Goal: Task Accomplishment & Management: Complete application form

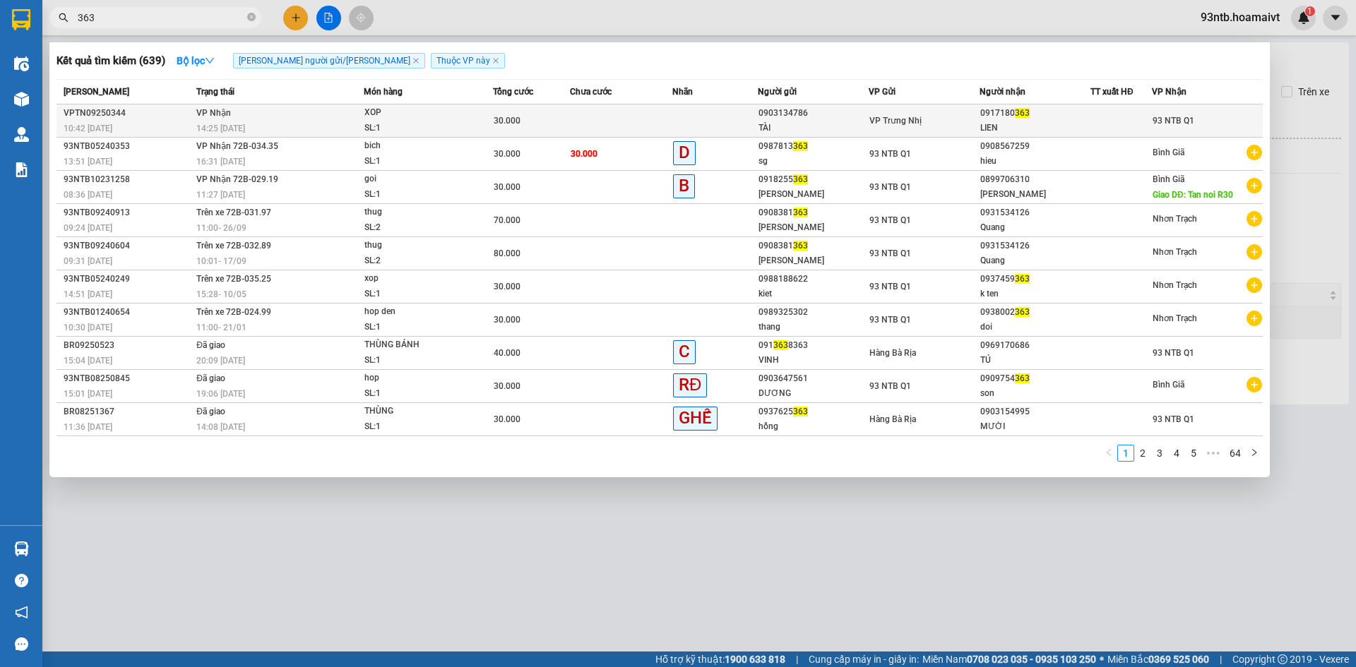
type input "363"
click at [631, 122] on td at bounding box center [621, 121] width 102 height 33
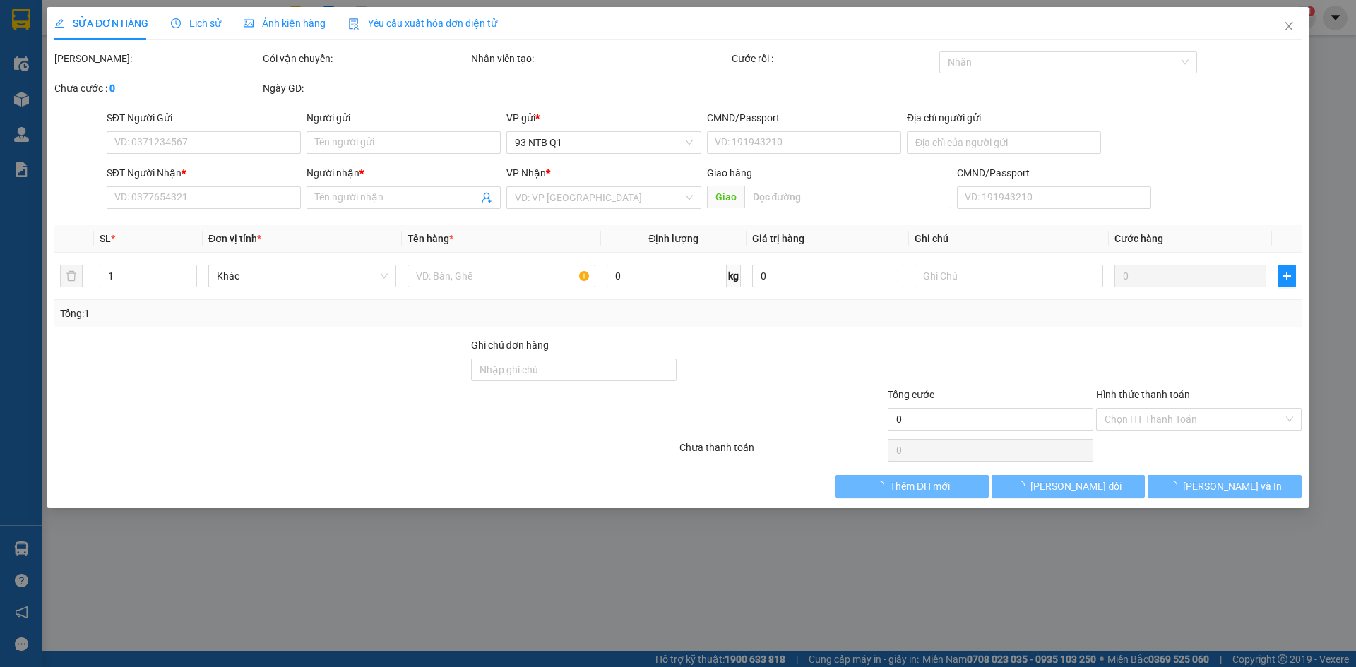
type input "0903134786"
type input "TÀI"
type input "0917180363"
type input "LIEN"
type input "30.000"
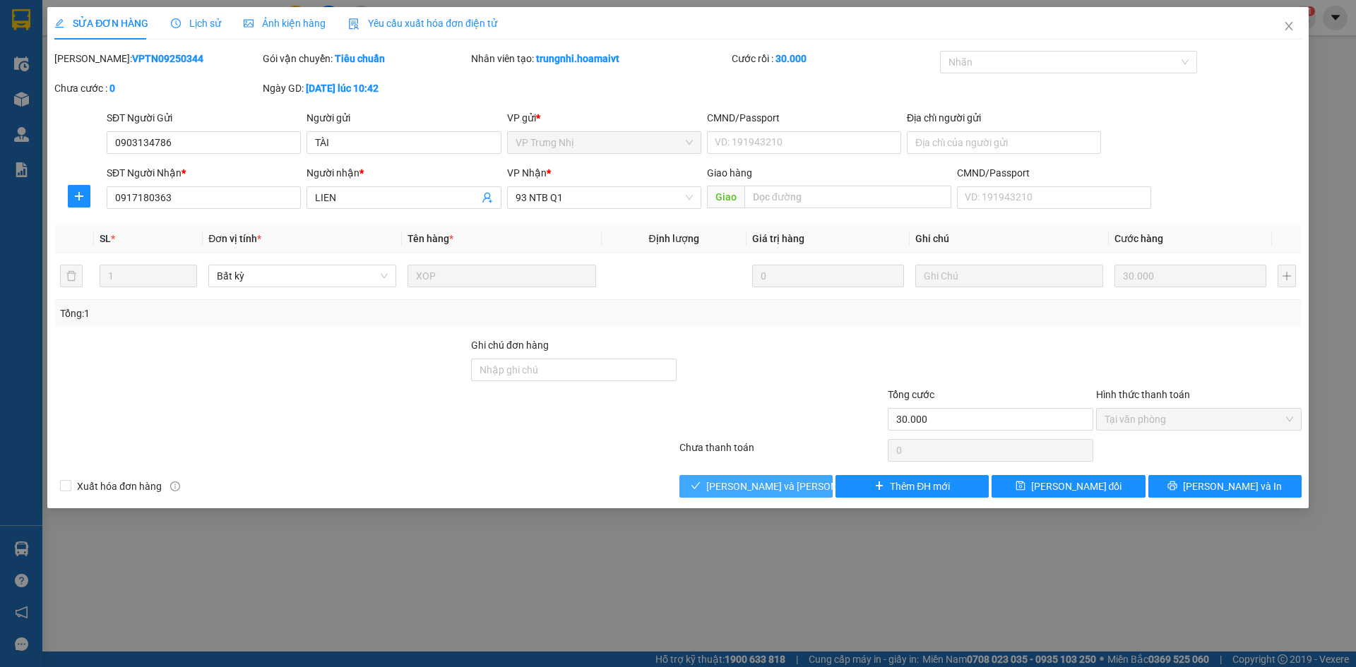
click at [772, 482] on span "[PERSON_NAME] và [PERSON_NAME] hàng" at bounding box center [801, 487] width 191 height 16
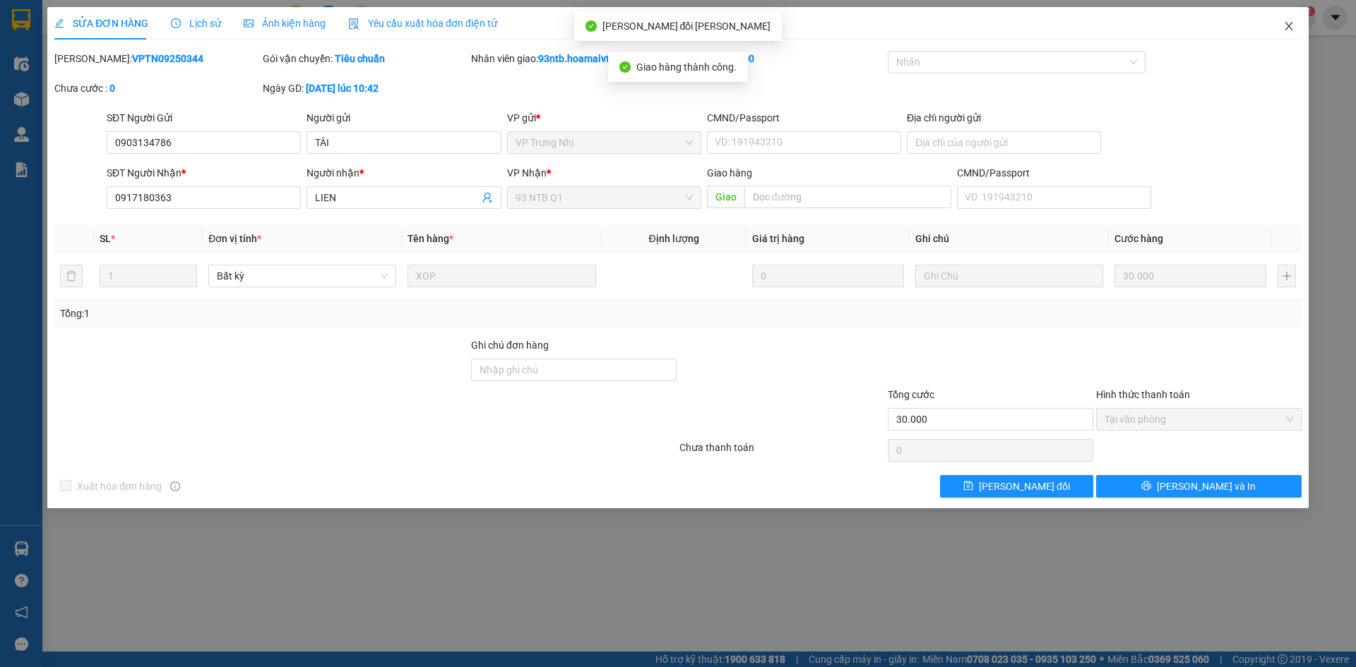
click at [1289, 22] on icon "close" at bounding box center [1288, 25] width 11 height 11
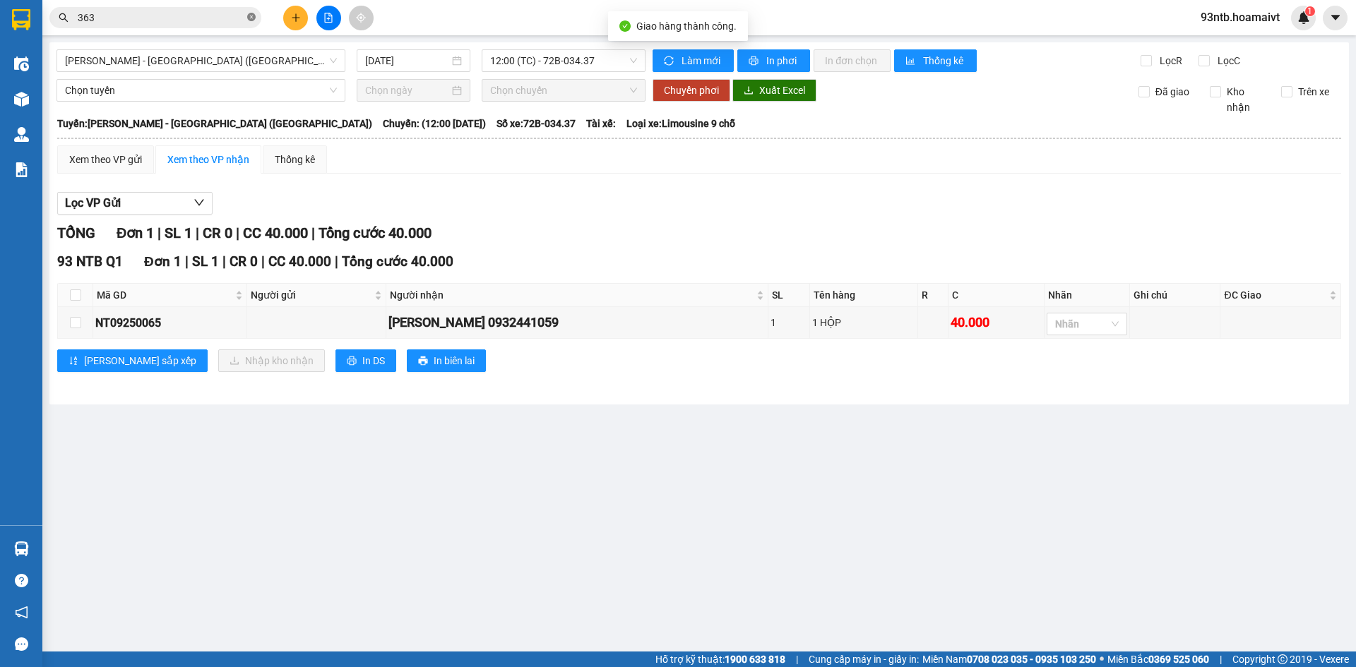
click at [252, 14] on icon "close-circle" at bounding box center [251, 17] width 8 height 8
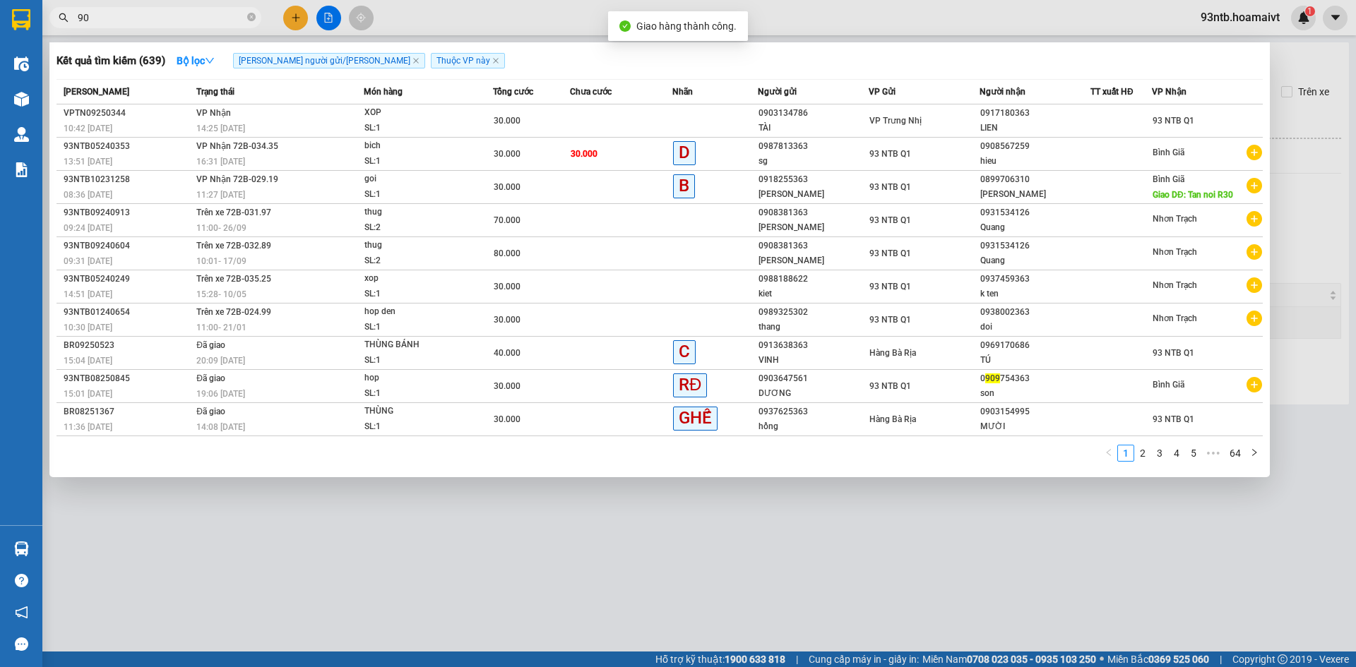
type input "909"
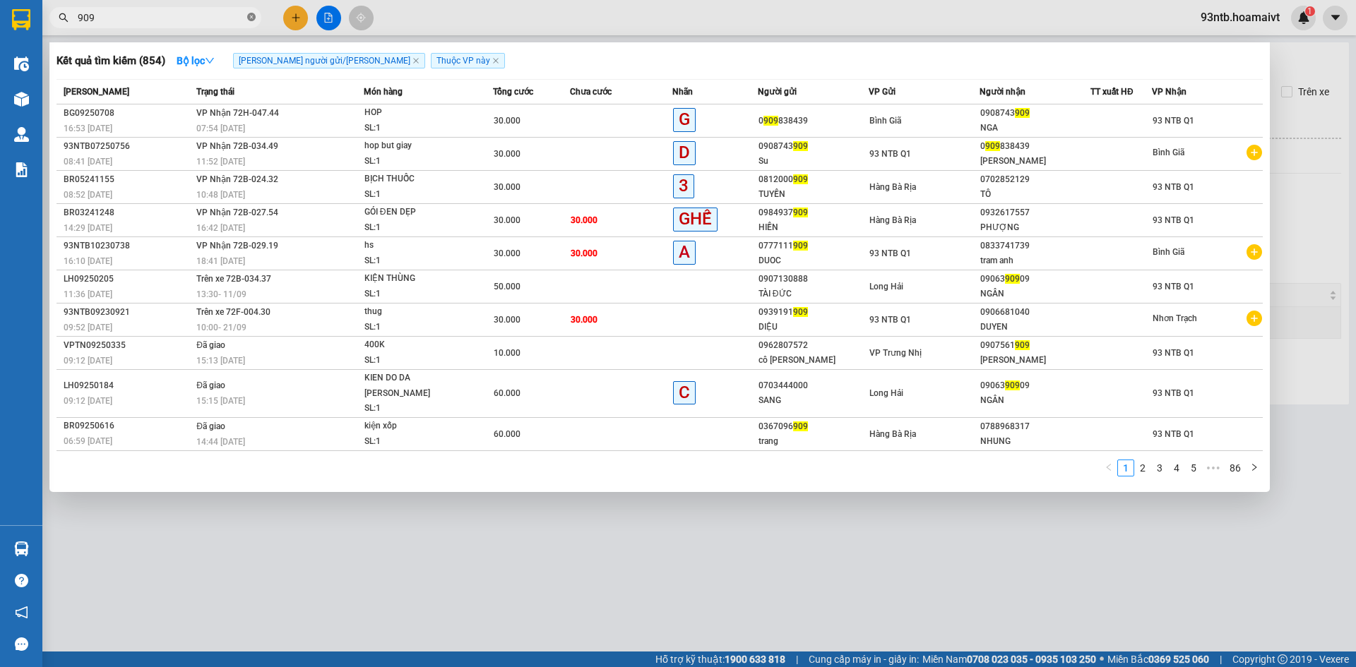
click at [251, 16] on icon "close-circle" at bounding box center [251, 17] width 8 height 8
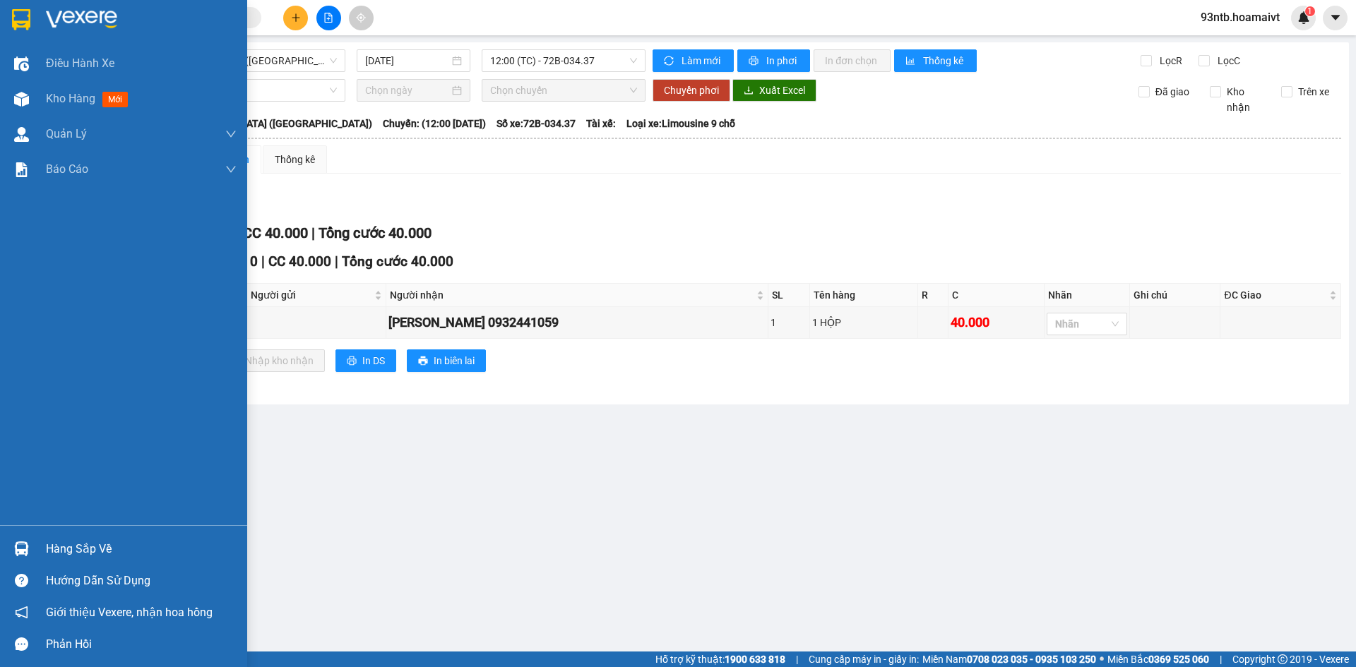
click at [22, 549] on img at bounding box center [21, 549] width 15 height 15
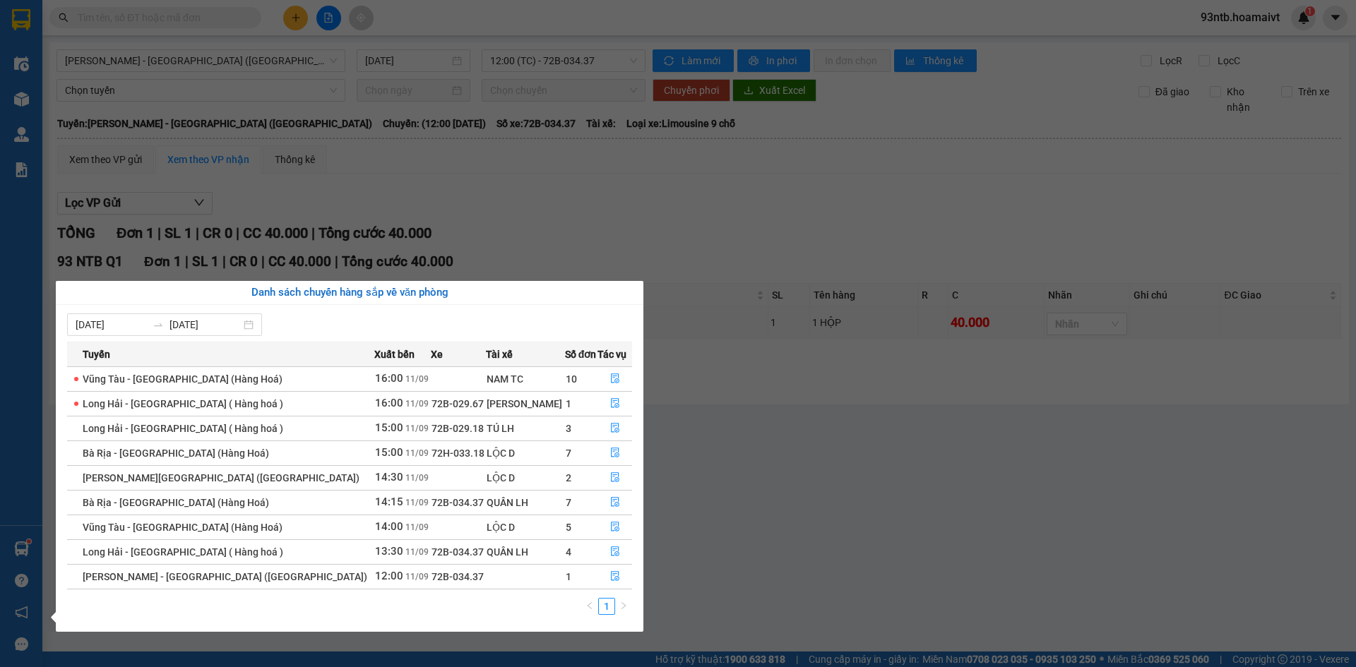
click at [475, 191] on section "Kết quả [PERSON_NAME] ( 854 ) Bộ lọc [PERSON_NAME] người gửi/[PERSON_NAME] [PER…" at bounding box center [678, 333] width 1356 height 667
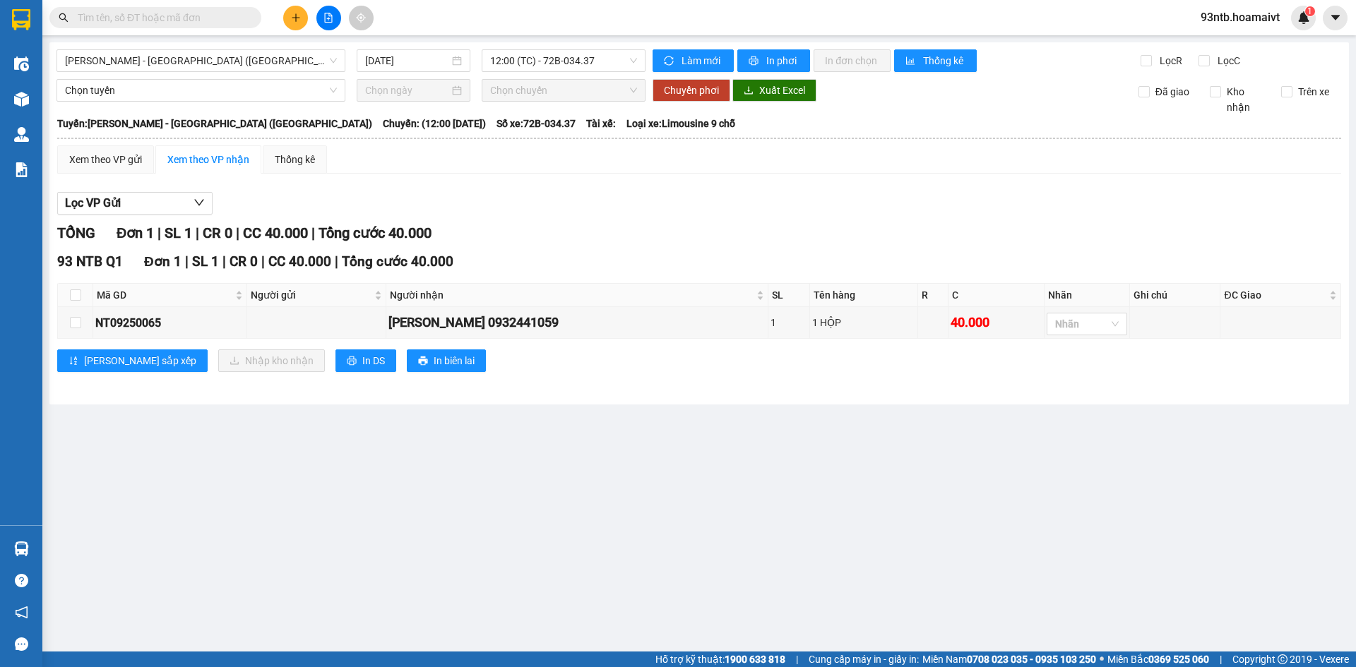
click at [110, 21] on input "text" at bounding box center [161, 18] width 167 height 16
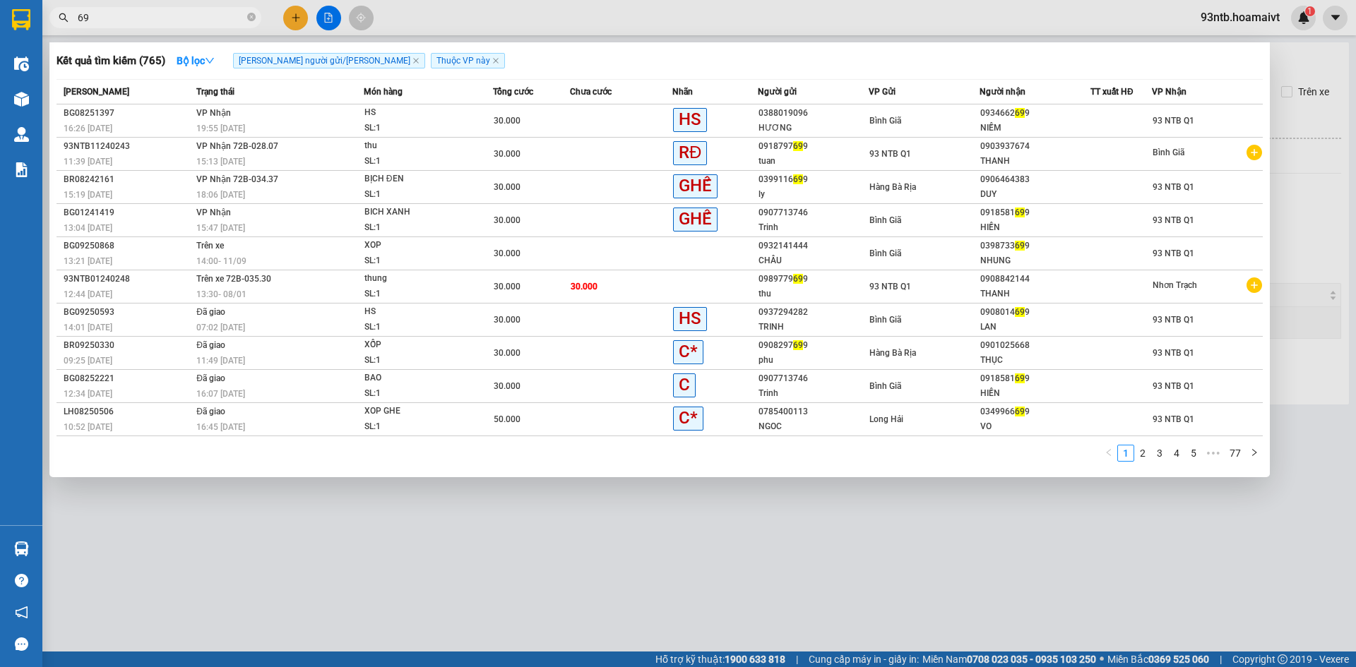
type input "6"
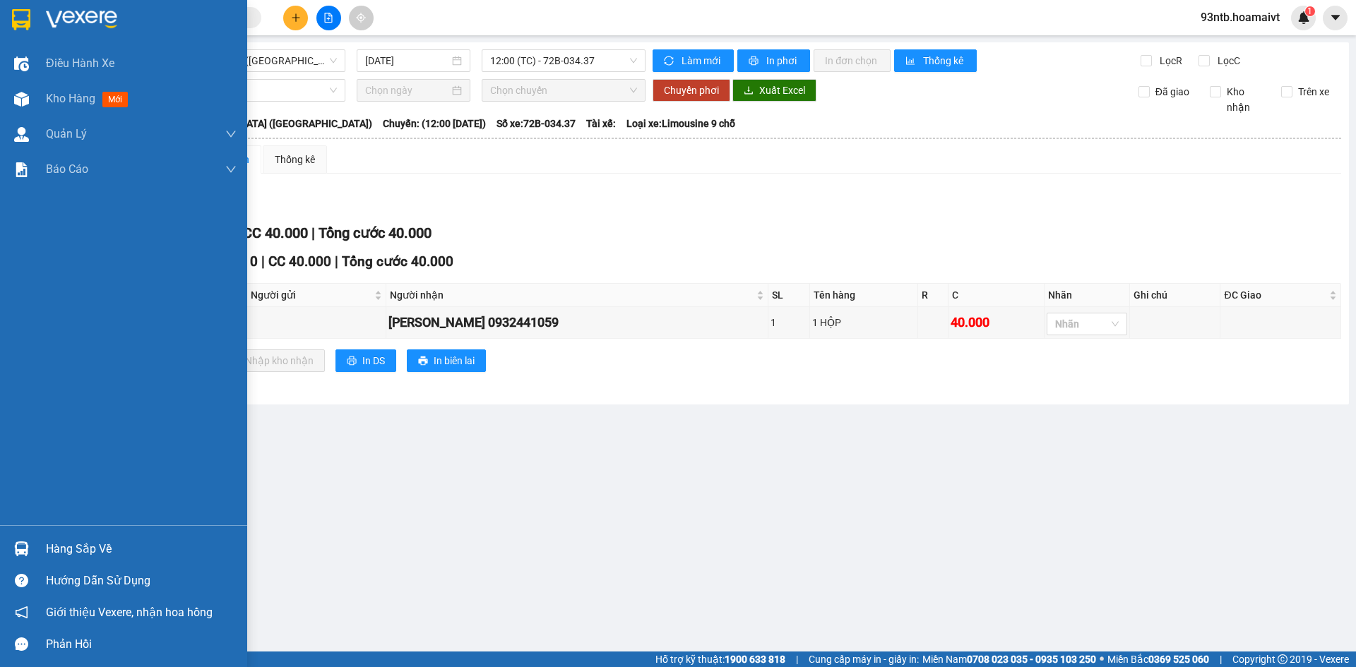
click at [20, 546] on img at bounding box center [21, 549] width 15 height 15
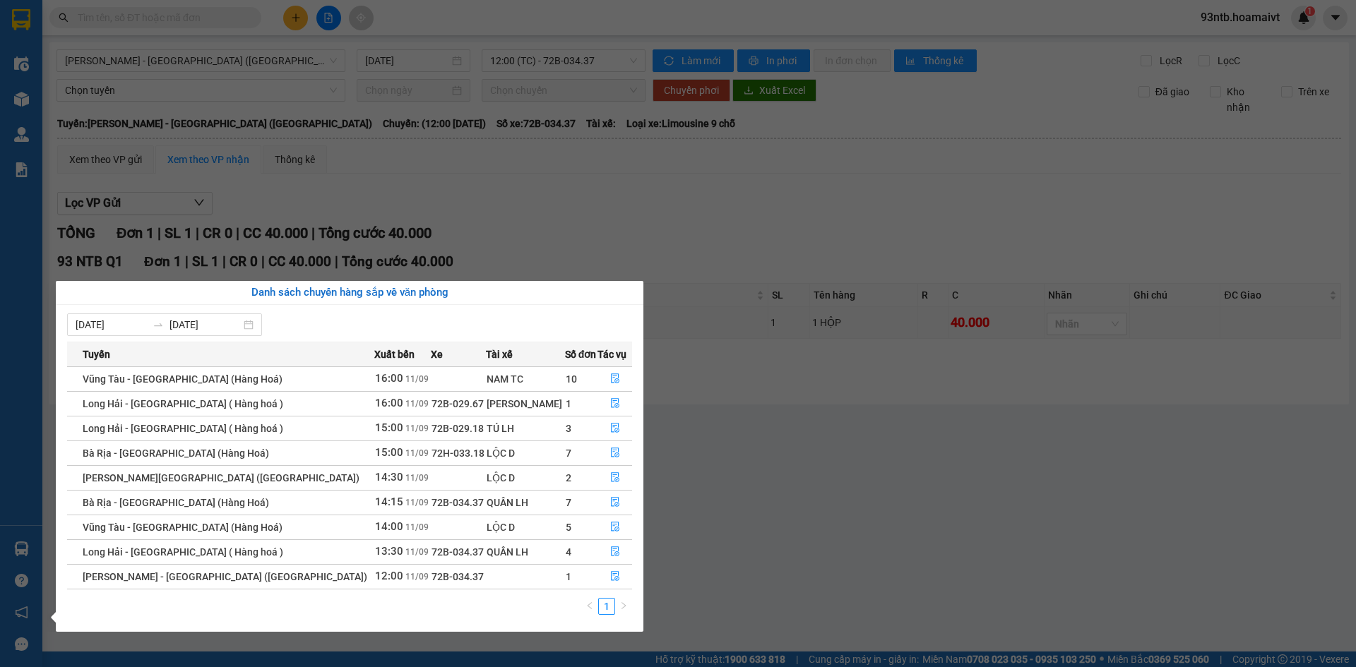
click at [544, 177] on section "Kết quả [PERSON_NAME] ( 765 ) Bộ lọc [PERSON_NAME] người gửi/[PERSON_NAME] [PER…" at bounding box center [678, 333] width 1356 height 667
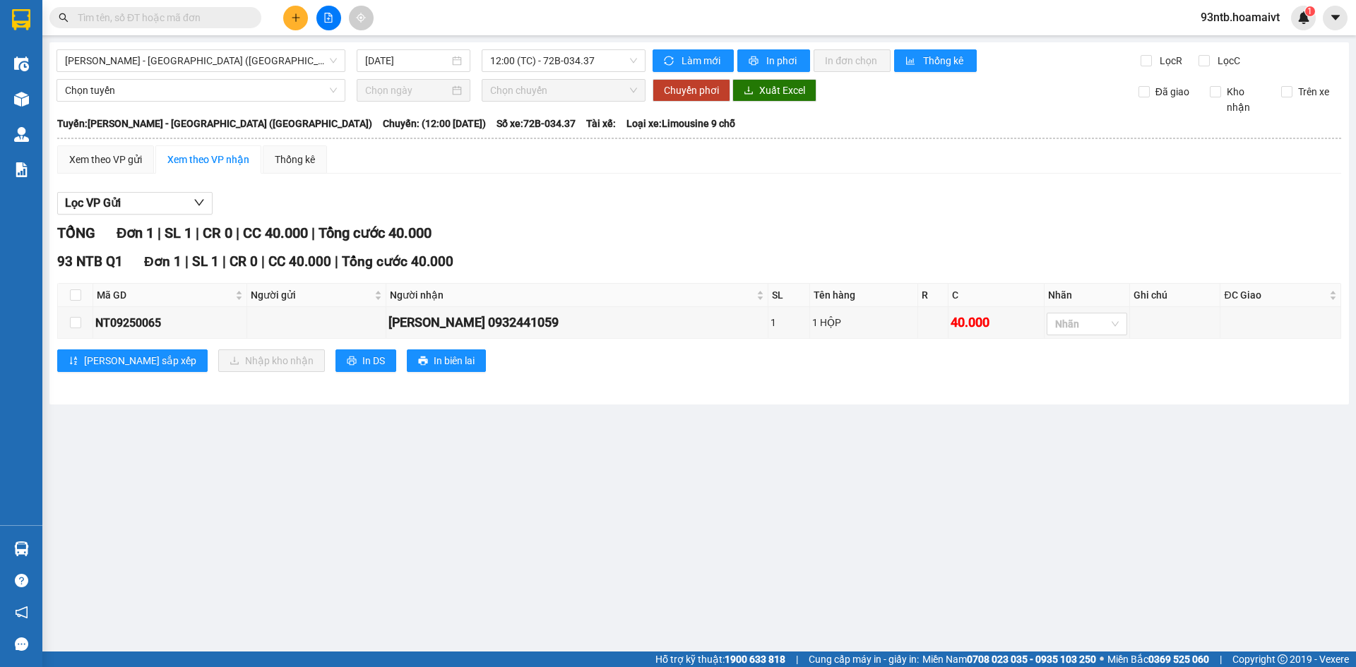
click at [124, 12] on input "text" at bounding box center [161, 18] width 167 height 16
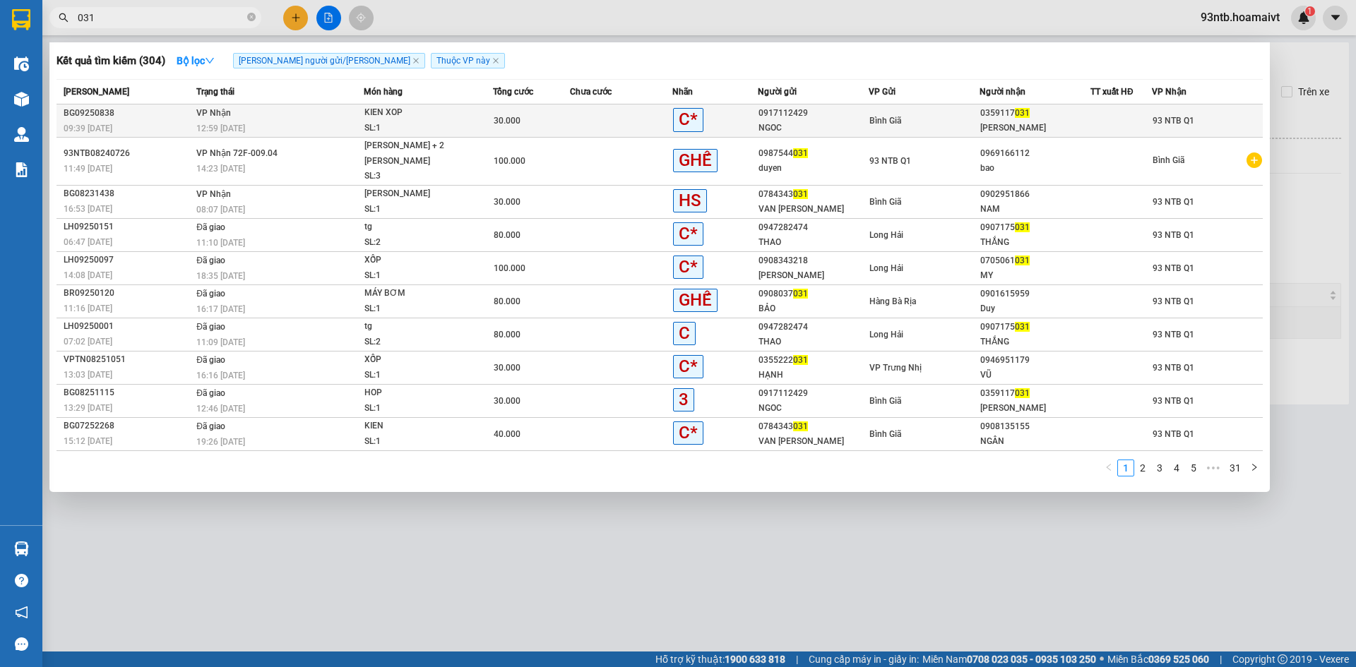
type input "031"
click at [587, 114] on td at bounding box center [621, 121] width 102 height 33
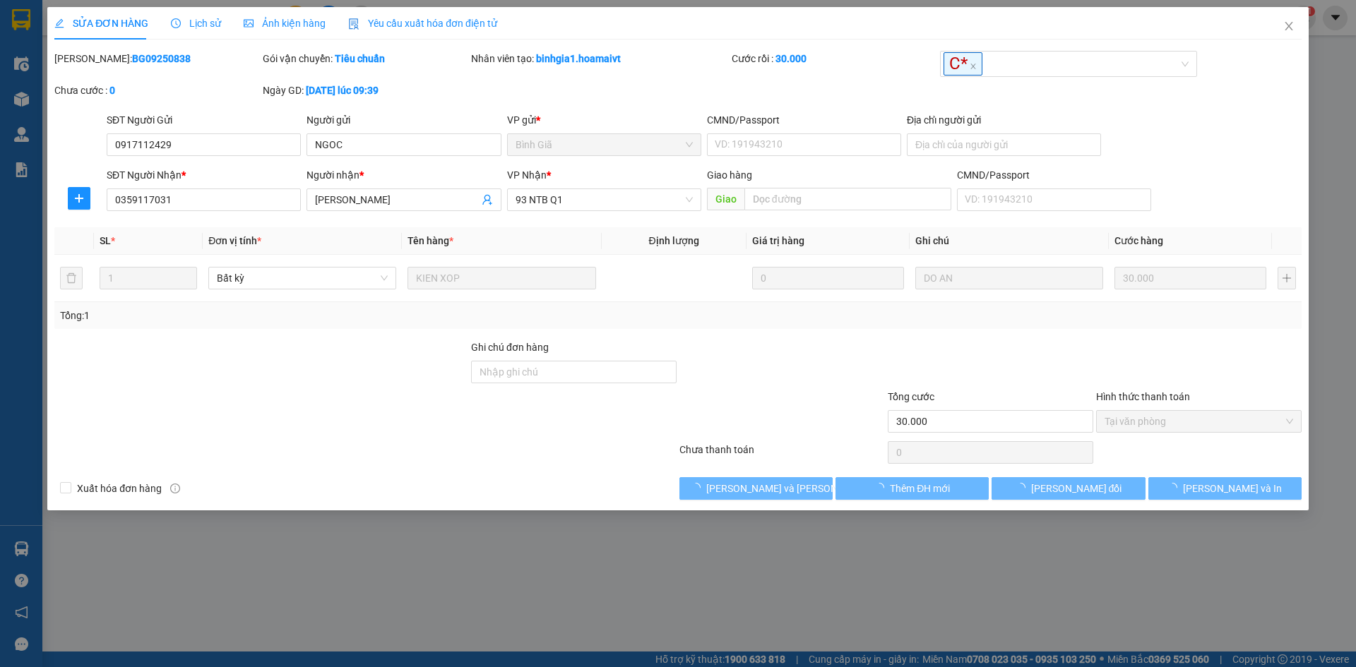
type input "0917112429"
type input "NGOC"
type input "0359117031"
type input "[PERSON_NAME]"
type input "30.000"
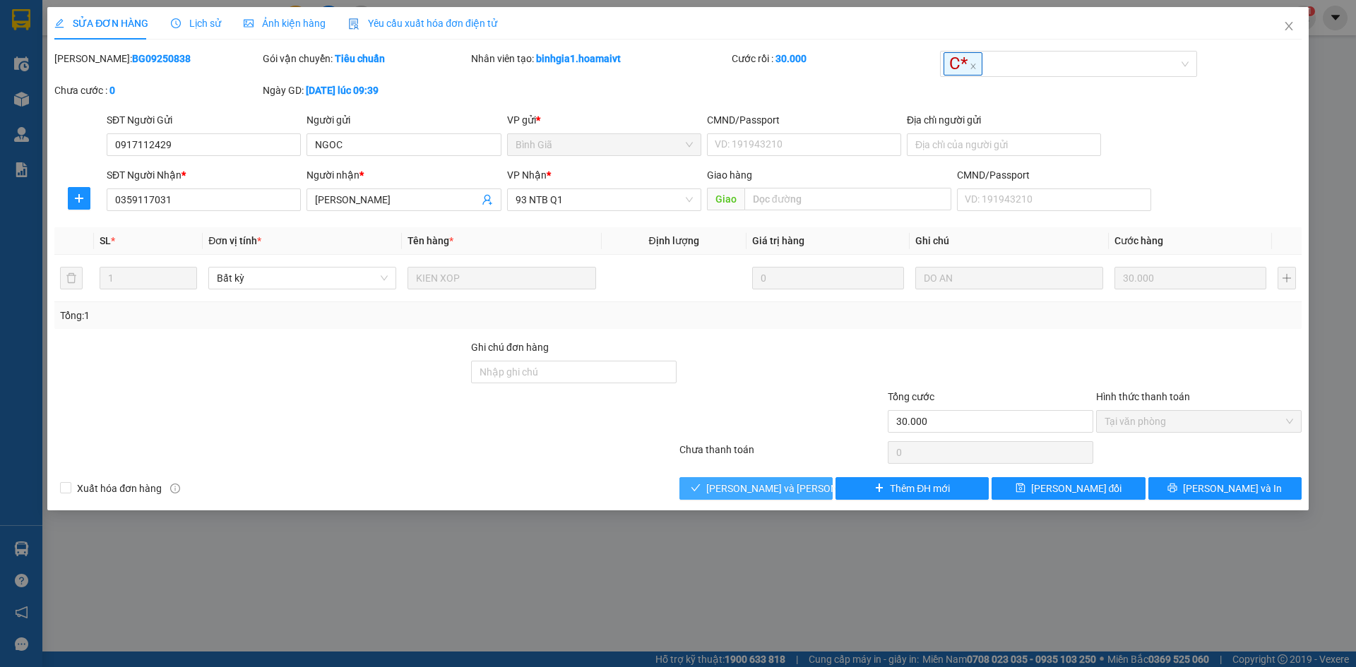
click at [728, 487] on span "[PERSON_NAME] và [PERSON_NAME] hàng" at bounding box center [801, 489] width 191 height 16
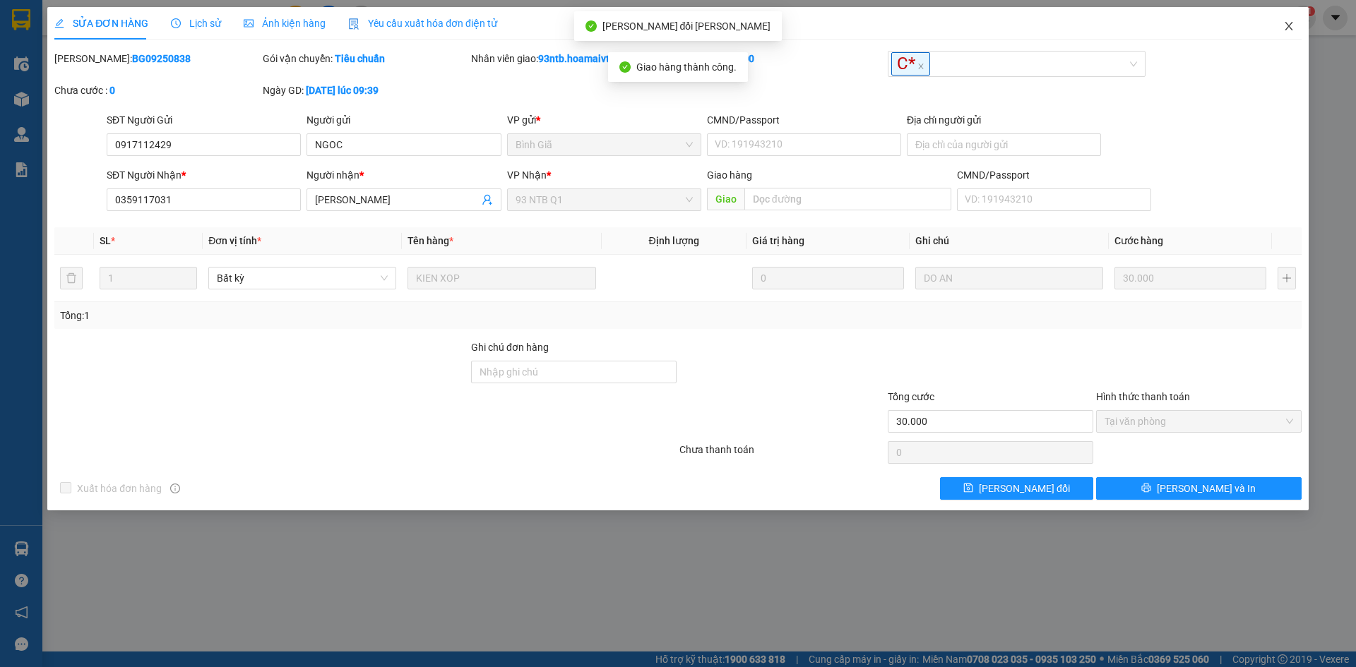
click at [1288, 25] on icon "close" at bounding box center [1288, 25] width 11 height 11
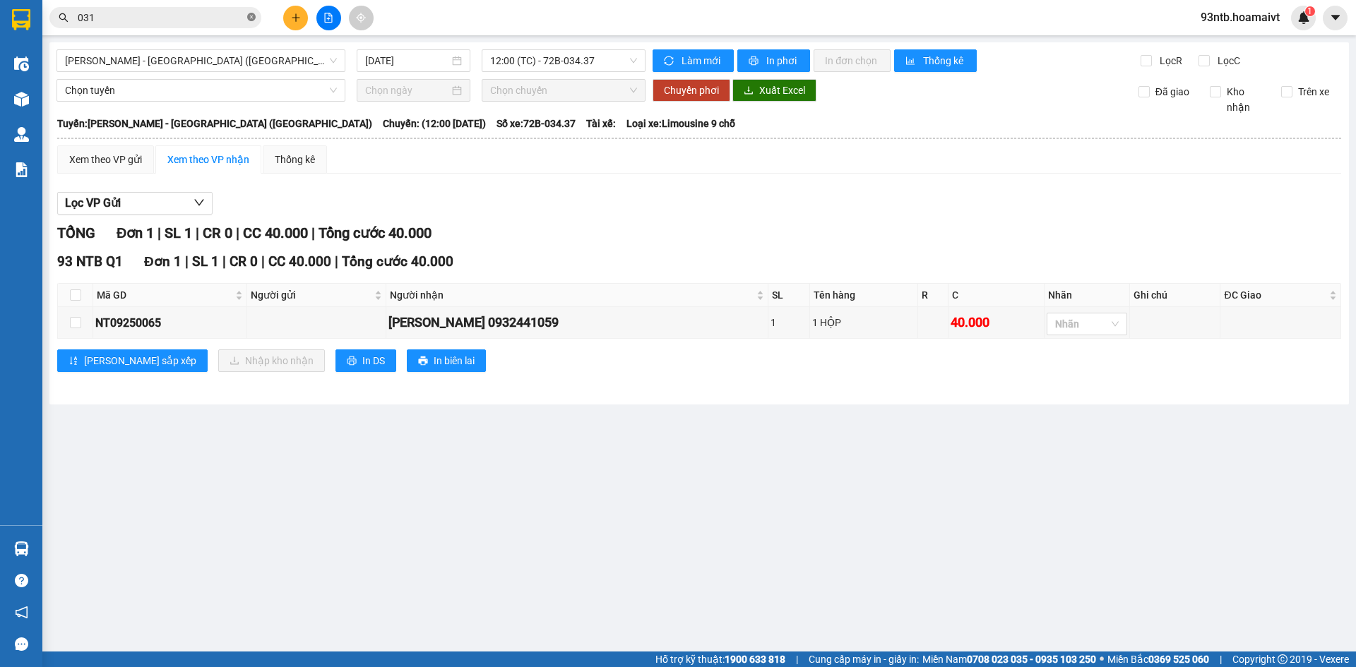
click at [253, 15] on icon "close-circle" at bounding box center [251, 17] width 8 height 8
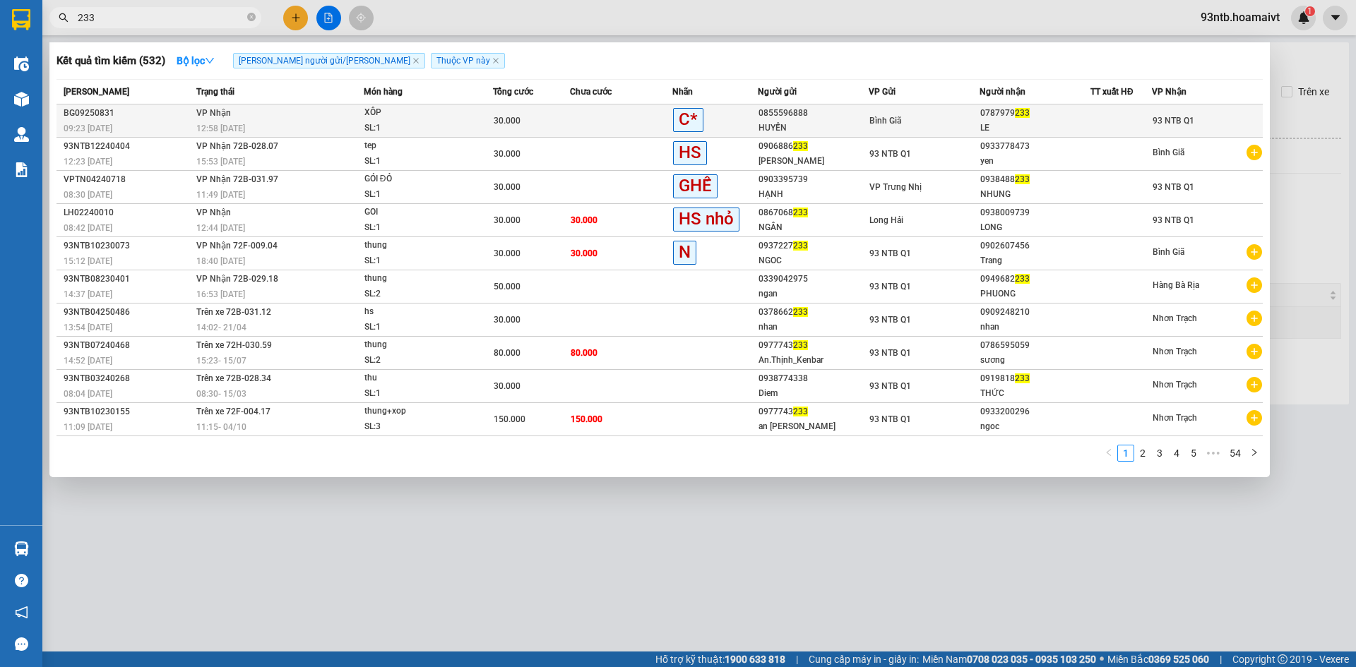
type input "233"
click at [585, 114] on td at bounding box center [621, 121] width 102 height 33
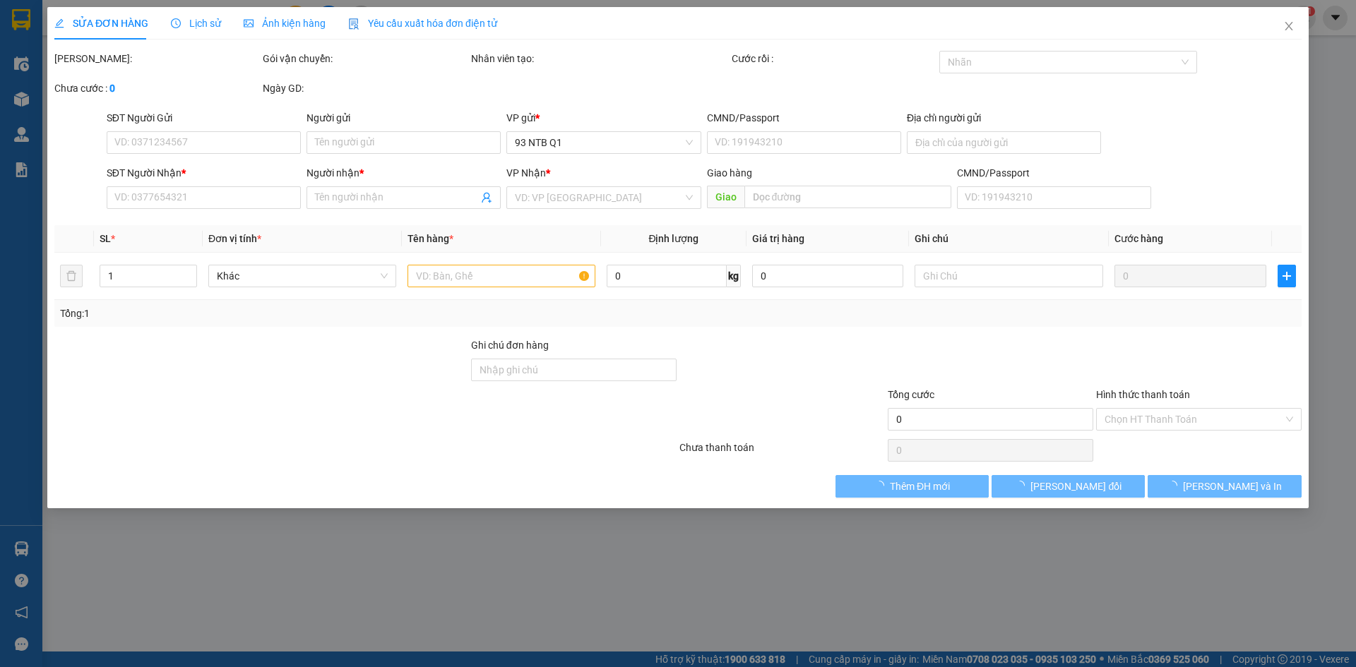
type input "0855596888"
type input "HUYỀN"
type input "0787979233"
type input "LE"
type input "30.000"
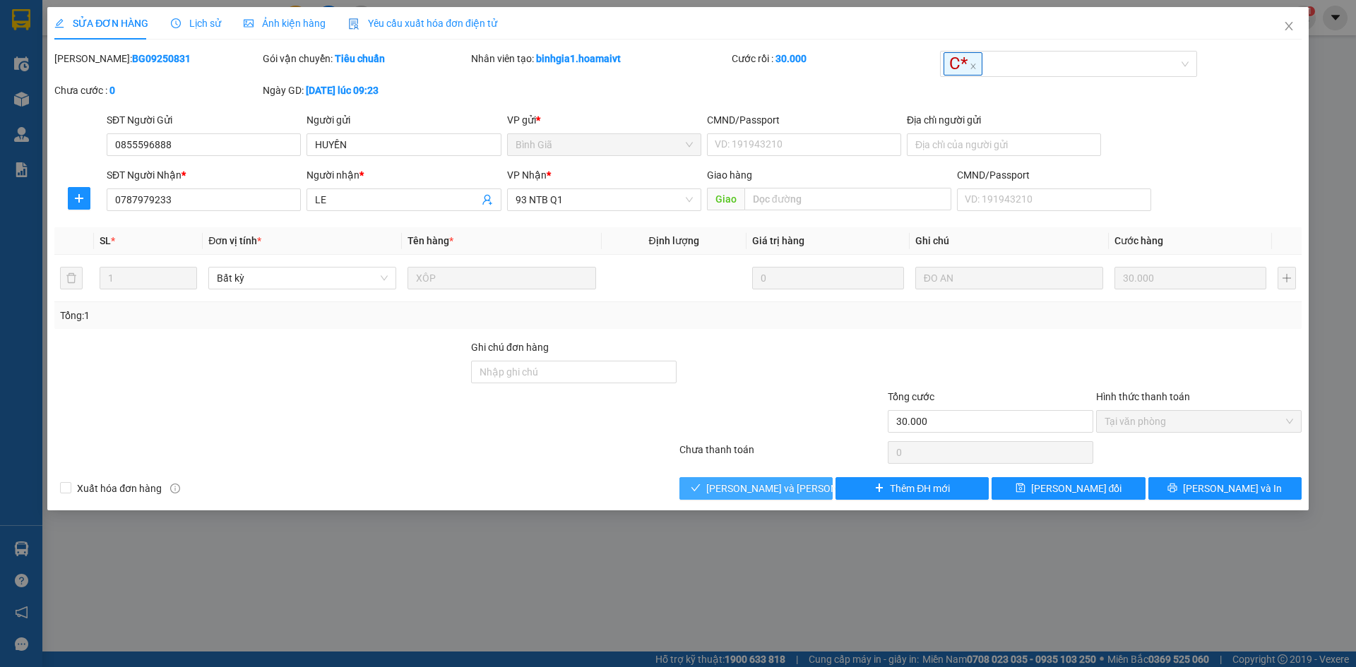
click at [731, 493] on span "[PERSON_NAME] và [PERSON_NAME] hàng" at bounding box center [801, 489] width 191 height 16
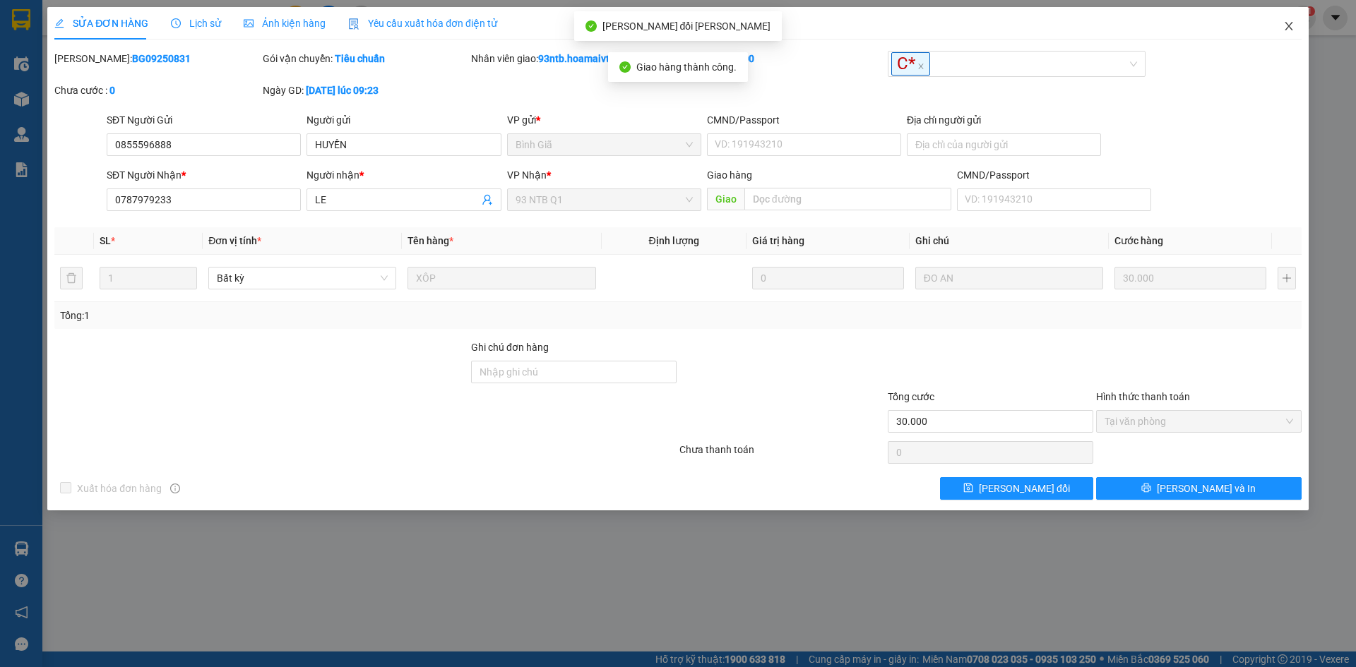
click at [1290, 20] on span "Close" at bounding box center [1289, 27] width 40 height 40
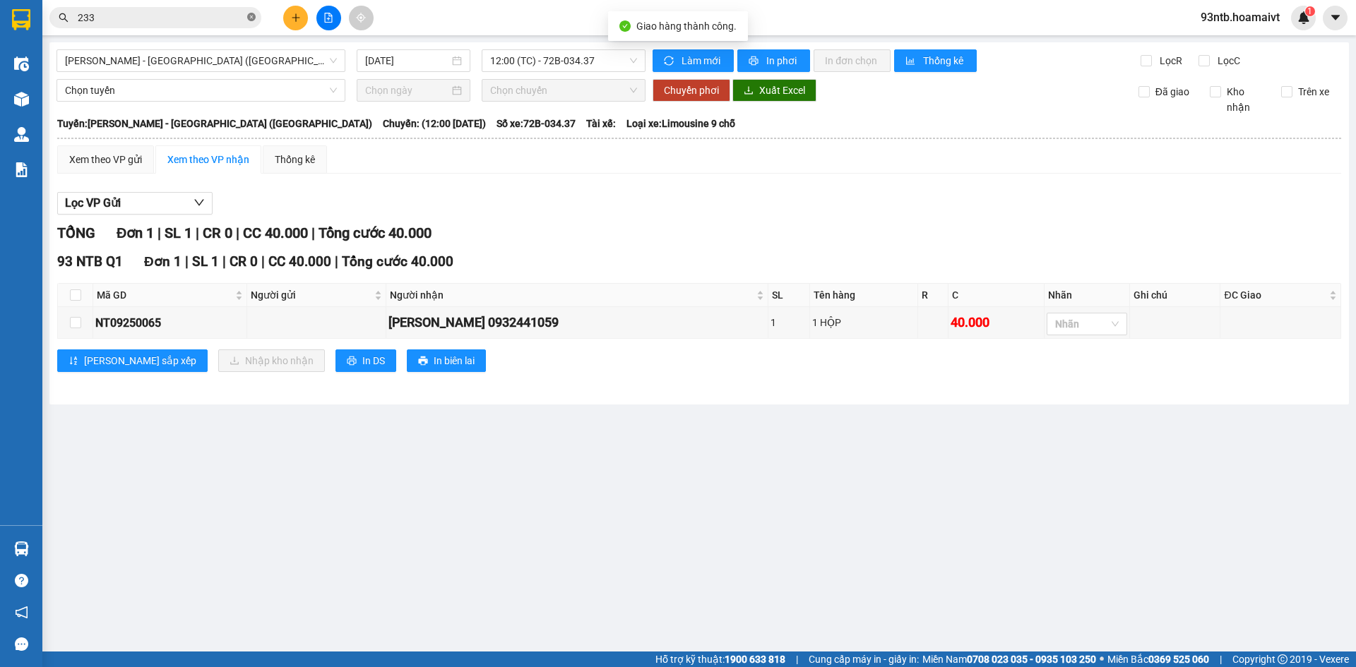
click at [250, 16] on icon "close-circle" at bounding box center [251, 17] width 8 height 8
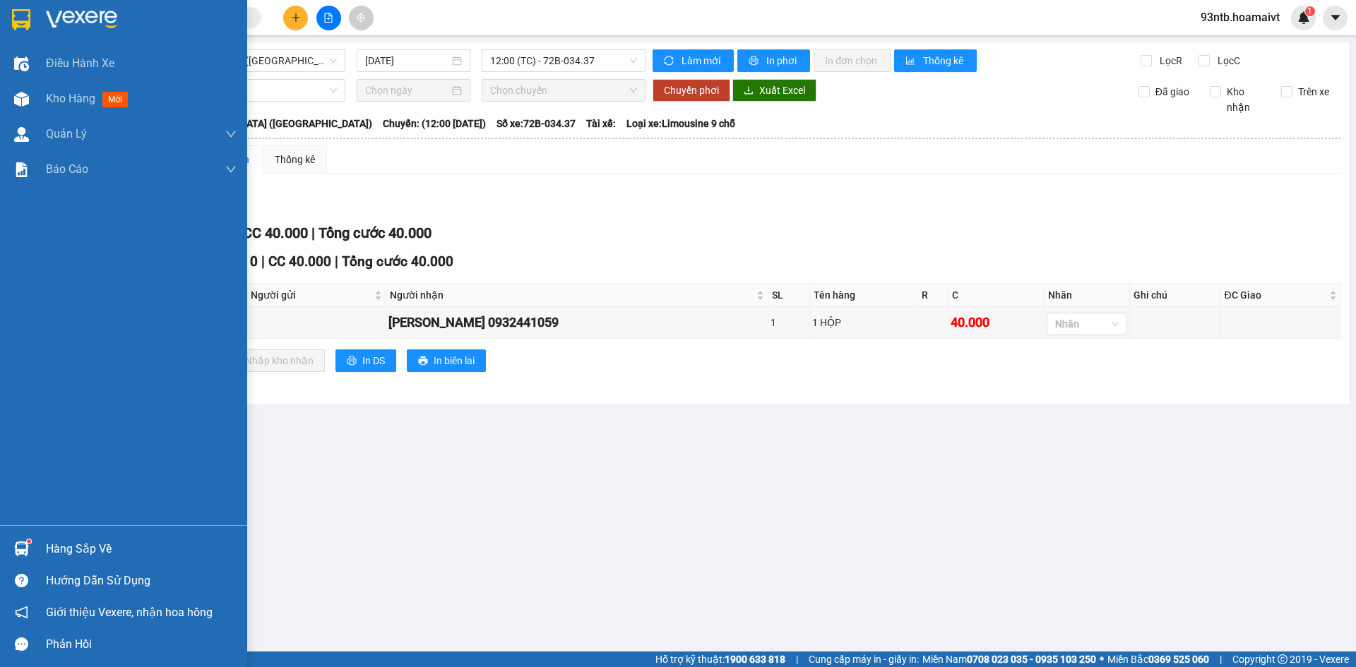
click at [23, 547] on img at bounding box center [21, 549] width 15 height 15
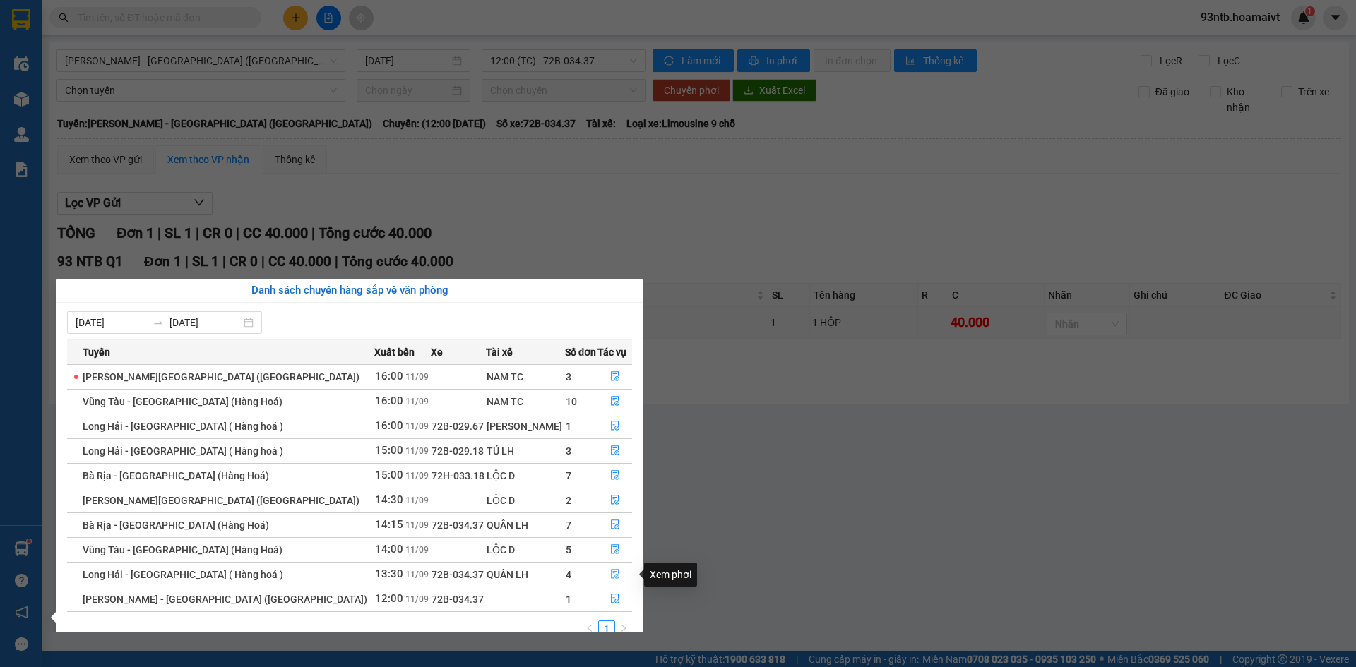
click at [610, 573] on icon "file-done" at bounding box center [615, 574] width 10 height 10
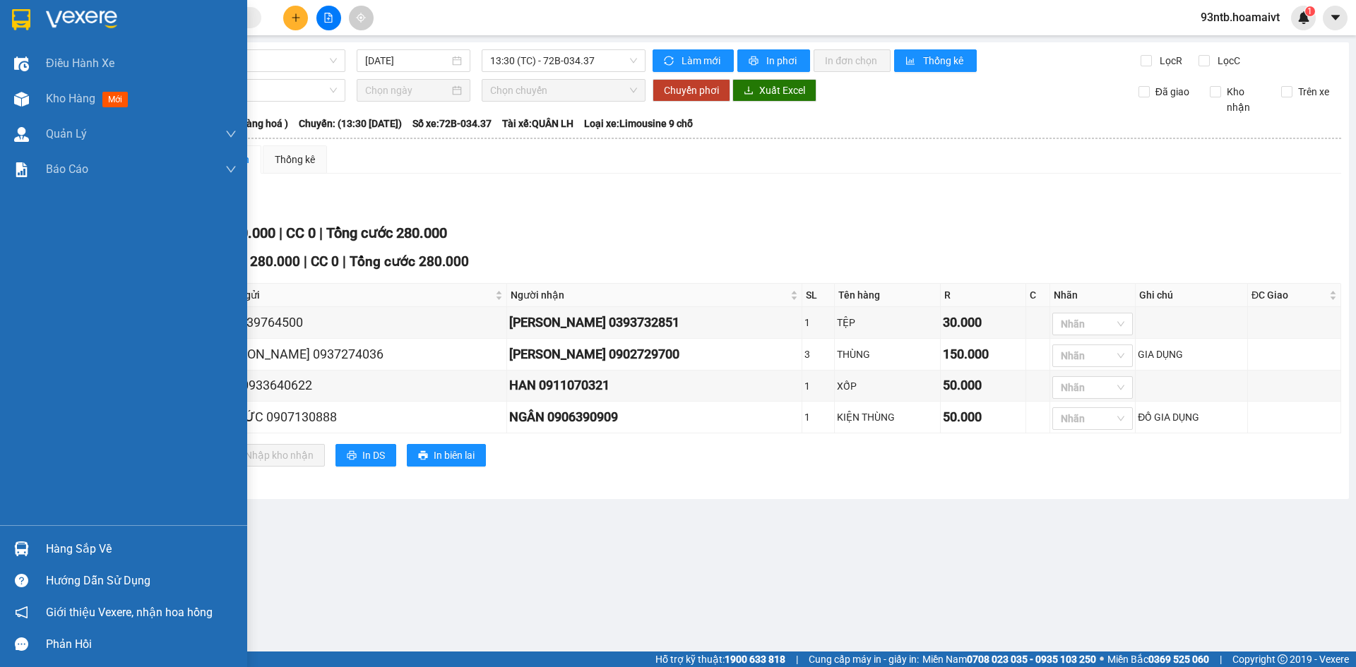
click at [20, 544] on img at bounding box center [21, 549] width 15 height 15
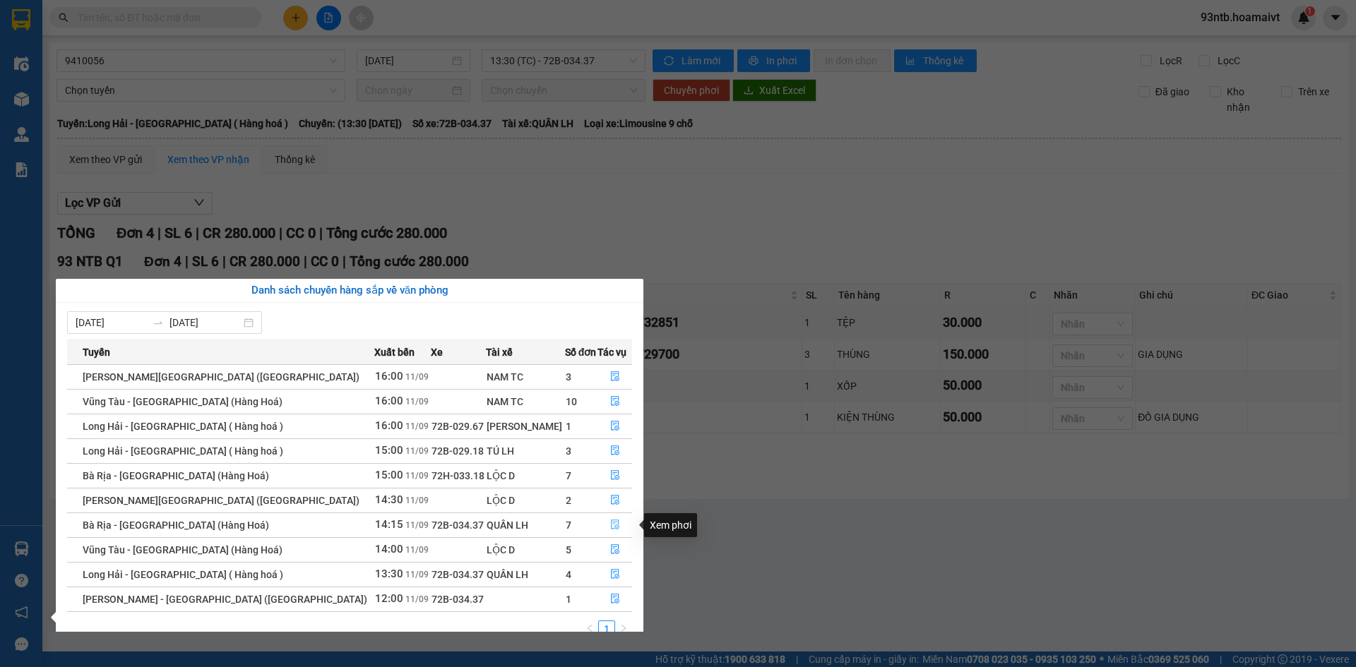
click at [610, 522] on icon "file-done" at bounding box center [615, 525] width 10 height 10
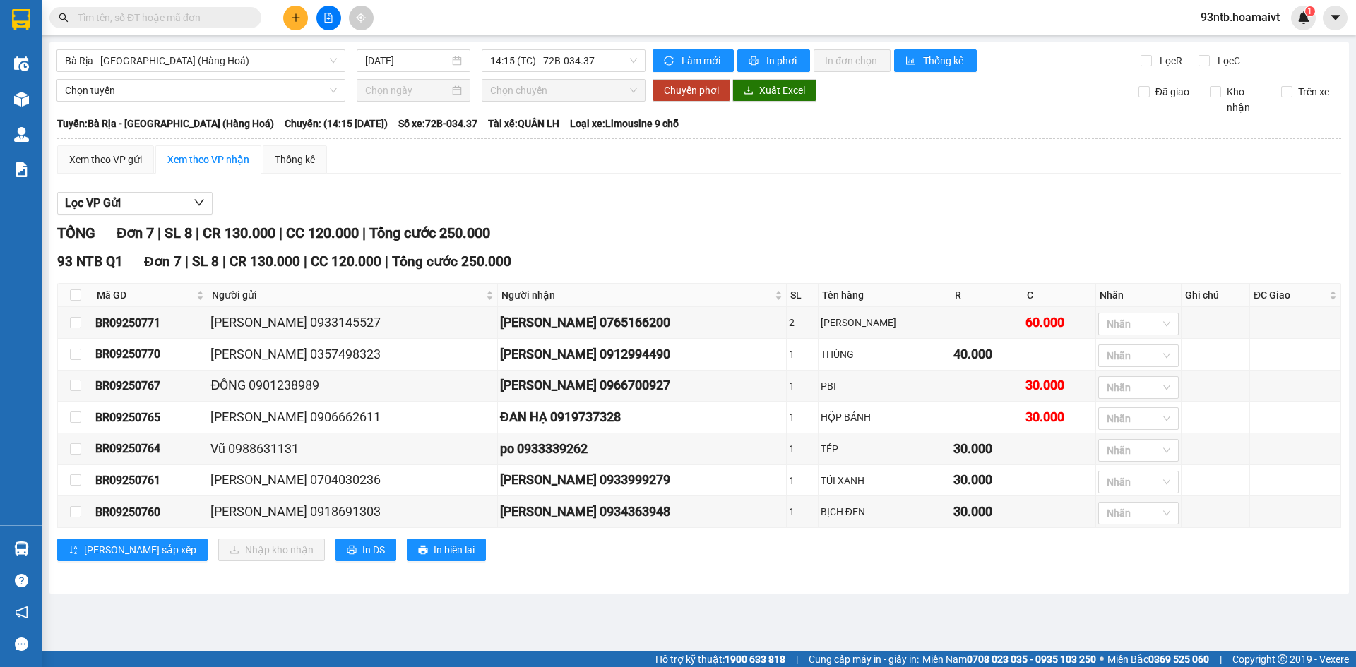
click at [151, 18] on input "text" at bounding box center [161, 18] width 167 height 16
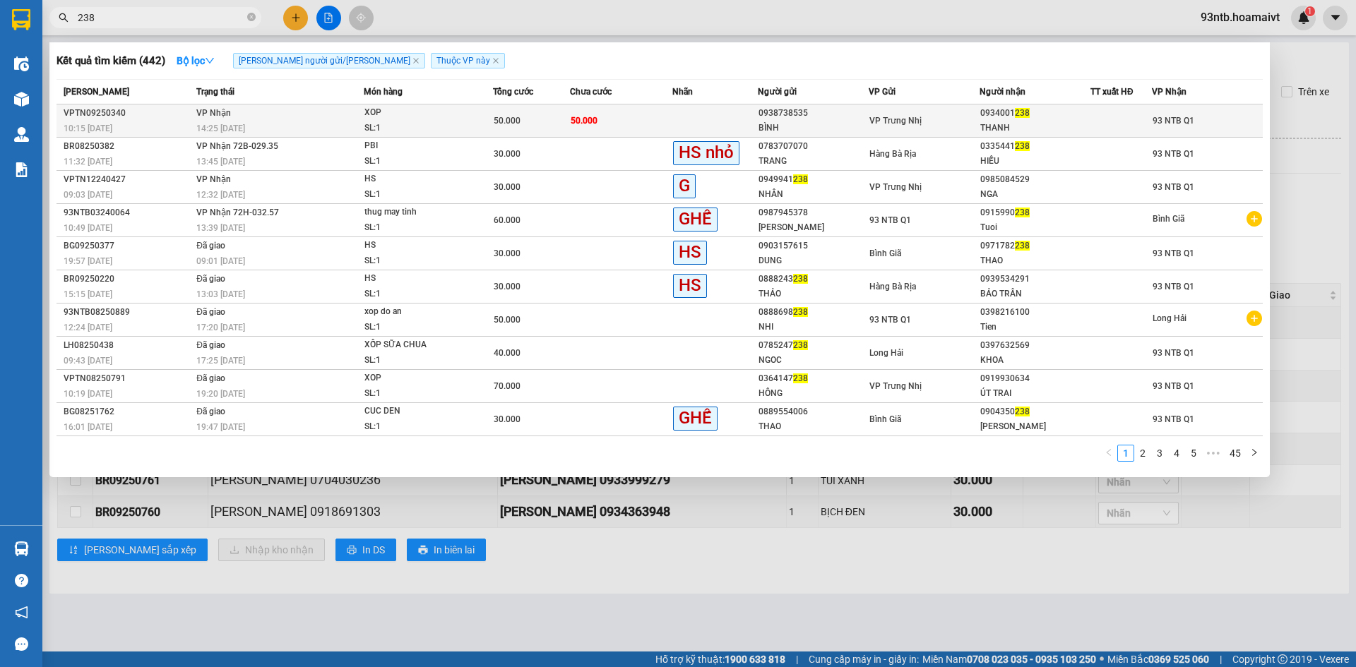
type input "238"
click at [649, 121] on td "50.000" at bounding box center [621, 121] width 102 height 33
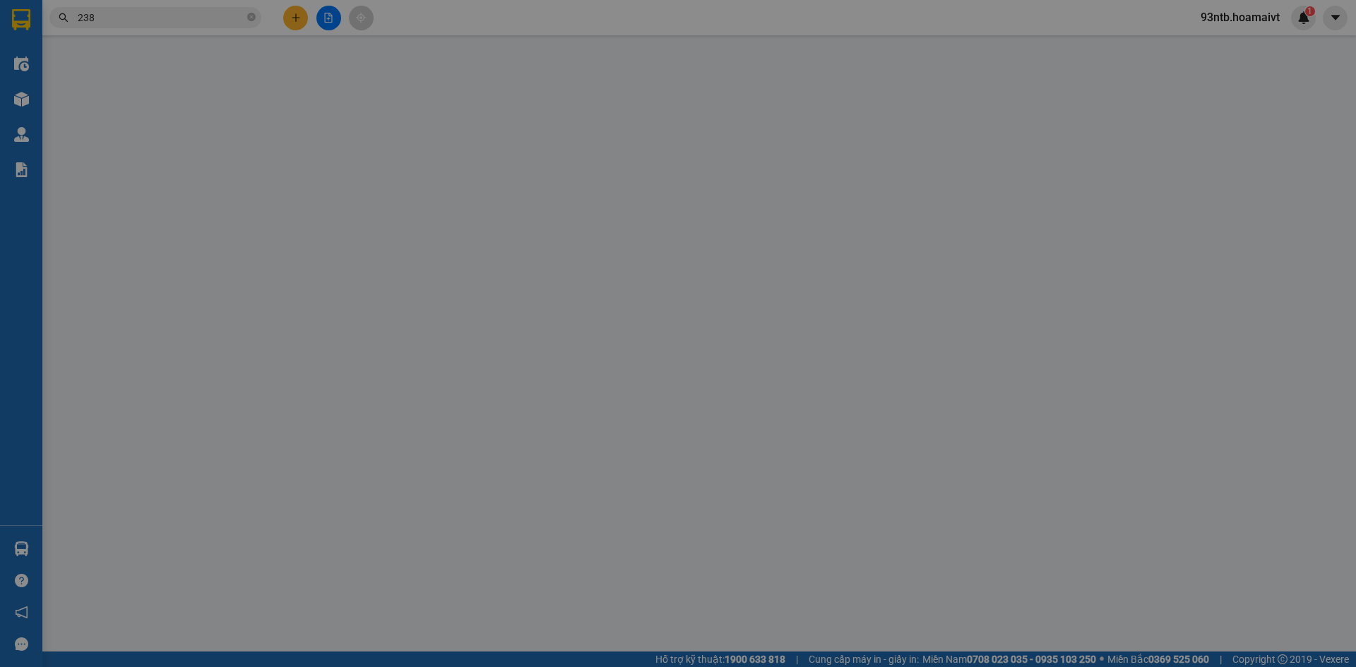
type input "0938738535"
type input "BÌNH"
type input "0934001238"
type input "THANH"
type input "50.000"
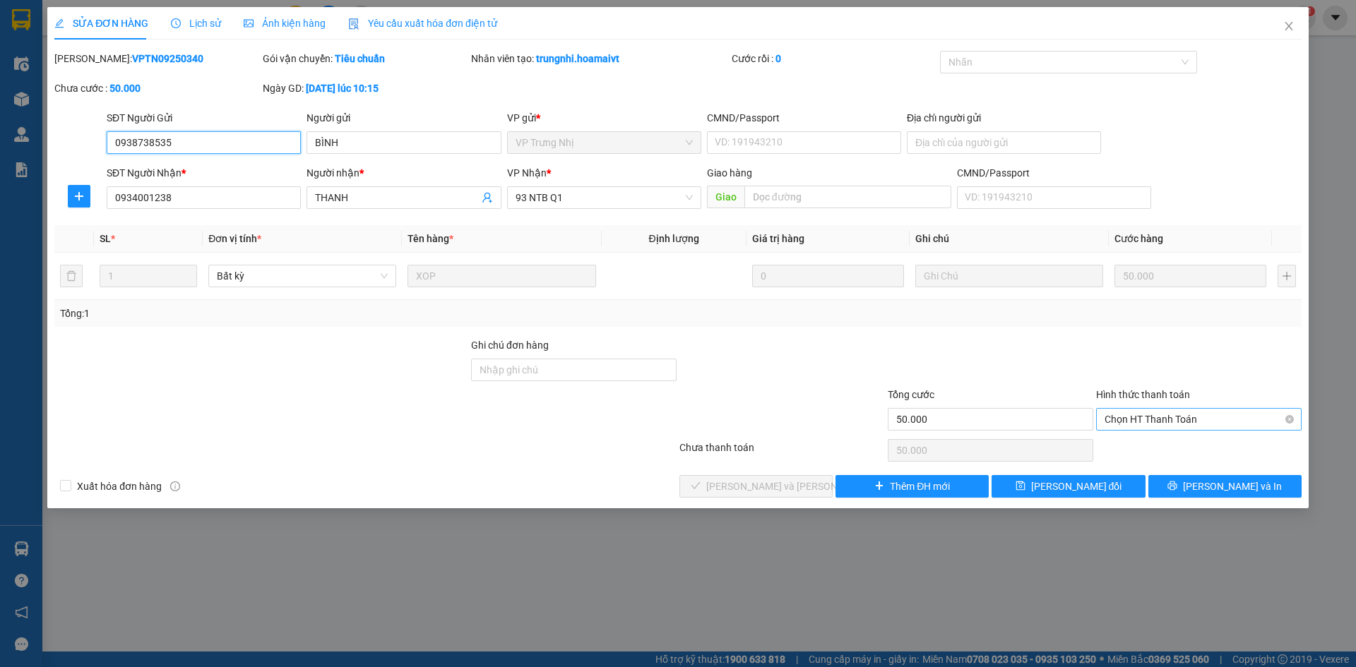
click at [1178, 416] on span "Chọn HT Thanh Toán" at bounding box center [1198, 419] width 189 height 21
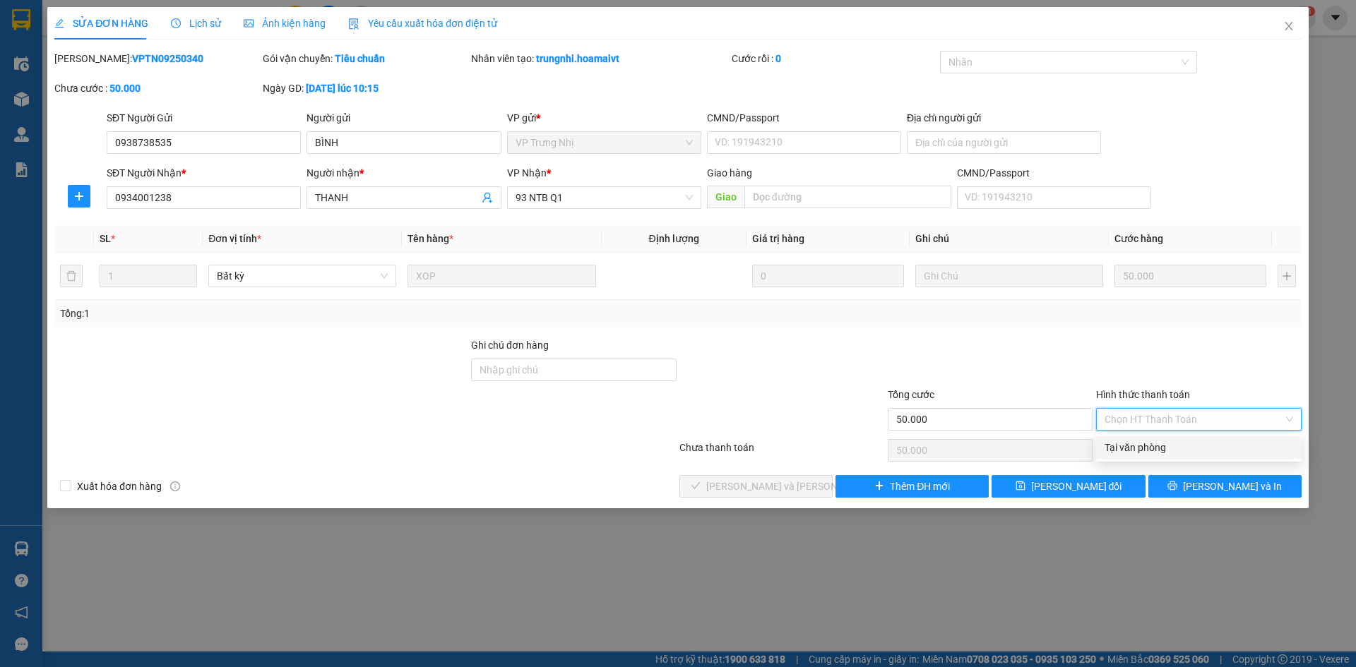
click at [1160, 446] on div "Tại văn phòng" at bounding box center [1198, 448] width 189 height 16
type input "0"
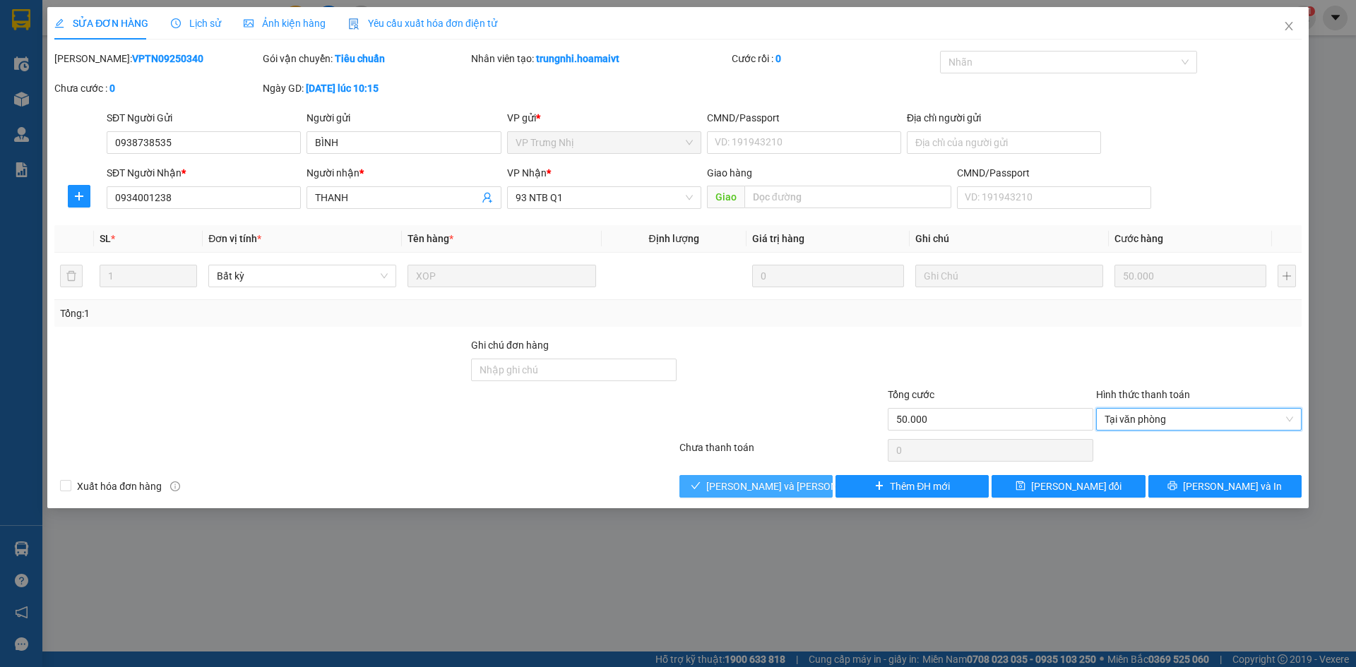
click at [744, 480] on span "[PERSON_NAME] và [PERSON_NAME] hàng" at bounding box center [801, 487] width 191 height 16
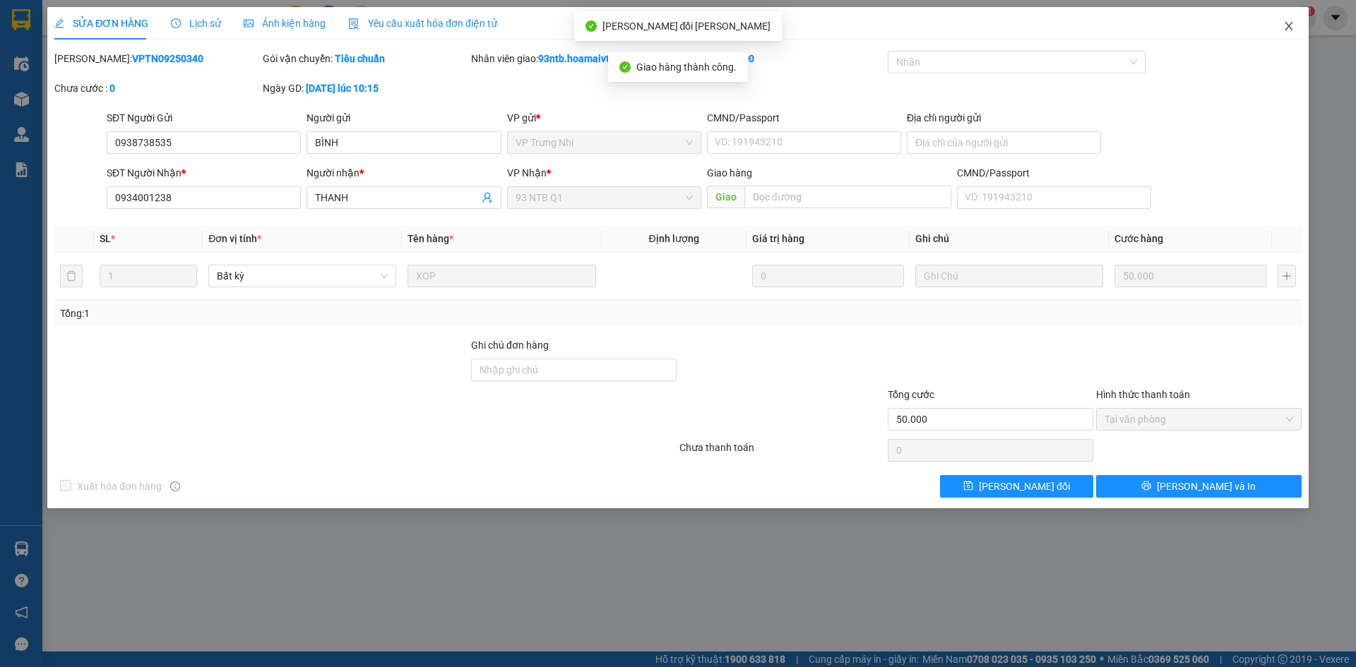
click at [1289, 21] on icon "close" at bounding box center [1288, 25] width 11 height 11
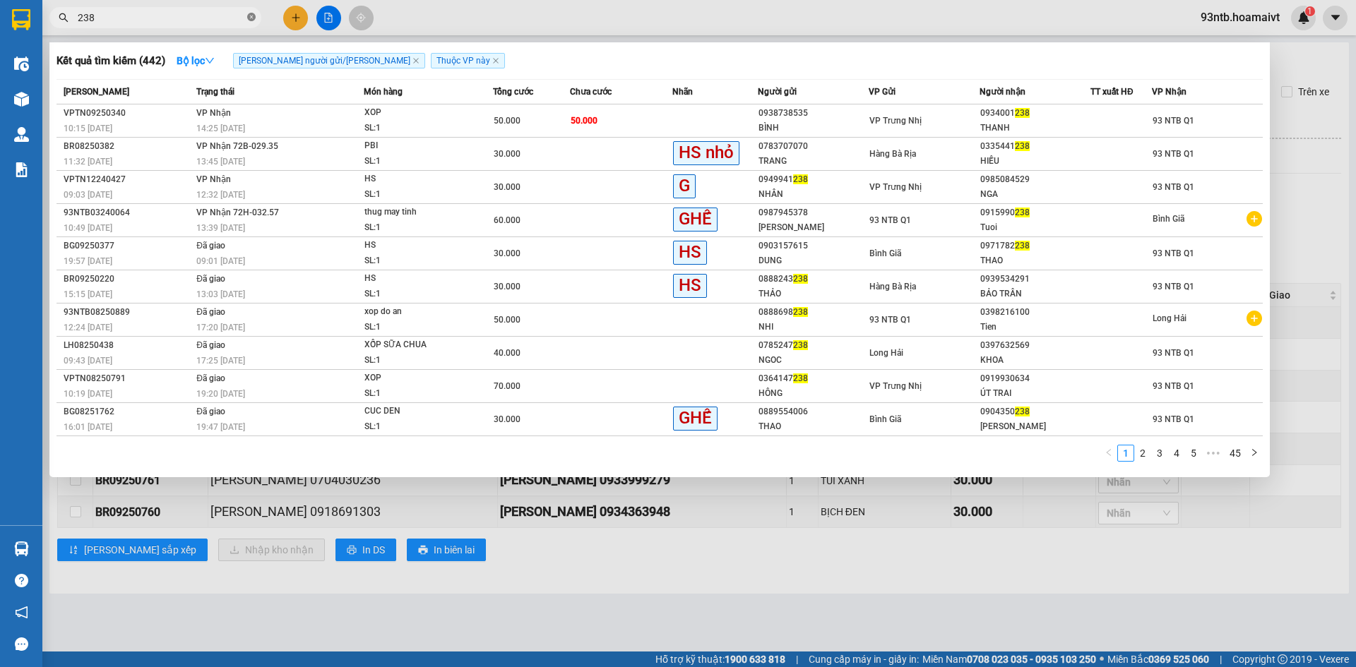
click at [251, 13] on span at bounding box center [251, 17] width 8 height 13
type input "328"
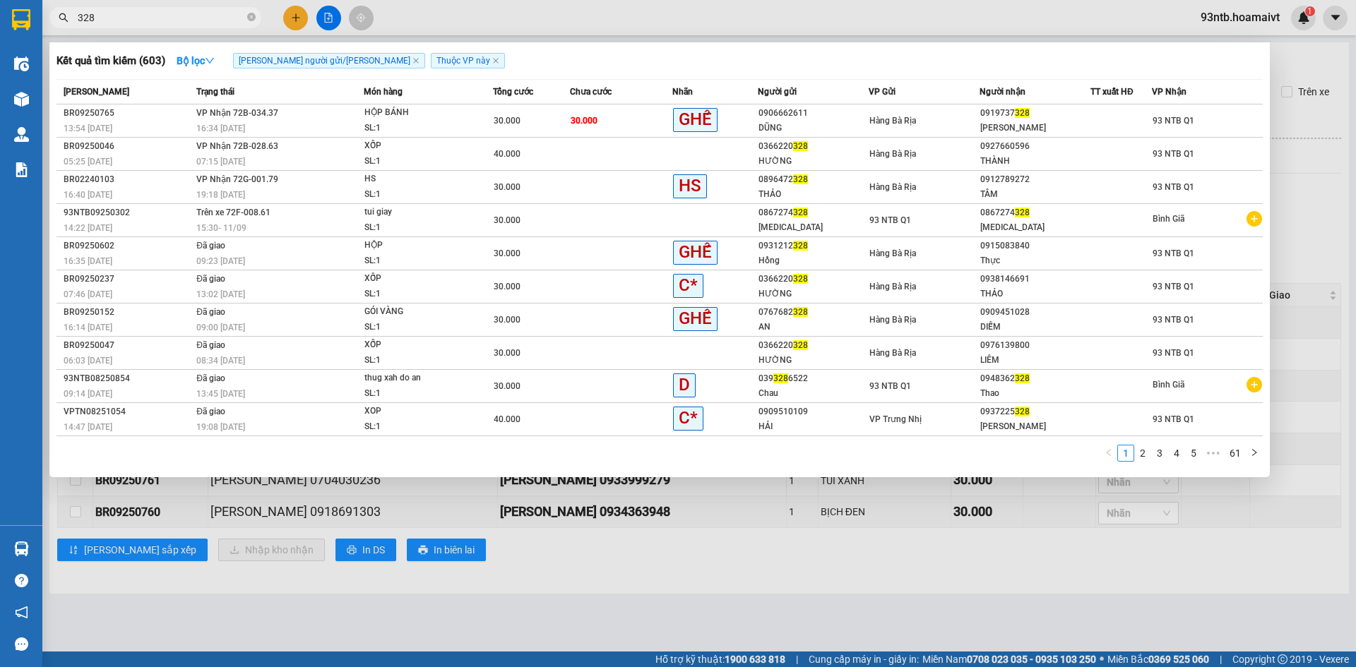
click at [251, 17] on icon "close-circle" at bounding box center [251, 17] width 8 height 8
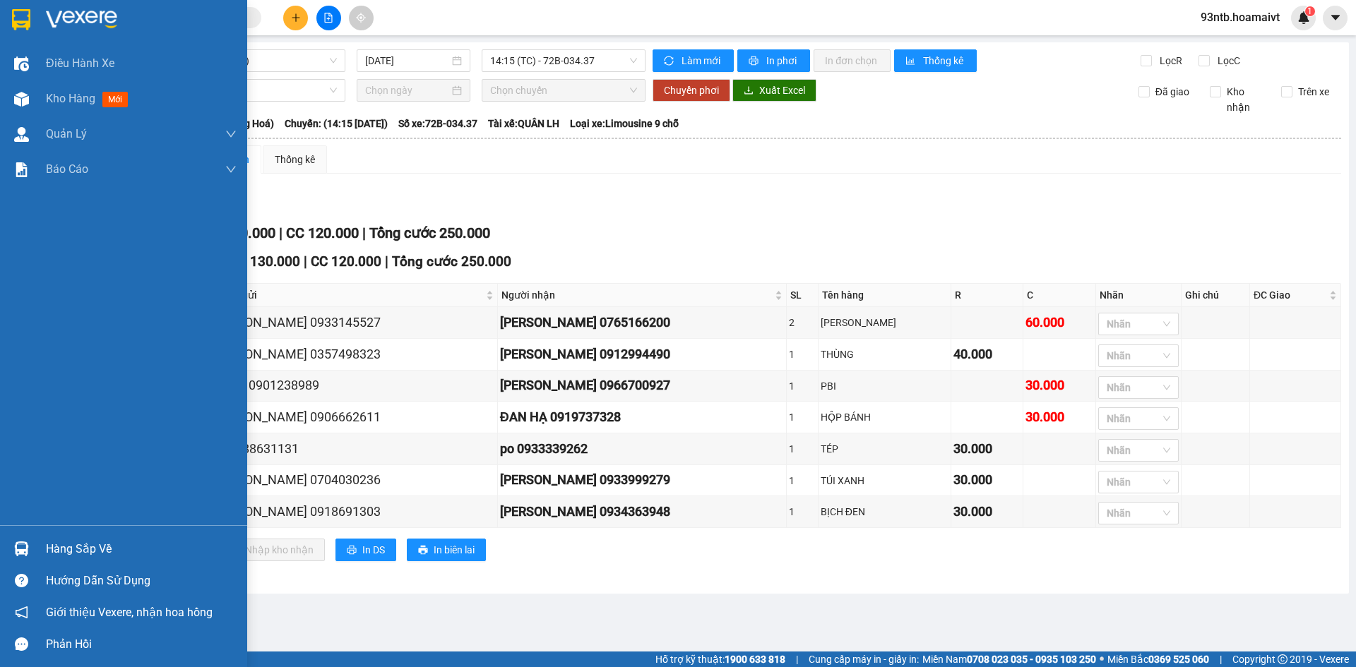
click at [22, 552] on img at bounding box center [21, 549] width 15 height 15
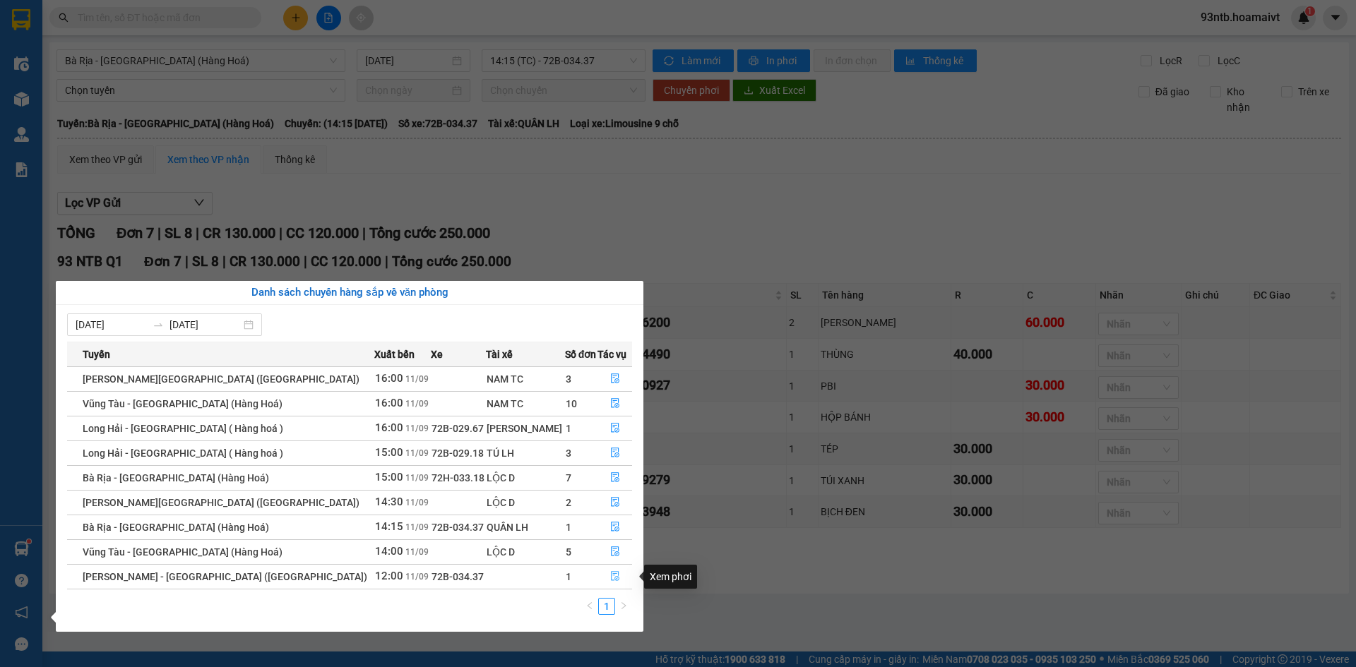
click at [611, 574] on icon "file-done" at bounding box center [615, 577] width 8 height 10
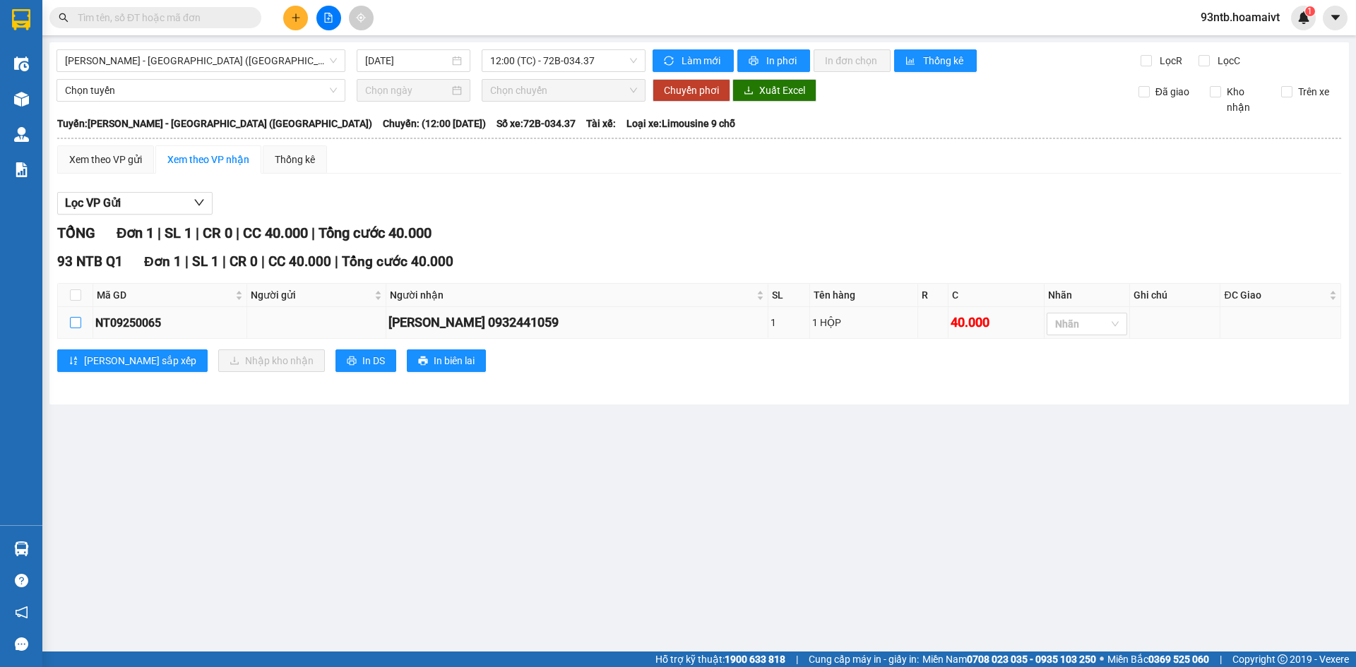
click at [75, 320] on input "checkbox" at bounding box center [75, 322] width 11 height 11
checkbox input "true"
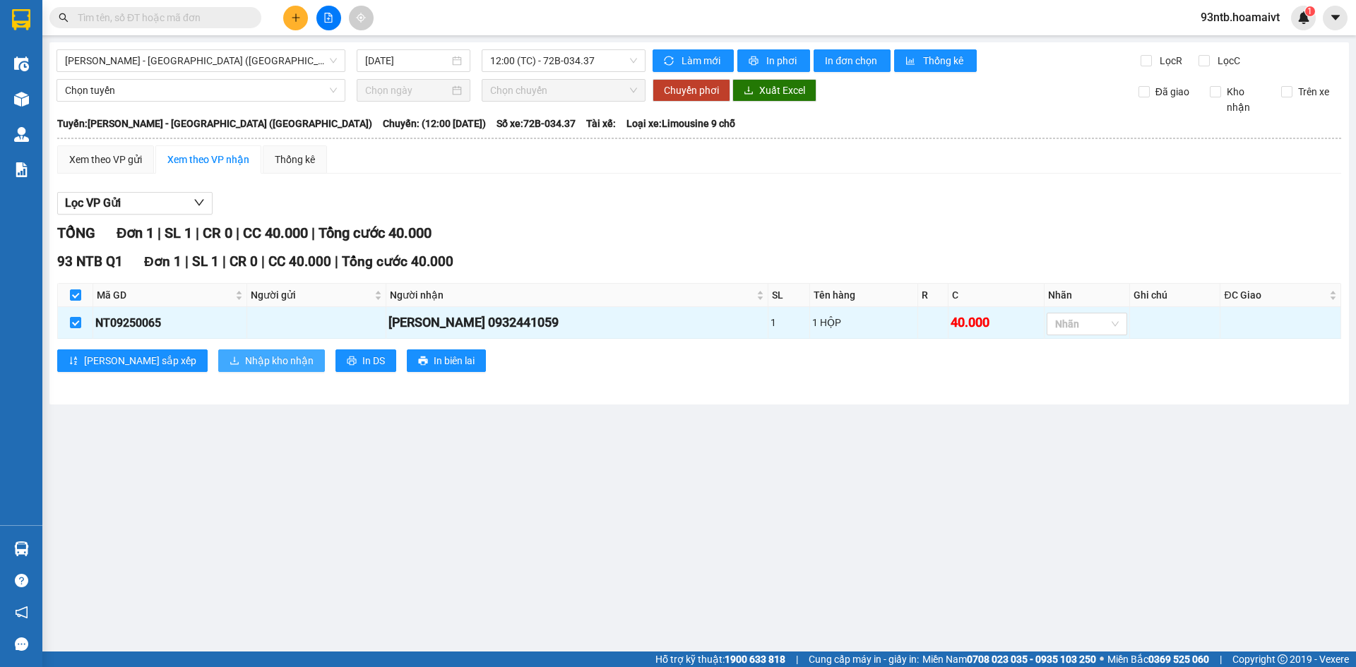
click at [245, 357] on span "Nhập kho nhận" at bounding box center [279, 361] width 68 height 16
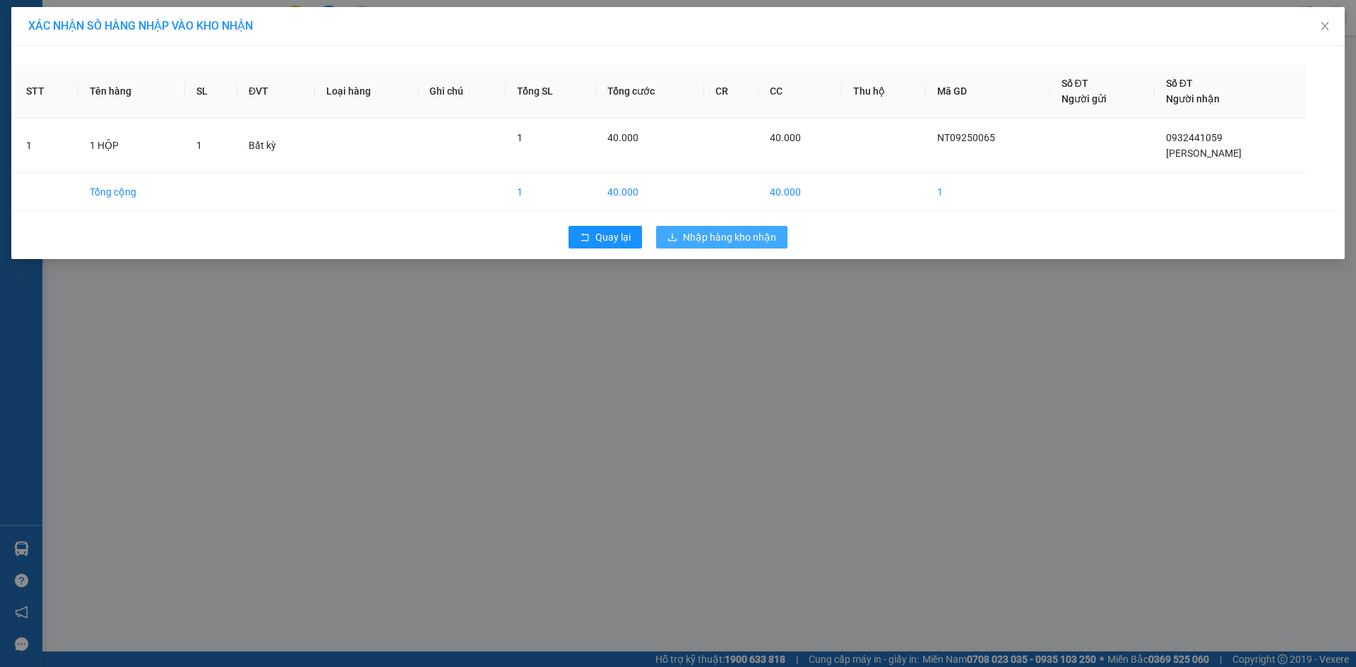
click at [727, 235] on span "Nhập hàng kho nhận" at bounding box center [729, 238] width 93 height 16
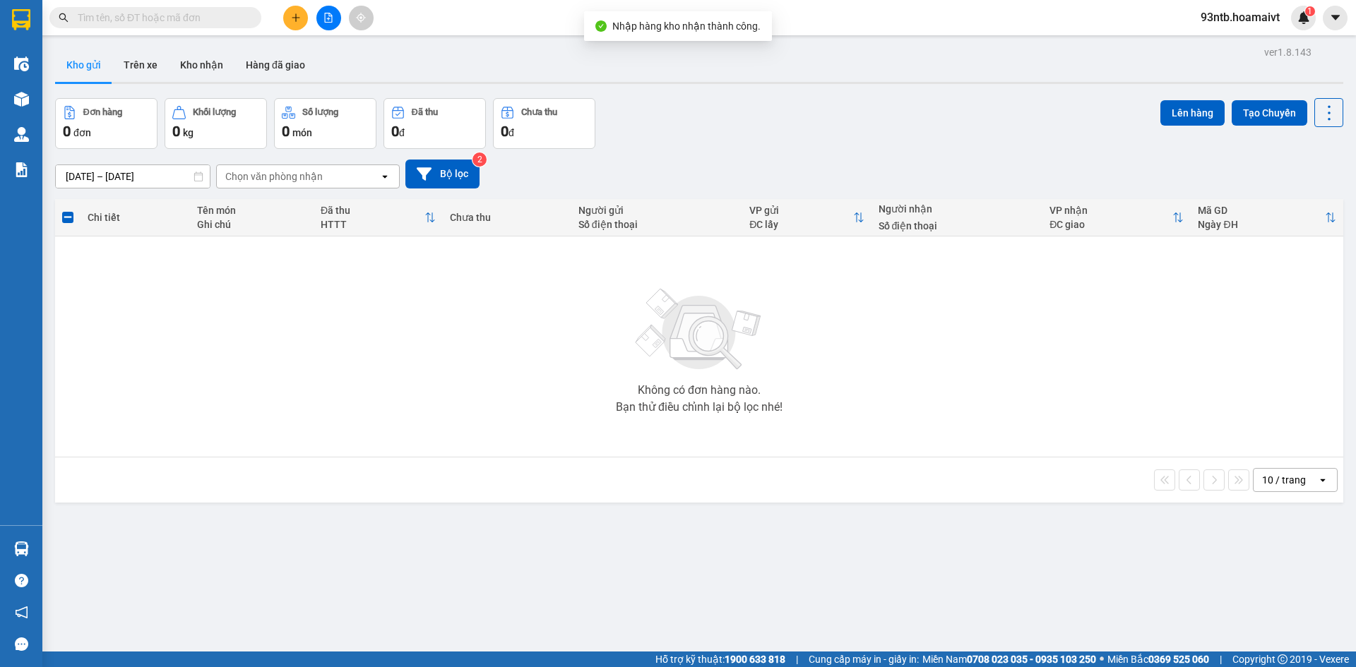
click at [151, 21] on input "text" at bounding box center [161, 18] width 167 height 16
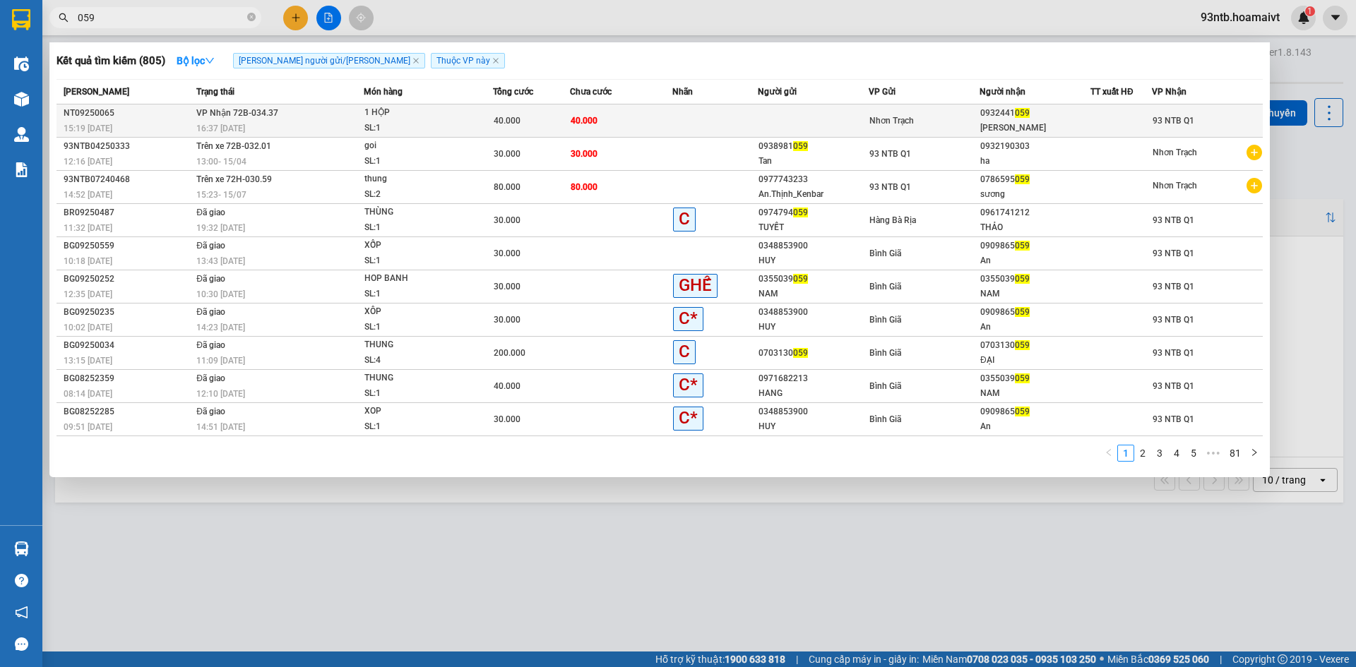
type input "059"
click at [668, 119] on td "40.000" at bounding box center [621, 121] width 102 height 33
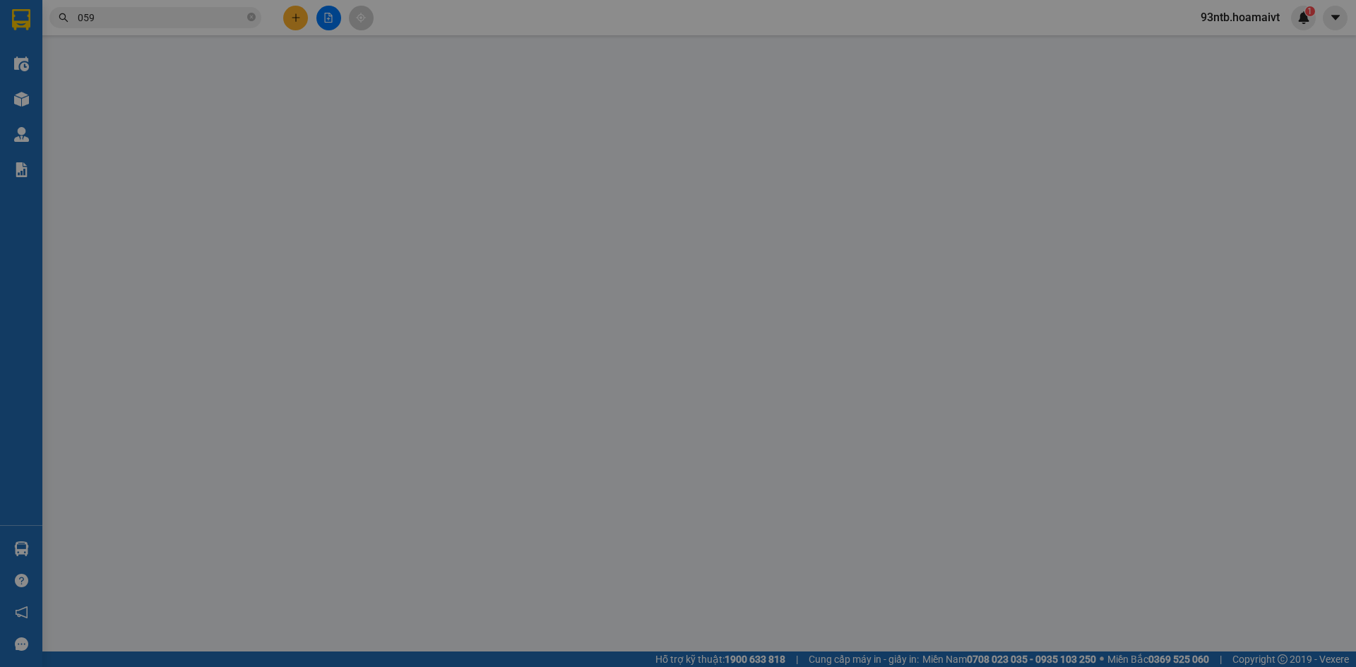
type input "0932441059"
type input "[PERSON_NAME]"
type input "40.000"
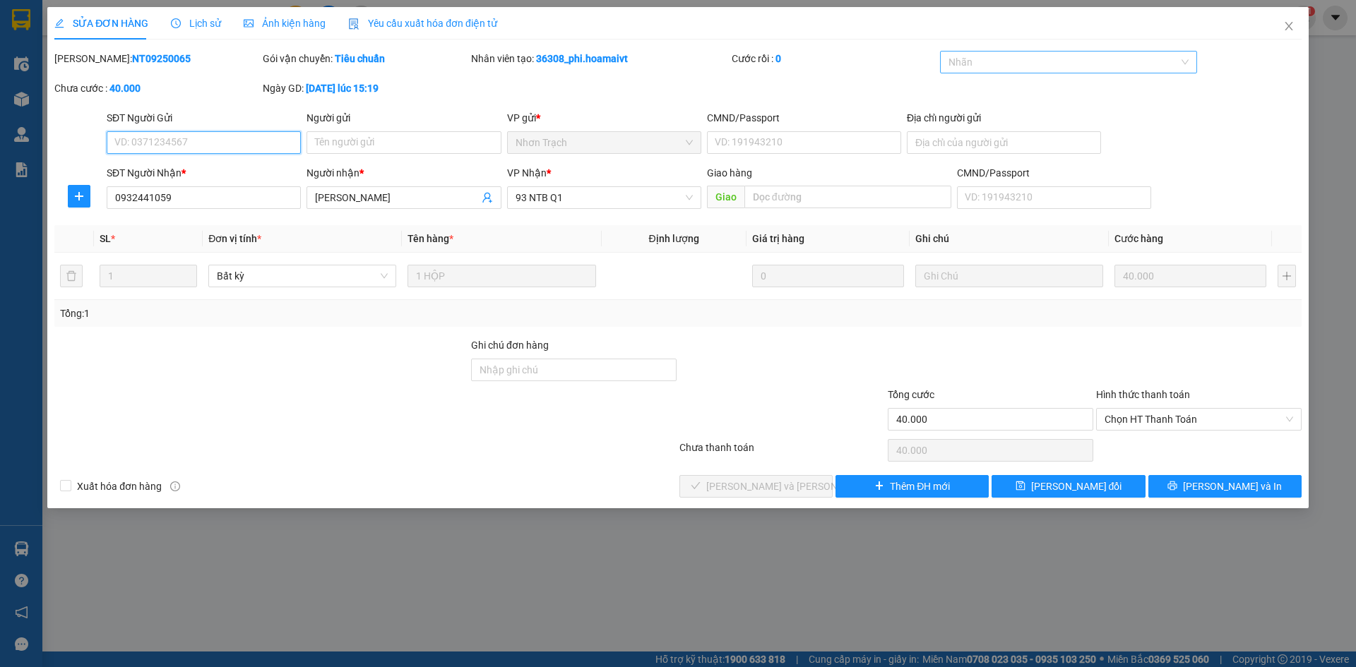
click at [995, 59] on div at bounding box center [1061, 62] width 237 height 17
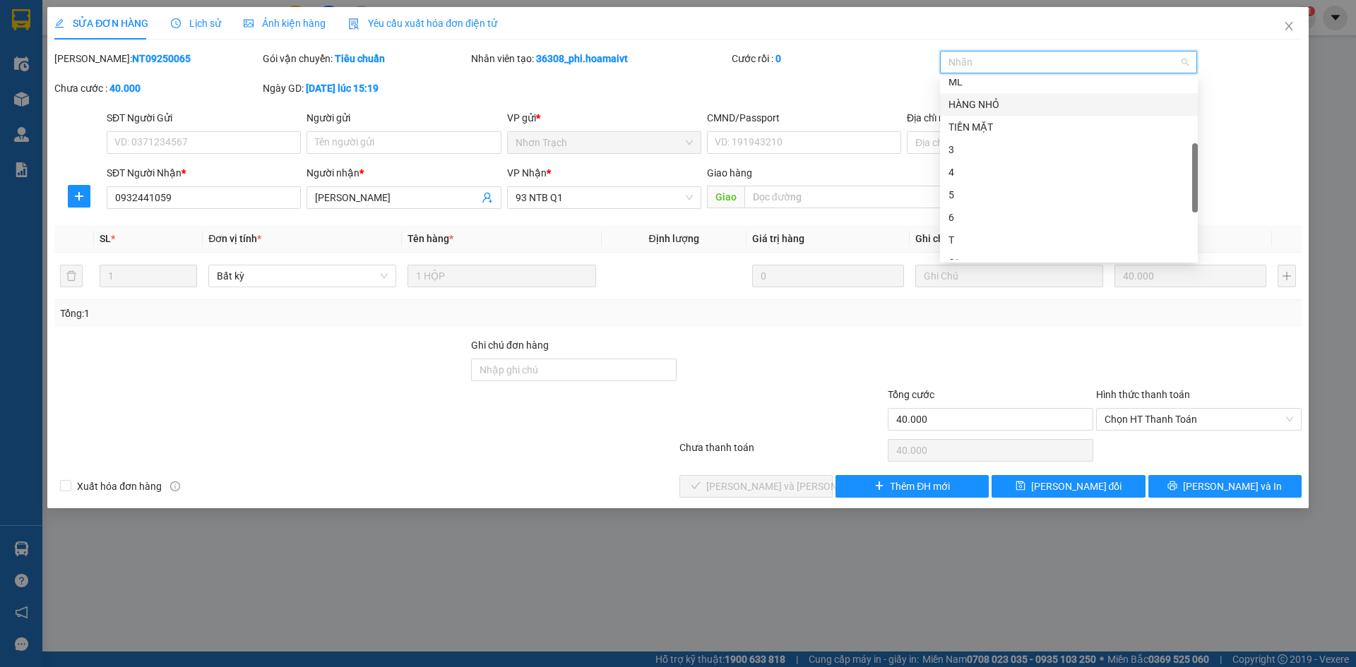
scroll to position [407, 0]
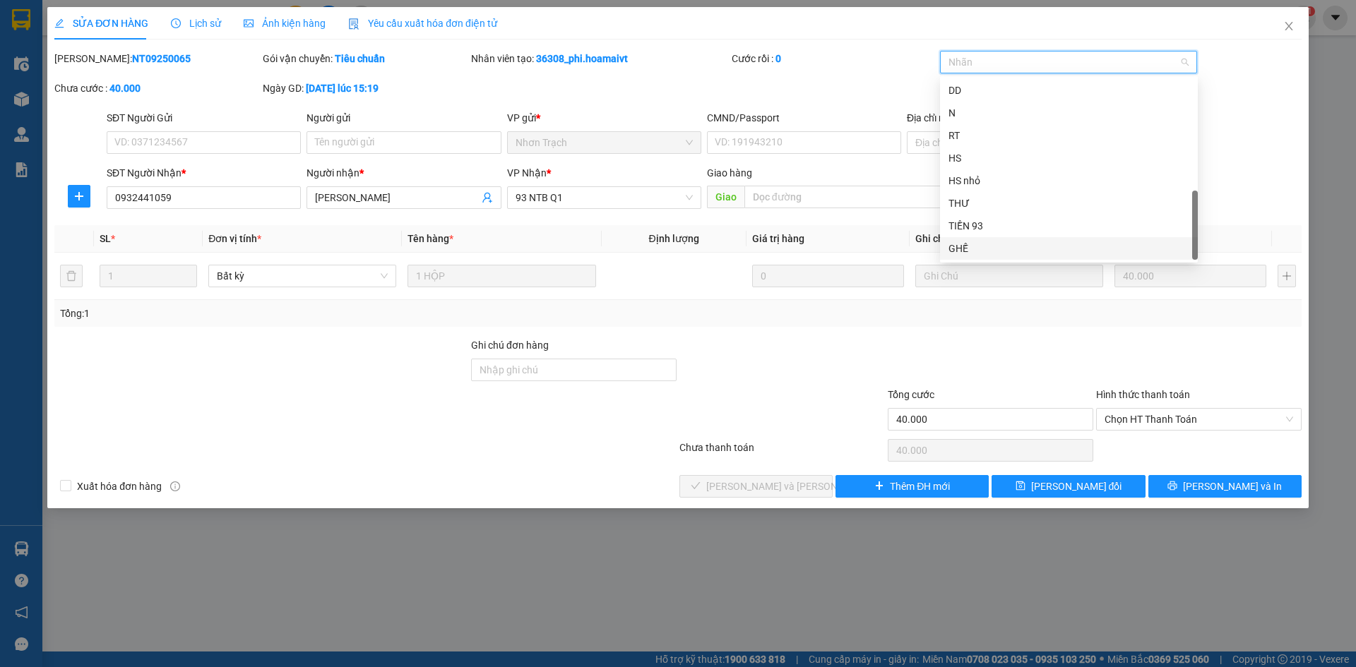
click at [978, 246] on div "GHẾ" at bounding box center [1068, 249] width 241 height 16
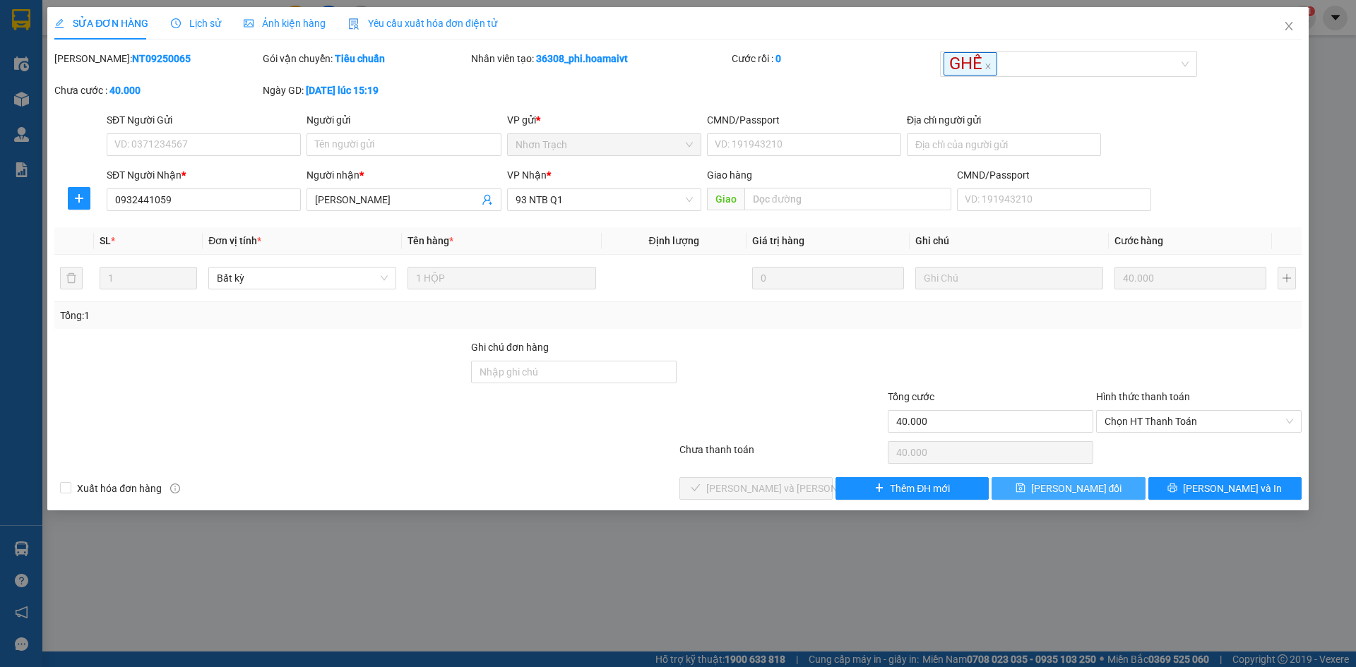
click at [1025, 490] on button "[PERSON_NAME] đổi" at bounding box center [1067, 488] width 153 height 23
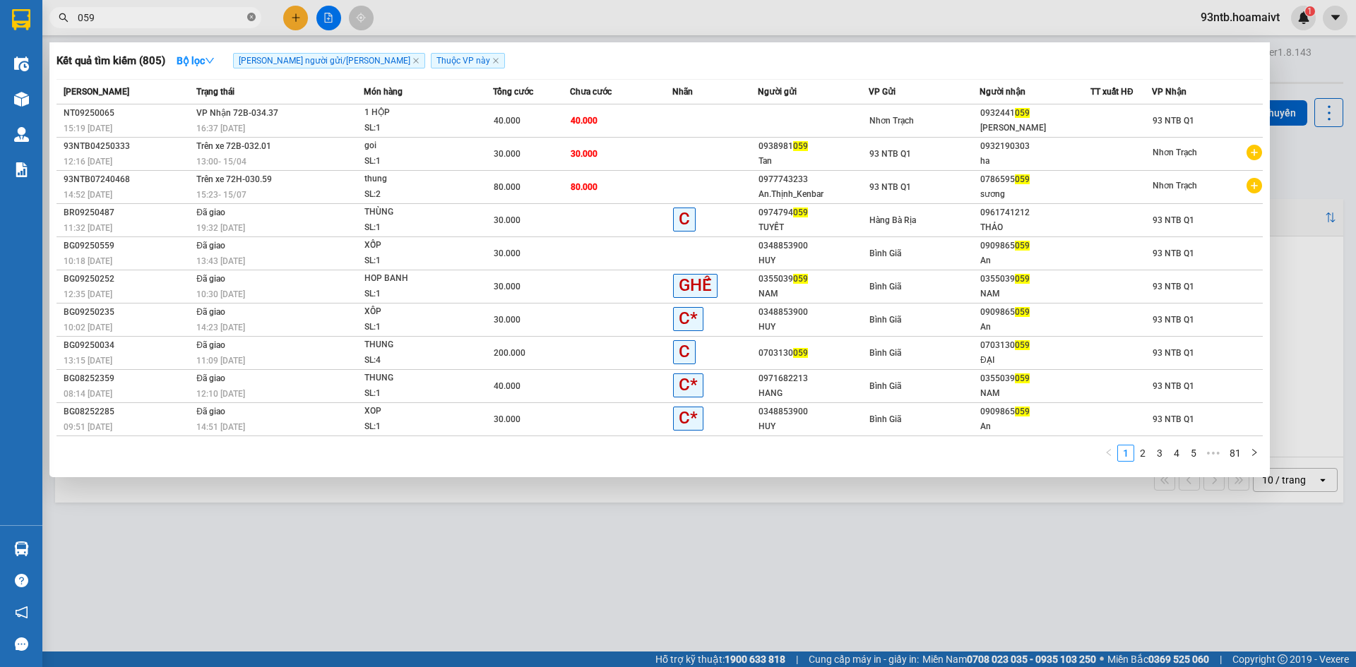
click at [250, 15] on icon "close-circle" at bounding box center [251, 17] width 8 height 8
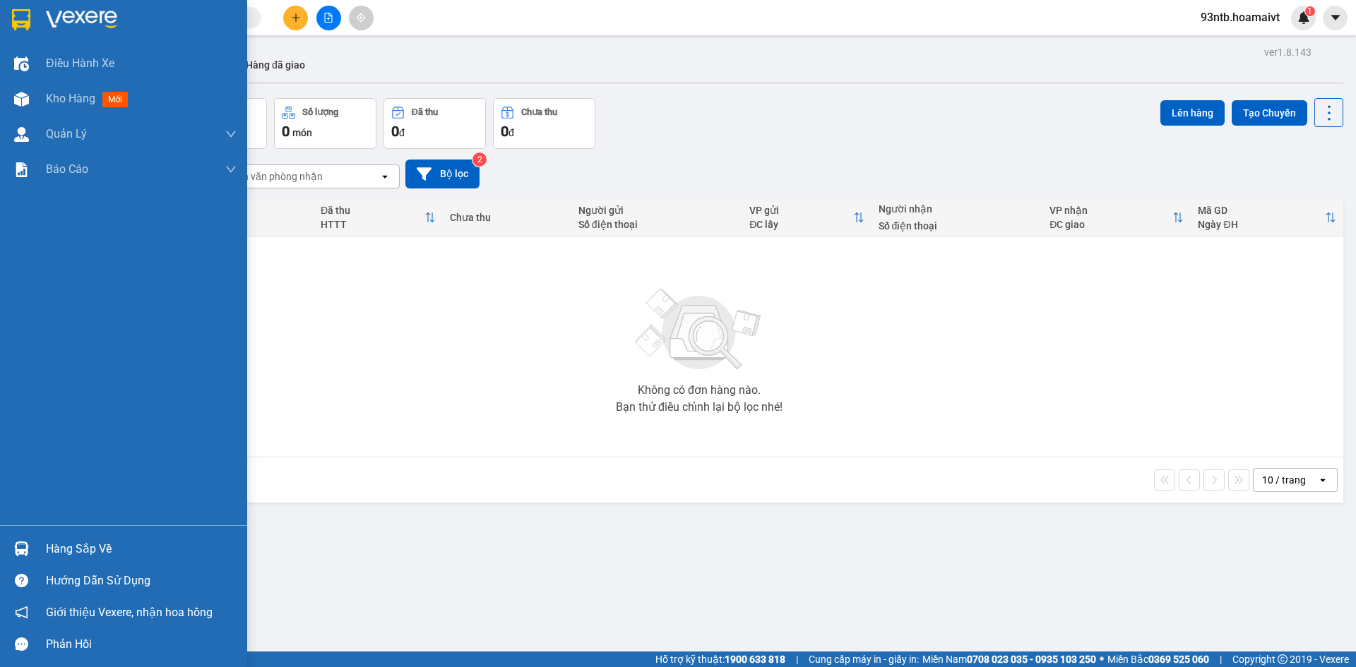
click at [23, 545] on img at bounding box center [21, 549] width 15 height 15
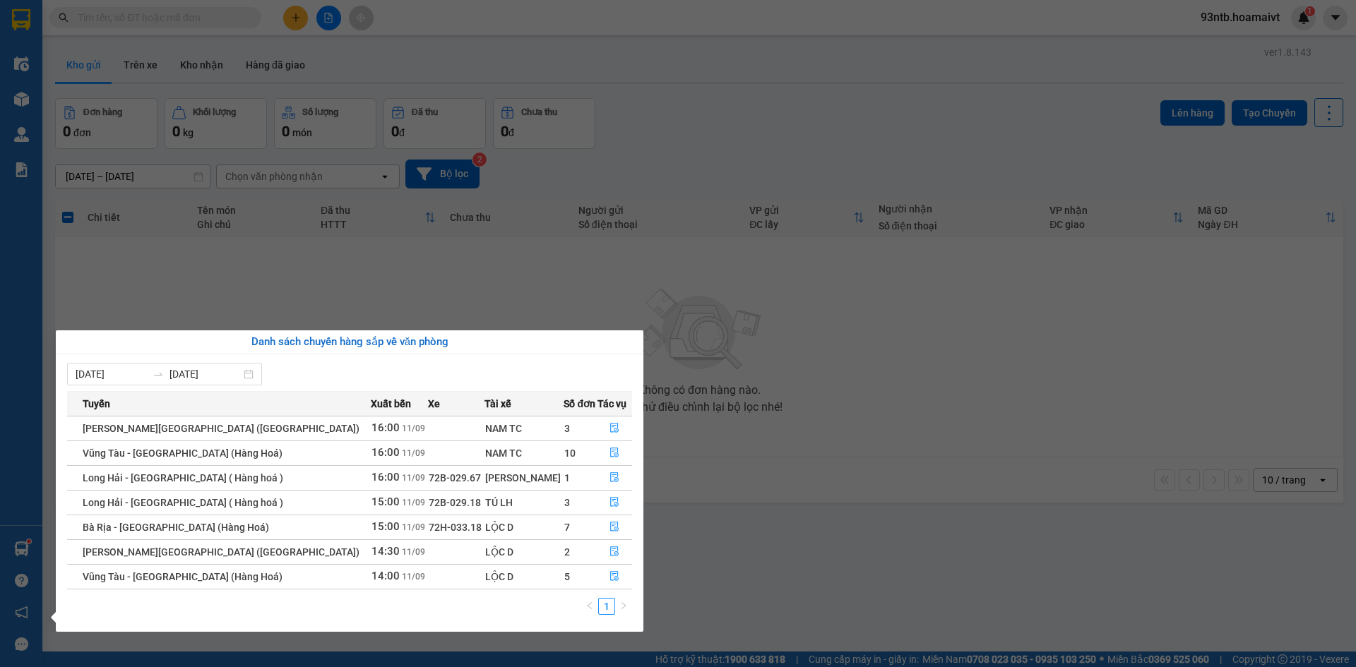
click at [669, 133] on section "Kết quả [PERSON_NAME] ( 805 ) Bộ lọc [PERSON_NAME] người gửi/[PERSON_NAME] [PER…" at bounding box center [678, 333] width 1356 height 667
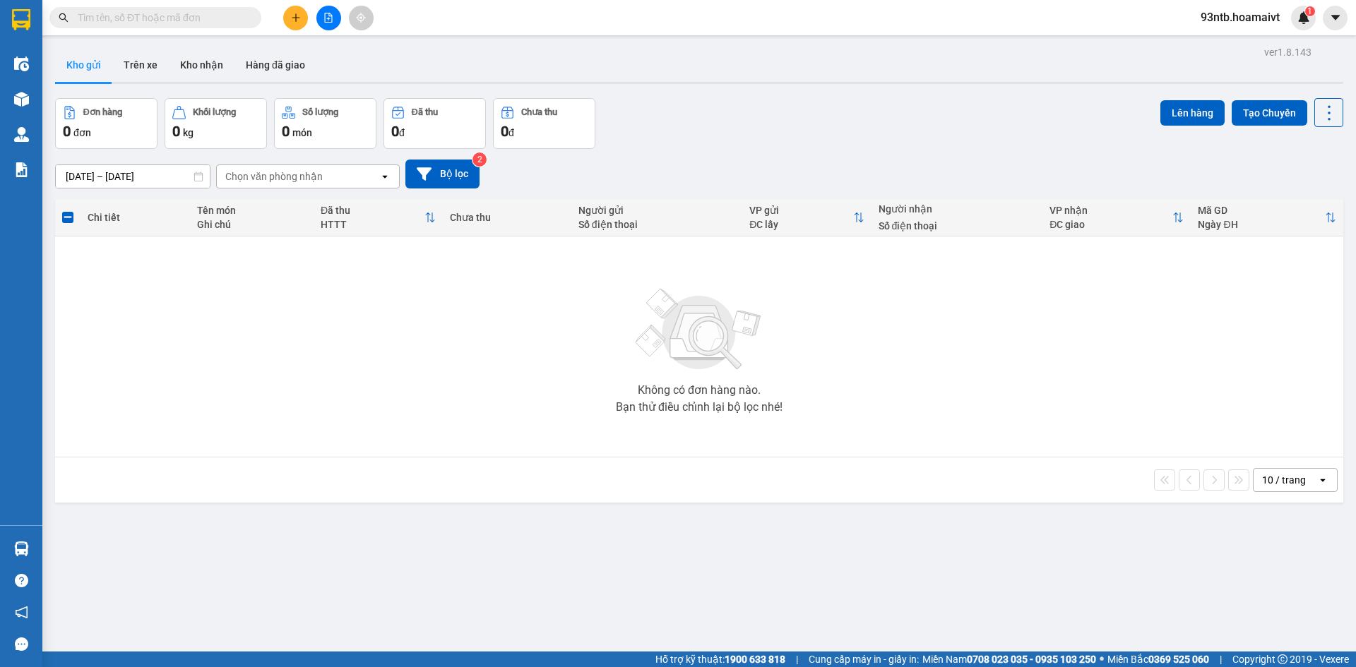
click at [143, 16] on input "text" at bounding box center [161, 18] width 167 height 16
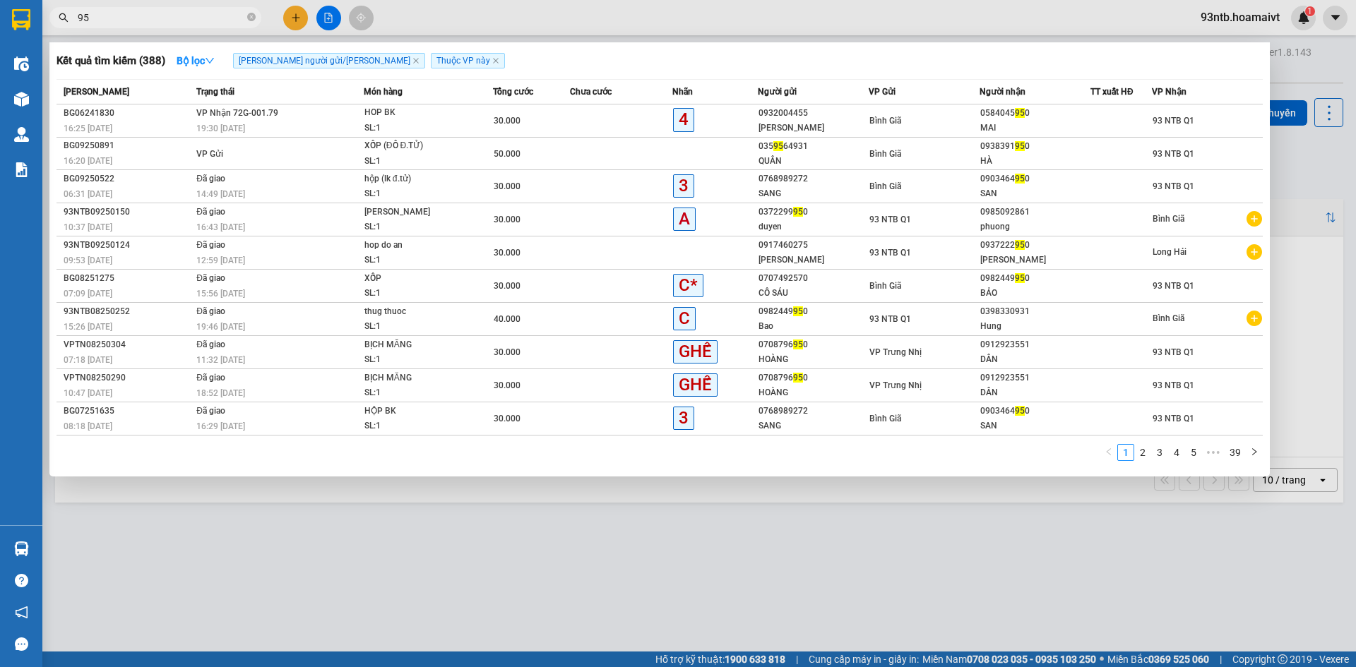
type input "9"
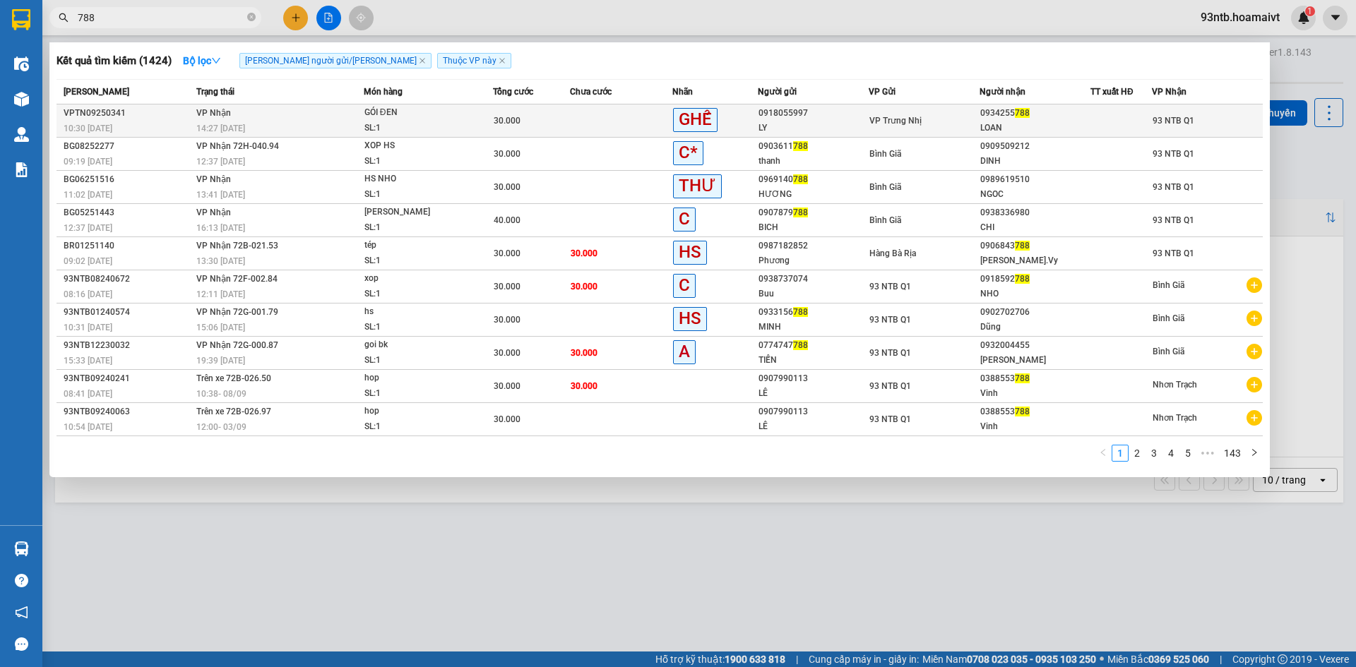
type input "788"
click at [587, 119] on td at bounding box center [621, 121] width 102 height 33
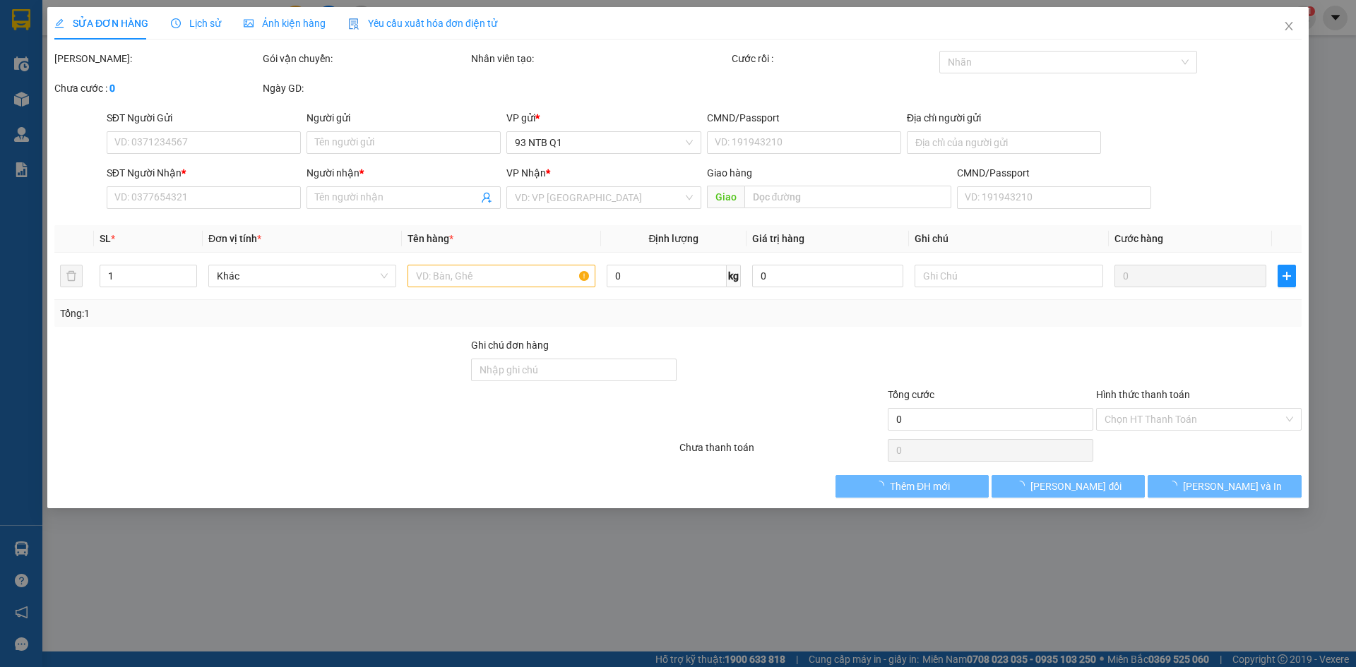
type input "0918055997"
type input "LY"
type input "0934255788"
type input "LOAN"
type input "30.000"
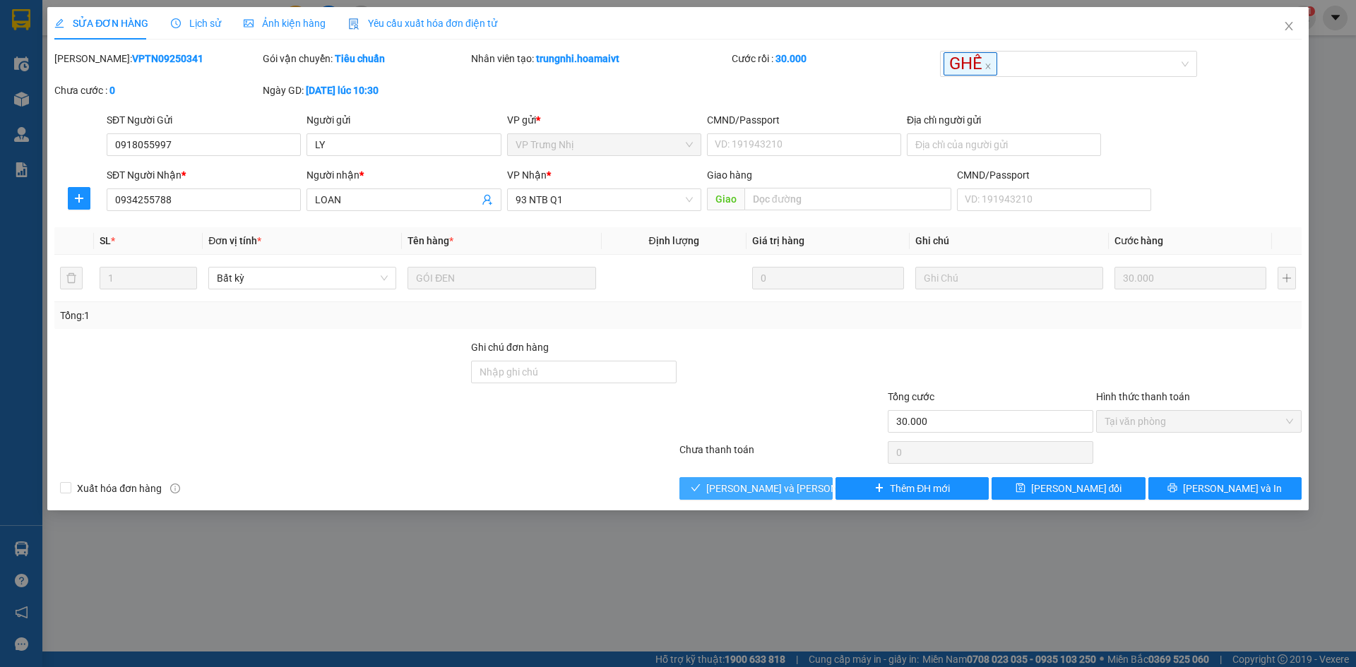
click at [725, 483] on button "[PERSON_NAME] và [PERSON_NAME] hàng" at bounding box center [755, 488] width 153 height 23
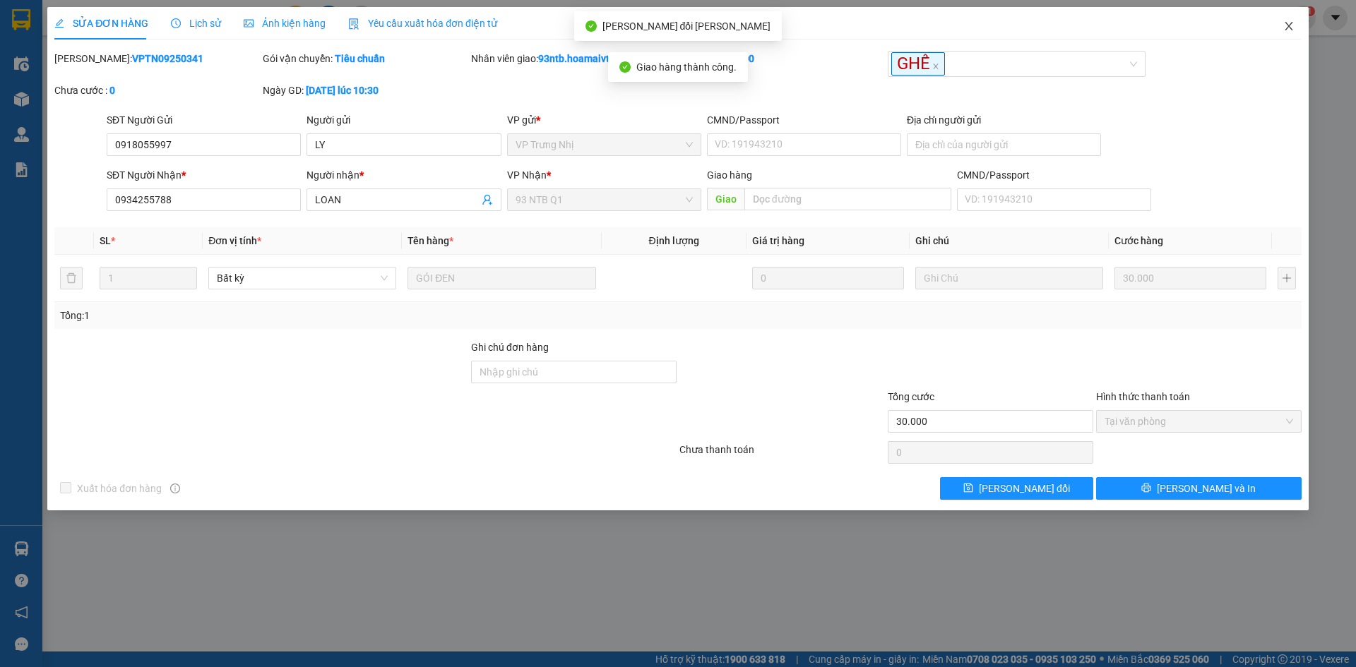
click at [1289, 22] on icon "close" at bounding box center [1288, 25] width 11 height 11
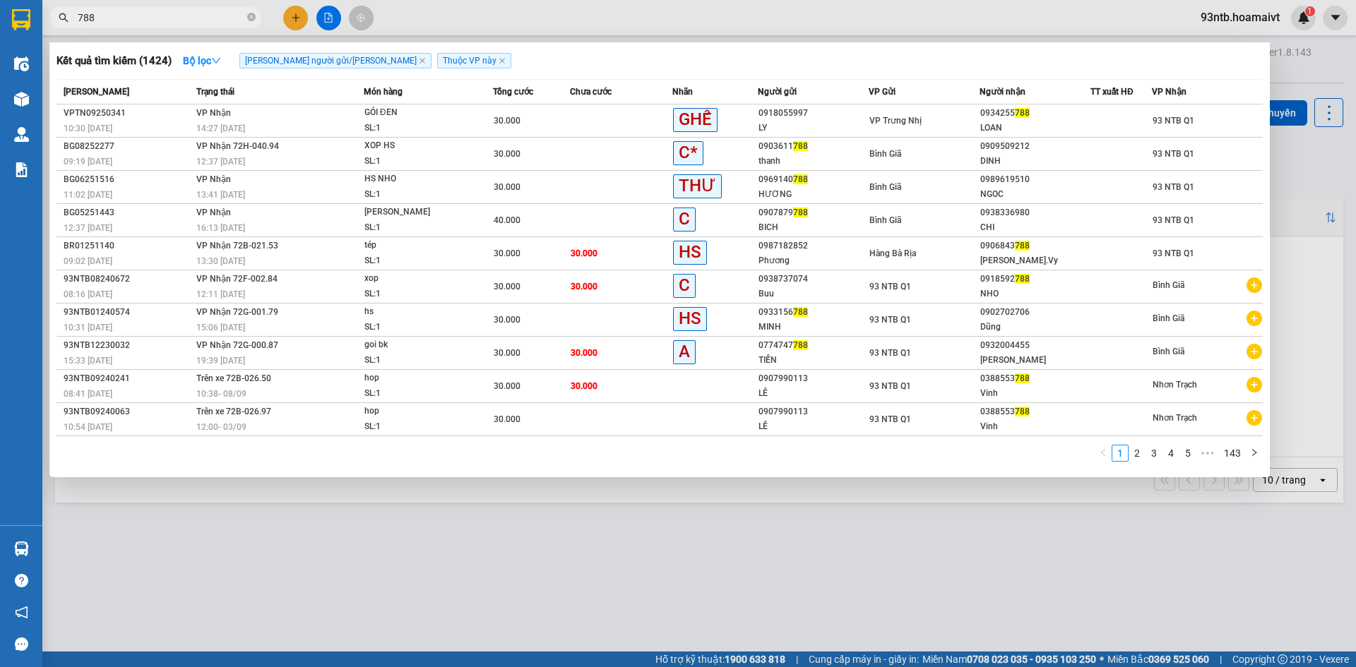
click at [208, 16] on input "788" at bounding box center [161, 18] width 167 height 16
click at [251, 16] on icon "close-circle" at bounding box center [251, 17] width 8 height 8
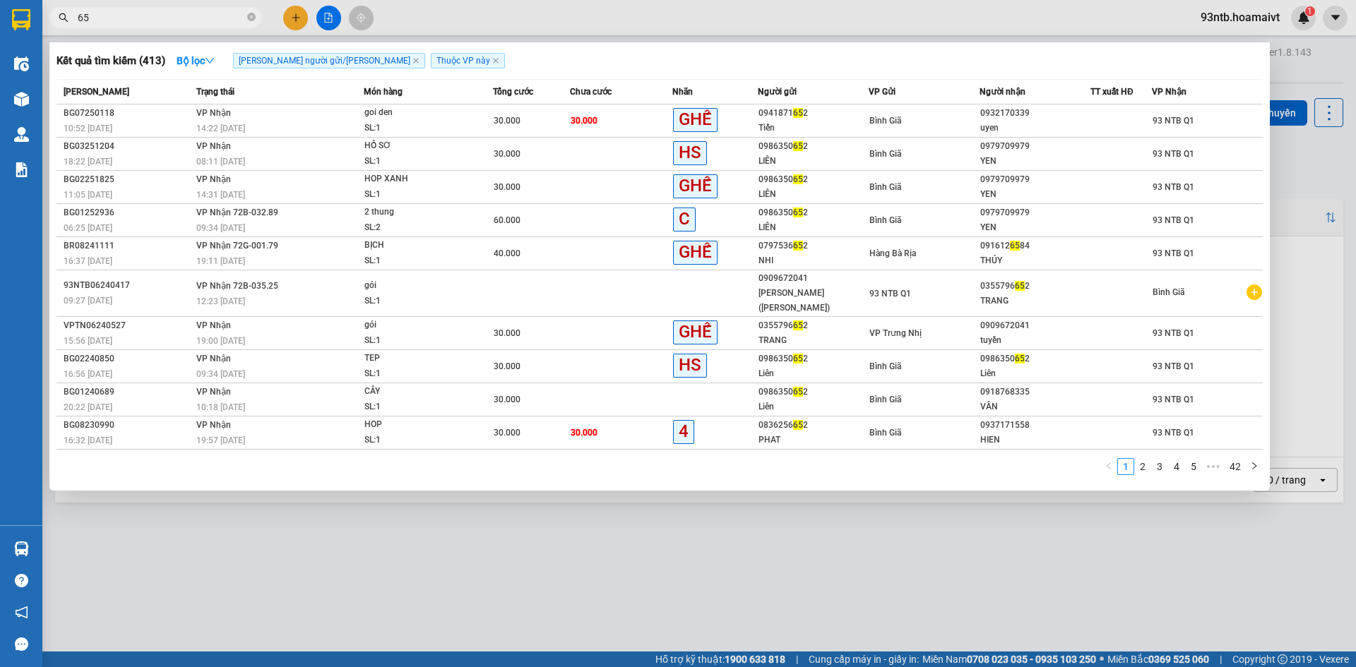
type input "6"
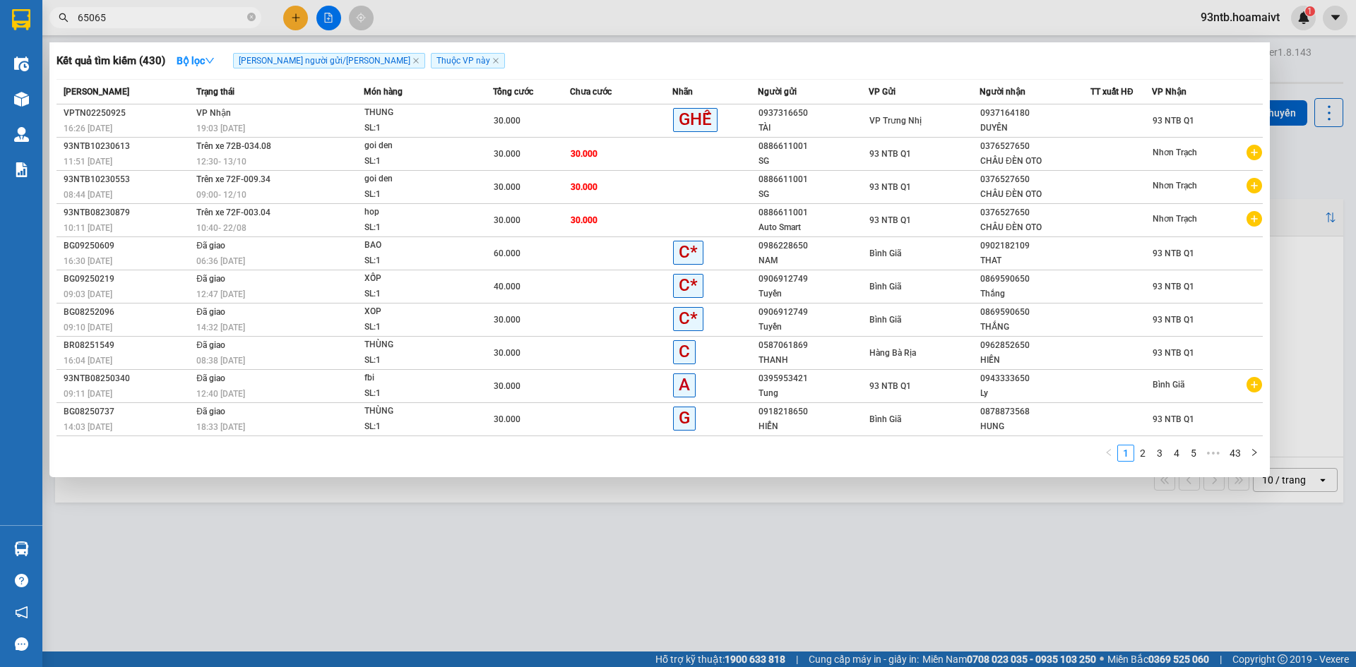
type input "650652"
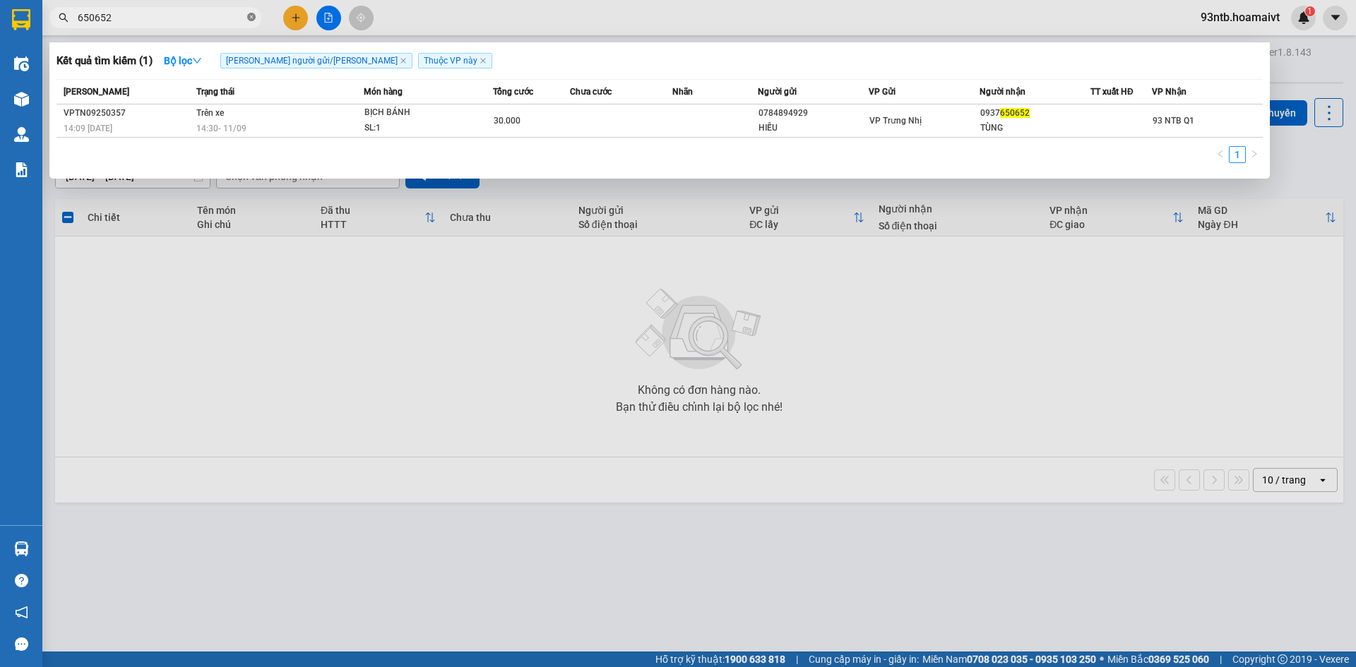
click at [250, 13] on icon "close-circle" at bounding box center [251, 17] width 8 height 8
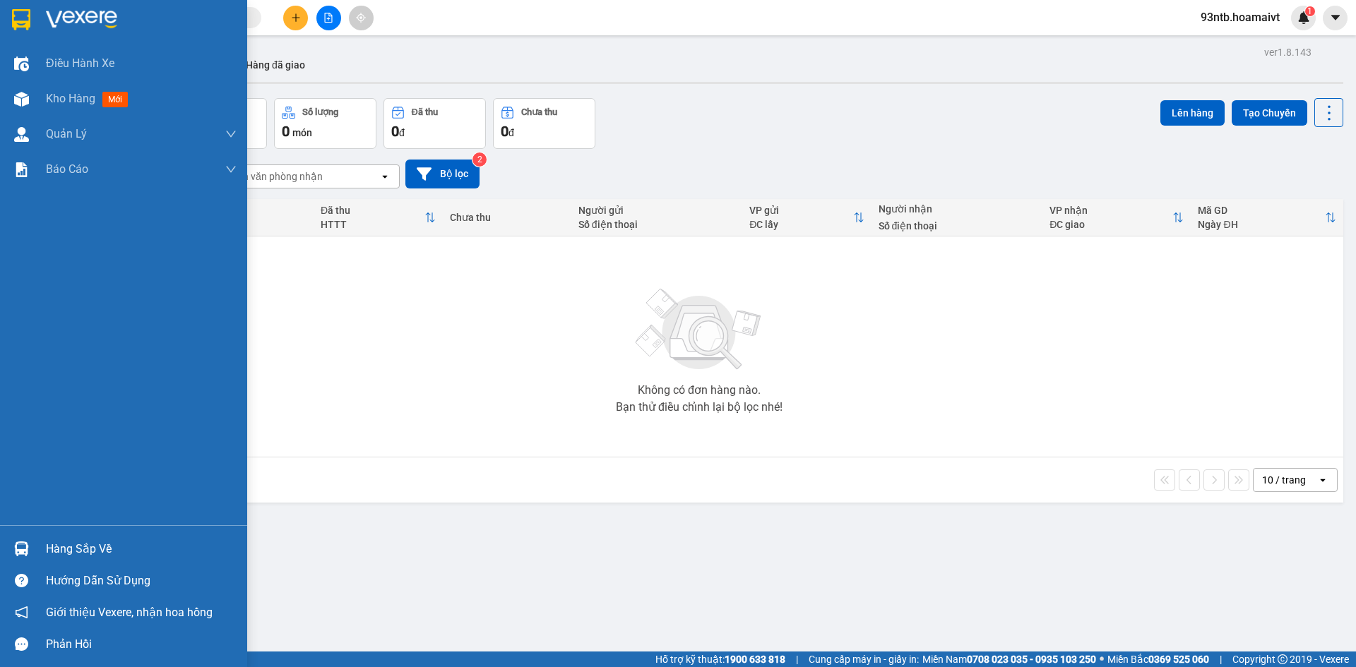
click at [23, 546] on img at bounding box center [21, 549] width 15 height 15
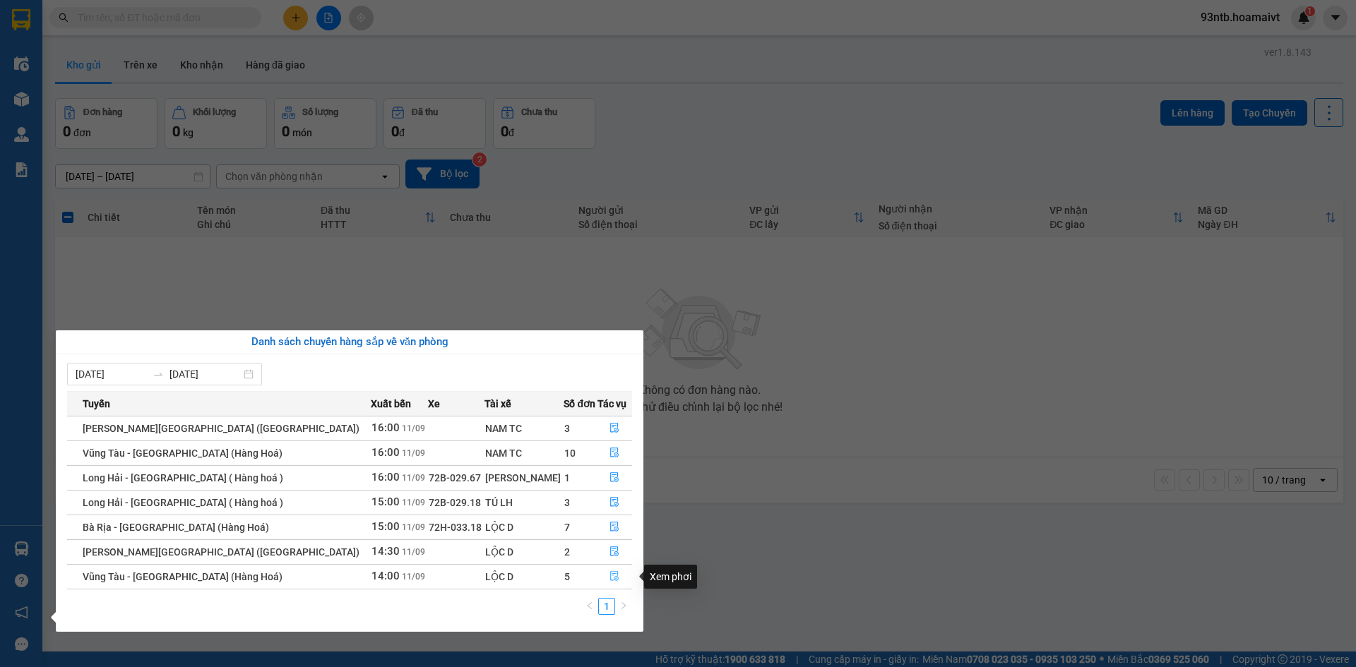
click at [609, 575] on icon "file-done" at bounding box center [614, 576] width 10 height 10
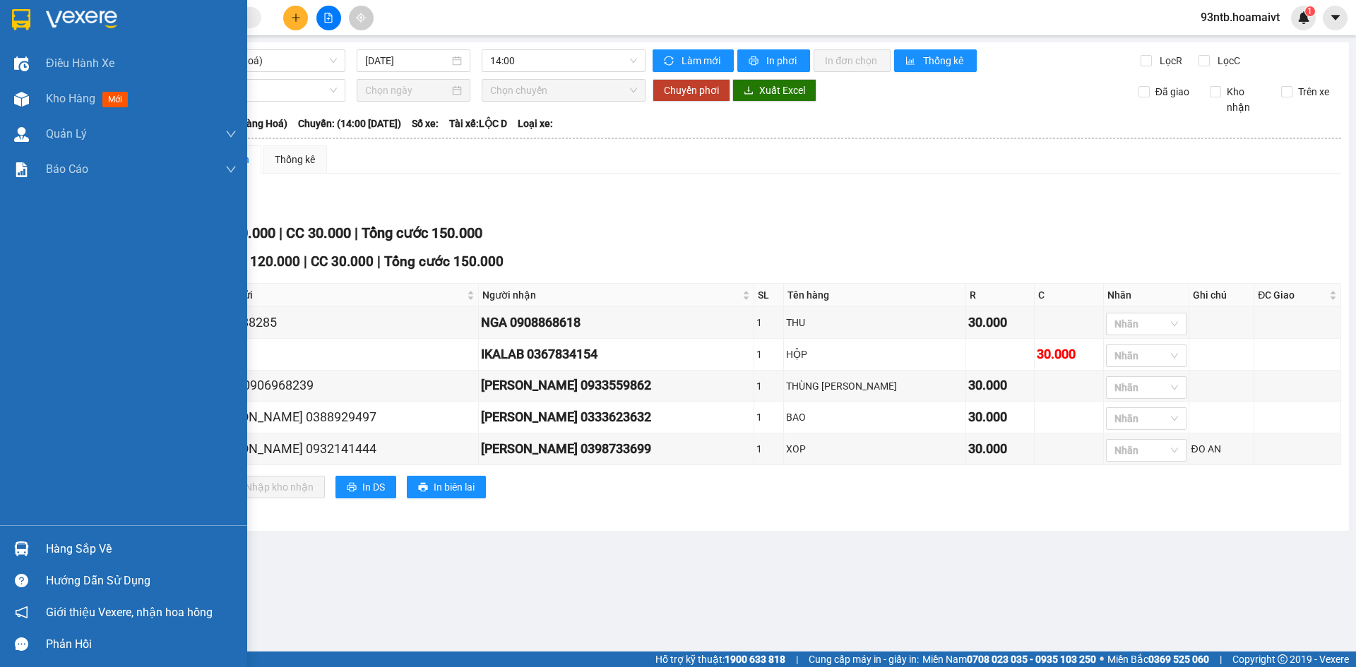
click at [18, 546] on img at bounding box center [21, 549] width 15 height 15
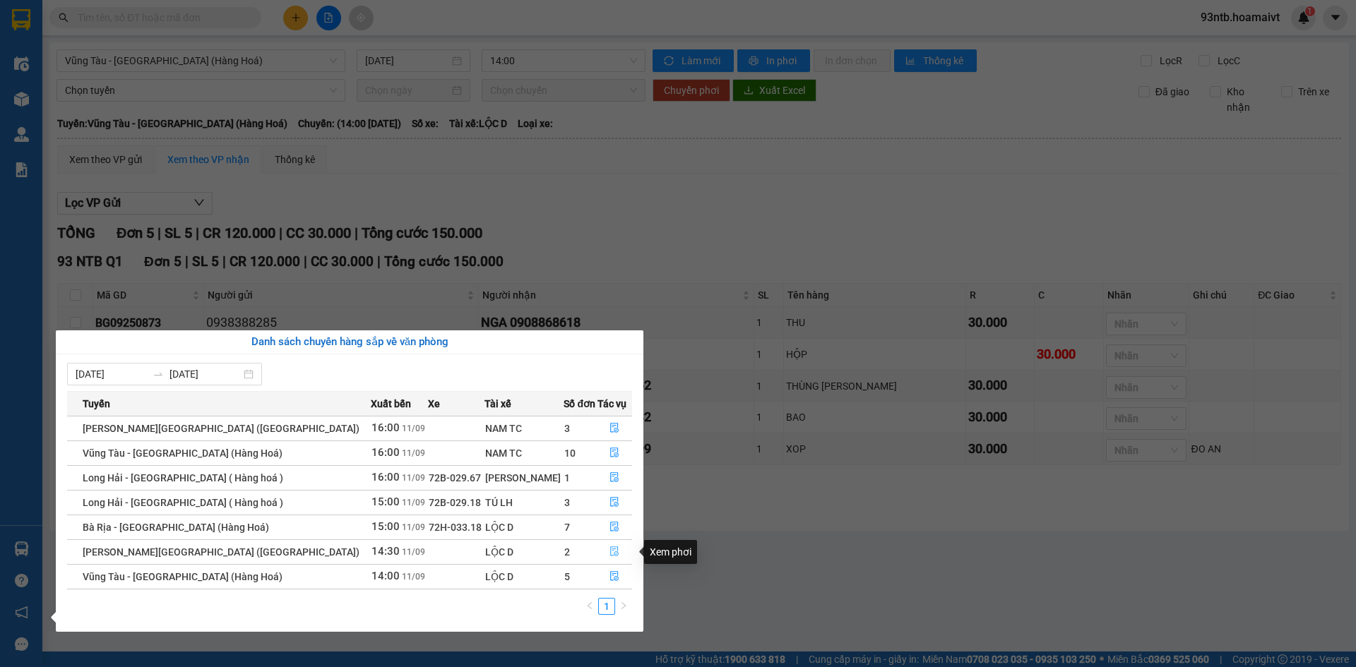
click at [611, 551] on icon "file-done" at bounding box center [615, 552] width 8 height 10
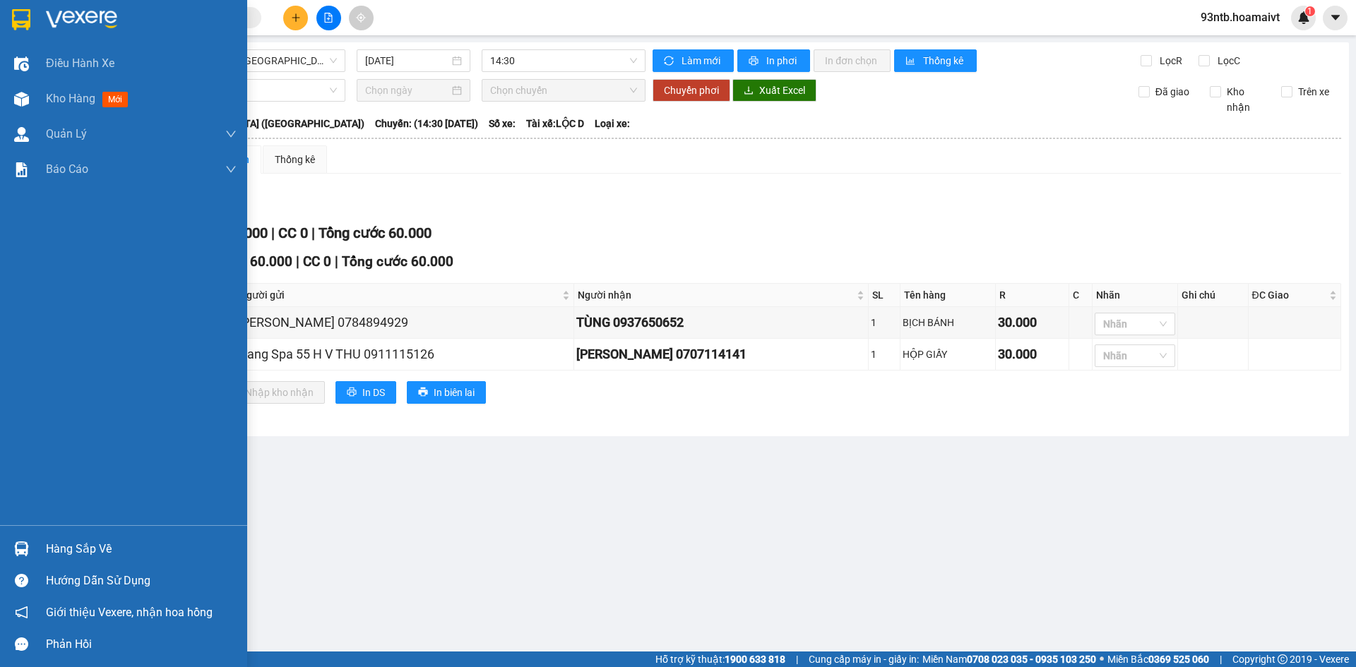
click at [18, 546] on img at bounding box center [21, 549] width 15 height 15
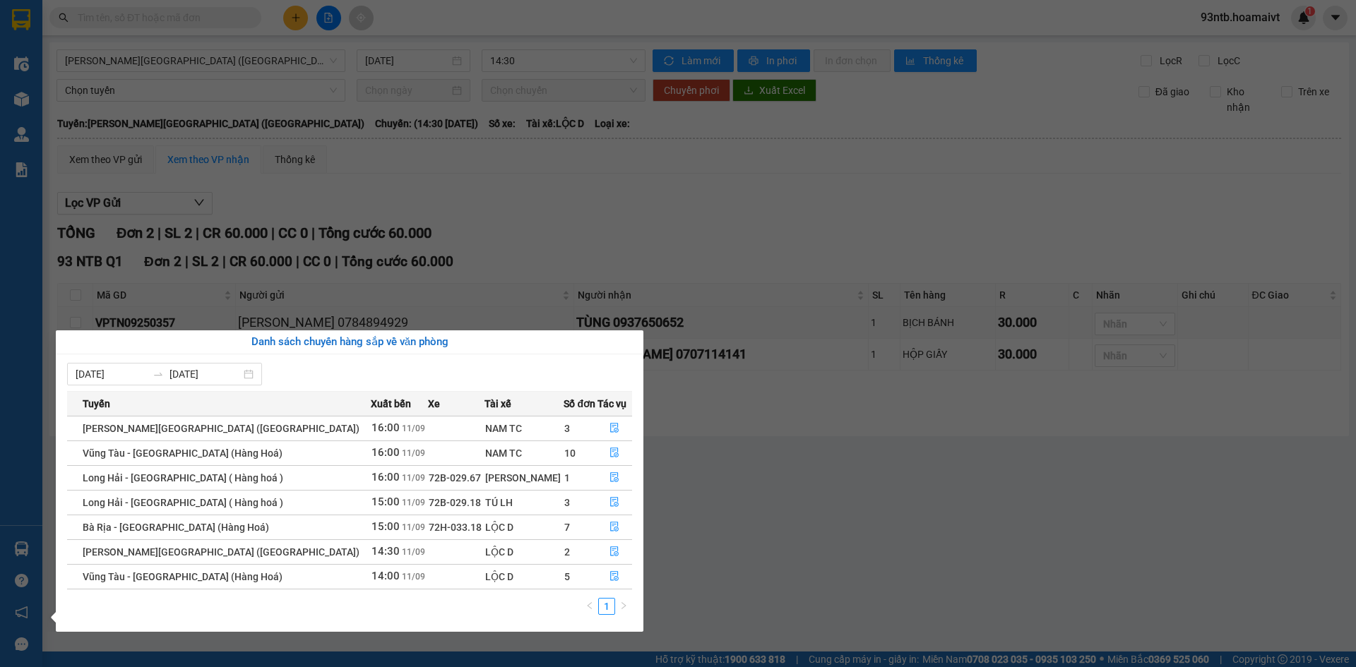
click at [607, 218] on section "Kết quả [PERSON_NAME] ( 1 ) Bộ lọc [PERSON_NAME] người gửi/[PERSON_NAME] [PERSO…" at bounding box center [678, 333] width 1356 height 667
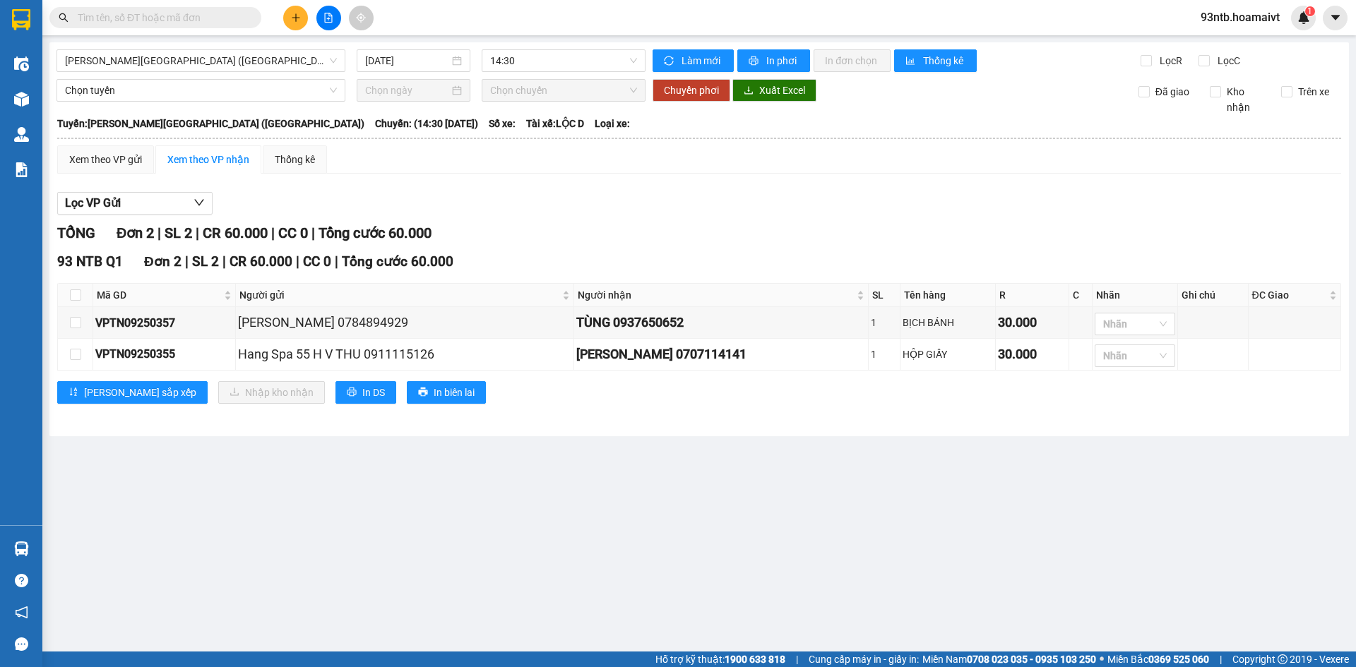
click at [103, 18] on input "text" at bounding box center [161, 18] width 167 height 16
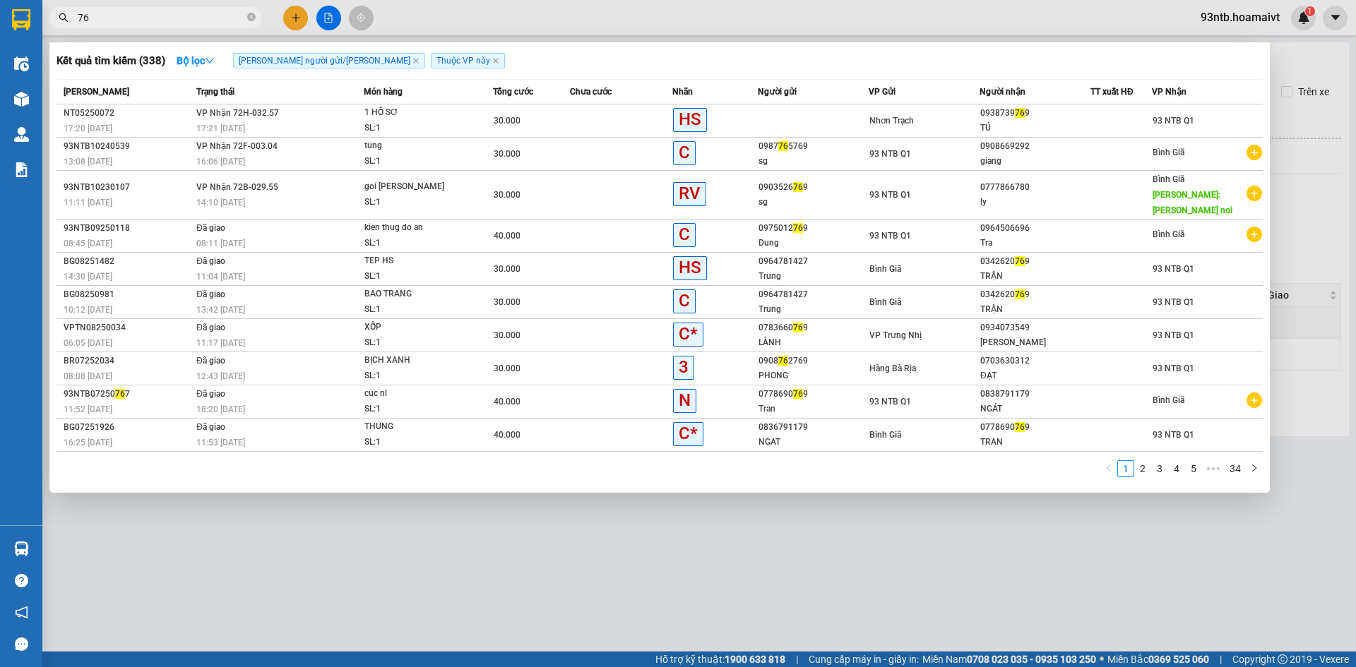
type input "7"
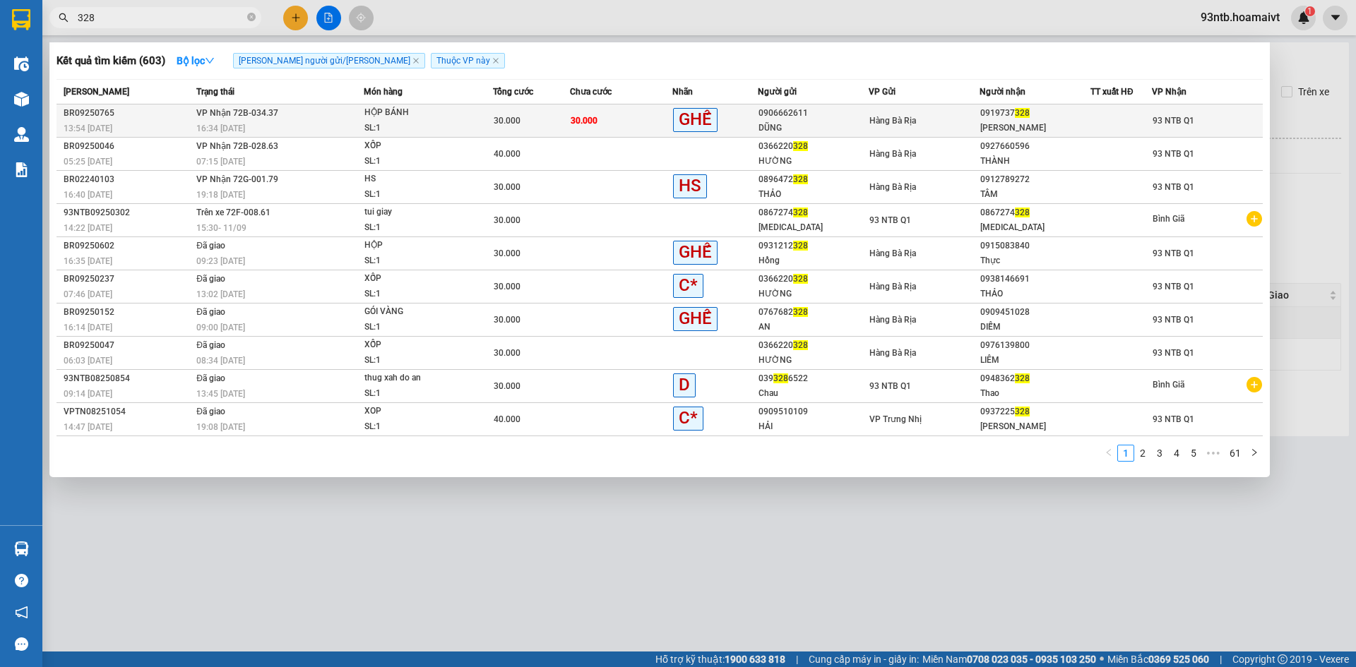
type input "328"
click at [619, 114] on td "30.000" at bounding box center [621, 121] width 102 height 33
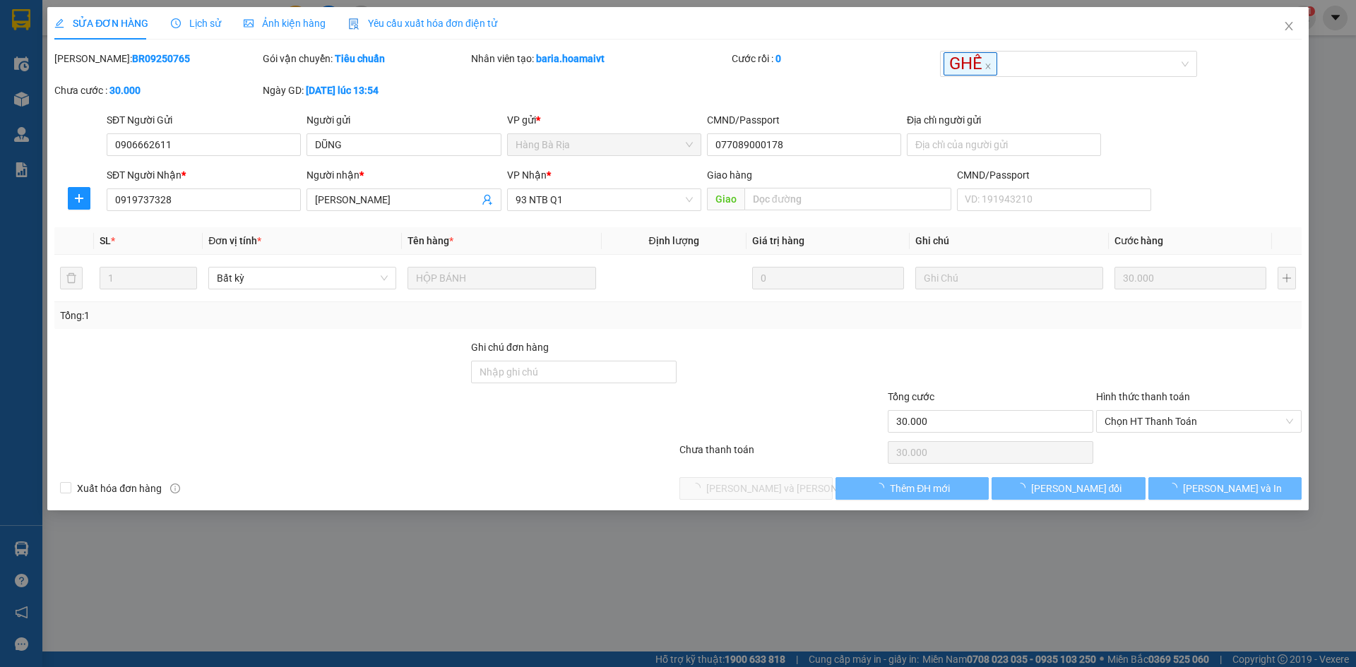
type input "0906662611"
type input "DŨNG"
type input "077089000178"
type input "0919737328"
type input "[PERSON_NAME]"
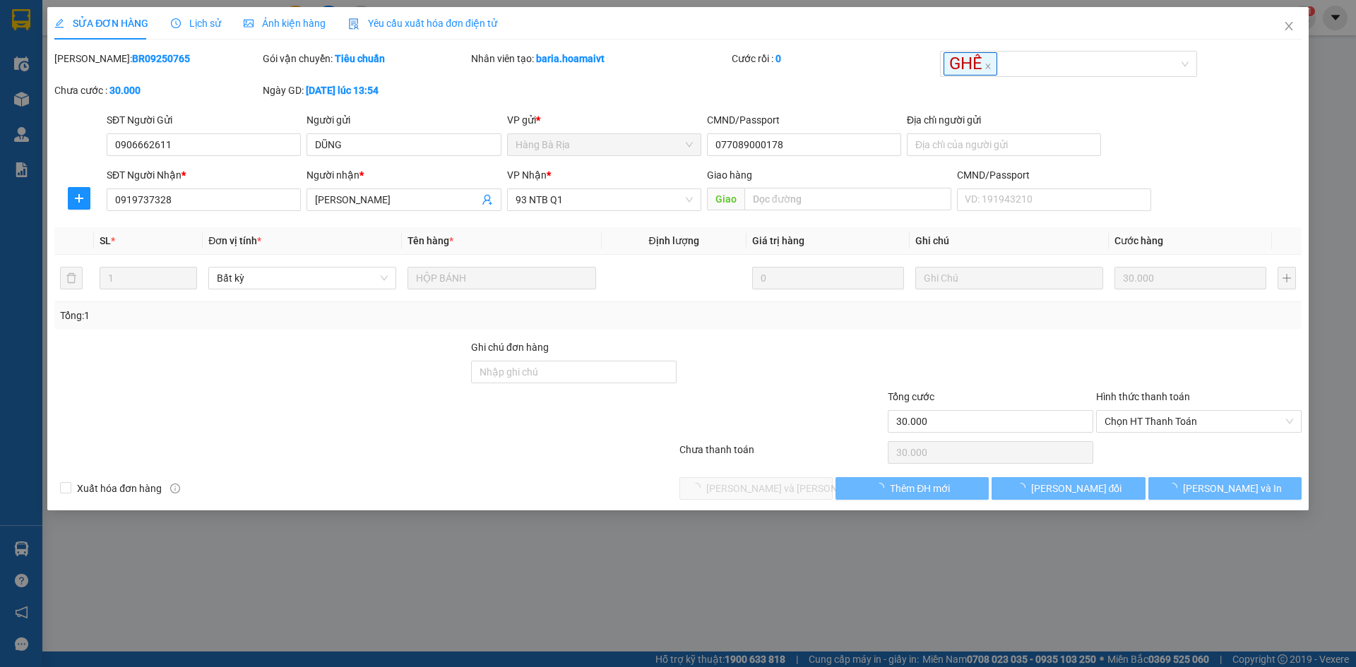
type input "30.000"
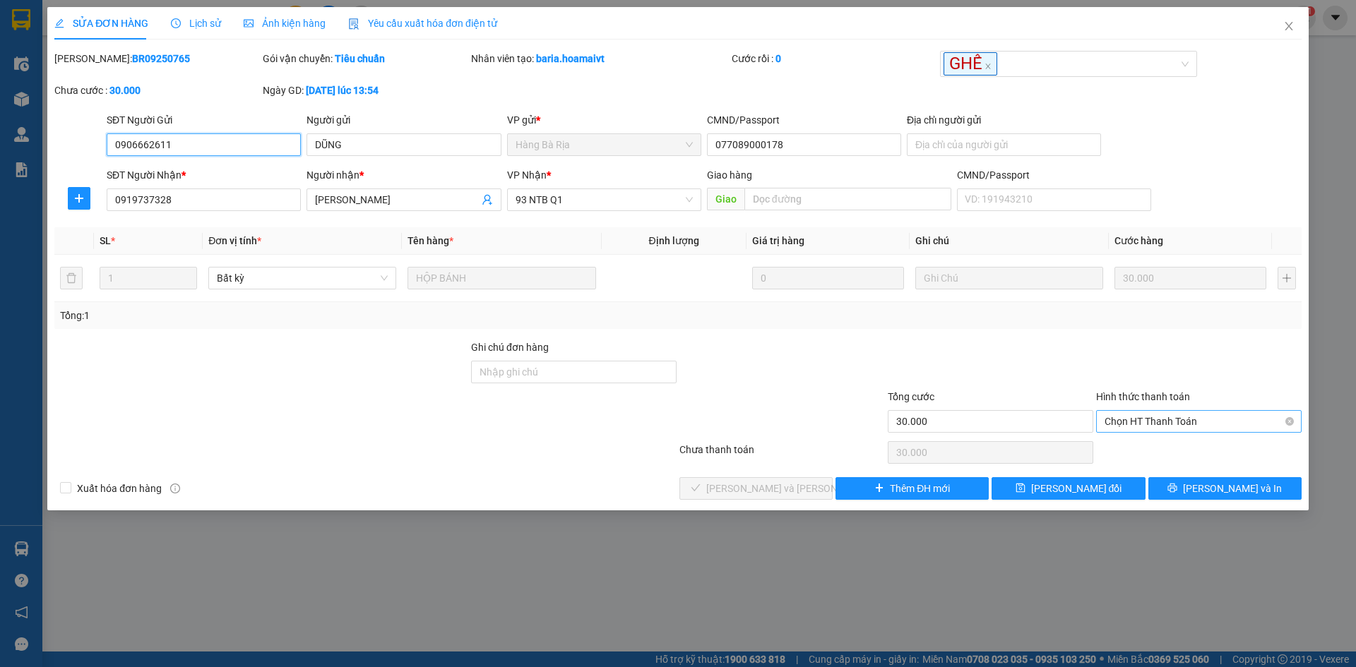
click at [1147, 417] on span "Chọn HT Thanh Toán" at bounding box center [1198, 421] width 189 height 21
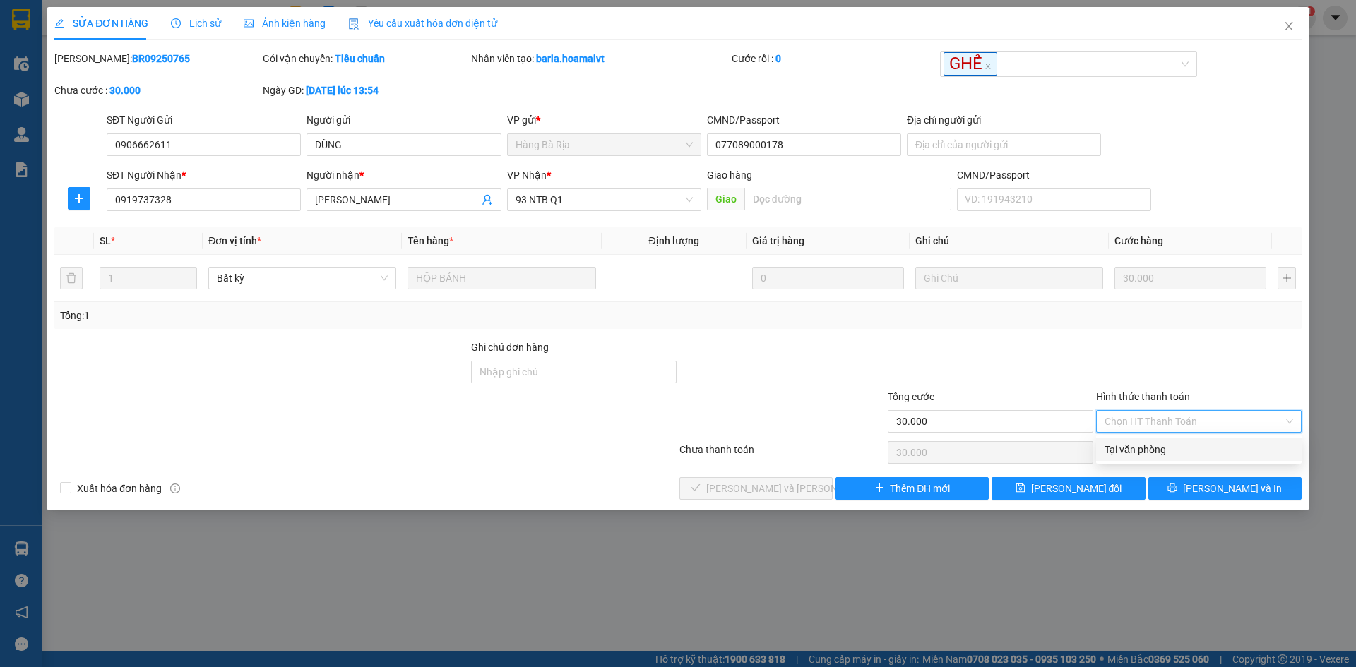
click at [1128, 447] on div "Tại văn phòng" at bounding box center [1198, 450] width 189 height 16
type input "0"
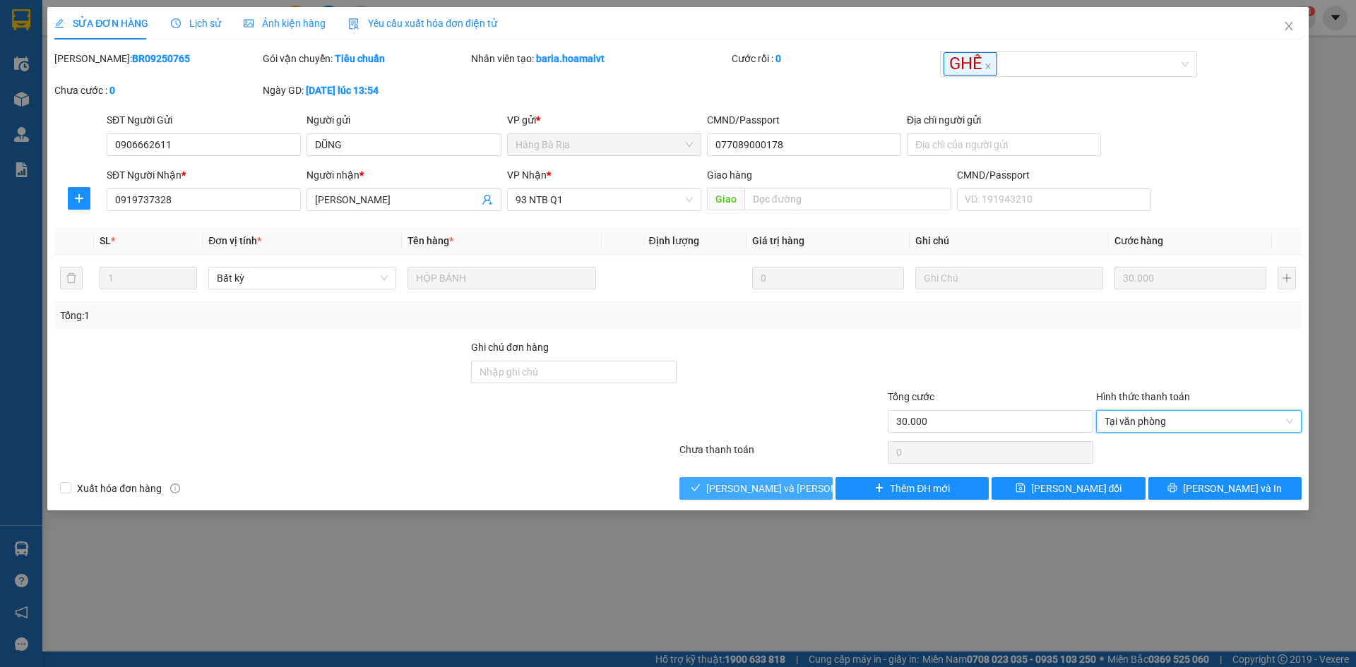
click at [701, 484] on icon "check" at bounding box center [696, 488] width 10 height 10
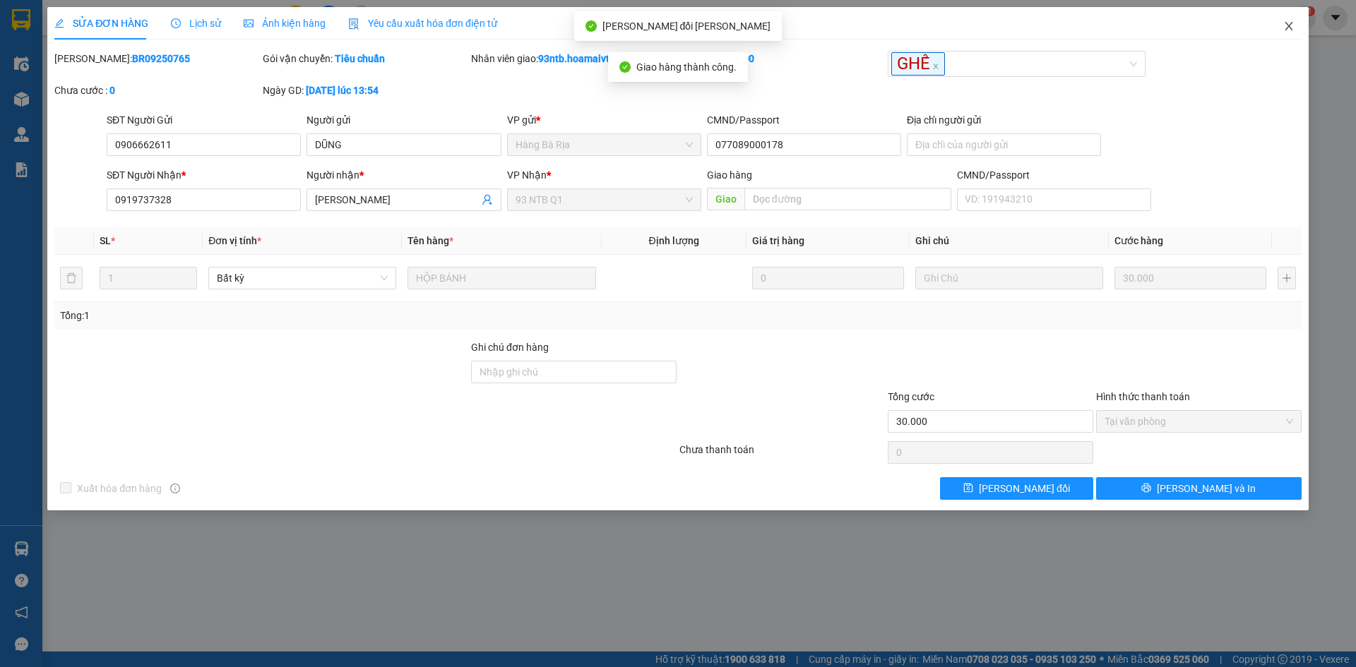
click at [1288, 20] on span "Close" at bounding box center [1289, 27] width 40 height 40
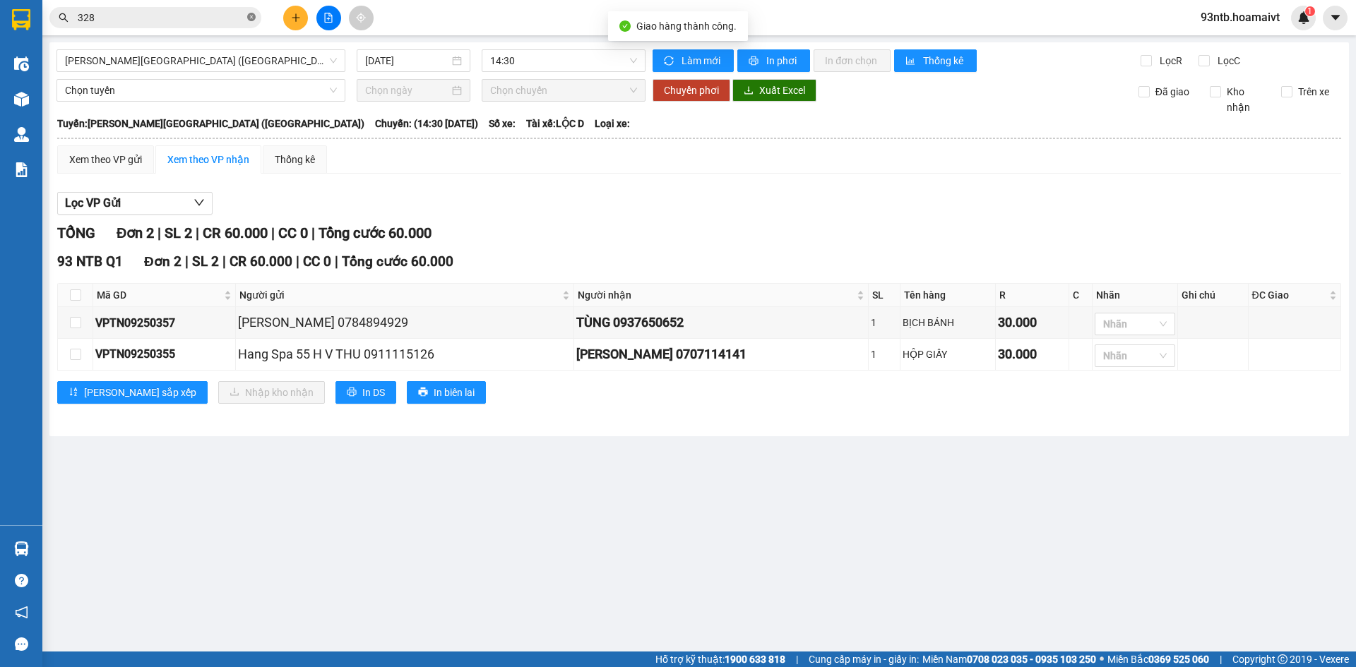
click at [252, 17] on icon "close-circle" at bounding box center [251, 17] width 8 height 8
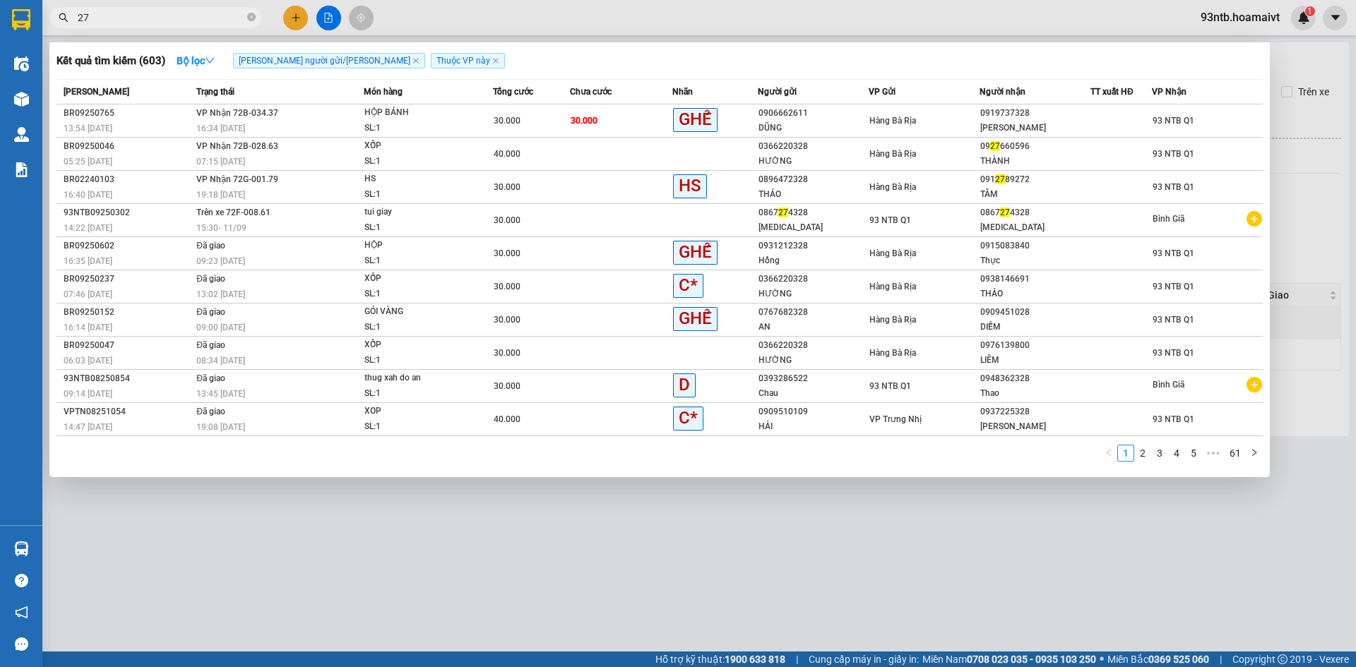
type input "279"
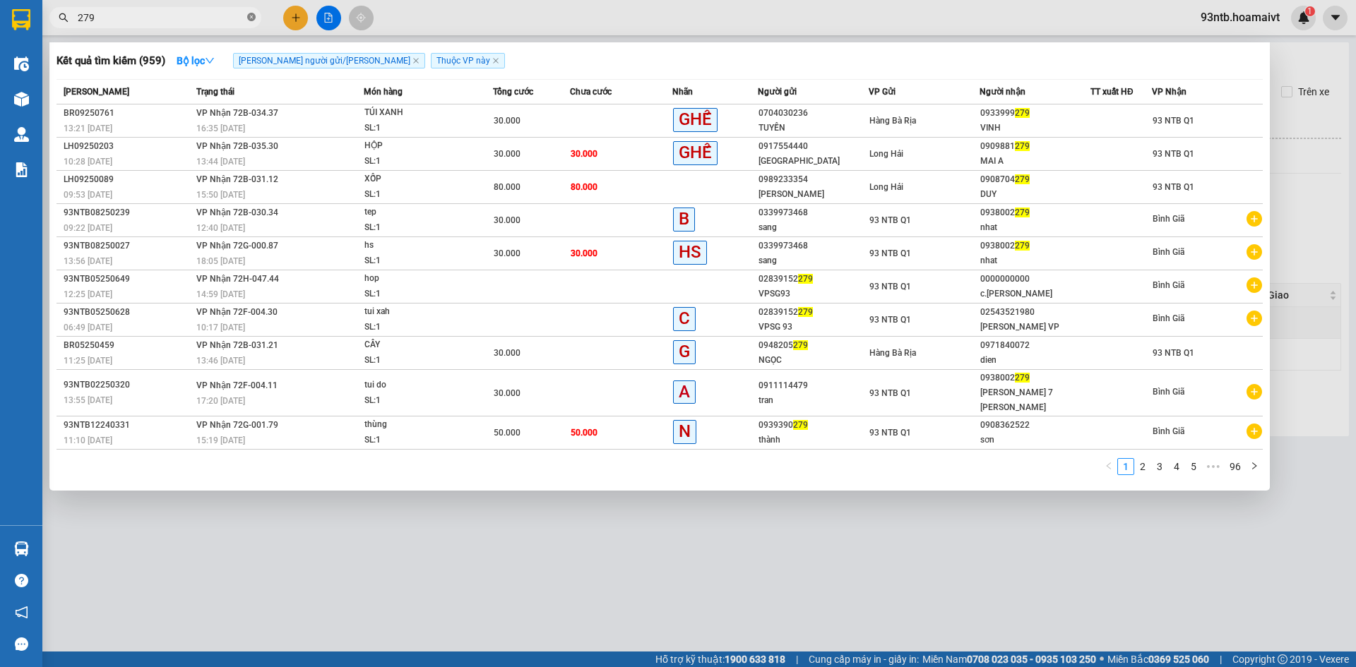
click at [249, 16] on icon "close-circle" at bounding box center [251, 17] width 8 height 8
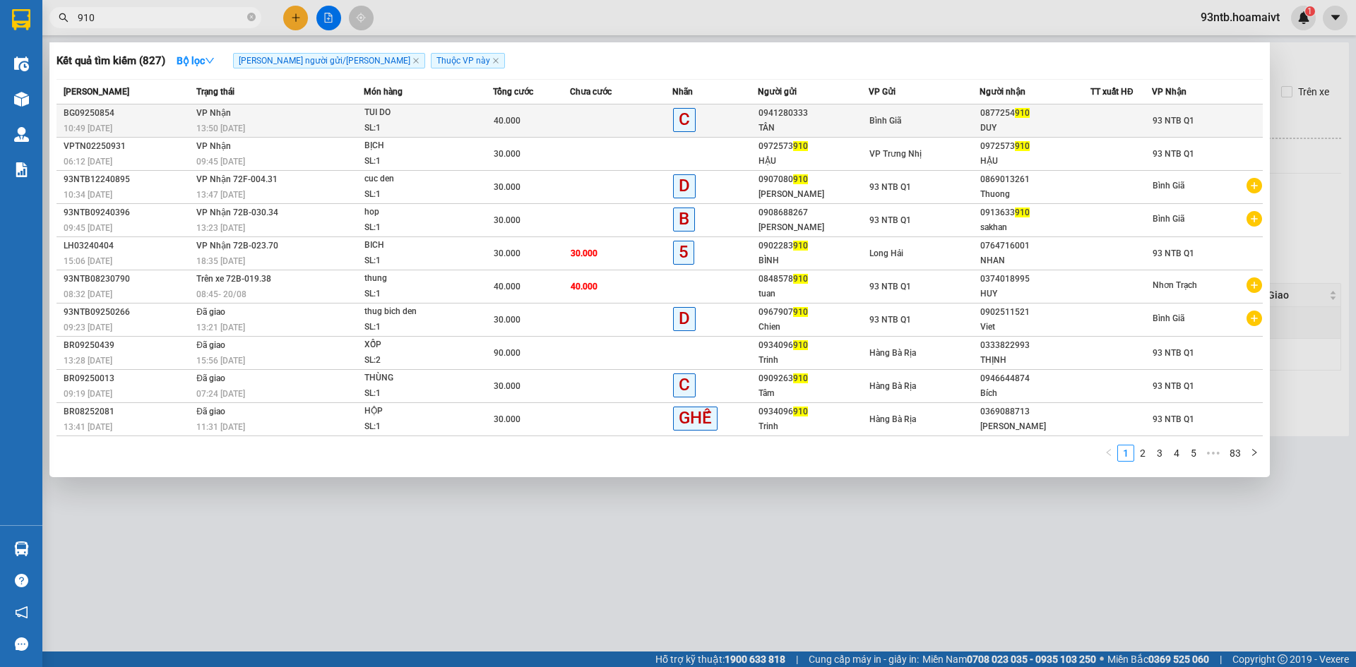
type input "910"
click at [615, 118] on td at bounding box center [621, 121] width 102 height 33
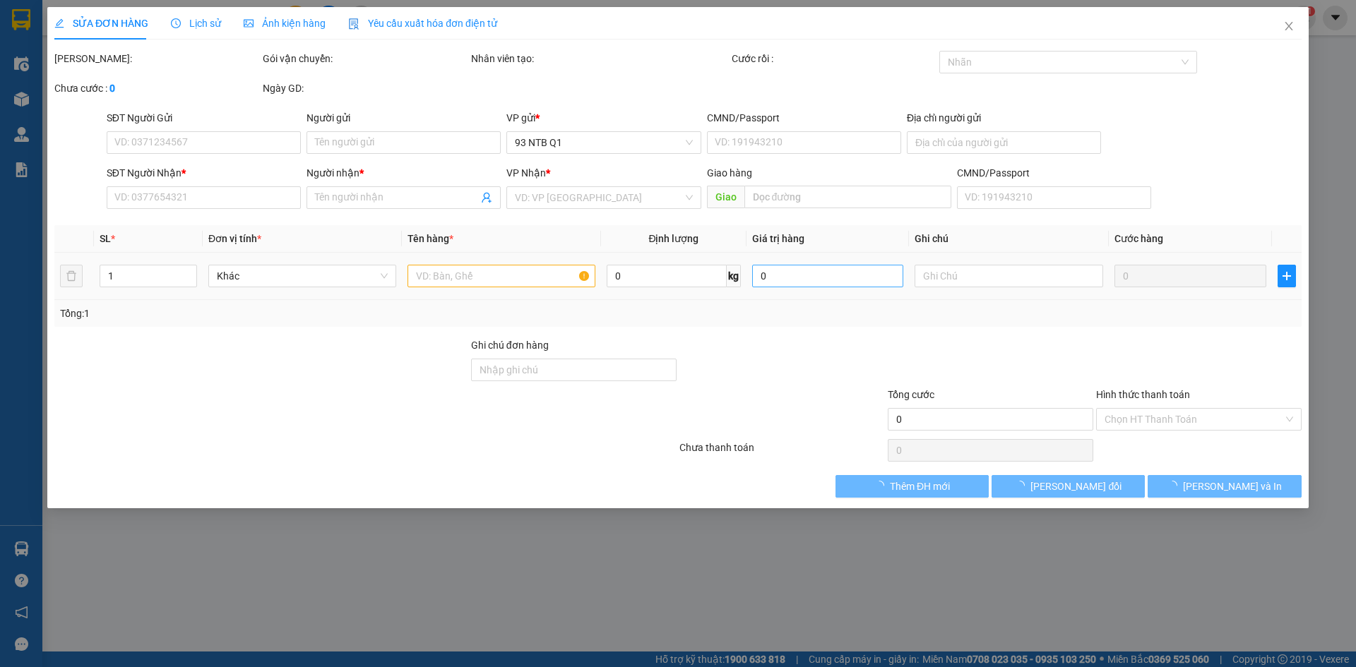
type input "0941280333"
type input "TÂN"
type input "0877254910"
type input "DUY"
type input "40.000"
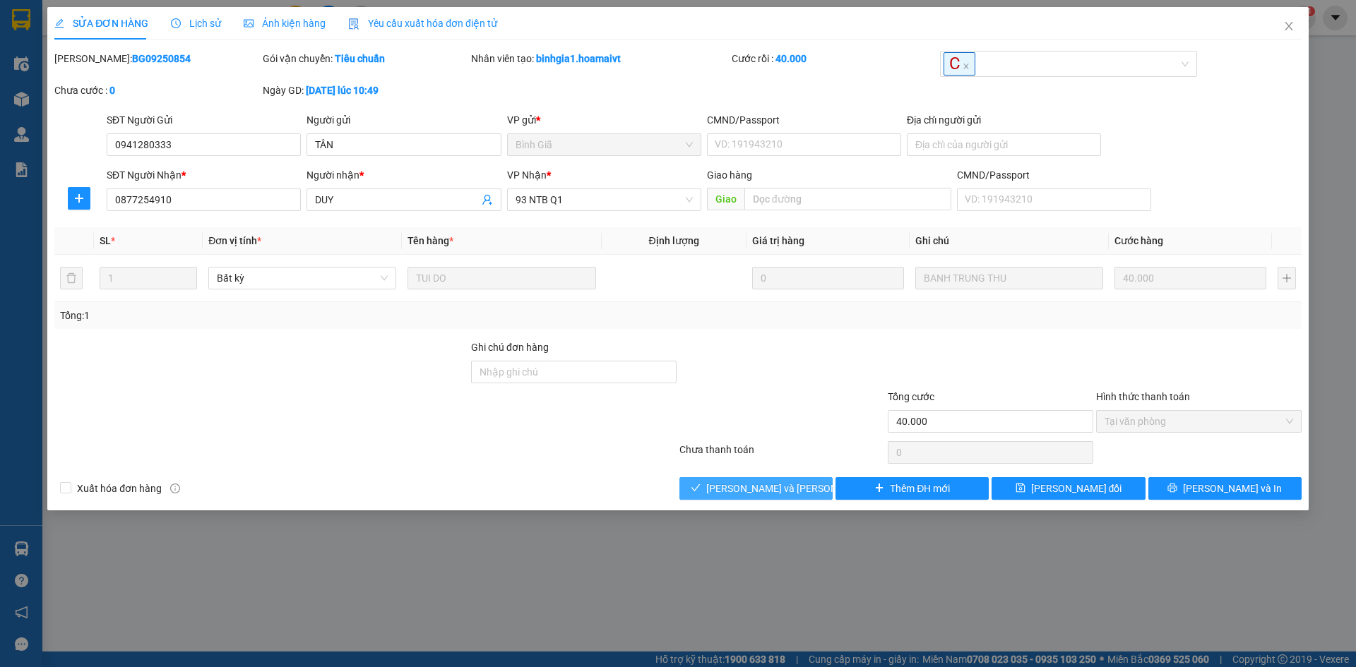
click at [752, 484] on span "[PERSON_NAME] và [PERSON_NAME] hàng" at bounding box center [801, 489] width 191 height 16
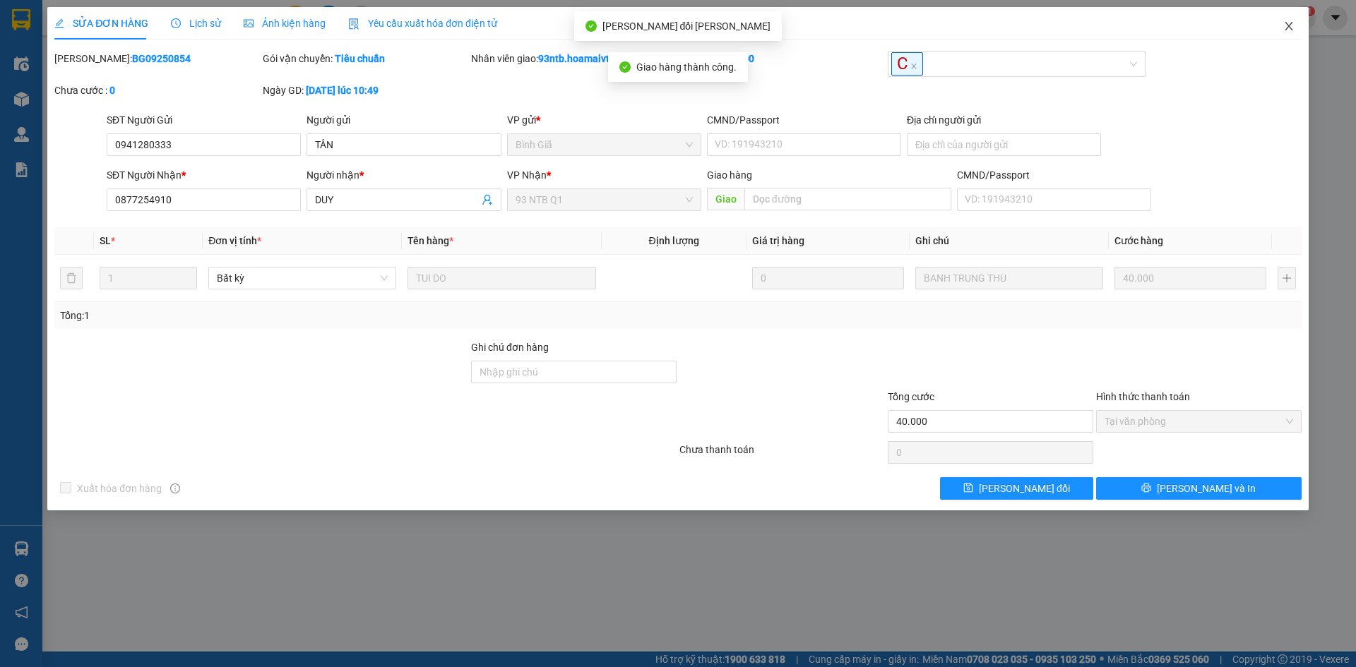
click at [1291, 25] on icon "close" at bounding box center [1288, 25] width 11 height 11
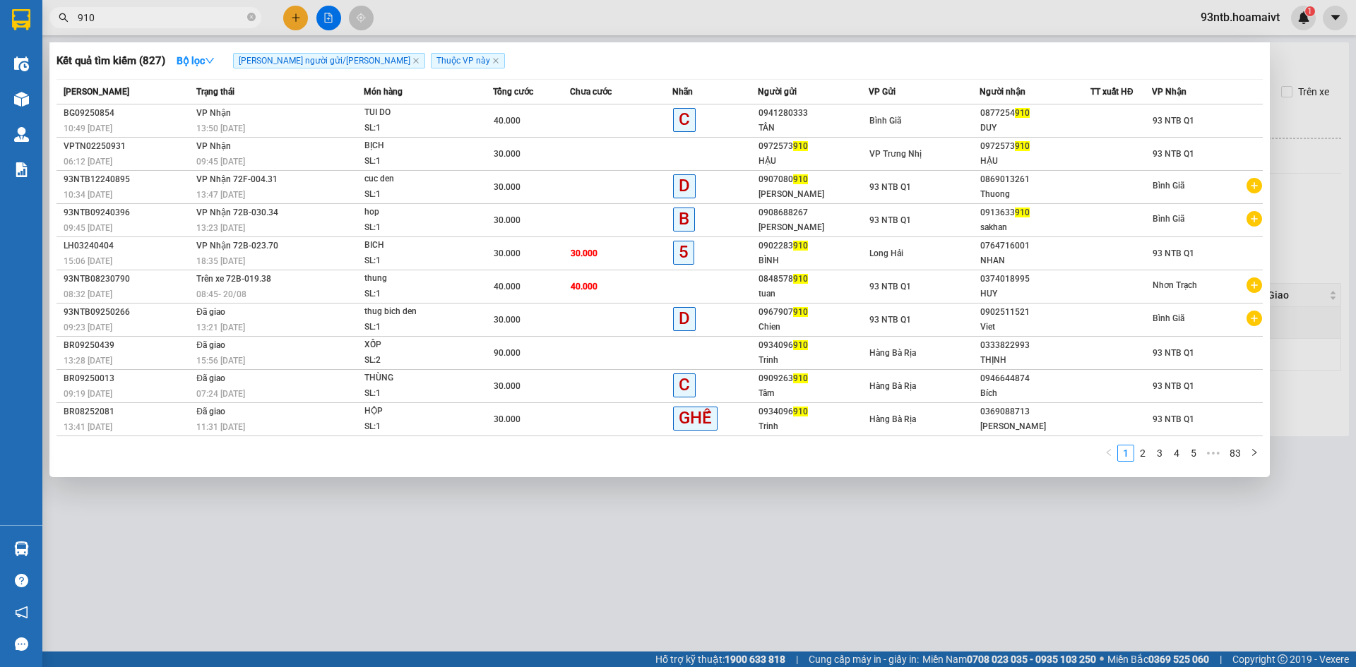
click at [129, 18] on input "910" at bounding box center [161, 18] width 167 height 16
click at [252, 14] on icon "close-circle" at bounding box center [251, 17] width 8 height 8
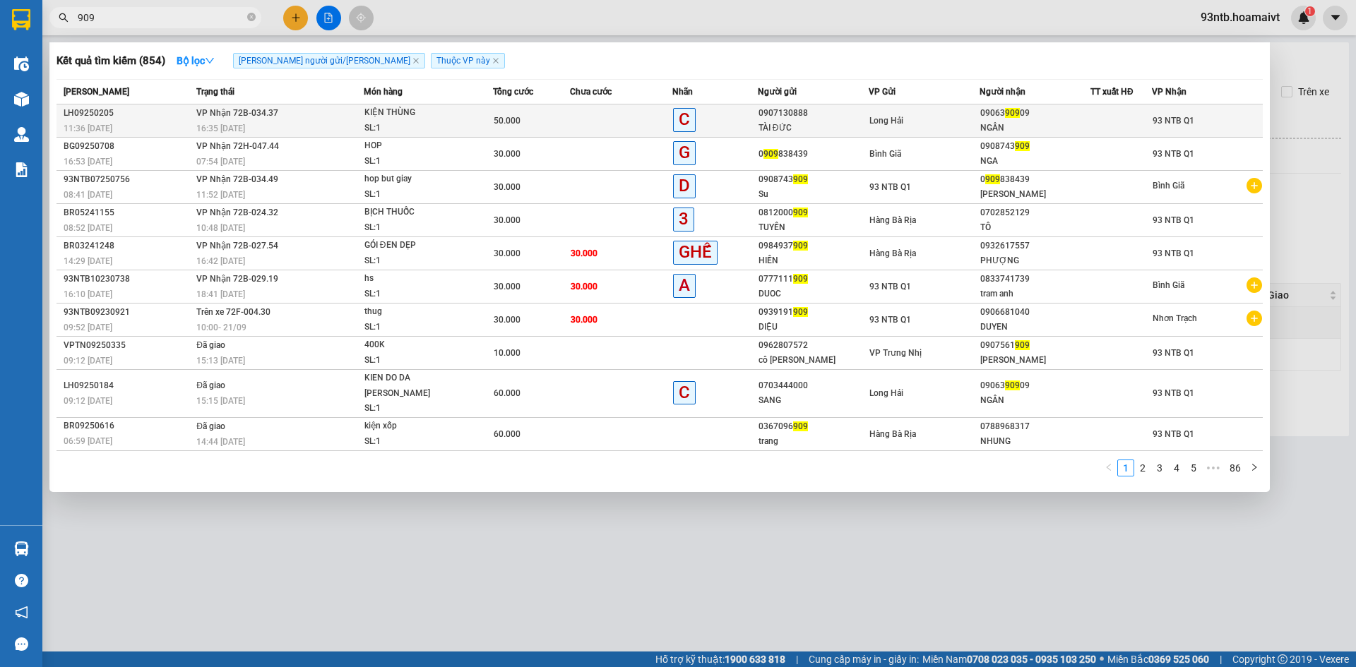
type input "909"
click at [603, 120] on td at bounding box center [621, 121] width 102 height 33
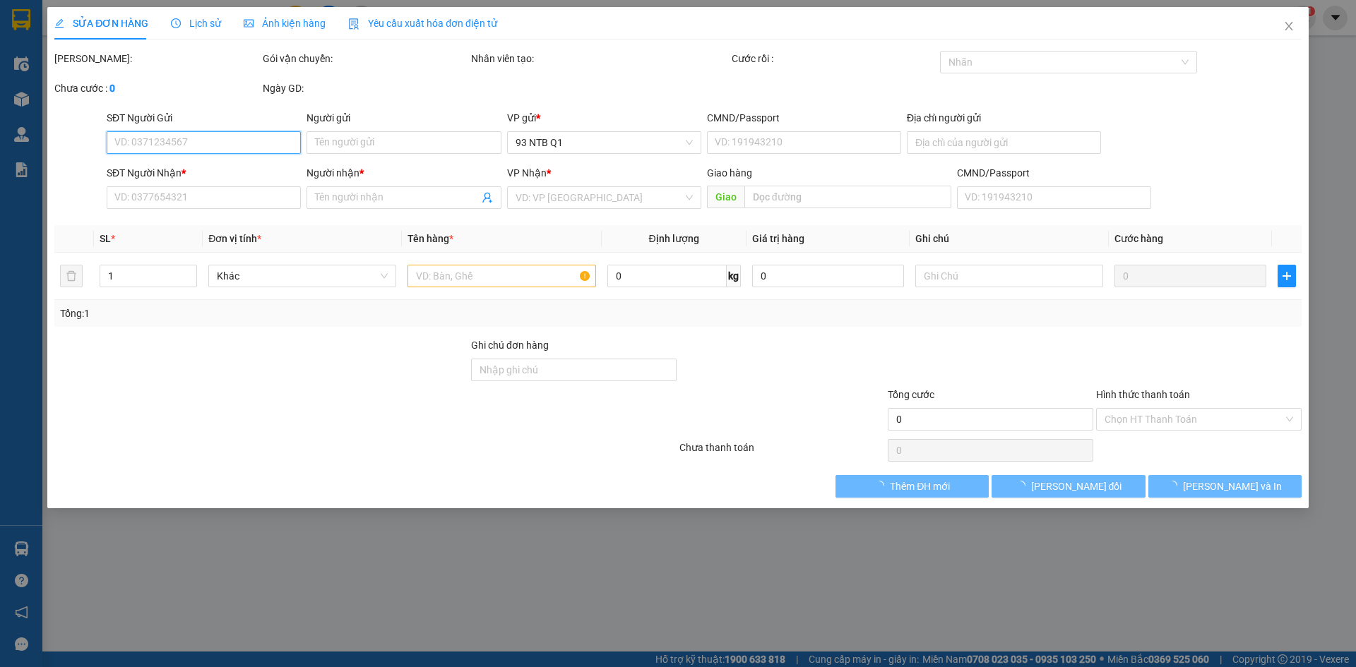
type input "0907130888"
type input "TÀI ĐỨC"
type input "0906390909"
type input "NGÂN"
type input "50.000"
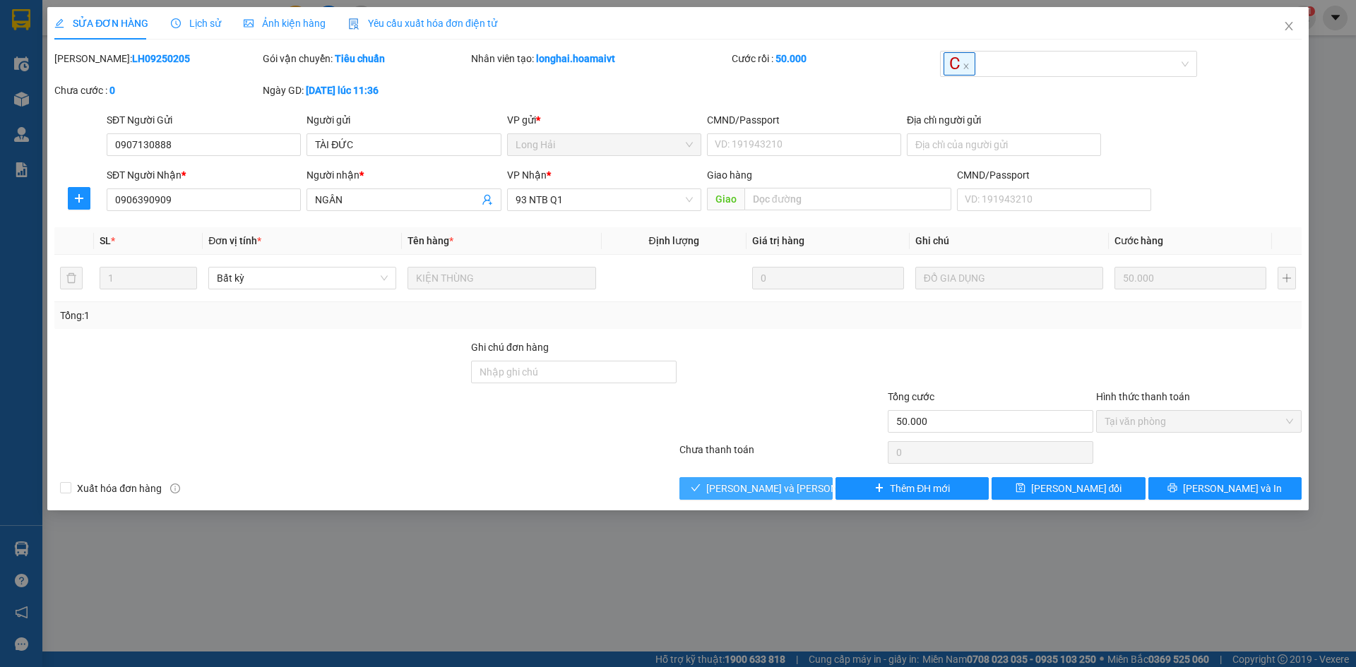
click at [720, 481] on button "[PERSON_NAME] và [PERSON_NAME] hàng" at bounding box center [755, 488] width 153 height 23
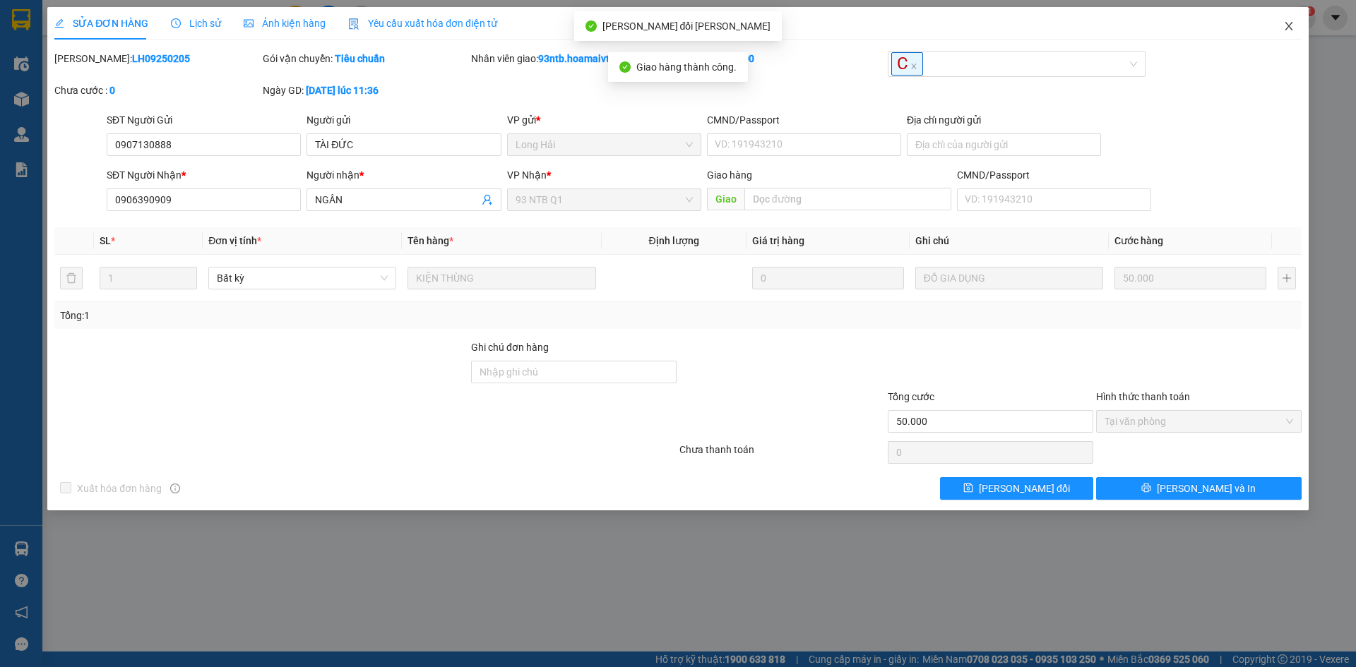
click at [1290, 22] on icon "close" at bounding box center [1288, 25] width 11 height 11
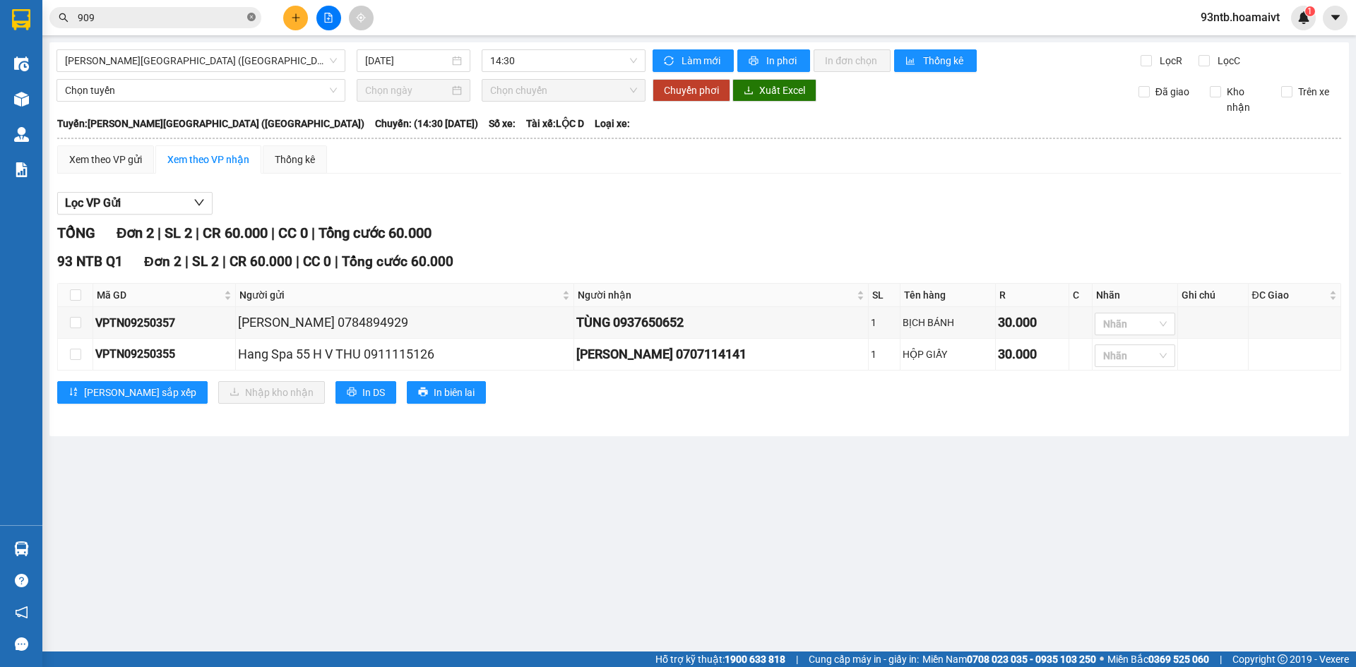
click at [249, 15] on icon "close-circle" at bounding box center [251, 17] width 8 height 8
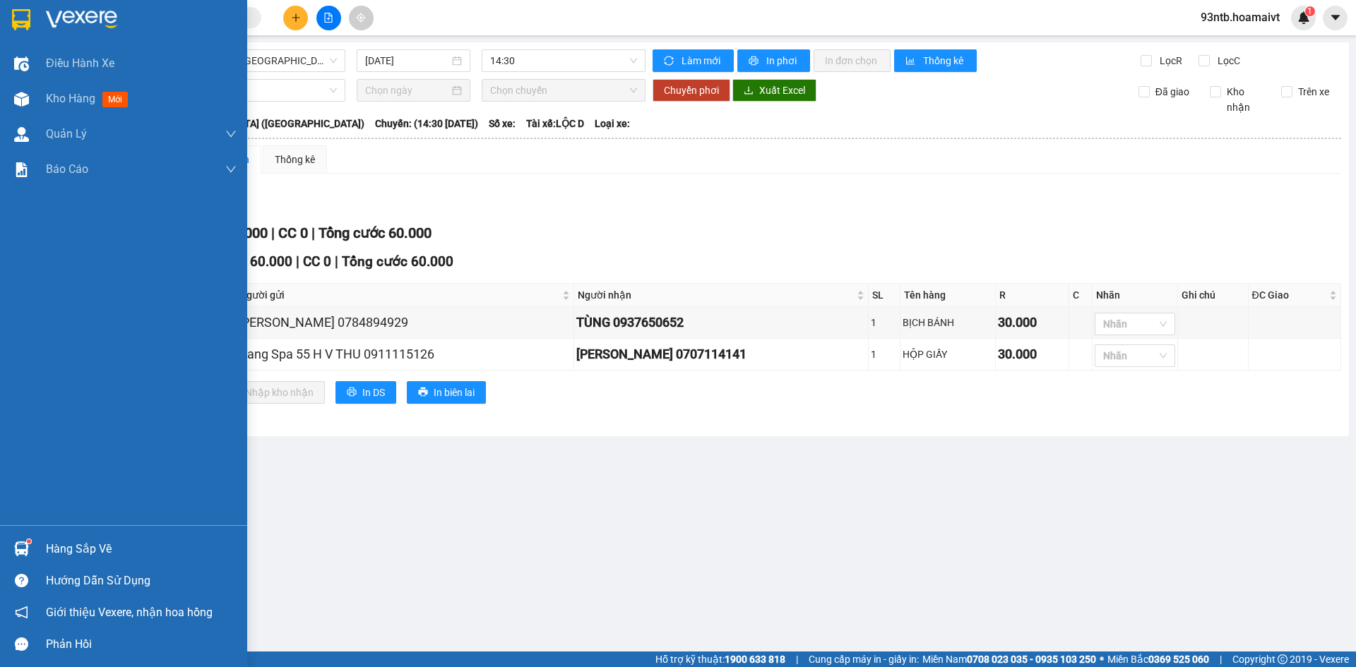
click at [19, 547] on img at bounding box center [21, 549] width 15 height 15
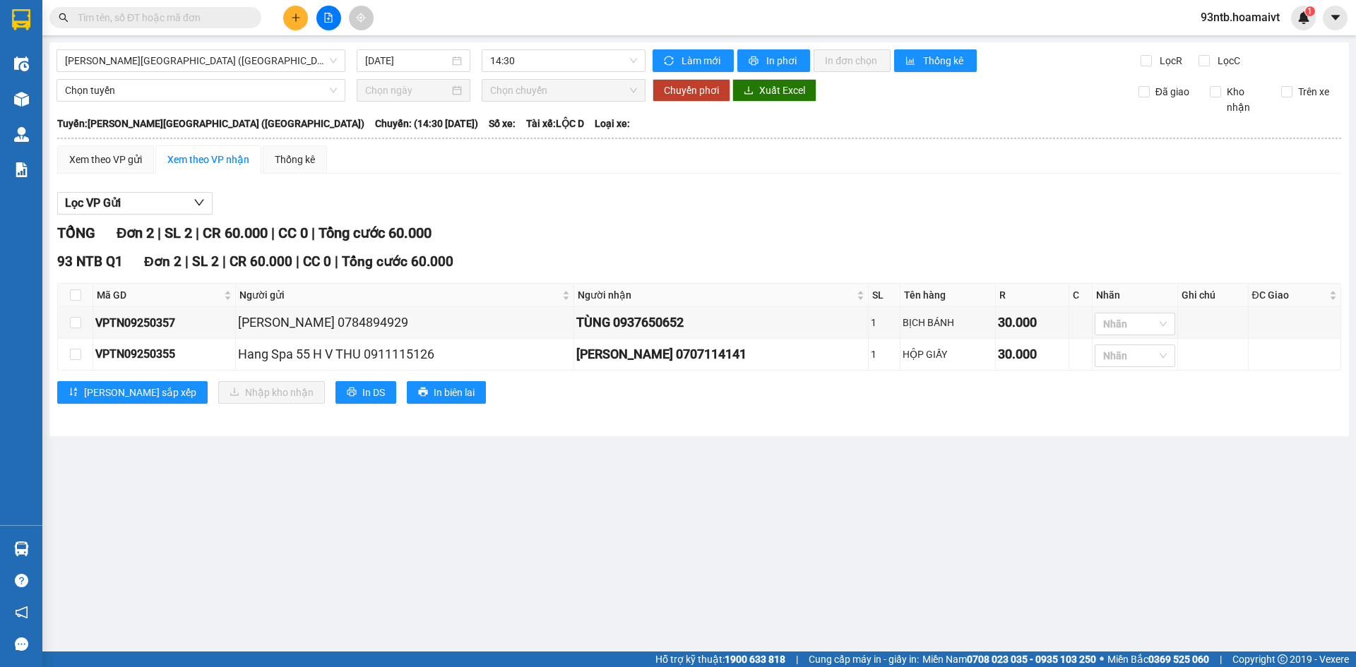
click at [528, 189] on section "Kết quả [PERSON_NAME] ( 854 ) Bộ lọc [PERSON_NAME] người gửi/[PERSON_NAME] [PER…" at bounding box center [678, 333] width 1356 height 667
click at [114, 18] on input "text" at bounding box center [161, 18] width 167 height 16
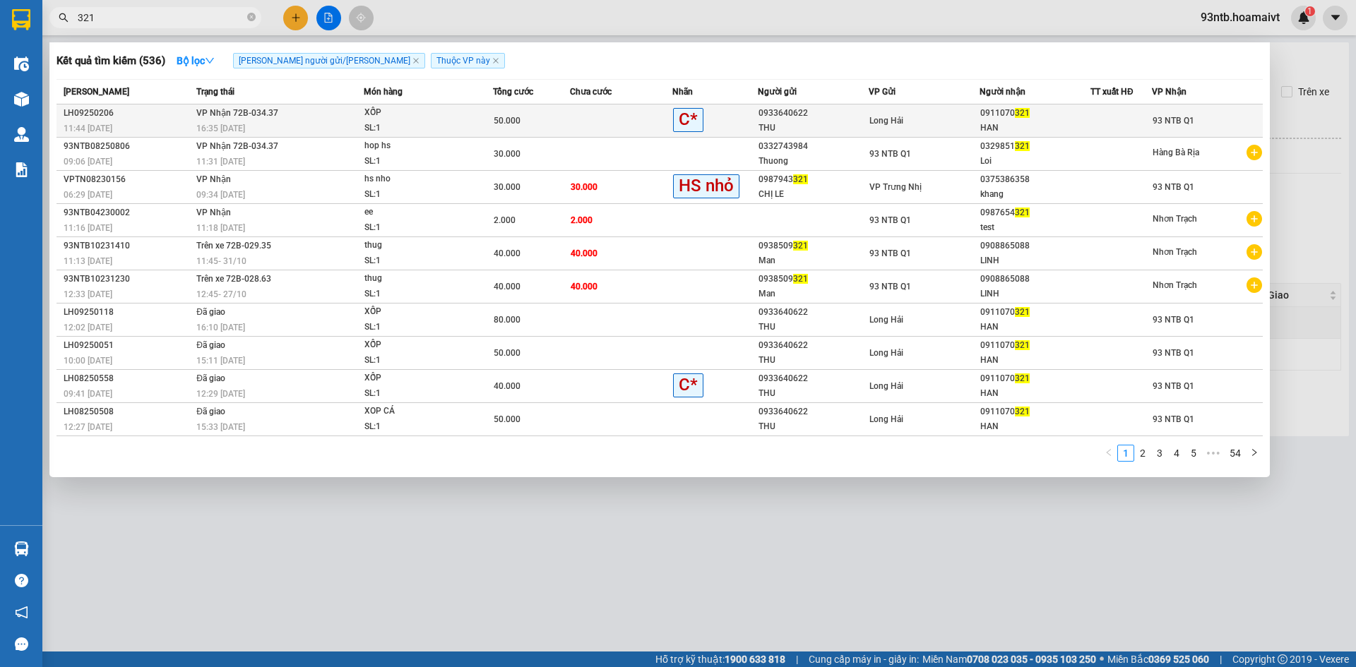
type input "321"
click at [577, 118] on td at bounding box center [621, 121] width 102 height 33
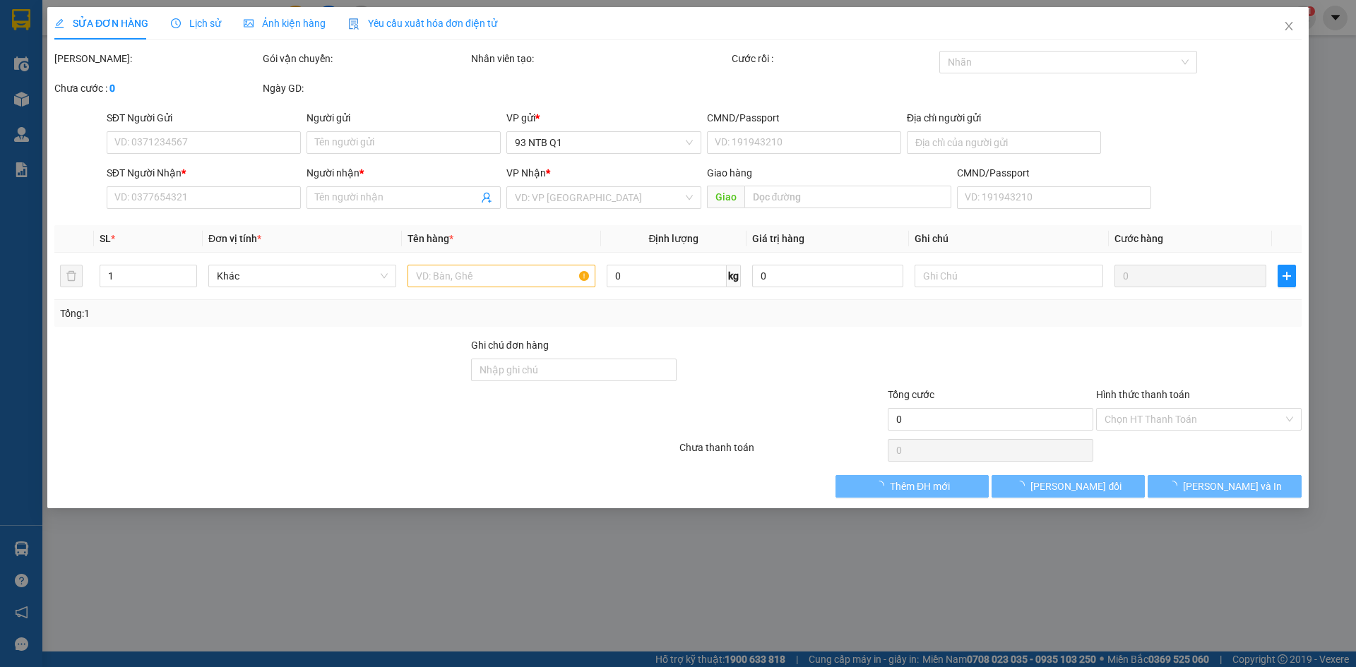
type input "0933640622"
type input "THU"
type input "077191007007"
type input "LONG HAI LĐ"
type input "0911070321"
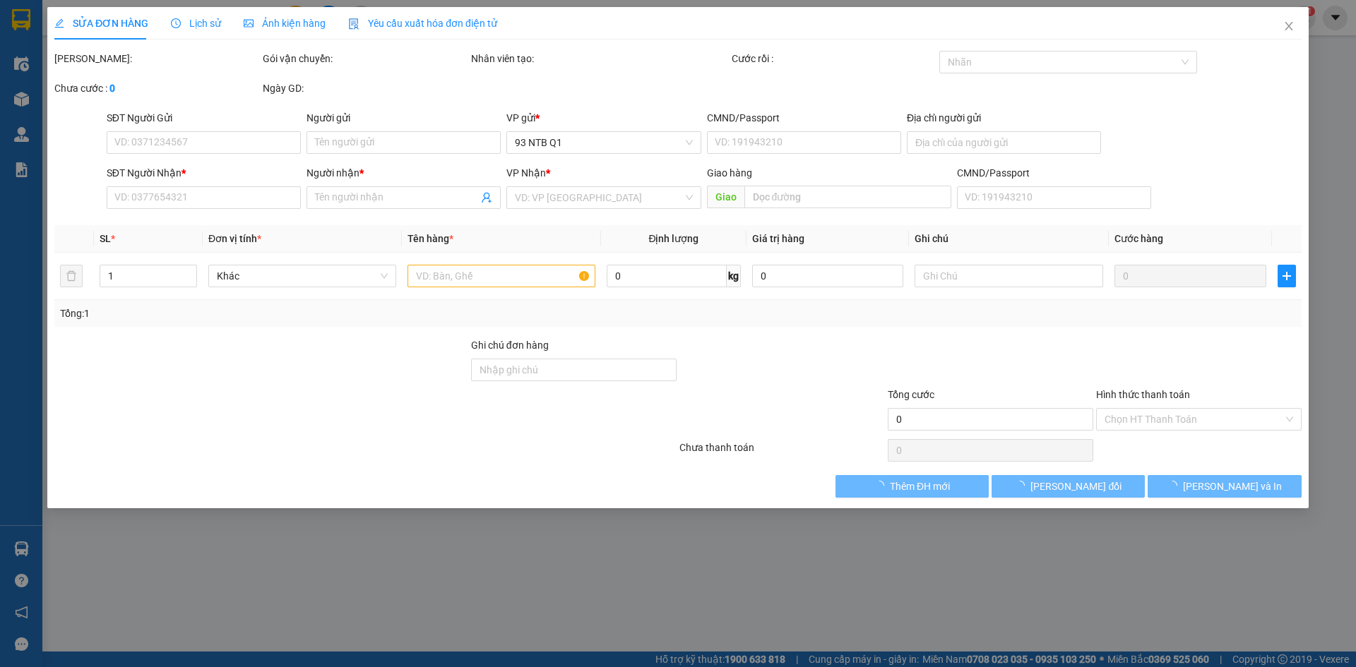
type input "HAN"
type input "50.000"
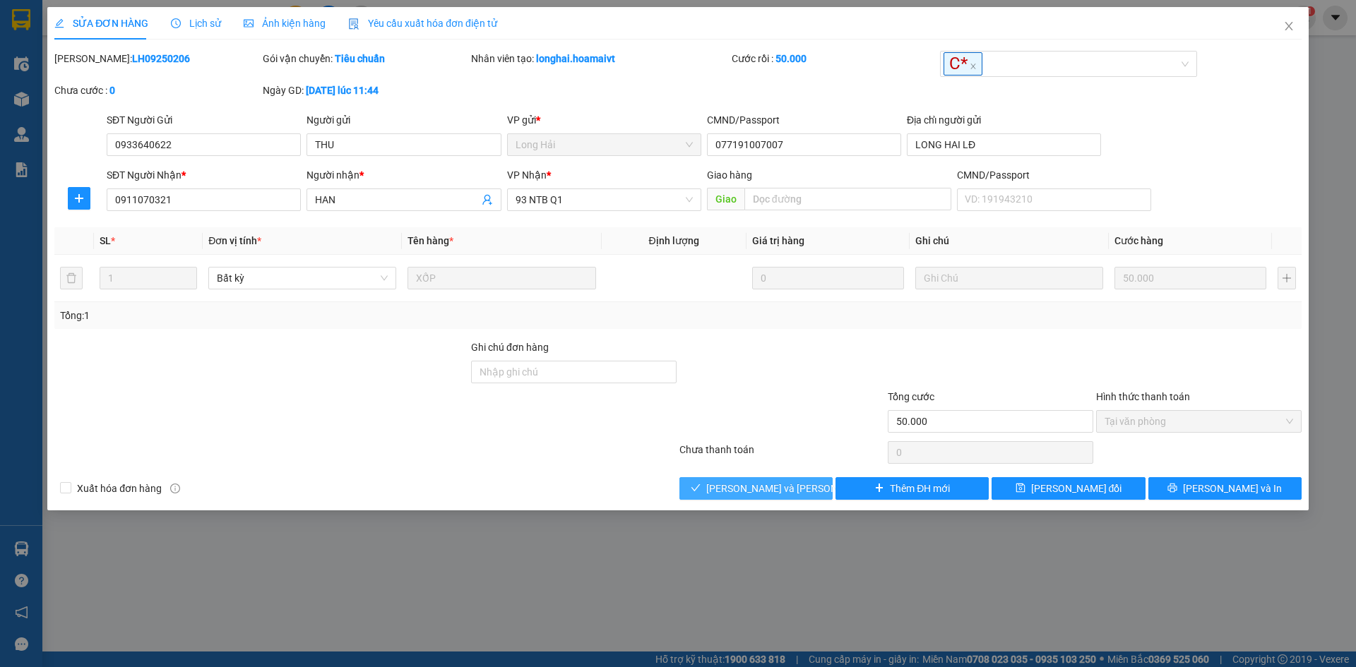
click at [764, 484] on span "[PERSON_NAME] và [PERSON_NAME] hàng" at bounding box center [801, 489] width 191 height 16
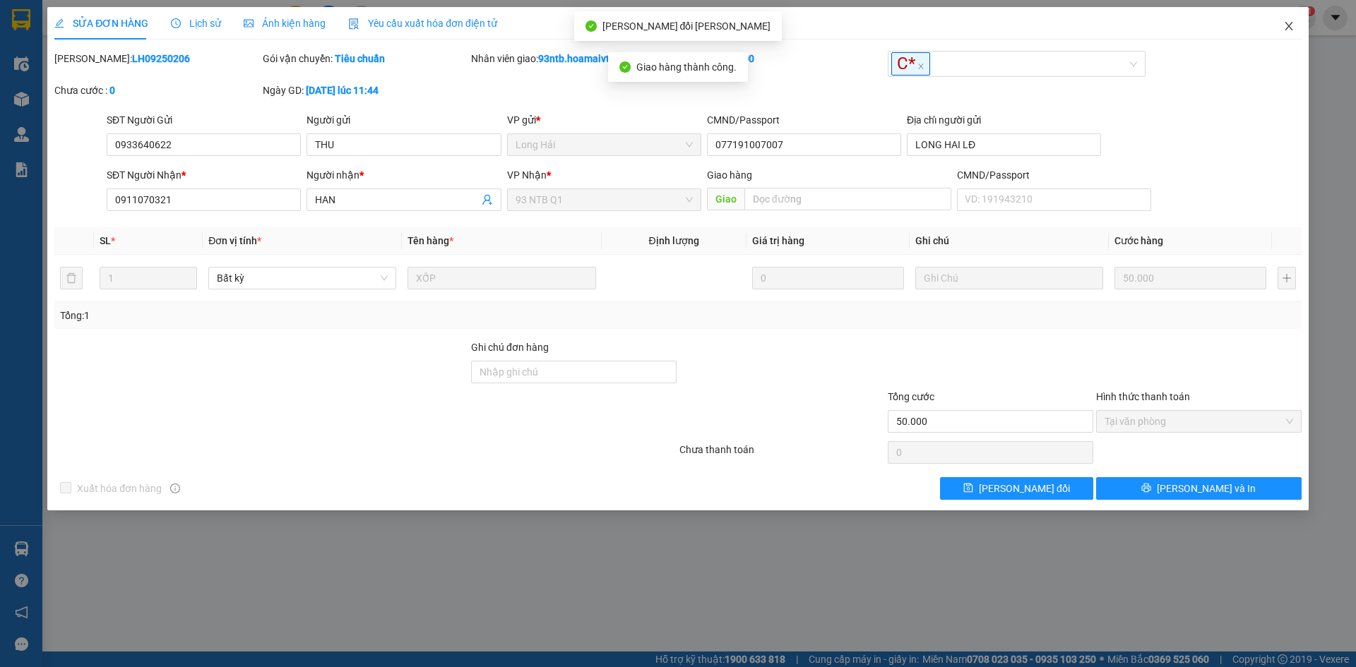
click at [1287, 22] on icon "close" at bounding box center [1288, 25] width 11 height 11
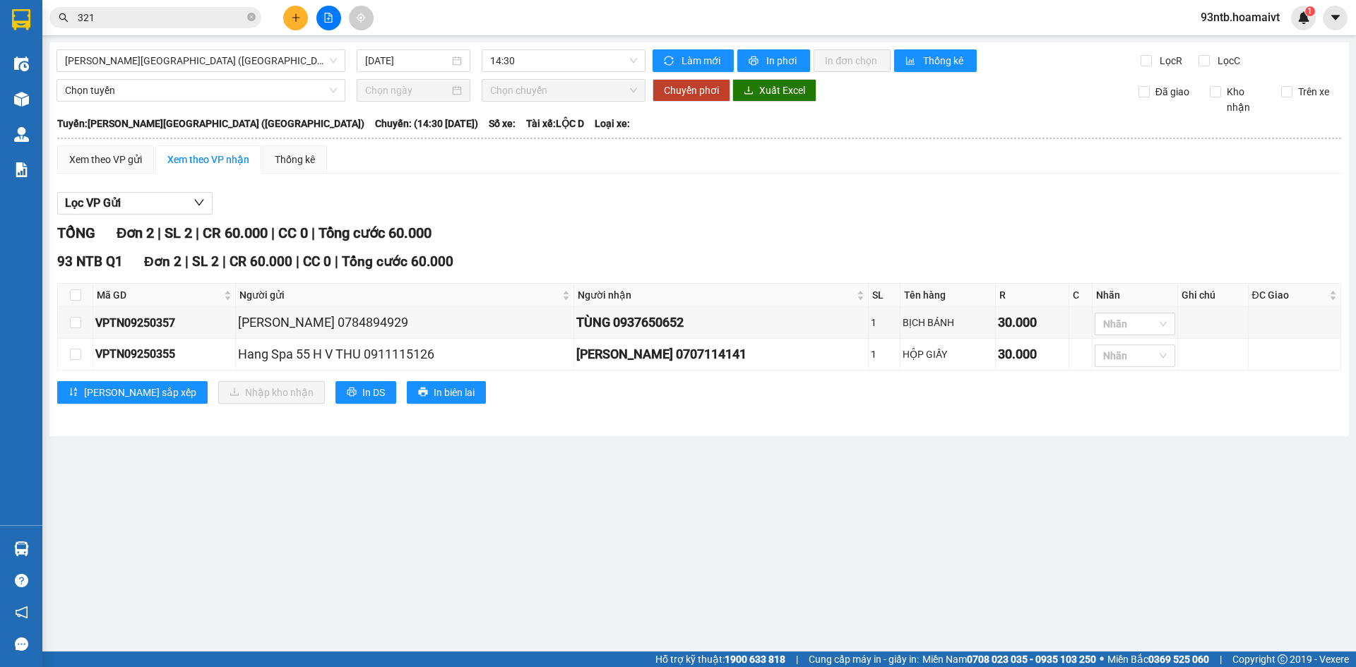
click at [222, 16] on input "321" at bounding box center [161, 18] width 167 height 16
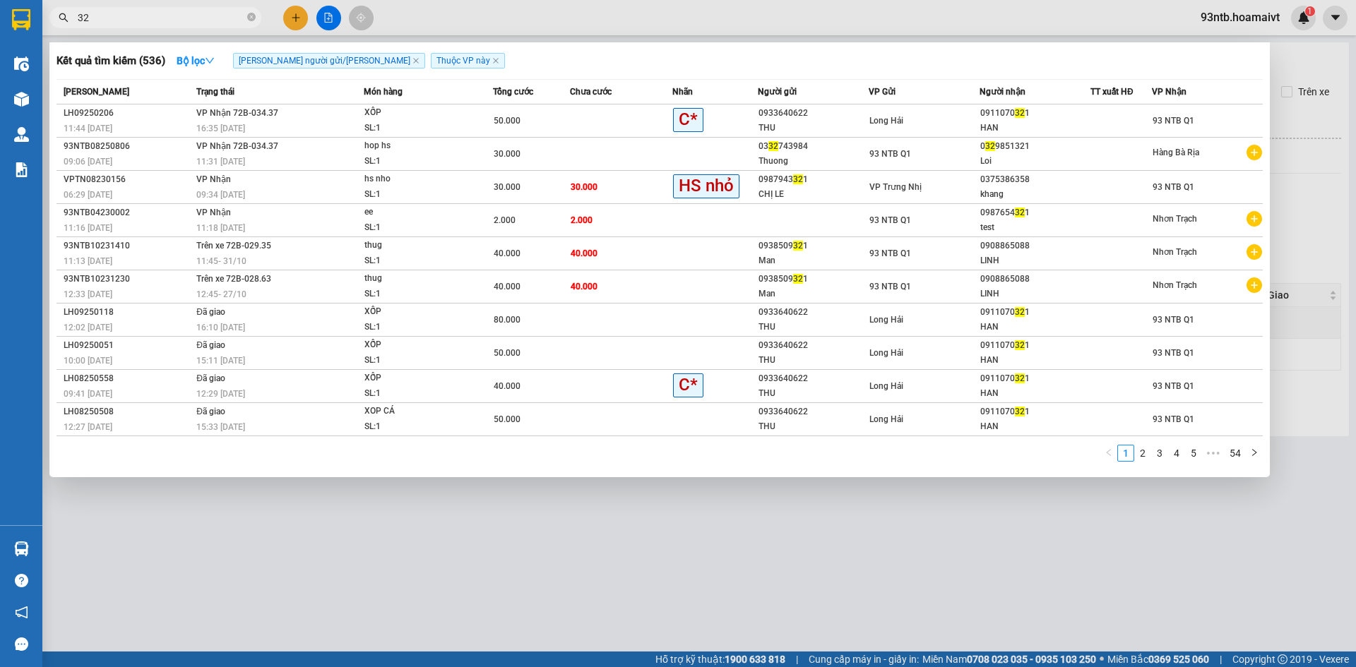
type input "3"
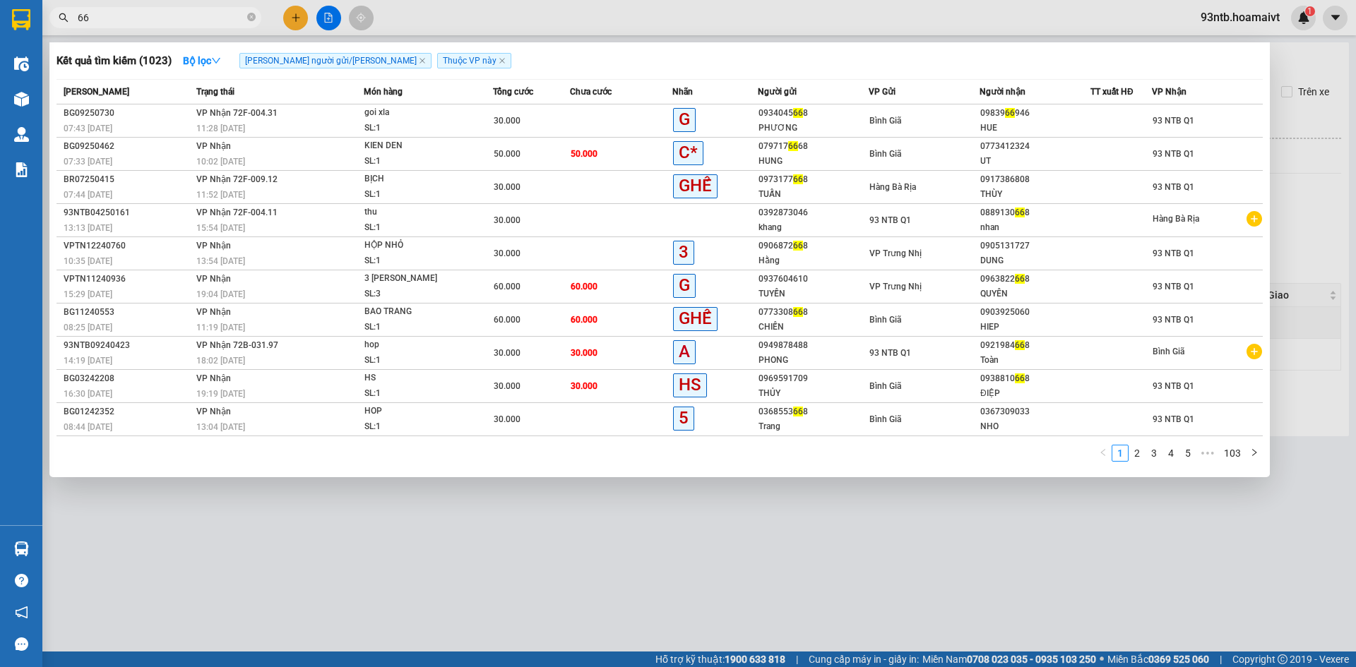
type input "6"
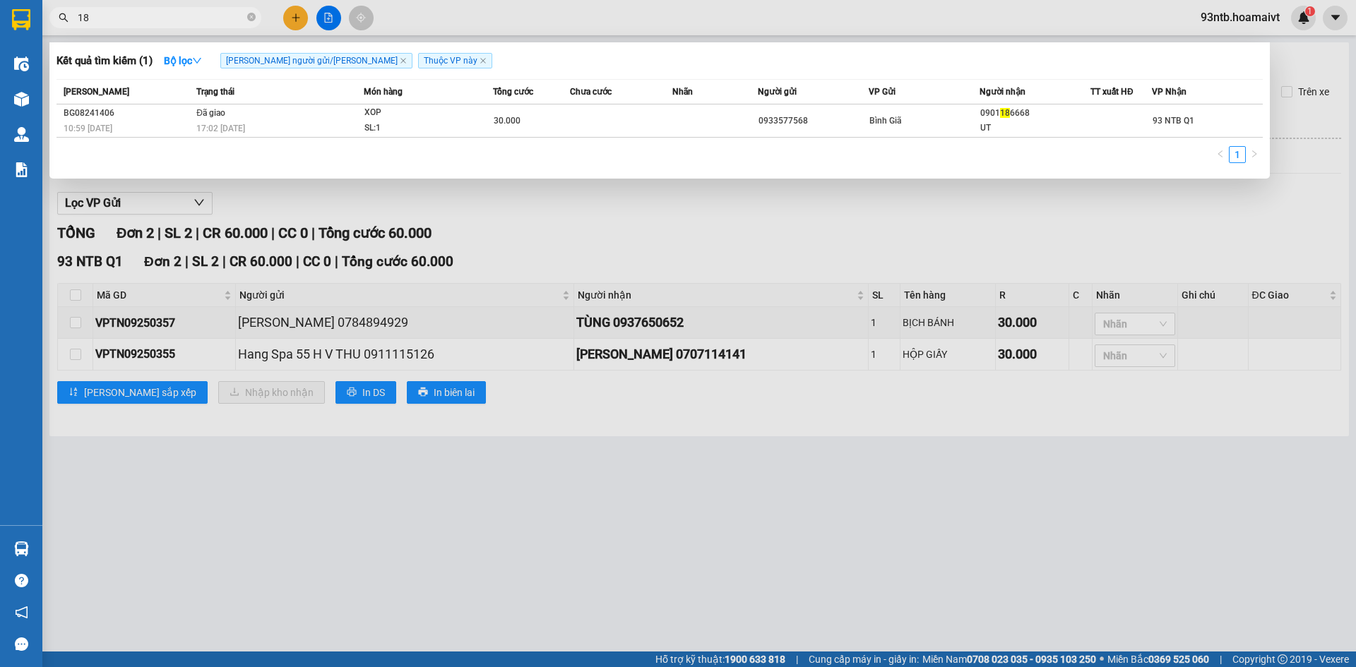
type input "1"
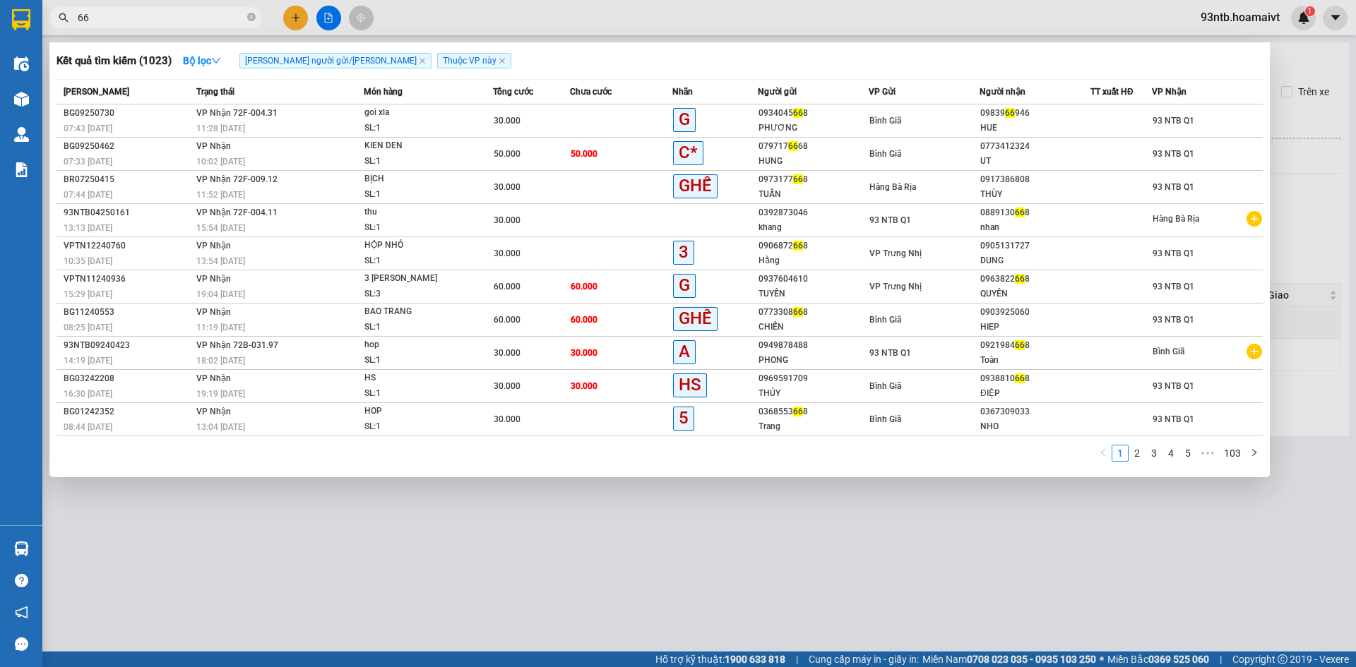
type input "6"
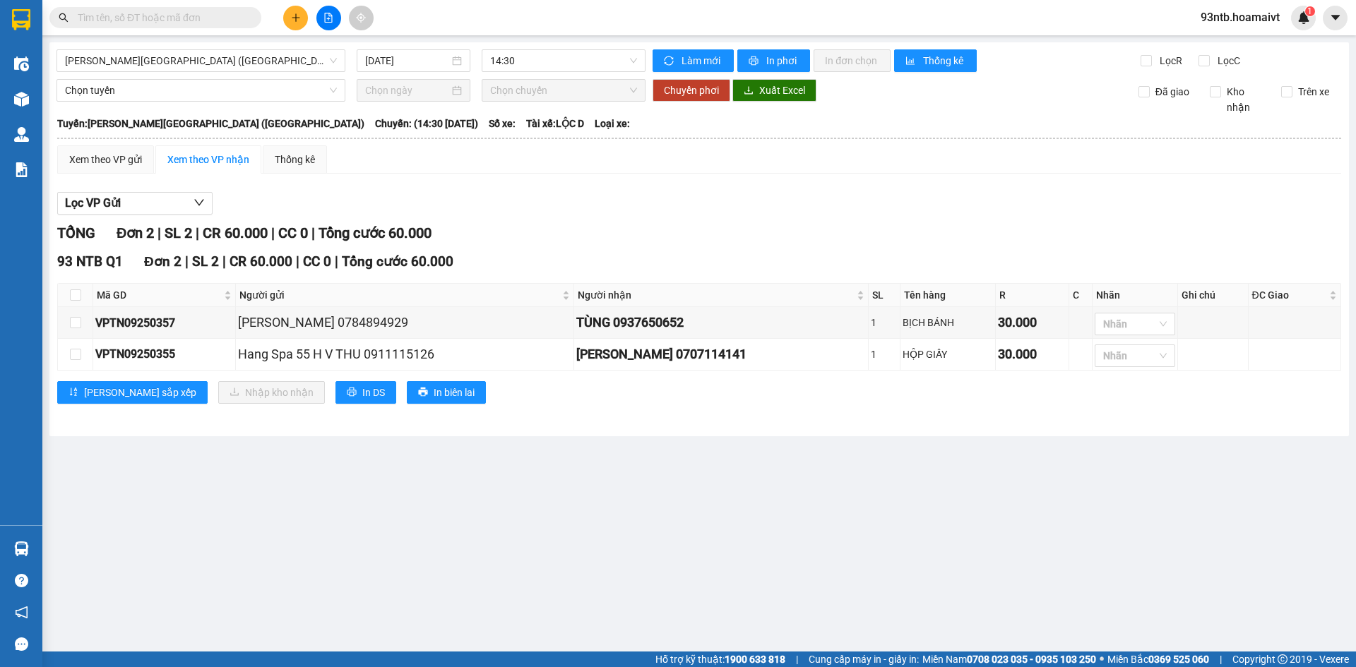
type input "3"
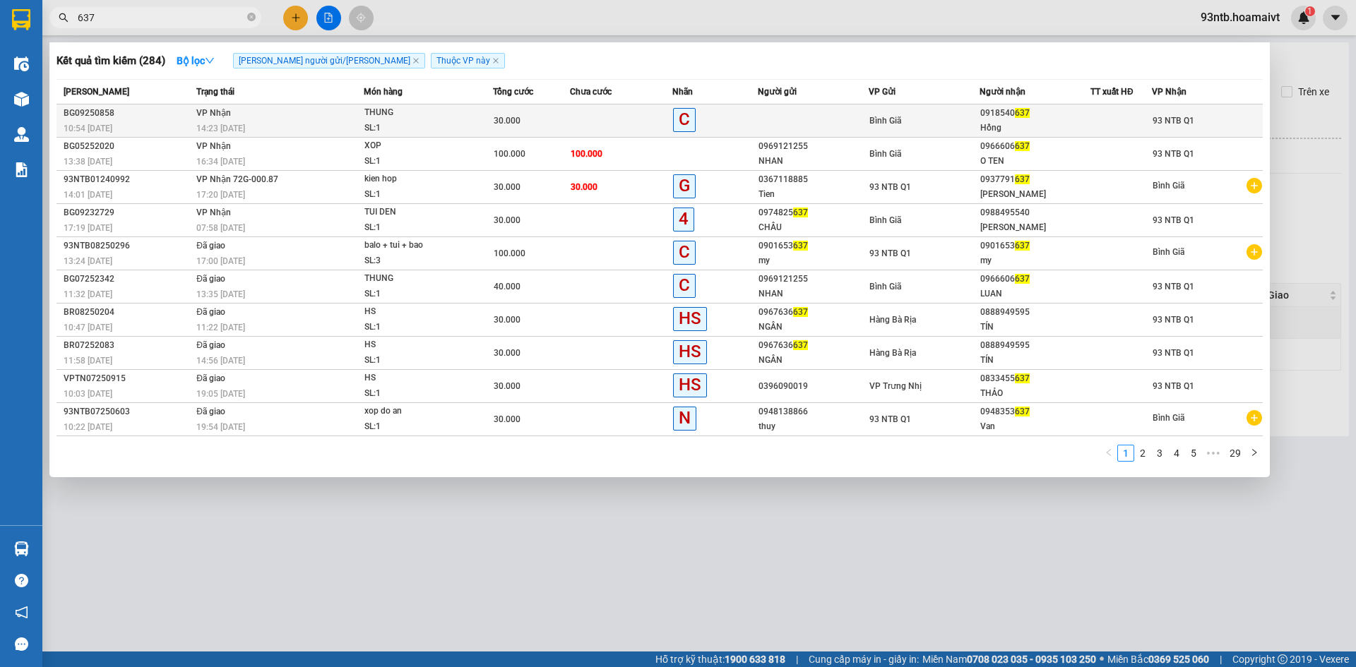
type input "637"
click at [578, 119] on td at bounding box center [621, 121] width 102 height 33
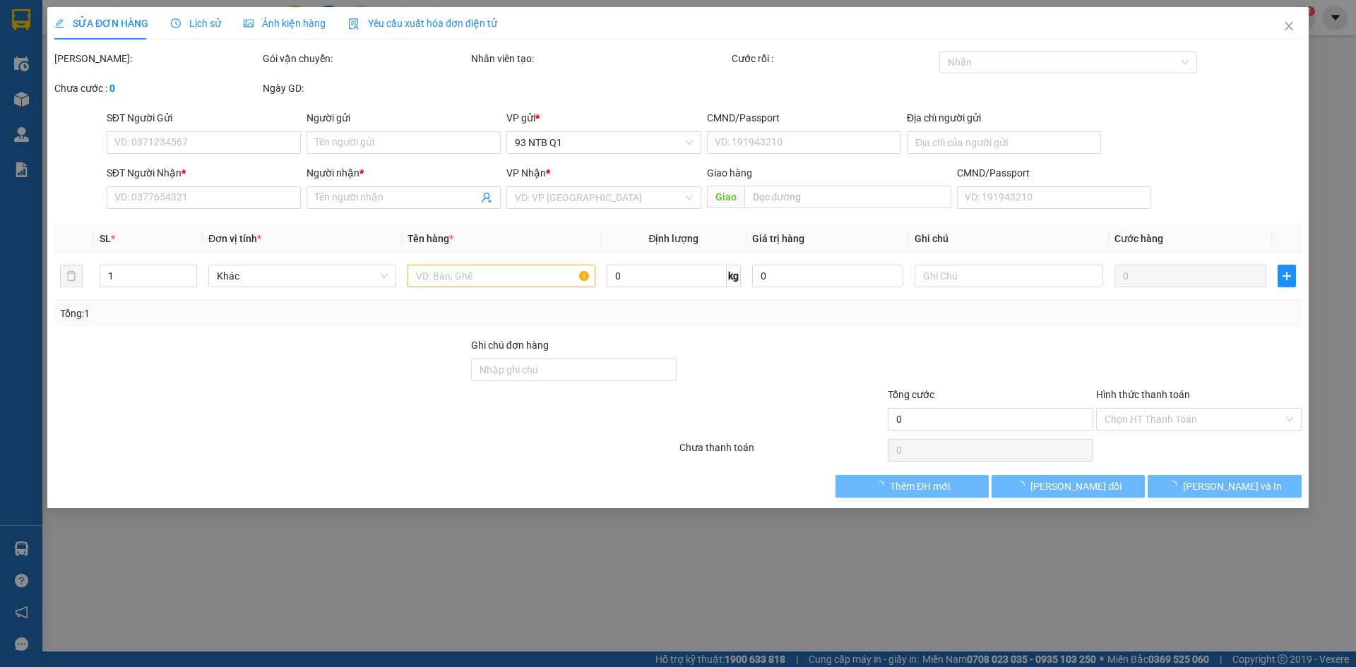
type input "0918540637"
type input "Hồng"
type input "30.000"
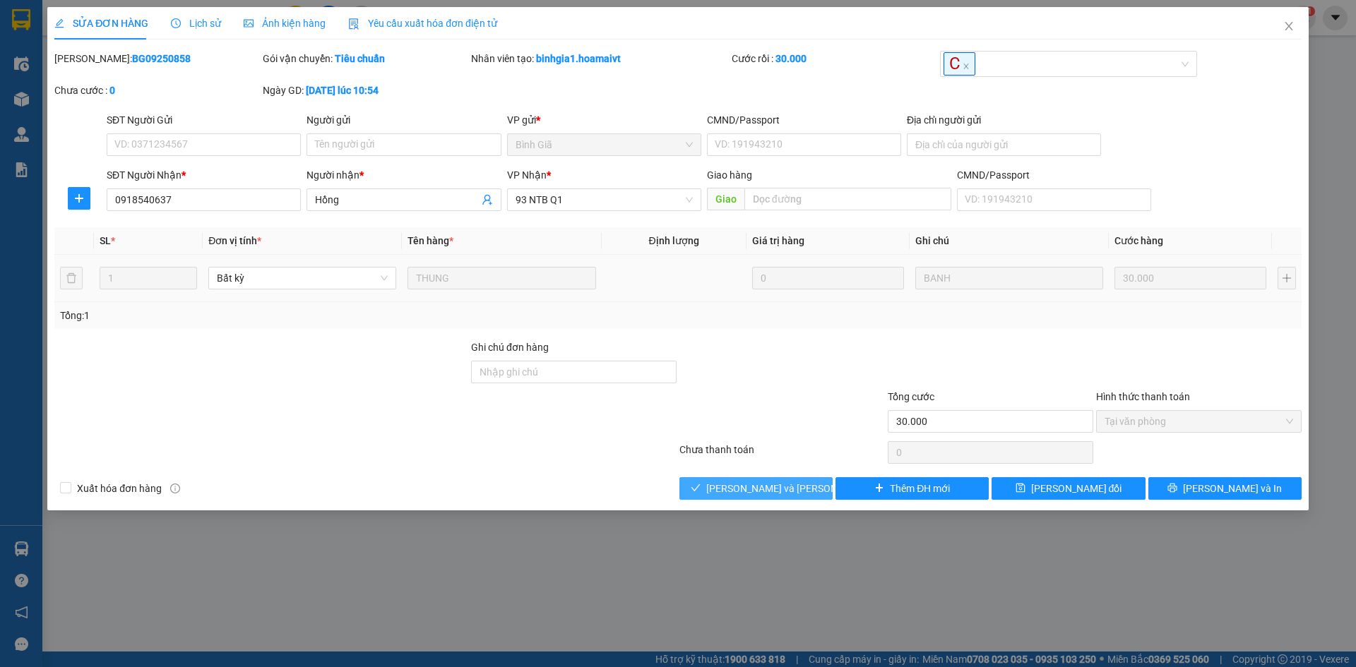
click at [734, 486] on span "[PERSON_NAME] và [PERSON_NAME] hàng" at bounding box center [801, 489] width 191 height 16
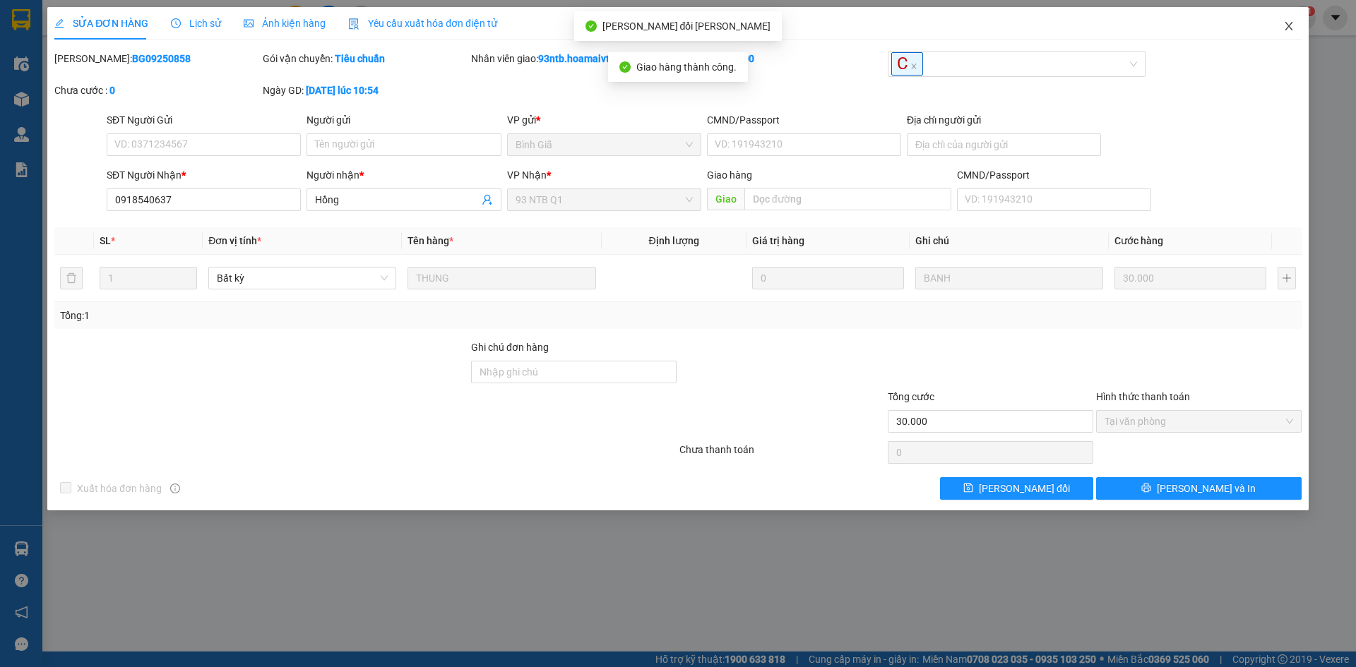
click at [1289, 24] on icon "close" at bounding box center [1288, 25] width 11 height 11
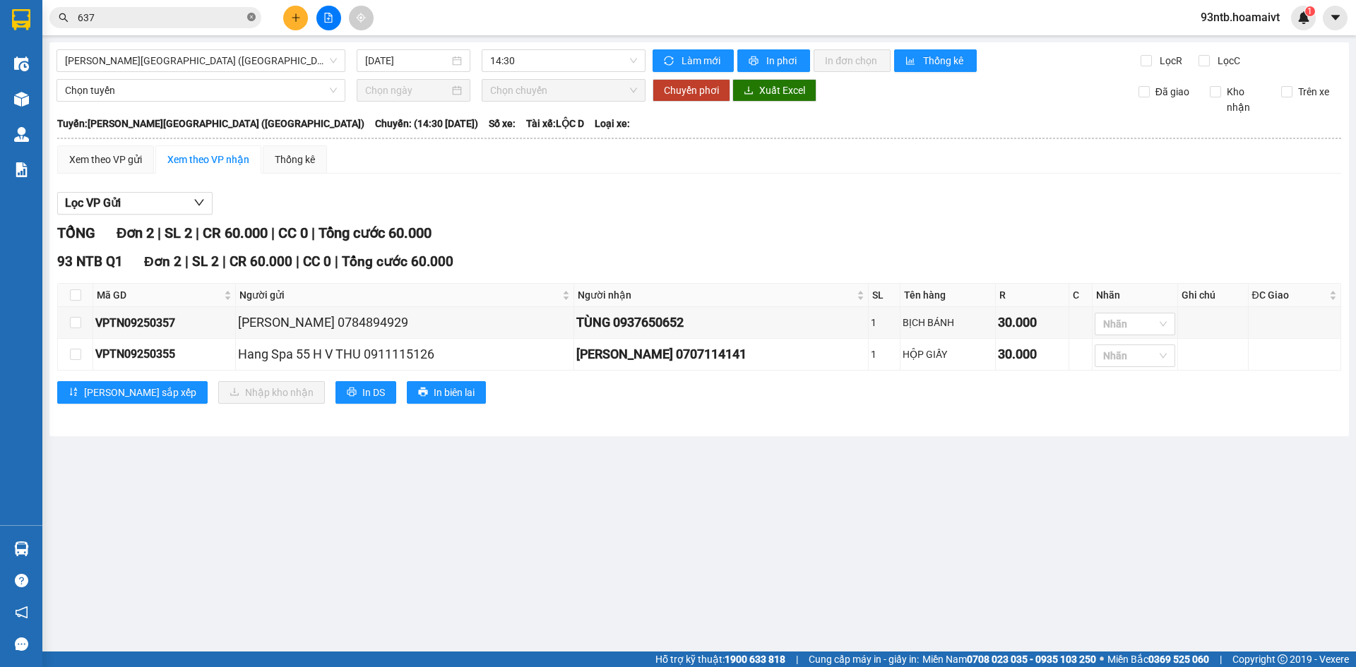
click at [251, 19] on icon "close-circle" at bounding box center [251, 17] width 8 height 8
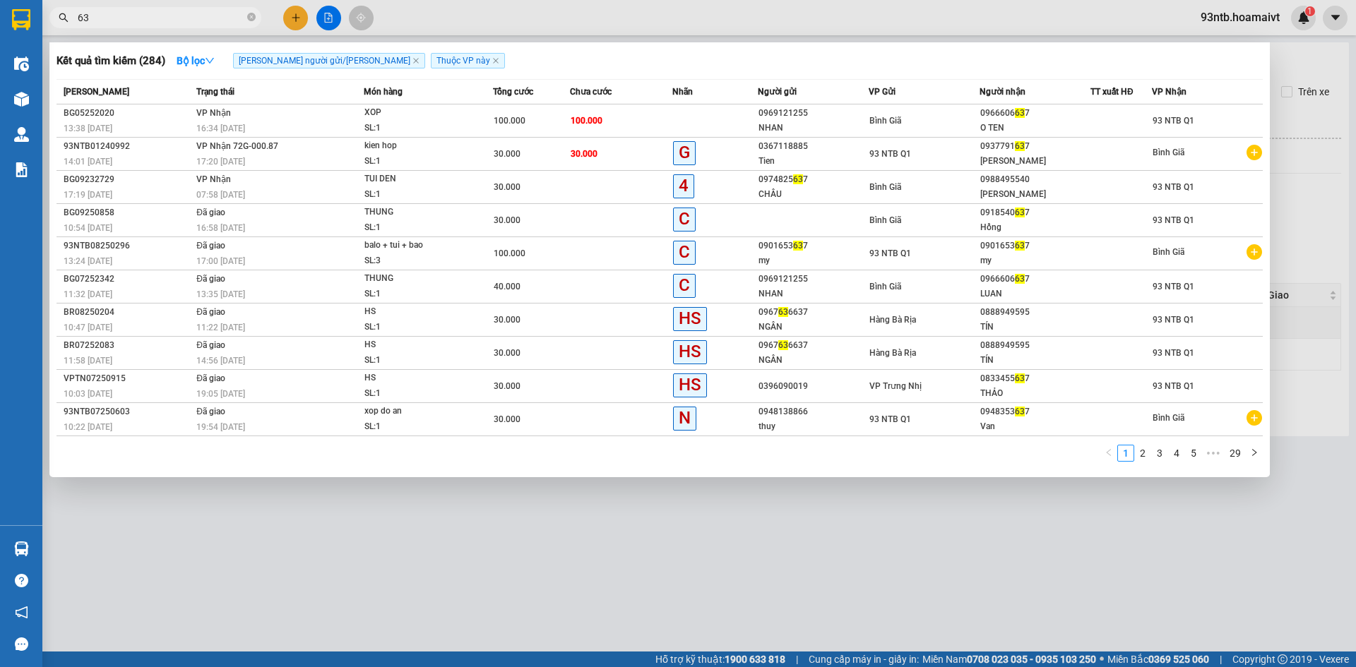
type input "6"
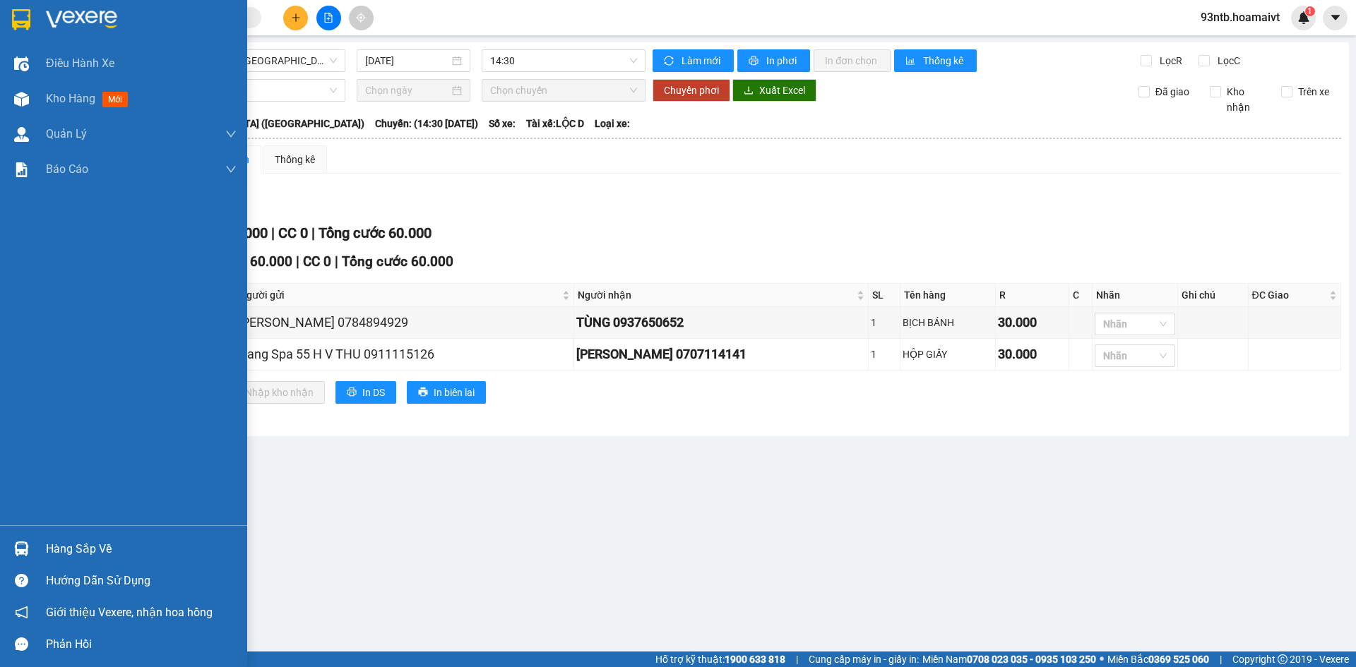
click at [21, 549] on img at bounding box center [21, 549] width 15 height 15
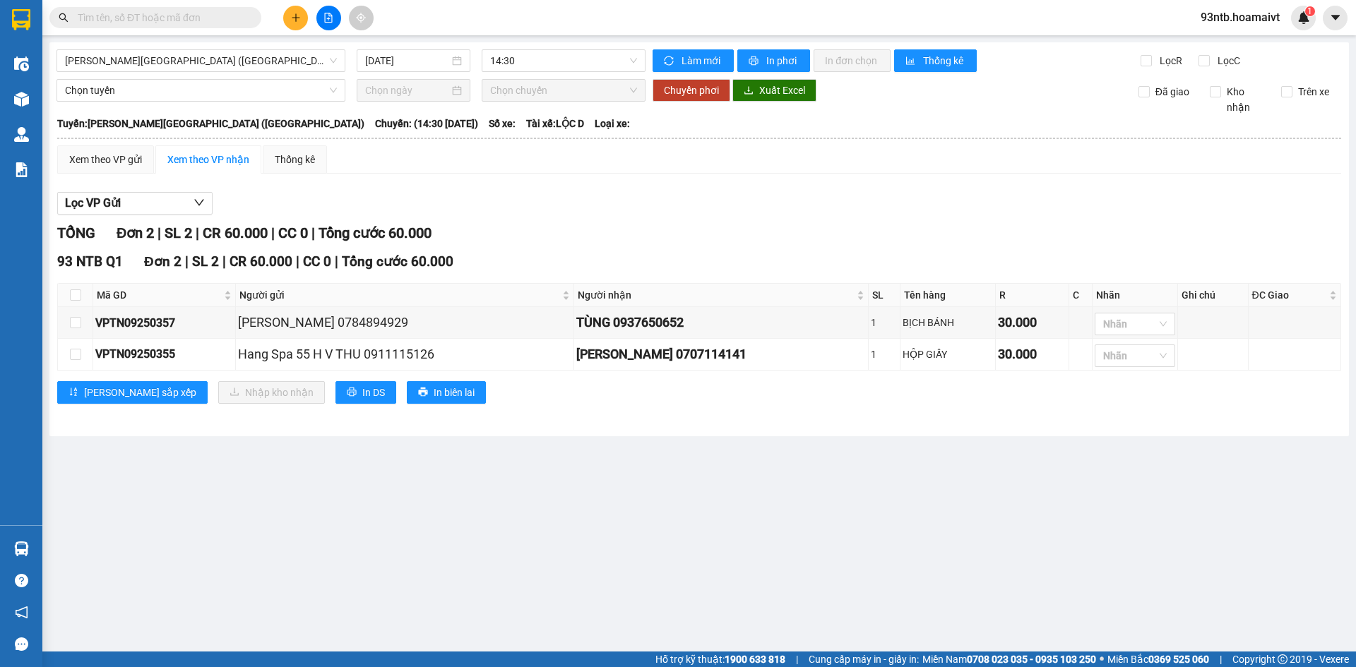
click at [616, 209] on section "Kết quả [PERSON_NAME] ( 284 ) Bộ lọc [PERSON_NAME] người gửi/[PERSON_NAME] [PER…" at bounding box center [678, 333] width 1356 height 667
click at [112, 20] on input "text" at bounding box center [161, 18] width 167 height 16
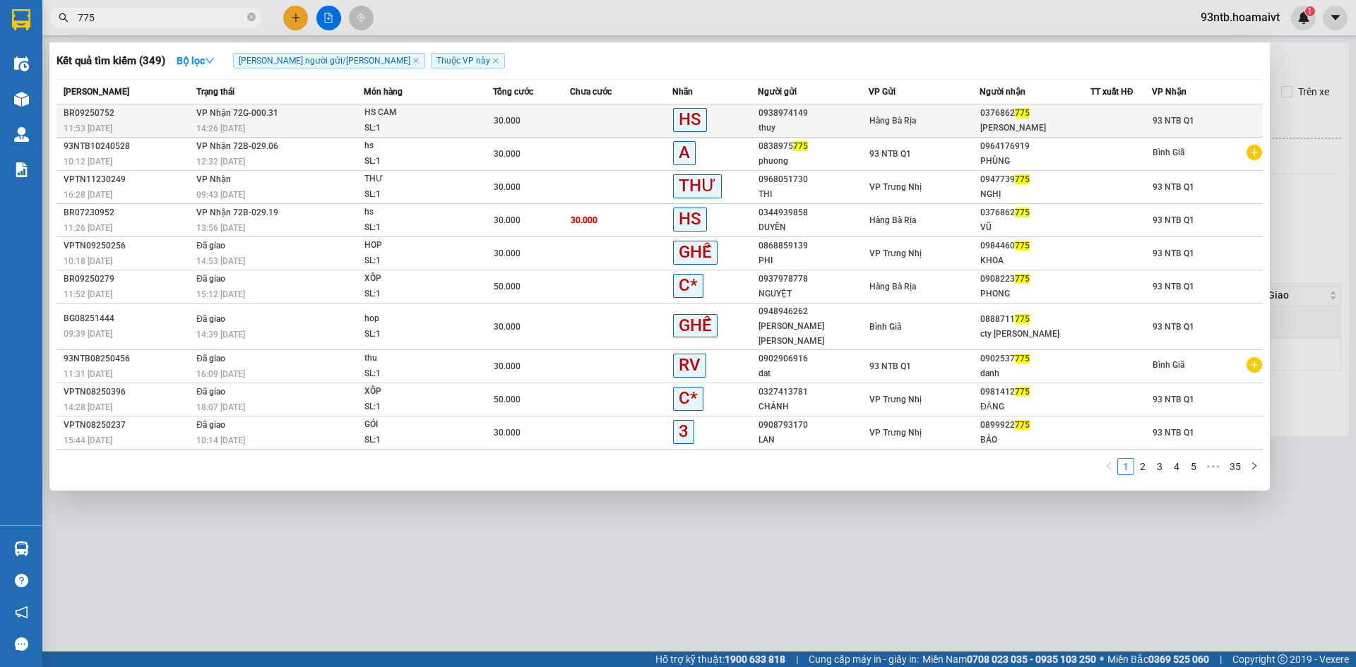
type input "775"
click at [600, 117] on td at bounding box center [621, 121] width 102 height 33
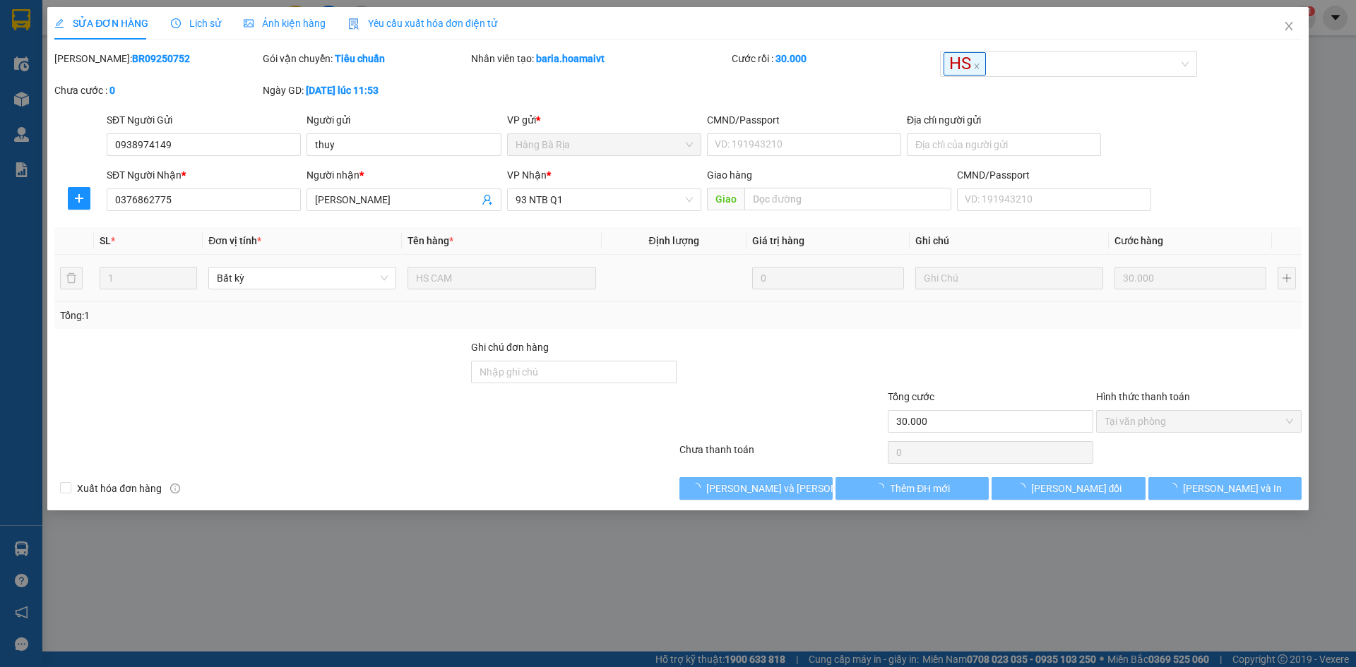
type input "0938974149"
type input "thuy"
type input "0376862775"
type input "[PERSON_NAME]"
type input "30.000"
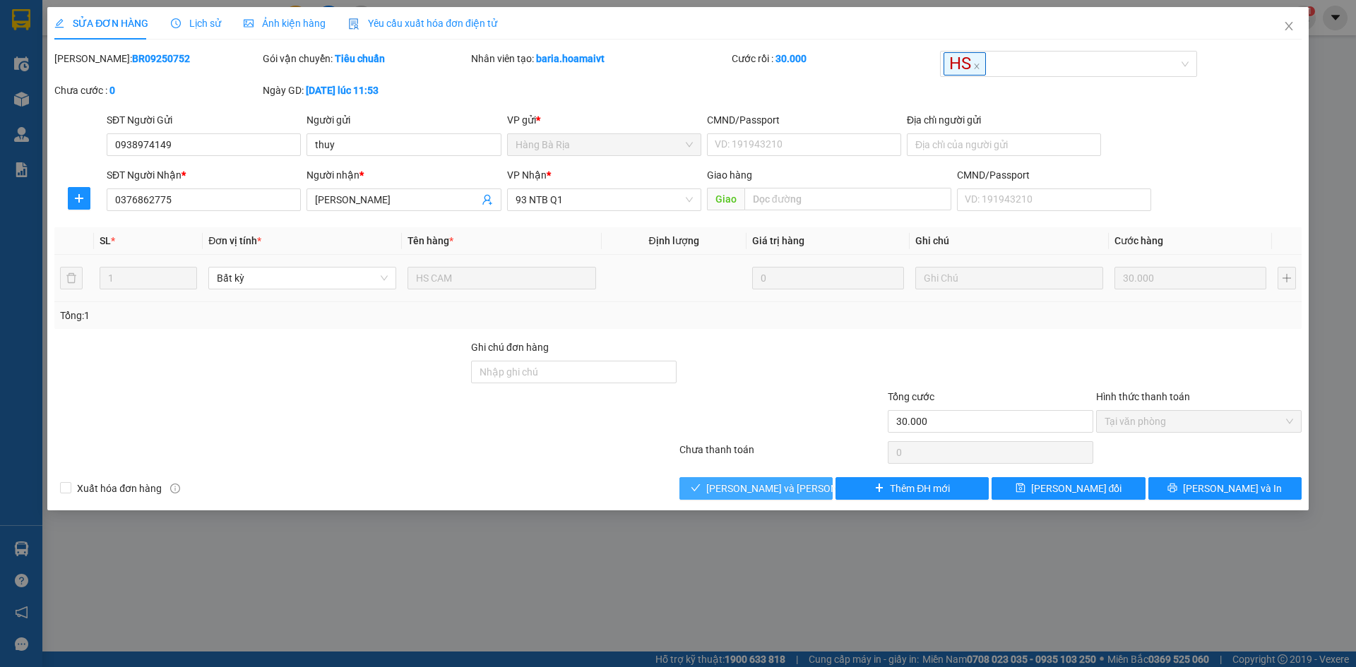
click at [732, 484] on span "[PERSON_NAME] và [PERSON_NAME] hàng" at bounding box center [801, 489] width 191 height 16
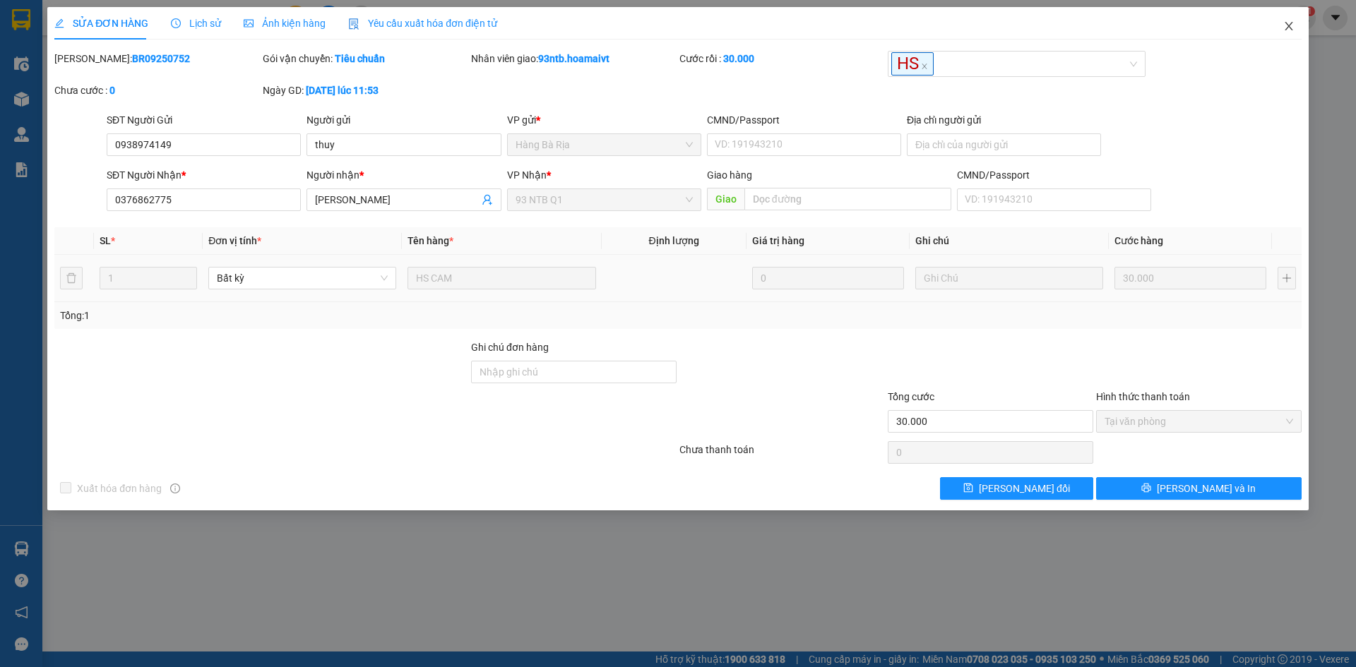
click at [1289, 24] on icon "close" at bounding box center [1288, 25] width 11 height 11
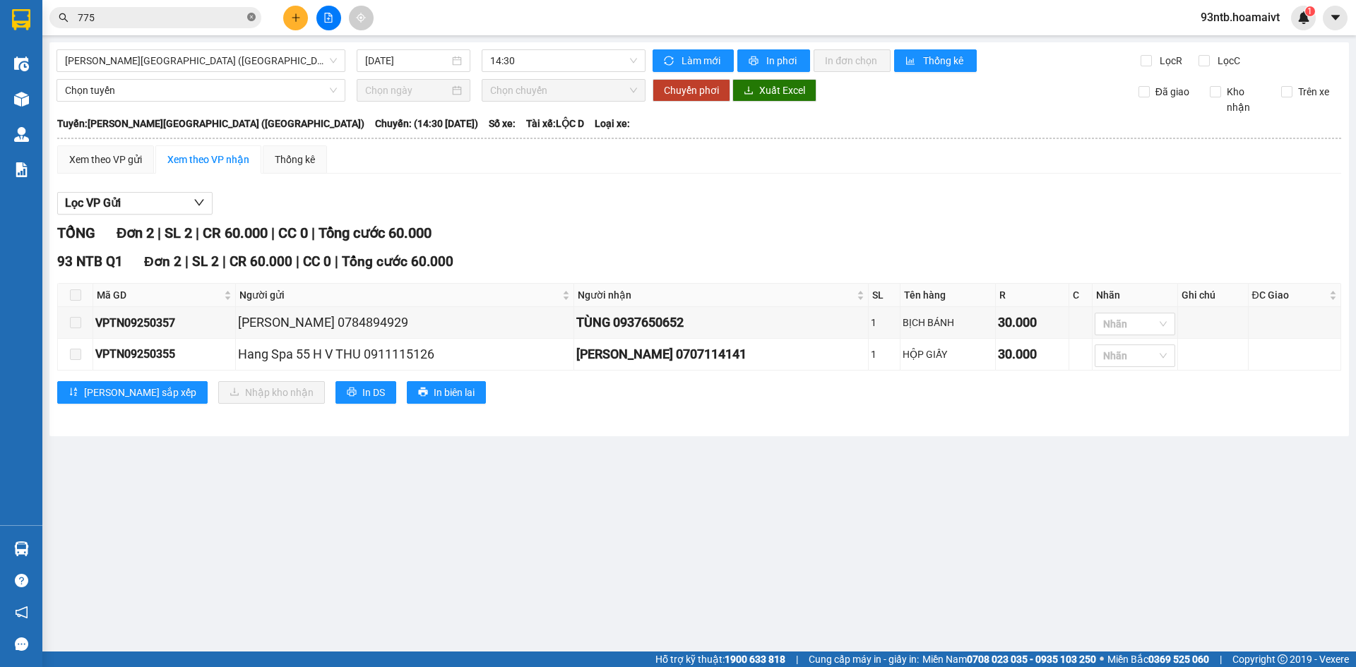
click at [249, 17] on icon "close-circle" at bounding box center [251, 17] width 8 height 8
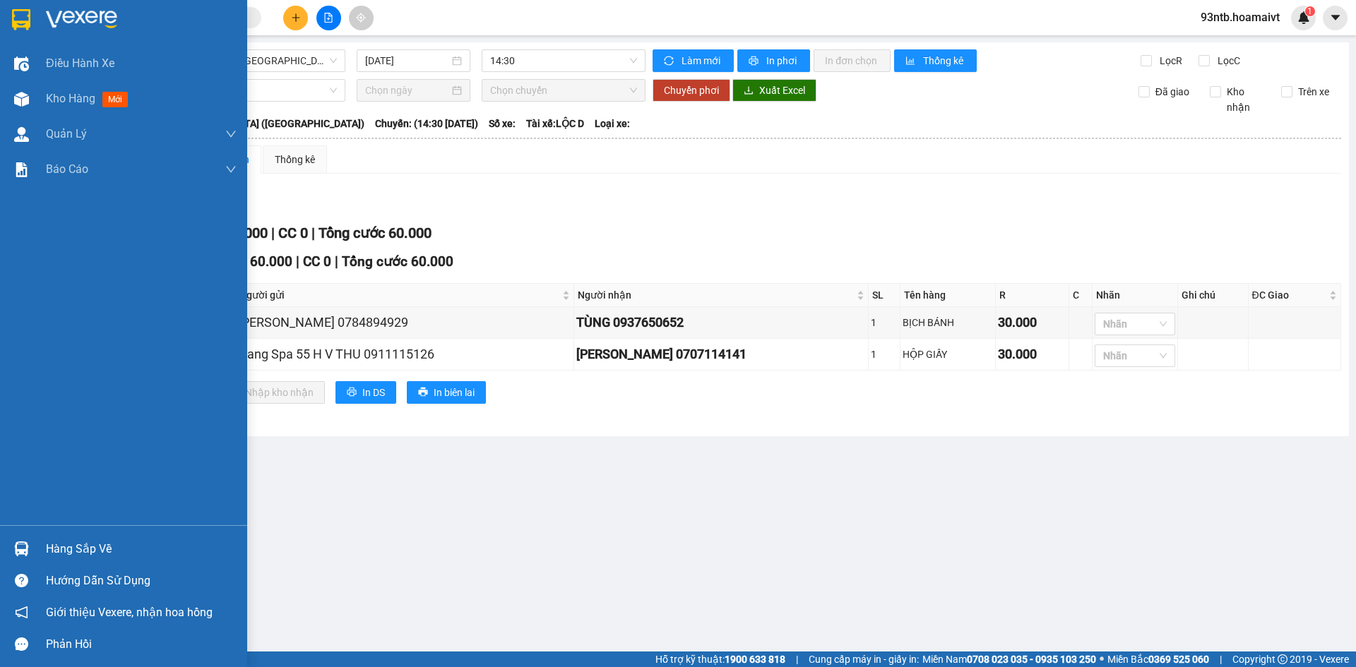
click at [22, 547] on img at bounding box center [21, 549] width 15 height 15
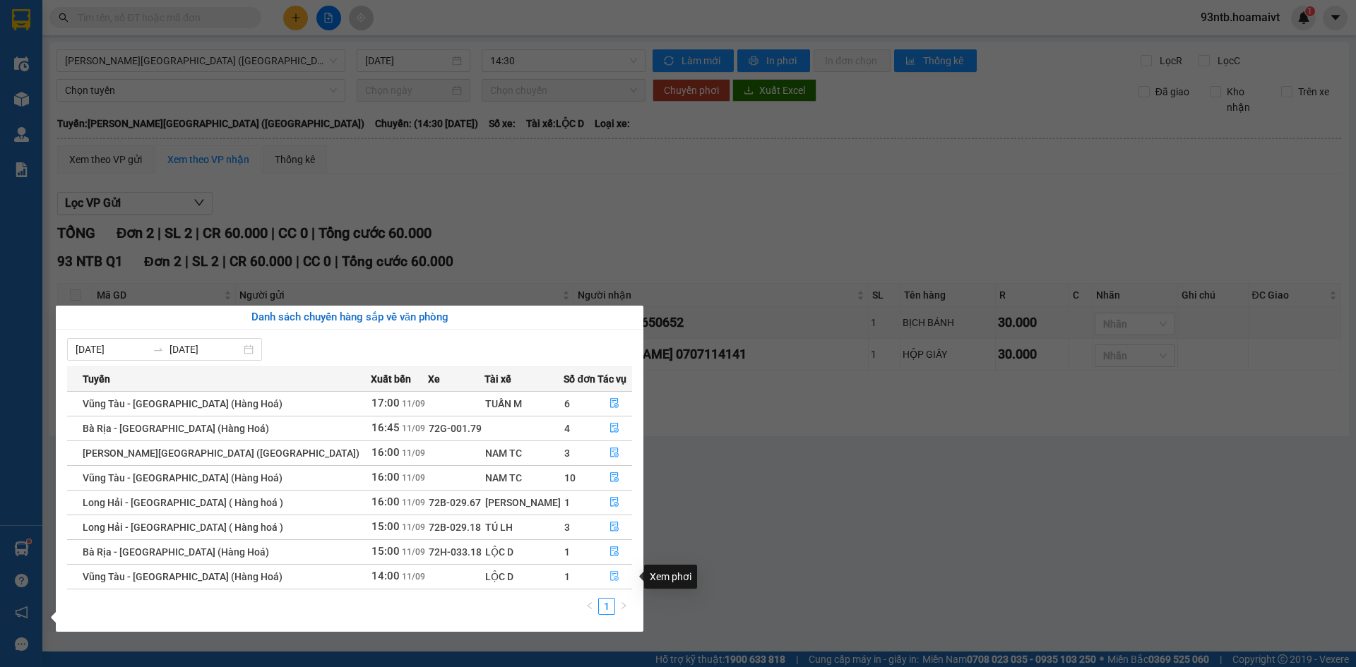
click at [611, 576] on icon "file-done" at bounding box center [615, 577] width 8 height 10
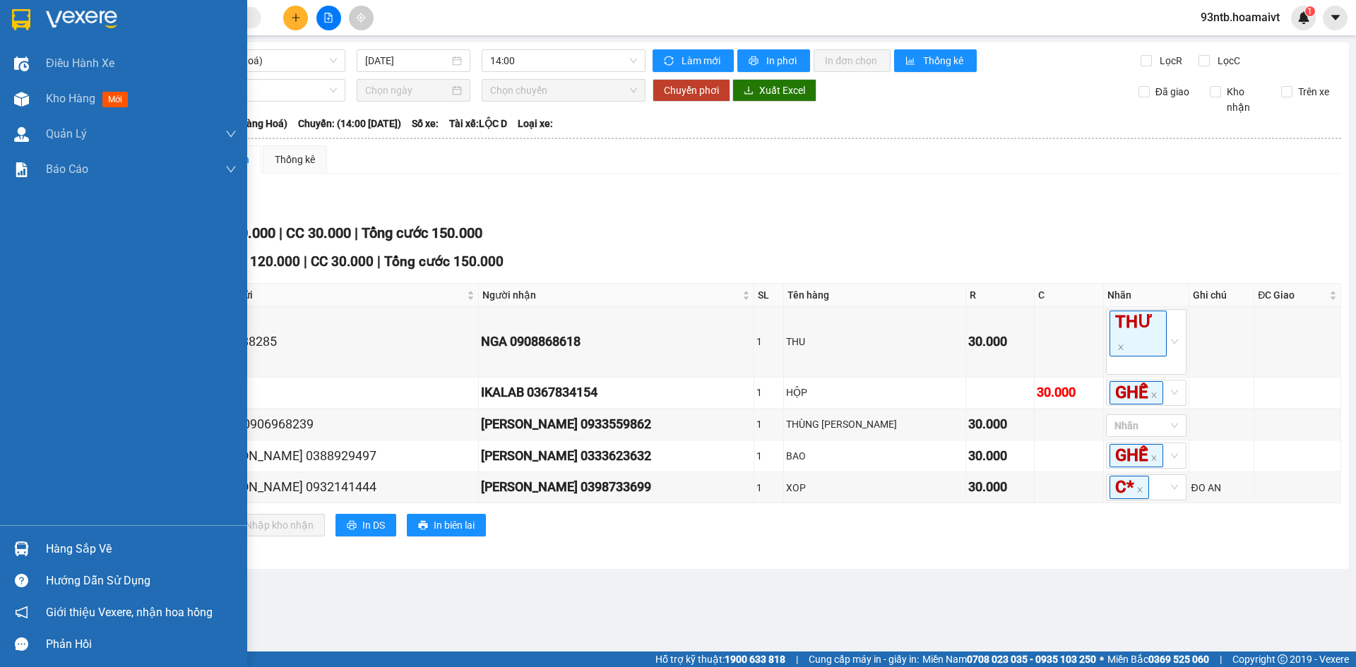
click at [20, 545] on img at bounding box center [21, 549] width 15 height 15
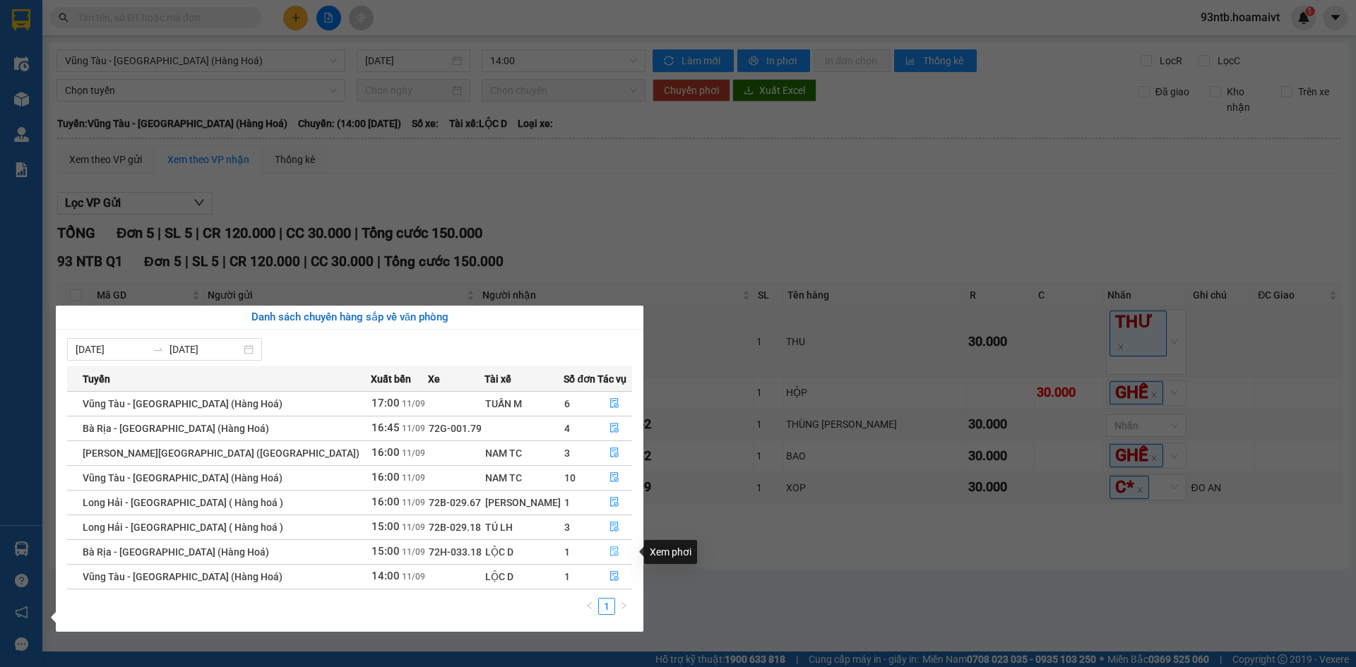
click at [609, 551] on icon "file-done" at bounding box center [614, 552] width 10 height 10
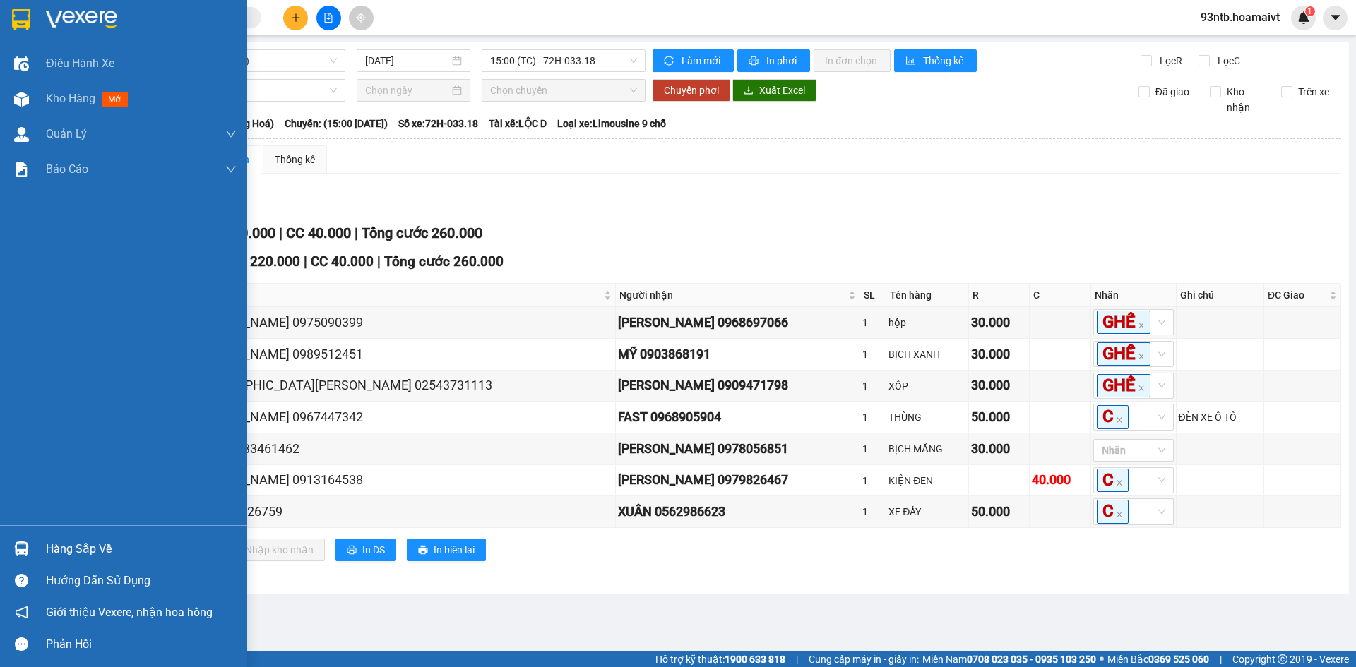
click at [26, 545] on img at bounding box center [21, 549] width 15 height 15
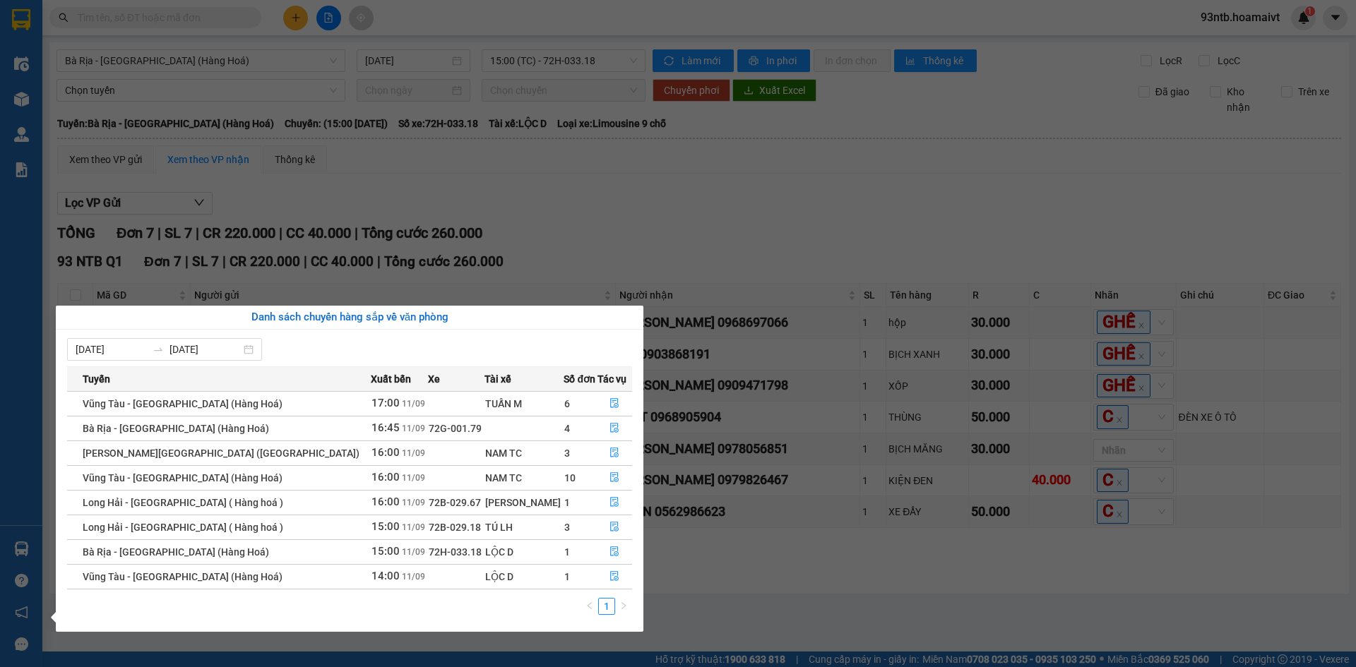
click at [662, 195] on section "Kết quả [PERSON_NAME] ( 349 ) Bộ lọc [PERSON_NAME] người gửi/[PERSON_NAME] [PER…" at bounding box center [678, 333] width 1356 height 667
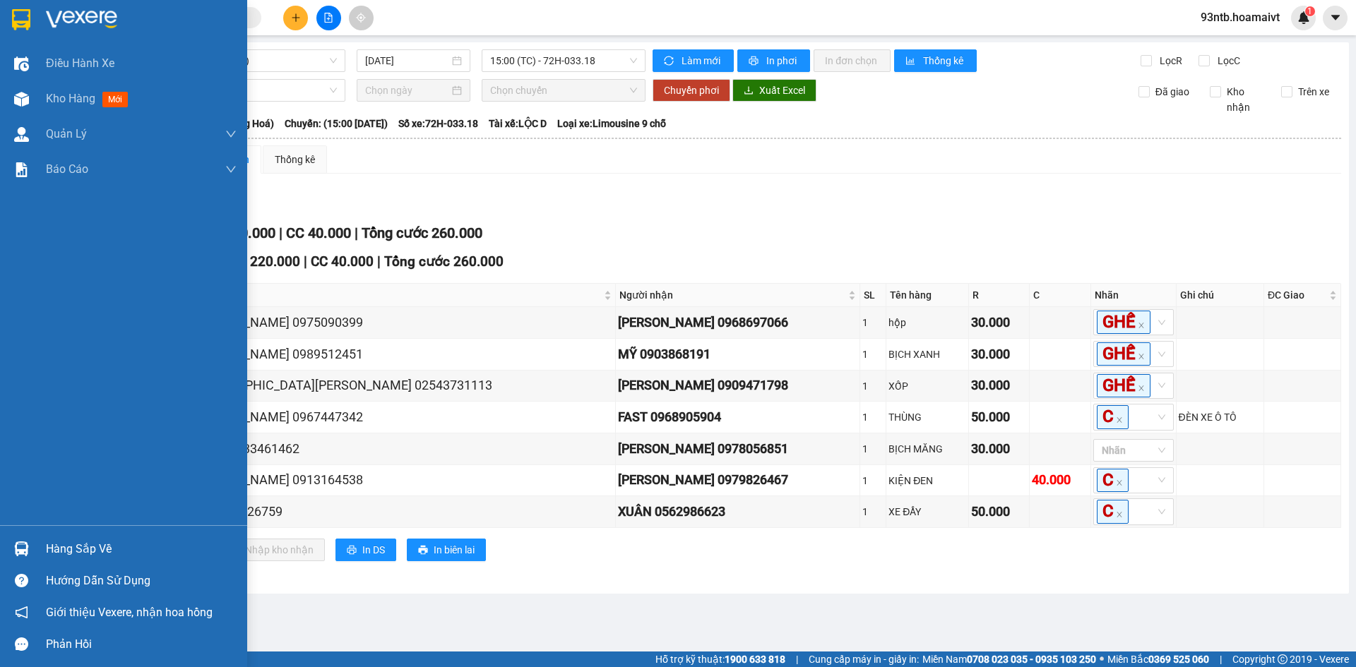
click at [18, 547] on img at bounding box center [21, 549] width 15 height 15
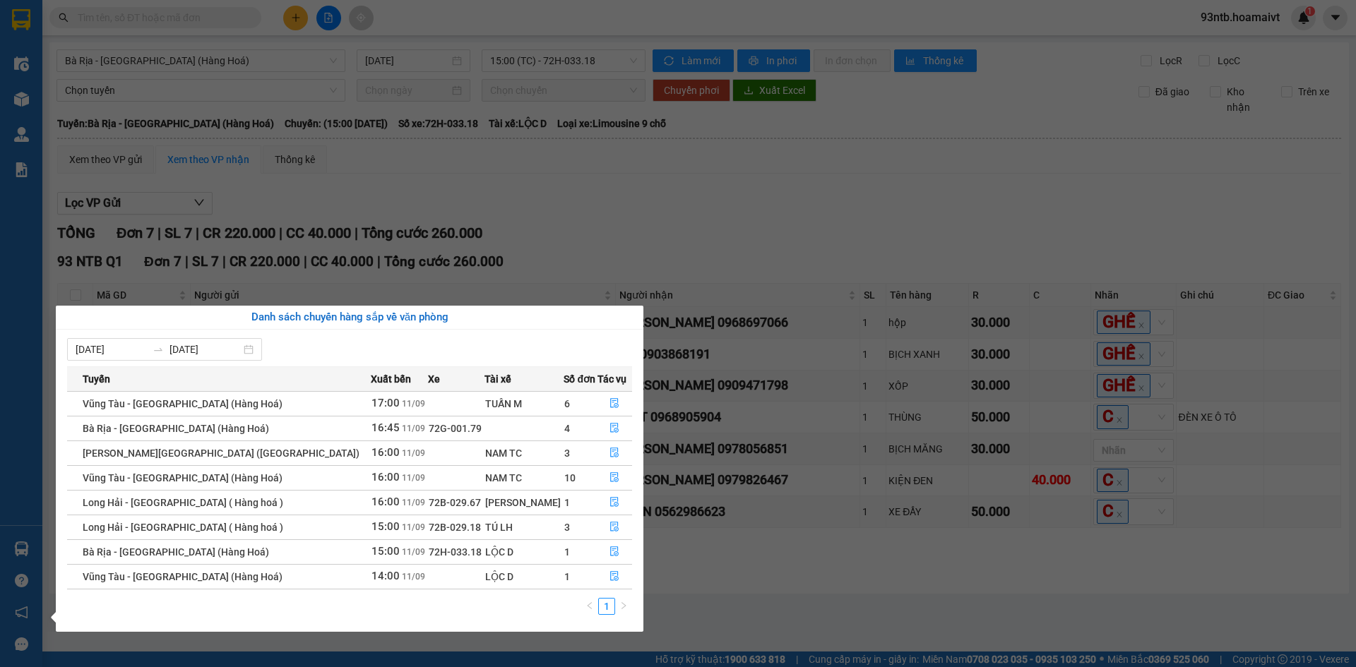
click at [530, 213] on section "Kết quả [PERSON_NAME] ( 349 ) Bộ lọc [PERSON_NAME] người gửi/[PERSON_NAME] [PER…" at bounding box center [678, 333] width 1356 height 667
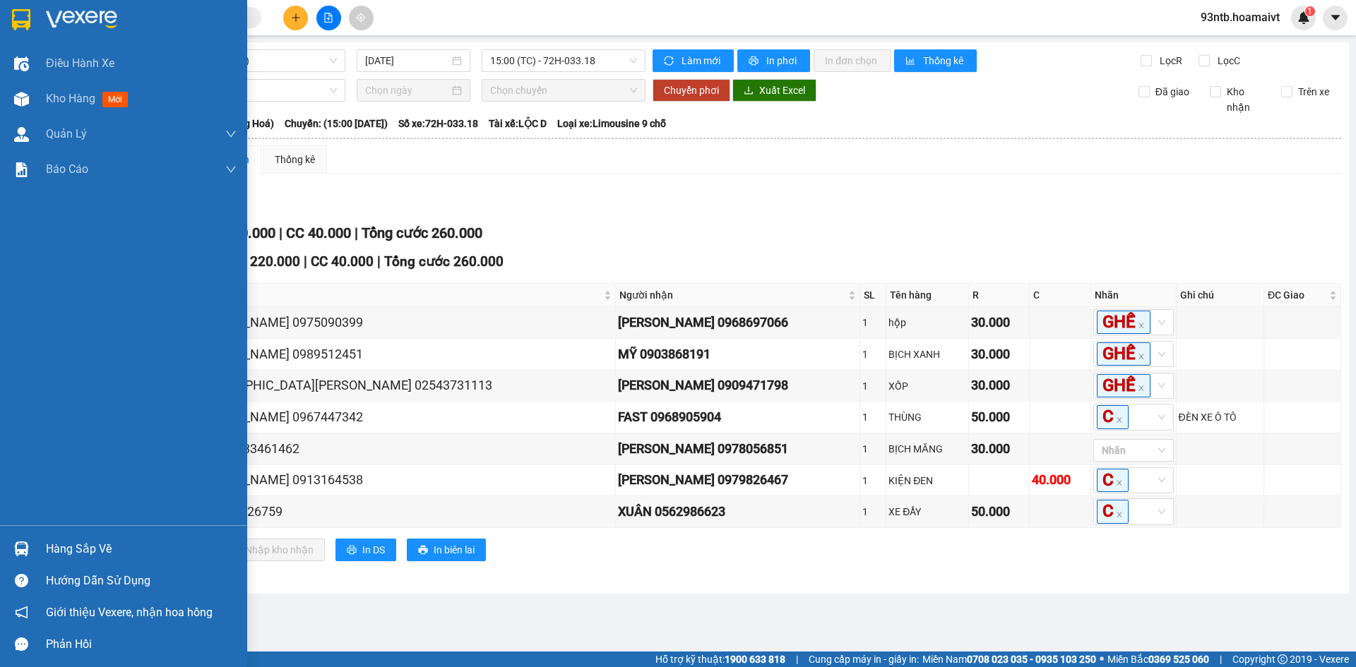
click at [20, 548] on img at bounding box center [21, 549] width 15 height 15
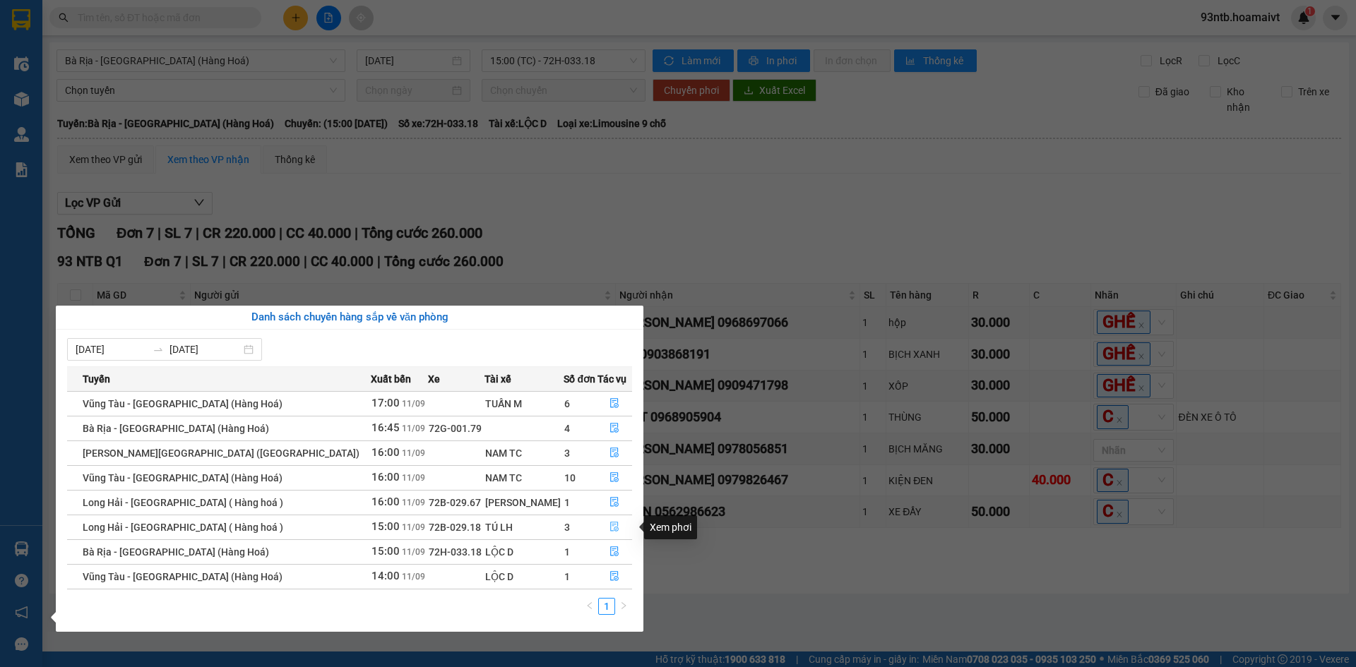
click at [609, 528] on icon "file-done" at bounding box center [614, 527] width 10 height 10
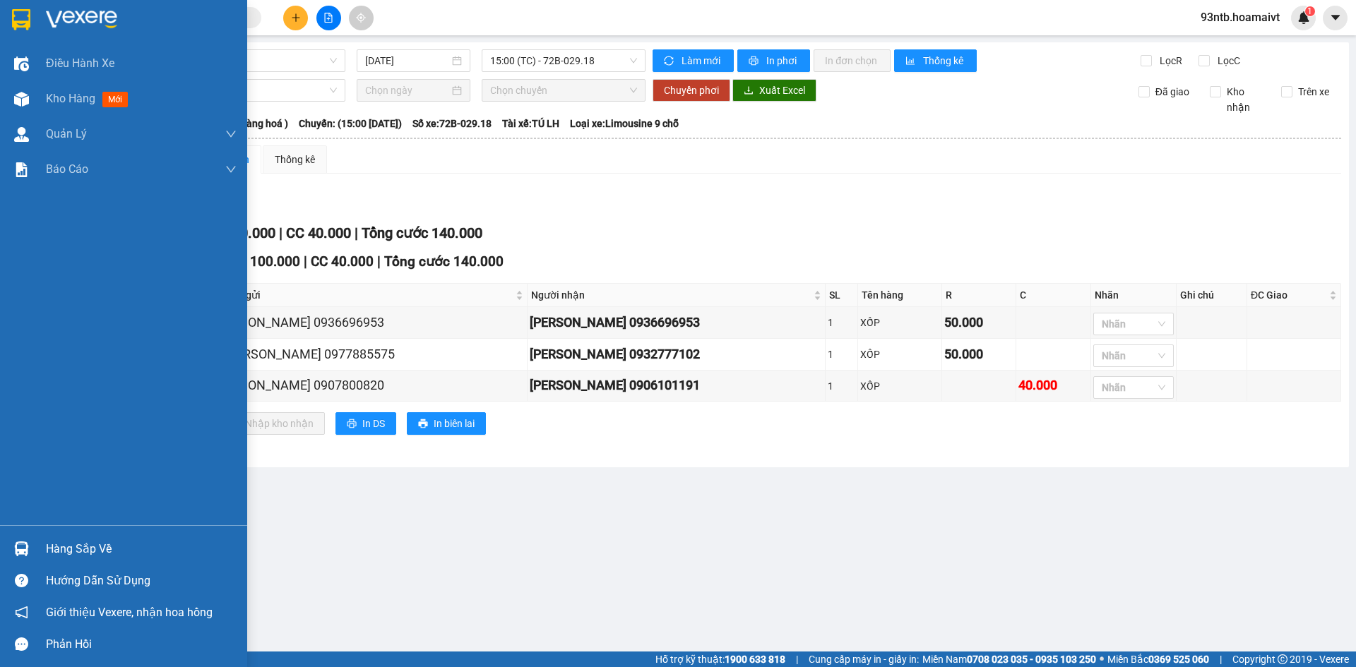
click at [24, 549] on img at bounding box center [21, 549] width 15 height 15
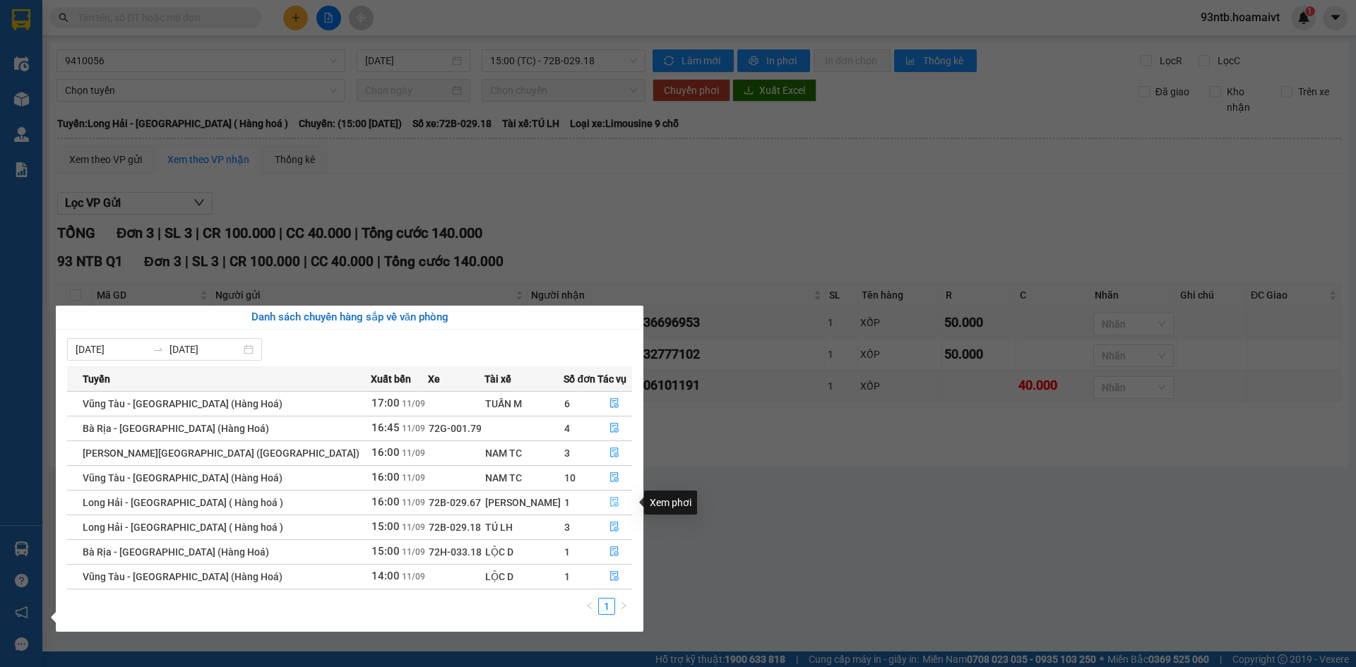
click at [609, 499] on icon "file-done" at bounding box center [614, 502] width 10 height 10
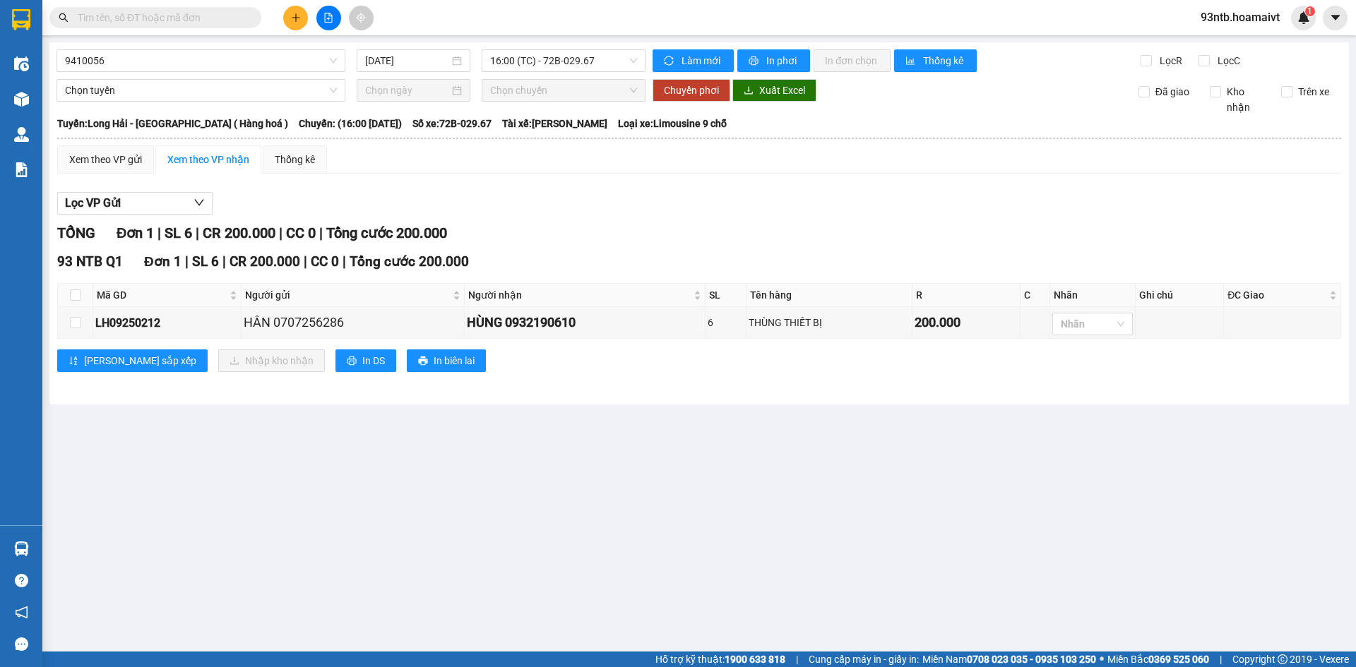
click at [133, 20] on input "text" at bounding box center [161, 18] width 167 height 16
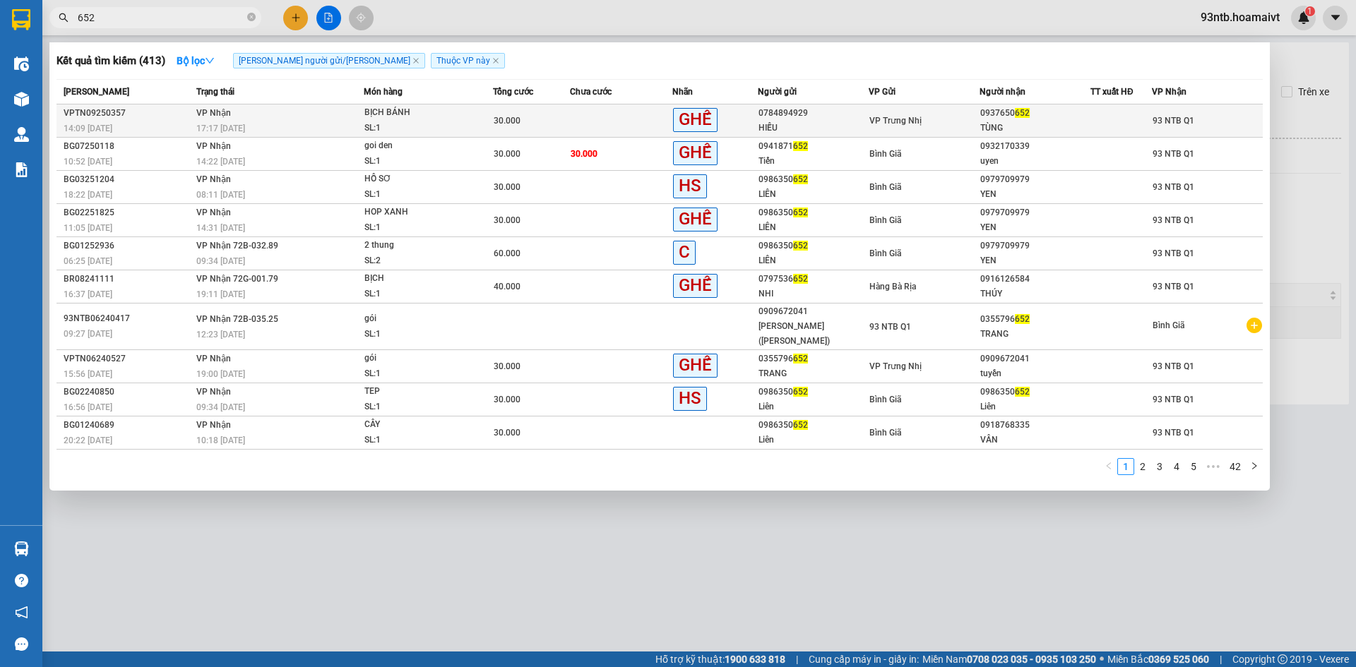
type input "652"
click at [614, 117] on td at bounding box center [621, 121] width 102 height 33
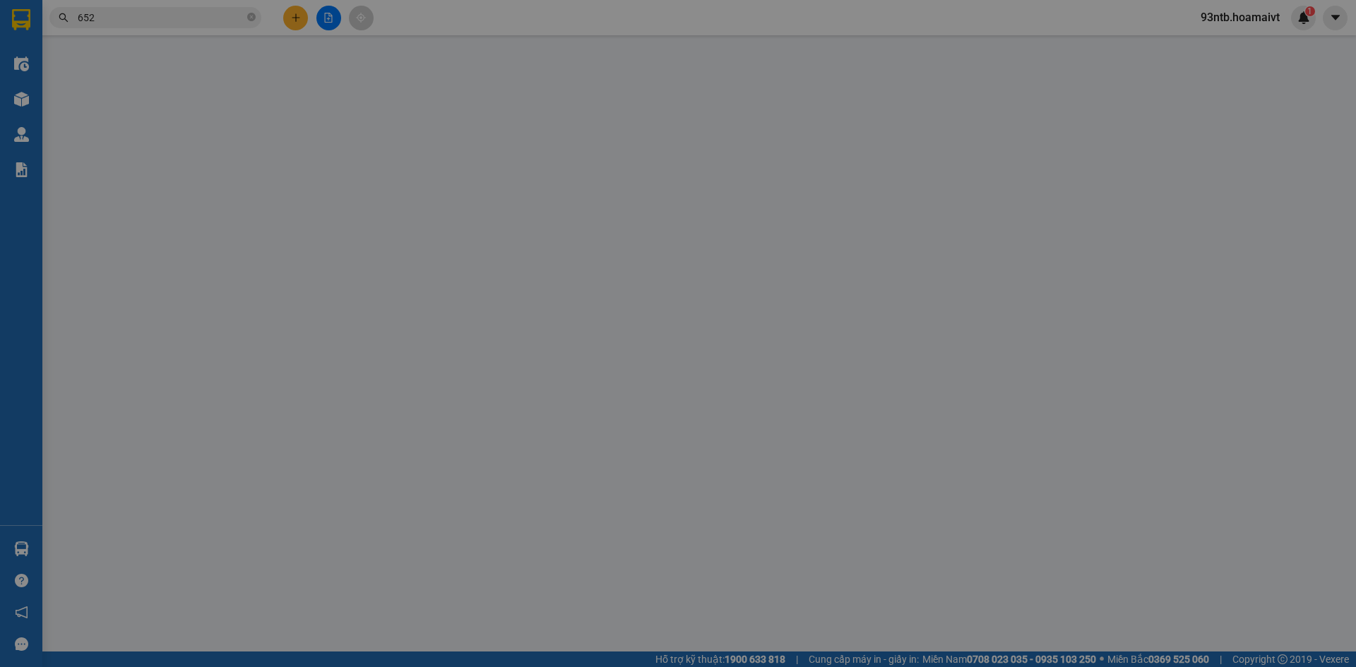
type input "0784894929"
type input "HIẾU"
type input "0937650652"
type input "TÙNG"
type input "30.000"
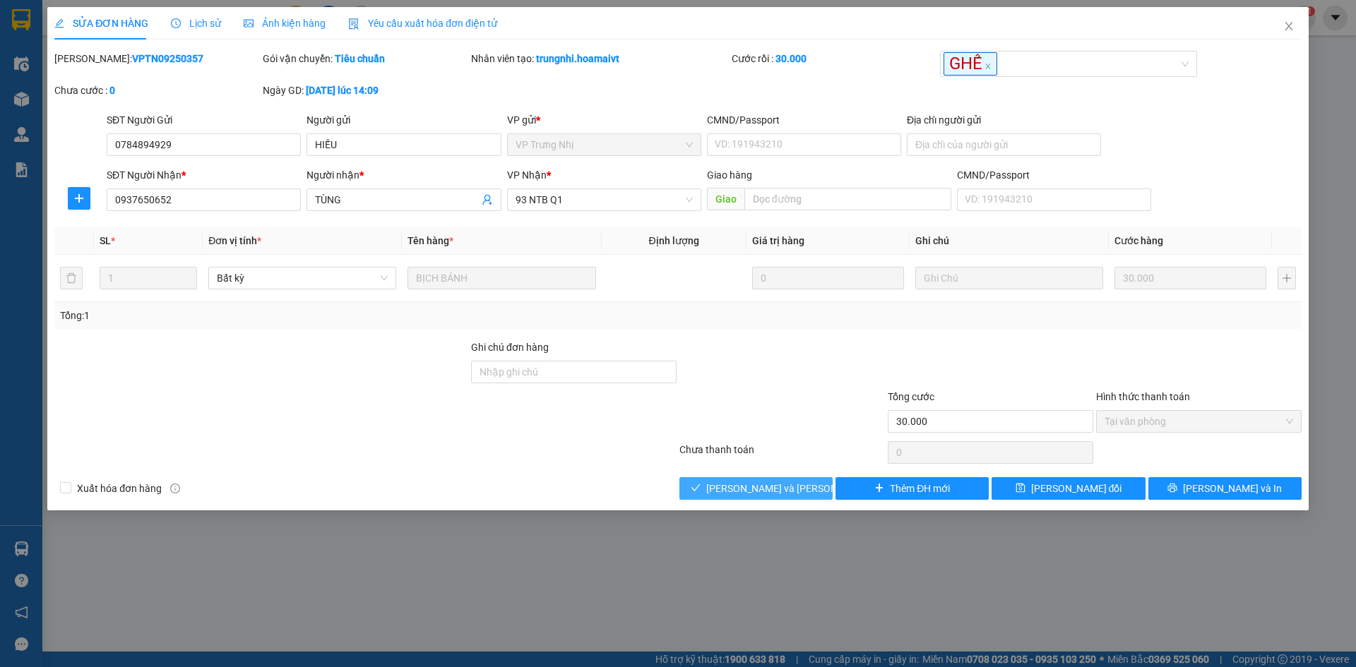
click at [737, 484] on span "[PERSON_NAME] và [PERSON_NAME] hàng" at bounding box center [801, 489] width 191 height 16
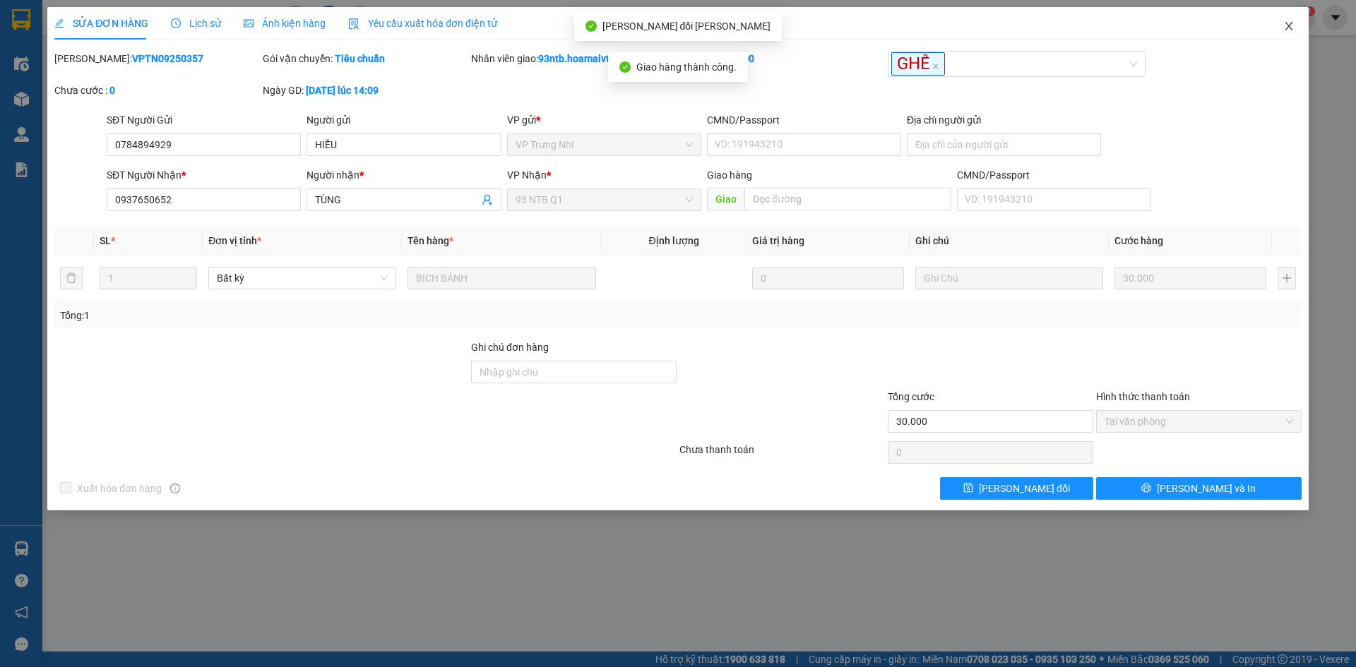
click at [1288, 24] on icon "close" at bounding box center [1288, 25] width 11 height 11
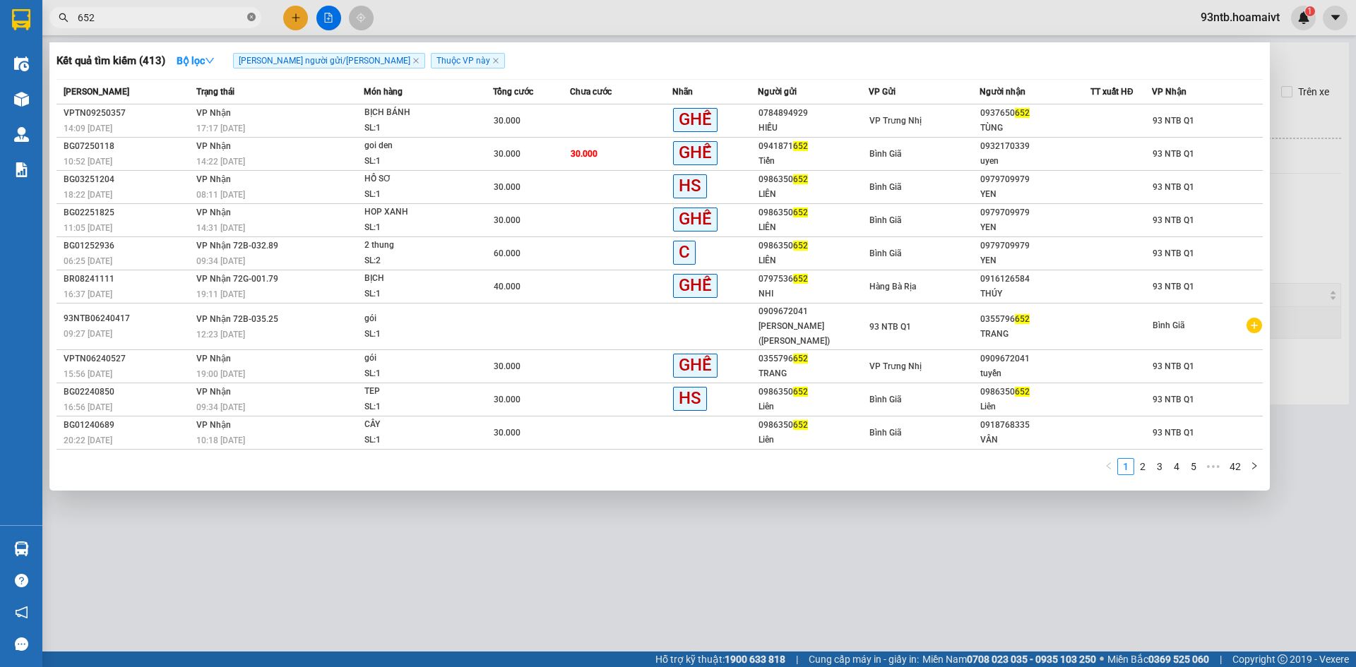
click at [250, 15] on icon "close-circle" at bounding box center [251, 17] width 8 height 8
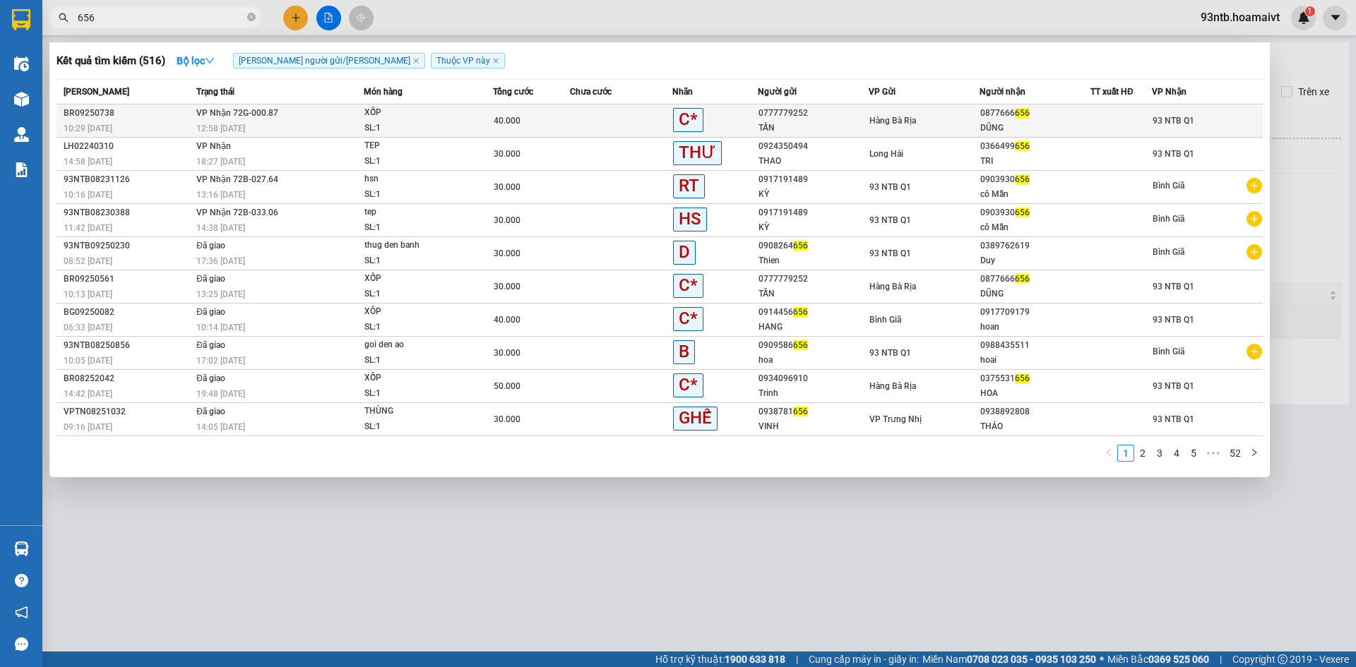
type input "656"
click at [612, 121] on td at bounding box center [621, 121] width 102 height 33
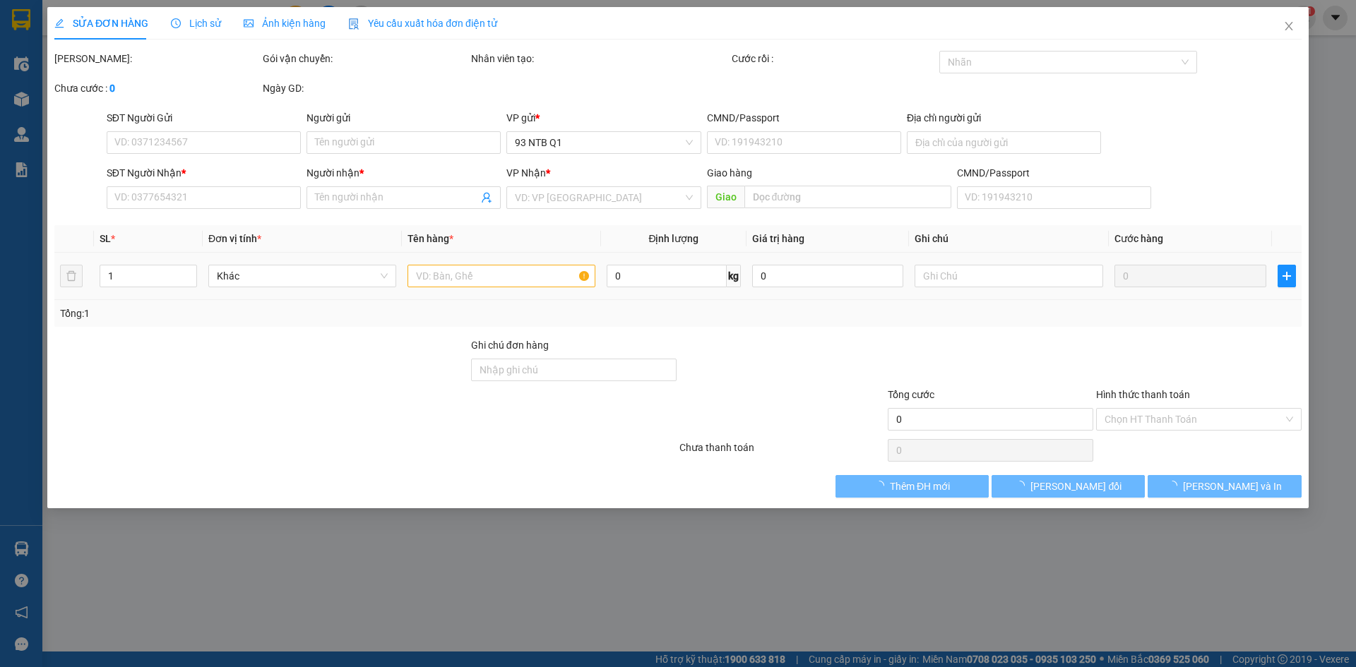
type input "0777779252"
type input "TẤN"
type input "0877666656"
type input "DŨNG"
type input "40.000"
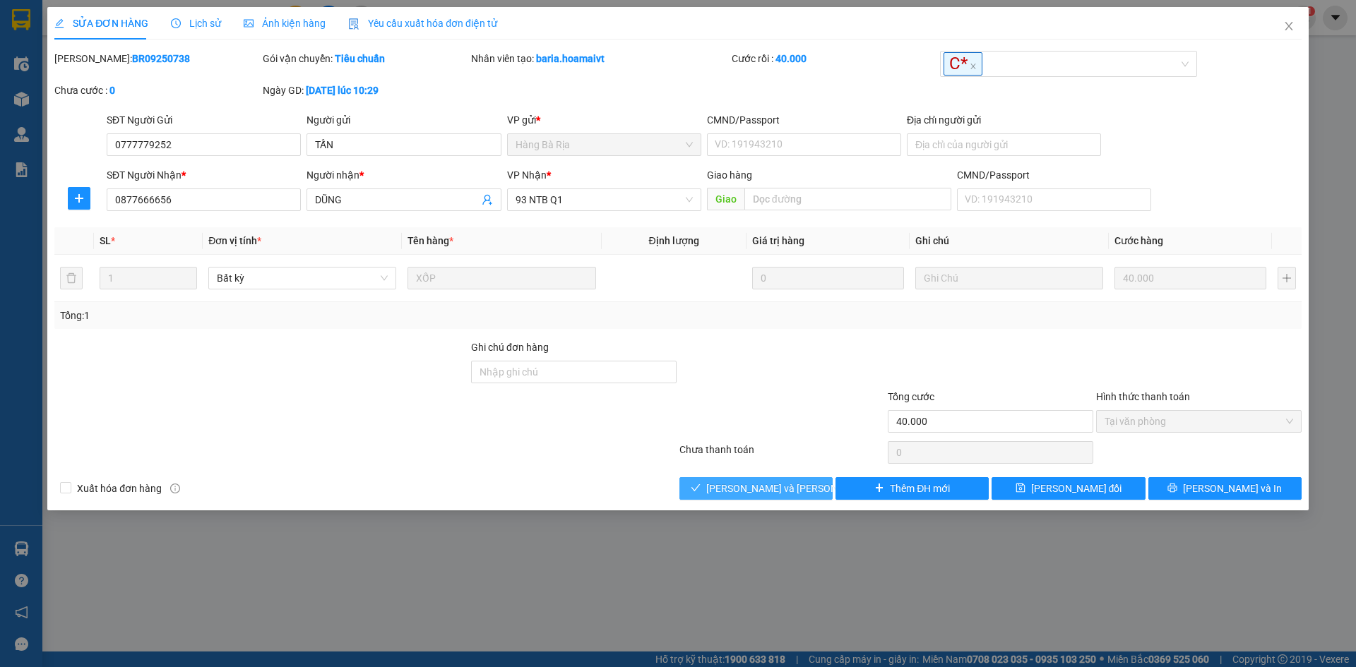
click at [745, 485] on span "[PERSON_NAME] và [PERSON_NAME] hàng" at bounding box center [801, 489] width 191 height 16
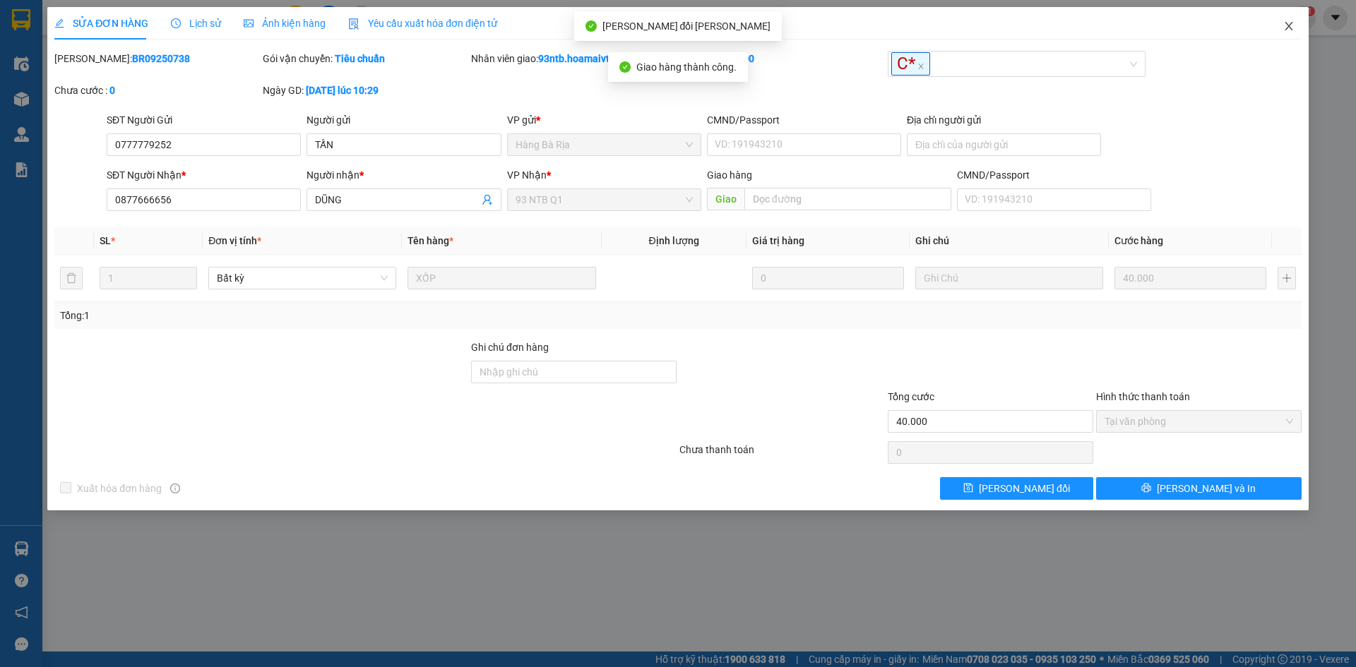
click at [1289, 20] on span "Close" at bounding box center [1289, 27] width 40 height 40
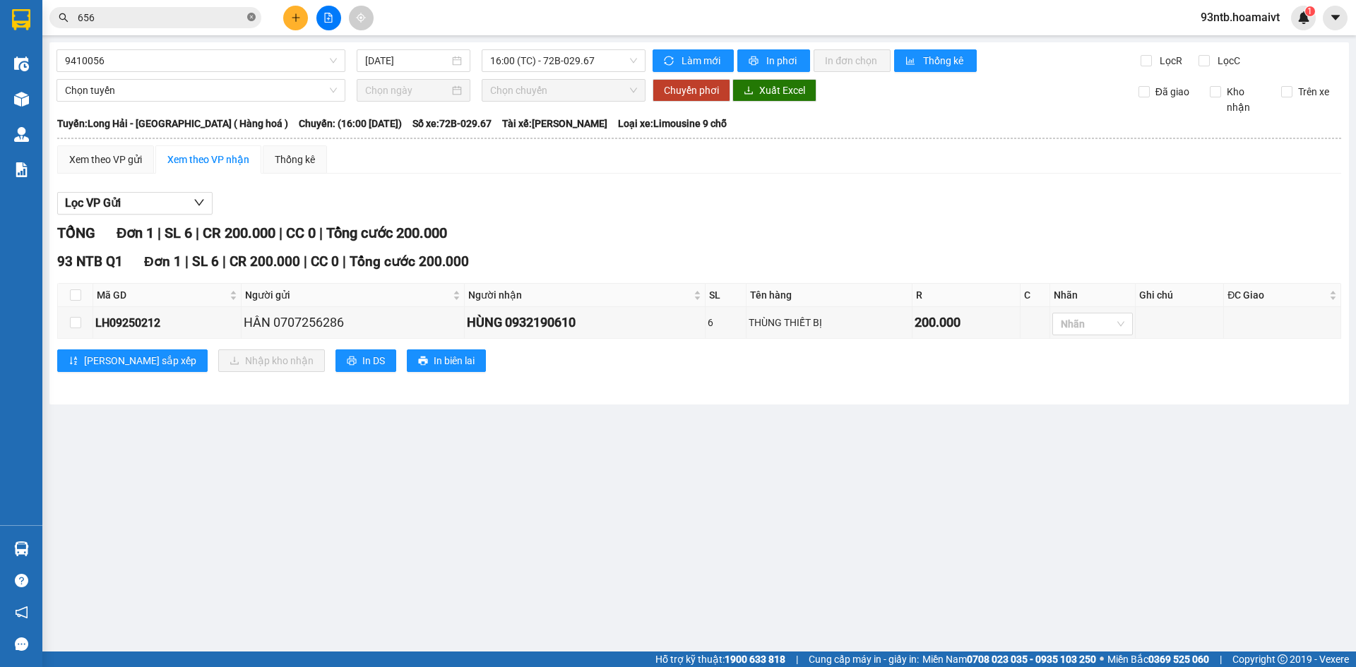
click at [254, 16] on icon "close-circle" at bounding box center [251, 17] width 8 height 8
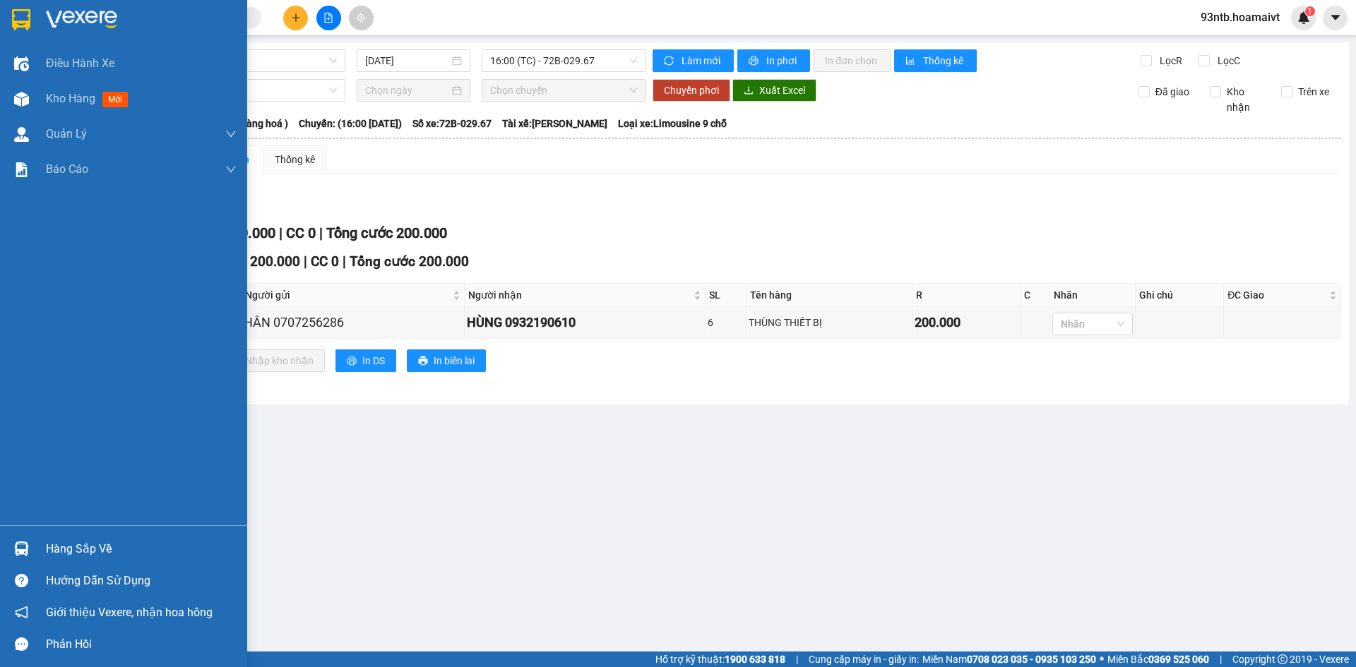
click at [20, 544] on img at bounding box center [21, 549] width 15 height 15
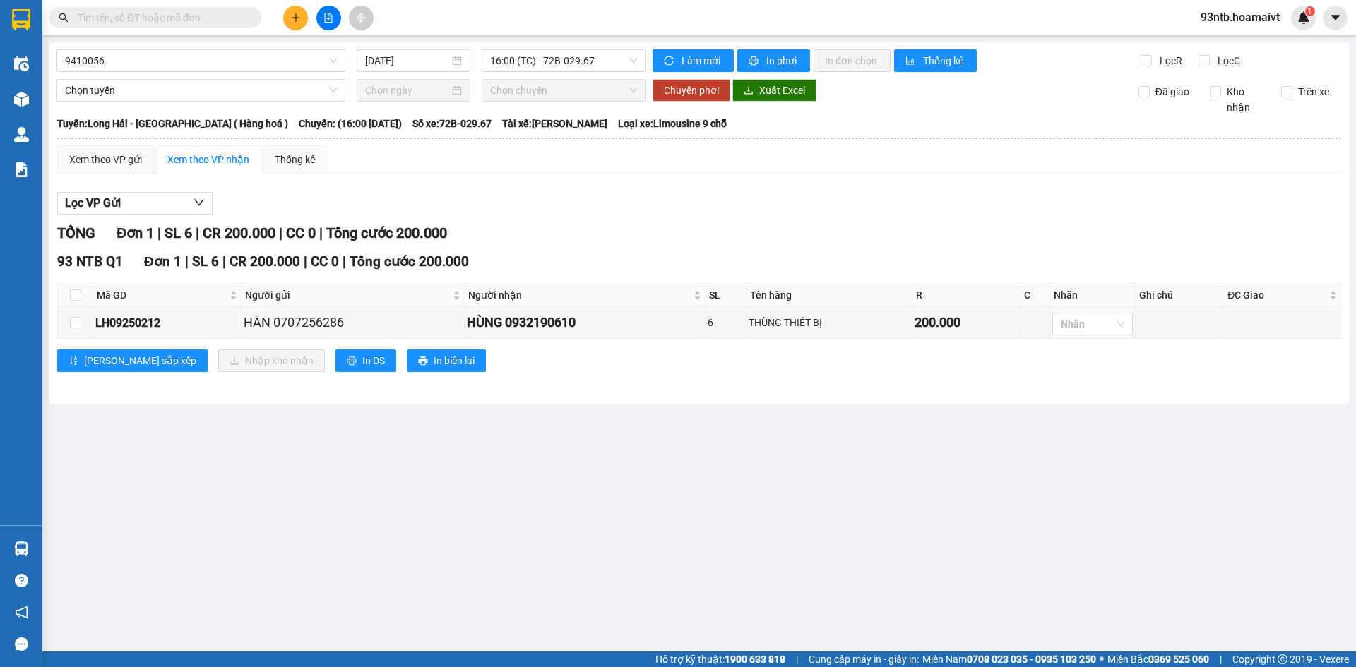
click at [568, 203] on section "Kết quả [PERSON_NAME] ( 516 ) Bộ lọc [PERSON_NAME] người gửi/[PERSON_NAME] [PER…" at bounding box center [678, 333] width 1356 height 667
click at [110, 22] on input "text" at bounding box center [161, 18] width 167 height 16
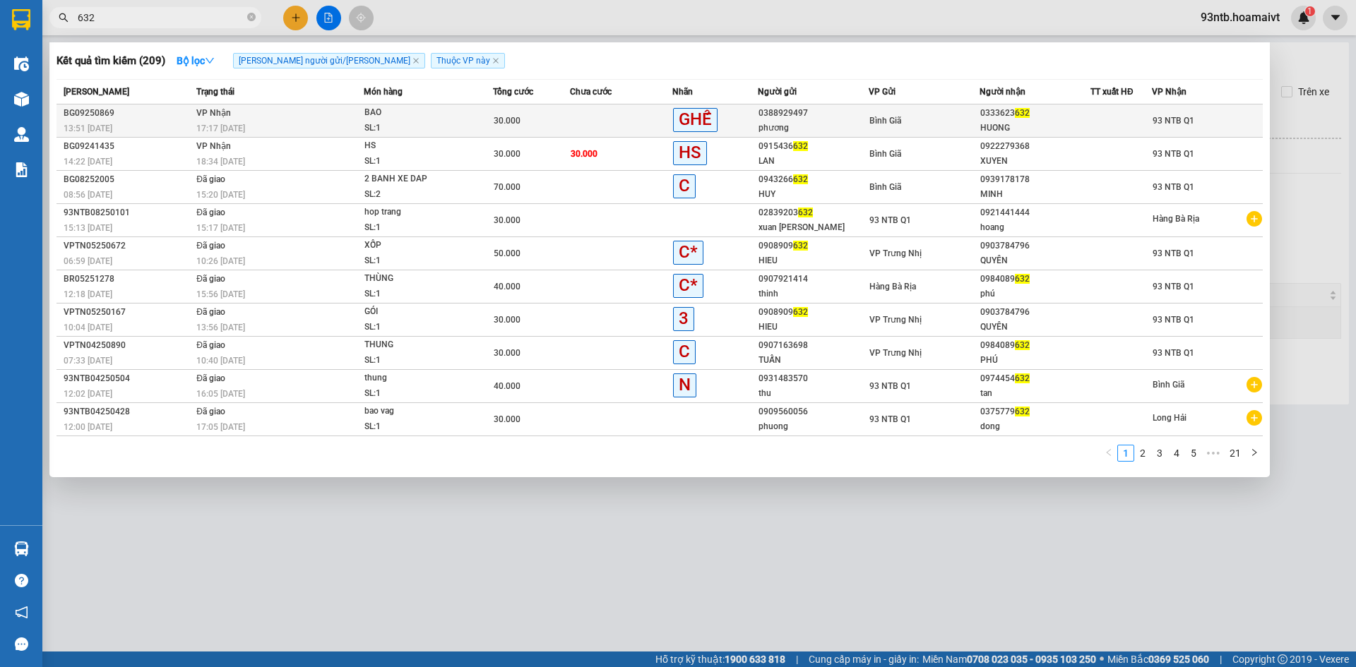
type input "632"
click at [590, 115] on td at bounding box center [621, 121] width 102 height 33
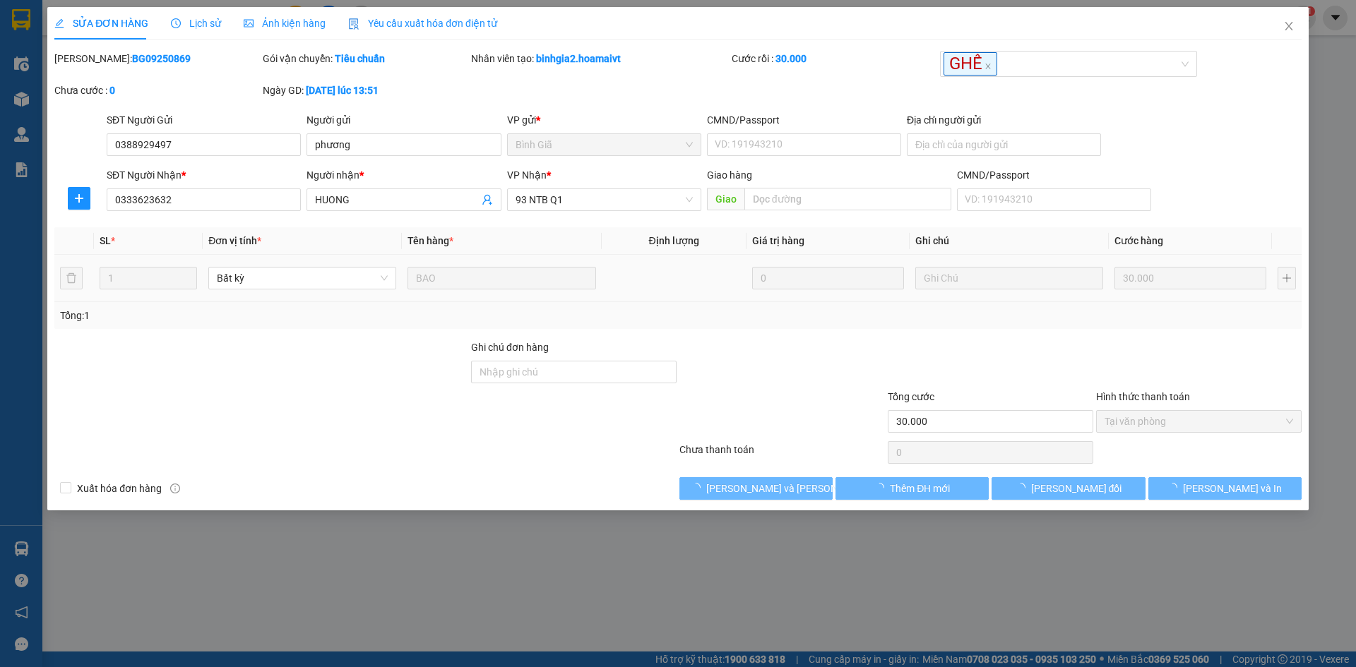
type input "0388929497"
type input "phương"
type input "0333623632"
type input "HUONG"
type input "30.000"
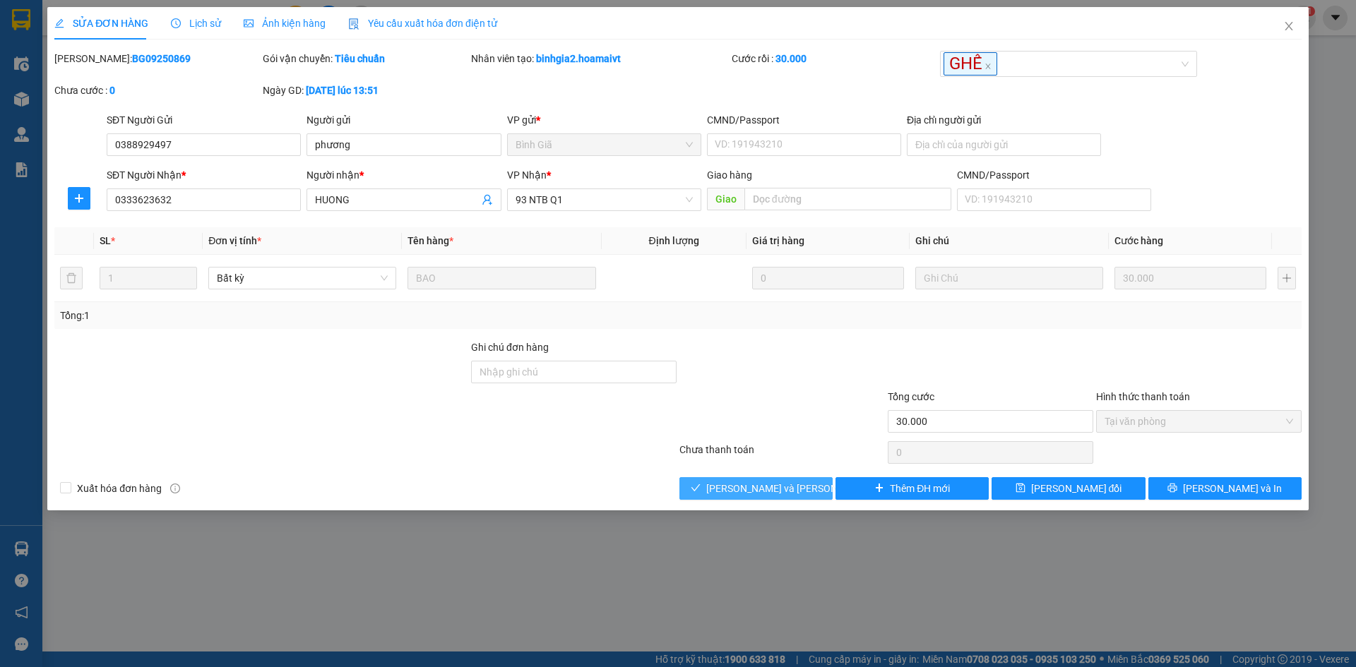
click at [745, 487] on span "[PERSON_NAME] và [PERSON_NAME] hàng" at bounding box center [801, 489] width 191 height 16
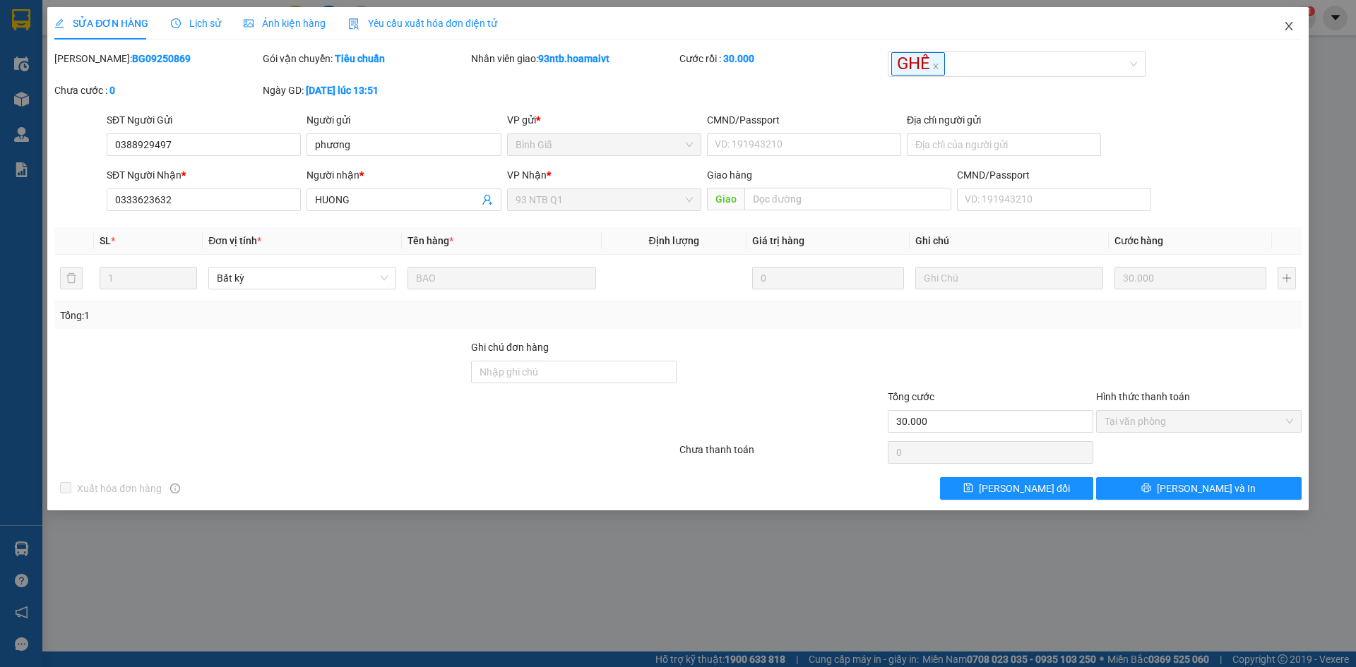
click at [1288, 20] on span "Close" at bounding box center [1289, 27] width 40 height 40
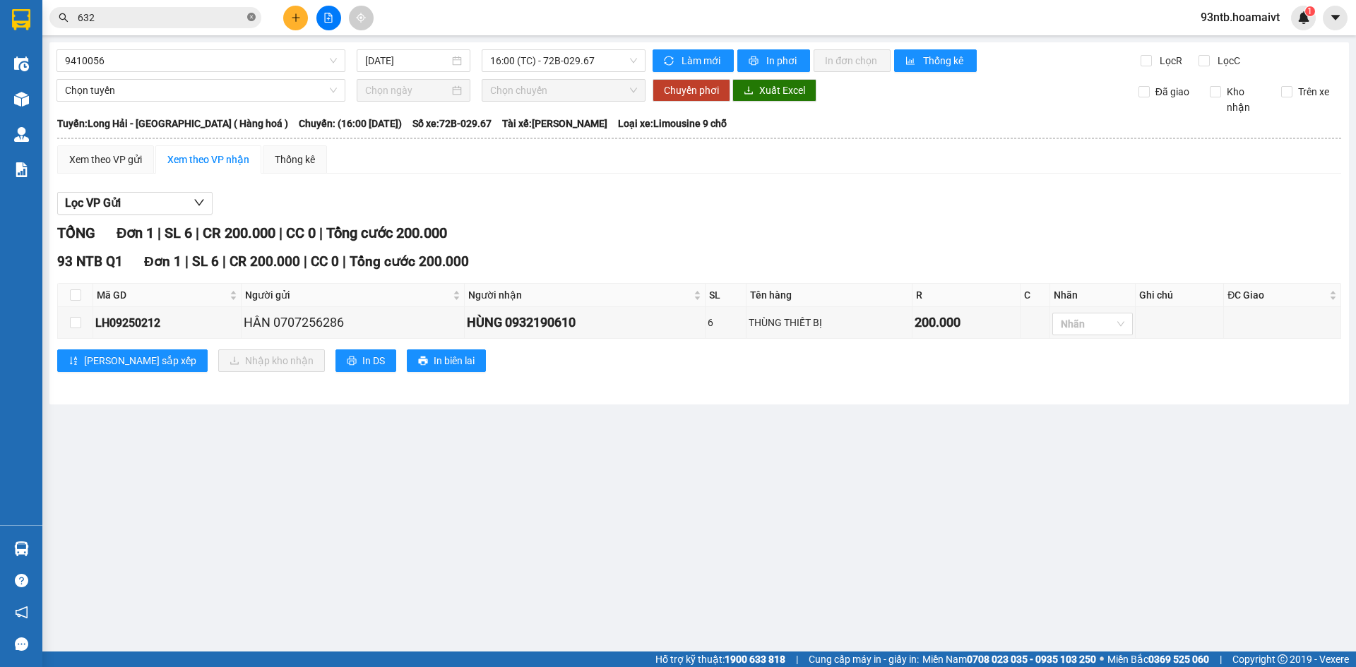
click at [253, 16] on icon "close-circle" at bounding box center [251, 17] width 8 height 8
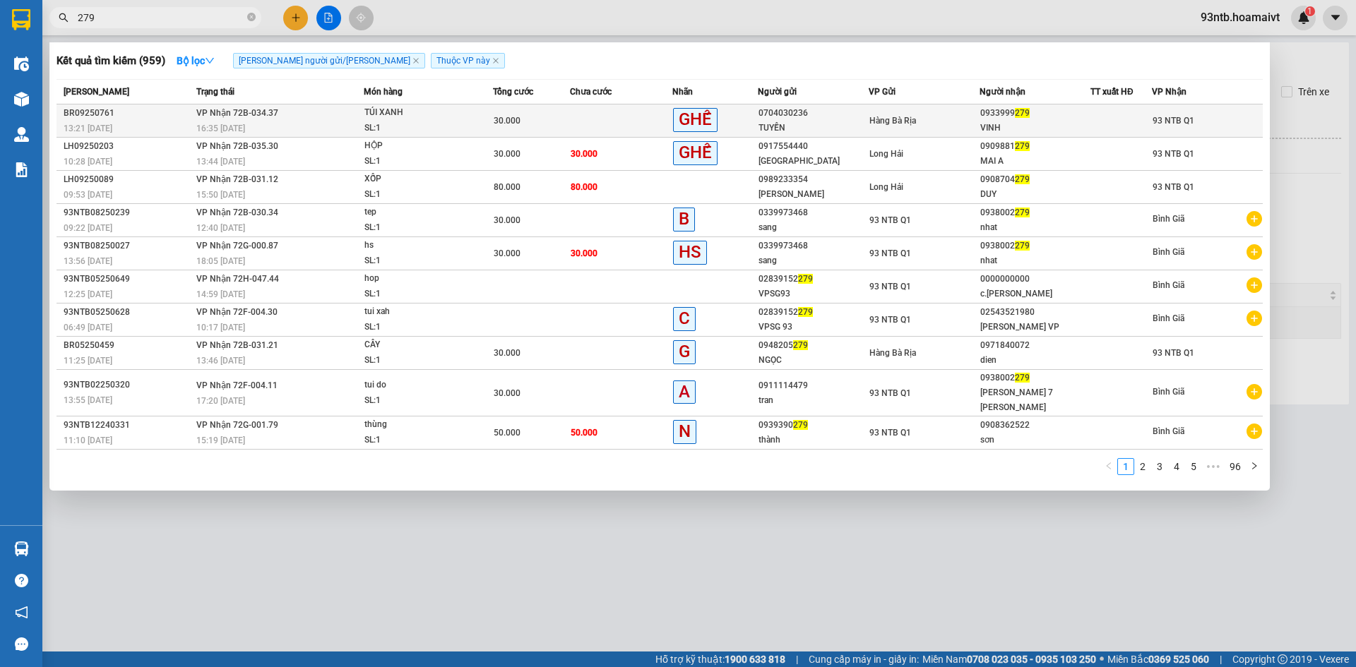
type input "279"
click at [643, 115] on td at bounding box center [621, 121] width 102 height 33
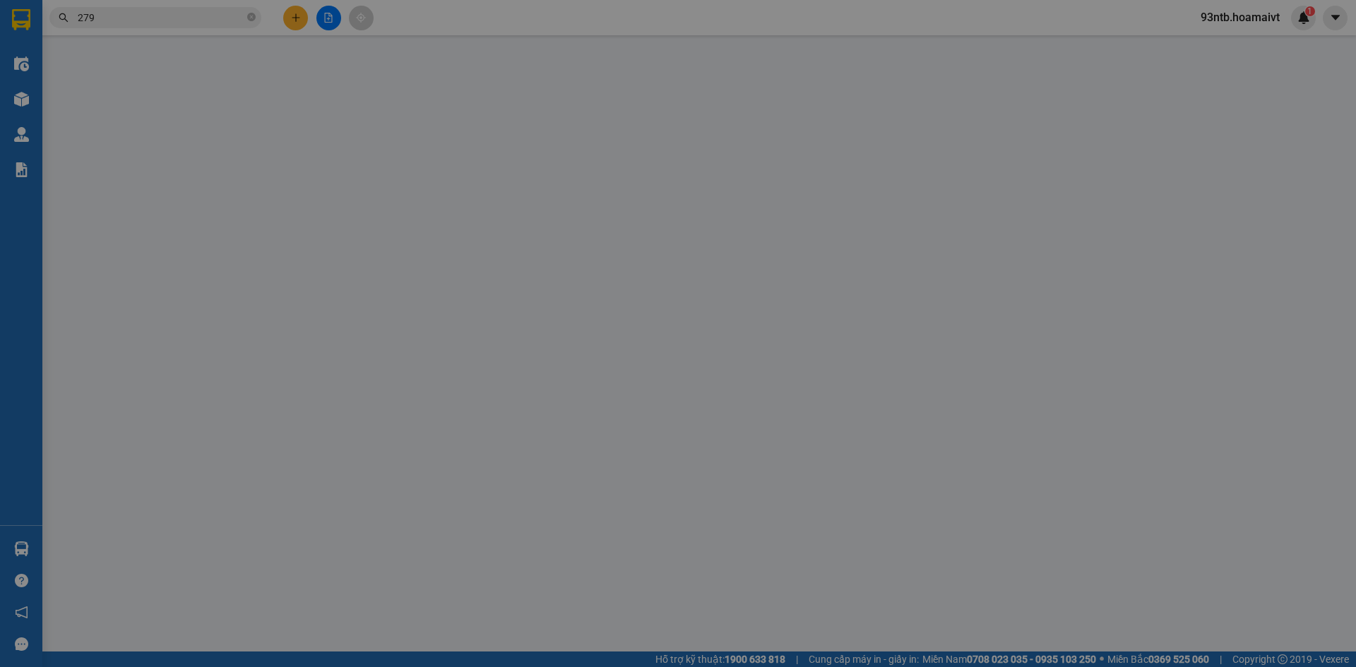
type input "0704030236"
type input "TUYỀN"
type input "087301014775"
type input "0933999279"
type input "VINH"
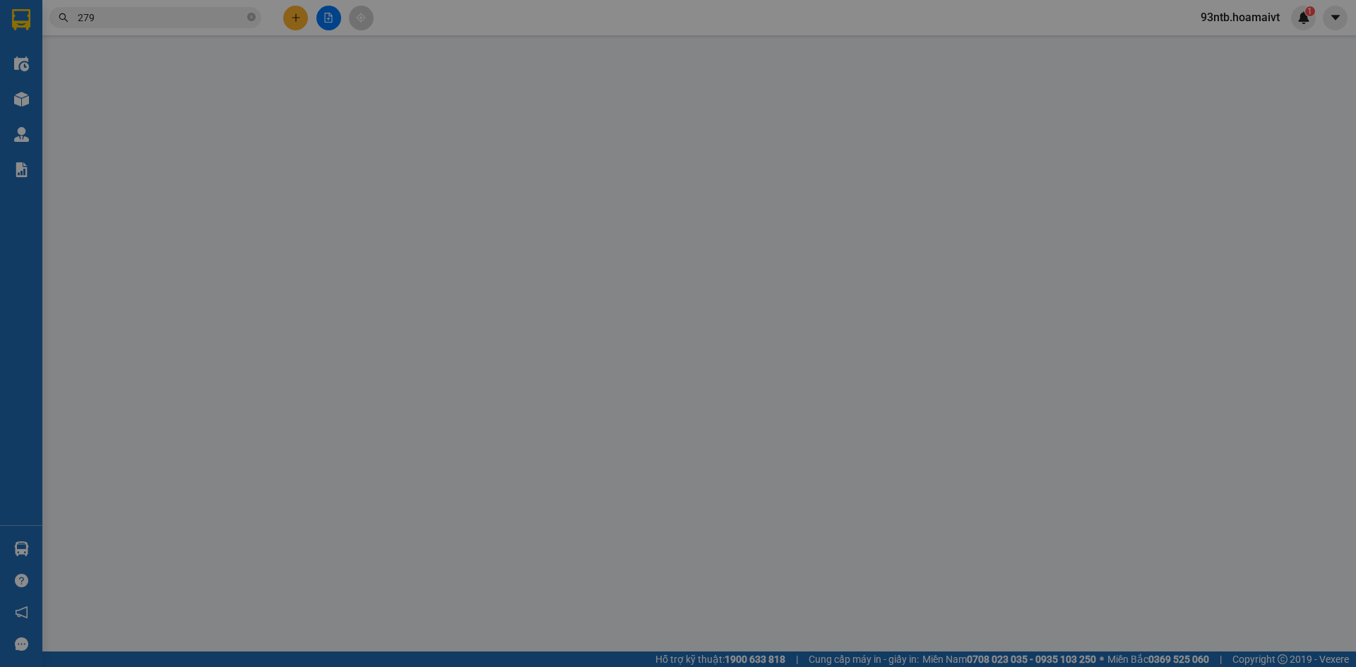
type input "30.000"
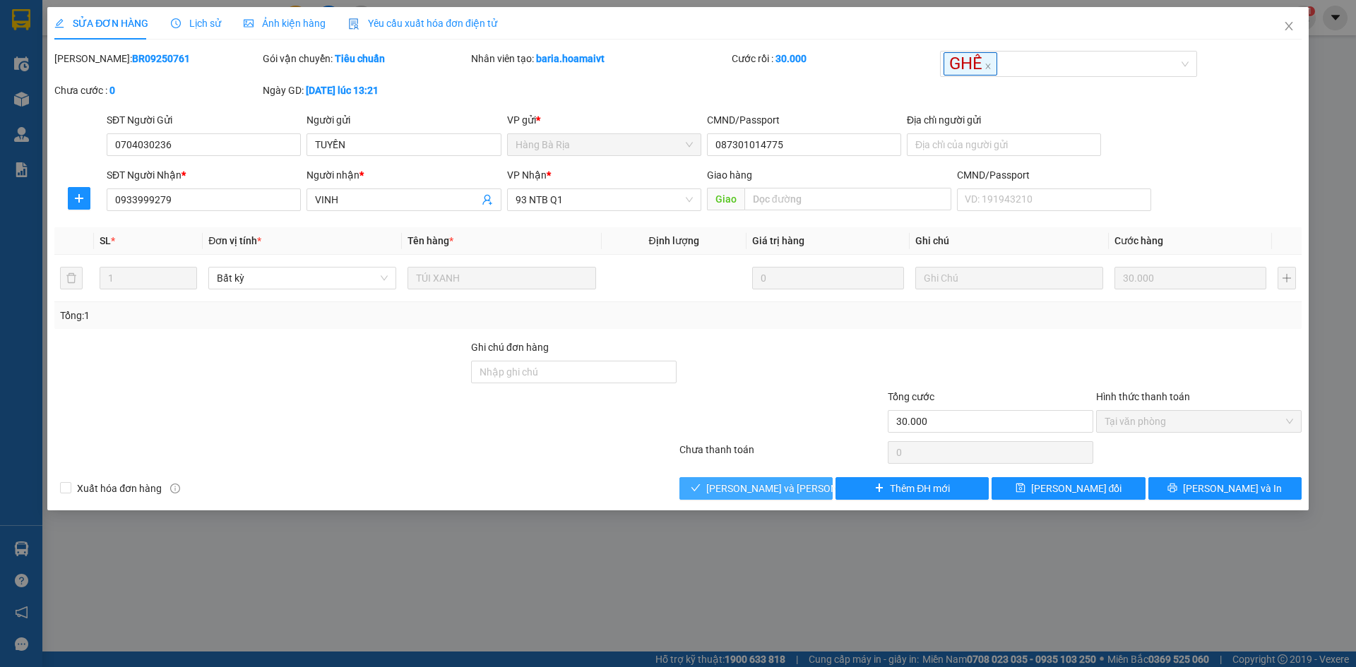
click at [738, 482] on span "[PERSON_NAME] và [PERSON_NAME] hàng" at bounding box center [801, 489] width 191 height 16
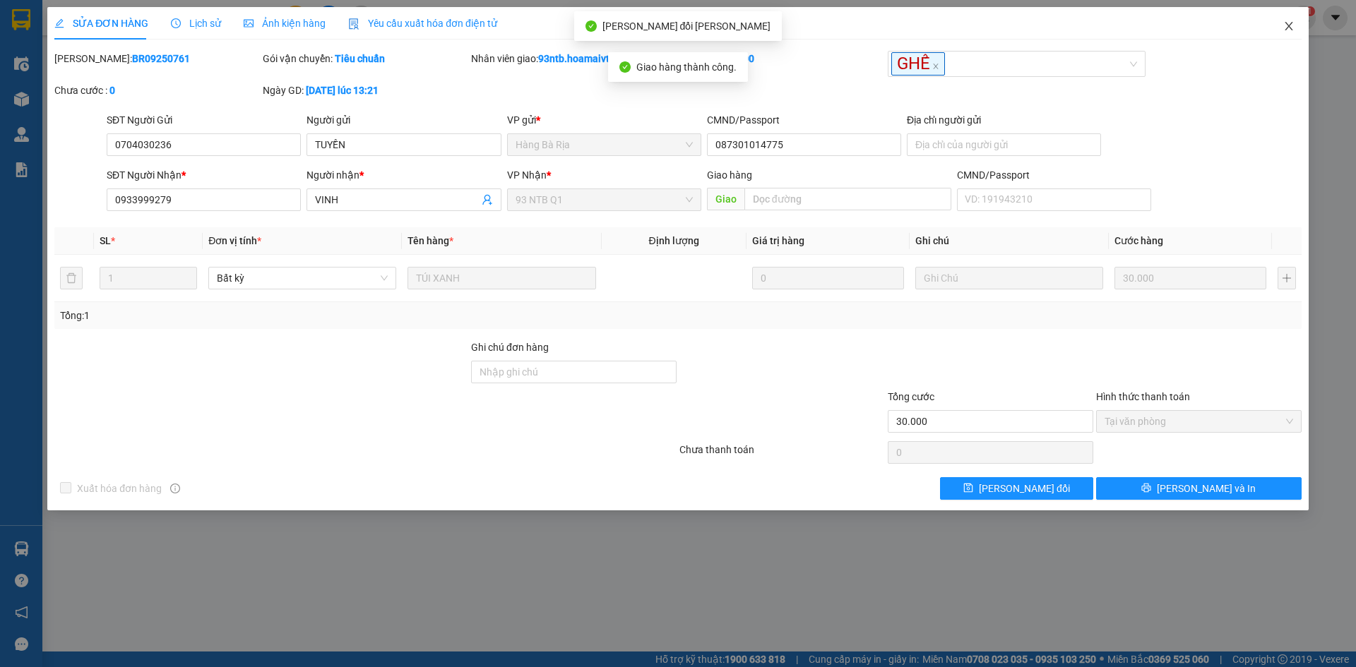
click at [1289, 20] on span "Close" at bounding box center [1289, 27] width 40 height 40
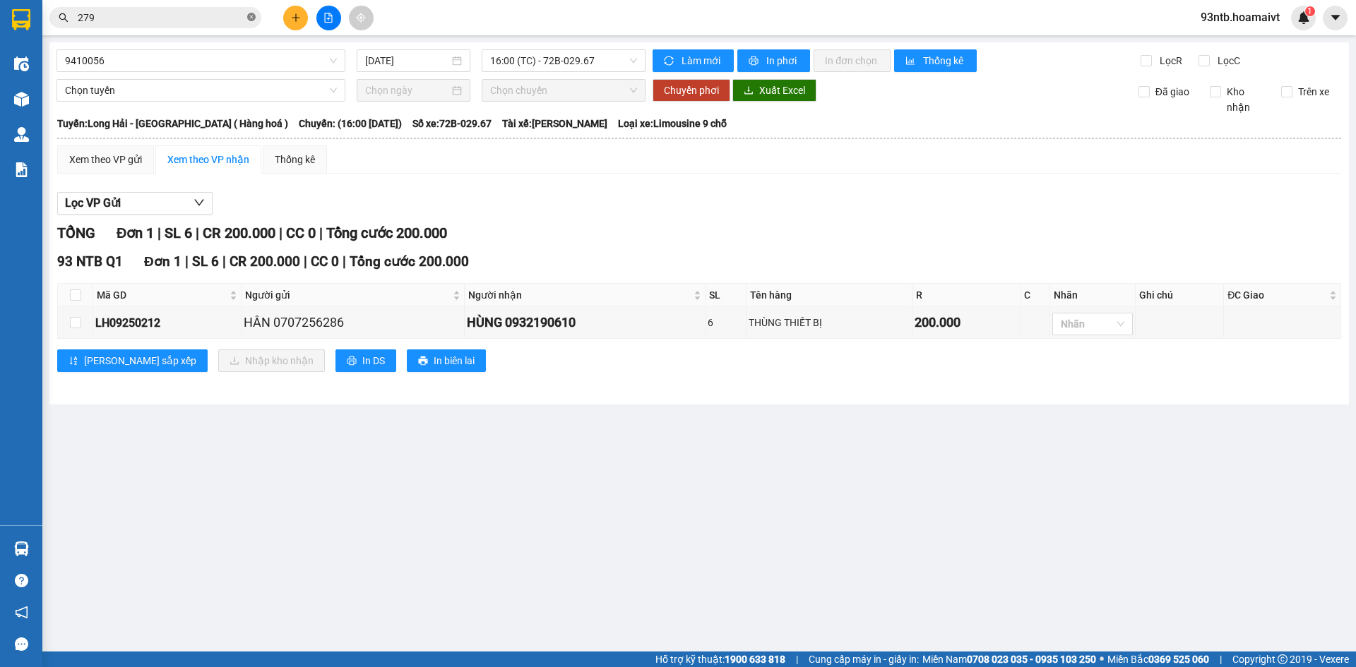
click at [251, 14] on icon "close-circle" at bounding box center [251, 17] width 8 height 8
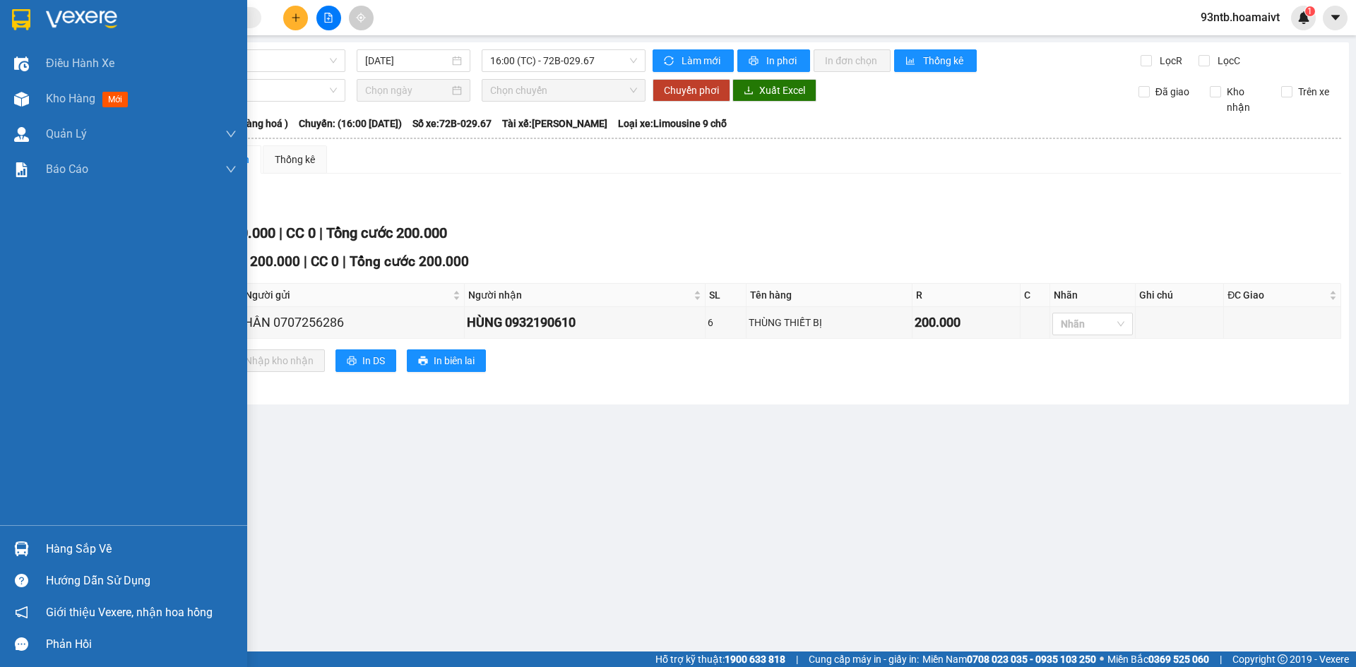
click at [20, 549] on img at bounding box center [21, 549] width 15 height 15
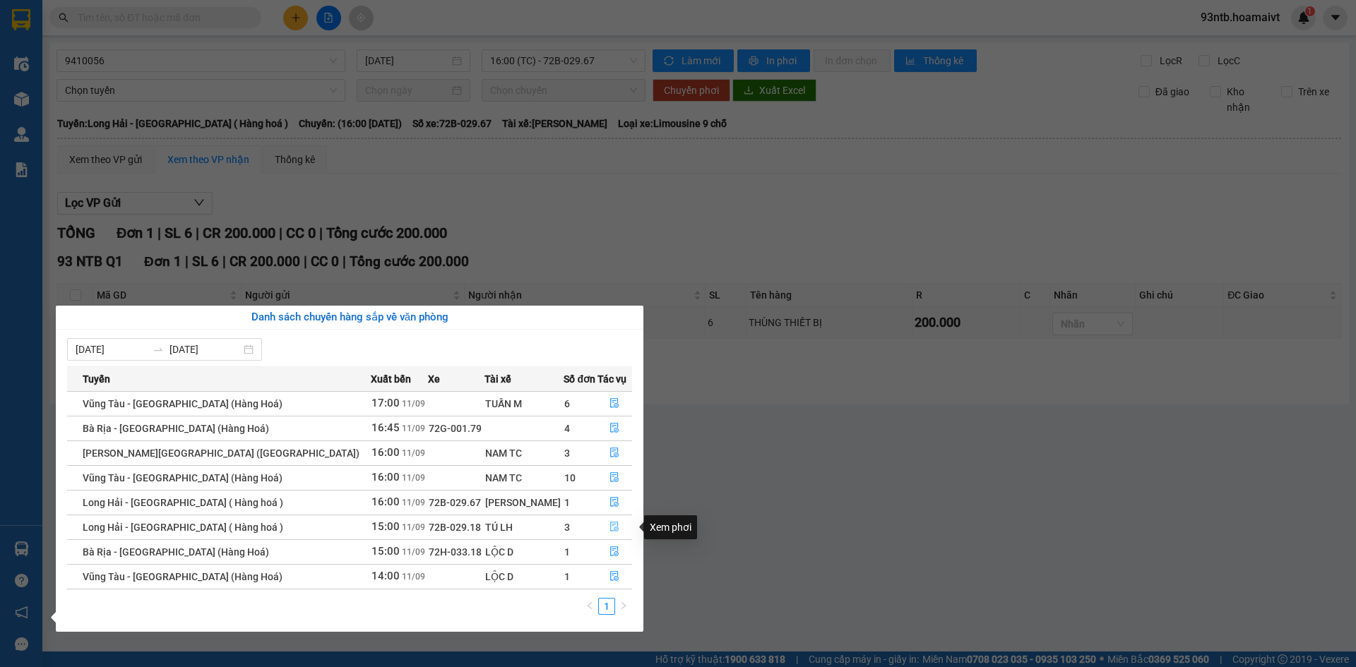
click at [609, 526] on icon "file-done" at bounding box center [614, 527] width 10 height 10
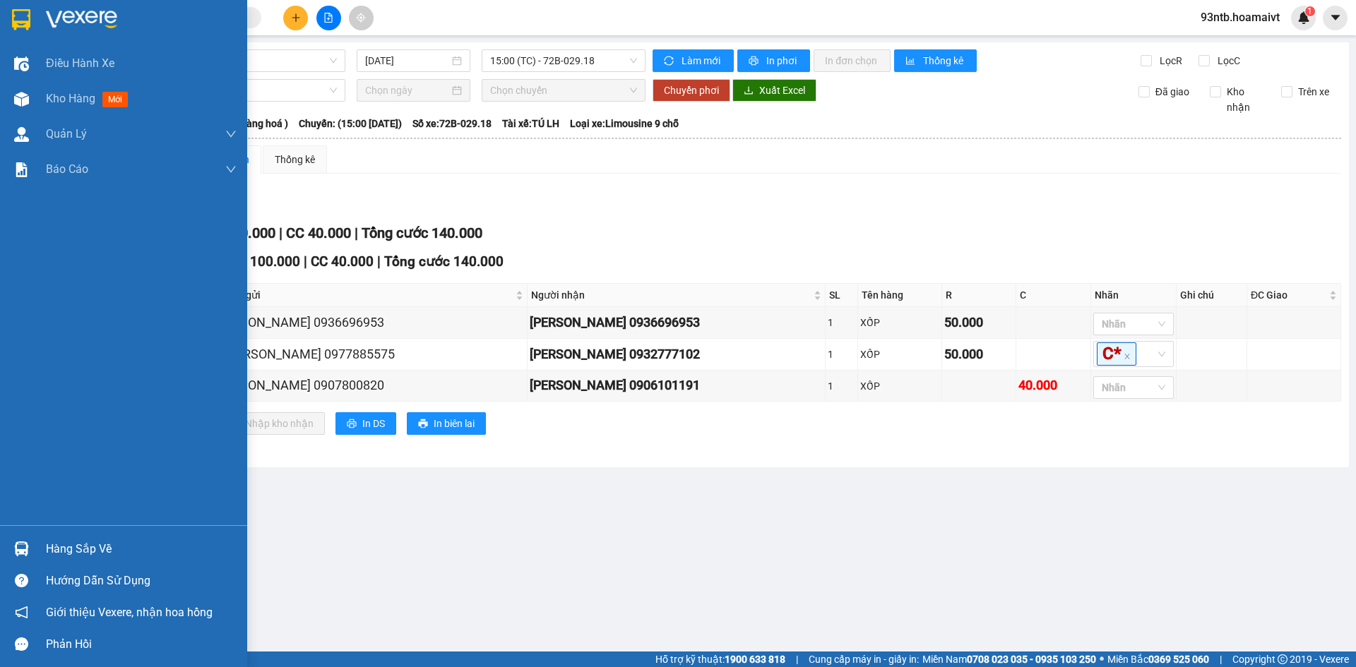
click at [23, 547] on img at bounding box center [21, 549] width 15 height 15
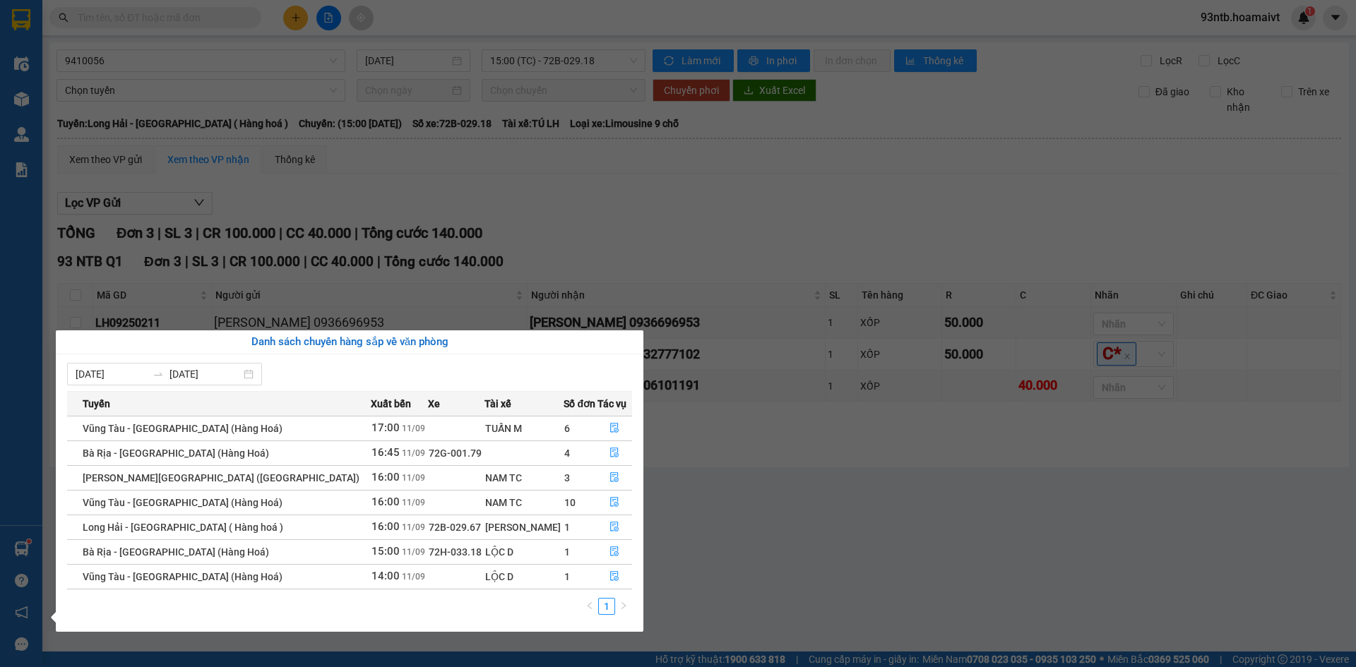
click at [623, 209] on section "Kết quả [PERSON_NAME] ( 959 ) Bộ lọc [PERSON_NAME] người gửi/[PERSON_NAME] [PER…" at bounding box center [678, 333] width 1356 height 667
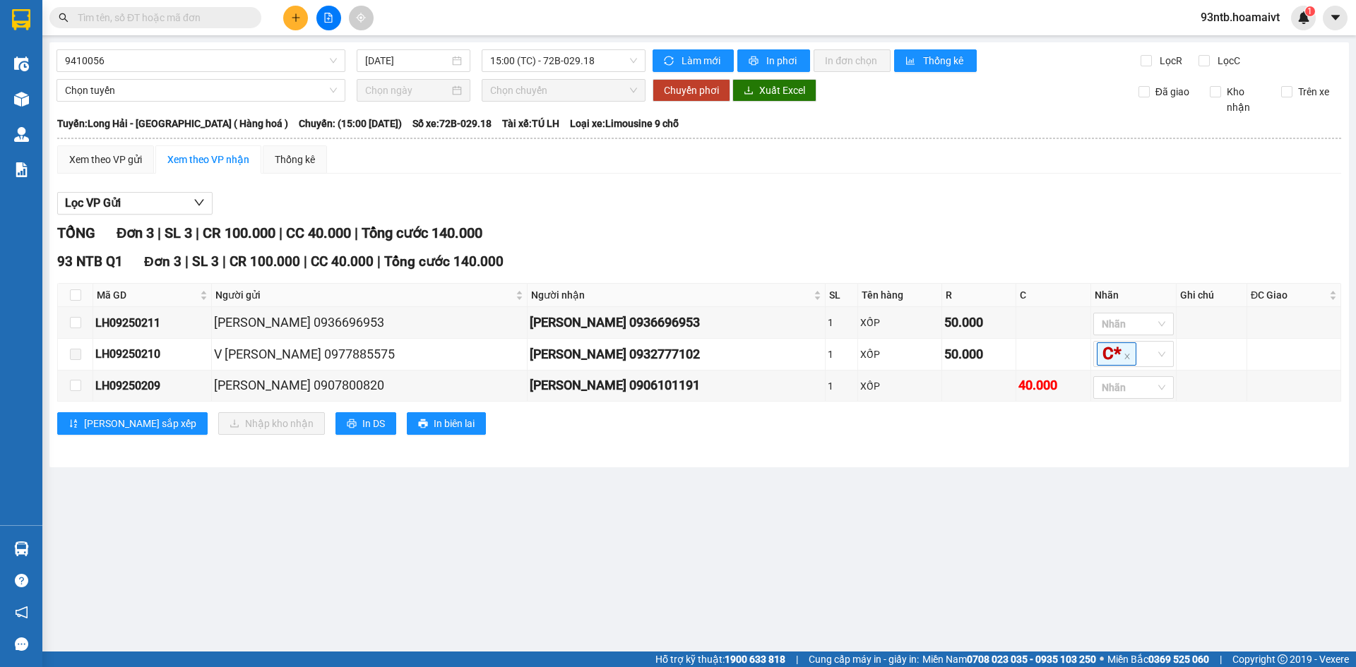
click at [144, 18] on input "text" at bounding box center [161, 18] width 167 height 16
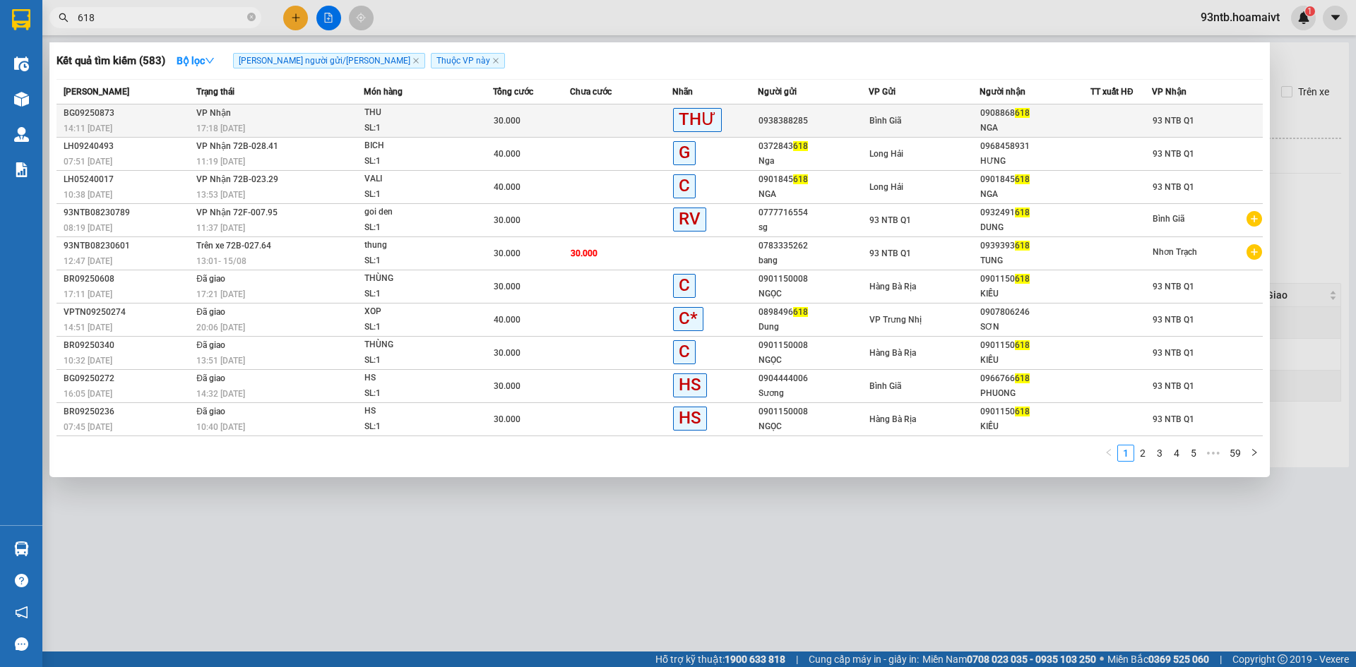
type input "618"
click at [619, 114] on td at bounding box center [621, 121] width 102 height 33
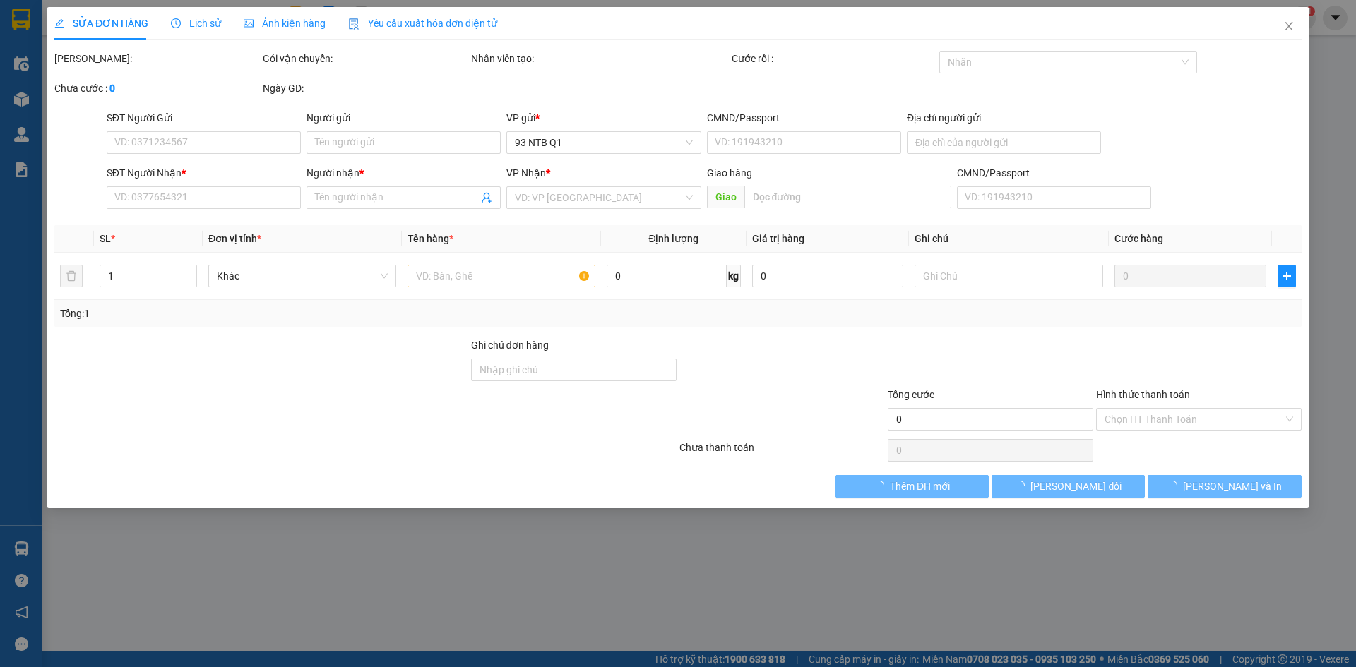
type input "0938388285"
type input "0908868618"
type input "NGA"
type input "30.000"
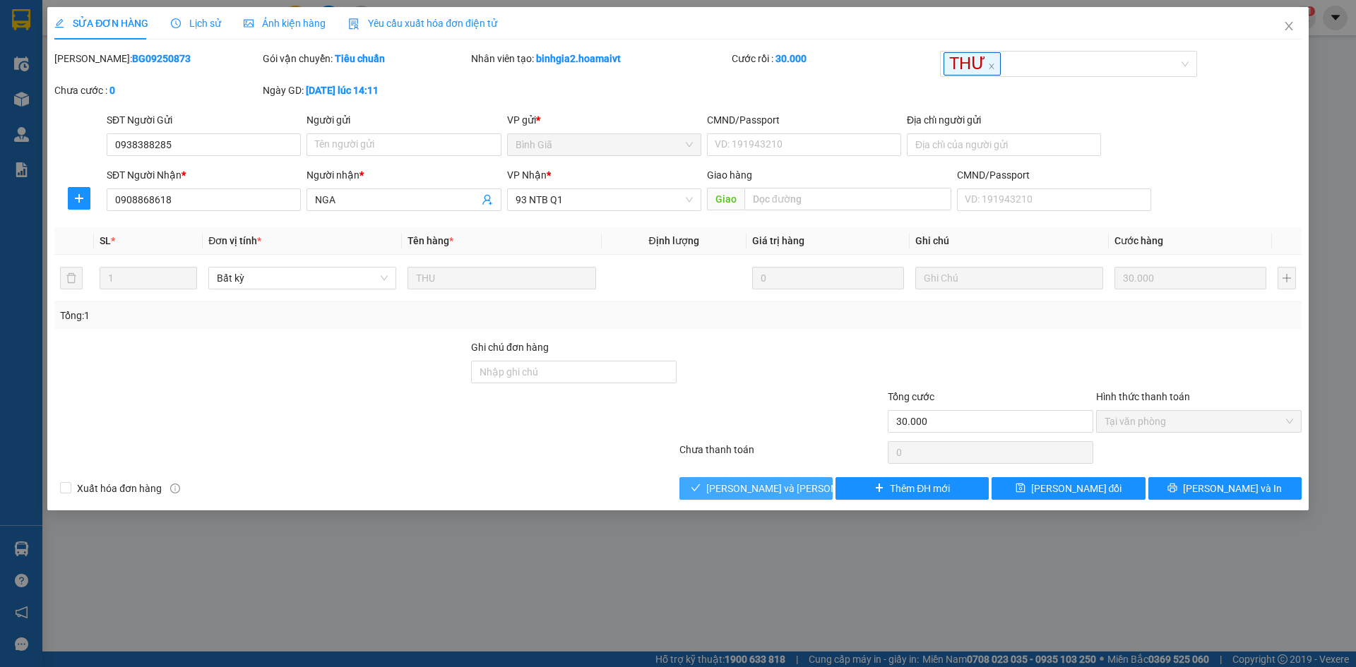
click at [742, 485] on span "[PERSON_NAME] và [PERSON_NAME] hàng" at bounding box center [801, 489] width 191 height 16
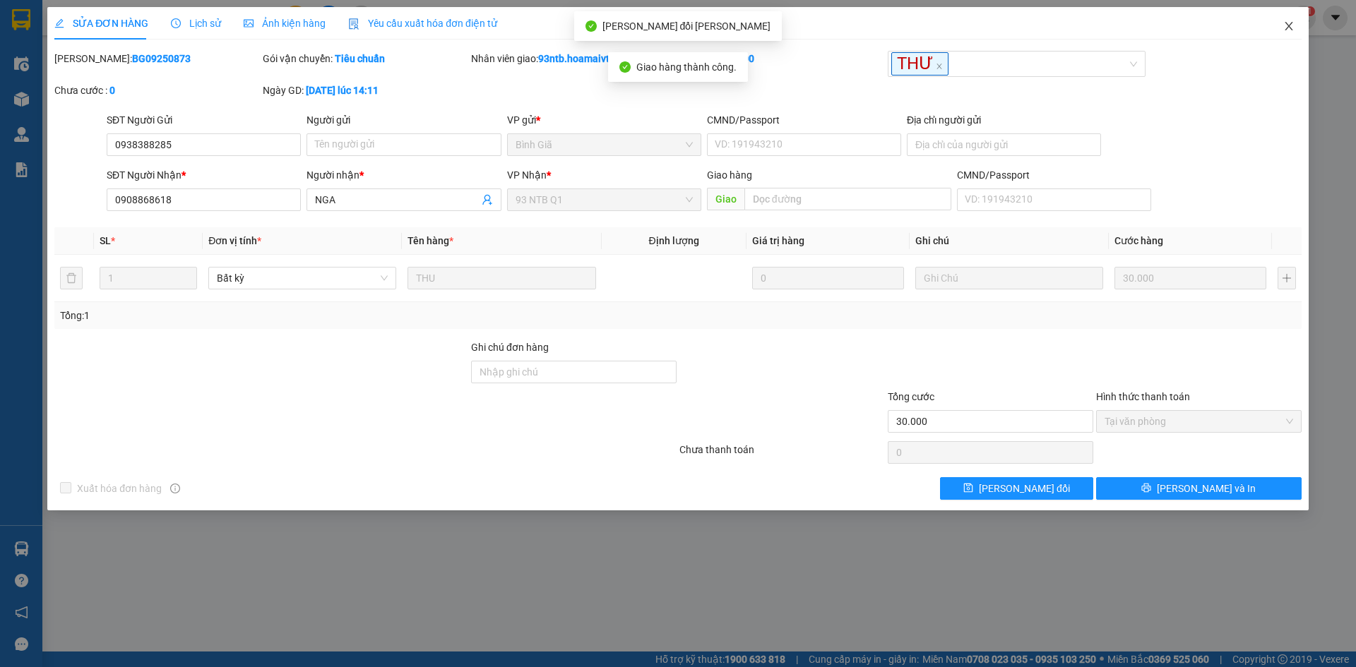
click at [1288, 23] on icon "close" at bounding box center [1288, 25] width 11 height 11
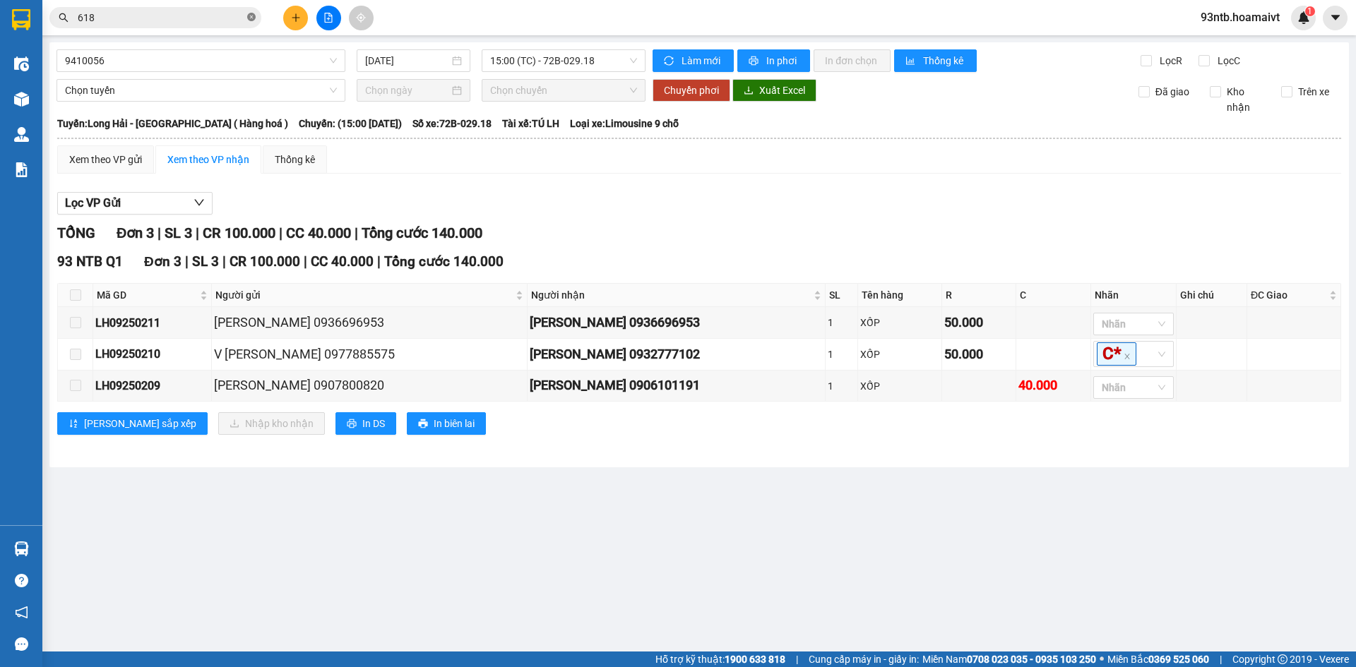
click at [251, 17] on icon "close-circle" at bounding box center [251, 17] width 8 height 8
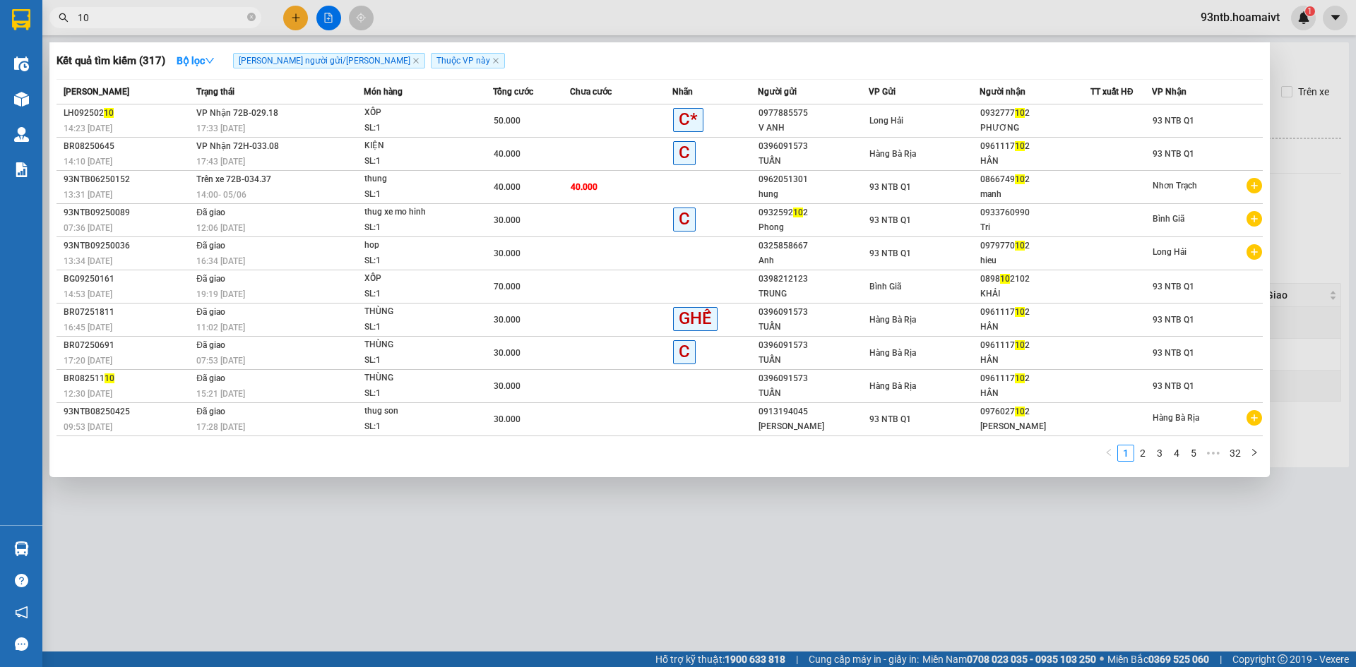
type input "1"
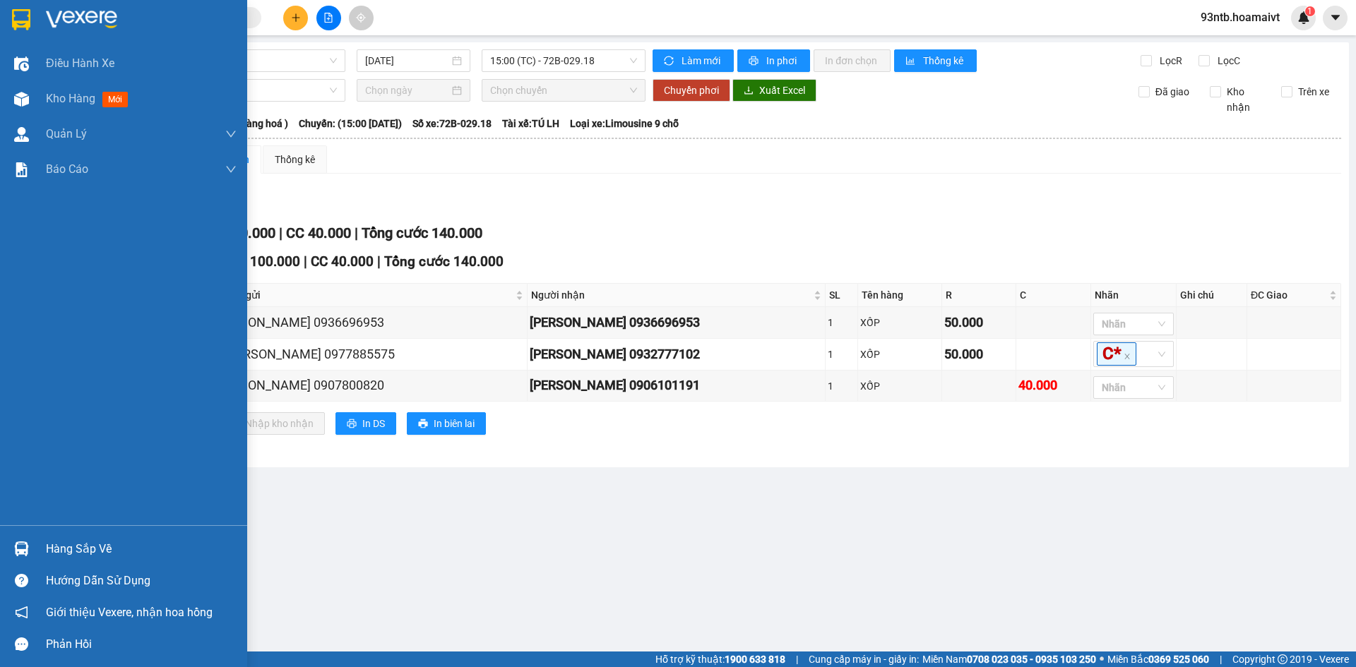
click at [21, 547] on img at bounding box center [21, 549] width 15 height 15
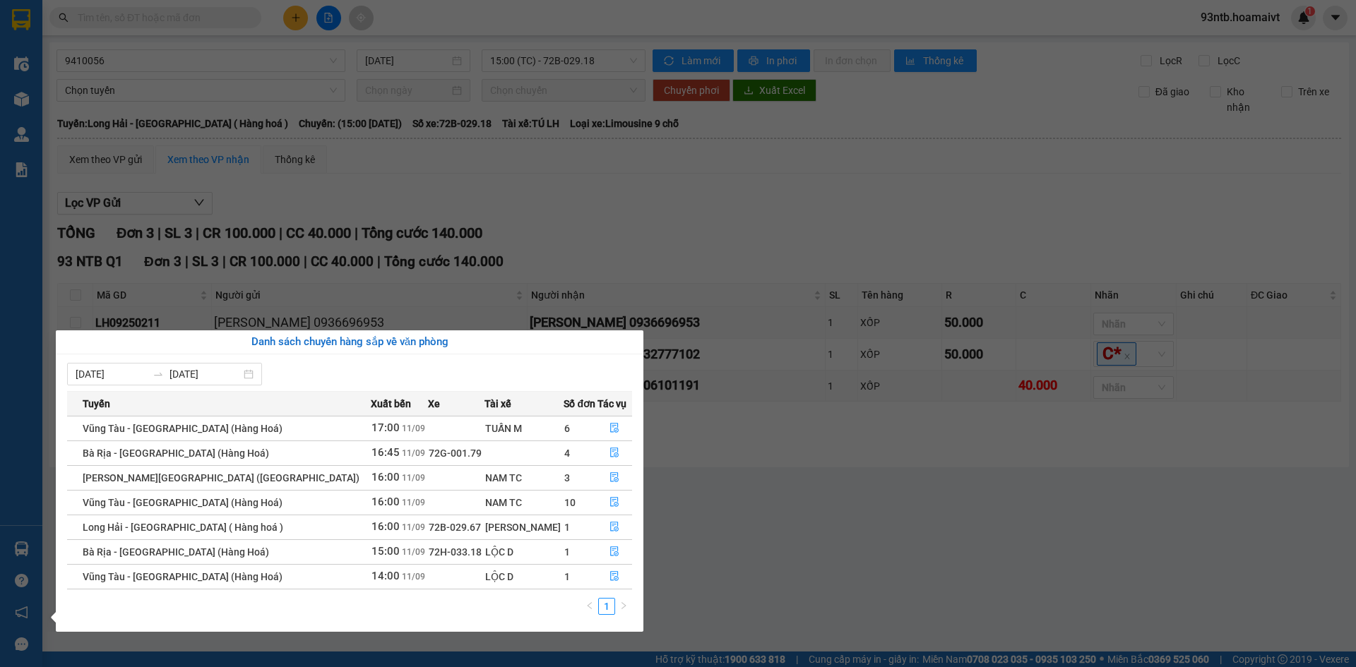
click at [604, 190] on section "Kết quả [PERSON_NAME] ( 317 ) Bộ lọc [PERSON_NAME] người gửi/[PERSON_NAME] [PER…" at bounding box center [678, 333] width 1356 height 667
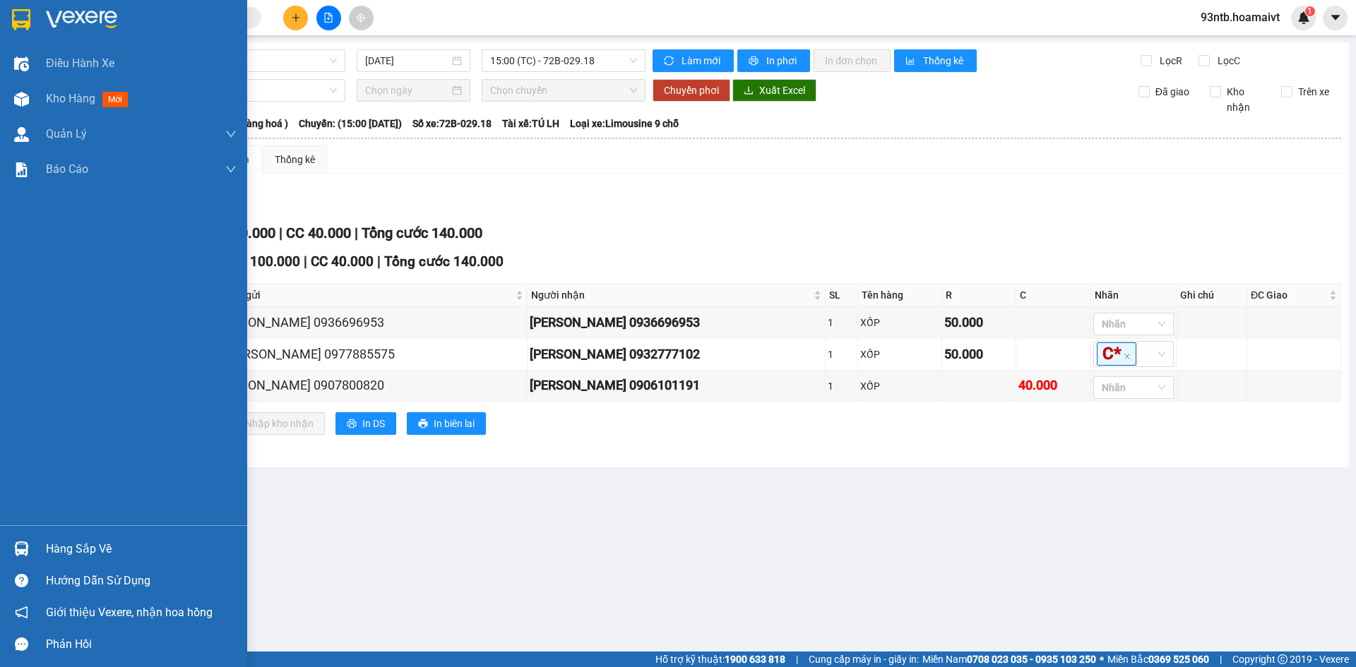
click at [18, 547] on img at bounding box center [21, 549] width 15 height 15
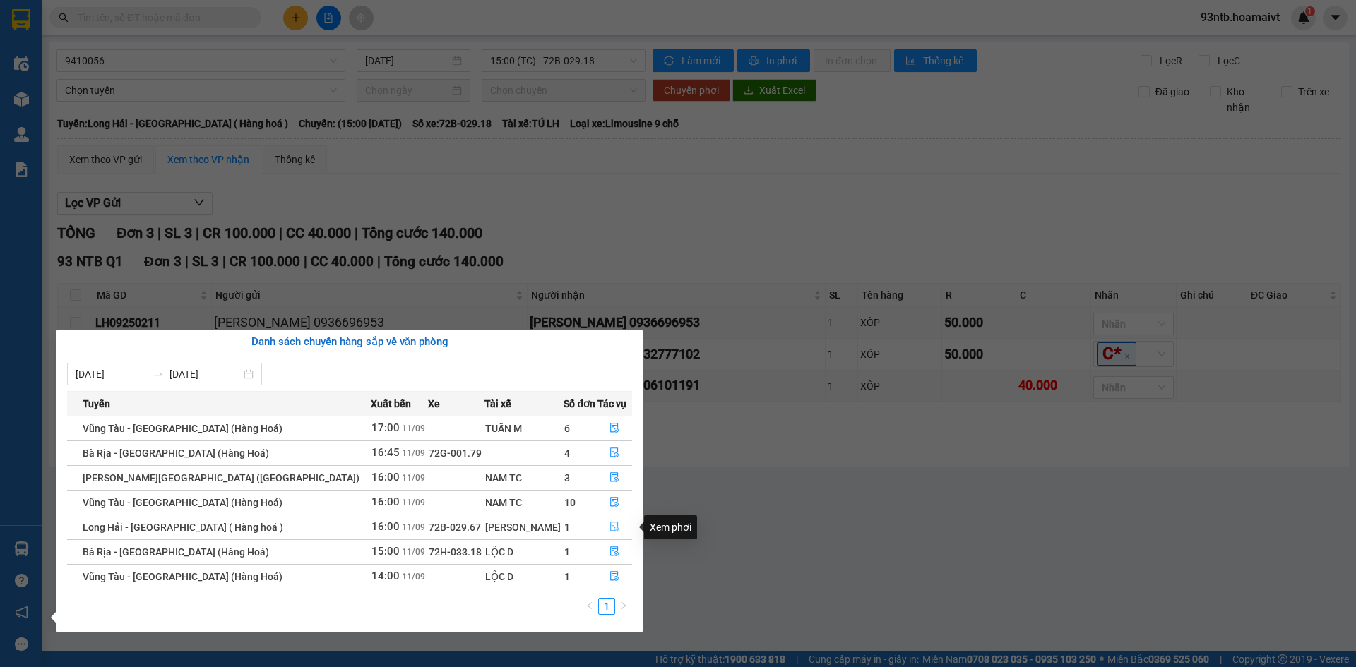
drag, startPoint x: 604, startPoint y: 523, endPoint x: 613, endPoint y: 523, distance: 9.2
click at [609, 523] on icon "file-done" at bounding box center [614, 527] width 10 height 10
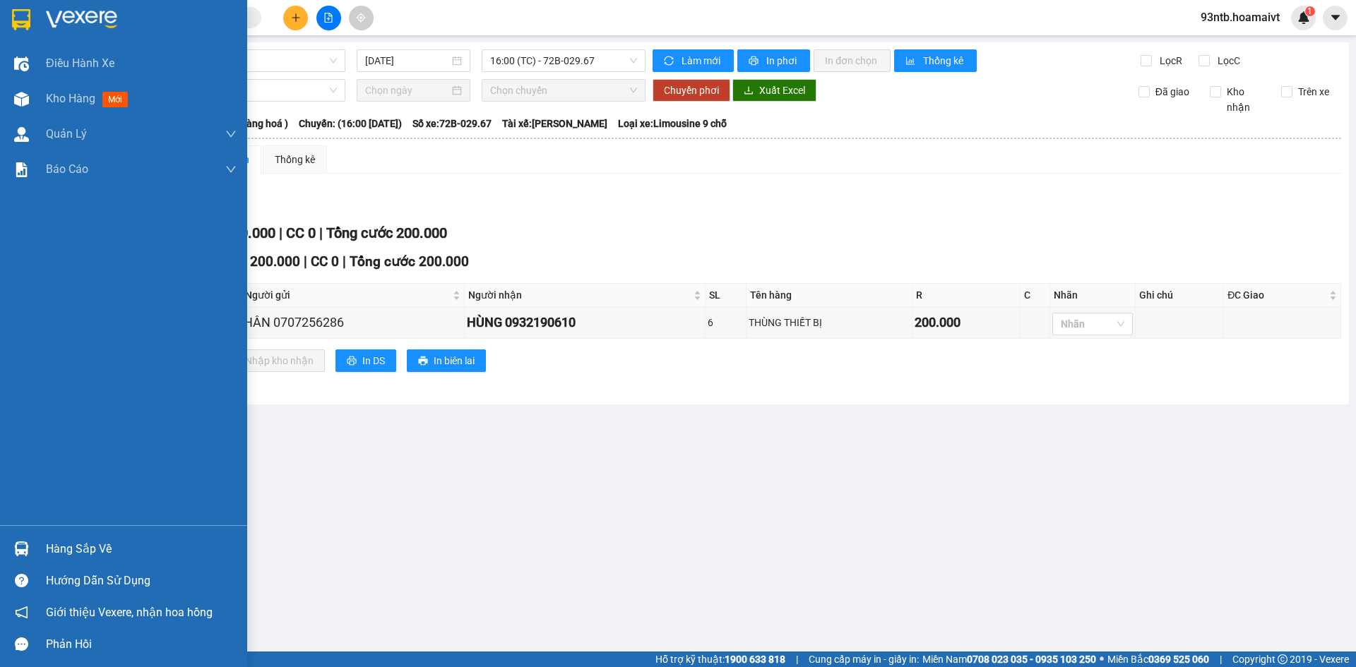
click at [23, 547] on img at bounding box center [21, 549] width 15 height 15
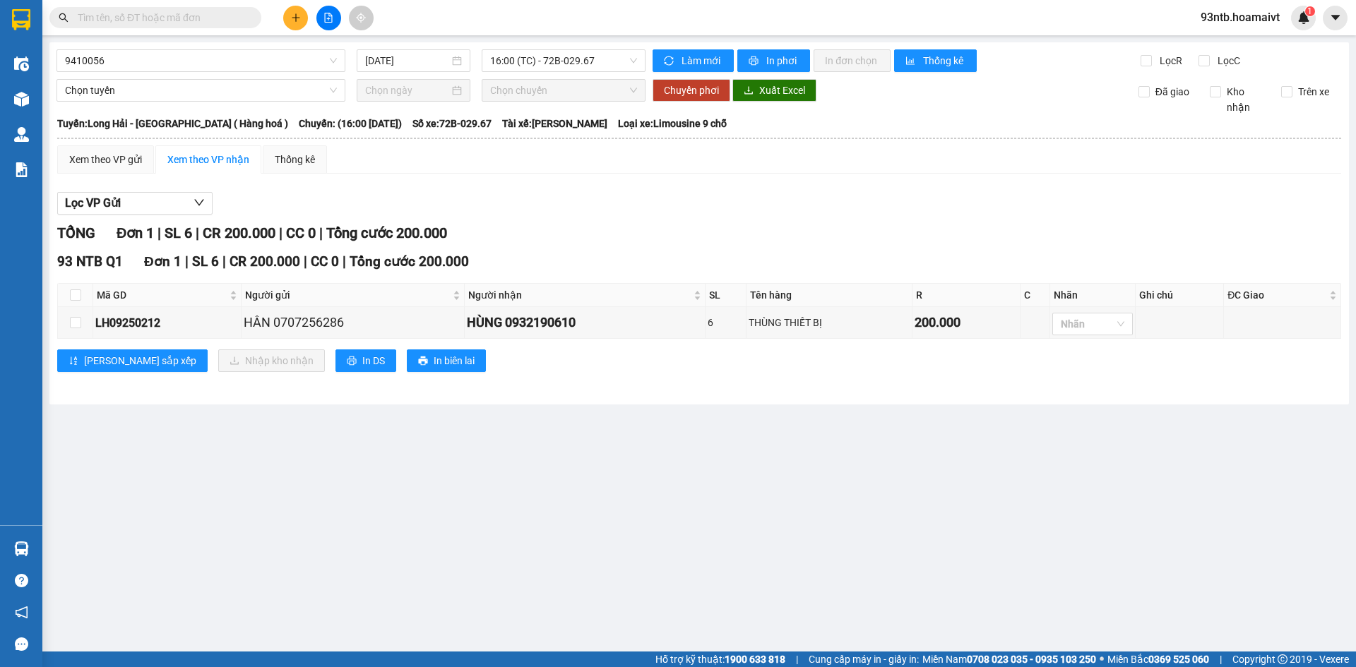
drag, startPoint x: 536, startPoint y: 193, endPoint x: 545, endPoint y: 142, distance: 52.4
click at [536, 193] on section "Kết quả [PERSON_NAME] ( 317 ) Bộ lọc [PERSON_NAME] người gửi/[PERSON_NAME] [PER…" at bounding box center [678, 333] width 1356 height 667
click at [146, 18] on input "text" at bounding box center [161, 18] width 167 height 16
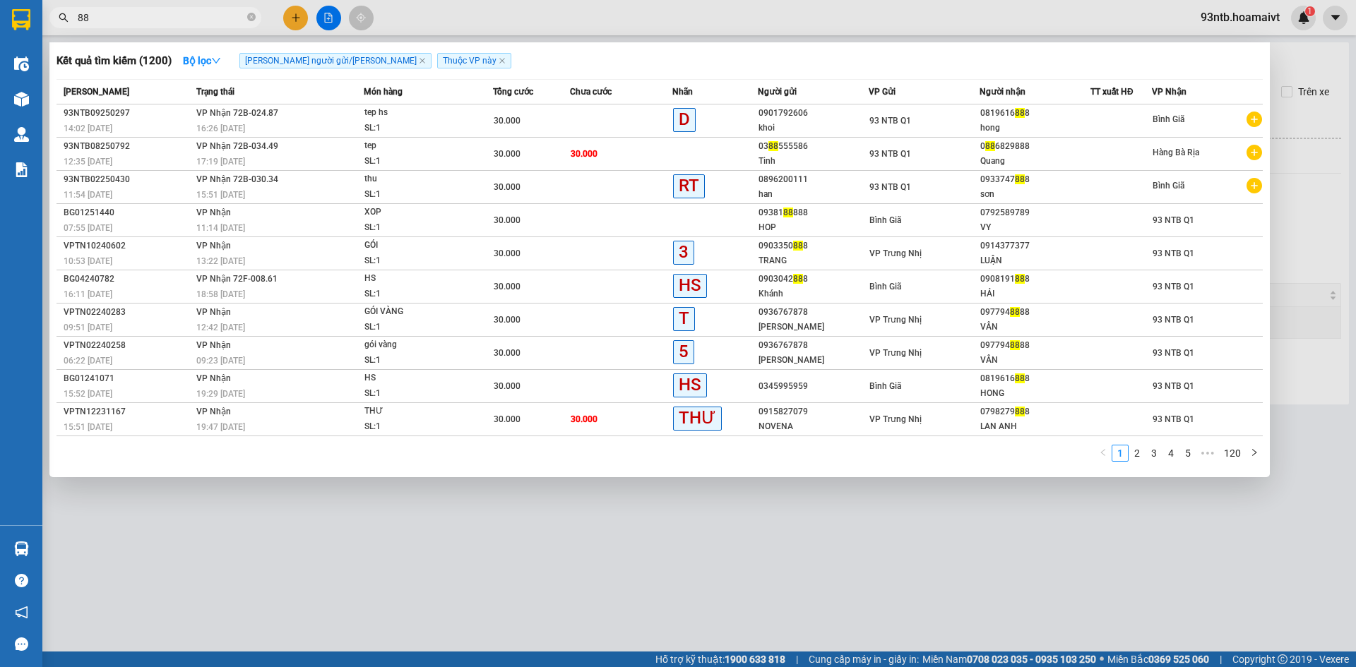
type input "8"
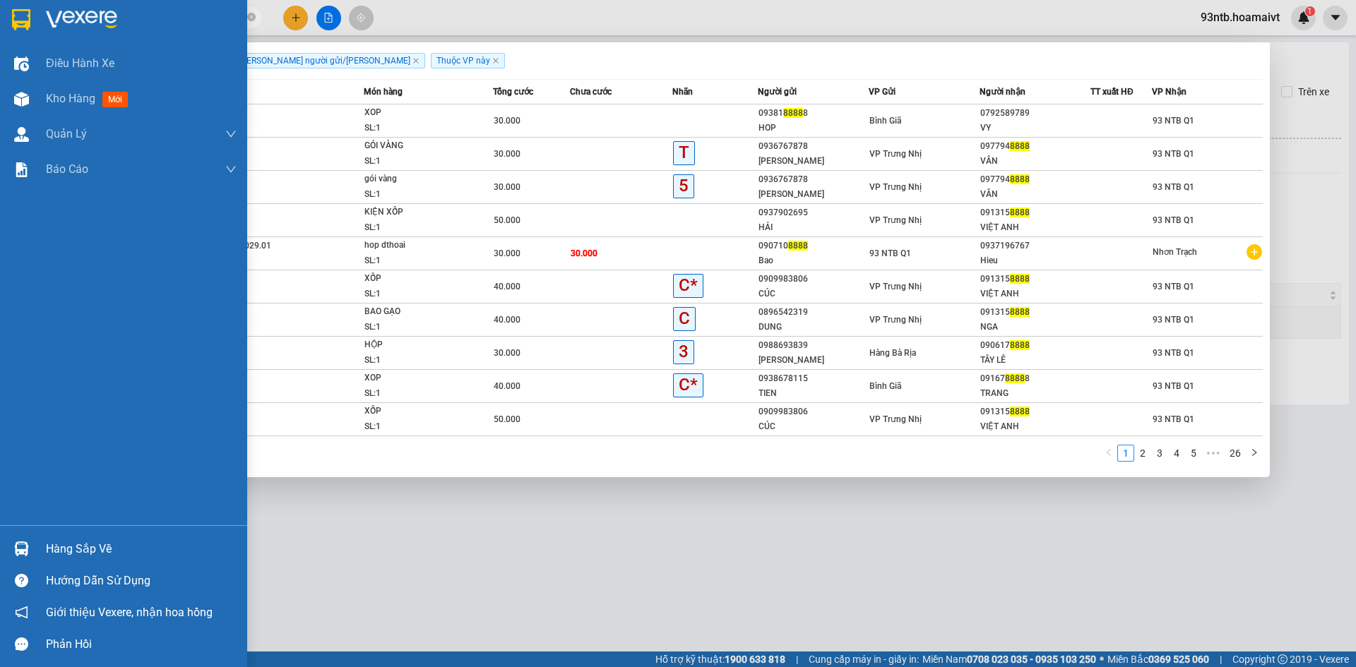
type input "8888"
click at [23, 550] on img at bounding box center [21, 549] width 15 height 15
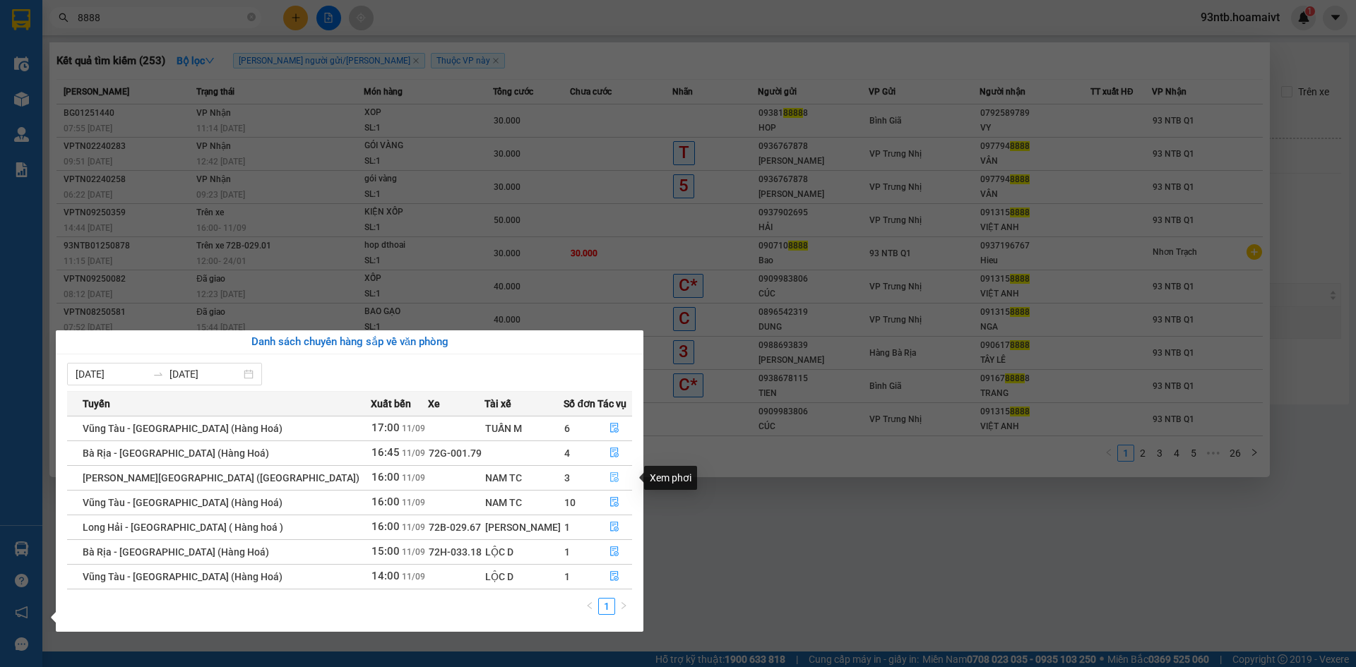
click at [609, 477] on icon "file-done" at bounding box center [614, 477] width 10 height 10
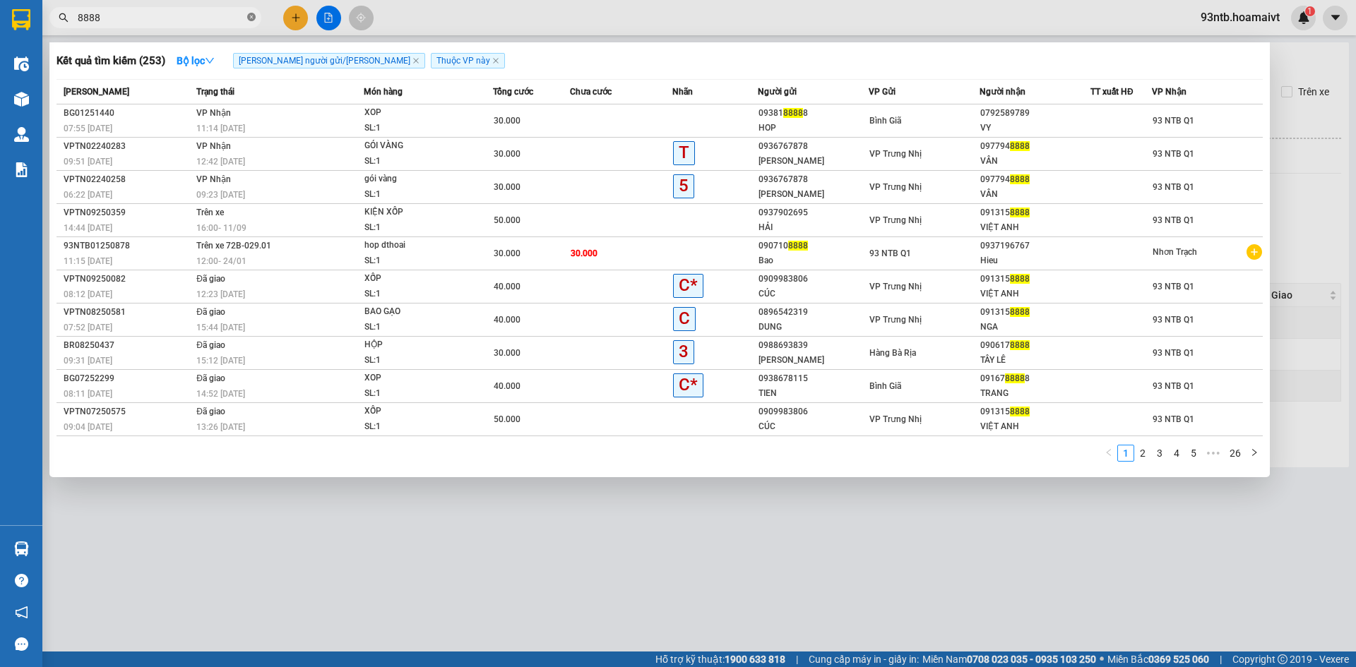
click at [251, 11] on span at bounding box center [251, 17] width 8 height 13
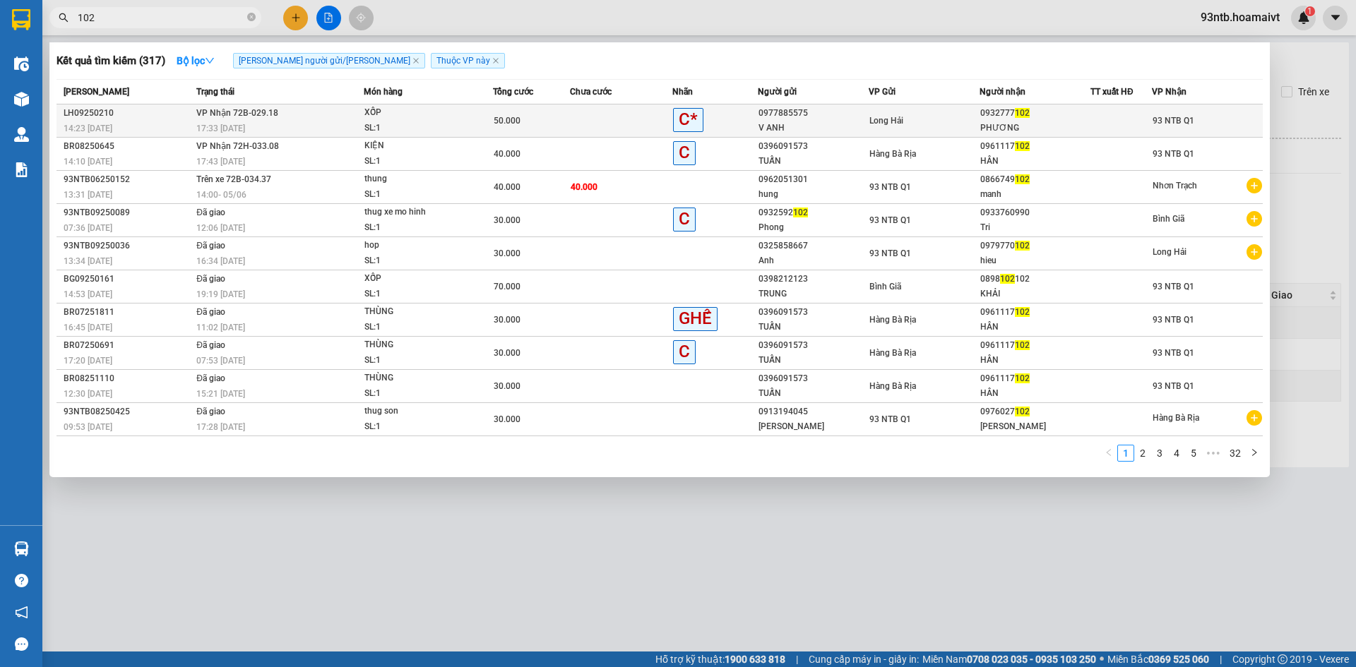
type input "102"
click at [577, 116] on td at bounding box center [621, 121] width 102 height 33
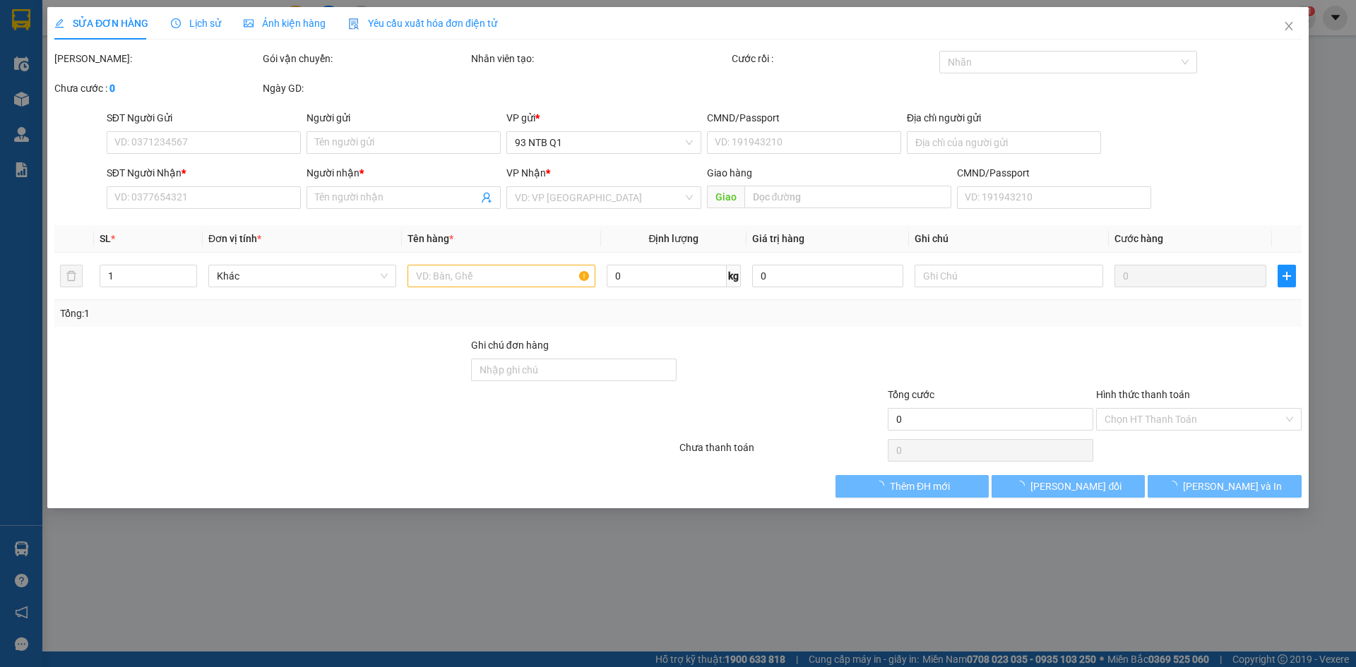
type input "0977885575"
type input "V ANH"
type input "0932777102"
type input "PHƯƠNG"
type input "50.000"
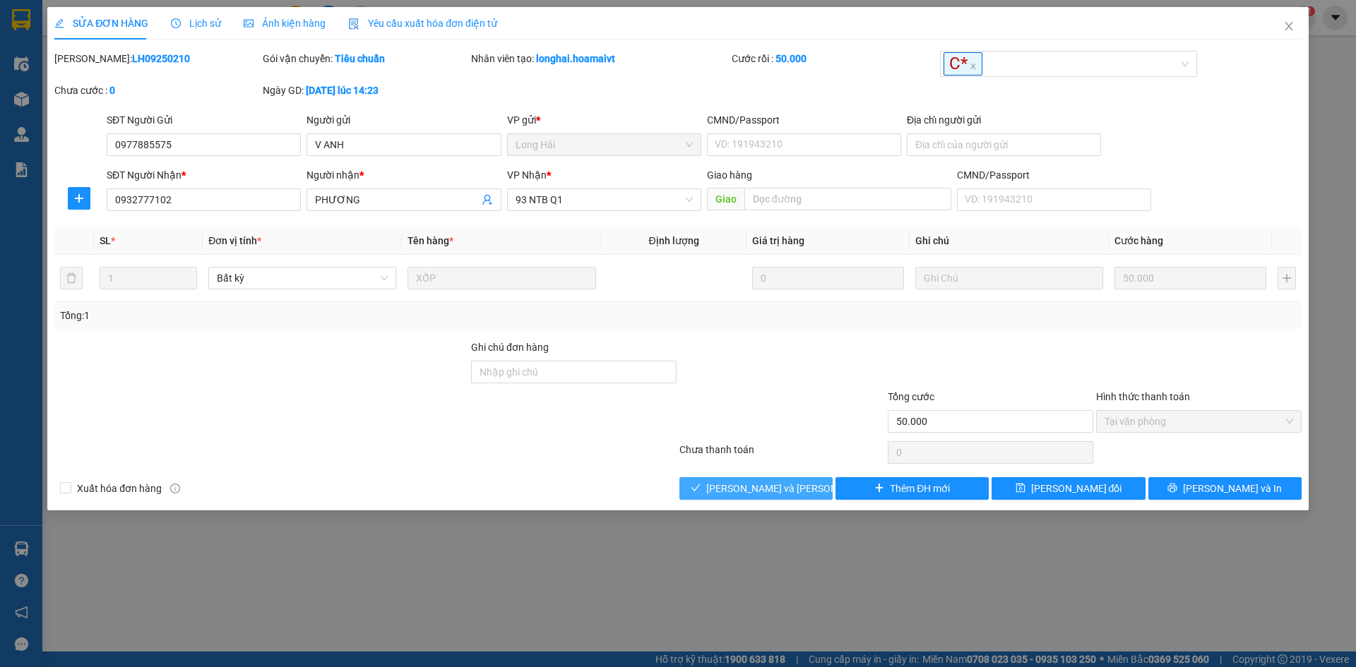
click at [703, 482] on button "[PERSON_NAME] và [PERSON_NAME] hàng" at bounding box center [755, 488] width 153 height 23
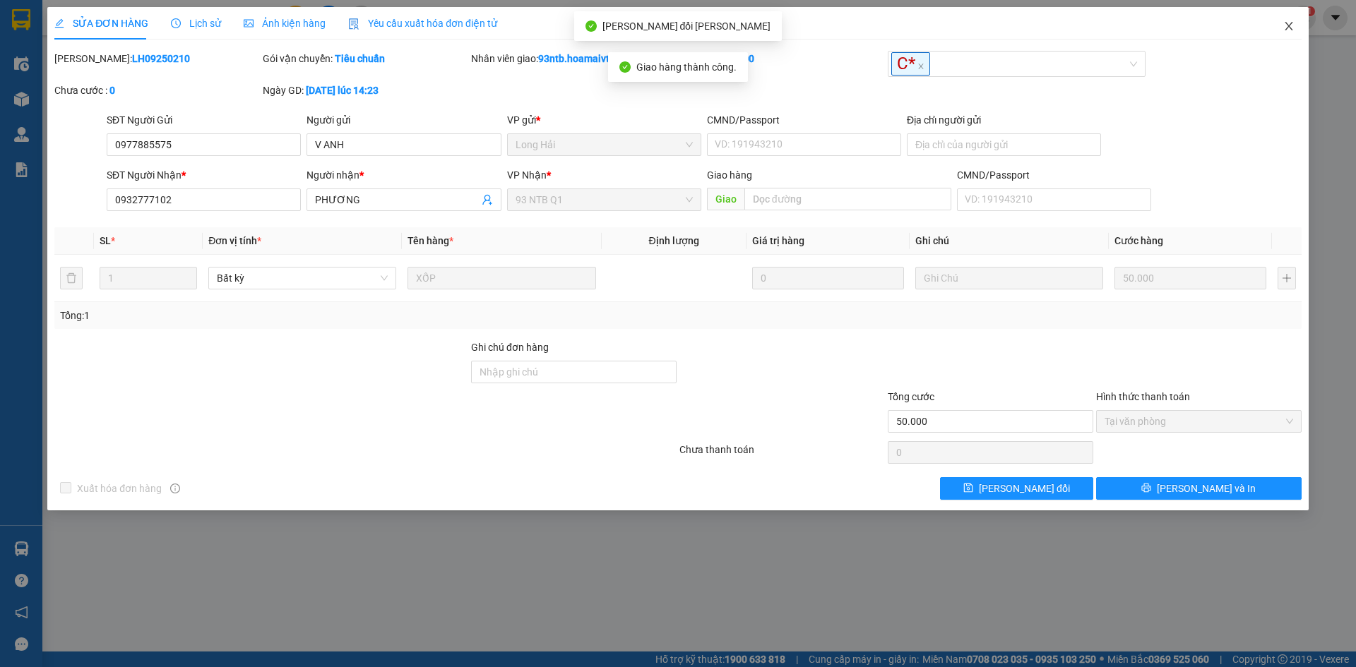
click at [1288, 24] on icon "close" at bounding box center [1288, 25] width 11 height 11
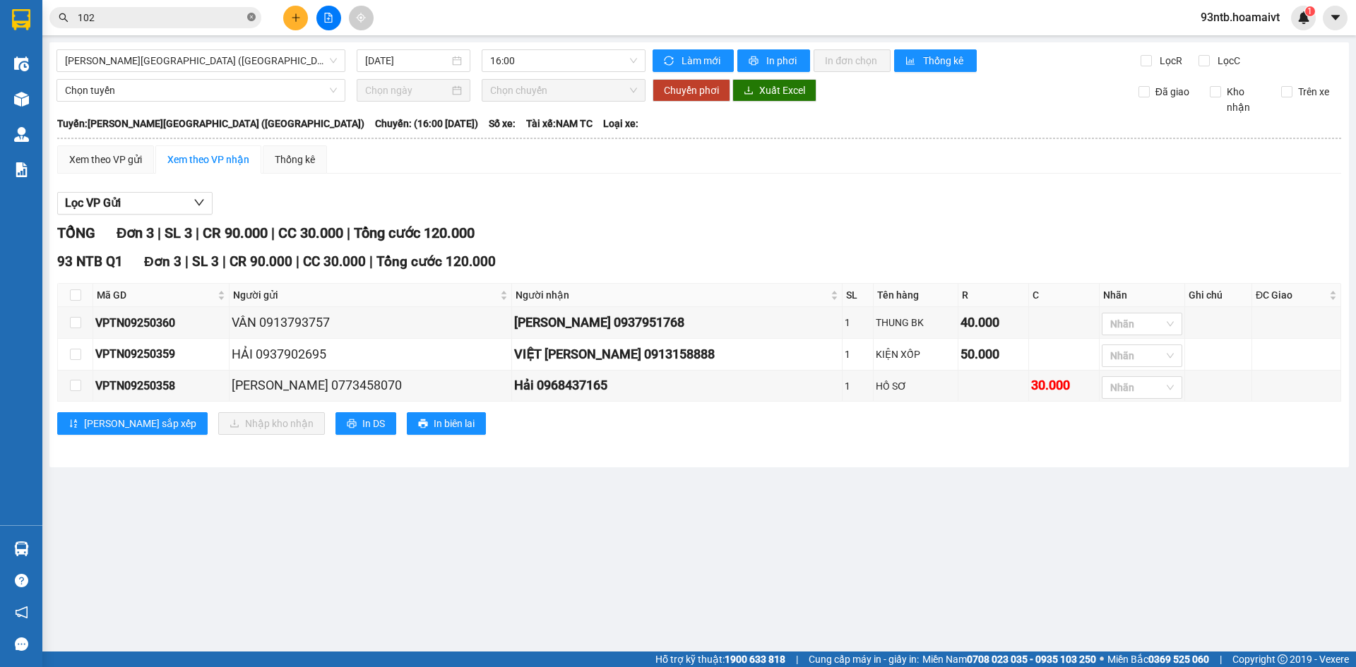
click at [252, 16] on icon "close-circle" at bounding box center [251, 17] width 8 height 8
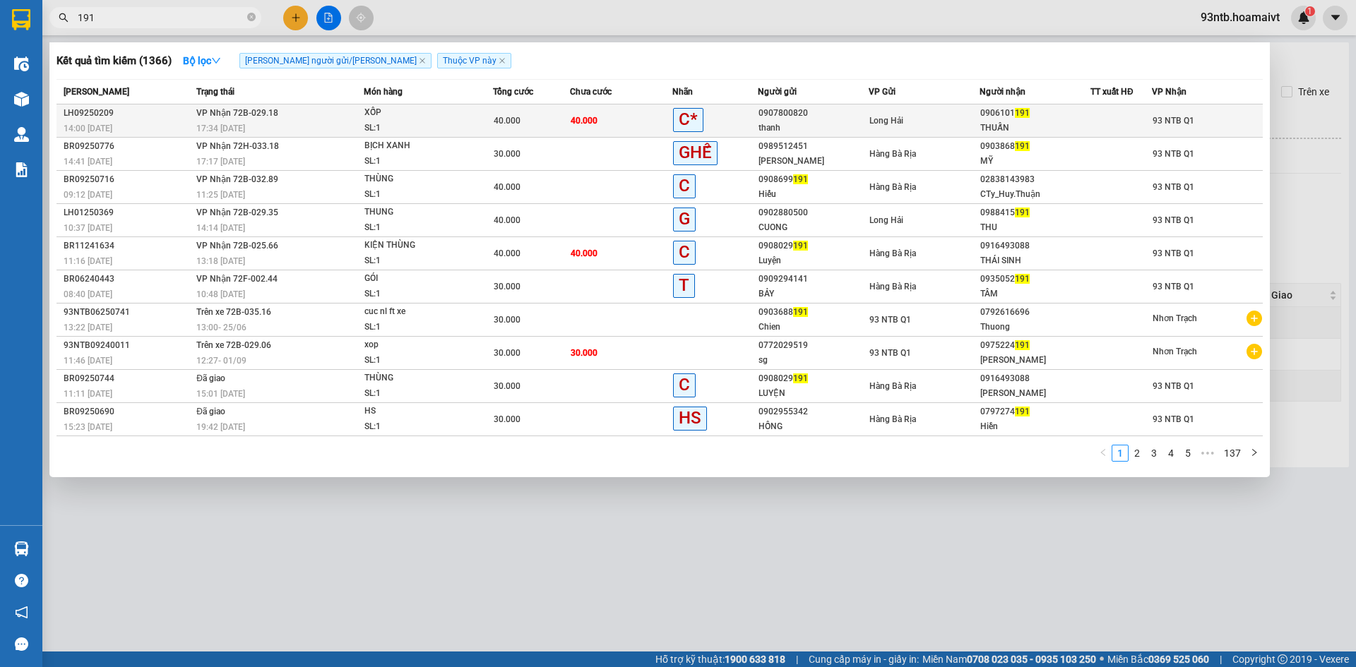
type input "191"
click at [619, 119] on td "40.000" at bounding box center [621, 121] width 102 height 33
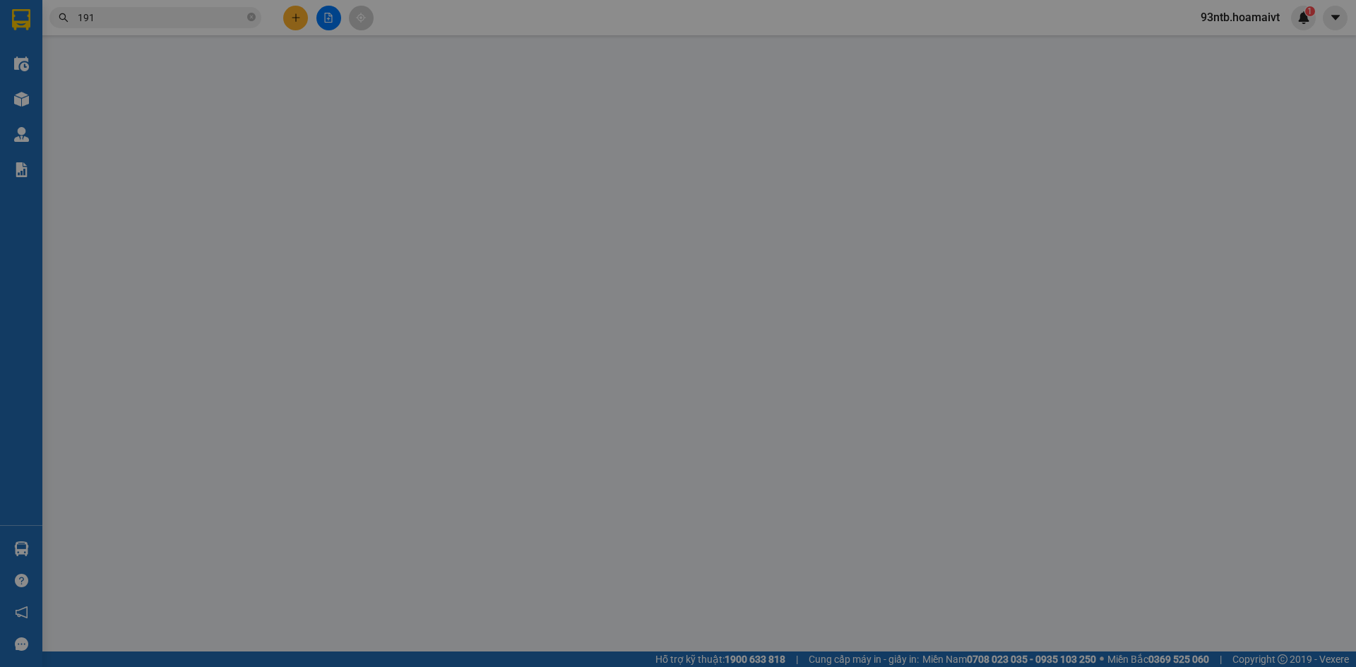
type input "0907800820"
type input "thanh"
type input "0906101191"
type input "THUẤN"
type input "40.000"
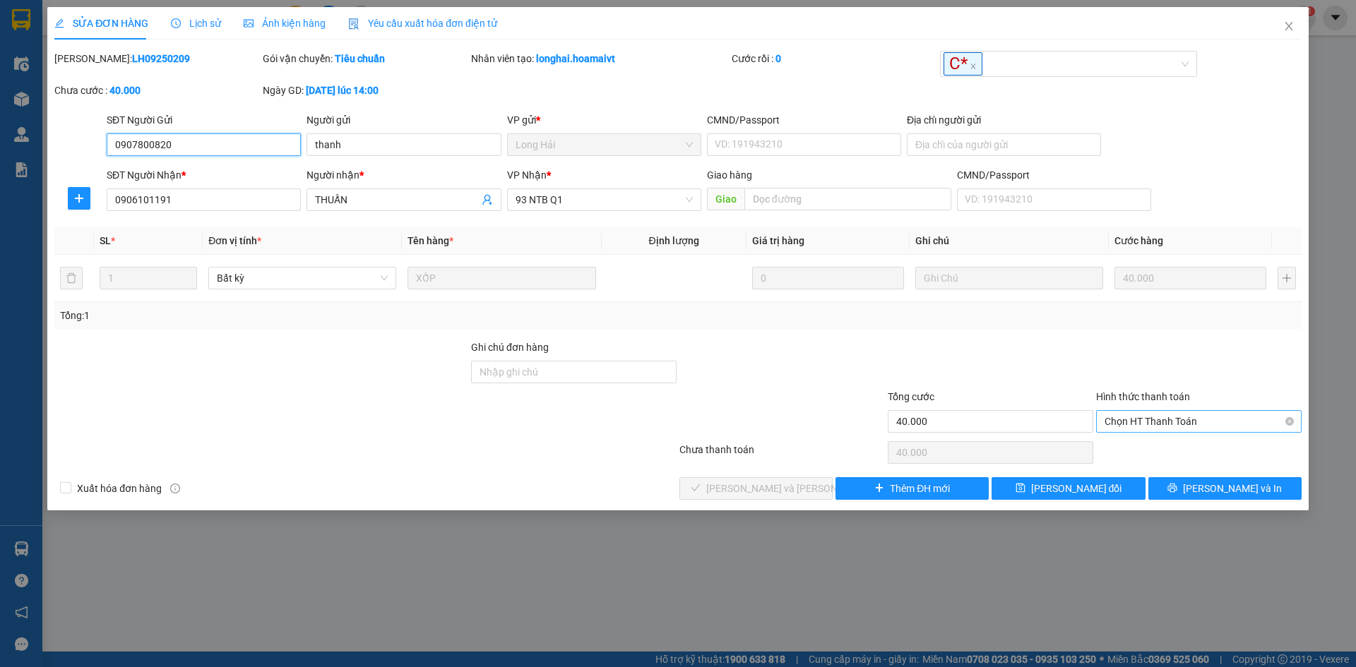
click at [1172, 417] on span "Chọn HT Thanh Toán" at bounding box center [1198, 421] width 189 height 21
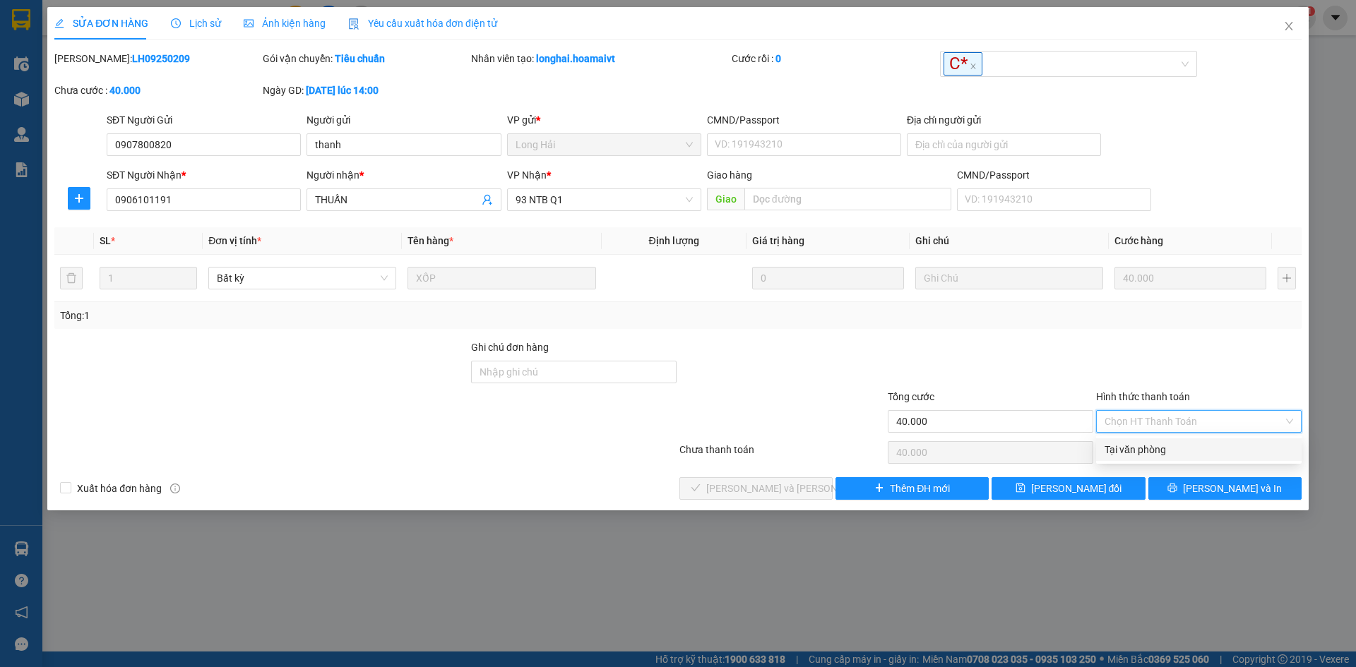
click at [1158, 443] on div "Tại văn phòng" at bounding box center [1198, 450] width 189 height 16
type input "0"
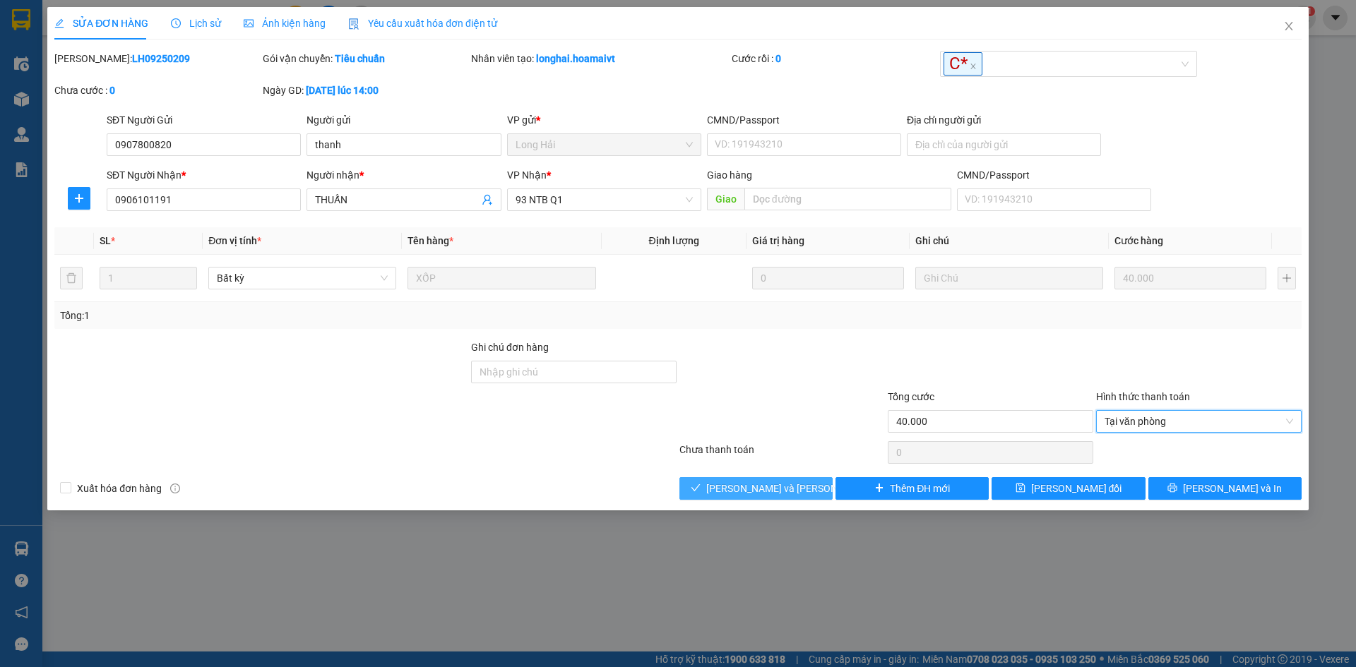
click at [701, 487] on icon "check" at bounding box center [695, 487] width 9 height 7
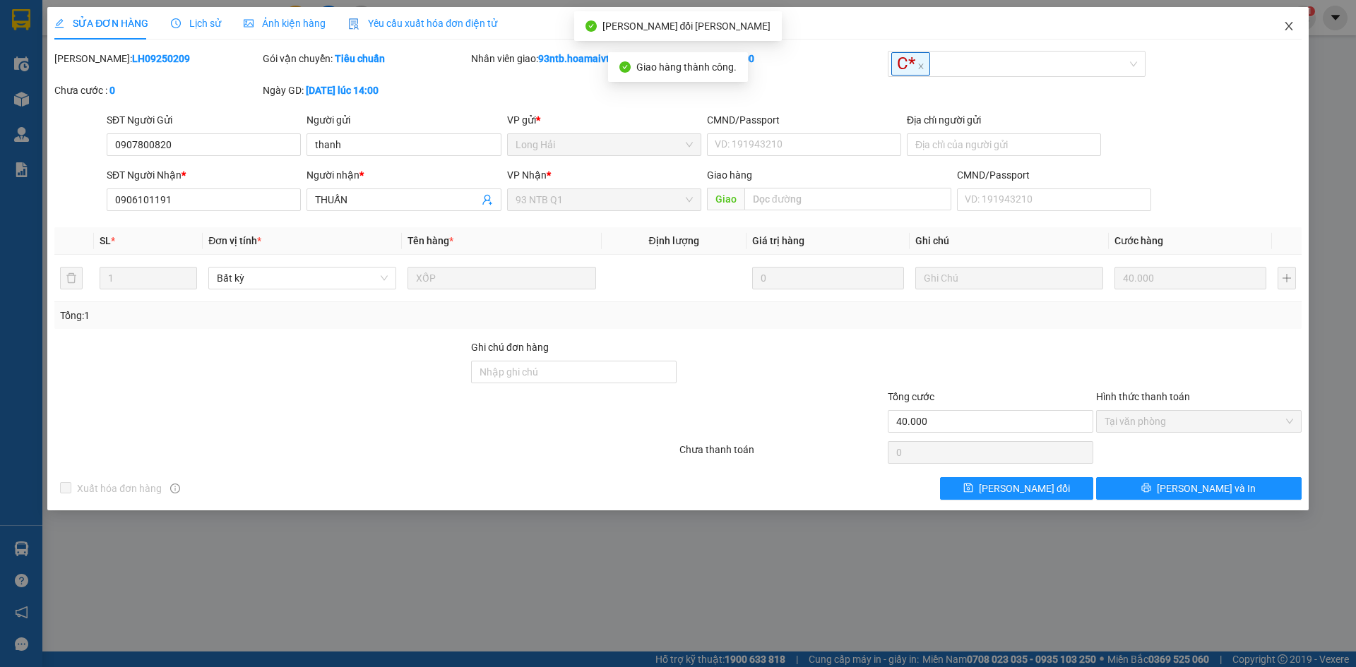
click at [1289, 20] on span "Close" at bounding box center [1289, 27] width 40 height 40
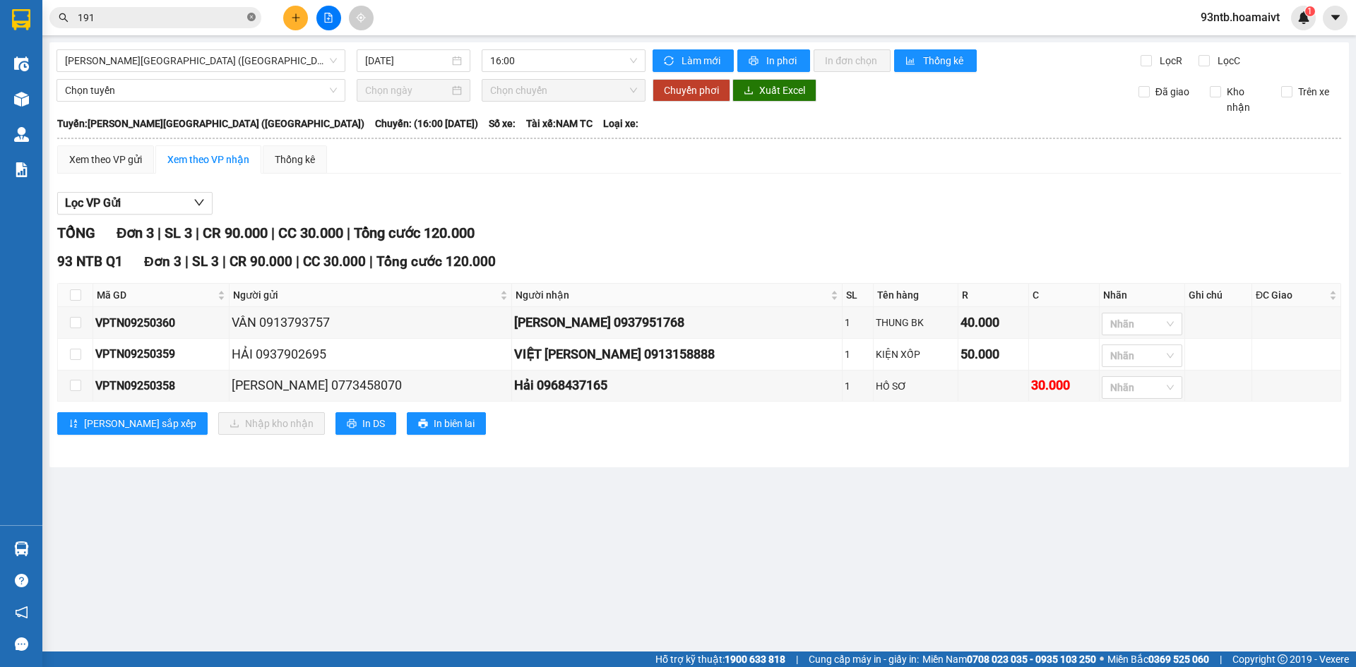
click at [252, 14] on icon "close-circle" at bounding box center [251, 17] width 8 height 8
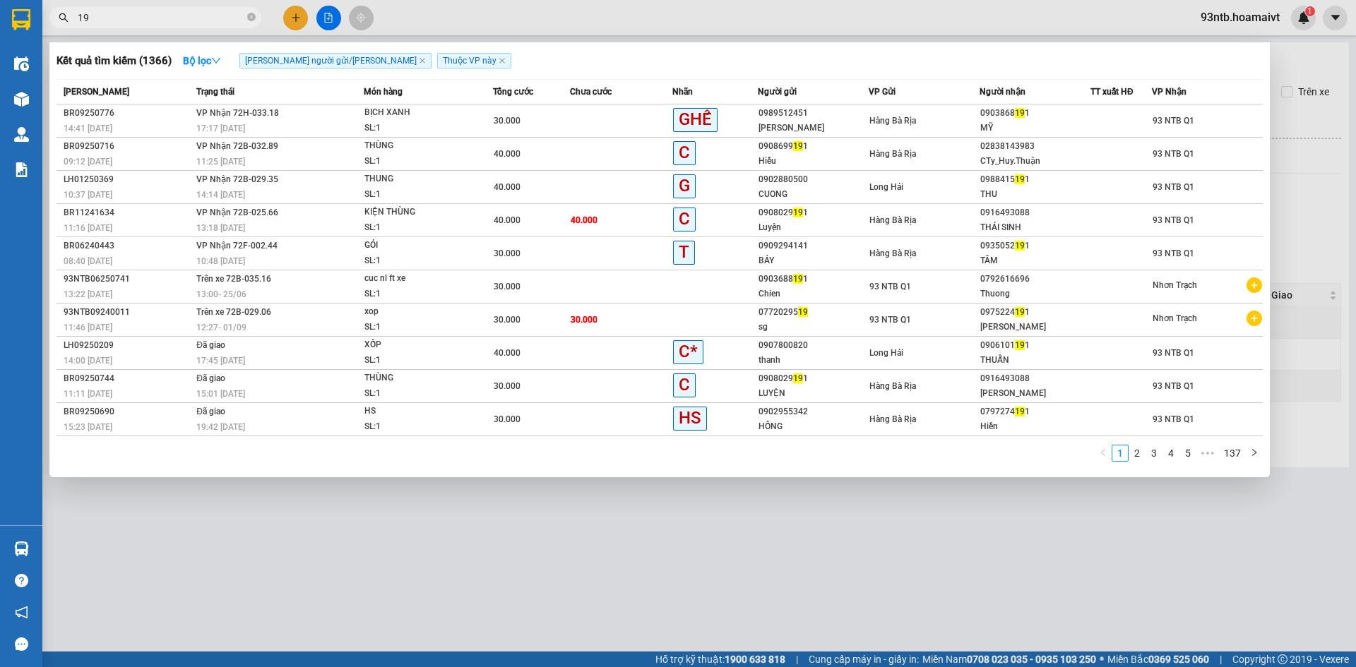
type input "1"
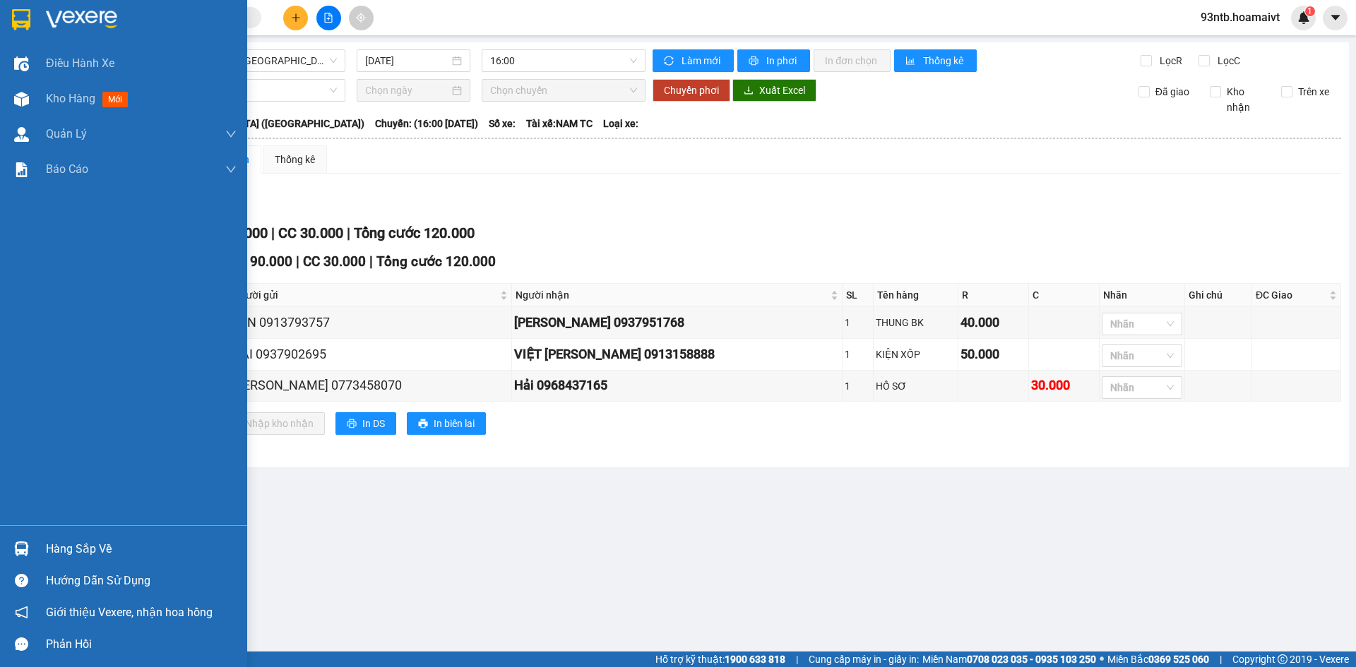
click at [24, 546] on img at bounding box center [21, 549] width 15 height 15
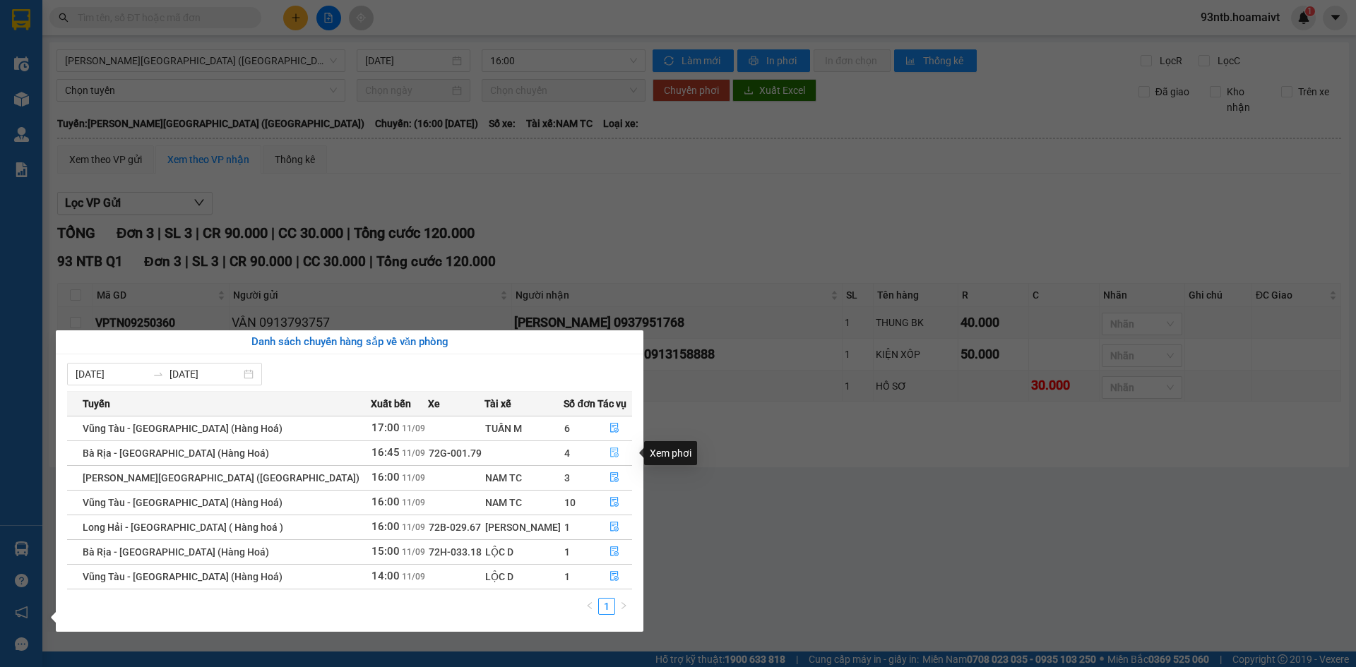
click at [609, 452] on icon "file-done" at bounding box center [614, 453] width 10 height 10
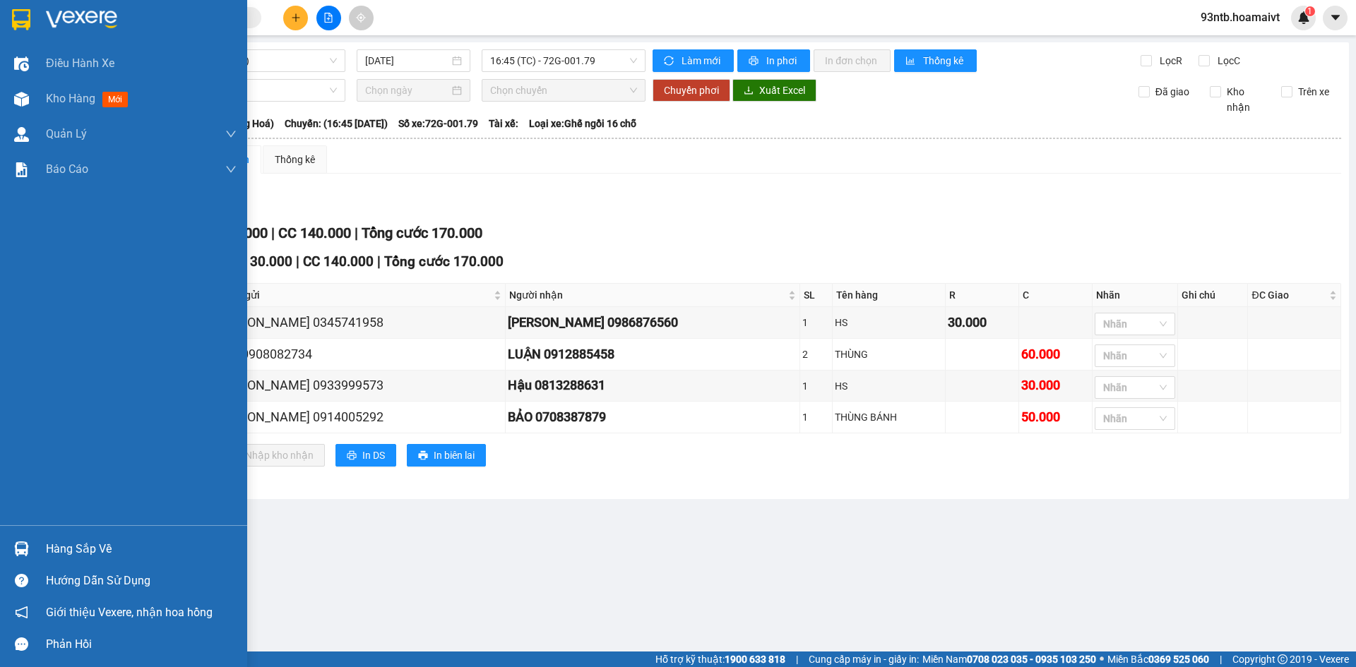
click at [19, 547] on img at bounding box center [21, 549] width 15 height 15
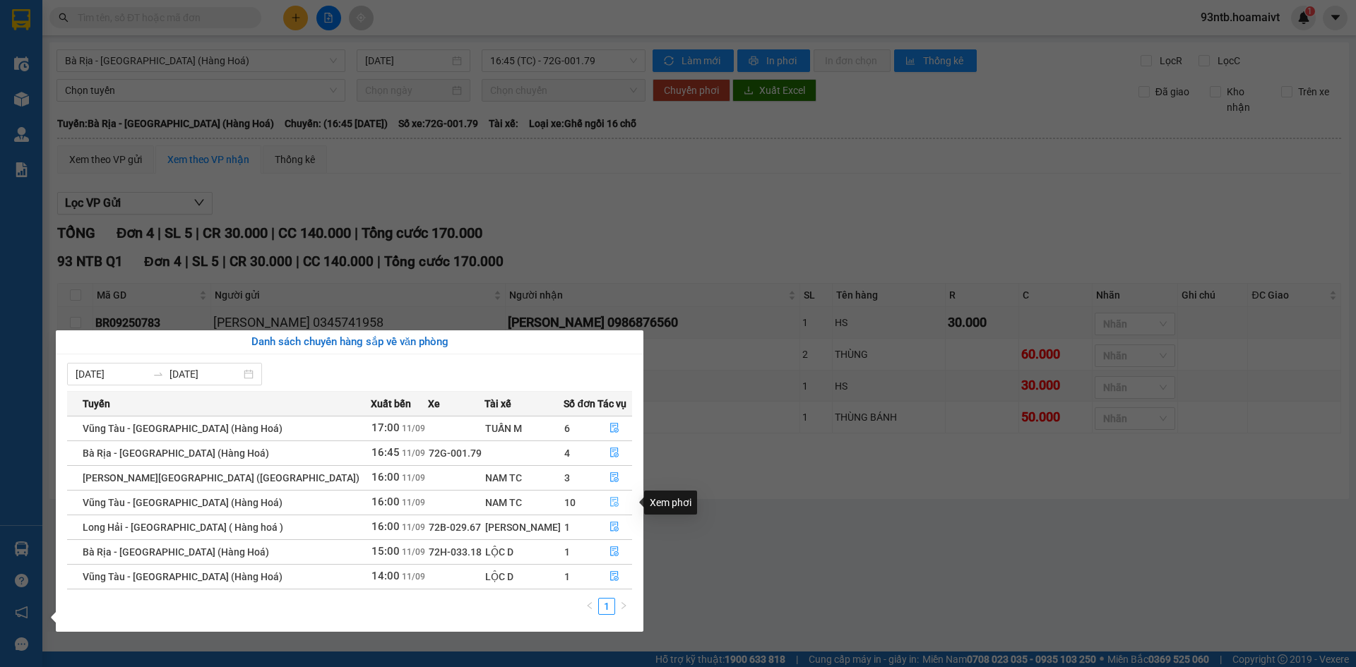
click at [609, 503] on icon "file-done" at bounding box center [614, 502] width 10 height 10
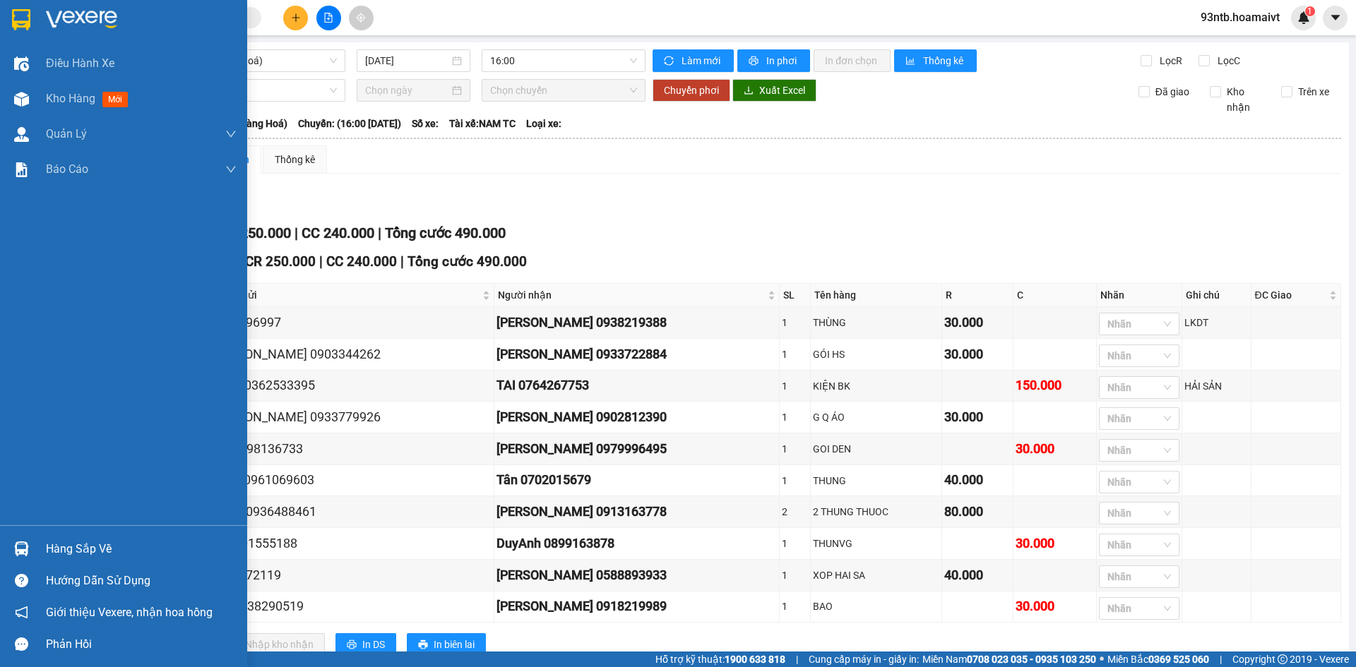
click at [20, 544] on img at bounding box center [21, 549] width 15 height 15
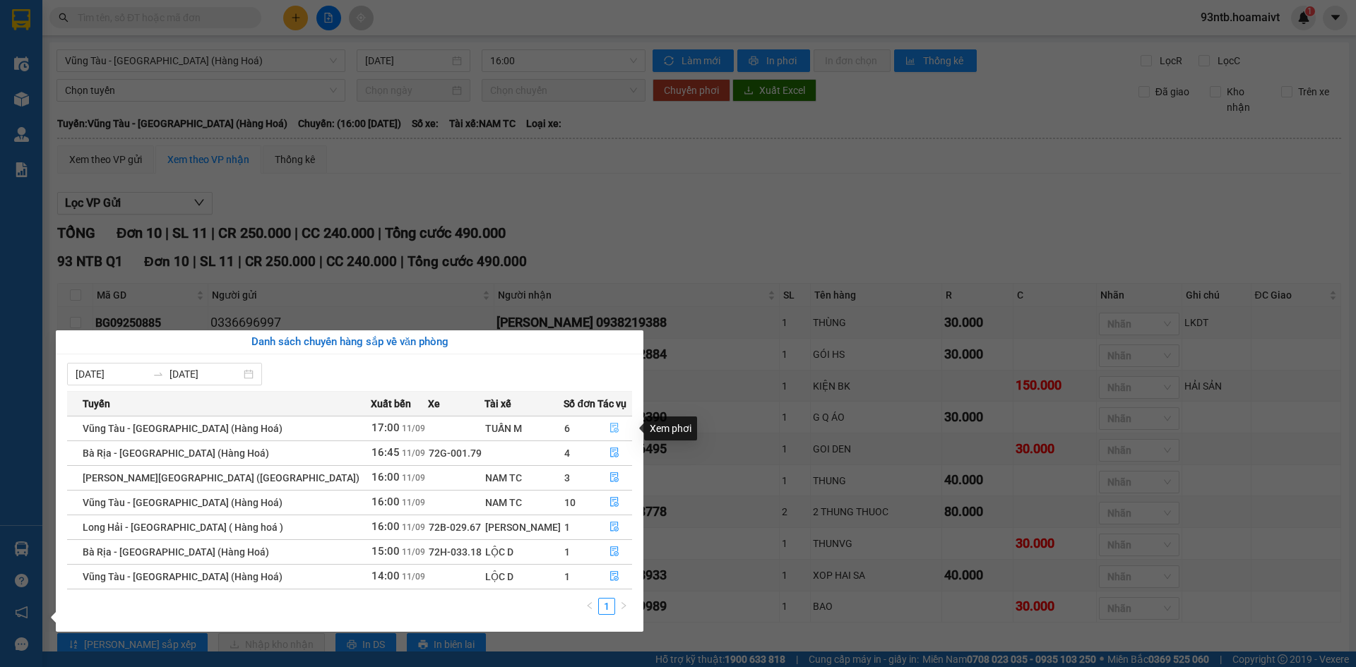
click at [609, 425] on icon "file-done" at bounding box center [614, 428] width 10 height 10
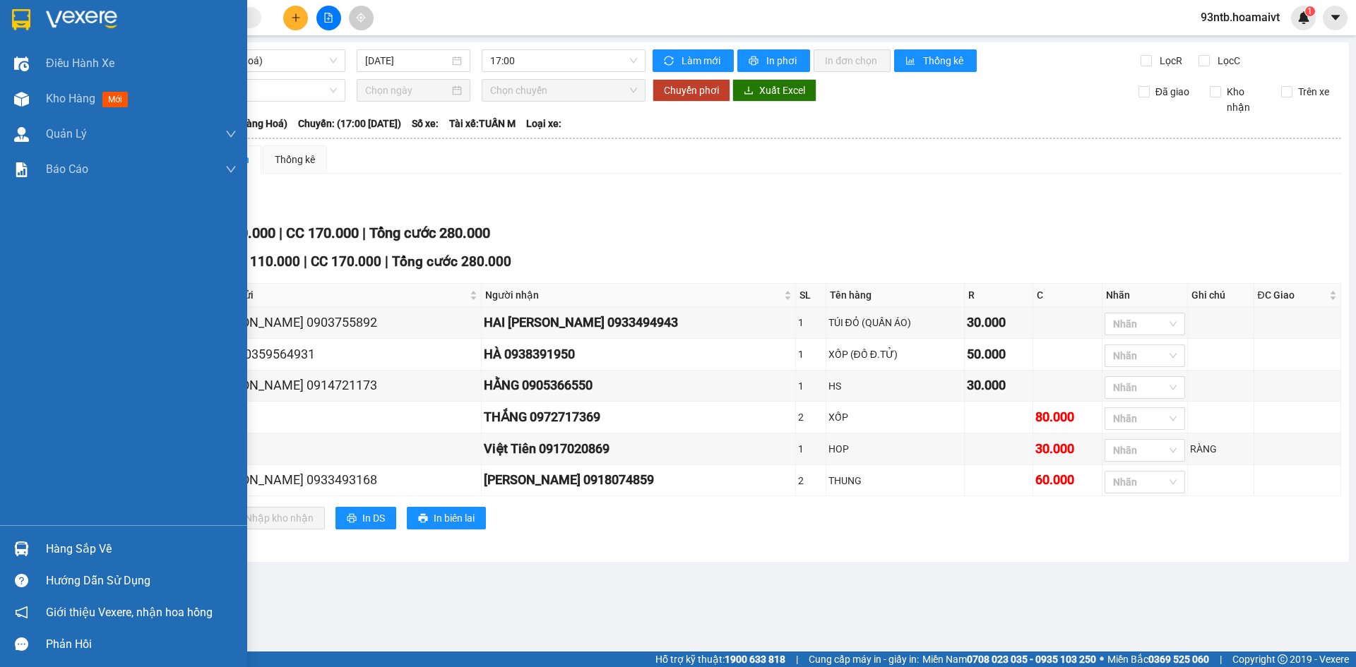
click at [21, 547] on img at bounding box center [21, 549] width 15 height 15
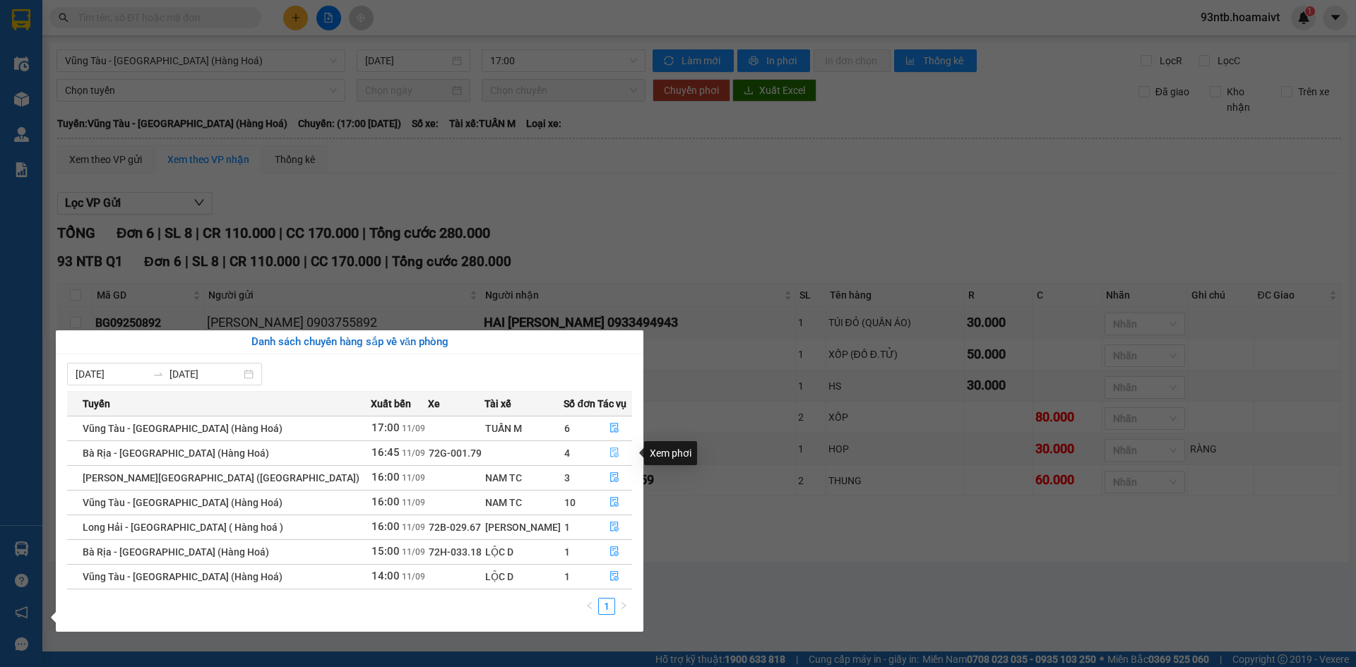
click at [611, 452] on icon "file-done" at bounding box center [615, 453] width 8 height 10
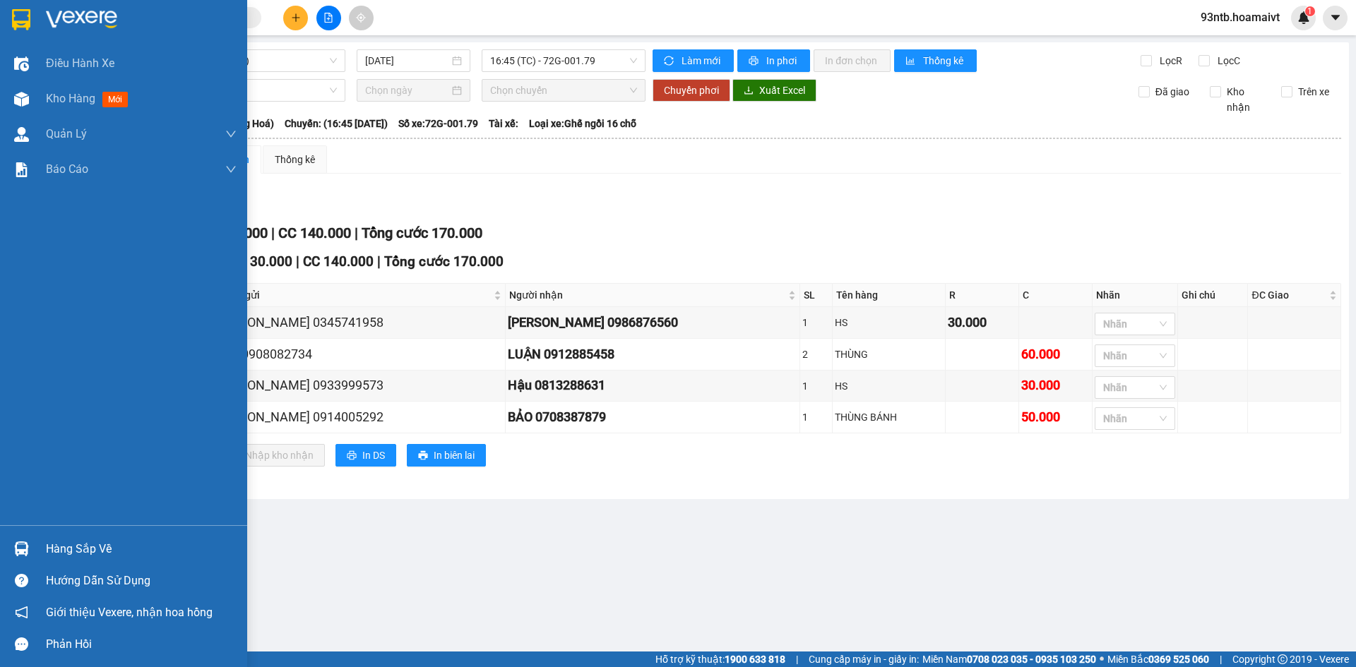
click at [19, 547] on img at bounding box center [21, 549] width 15 height 15
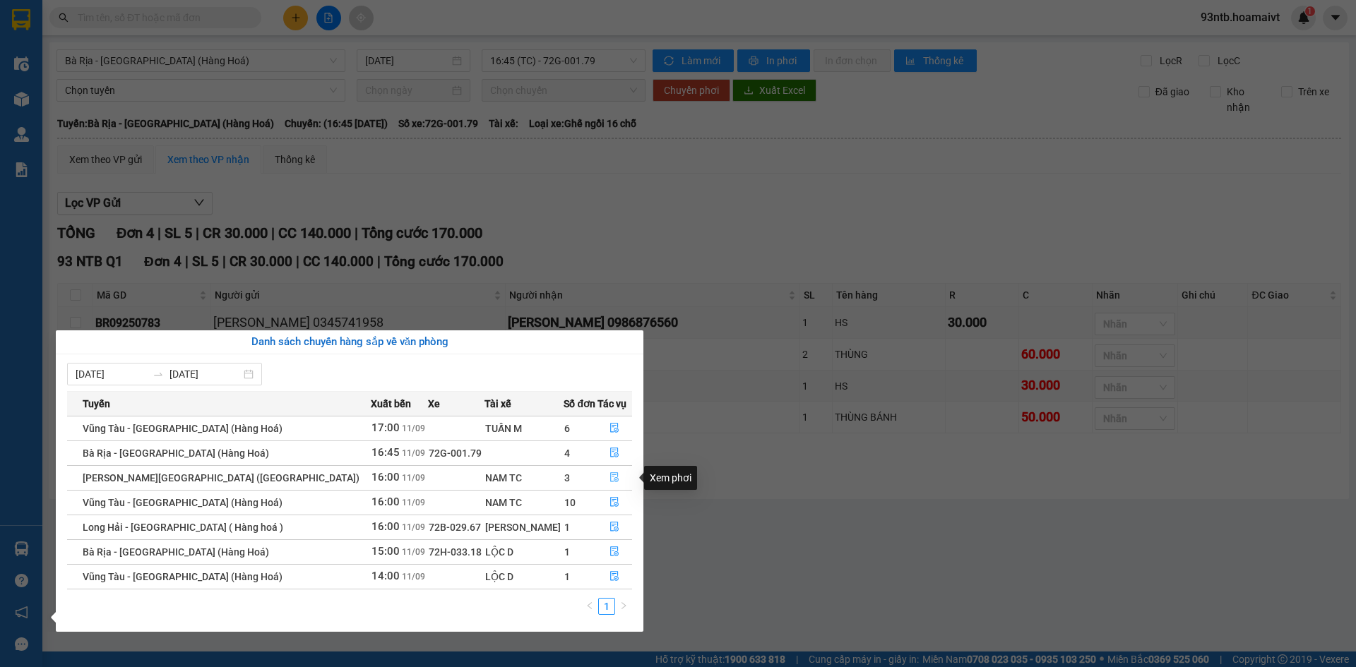
click at [609, 475] on icon "file-done" at bounding box center [614, 477] width 10 height 10
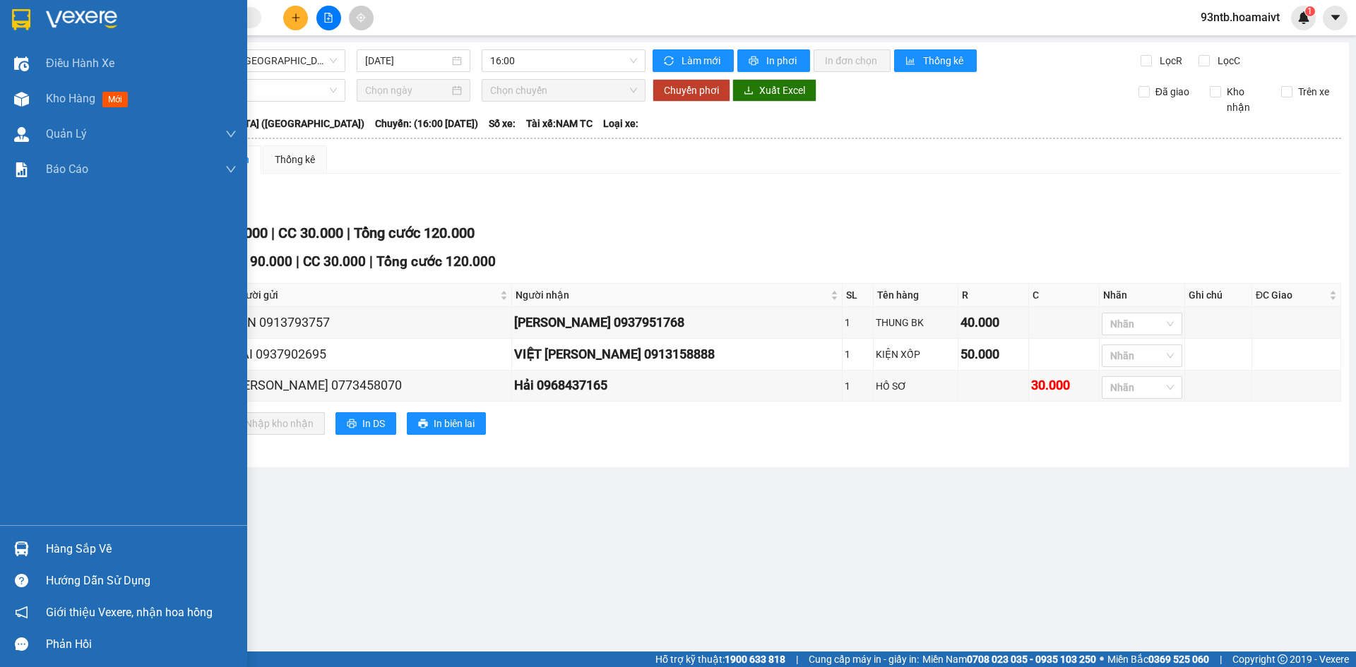
click at [23, 542] on img at bounding box center [21, 549] width 15 height 15
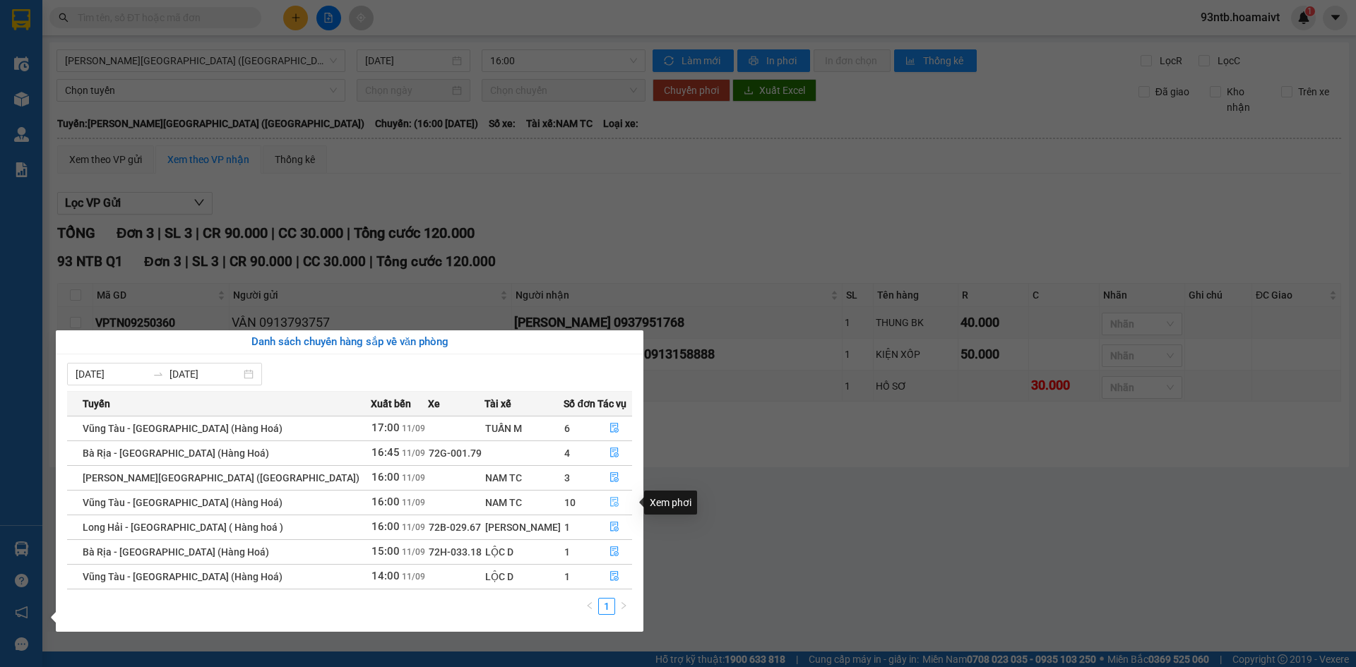
click at [611, 500] on icon "file-done" at bounding box center [615, 503] width 8 height 10
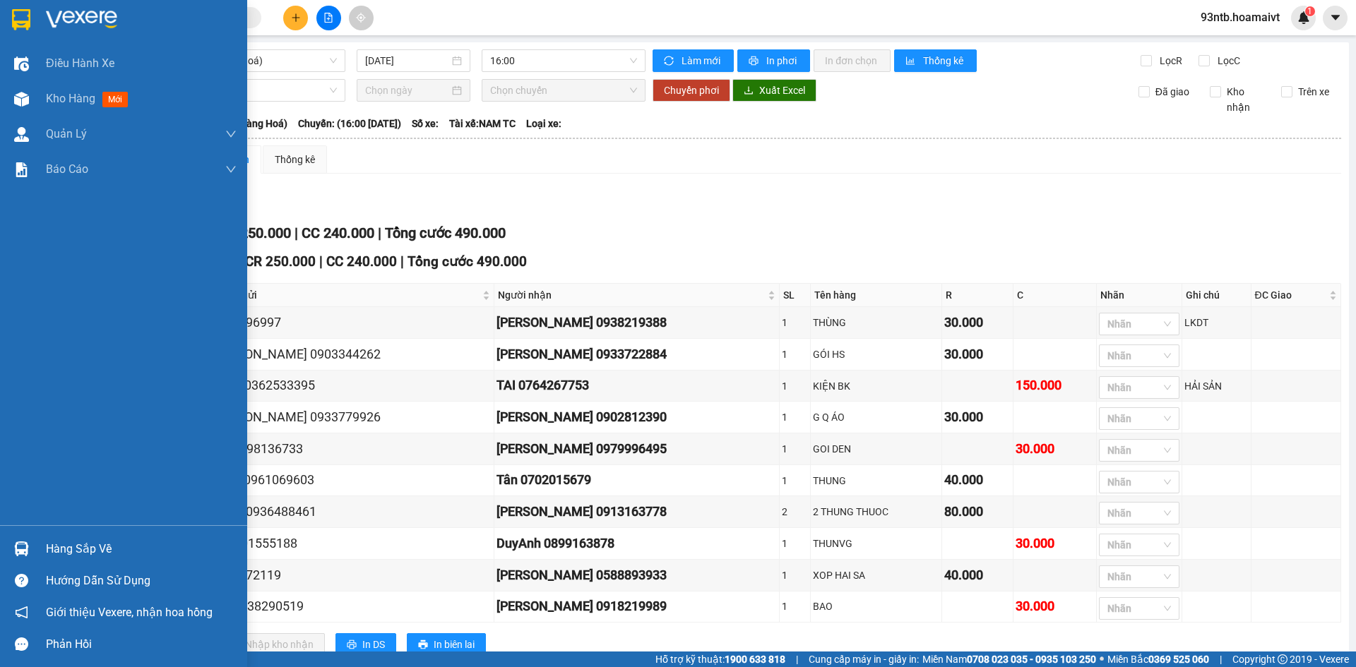
click at [21, 548] on img at bounding box center [21, 549] width 15 height 15
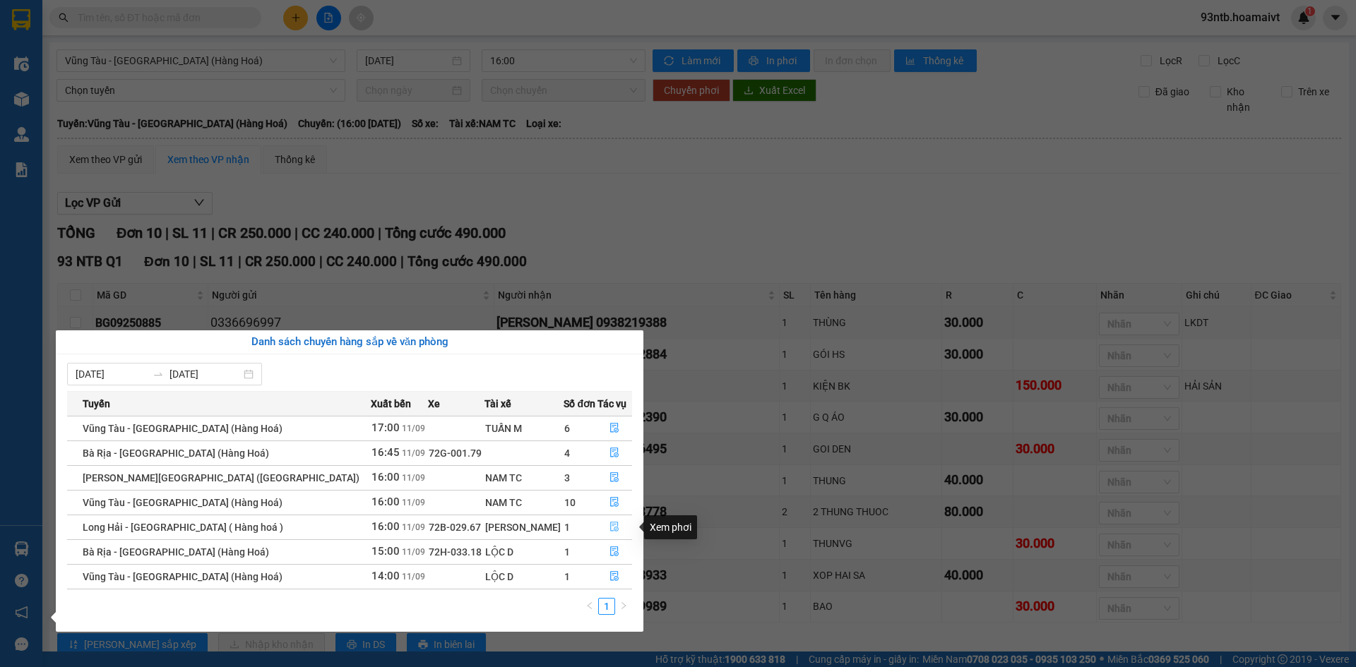
click at [611, 525] on icon "file-done" at bounding box center [615, 528] width 8 height 10
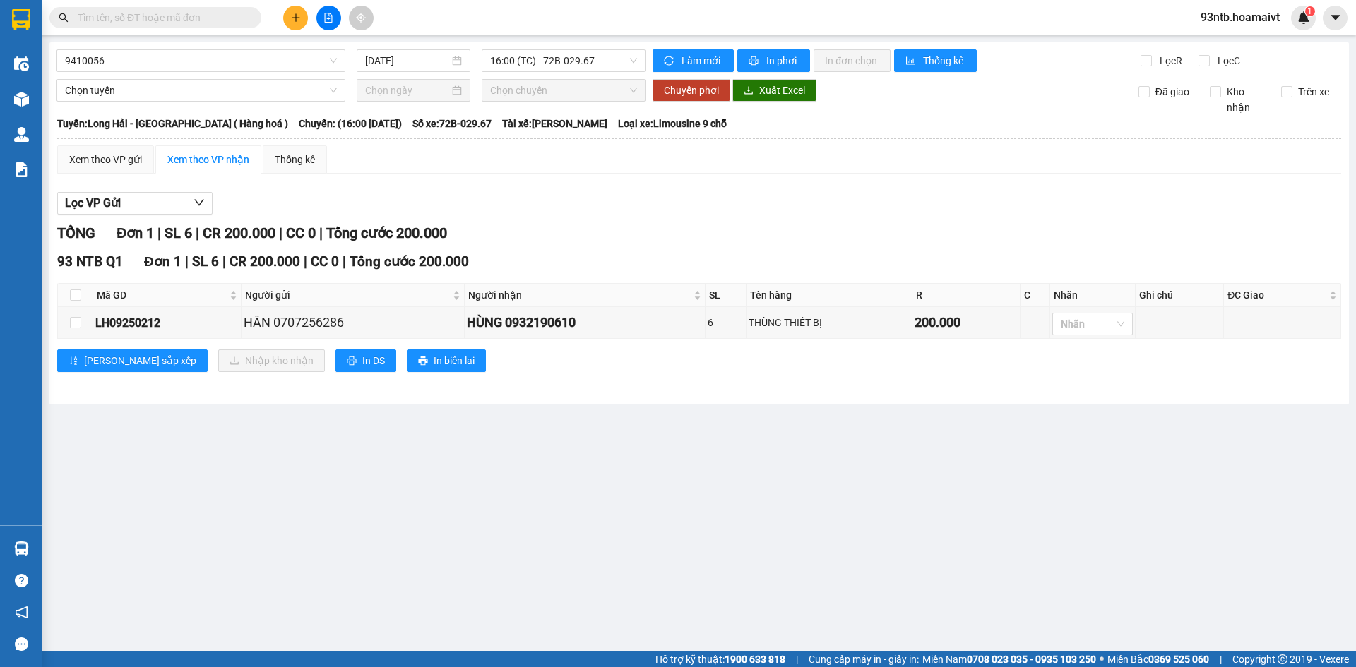
click at [150, 13] on input "text" at bounding box center [161, 18] width 167 height 16
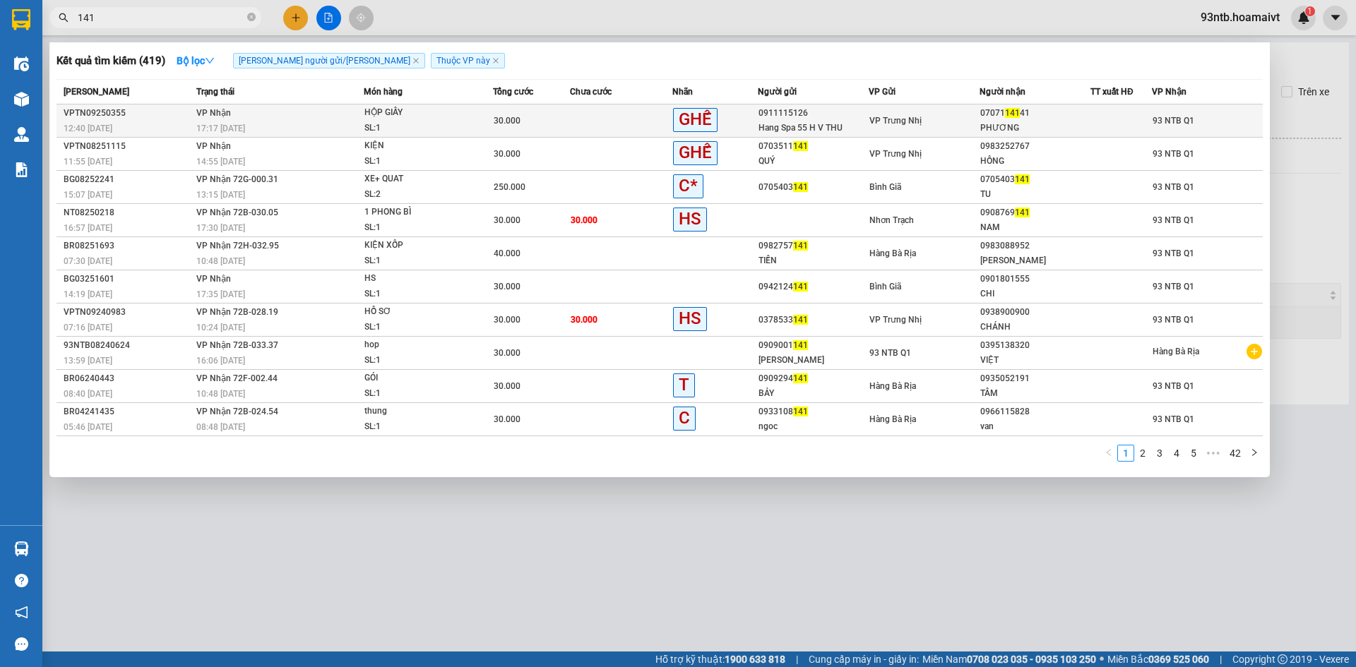
type input "141"
click at [582, 119] on td at bounding box center [621, 121] width 102 height 33
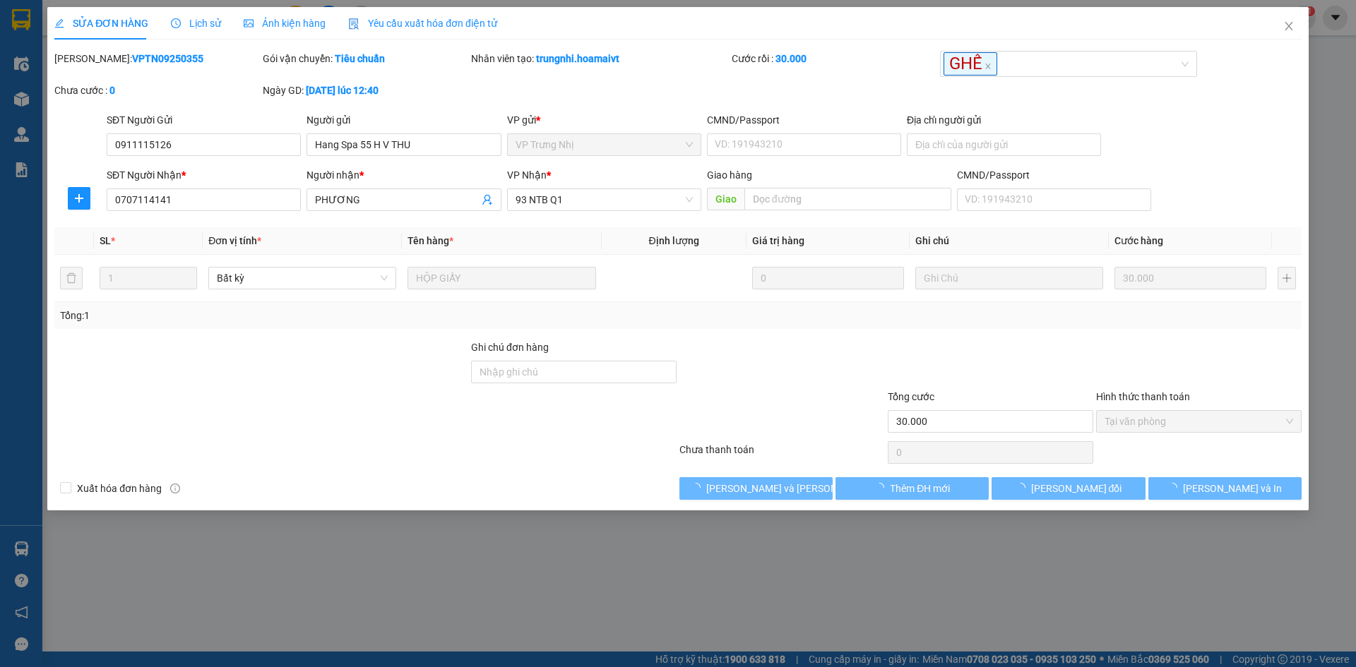
type input "0911115126"
type input "Hang Spa 55 H V THU"
type input "0707114141"
type input "PHƯƠNG"
type input "30.000"
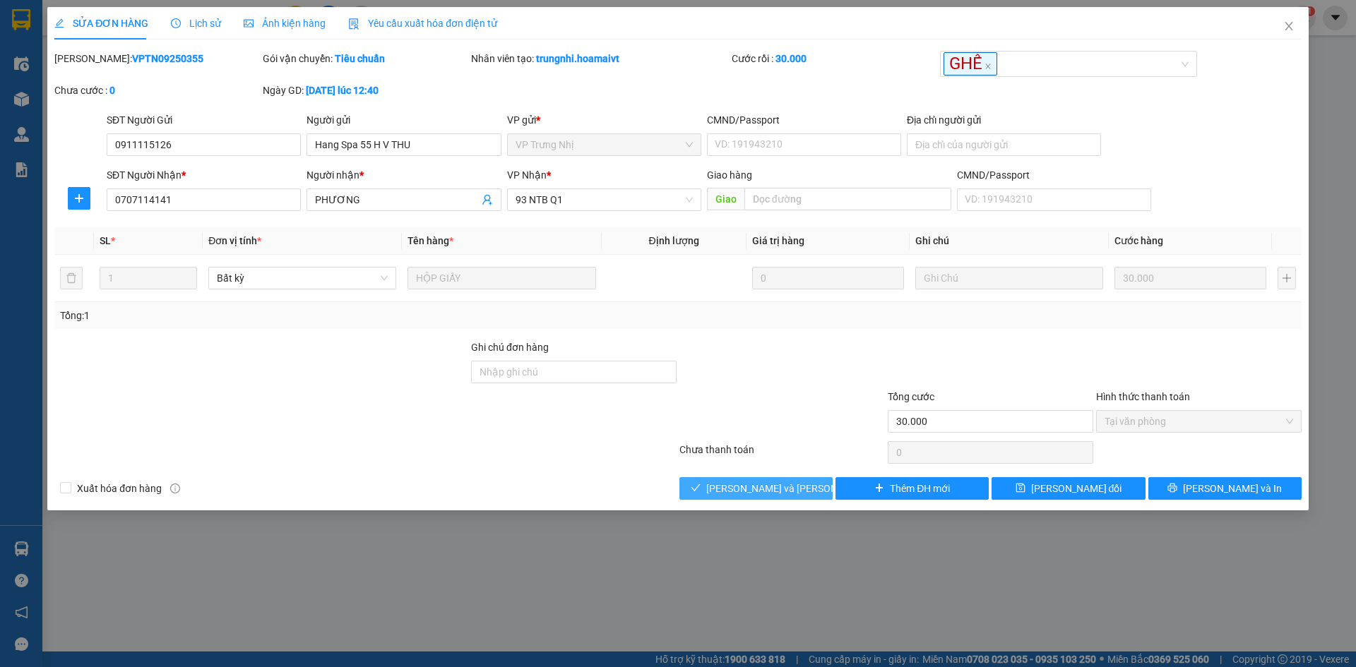
click at [729, 485] on span "[PERSON_NAME] và [PERSON_NAME] hàng" at bounding box center [801, 489] width 191 height 16
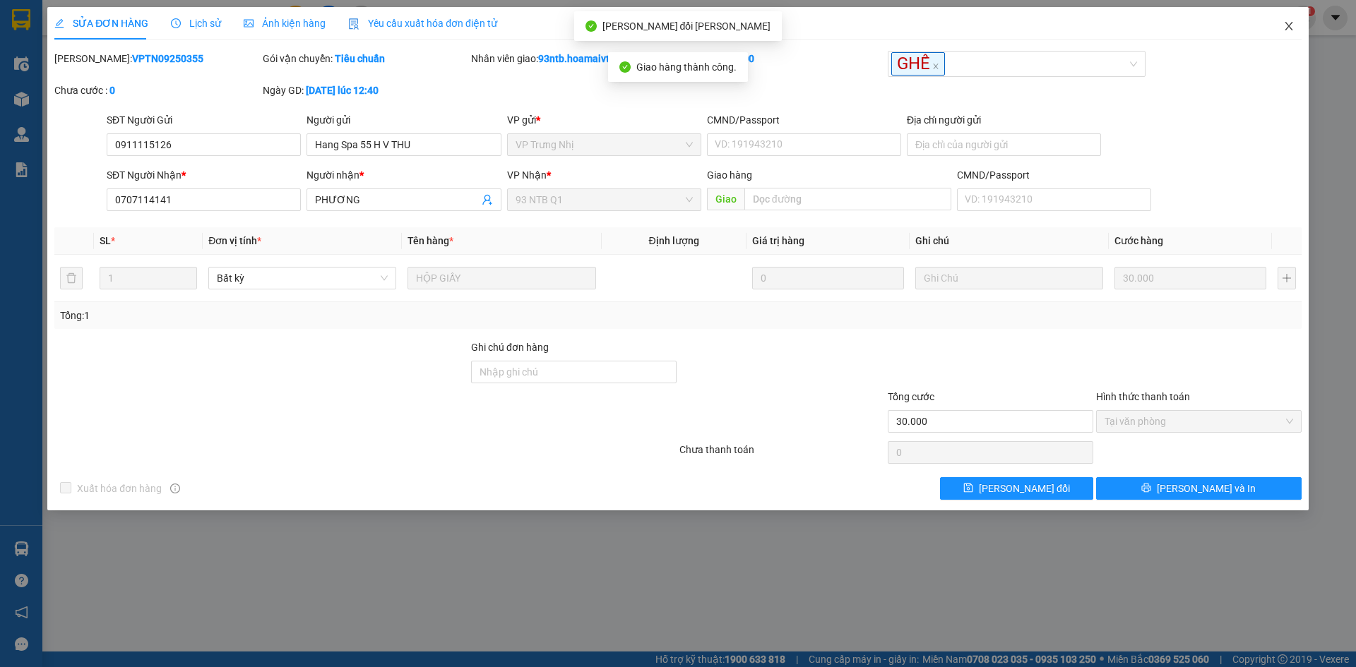
click at [1289, 23] on icon "close" at bounding box center [1288, 25] width 11 height 11
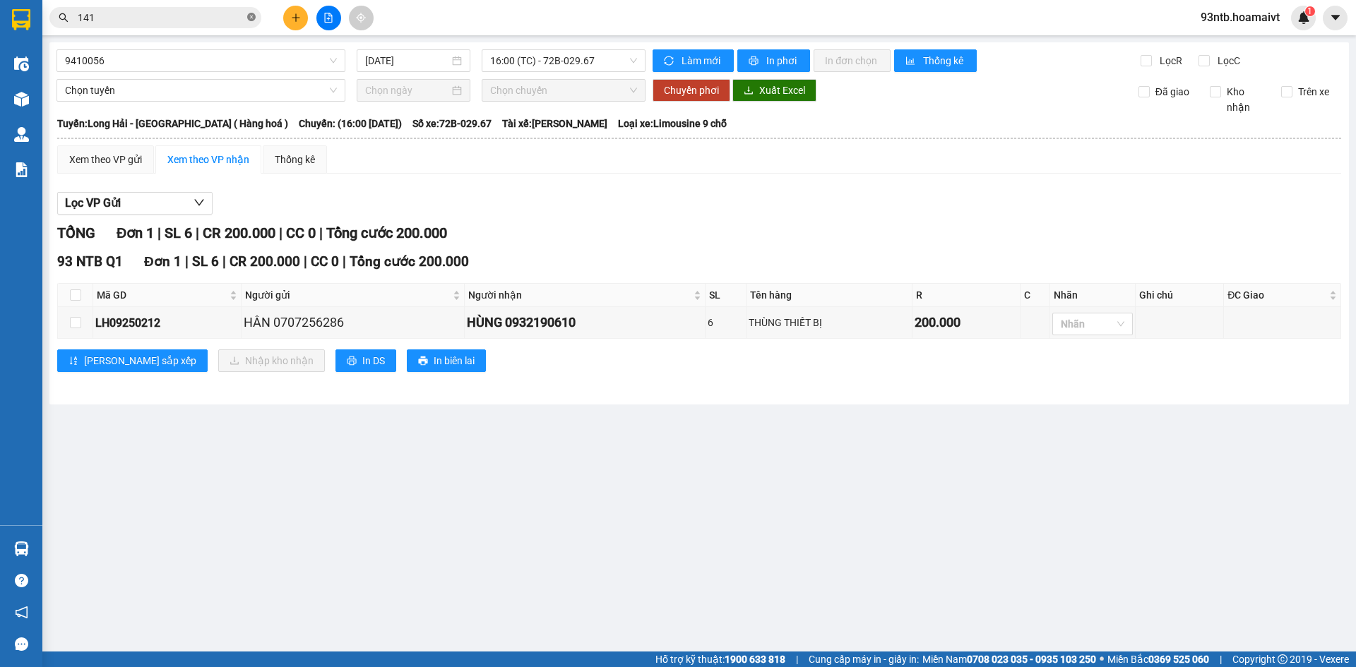
click at [251, 16] on icon "close-circle" at bounding box center [251, 17] width 8 height 8
click at [113, 15] on input "text" at bounding box center [161, 18] width 167 height 16
click at [124, 13] on input "text" at bounding box center [161, 18] width 167 height 16
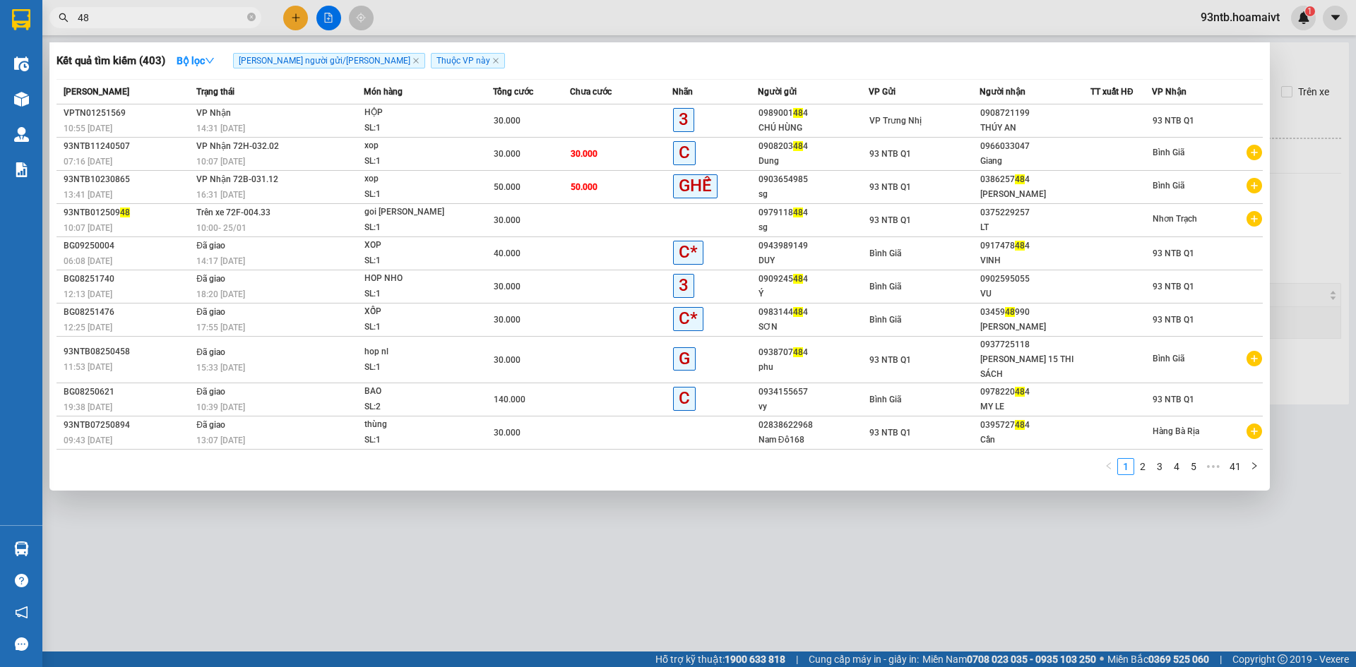
type input "4"
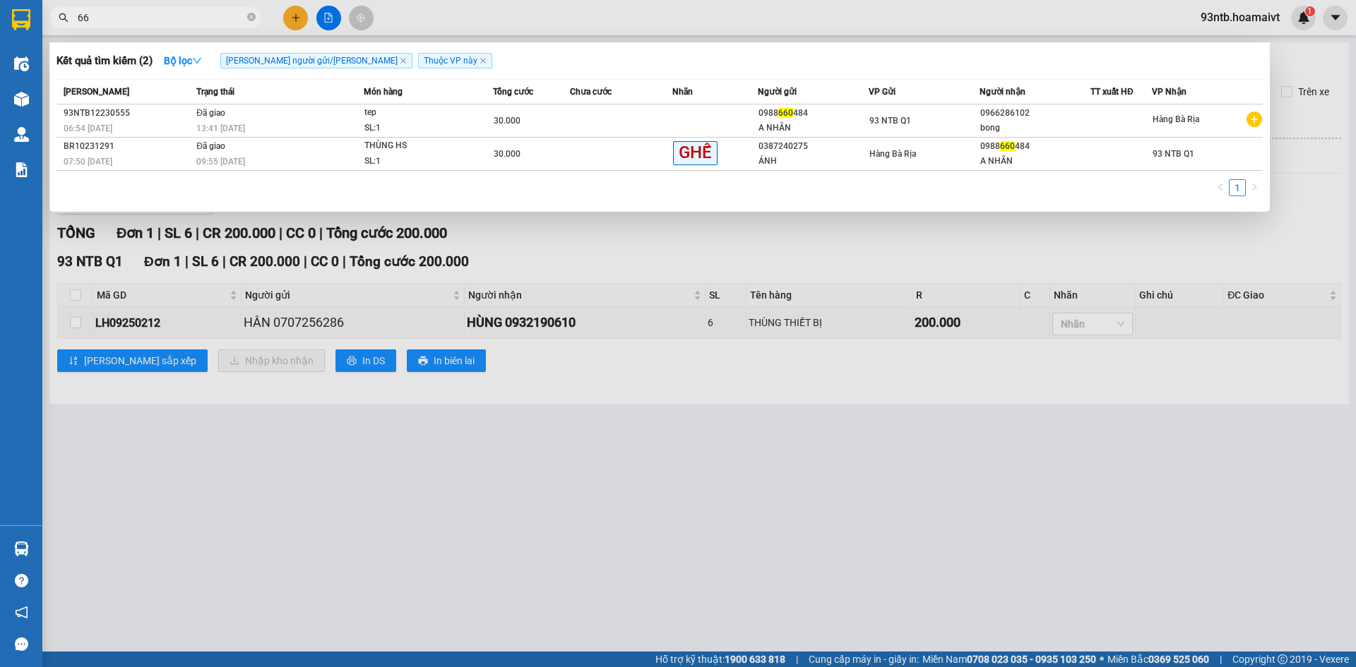
type input "6"
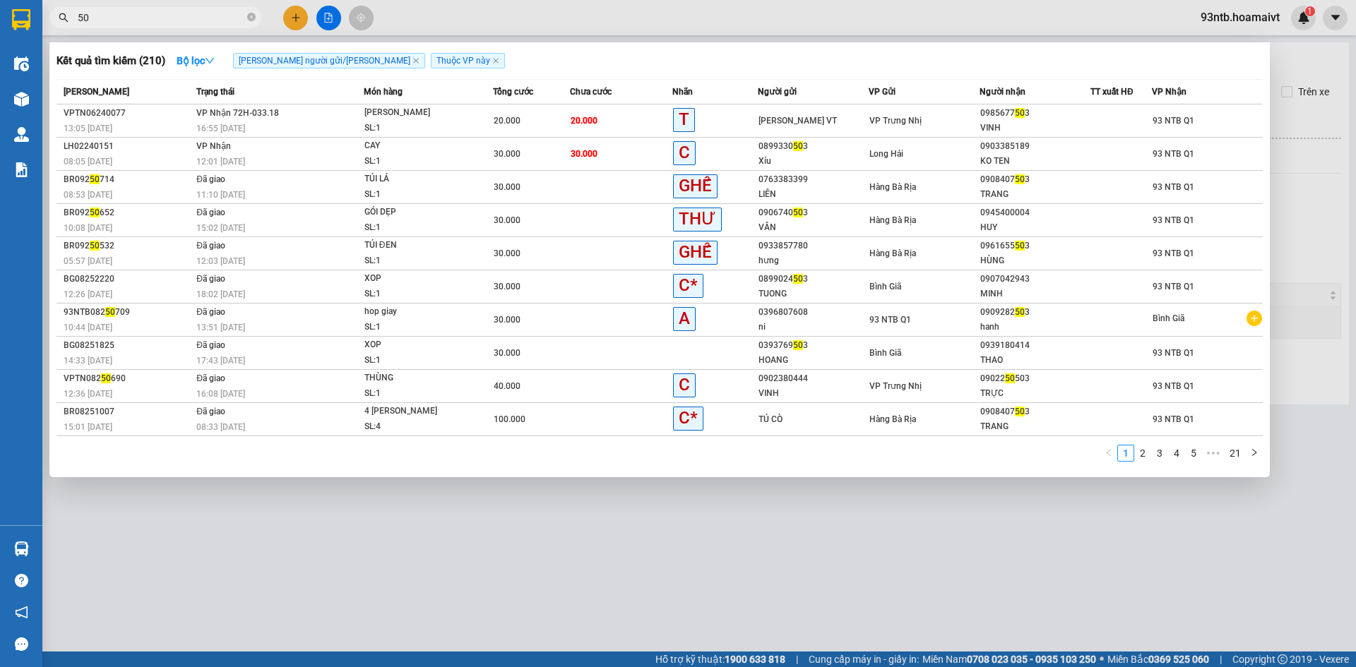
type input "5"
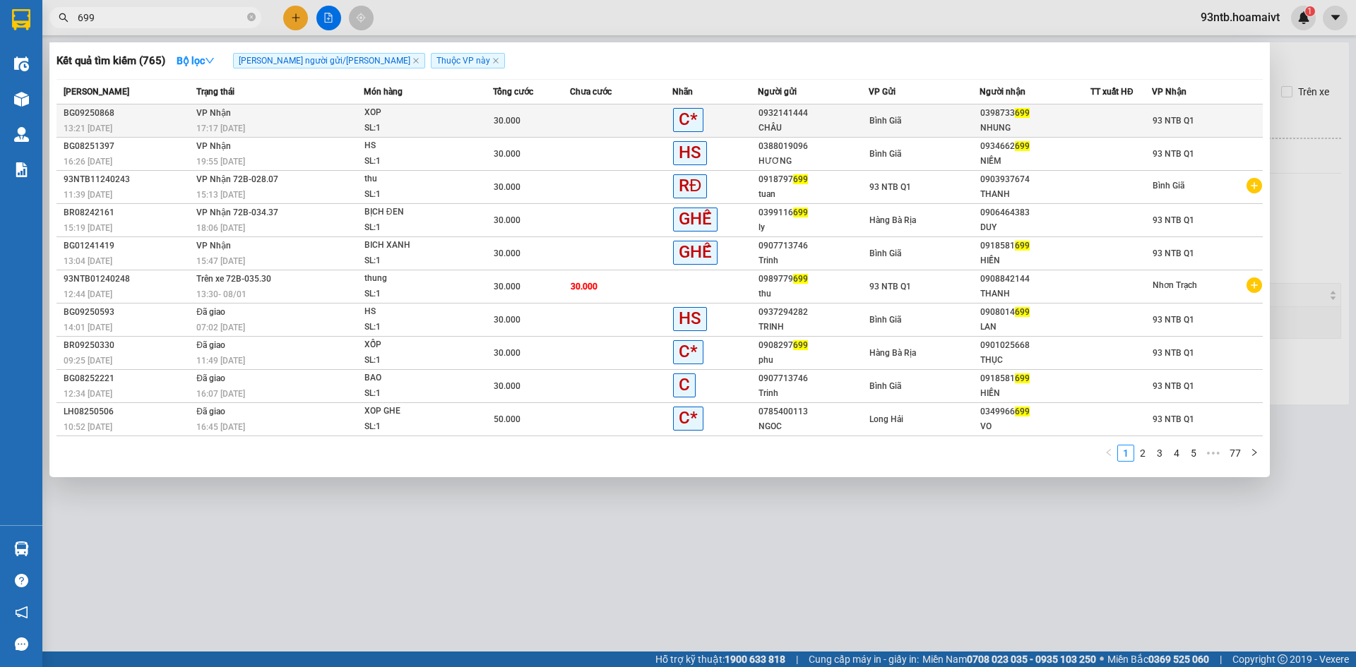
type input "699"
click at [599, 118] on td at bounding box center [621, 121] width 102 height 33
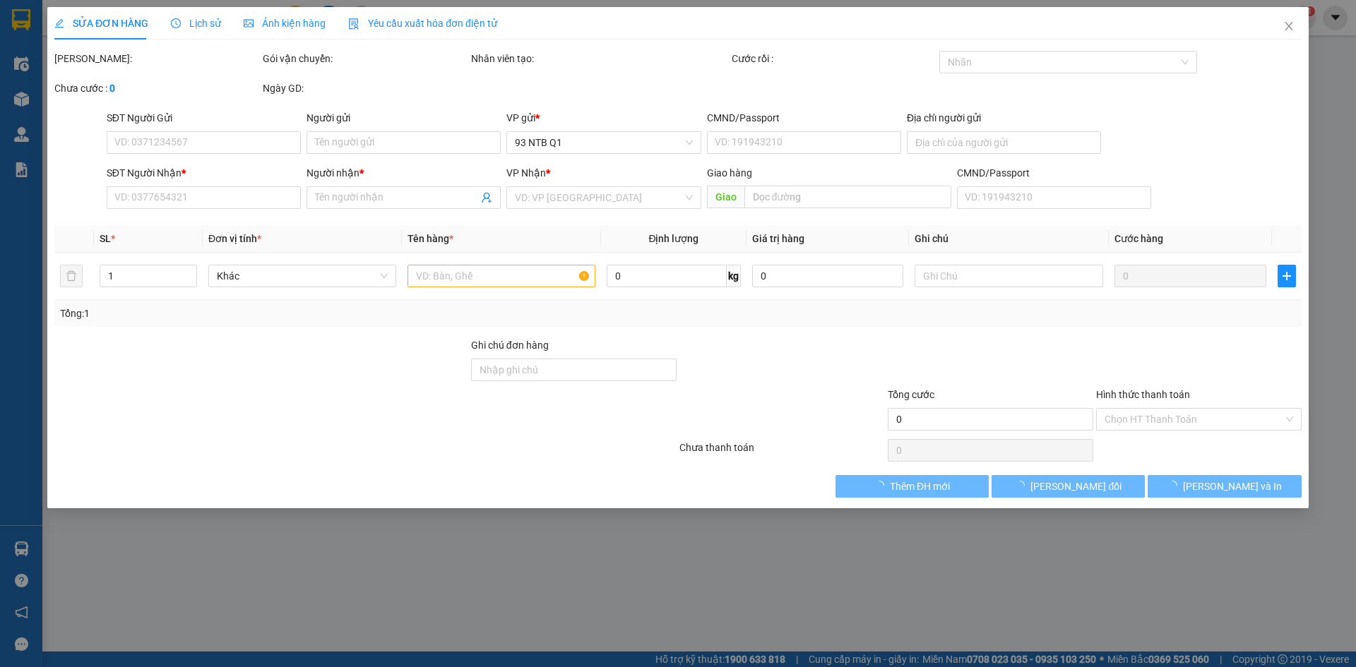
type input "0932141444"
type input "CHÂU"
type input "0398733699"
type input "NHUNG"
type input "30.000"
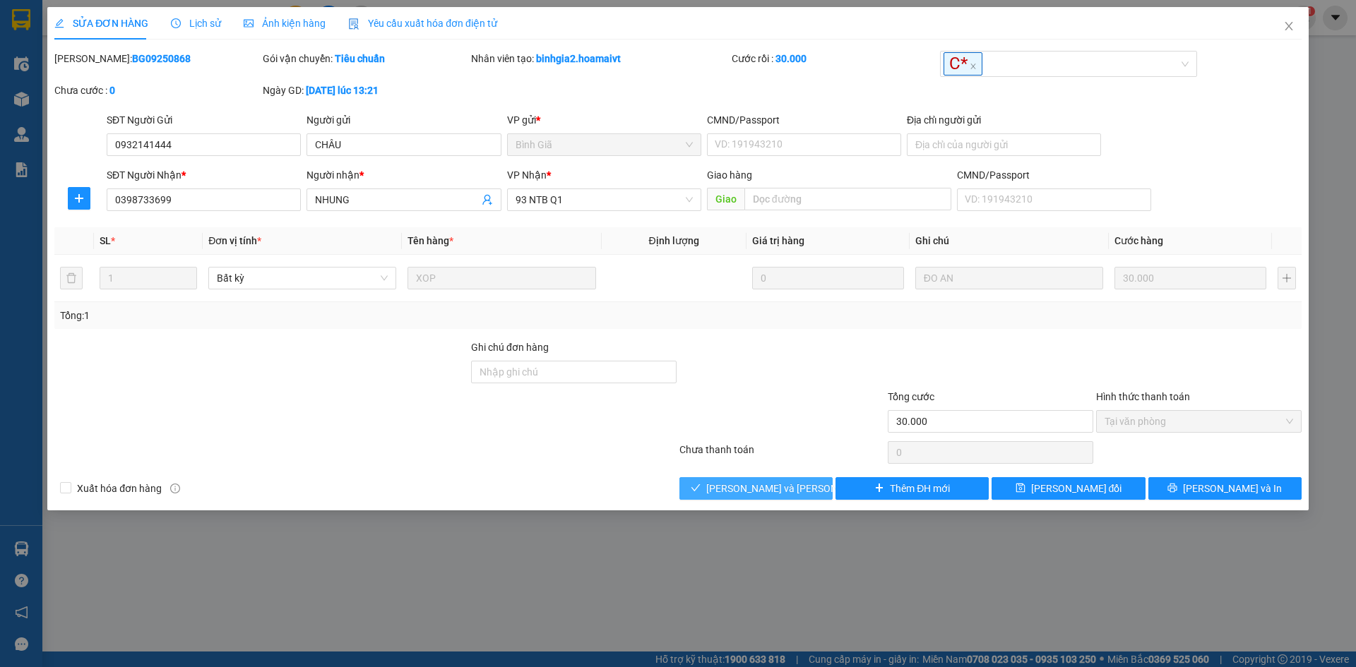
click at [701, 489] on icon "check" at bounding box center [696, 488] width 10 height 10
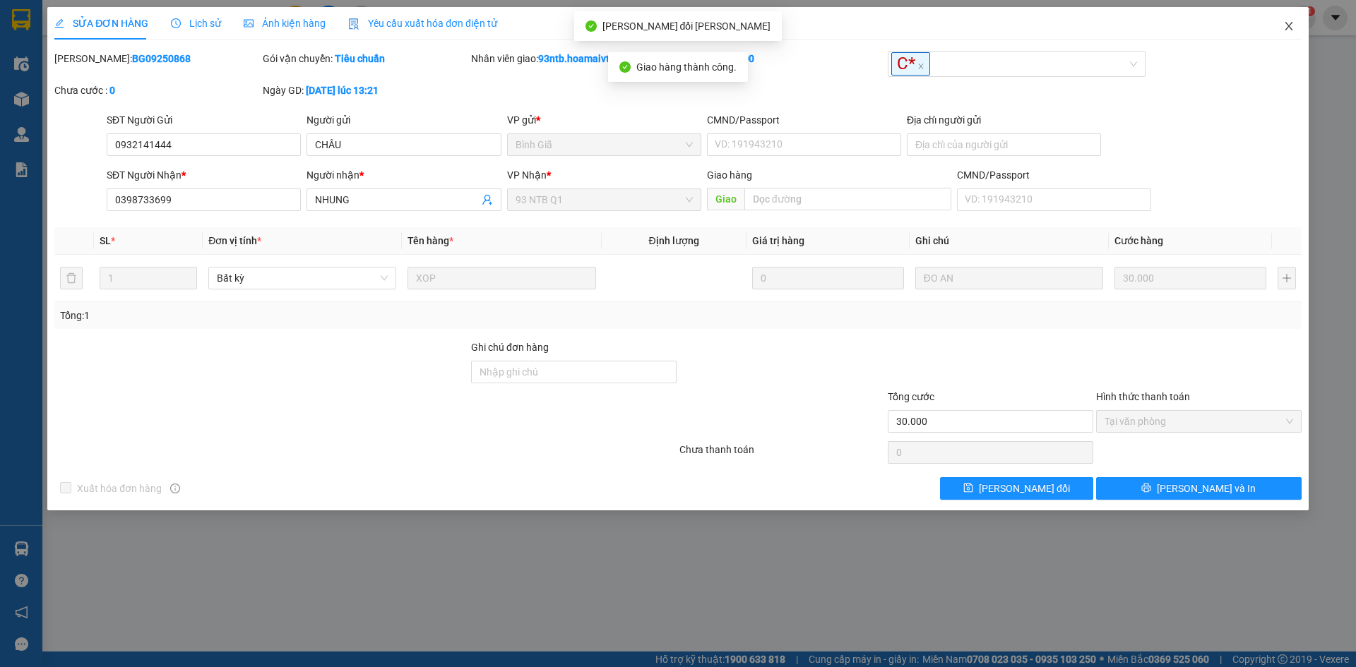
click at [1291, 23] on icon "close" at bounding box center [1288, 25] width 11 height 11
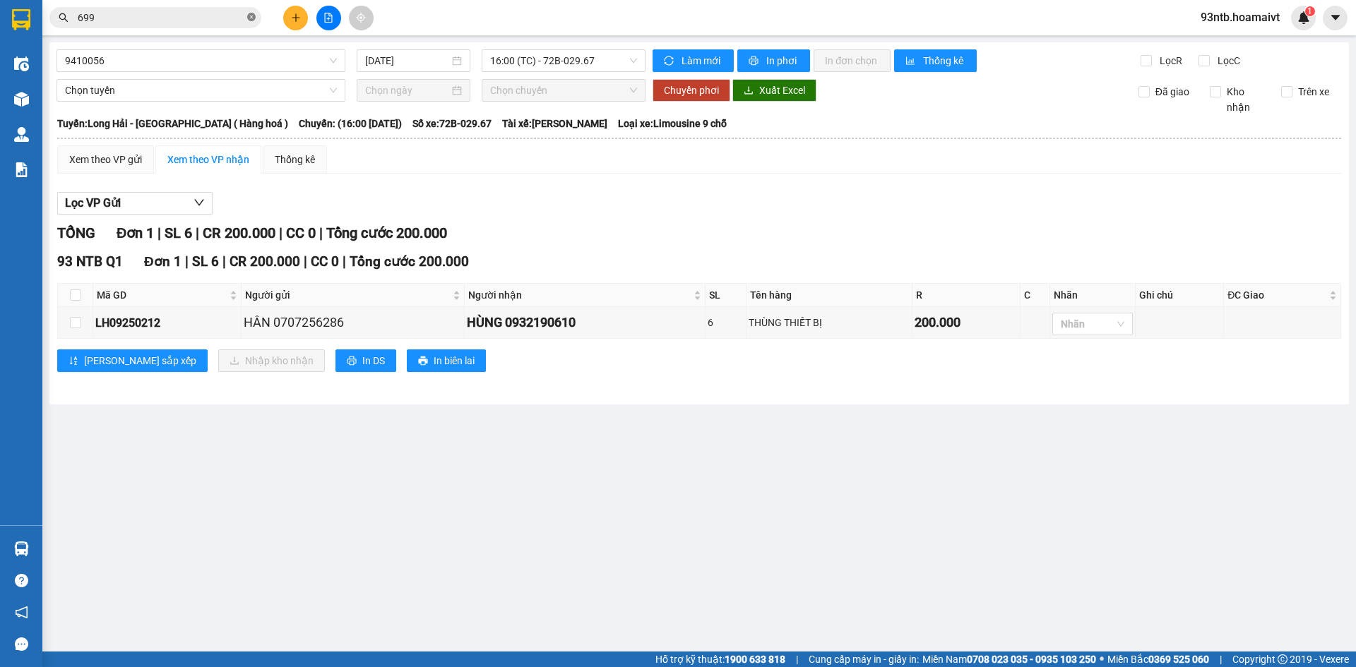
click at [249, 15] on icon "close-circle" at bounding box center [251, 17] width 8 height 8
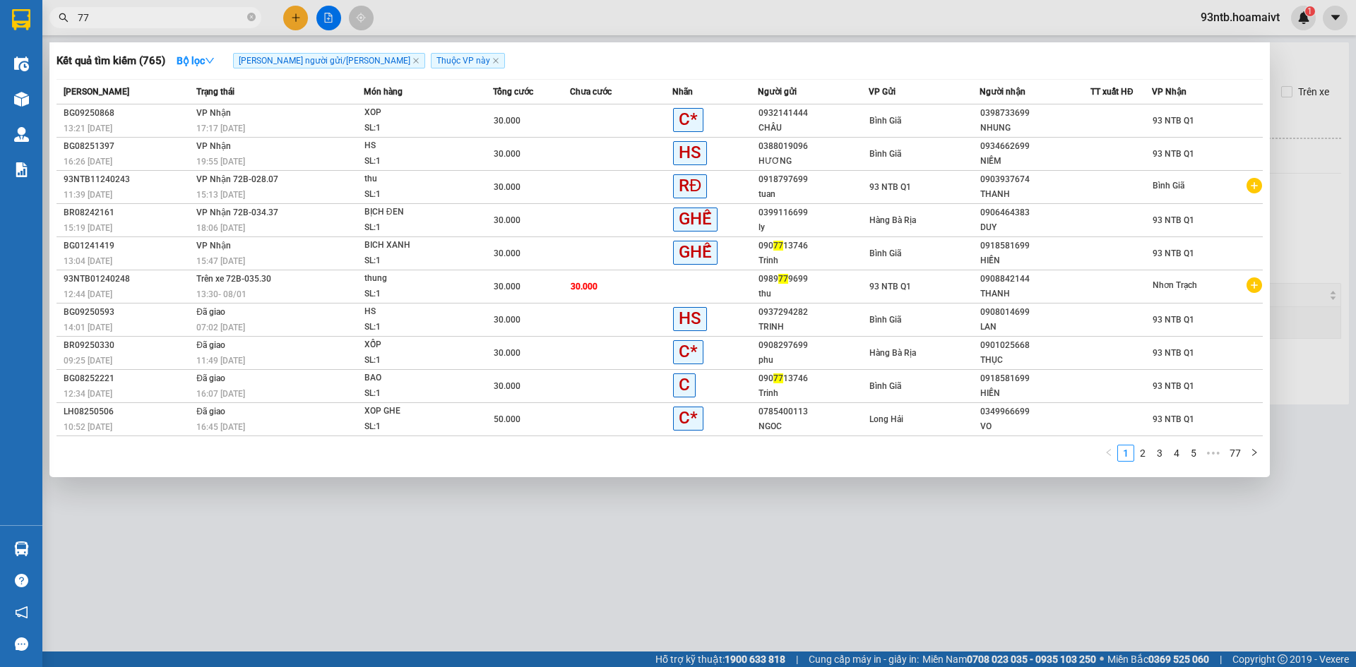
type input "778"
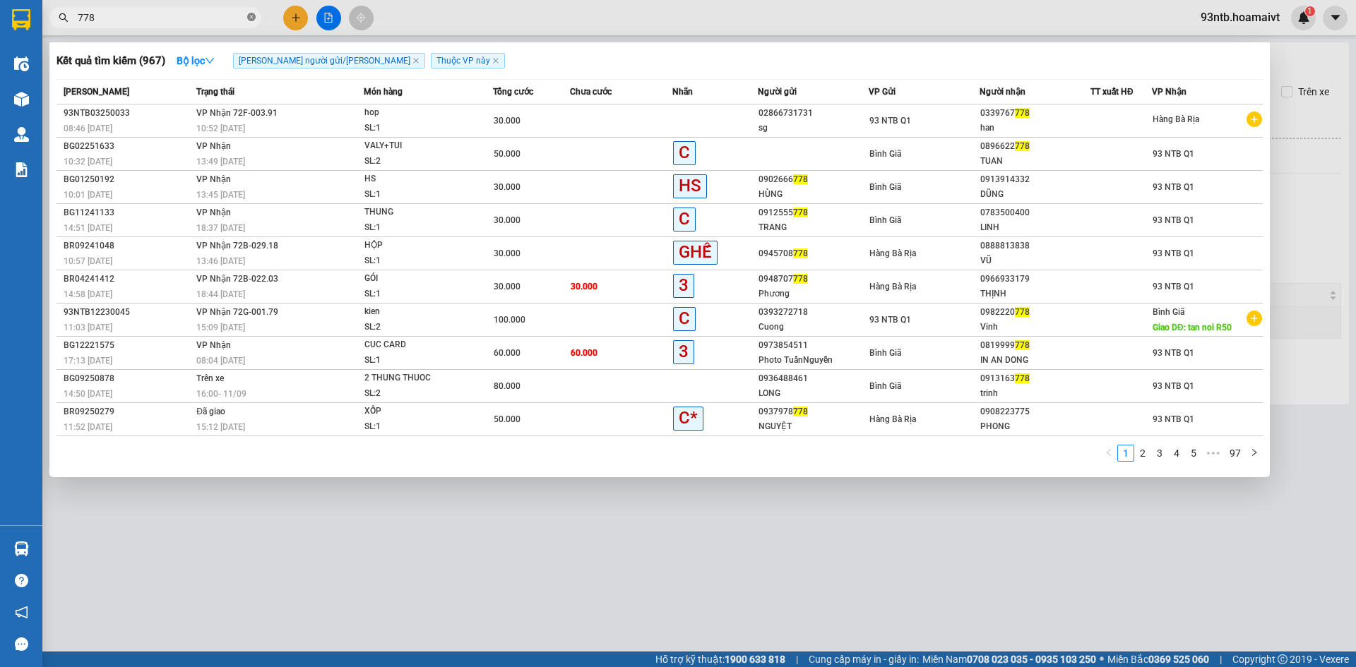
click at [249, 15] on icon "close-circle" at bounding box center [251, 17] width 8 height 8
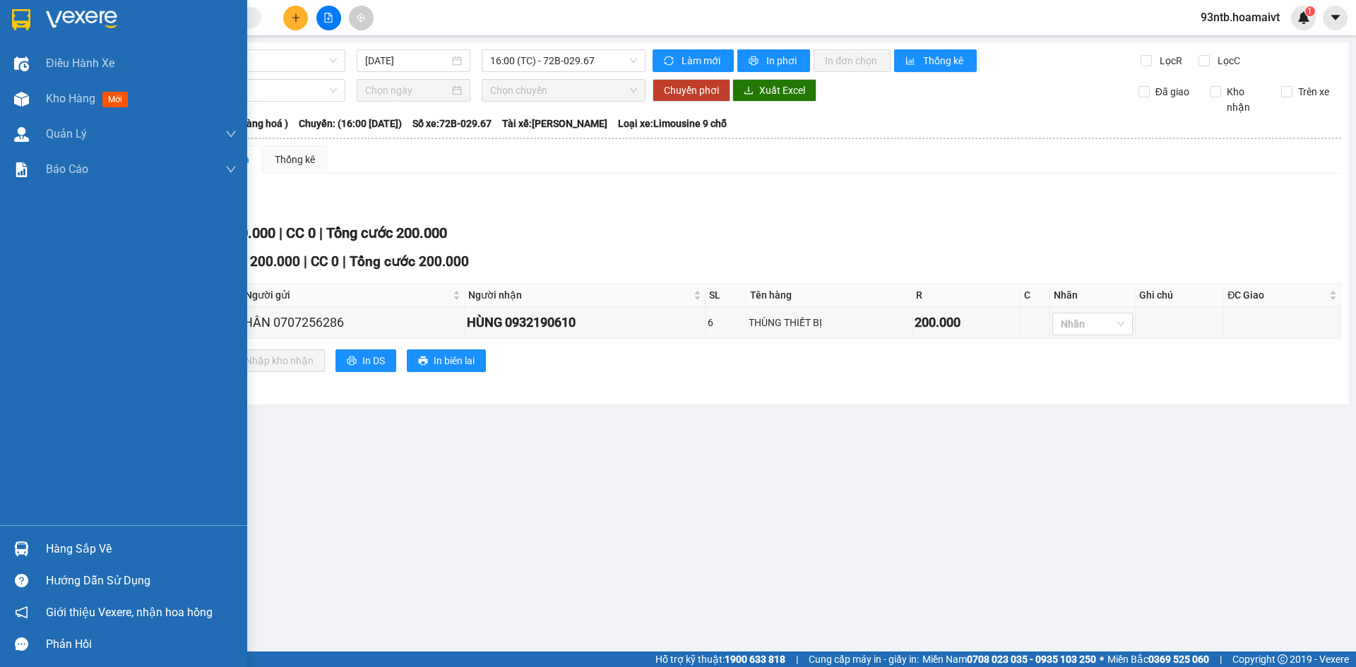
click at [21, 549] on img at bounding box center [21, 549] width 15 height 15
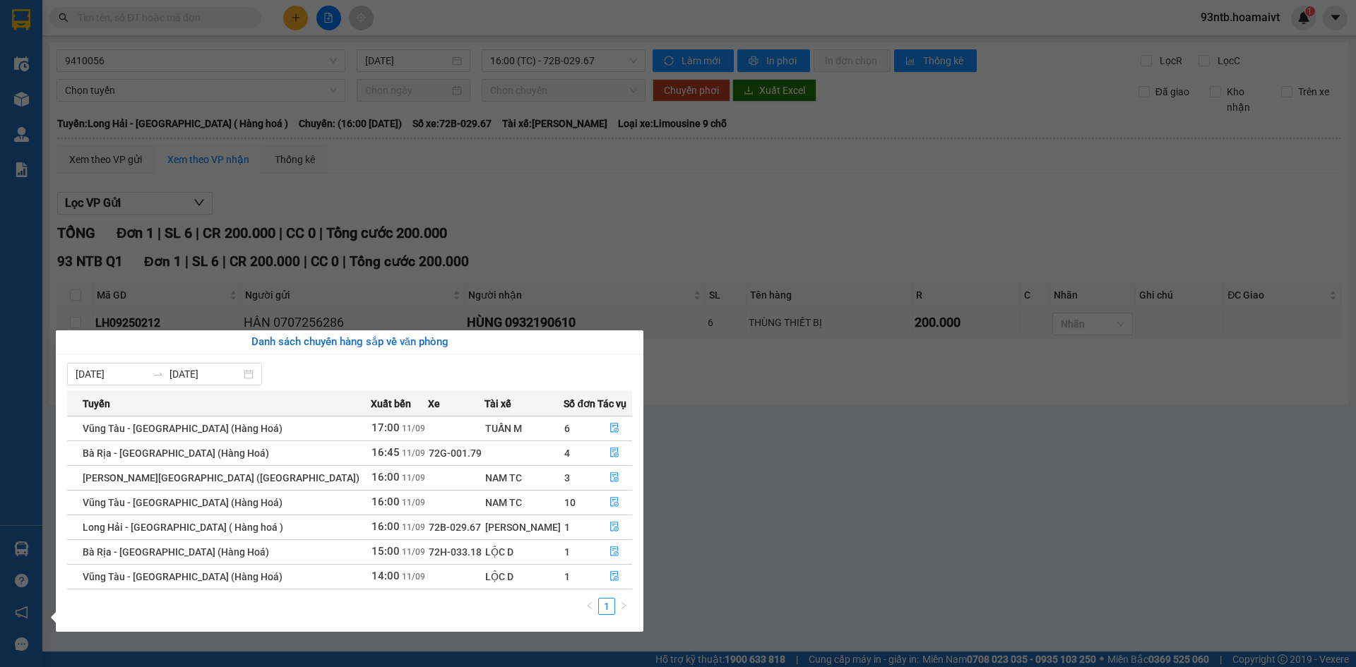
click at [612, 216] on section "Kết quả [PERSON_NAME] ( 967 ) Bộ lọc [PERSON_NAME] người gửi/[PERSON_NAME] [PER…" at bounding box center [678, 333] width 1356 height 667
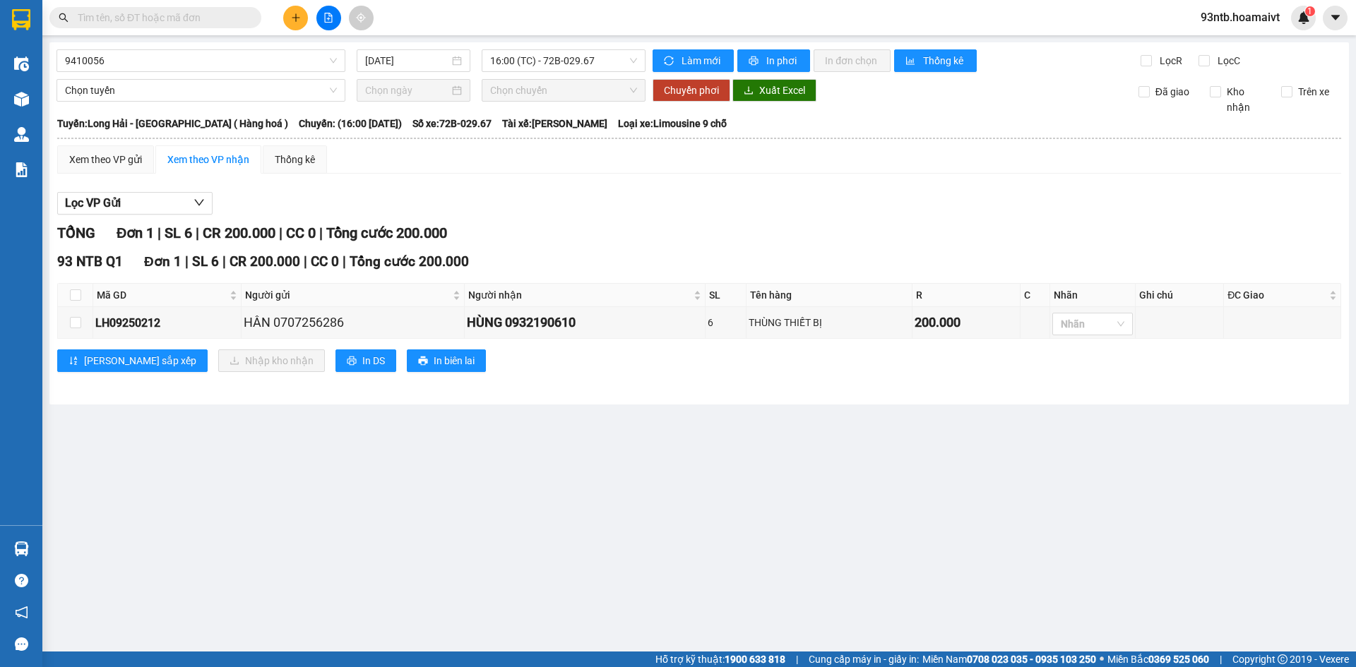
click at [112, 19] on input "text" at bounding box center [161, 18] width 167 height 16
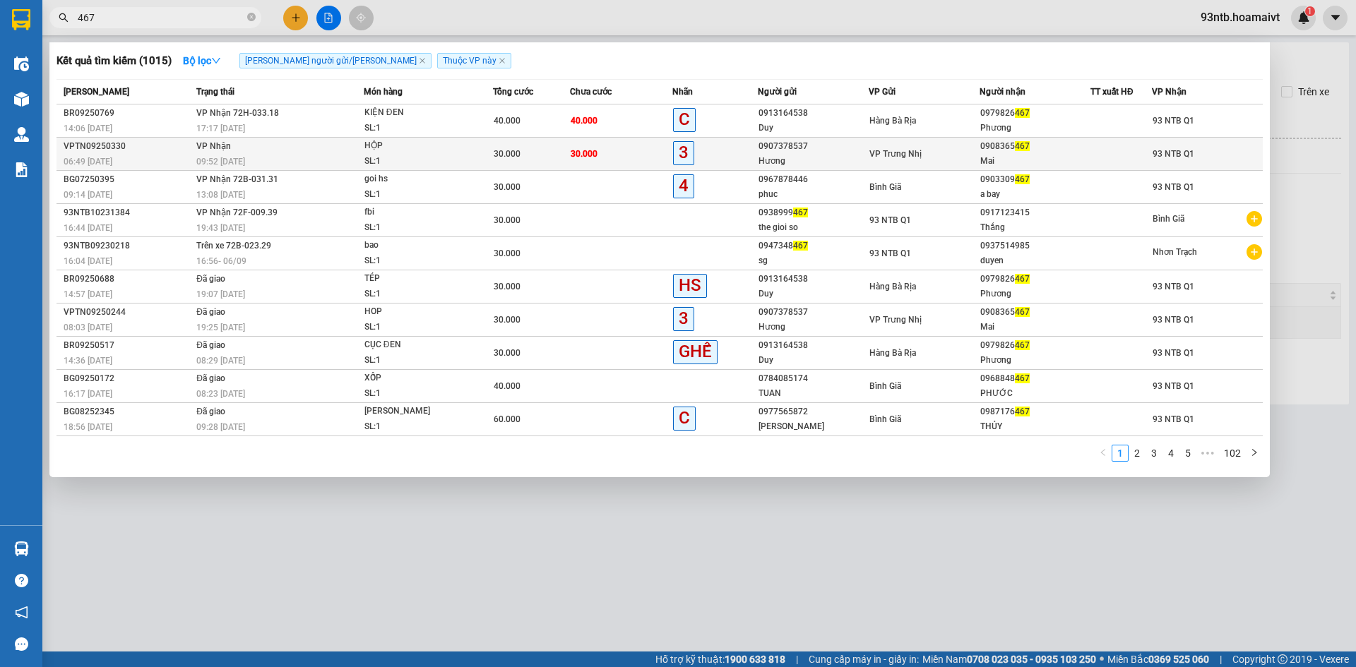
type input "467"
click at [614, 154] on td "30.000" at bounding box center [621, 154] width 102 height 33
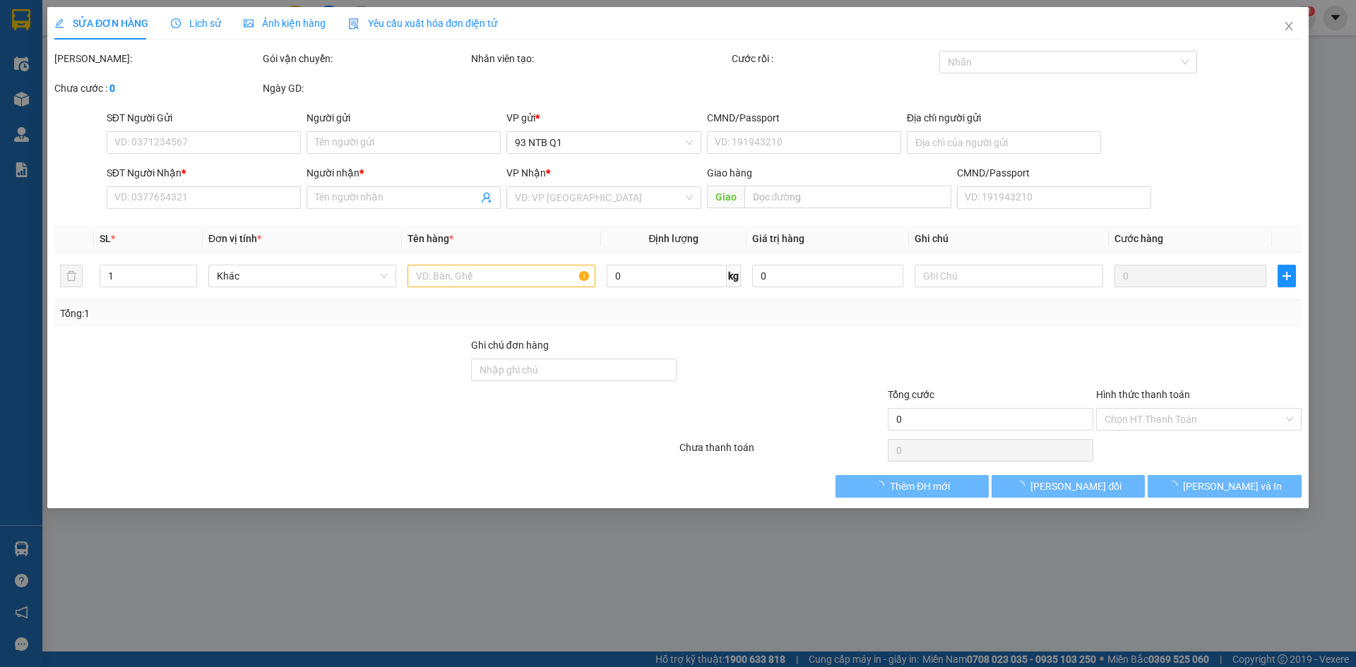
type input "0907378537"
type input "Hương"
type input "0908365467"
type input "Mai"
type input "30.000"
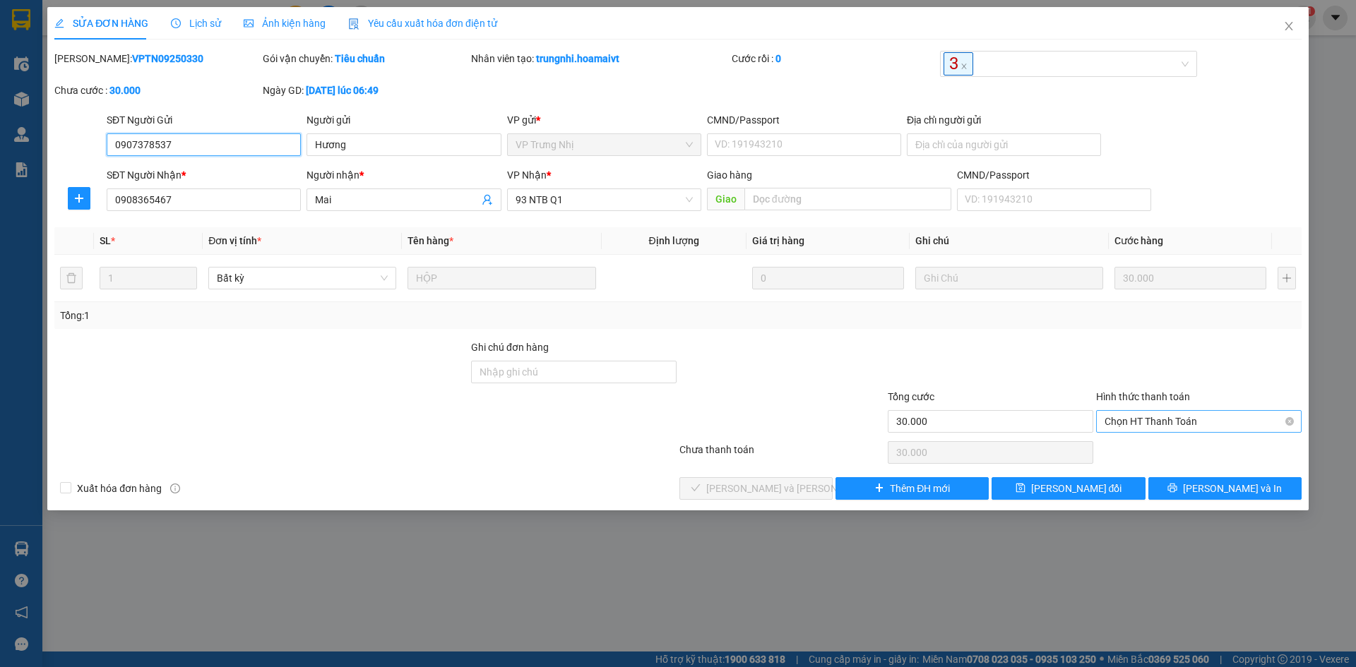
click at [1159, 413] on span "Chọn HT Thanh Toán" at bounding box center [1198, 421] width 189 height 21
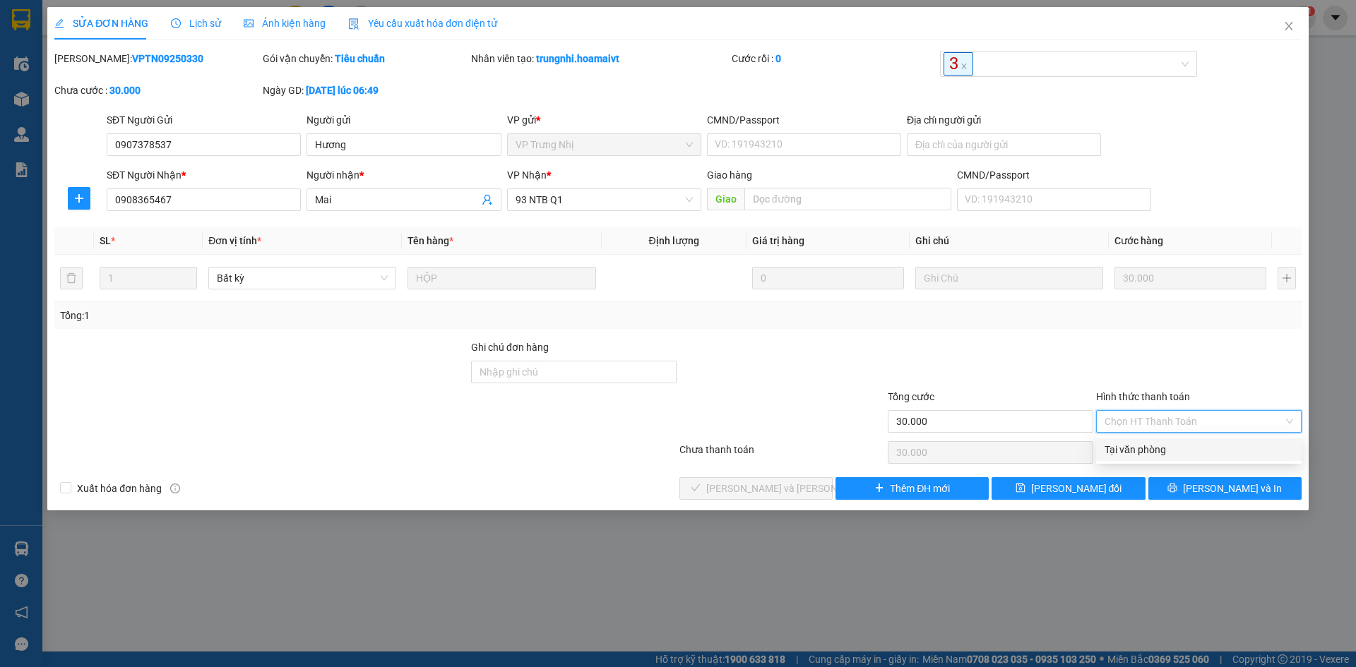
click at [1152, 446] on div "Tại văn phòng" at bounding box center [1198, 450] width 189 height 16
type input "0"
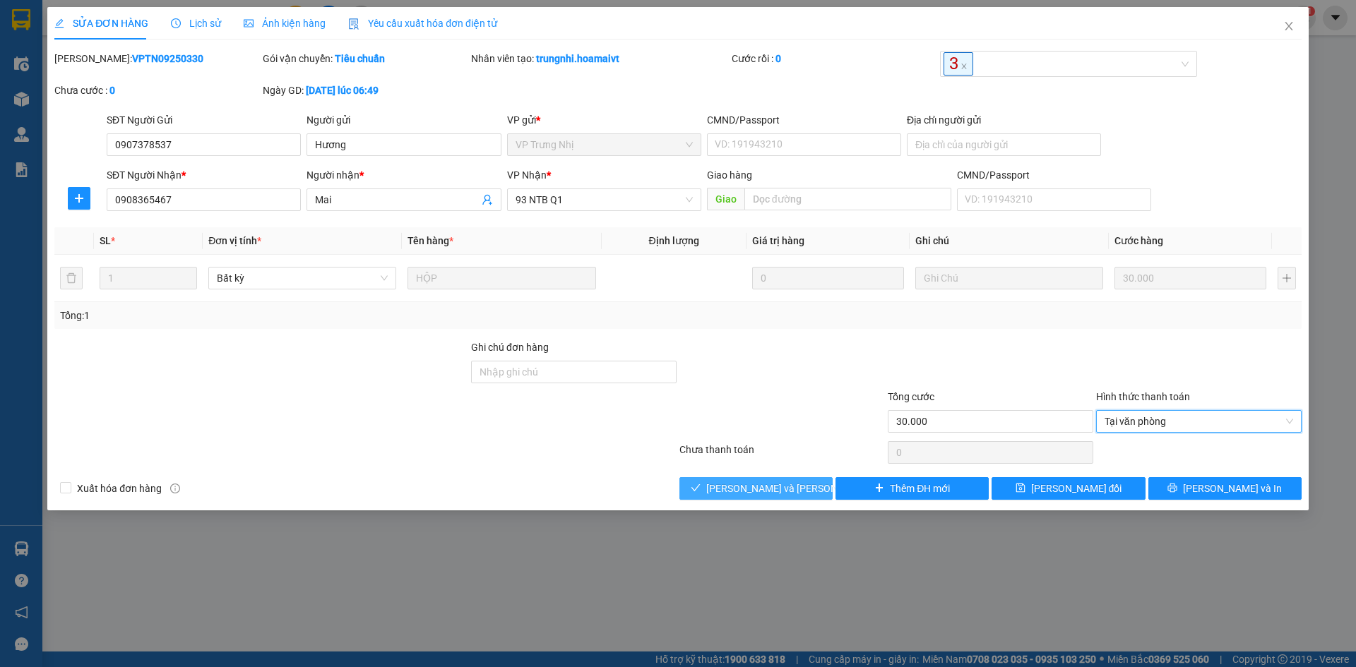
click at [729, 488] on span "[PERSON_NAME] và [PERSON_NAME] hàng" at bounding box center [801, 489] width 191 height 16
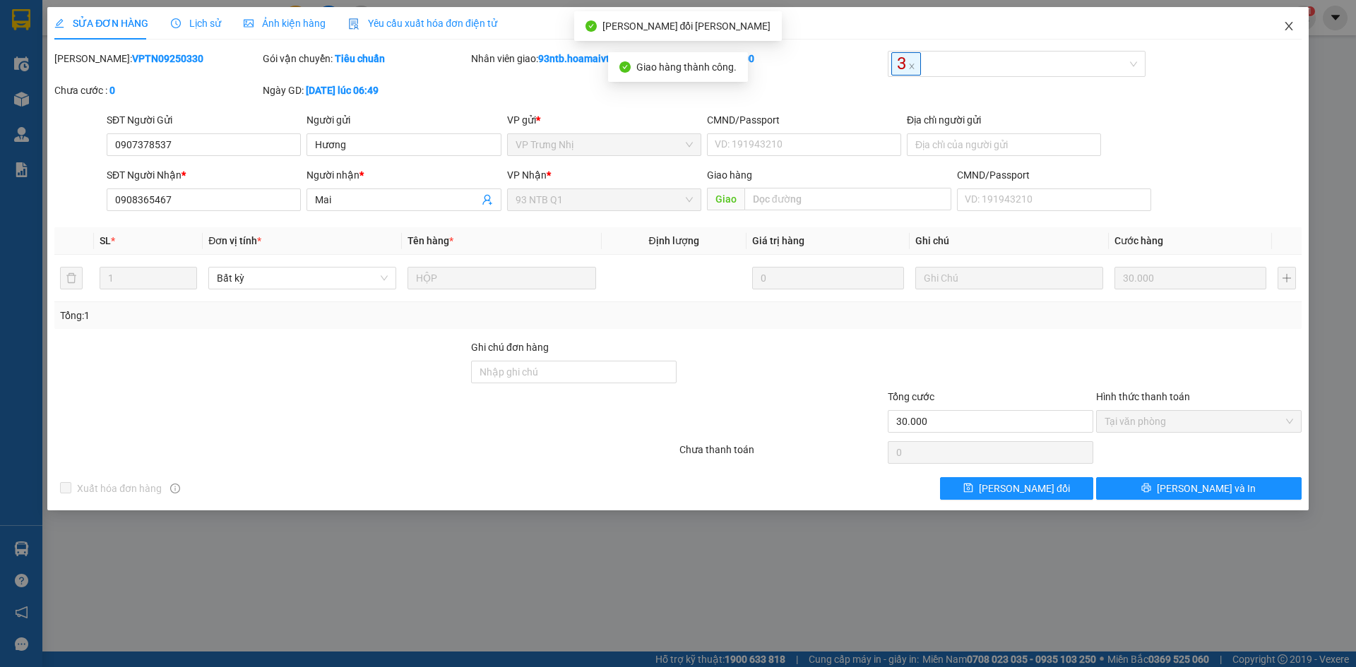
click at [1287, 22] on icon "close" at bounding box center [1288, 25] width 11 height 11
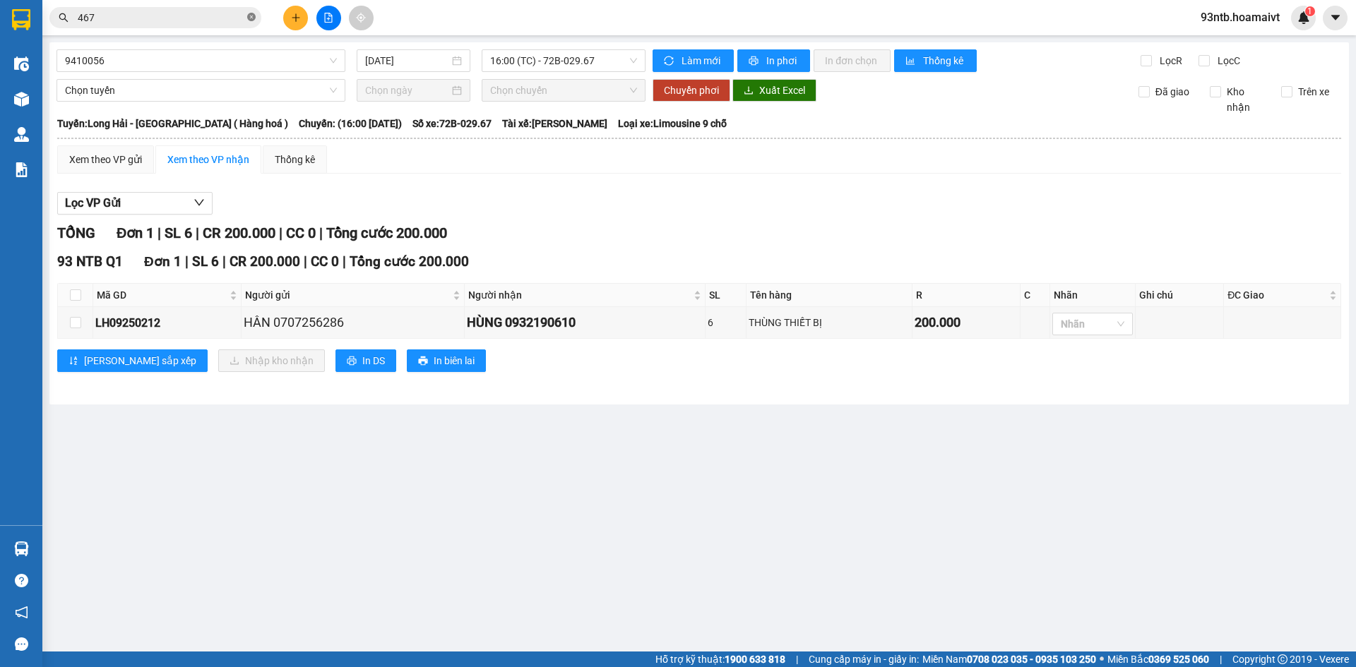
click at [249, 16] on icon "close-circle" at bounding box center [251, 17] width 8 height 8
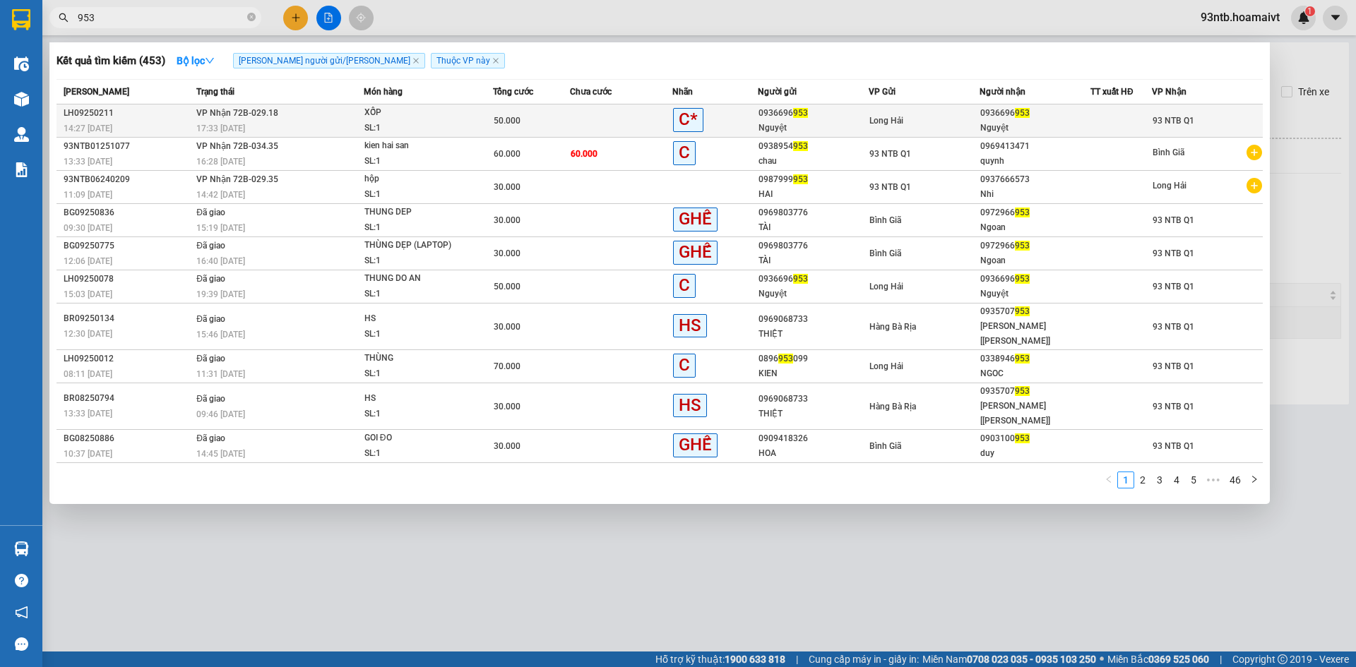
type input "953"
click at [607, 117] on td at bounding box center [621, 121] width 102 height 33
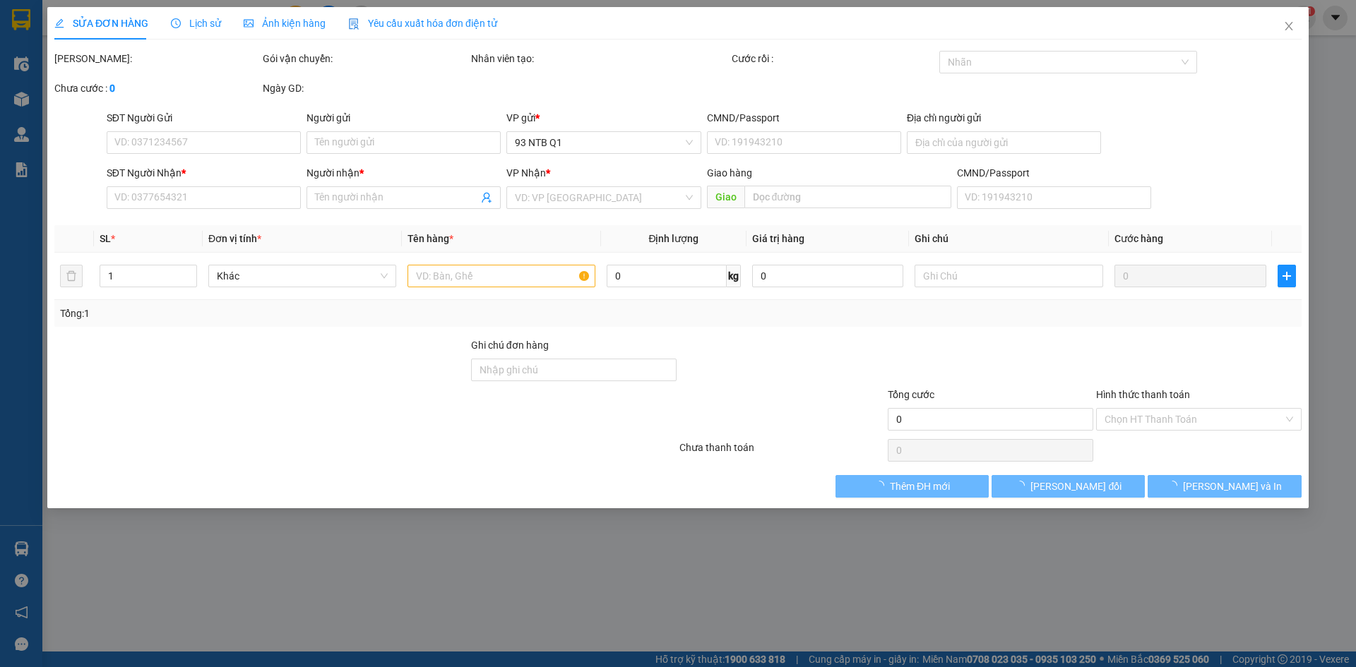
type input "0936696953"
type input "Nguyệt"
type input "0936696953"
type input "Nguyệt"
type input "50.000"
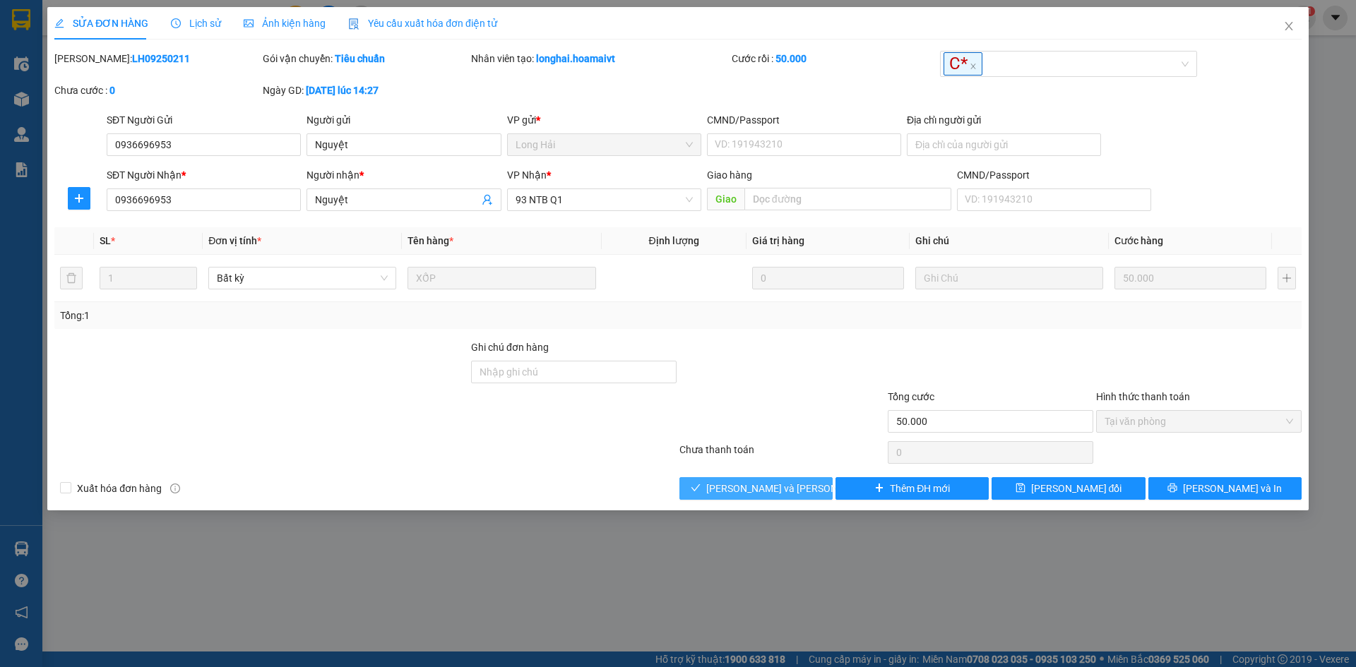
click at [759, 486] on span "[PERSON_NAME] và [PERSON_NAME] hàng" at bounding box center [801, 489] width 191 height 16
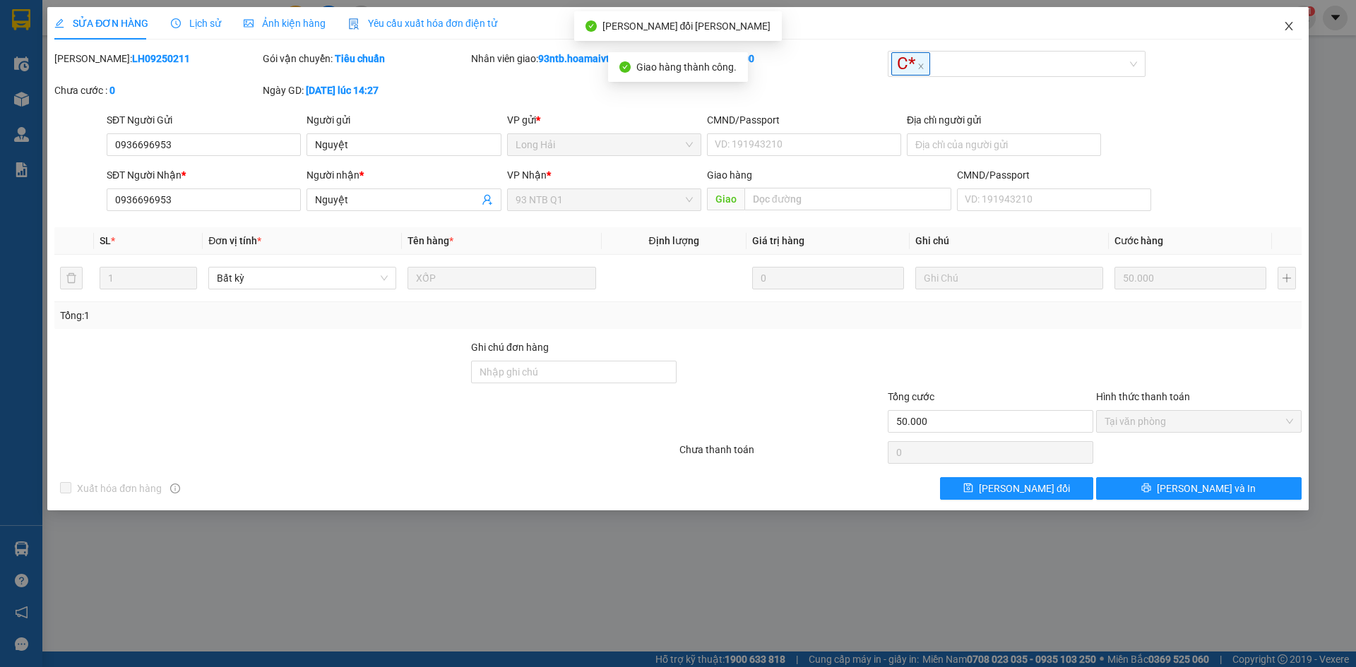
click at [1289, 23] on icon "close" at bounding box center [1288, 25] width 11 height 11
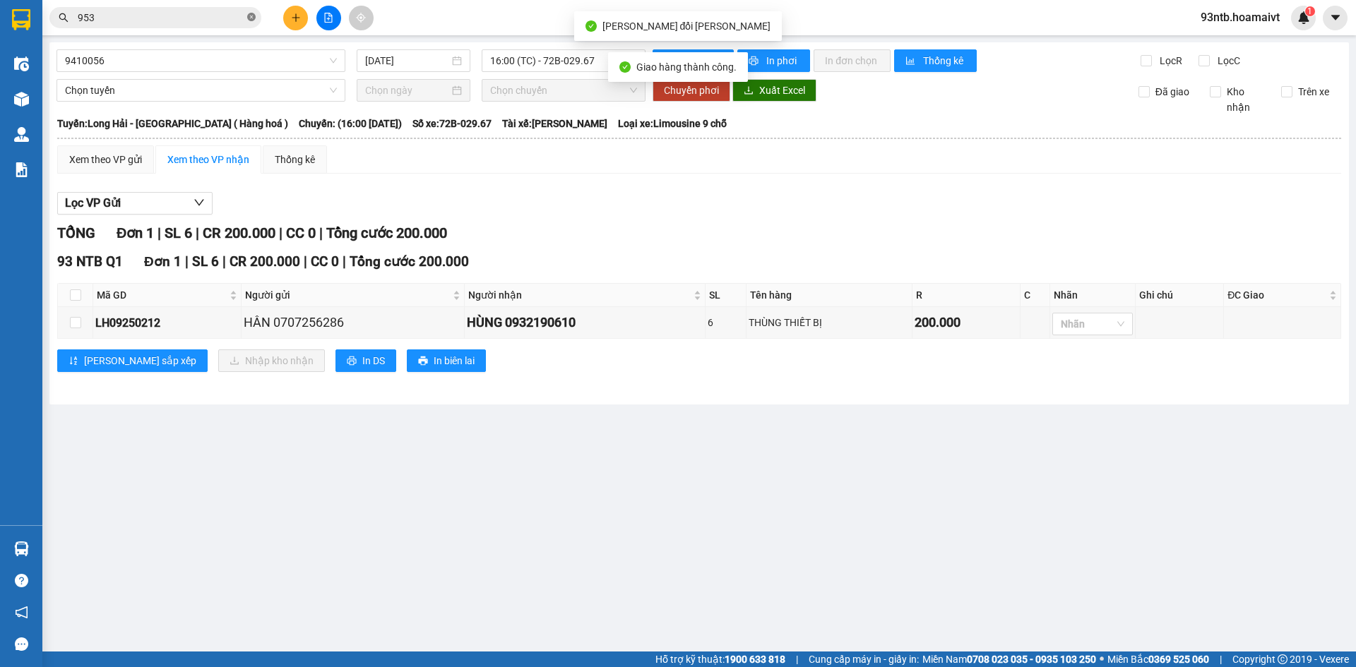
click at [254, 16] on icon "close-circle" at bounding box center [251, 17] width 8 height 8
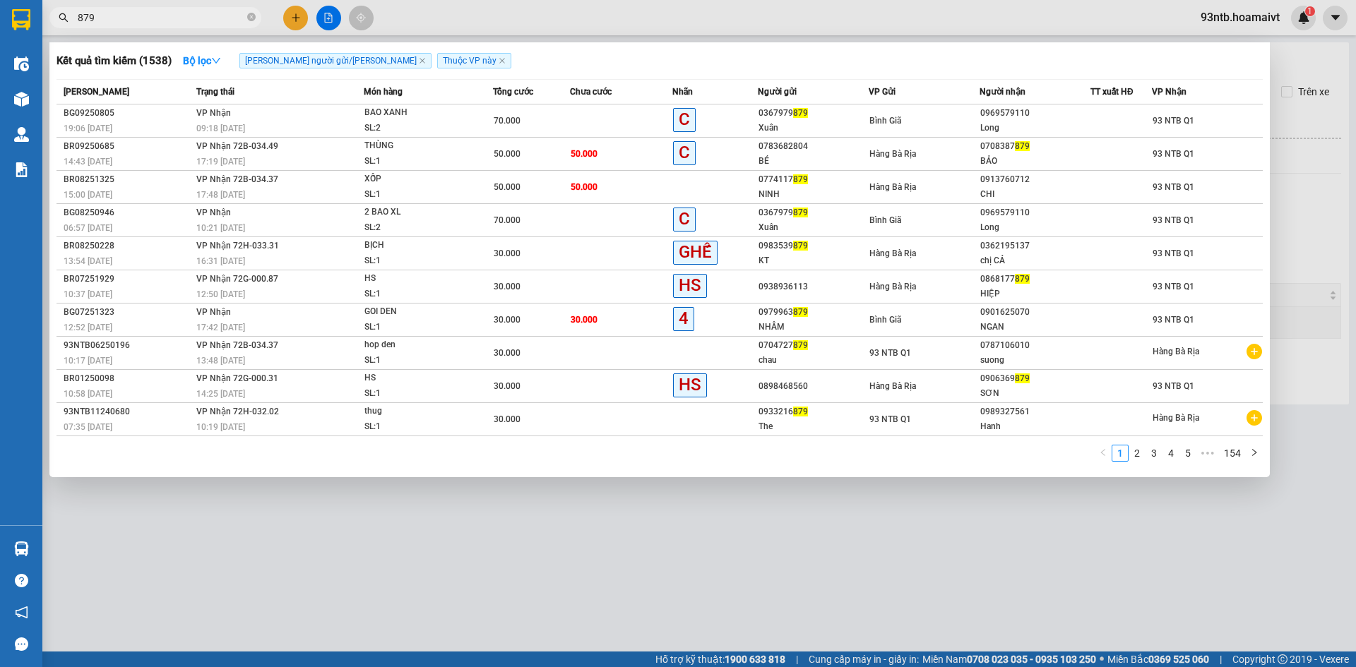
type input "879"
click at [251, 16] on icon "close-circle" at bounding box center [251, 17] width 8 height 8
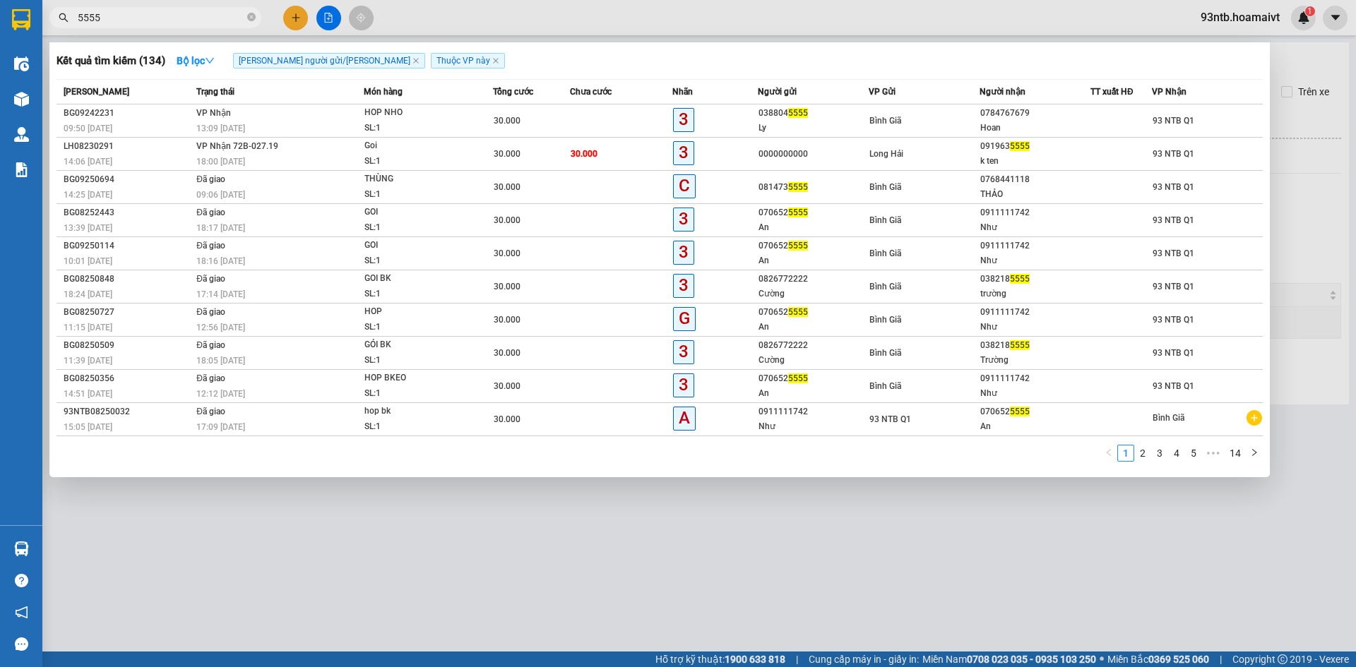
type input "5555"
click at [249, 17] on icon "close-circle" at bounding box center [251, 17] width 8 height 8
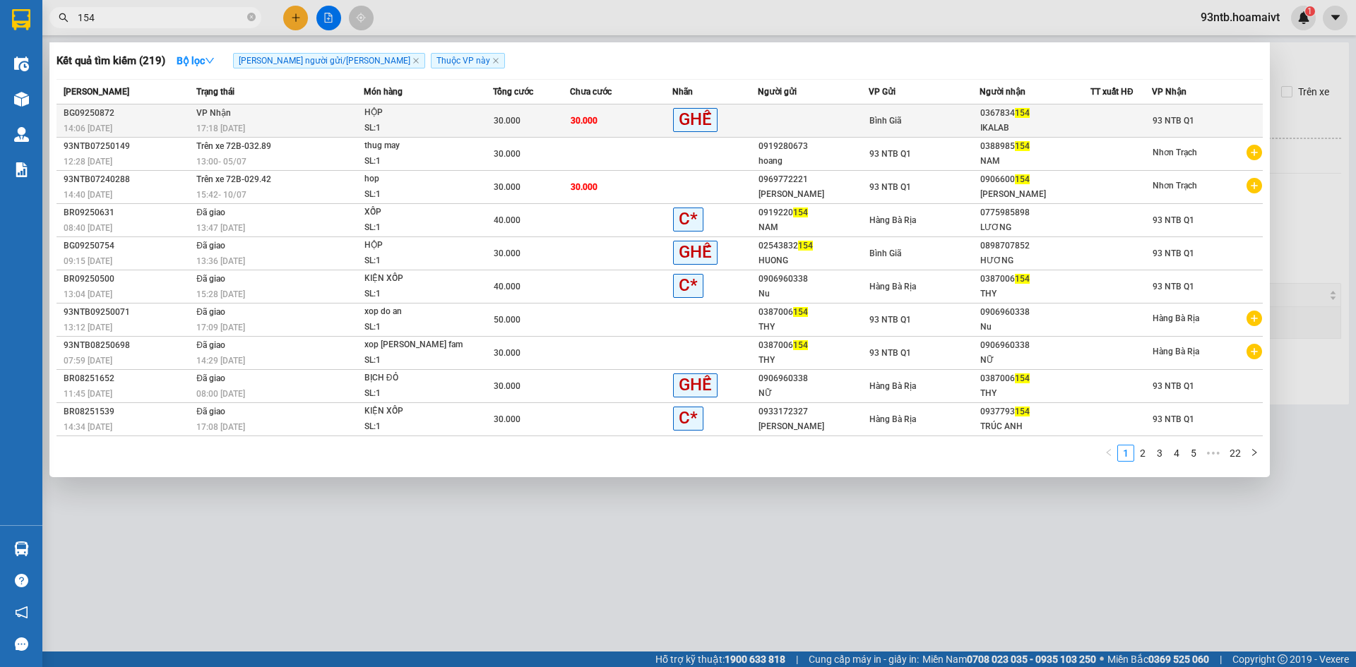
type input "154"
click at [638, 117] on td "30.000" at bounding box center [621, 121] width 102 height 33
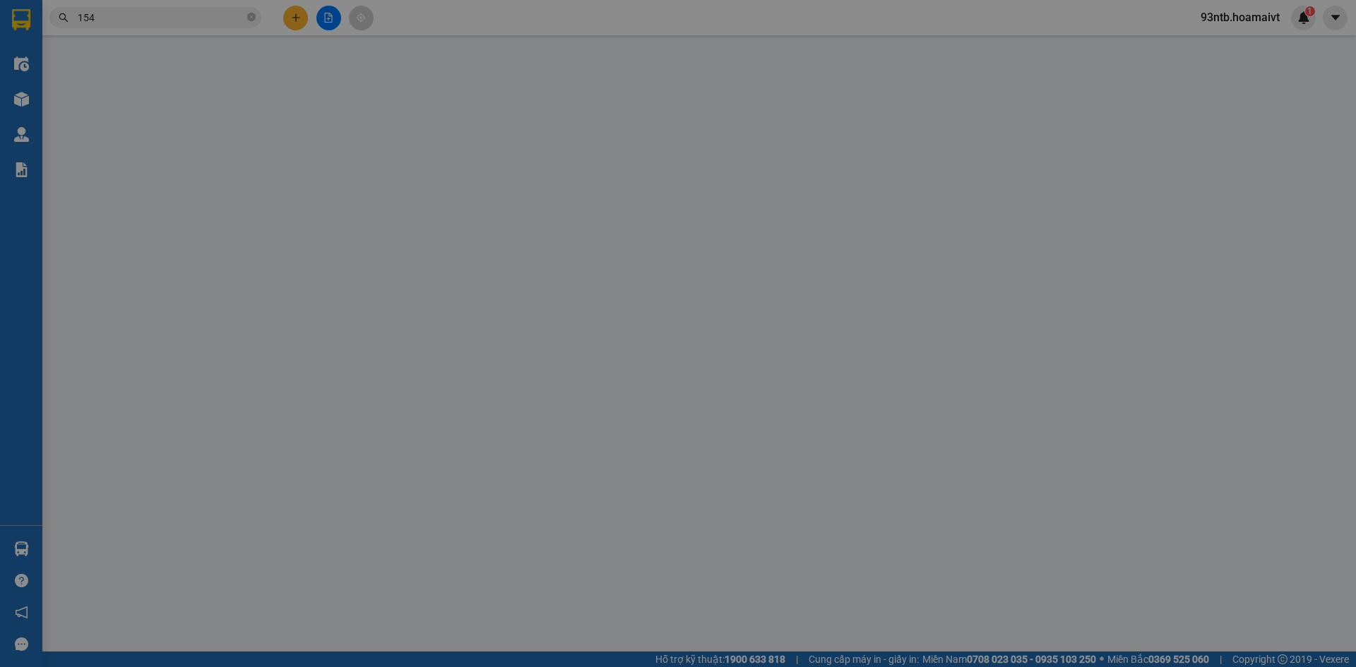
type input "0367834154"
type input "IKALAB"
type input "30.000"
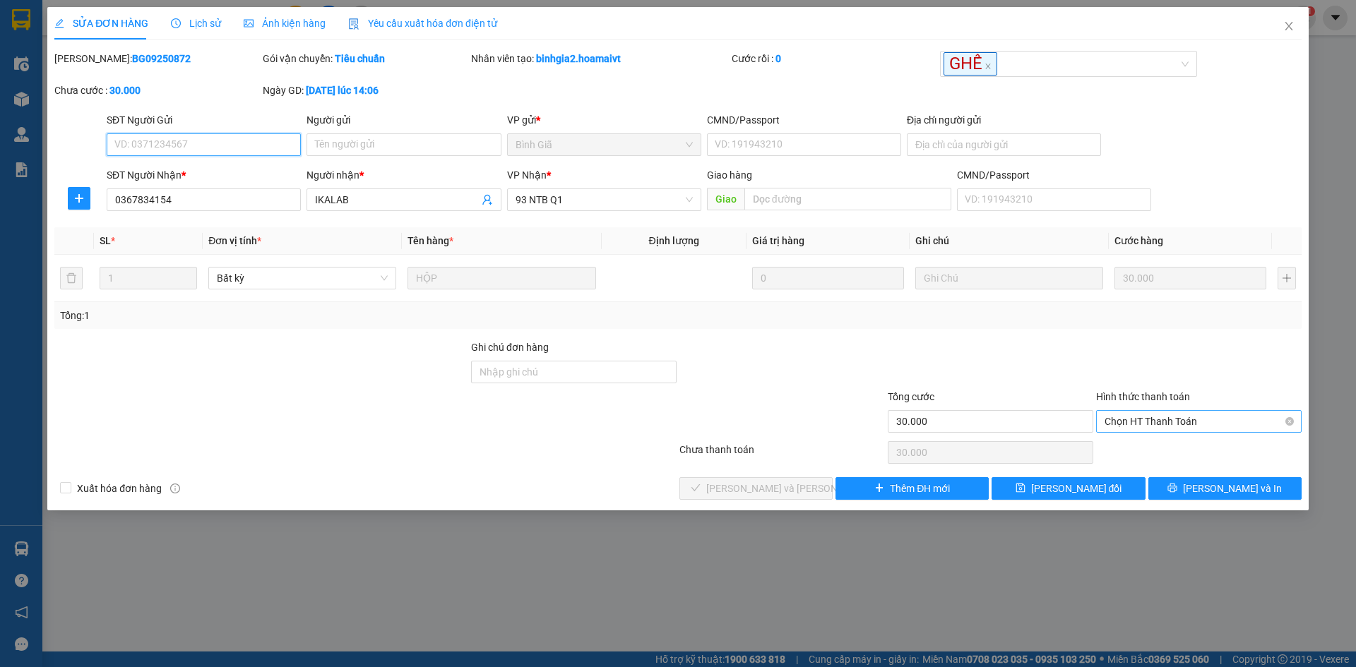
click at [1143, 415] on span "Chọn HT Thanh Toán" at bounding box center [1198, 421] width 189 height 21
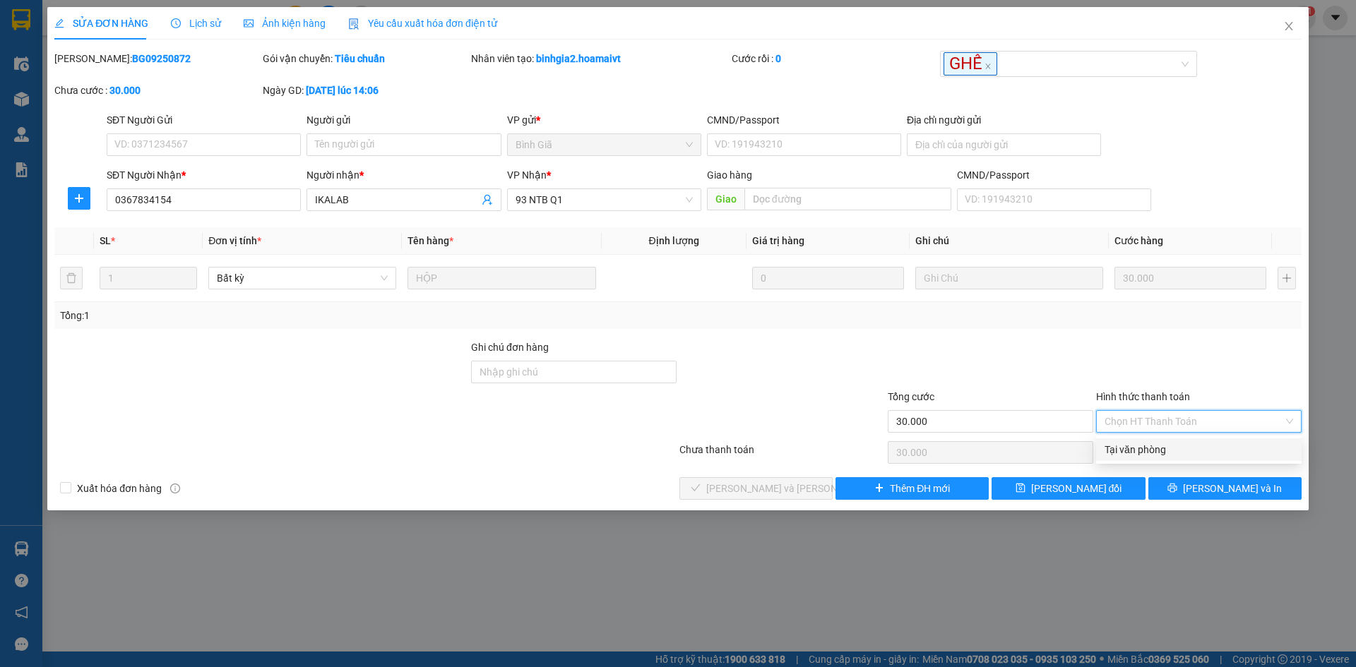
click at [1133, 448] on div "Tại văn phòng" at bounding box center [1198, 450] width 189 height 16
type input "0"
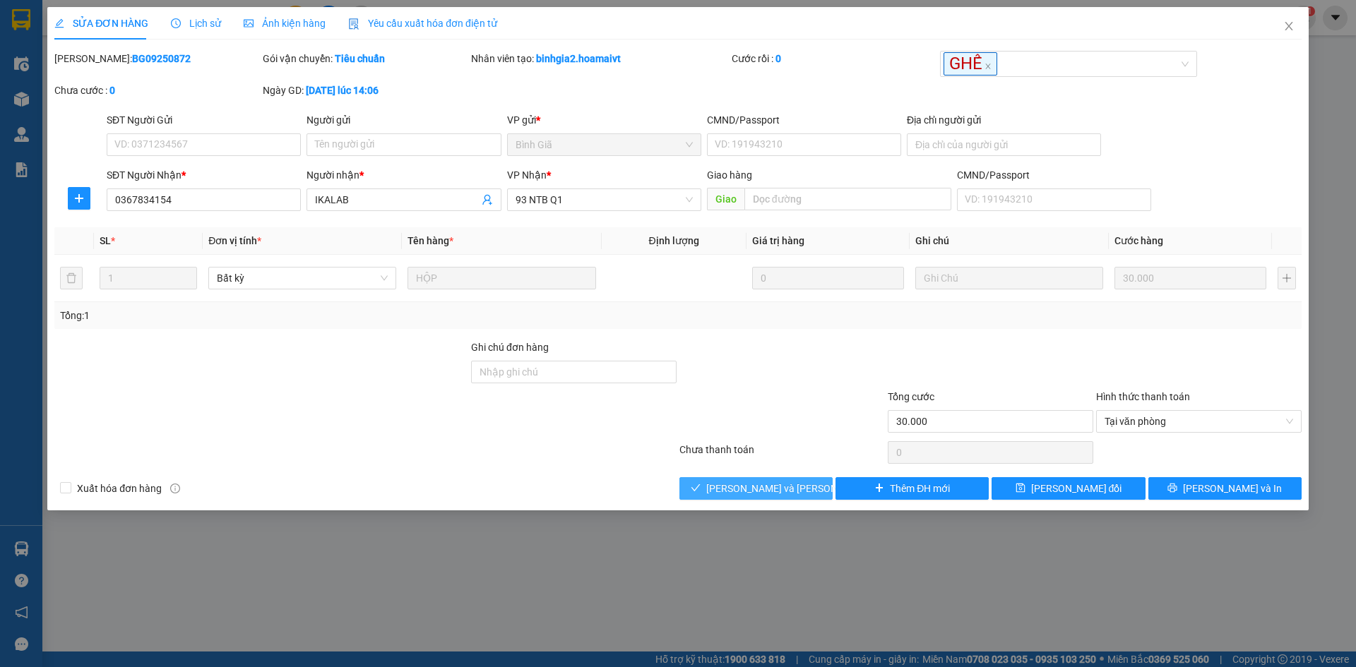
click at [738, 484] on span "[PERSON_NAME] và [PERSON_NAME] hàng" at bounding box center [801, 489] width 191 height 16
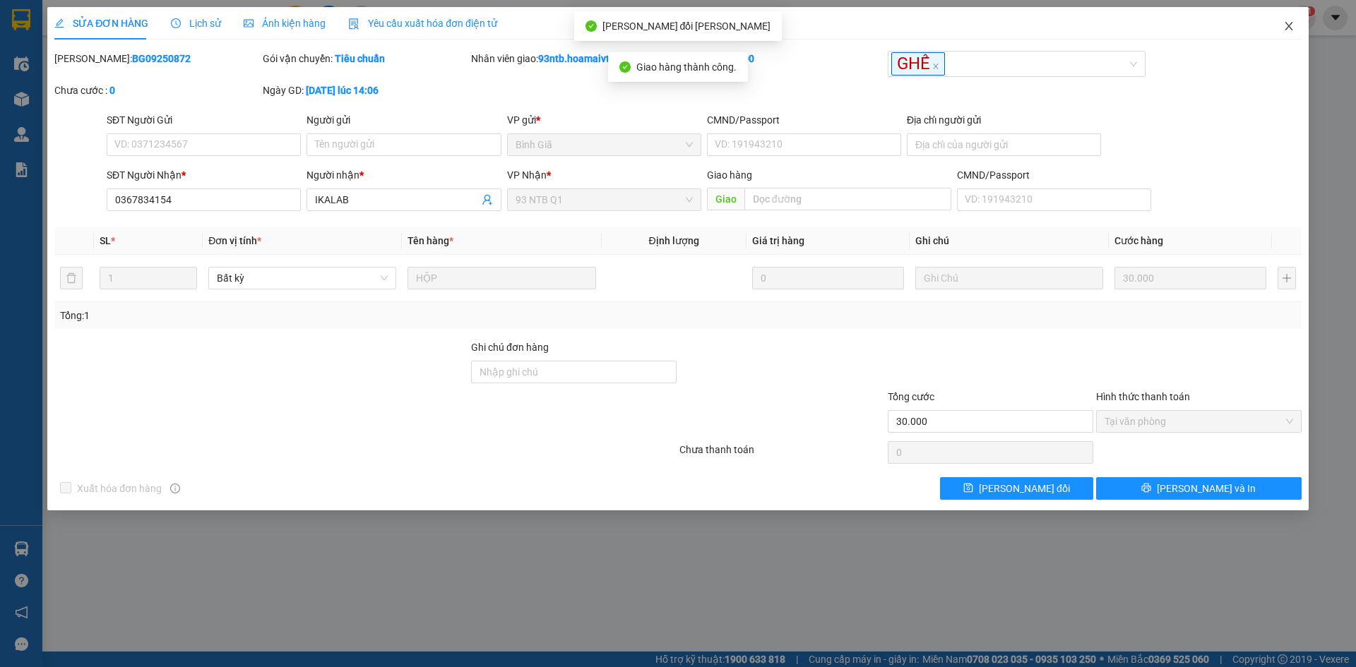
click at [1285, 22] on icon "close" at bounding box center [1288, 25] width 11 height 11
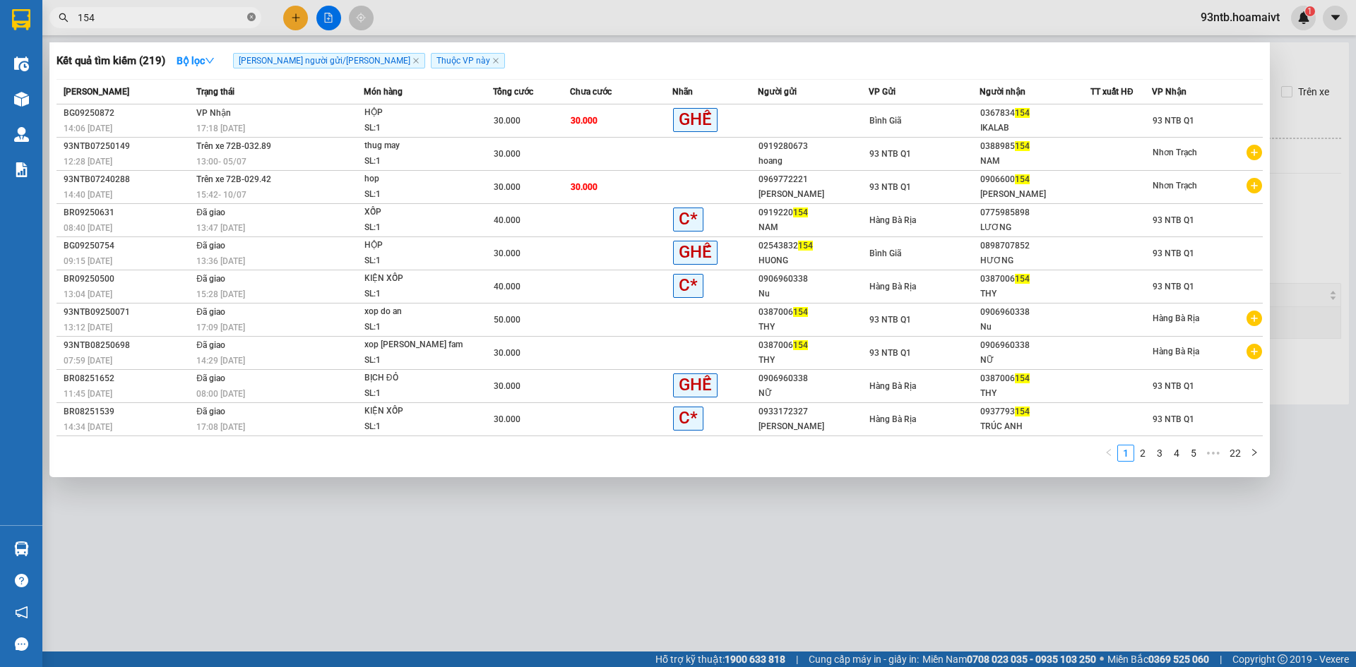
click at [253, 14] on icon "close-circle" at bounding box center [251, 17] width 8 height 8
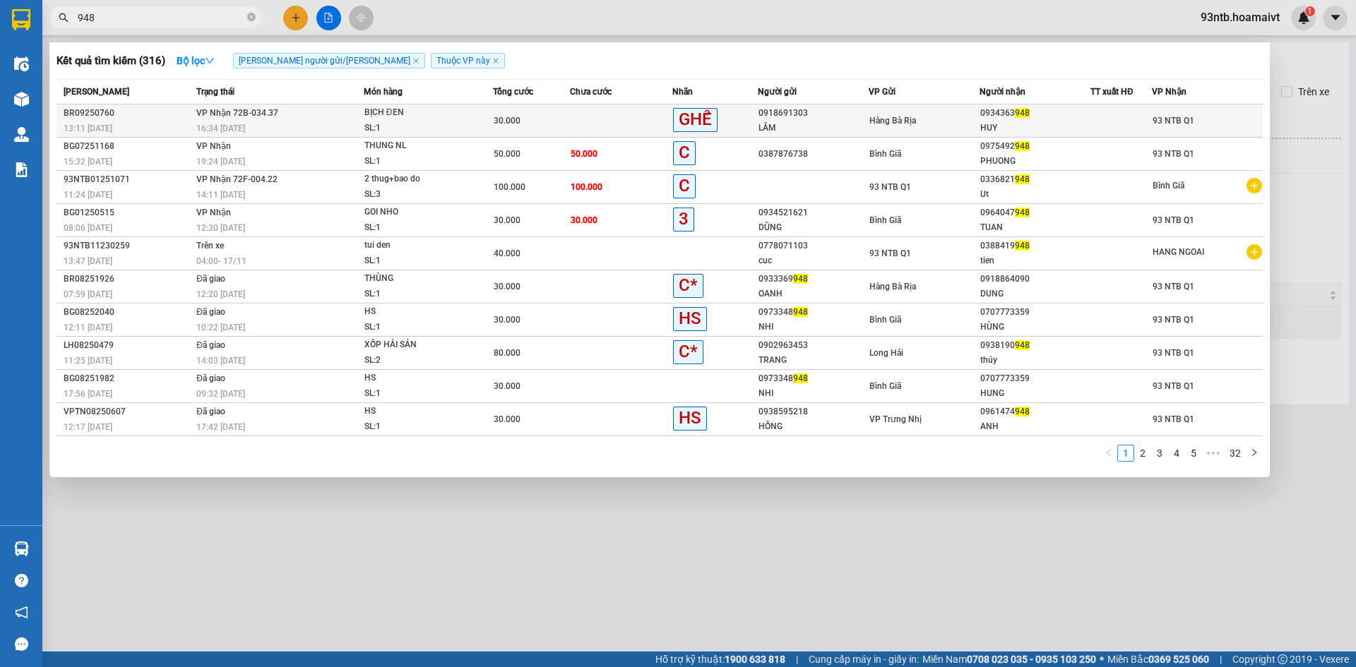
type input "948"
click at [604, 119] on td at bounding box center [621, 121] width 102 height 33
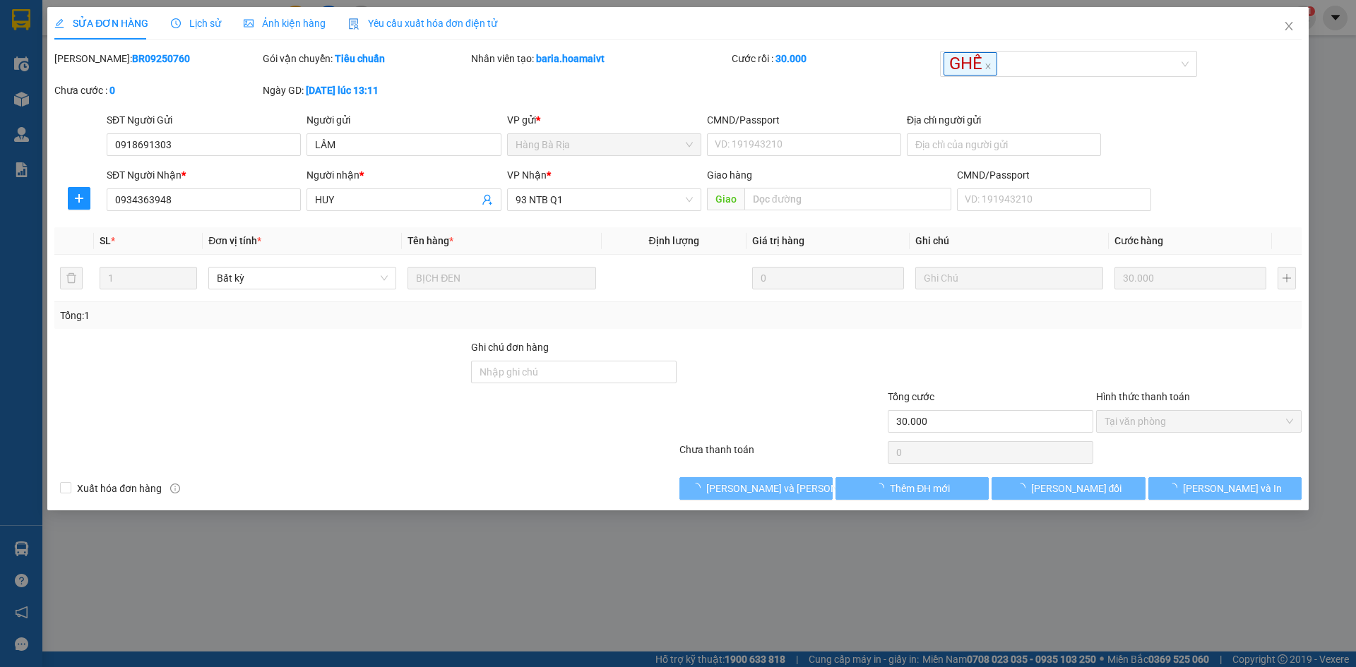
type input "0918691303"
type input "LÂM"
type input "0934363948"
type input "HUY"
type input "30.000"
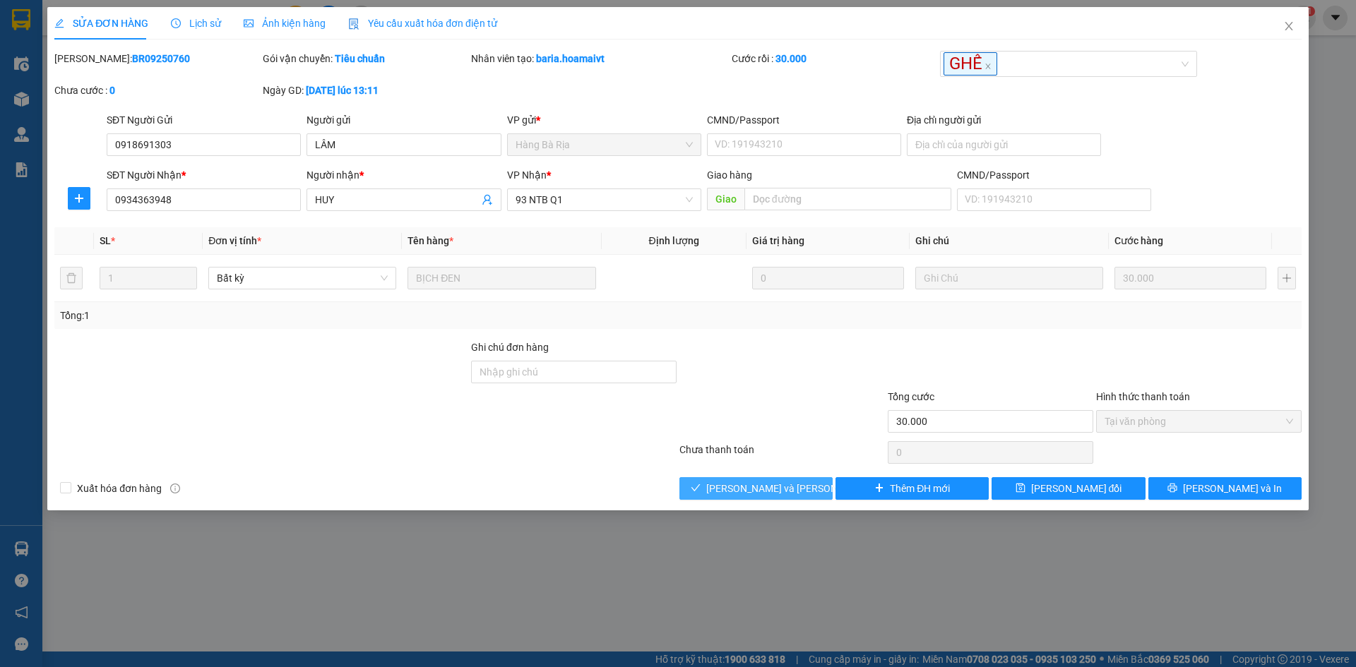
click at [725, 484] on span "[PERSON_NAME] và [PERSON_NAME] hàng" at bounding box center [801, 489] width 191 height 16
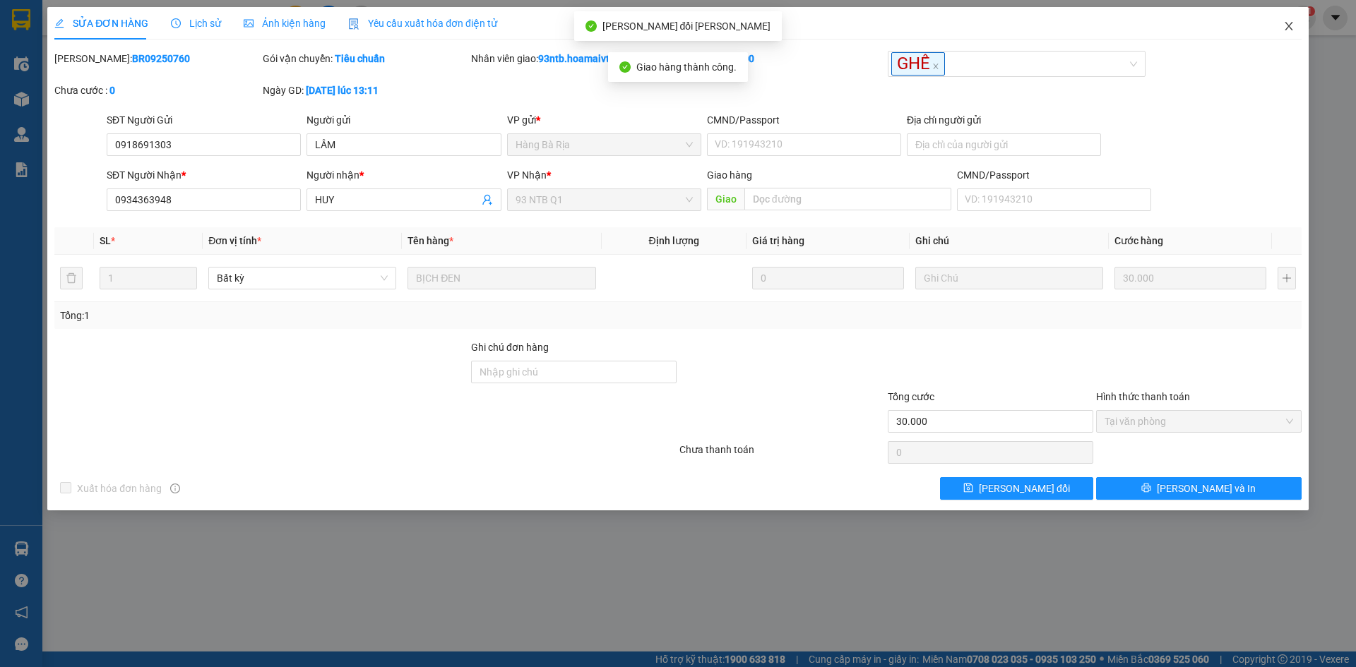
click at [1288, 23] on icon "close" at bounding box center [1288, 25] width 11 height 11
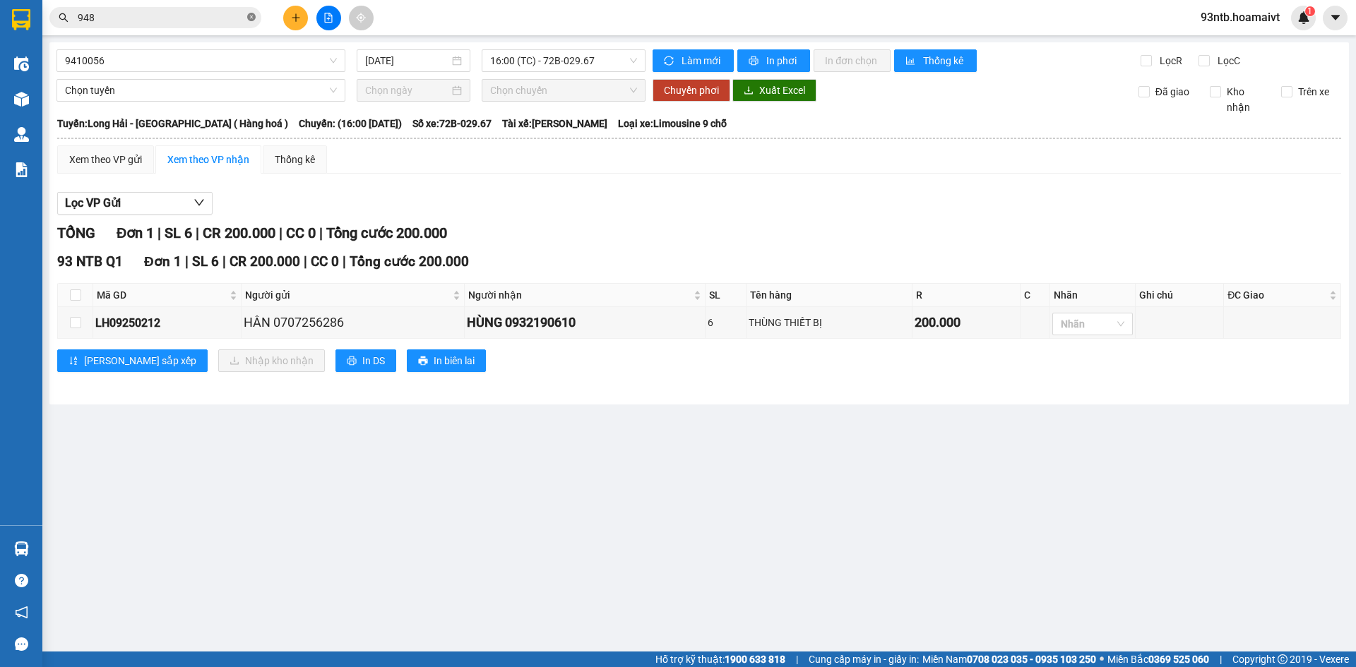
click at [251, 17] on icon "close-circle" at bounding box center [251, 17] width 8 height 8
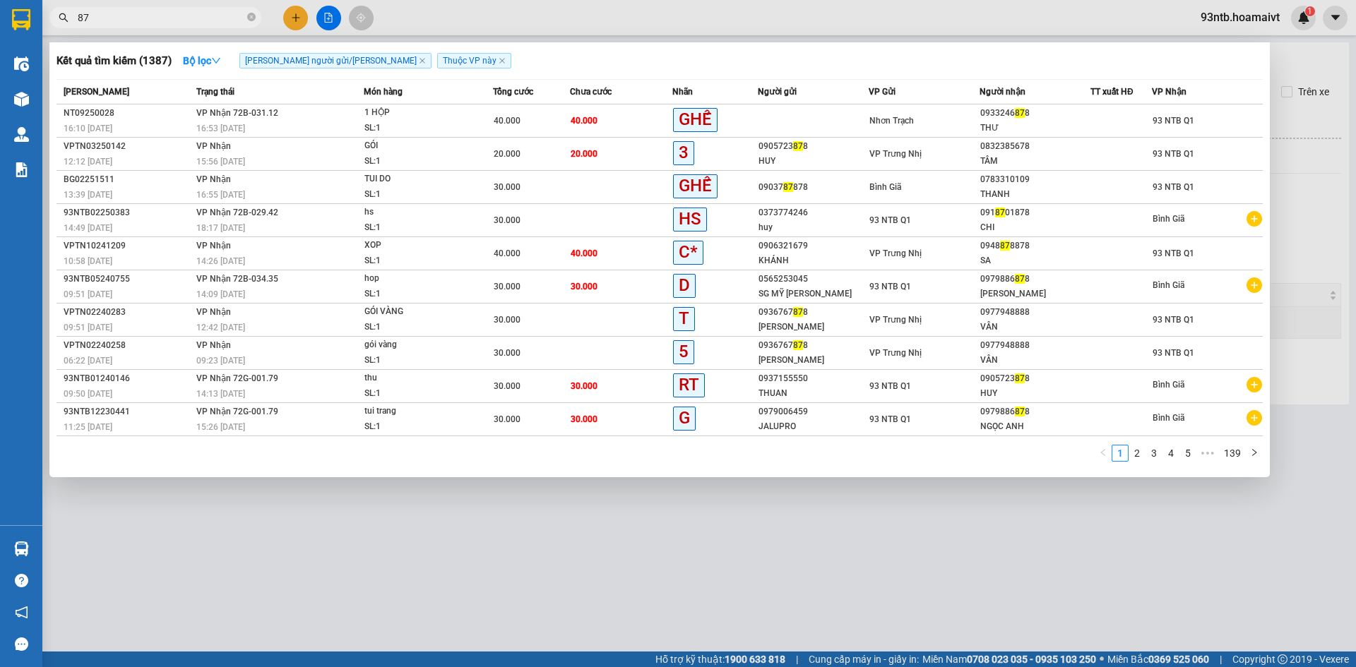
type input "8"
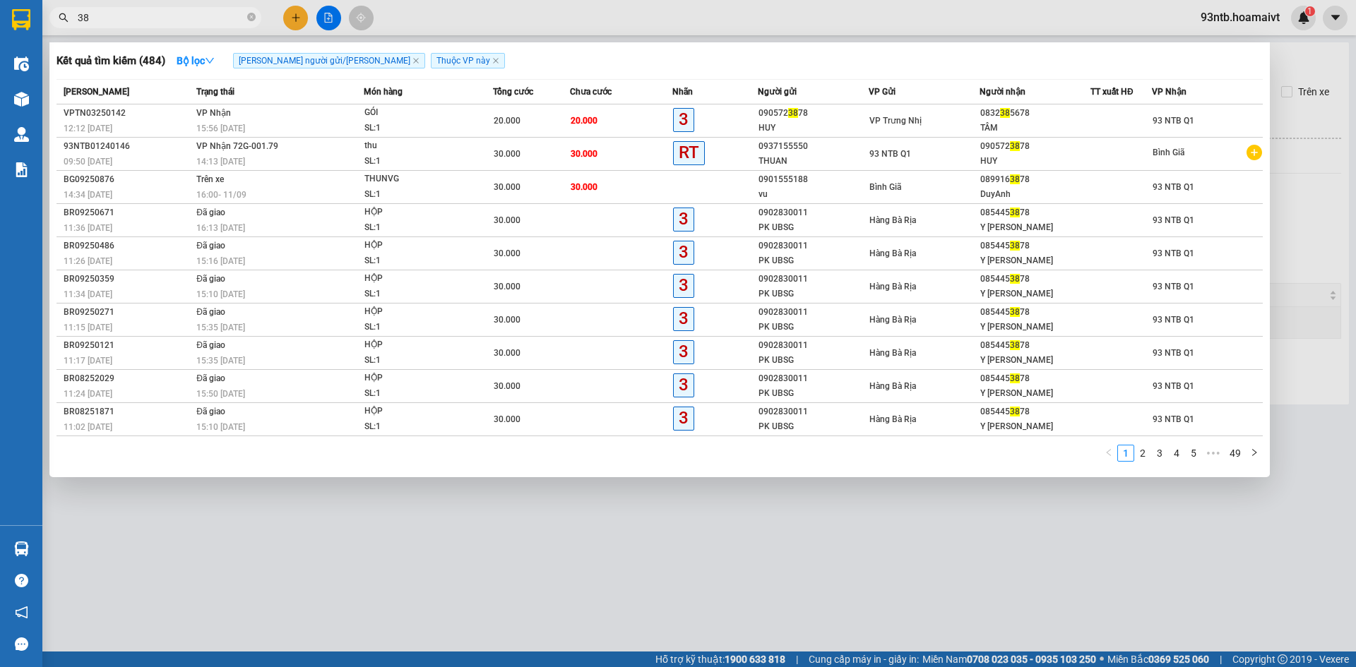
type input "3"
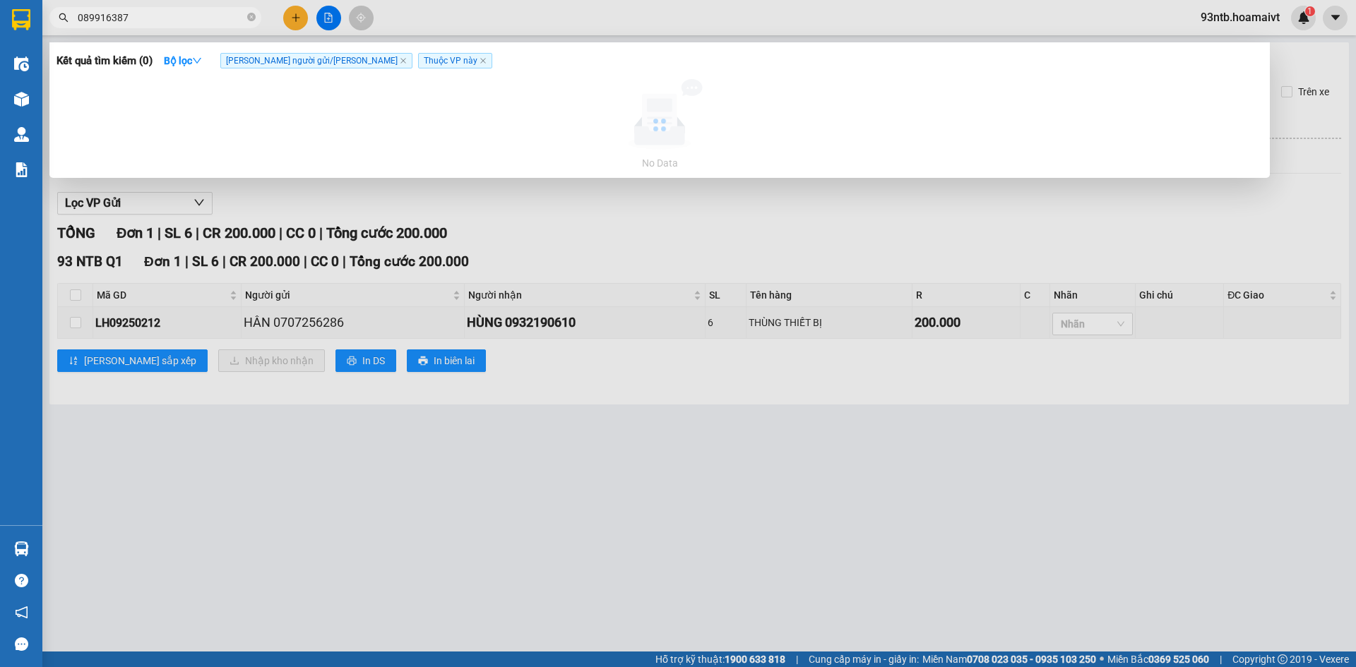
type input "0899163878"
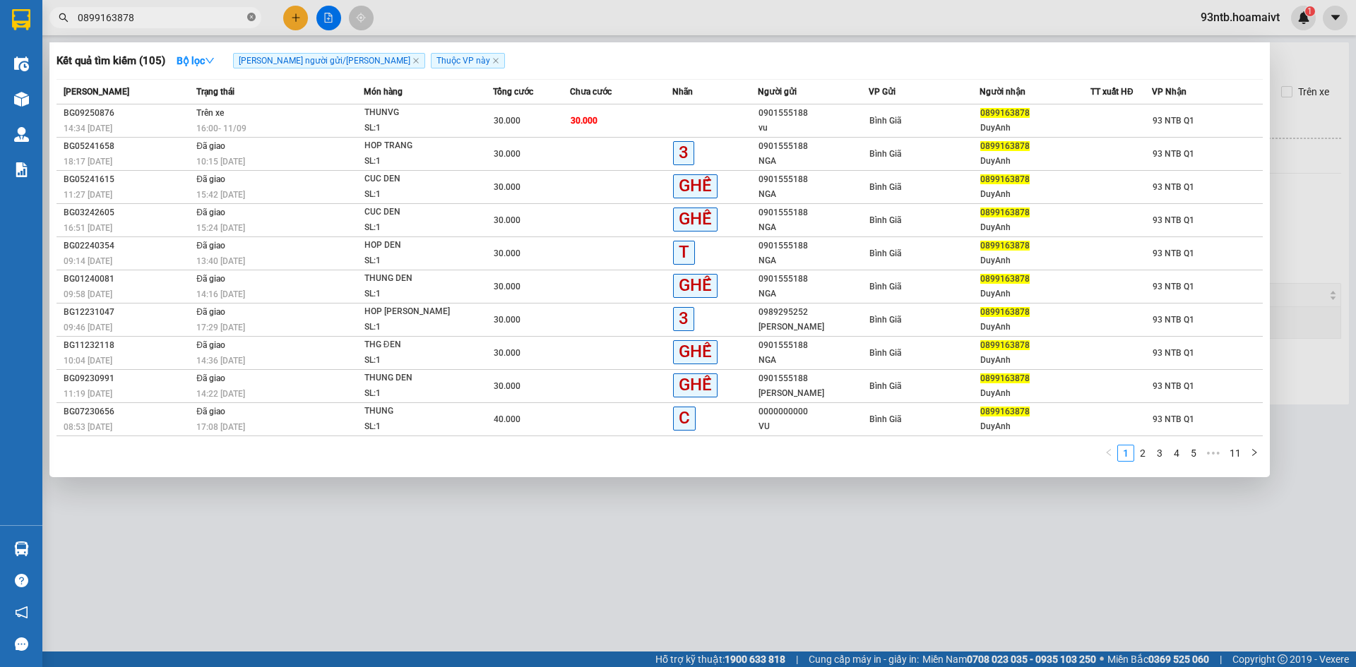
click at [249, 13] on icon "close-circle" at bounding box center [251, 17] width 8 height 8
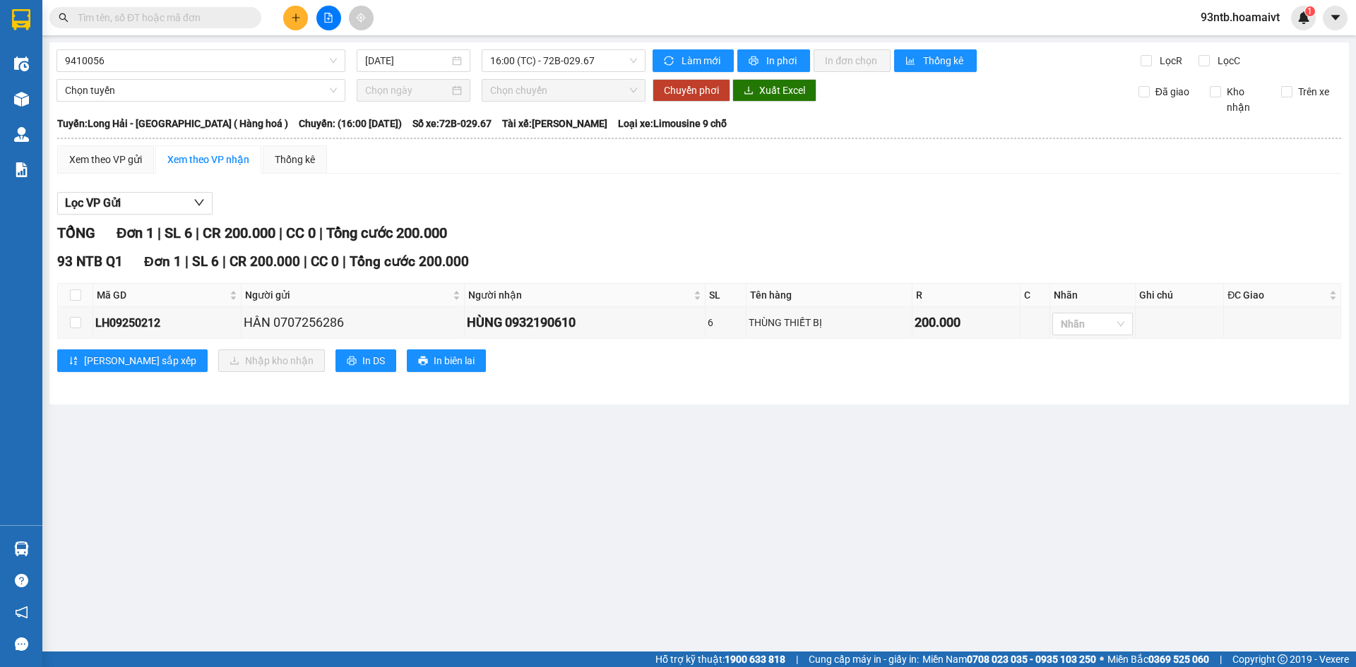
click at [104, 18] on input "text" at bounding box center [161, 18] width 167 height 16
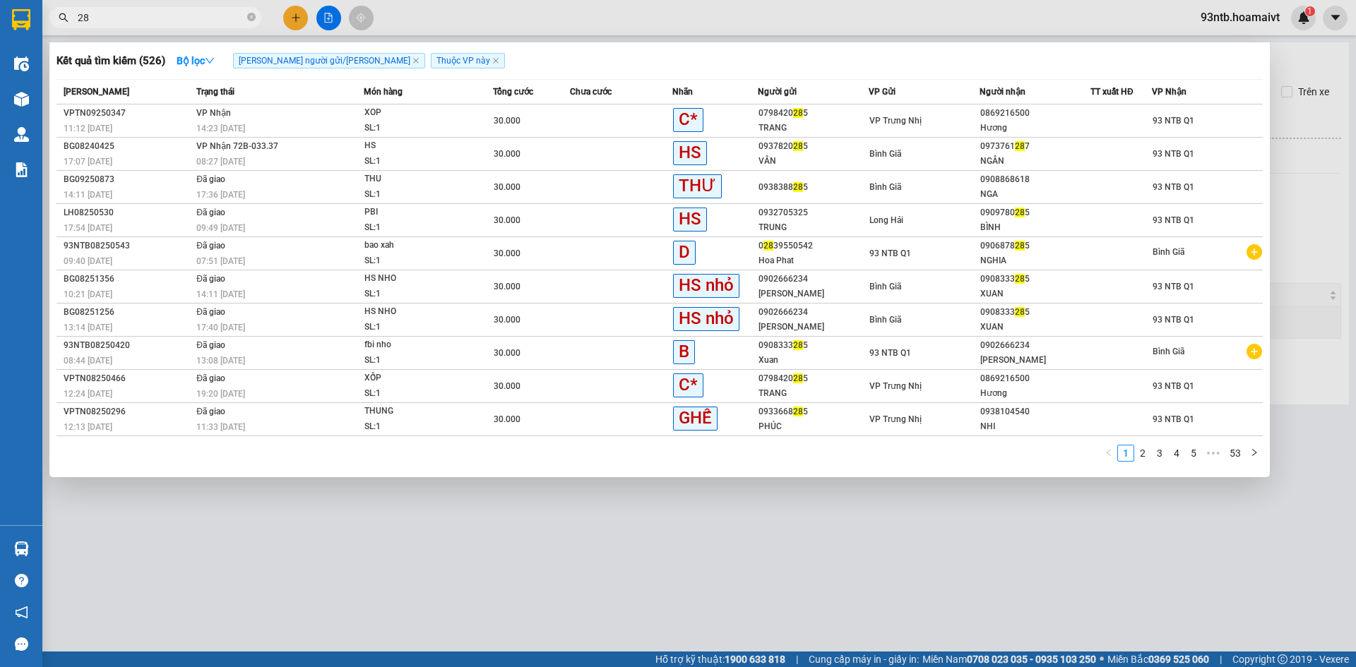
type input "2"
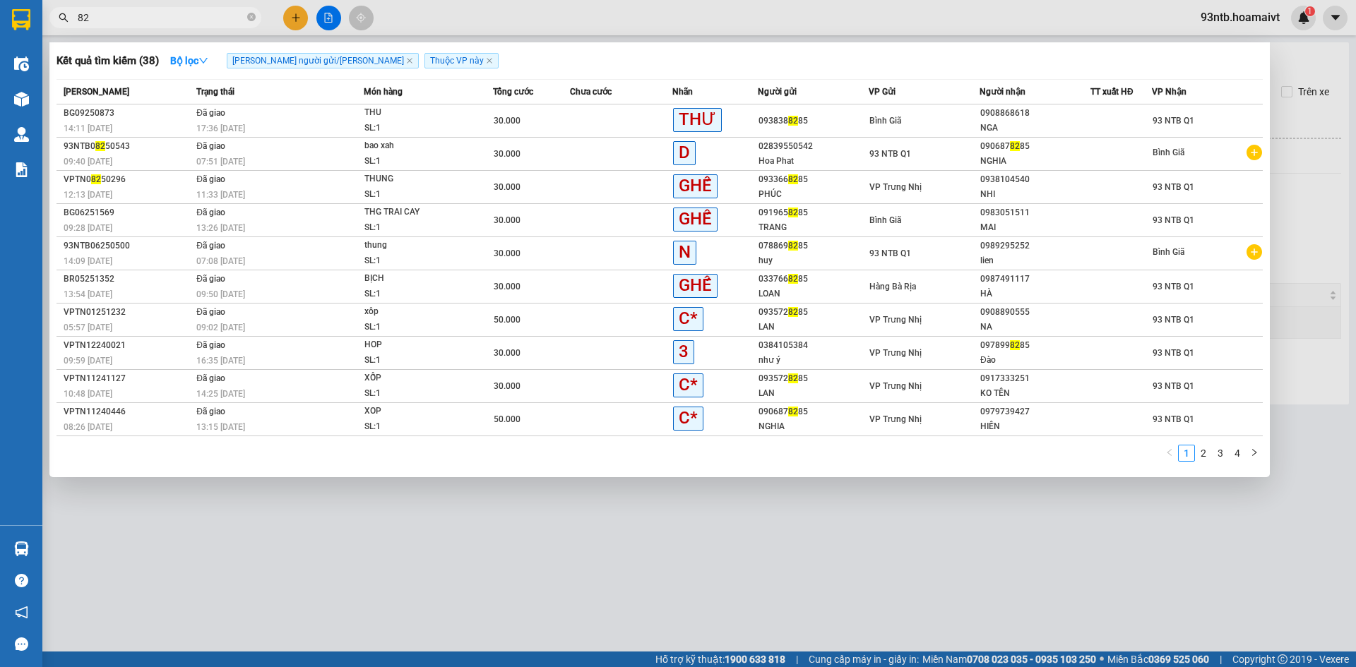
type input "8"
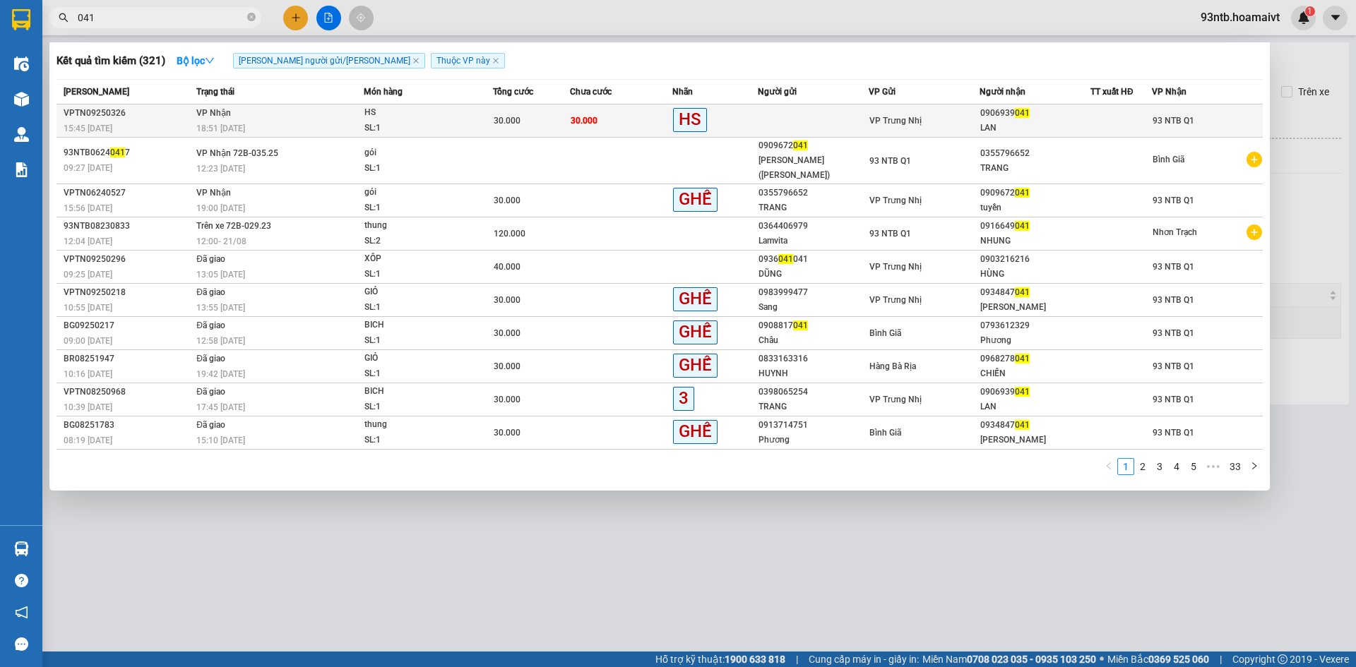
type input "041"
click at [626, 114] on td "30.000" at bounding box center [621, 121] width 102 height 33
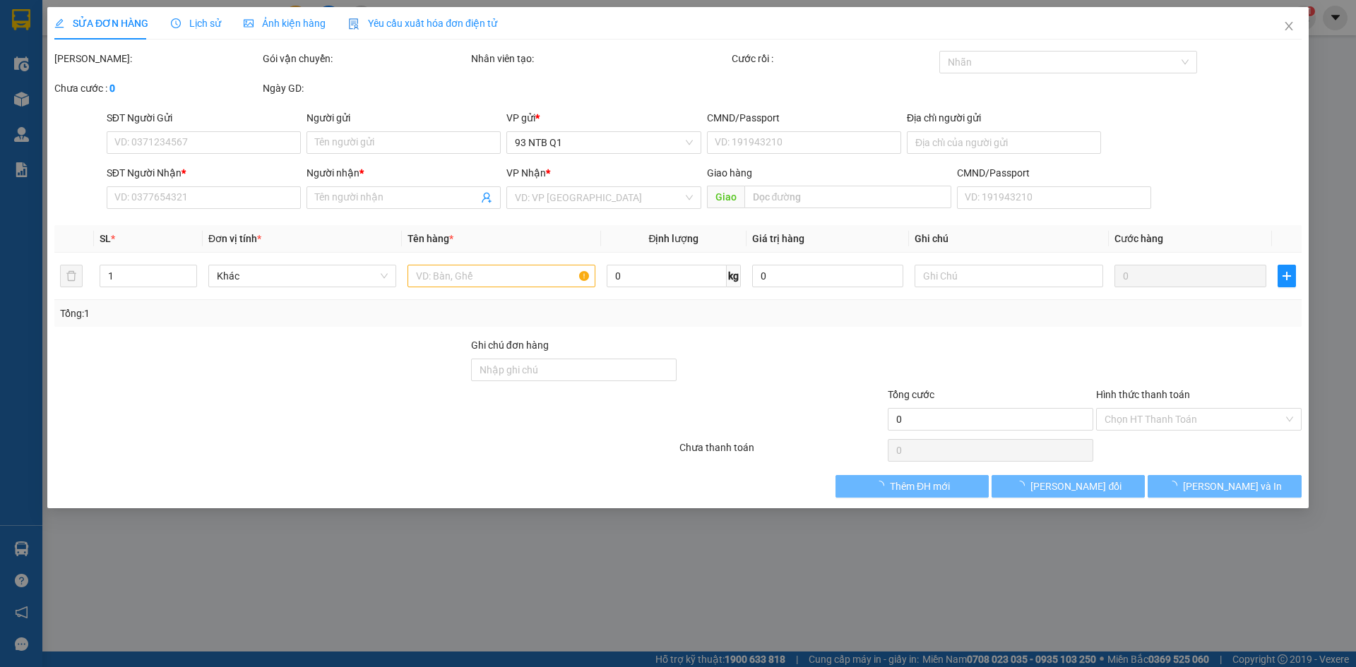
type input "0906939041"
type input "LAN"
type input "30.000"
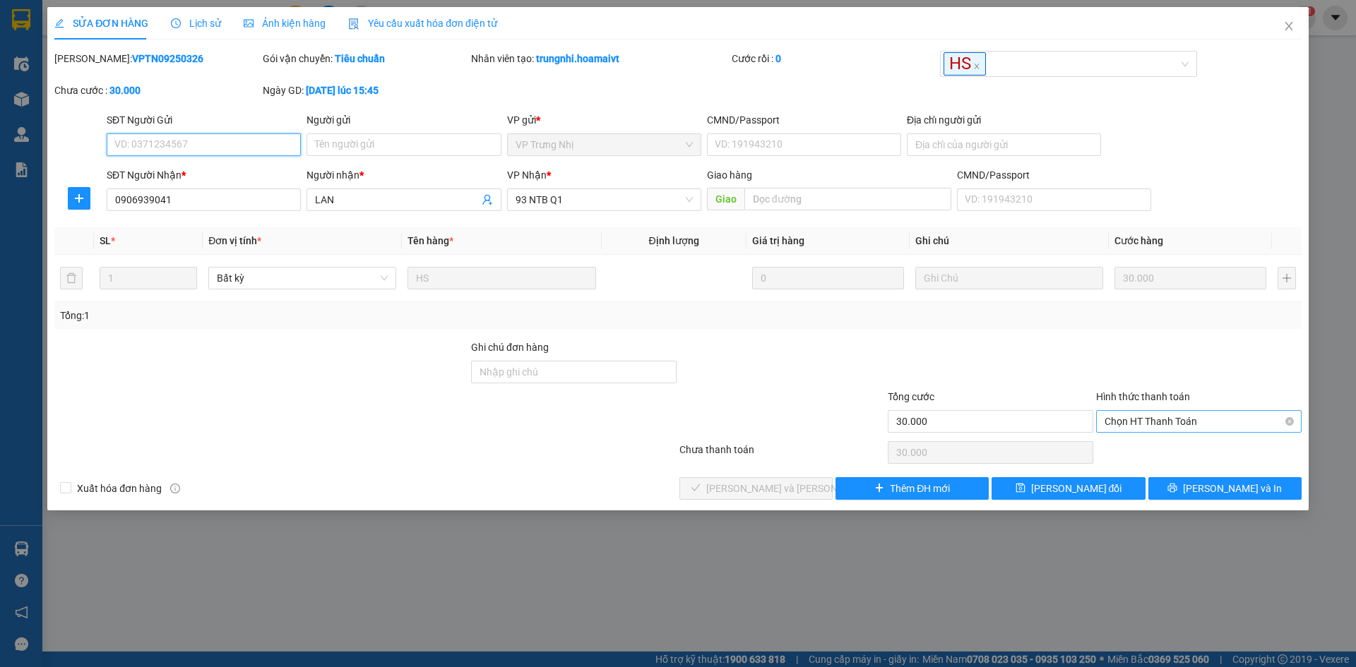
click at [1167, 414] on span "Chọn HT Thanh Toán" at bounding box center [1198, 421] width 189 height 21
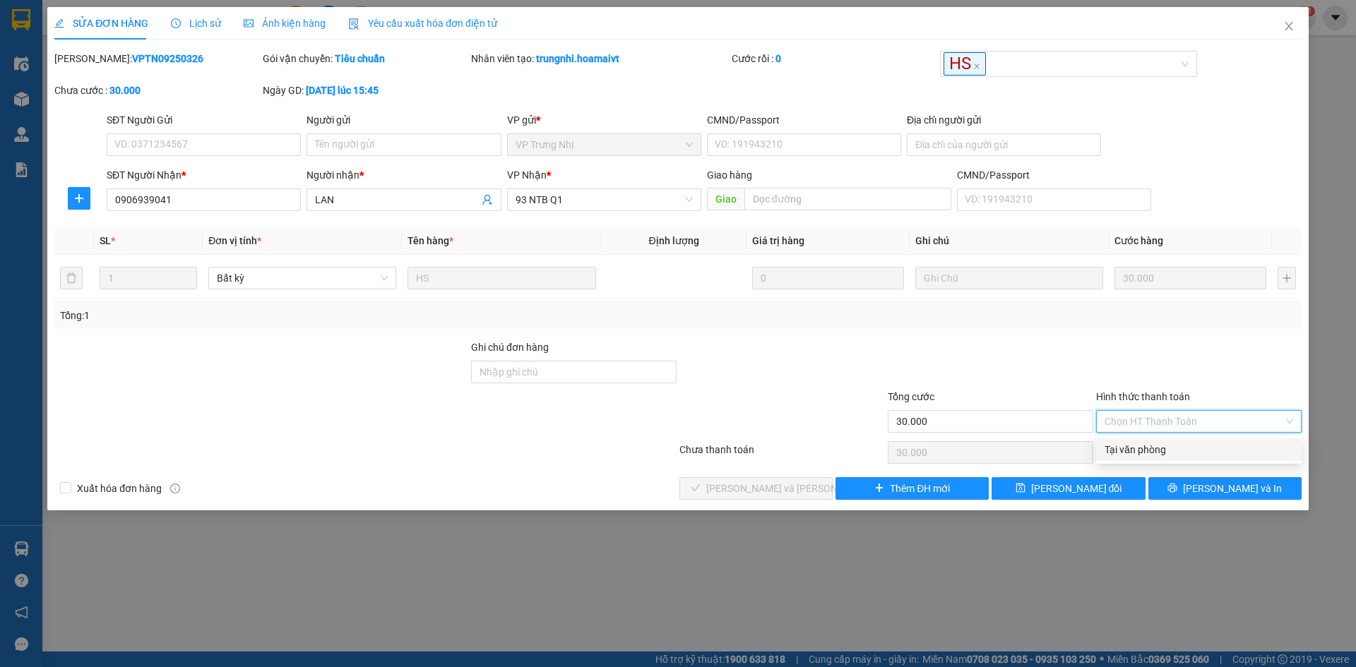
drag, startPoint x: 1157, startPoint y: 447, endPoint x: 1151, endPoint y: 441, distance: 8.0
click at [1155, 443] on div "Tại văn phòng" at bounding box center [1198, 450] width 189 height 16
type input "0"
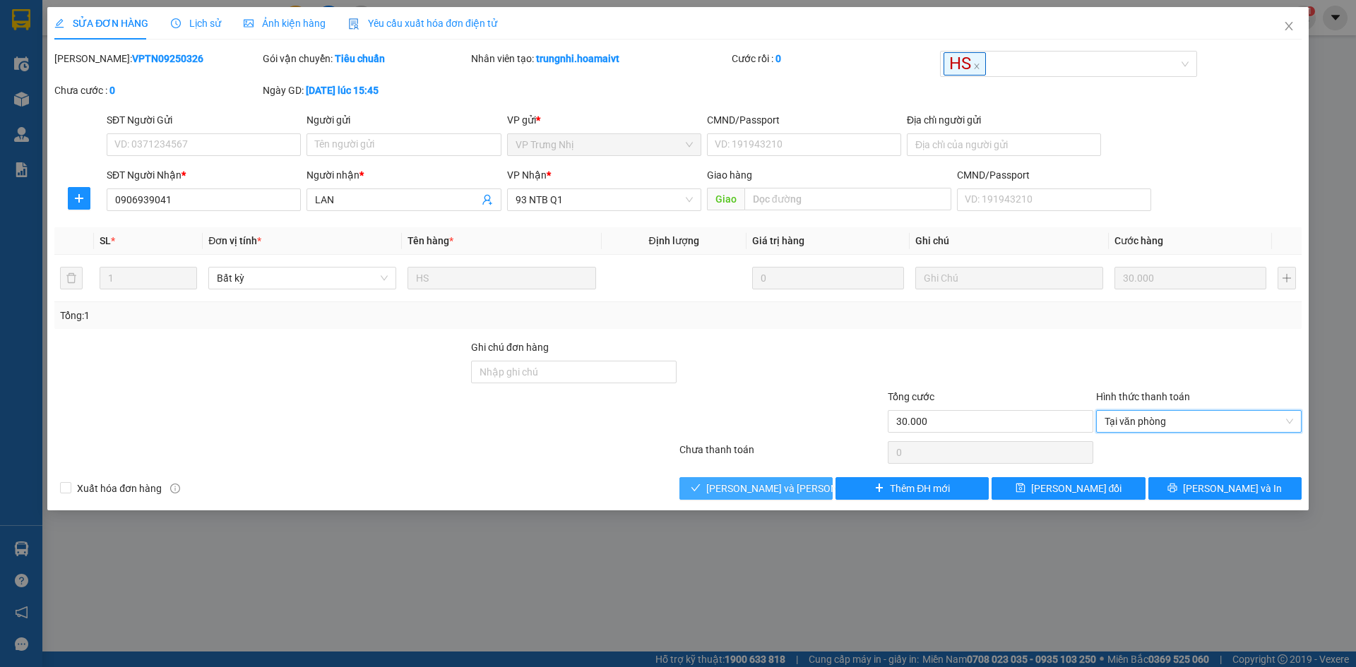
click at [708, 486] on button "[PERSON_NAME] và [PERSON_NAME] hàng" at bounding box center [755, 488] width 153 height 23
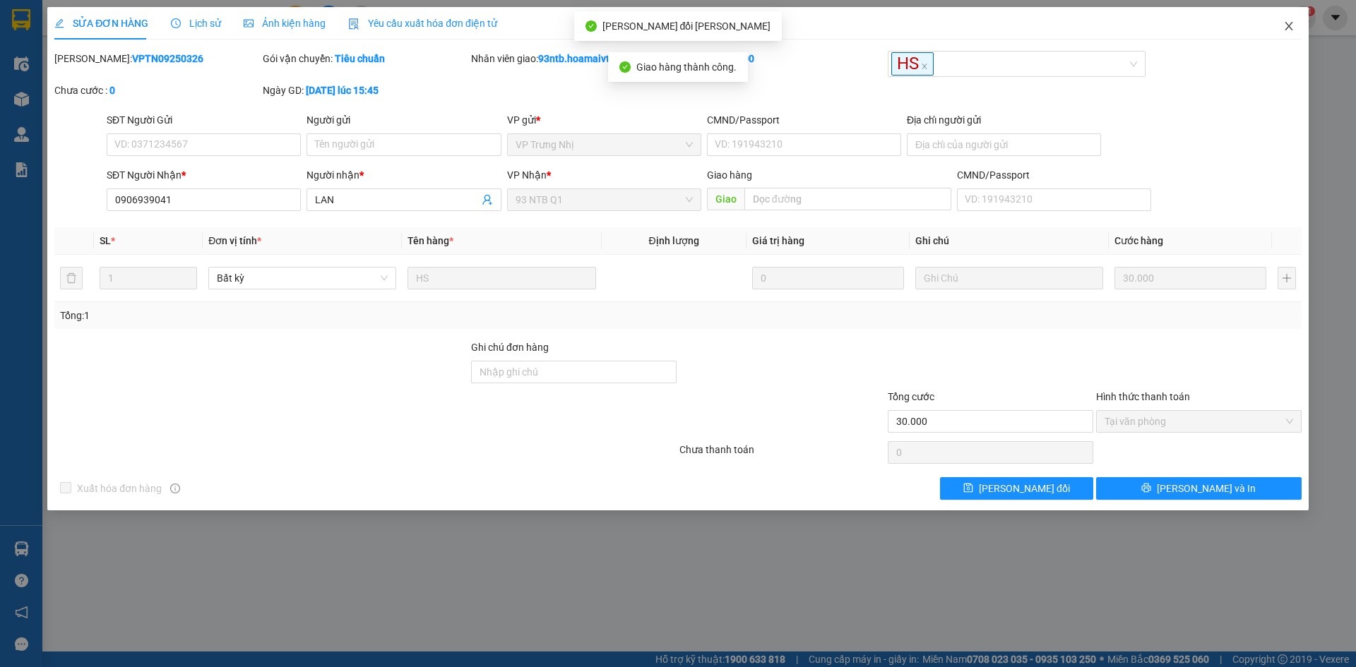
click at [1287, 21] on icon "close" at bounding box center [1288, 25] width 11 height 11
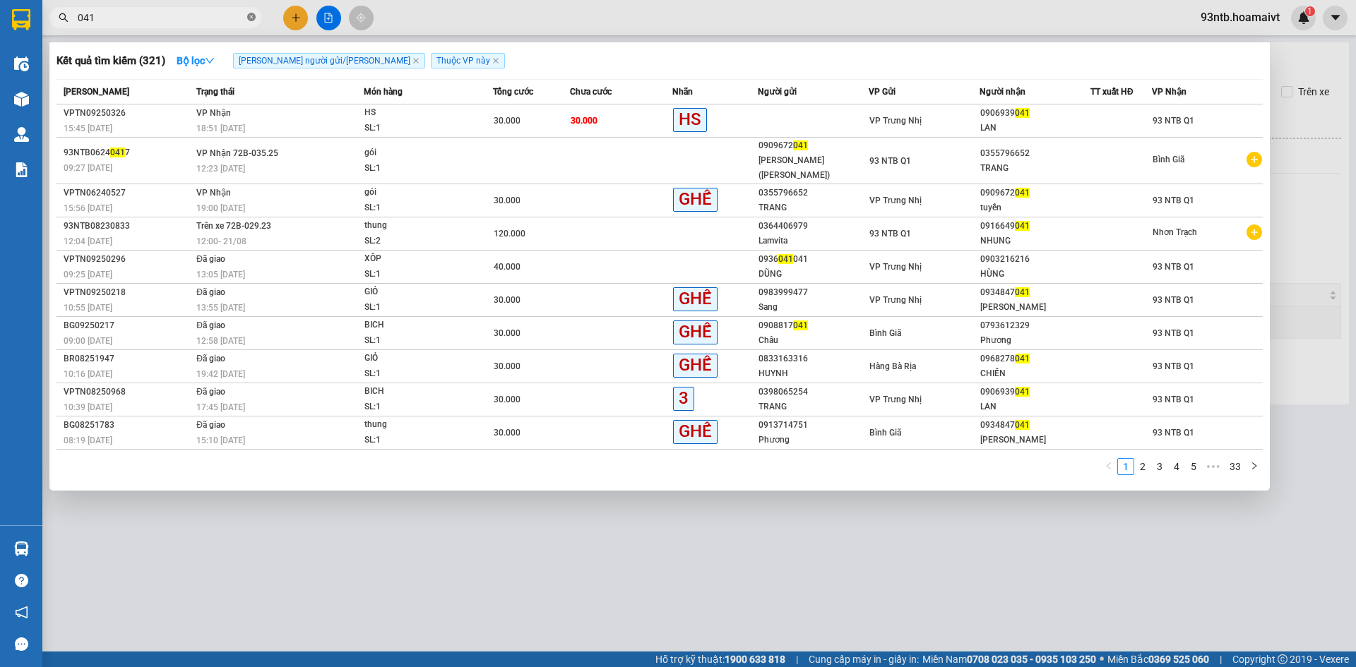
click at [254, 17] on icon "close-circle" at bounding box center [251, 17] width 8 height 8
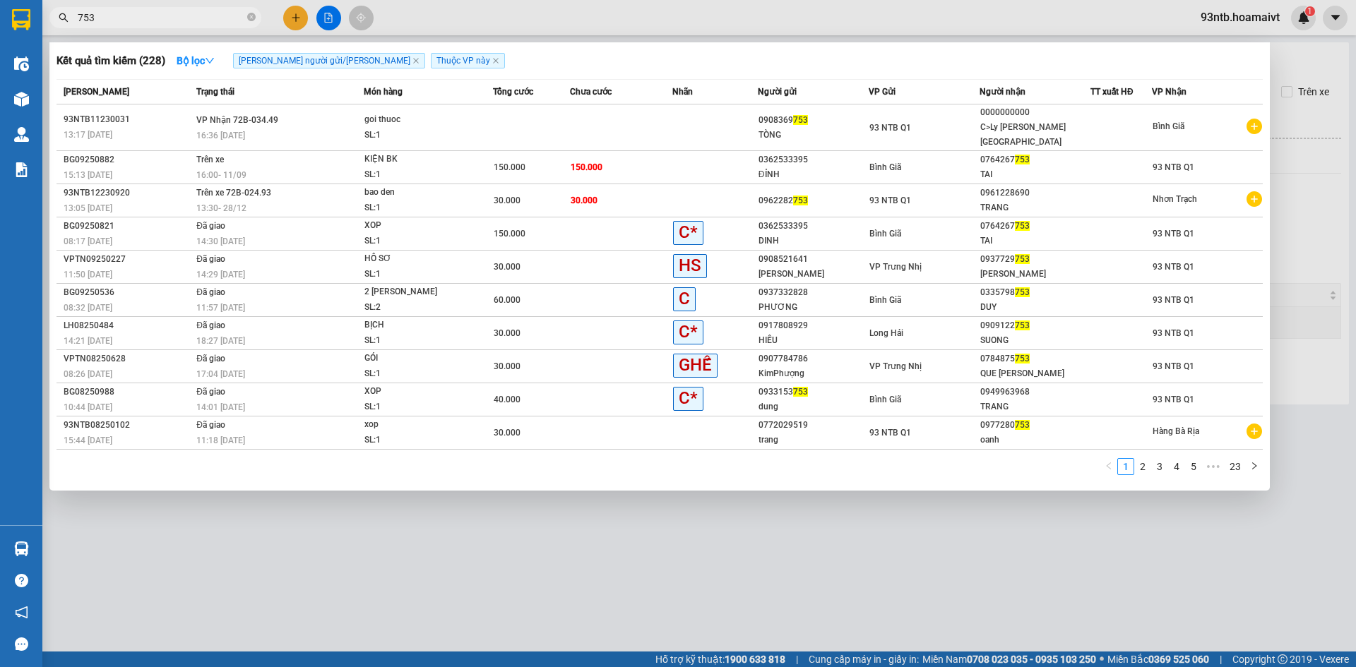
type input "753"
click at [250, 12] on span at bounding box center [251, 17] width 8 height 13
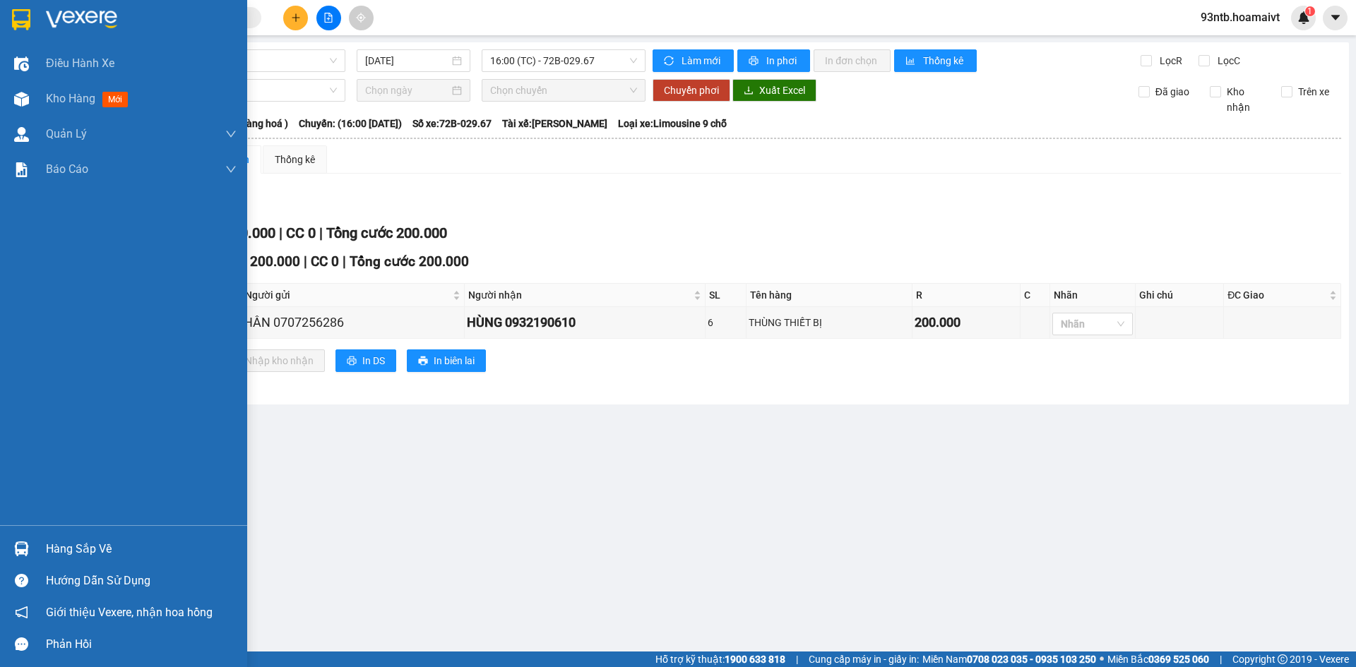
click at [18, 548] on img at bounding box center [21, 549] width 15 height 15
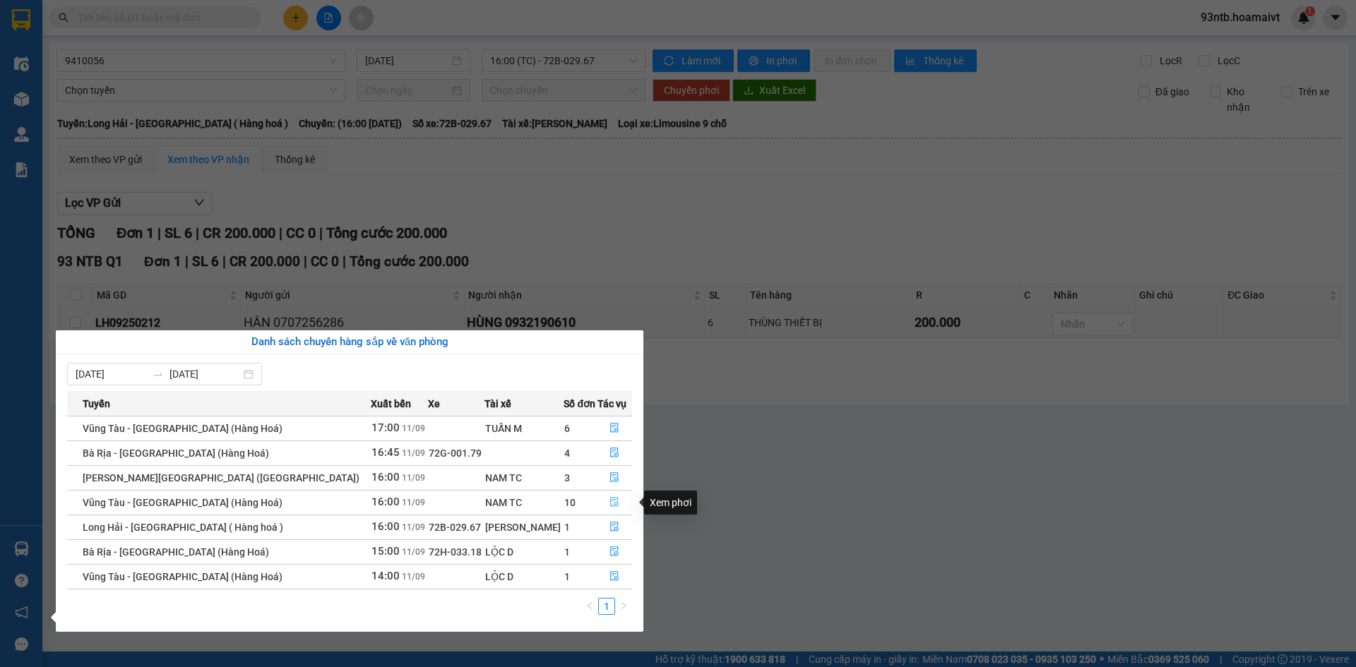
click at [609, 499] on icon "file-done" at bounding box center [614, 502] width 10 height 10
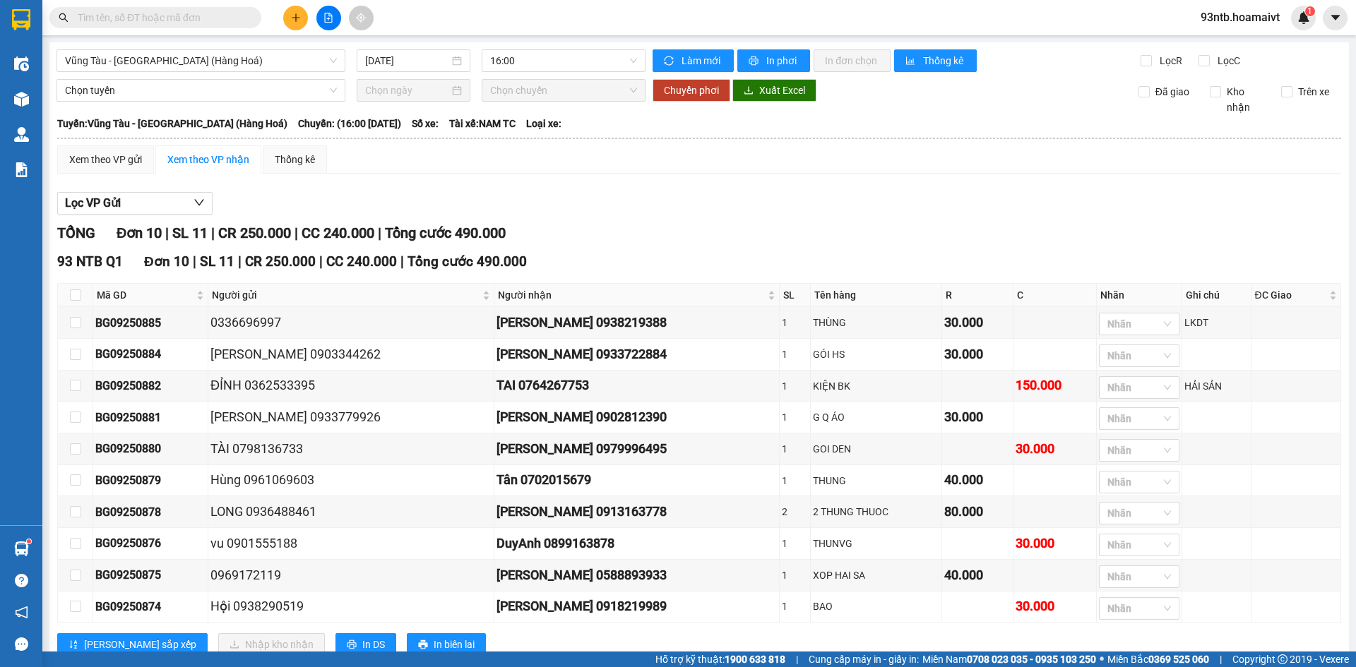
click at [104, 17] on input "text" at bounding box center [161, 18] width 167 height 16
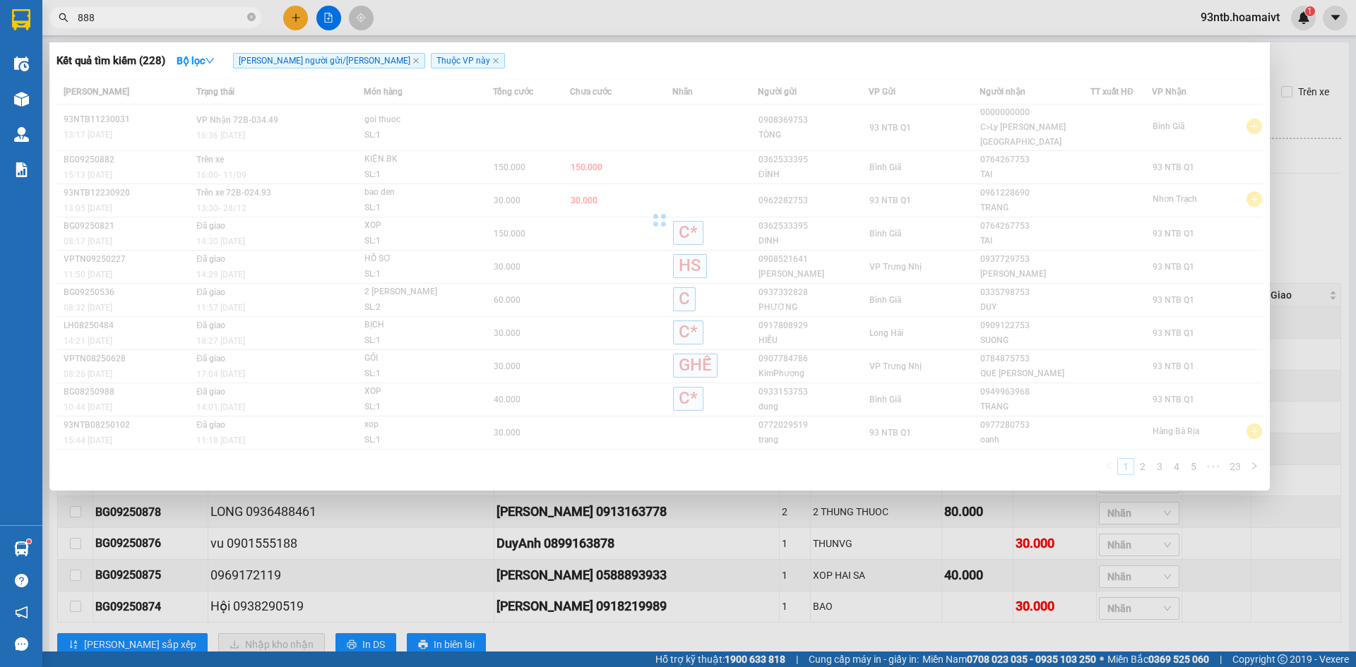
type input "8888"
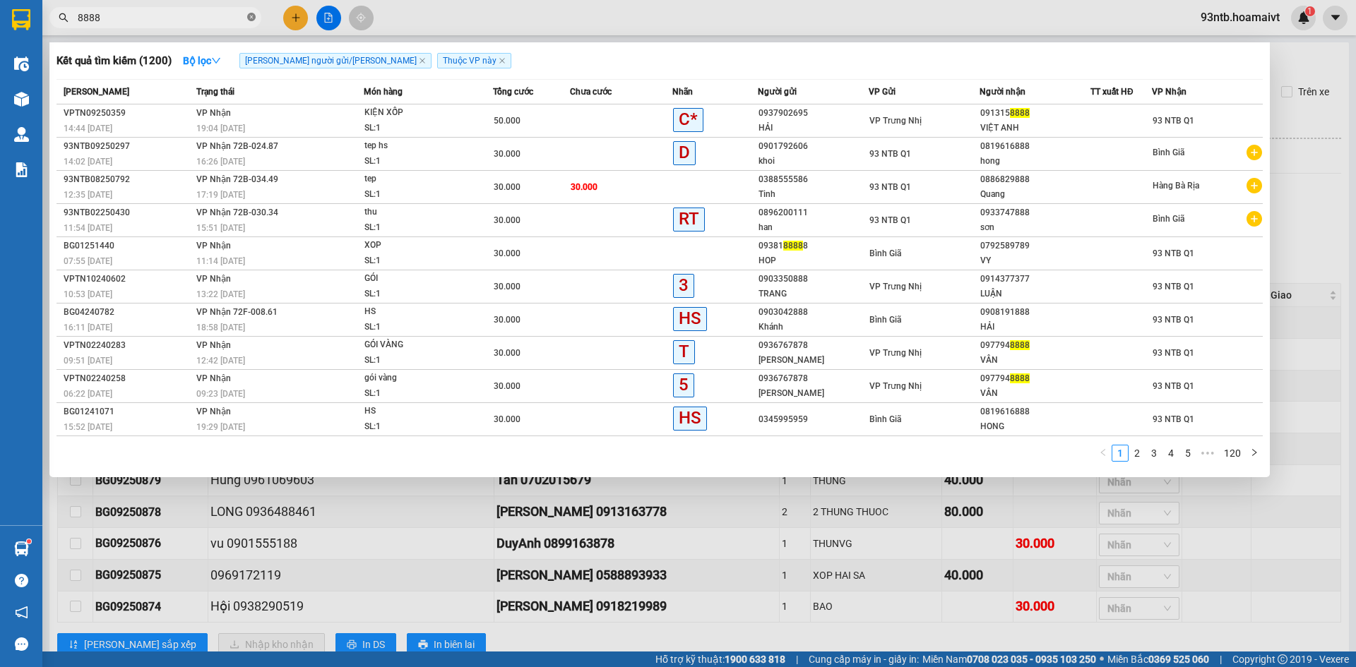
click at [249, 13] on icon "close-circle" at bounding box center [251, 17] width 8 height 8
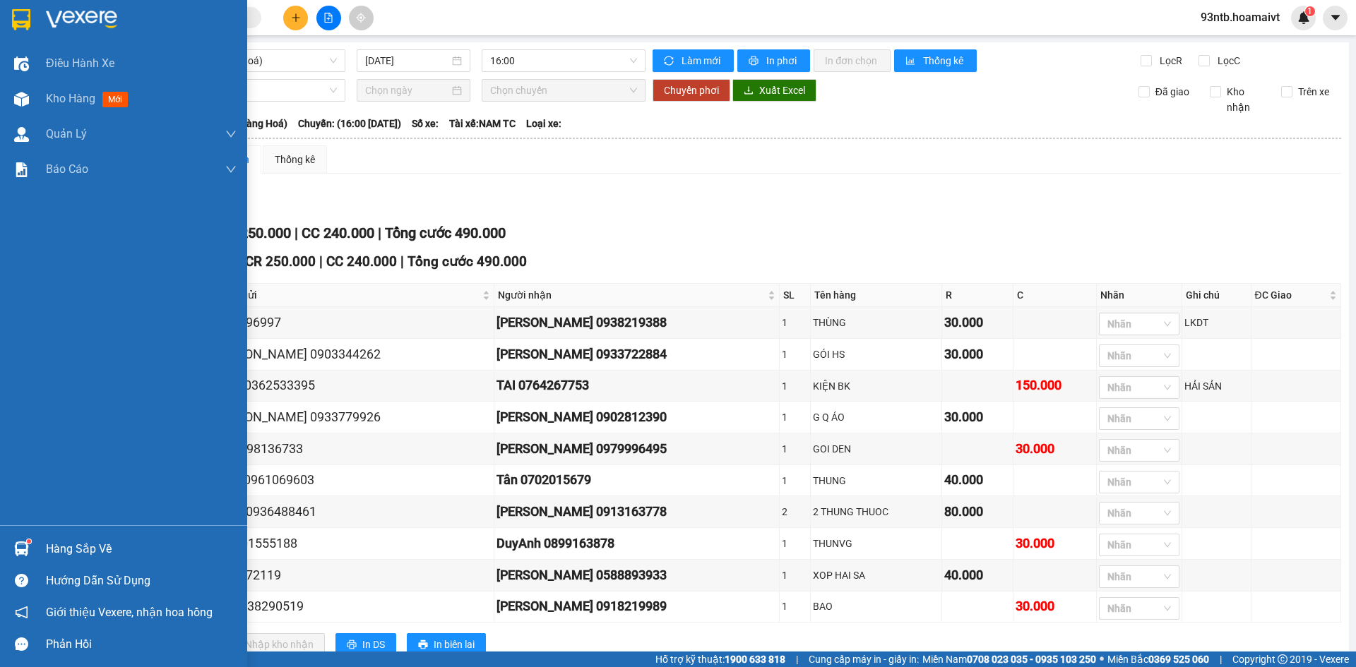
click at [21, 547] on img at bounding box center [21, 549] width 15 height 15
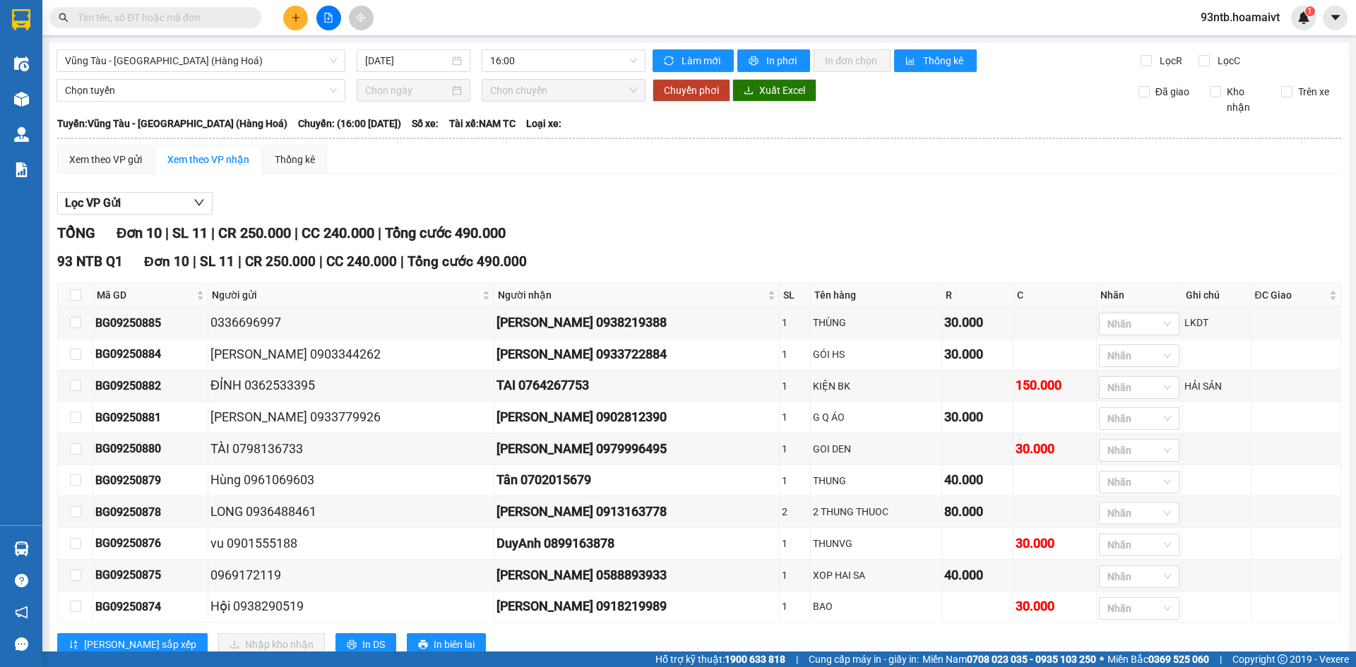
click at [693, 189] on section "Kết quả [PERSON_NAME] ( 1200 ) Bộ lọc [PERSON_NAME] người gửi/[PERSON_NAME] [PE…" at bounding box center [678, 333] width 1356 height 667
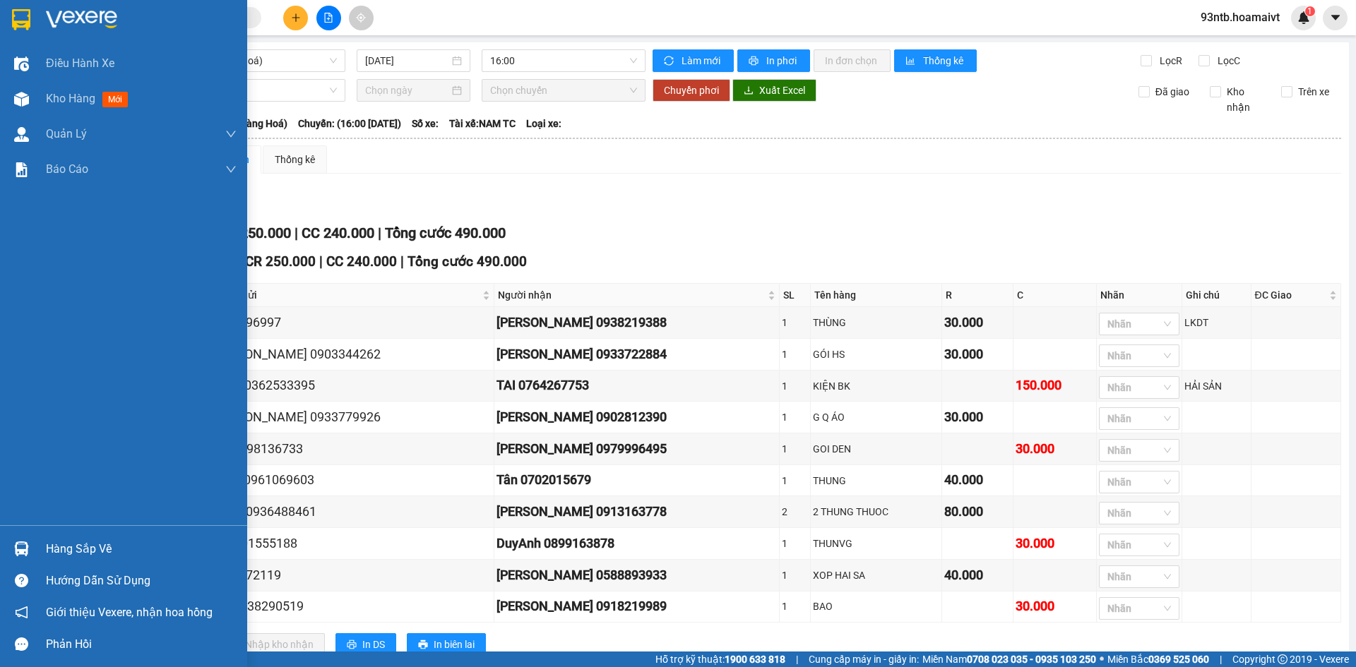
click at [20, 546] on img at bounding box center [21, 549] width 15 height 15
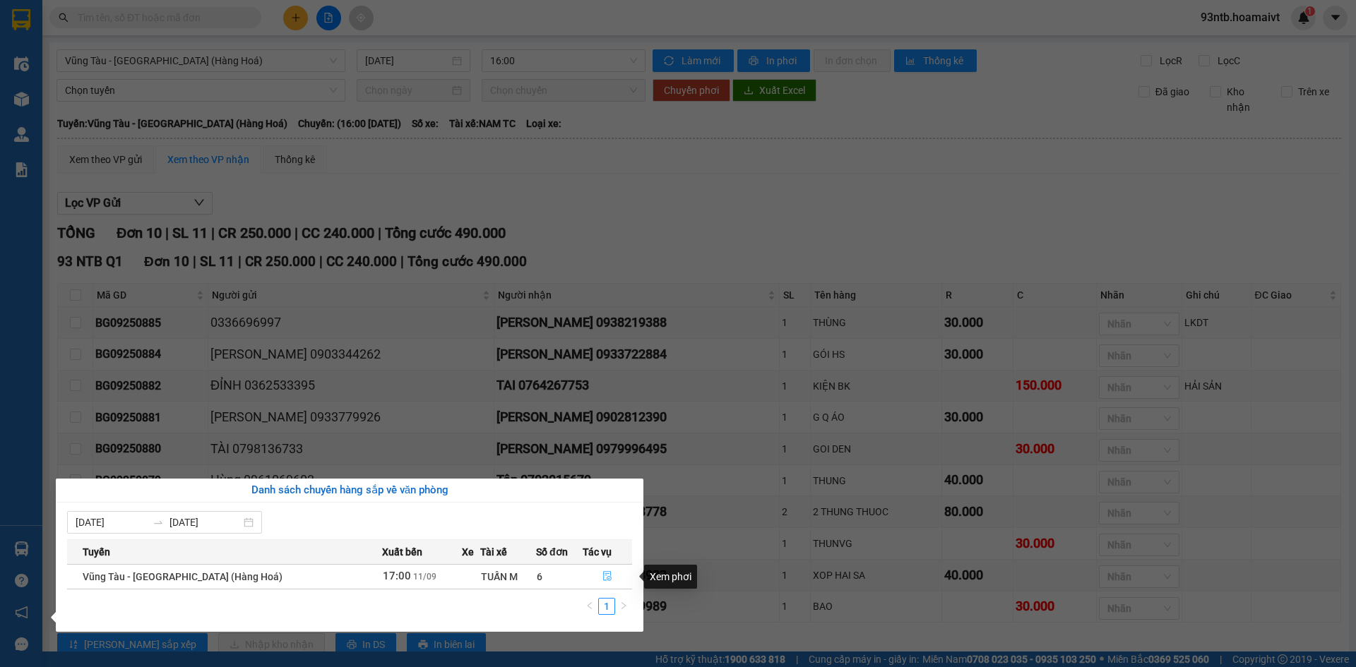
click at [603, 574] on icon "file-done" at bounding box center [607, 577] width 8 height 10
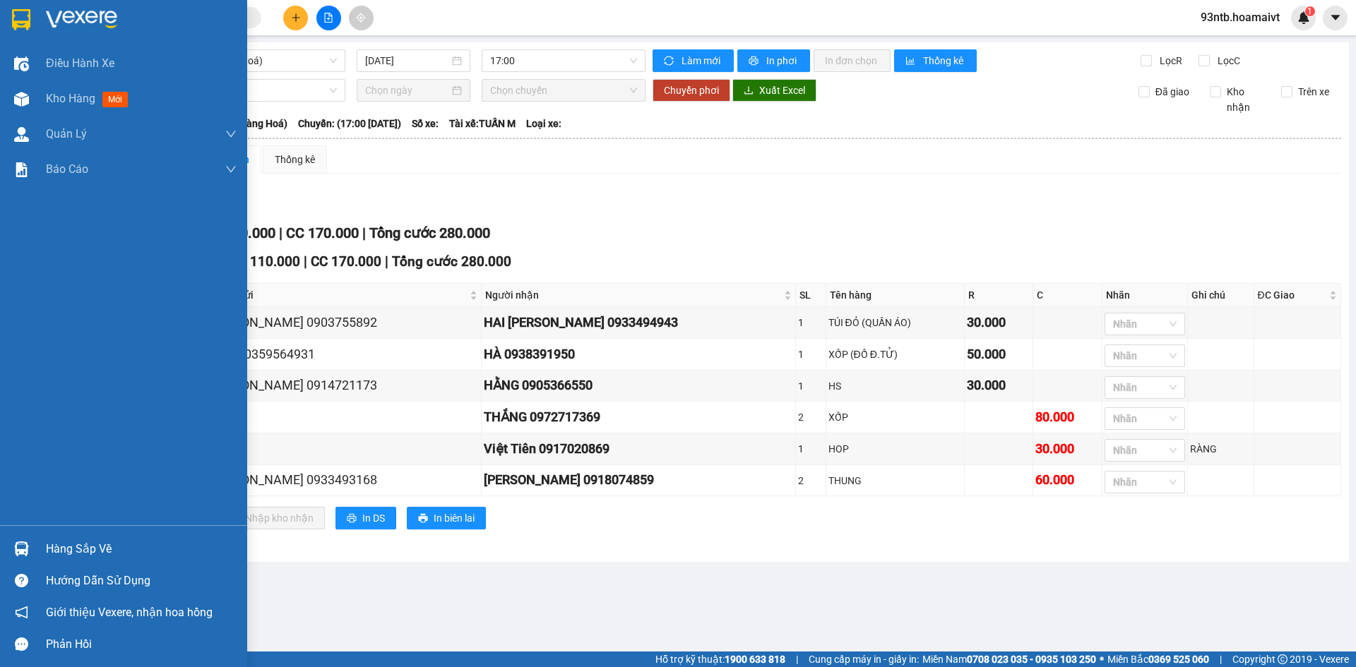
click at [20, 546] on img at bounding box center [21, 549] width 15 height 15
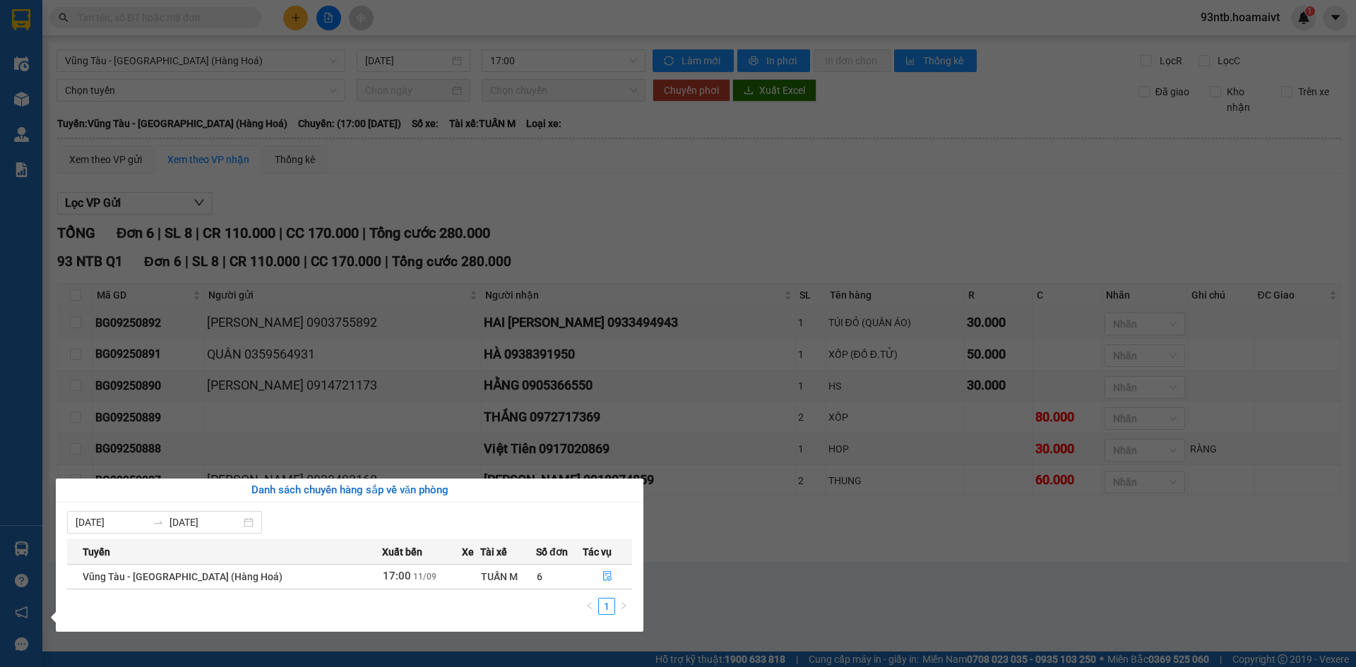
click at [446, 164] on section "Kết quả [PERSON_NAME] ( 1200 ) Bộ lọc [PERSON_NAME] người gửi/[PERSON_NAME] [PE…" at bounding box center [678, 333] width 1356 height 667
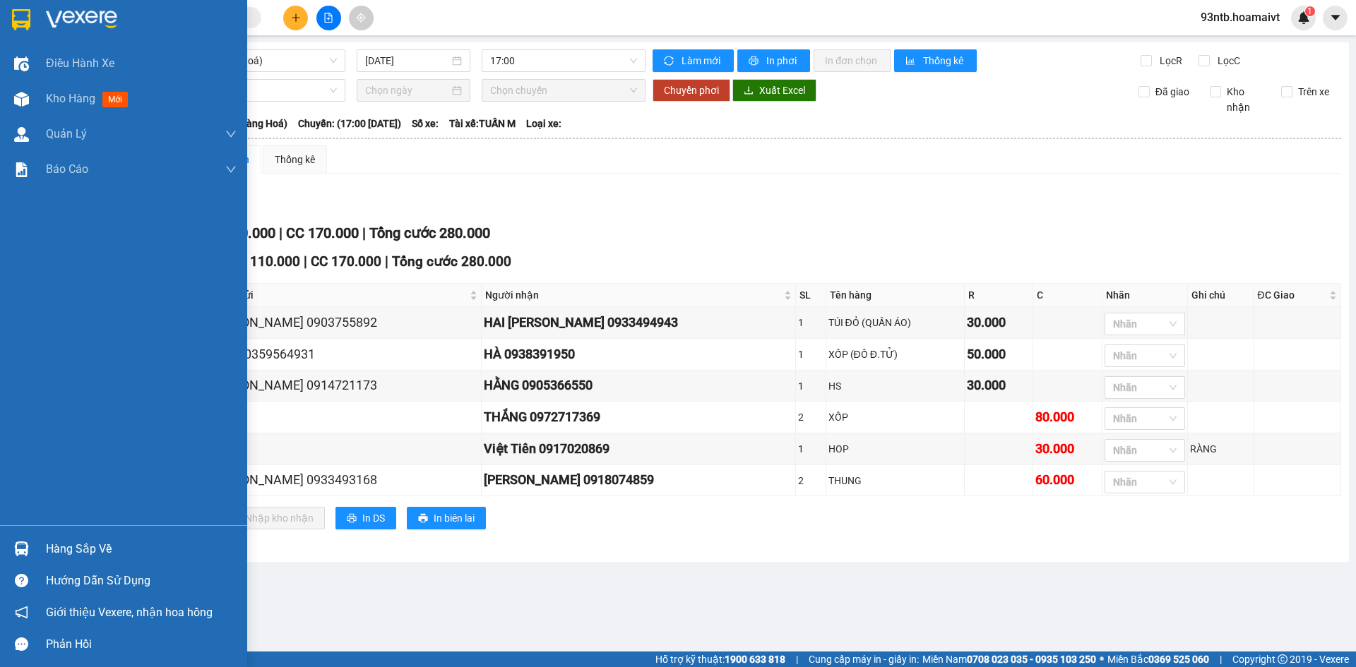
click at [20, 551] on img at bounding box center [21, 549] width 15 height 15
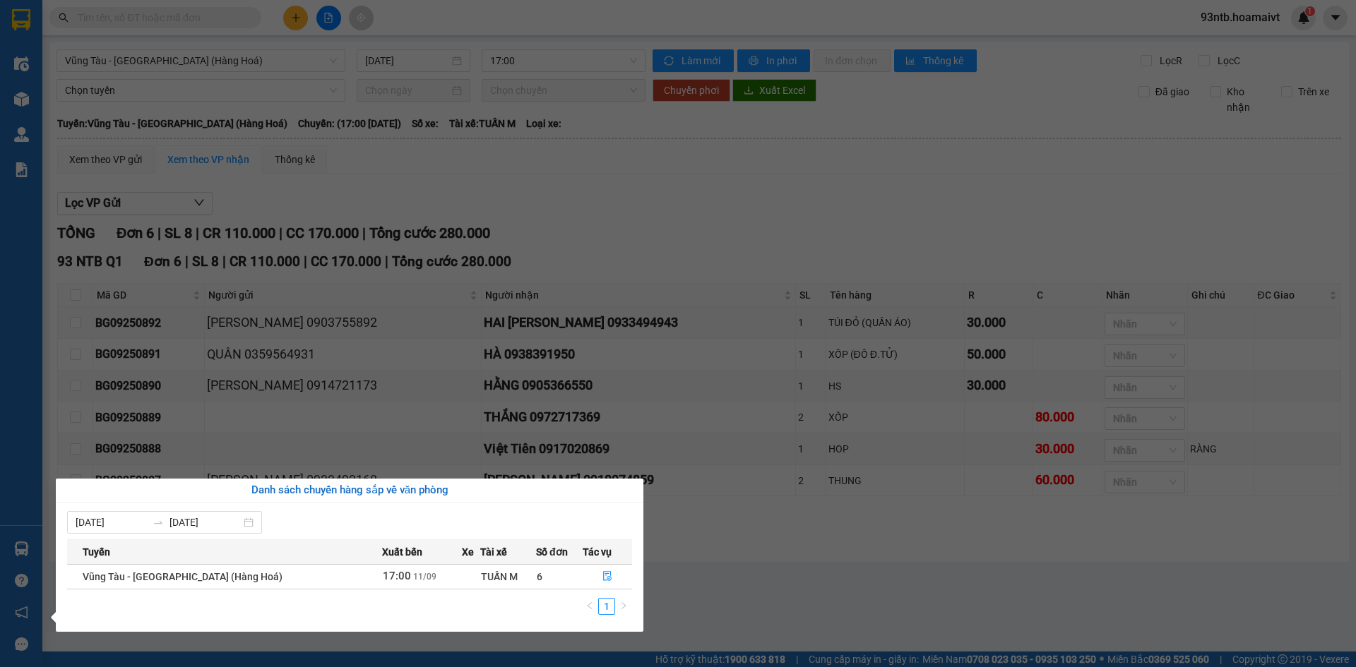
click at [513, 204] on section "Kết quả [PERSON_NAME] ( 1200 ) Bộ lọc [PERSON_NAME] người gửi/[PERSON_NAME] [PE…" at bounding box center [678, 333] width 1356 height 667
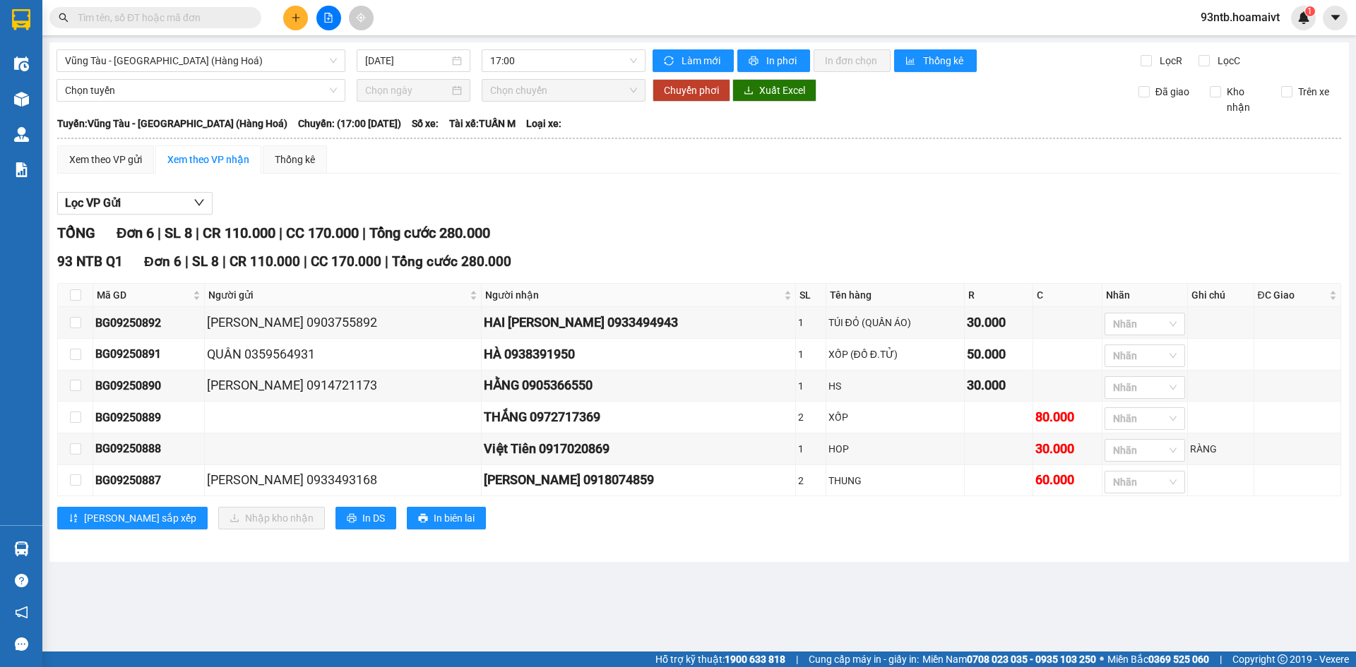
click at [120, 13] on input "text" at bounding box center [161, 18] width 167 height 16
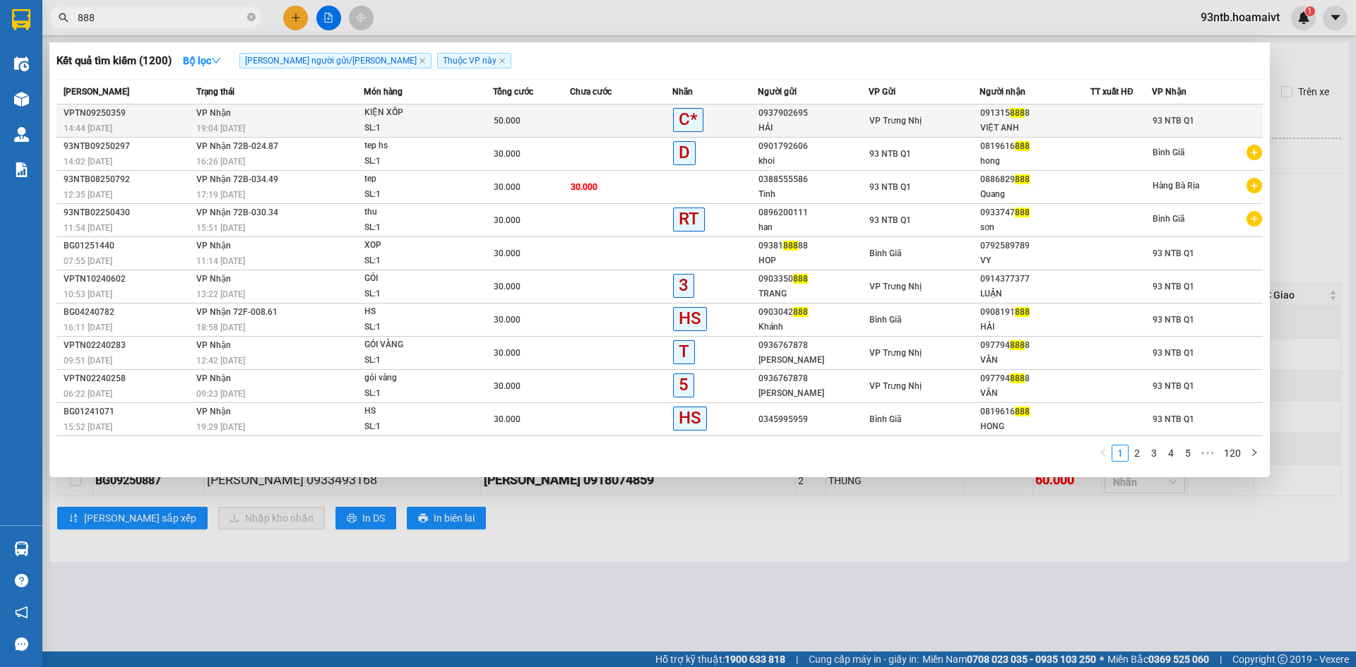
type input "888"
click at [616, 117] on td at bounding box center [621, 121] width 102 height 33
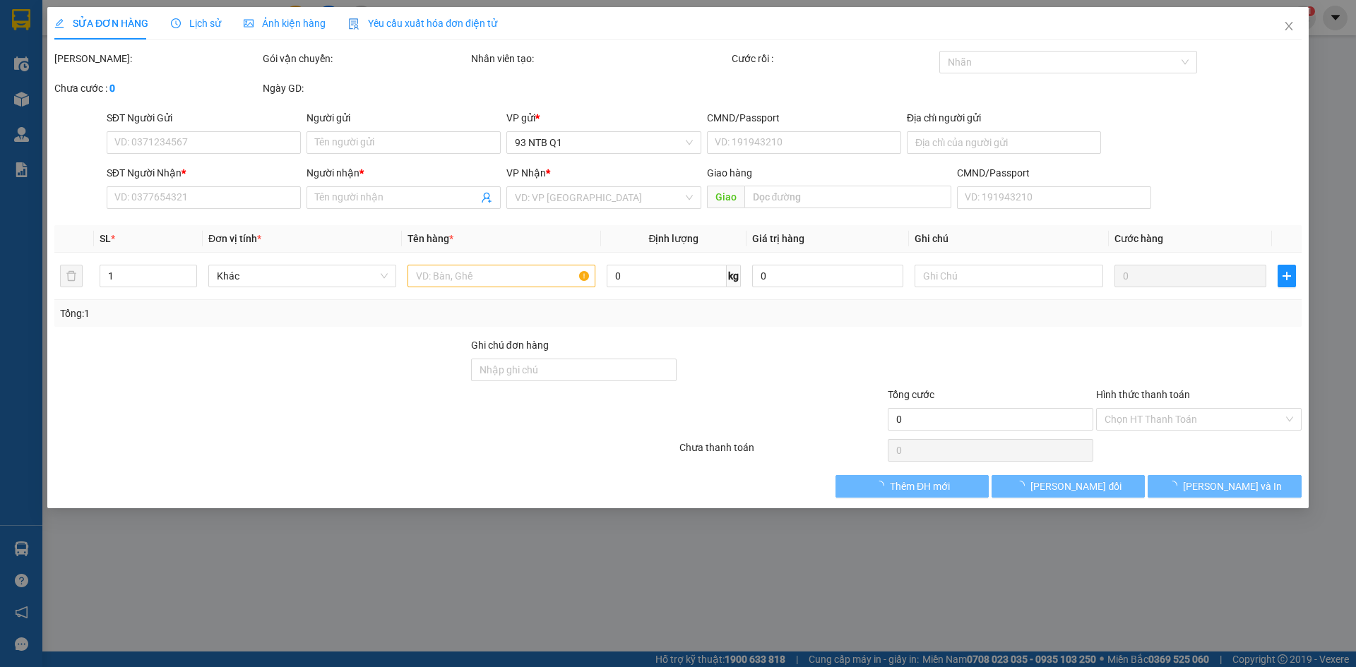
type input "0937902695"
type input "HẢI"
type input "0913158888"
type input "VIỆT ANH"
type input "50.000"
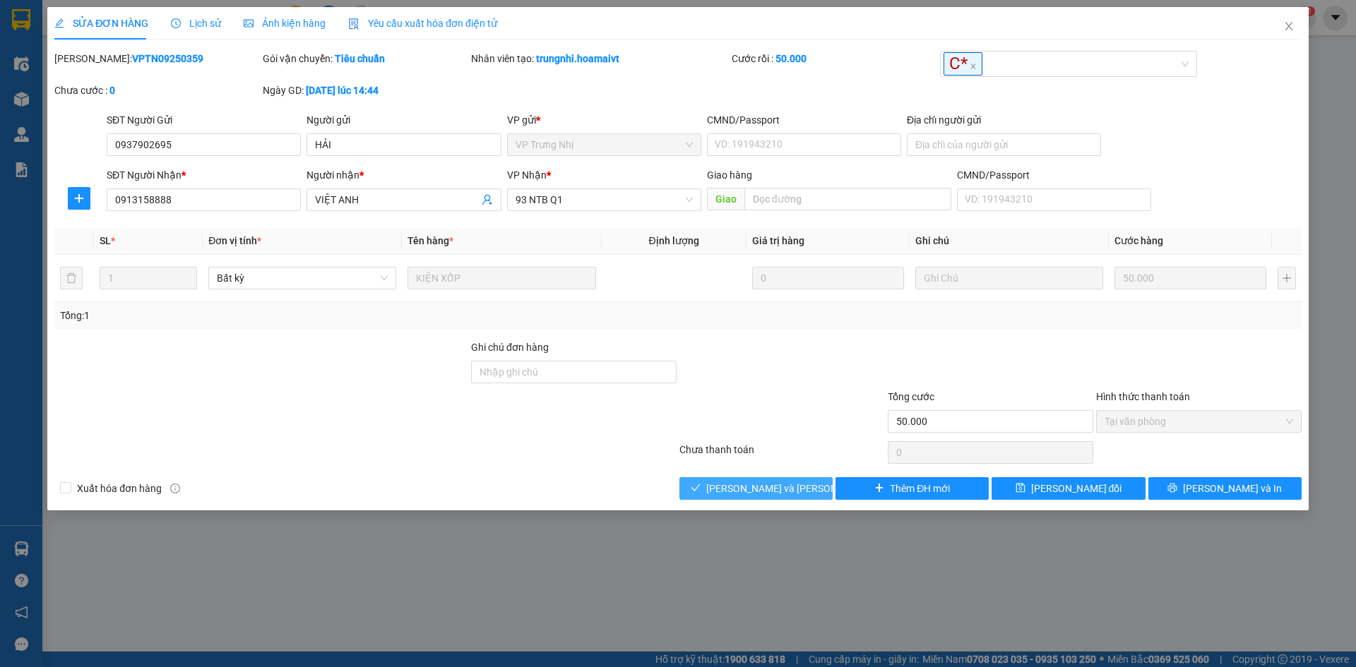
click at [722, 483] on button "[PERSON_NAME] và [PERSON_NAME] hàng" at bounding box center [755, 488] width 153 height 23
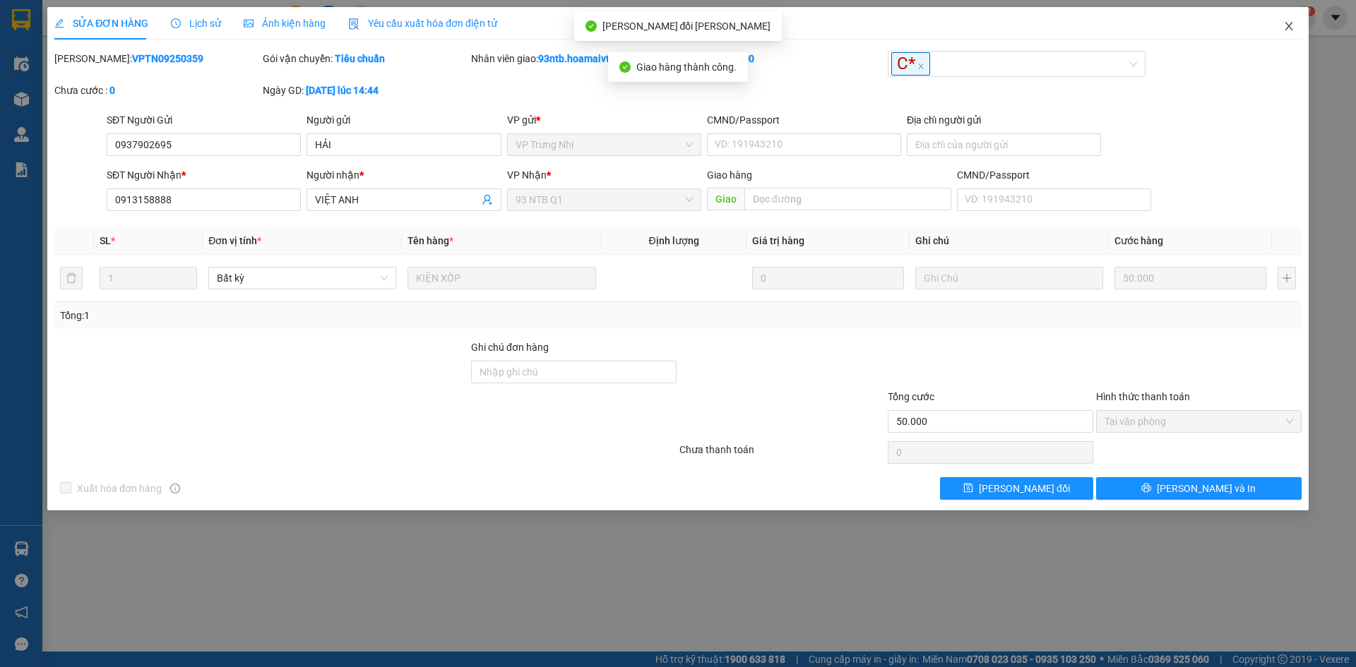
click at [1290, 23] on icon "close" at bounding box center [1288, 25] width 11 height 11
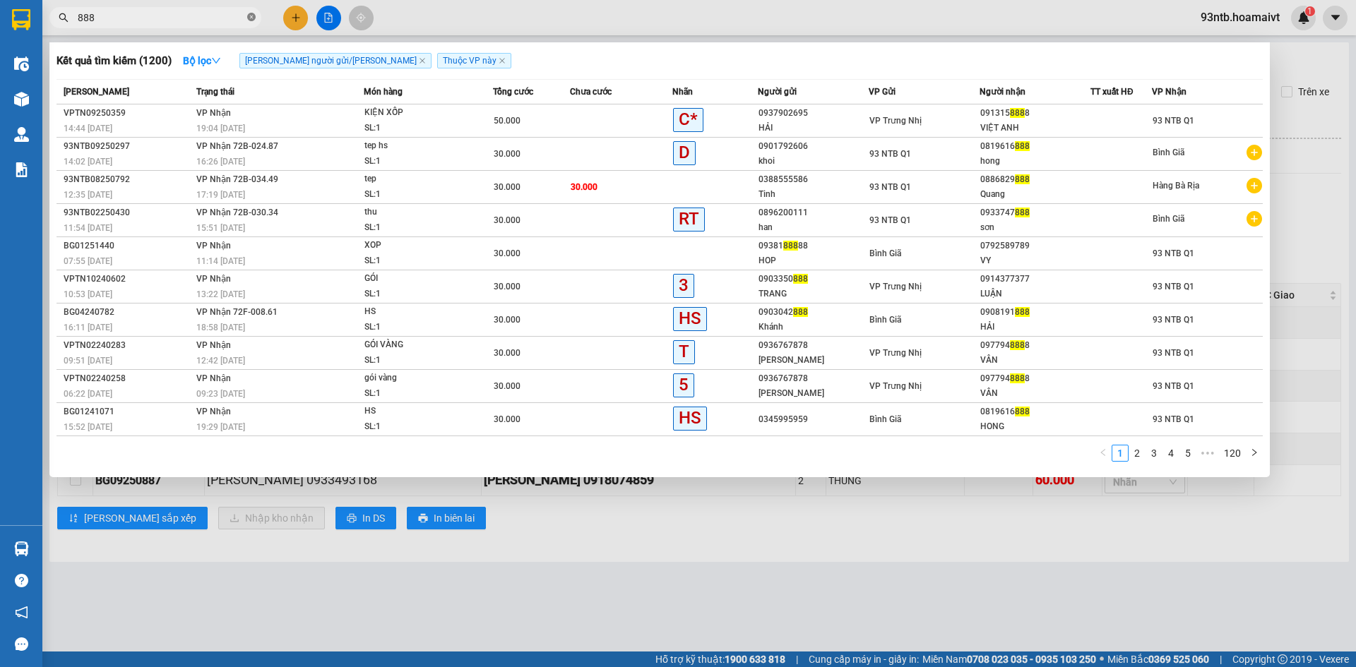
click at [254, 16] on icon "close-circle" at bounding box center [251, 17] width 8 height 8
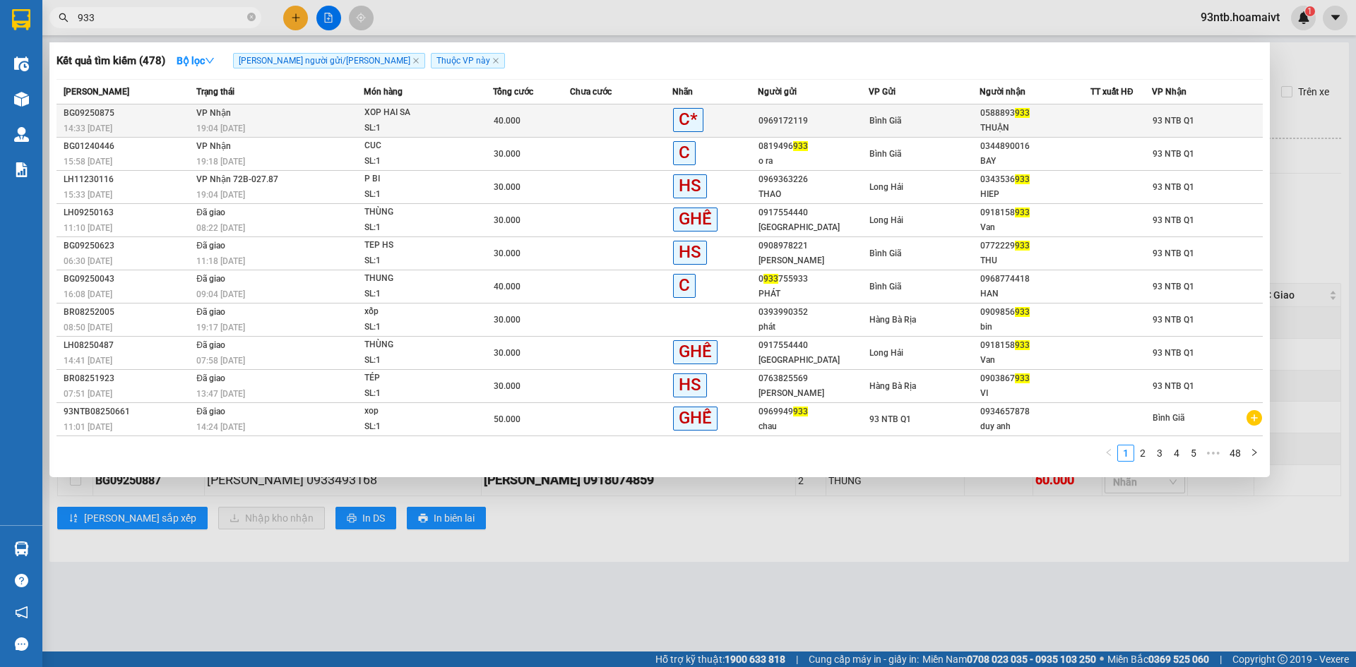
type input "933"
click at [569, 115] on div "40.000" at bounding box center [532, 121] width 76 height 16
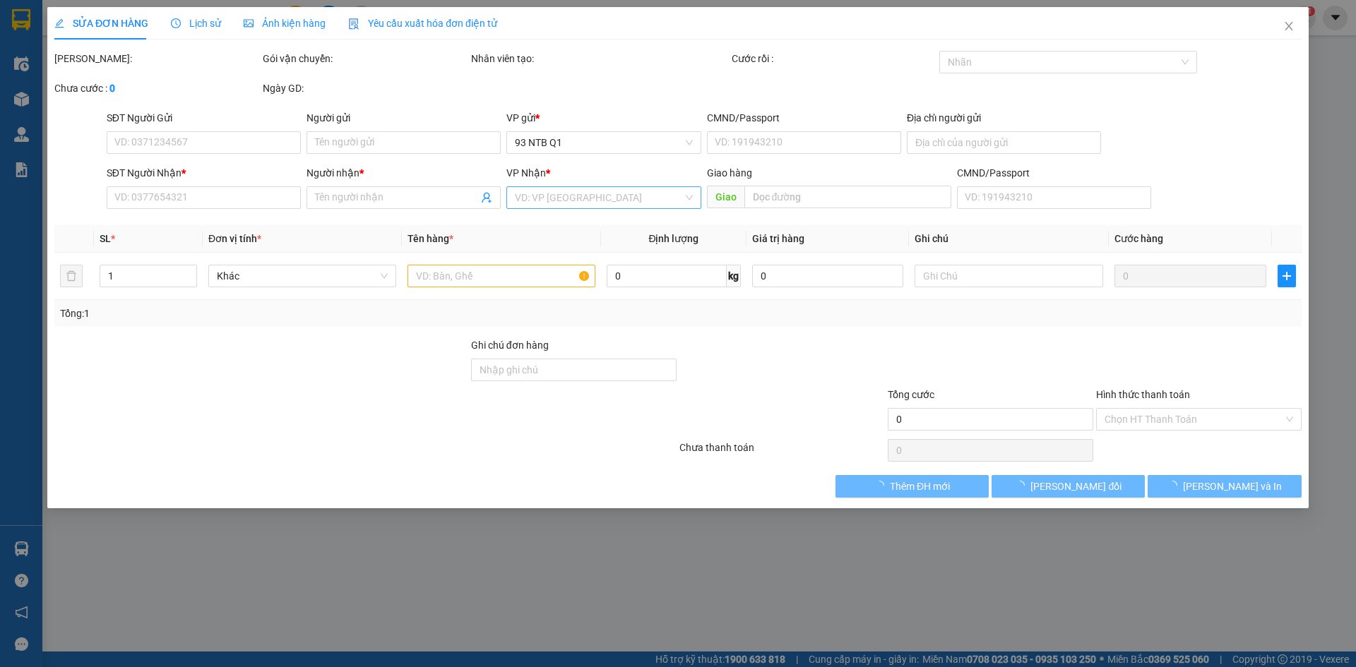
type input "0969172119"
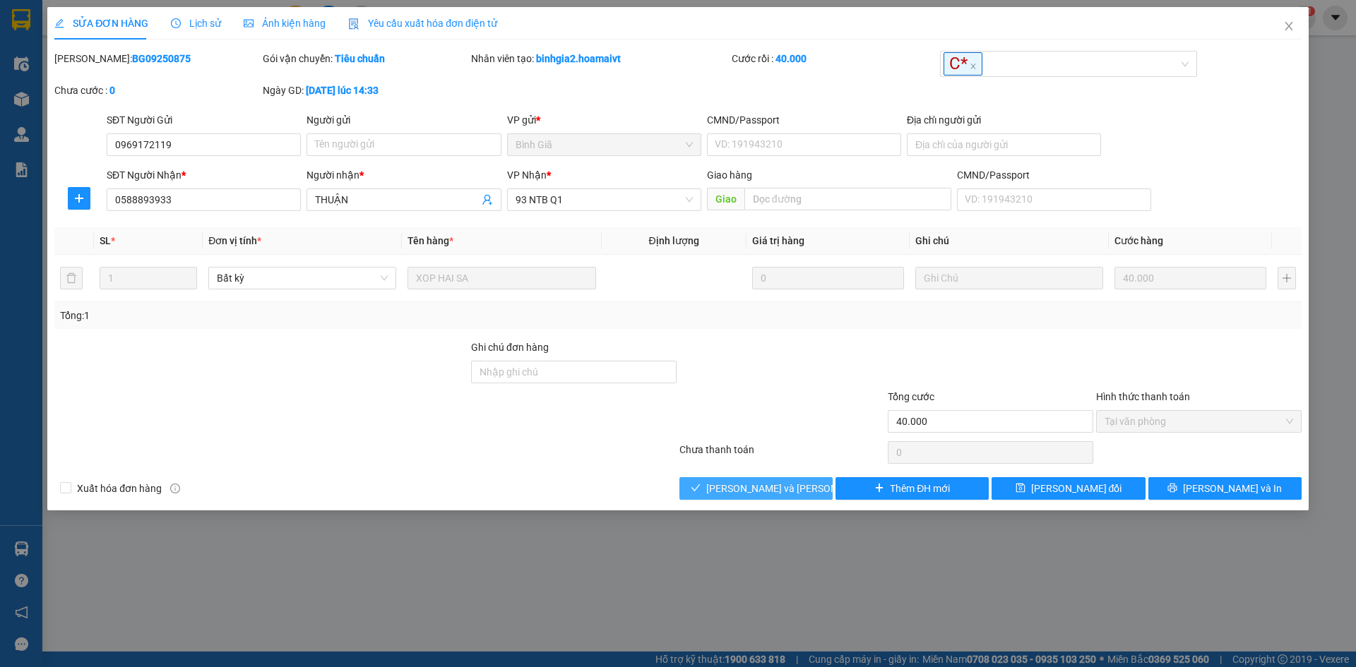
click at [736, 485] on span "[PERSON_NAME] và [PERSON_NAME] hàng" at bounding box center [801, 489] width 191 height 16
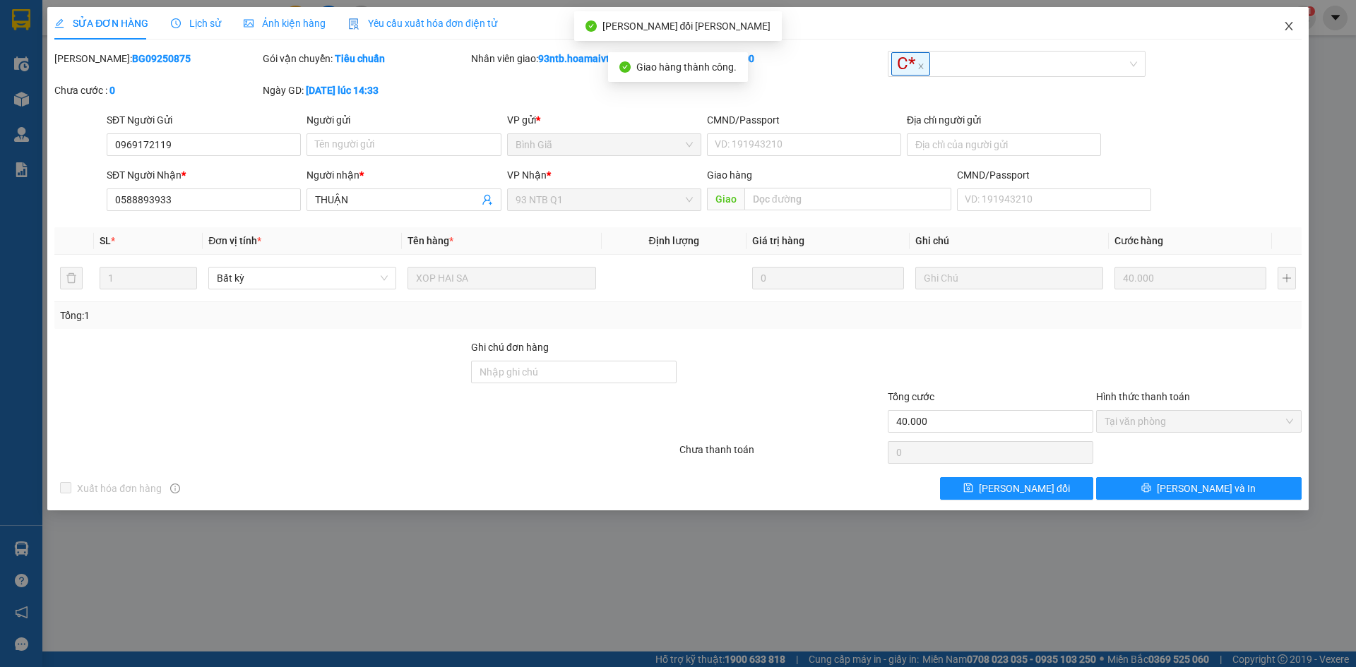
click at [1289, 22] on icon "close" at bounding box center [1288, 25] width 11 height 11
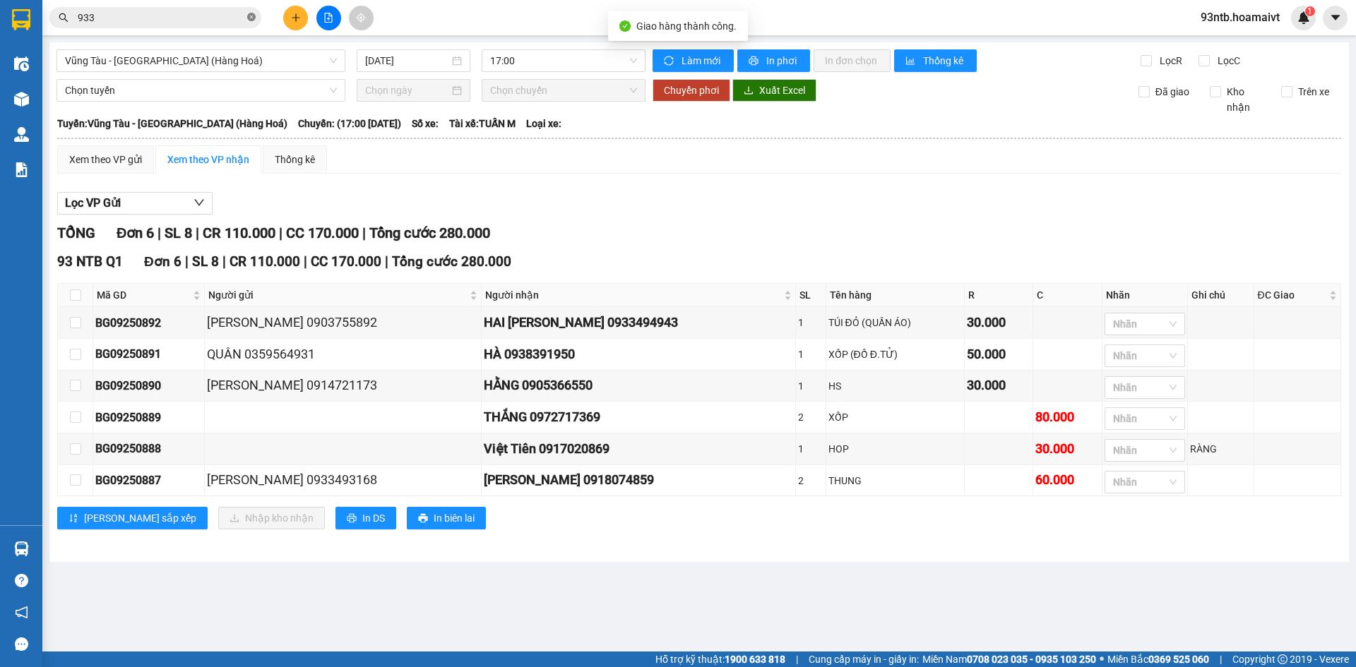
click at [252, 13] on icon "close-circle" at bounding box center [251, 17] width 8 height 8
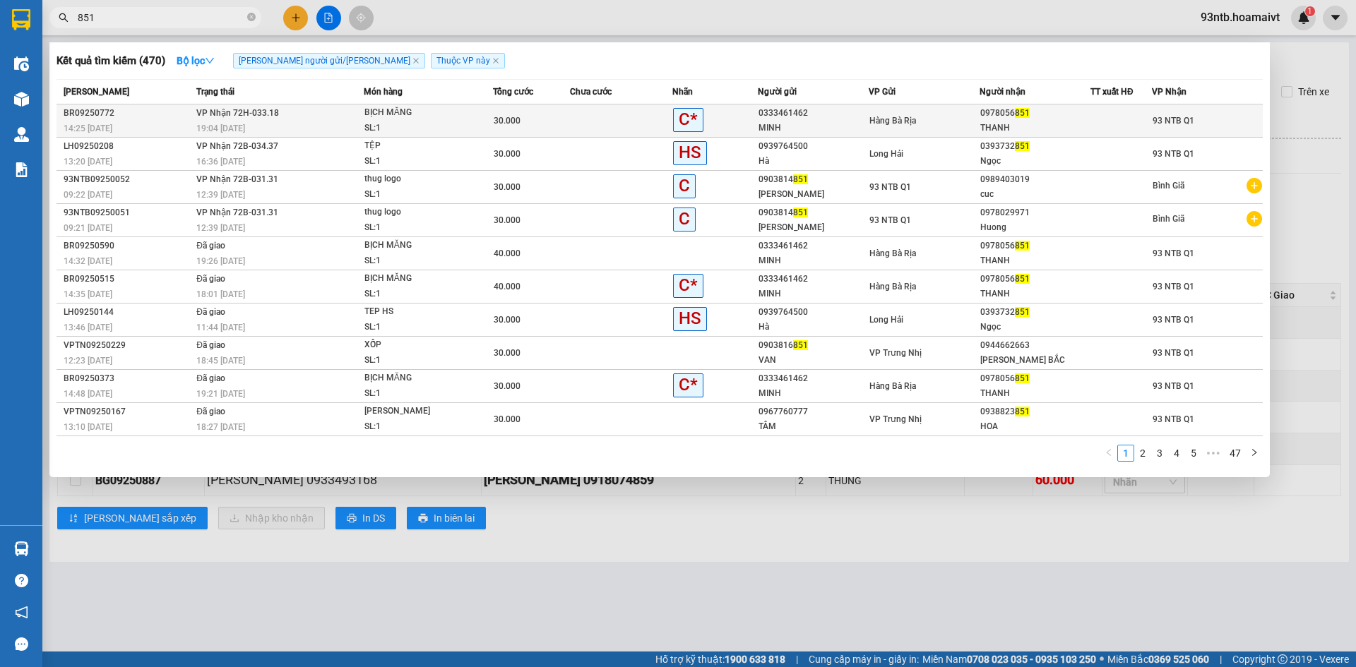
click at [624, 119] on td at bounding box center [621, 121] width 102 height 33
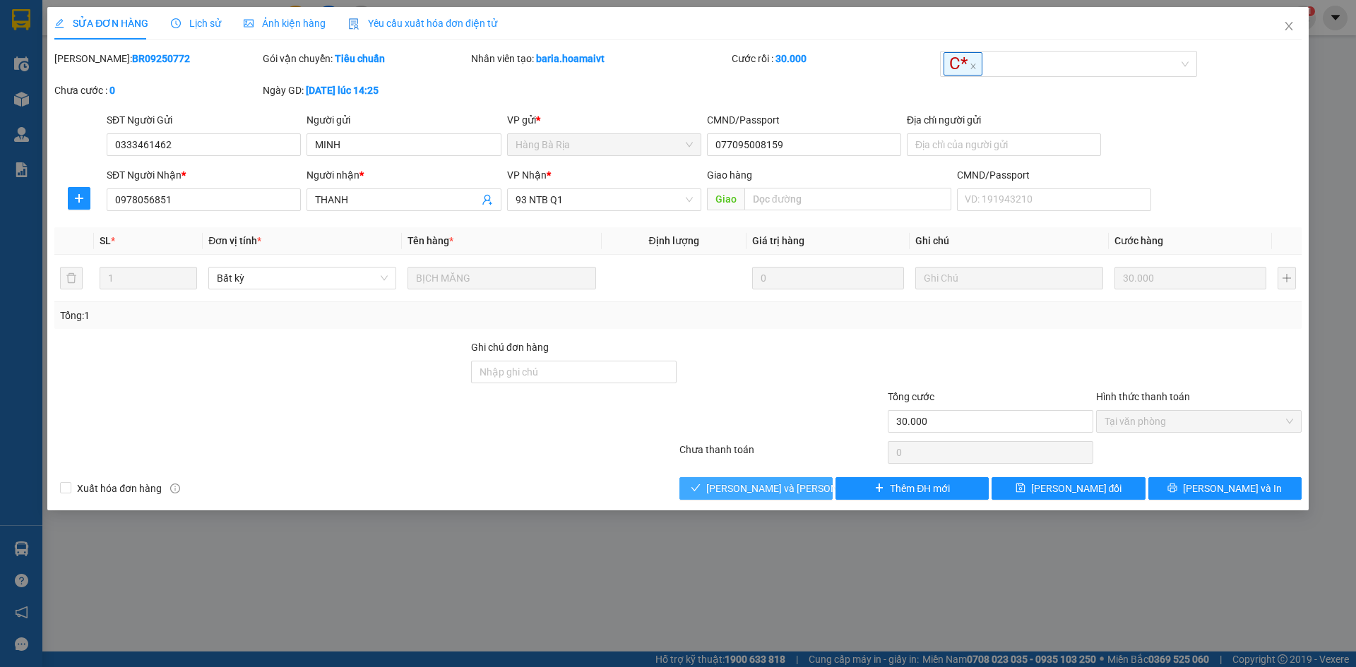
click at [748, 486] on span "[PERSON_NAME] và [PERSON_NAME] hàng" at bounding box center [801, 489] width 191 height 16
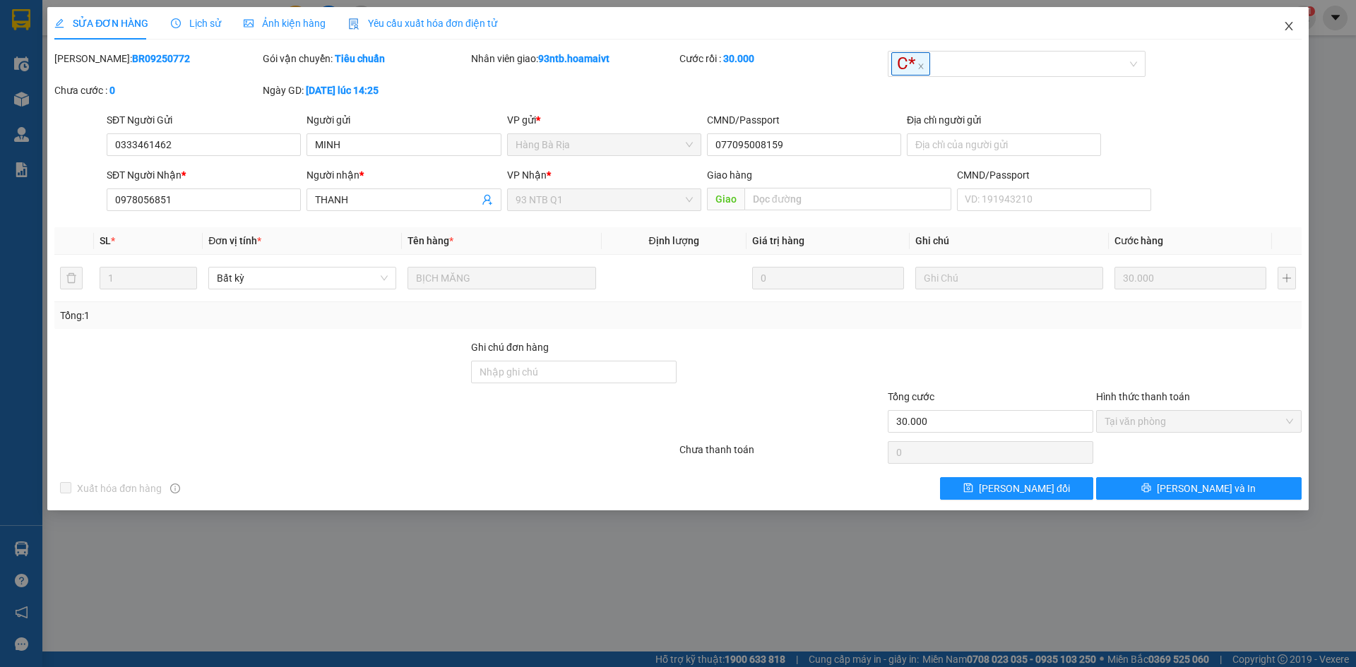
click at [1289, 23] on icon "close" at bounding box center [1288, 25] width 11 height 11
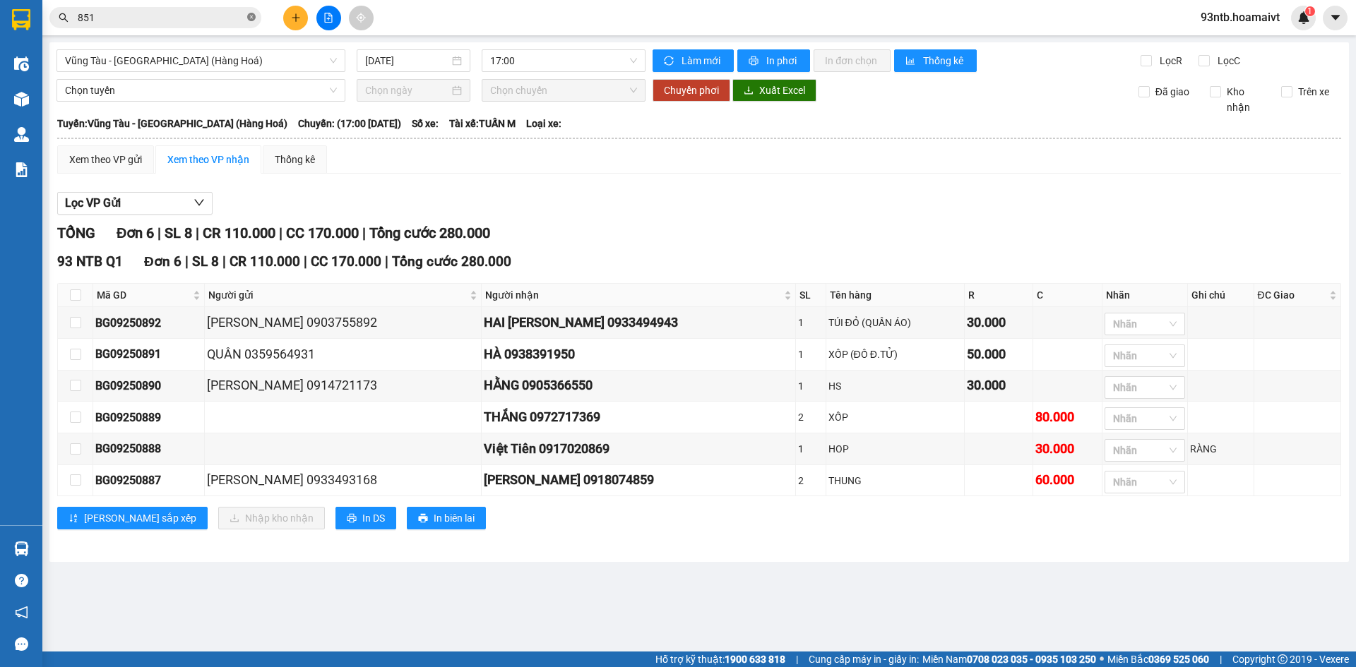
click at [252, 14] on icon "close-circle" at bounding box center [251, 17] width 8 height 8
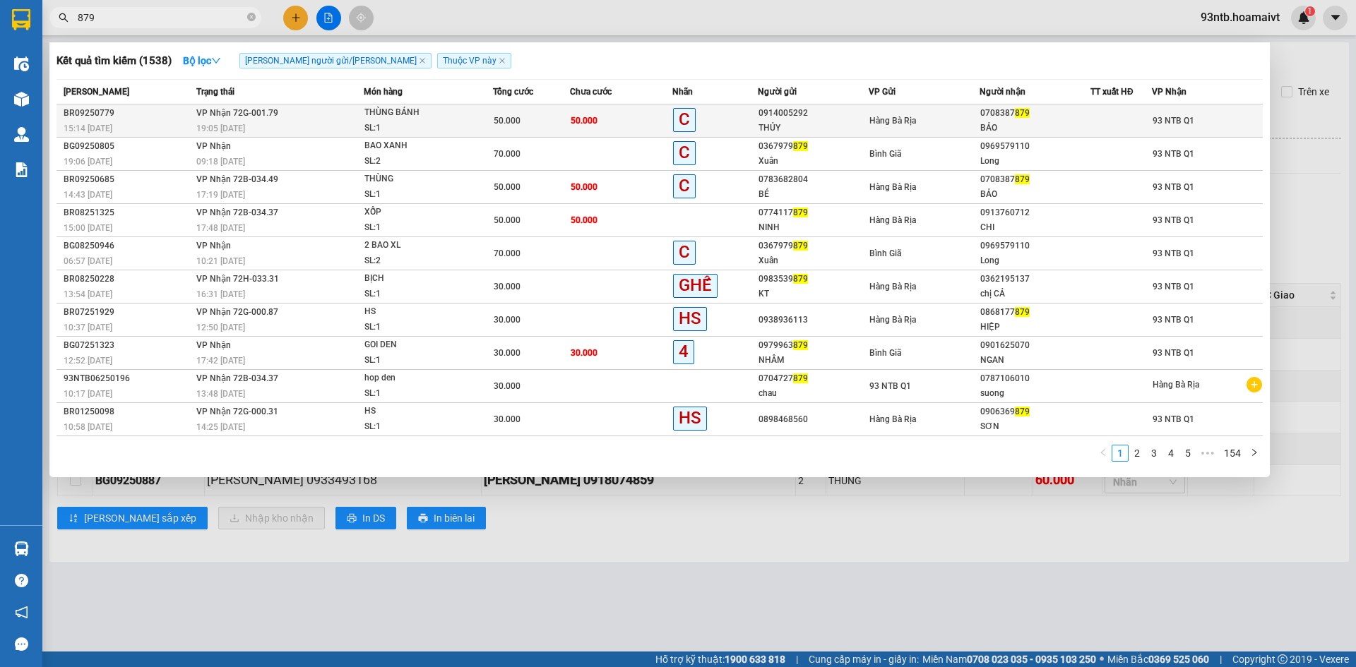
click at [631, 122] on td "50.000" at bounding box center [621, 121] width 102 height 33
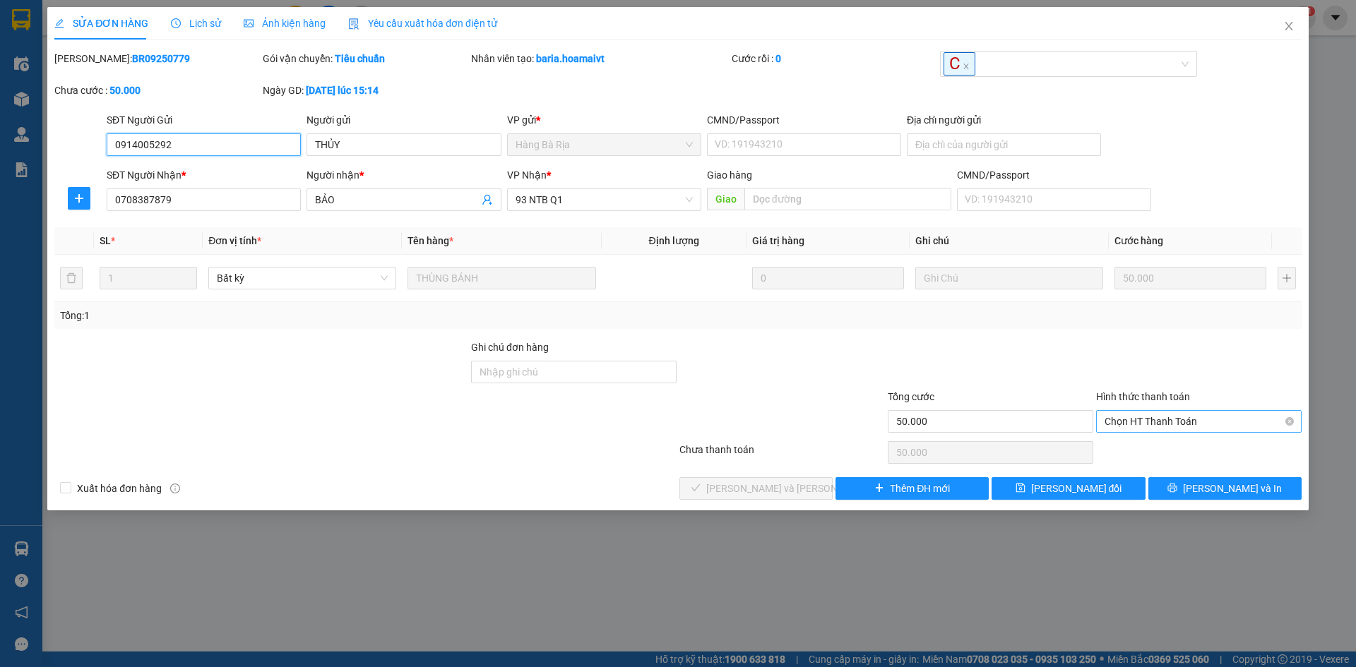
click at [1149, 418] on span "Chọn HT Thanh Toán" at bounding box center [1198, 421] width 189 height 21
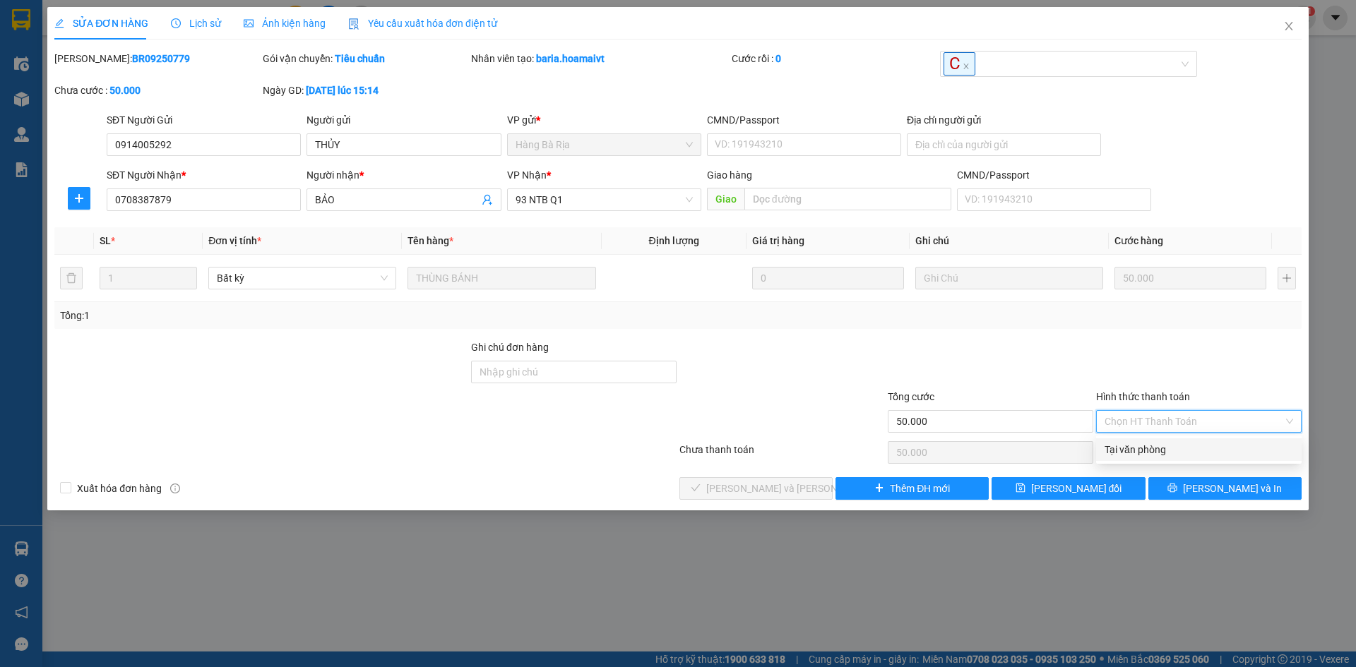
click at [1138, 446] on div "Tại văn phòng" at bounding box center [1198, 450] width 189 height 16
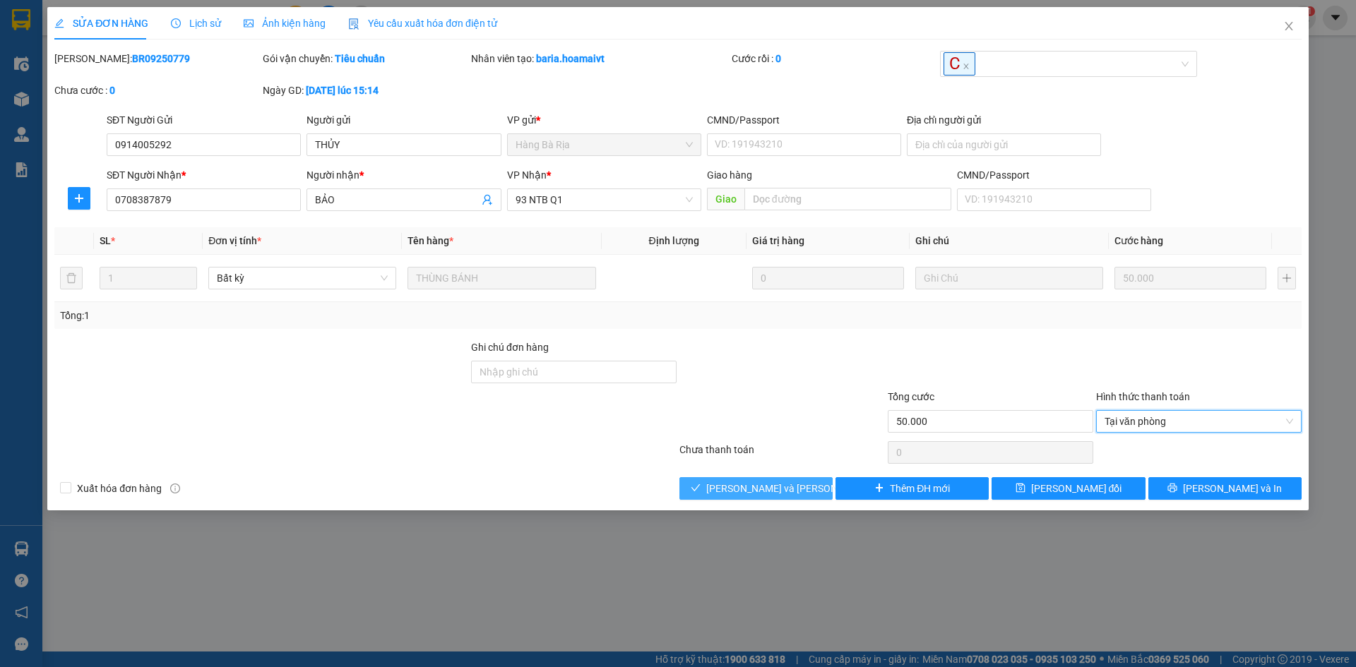
click at [721, 486] on button "[PERSON_NAME] và [PERSON_NAME] hàng" at bounding box center [755, 488] width 153 height 23
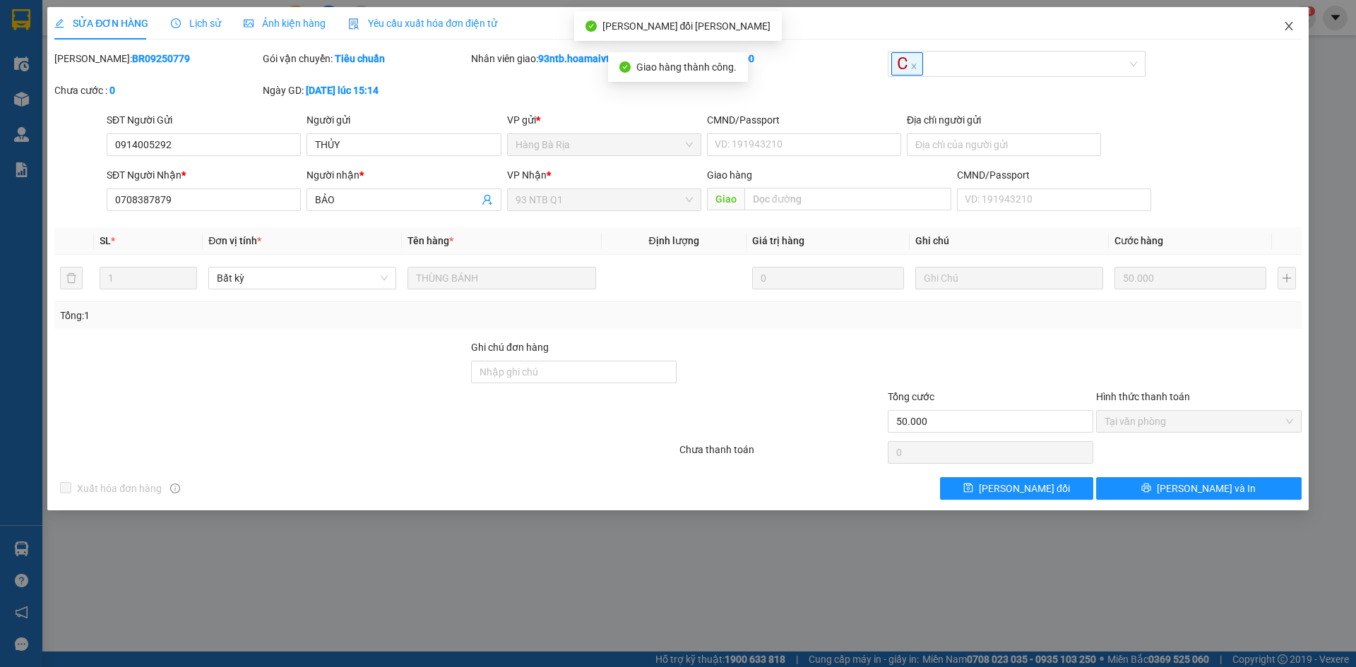
click at [1287, 21] on icon "close" at bounding box center [1288, 25] width 11 height 11
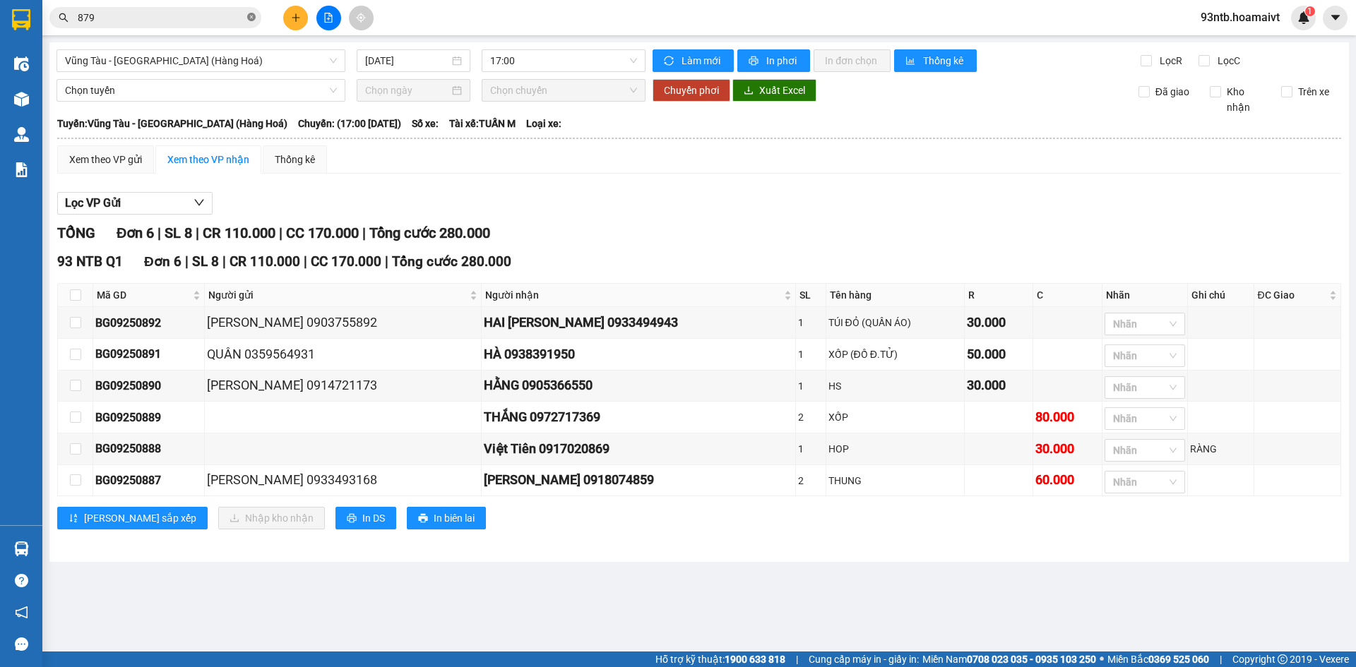
click at [250, 17] on icon "close-circle" at bounding box center [251, 17] width 8 height 8
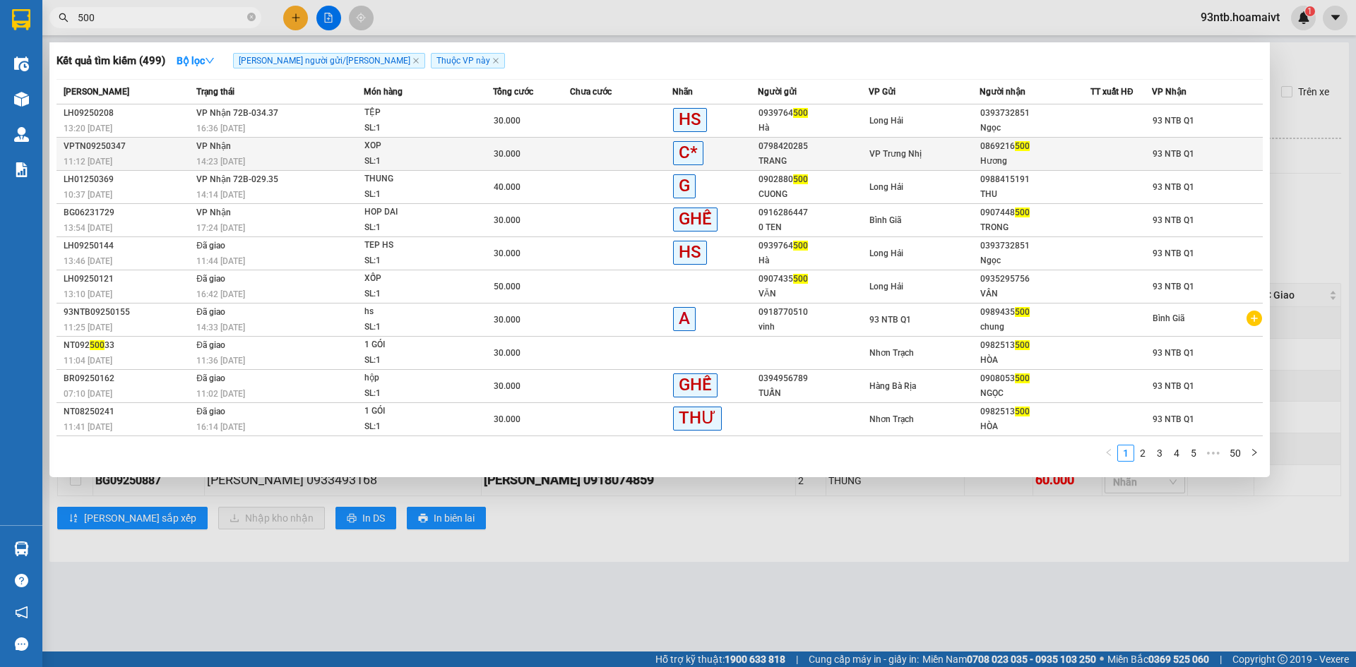
click at [597, 155] on td at bounding box center [621, 154] width 102 height 33
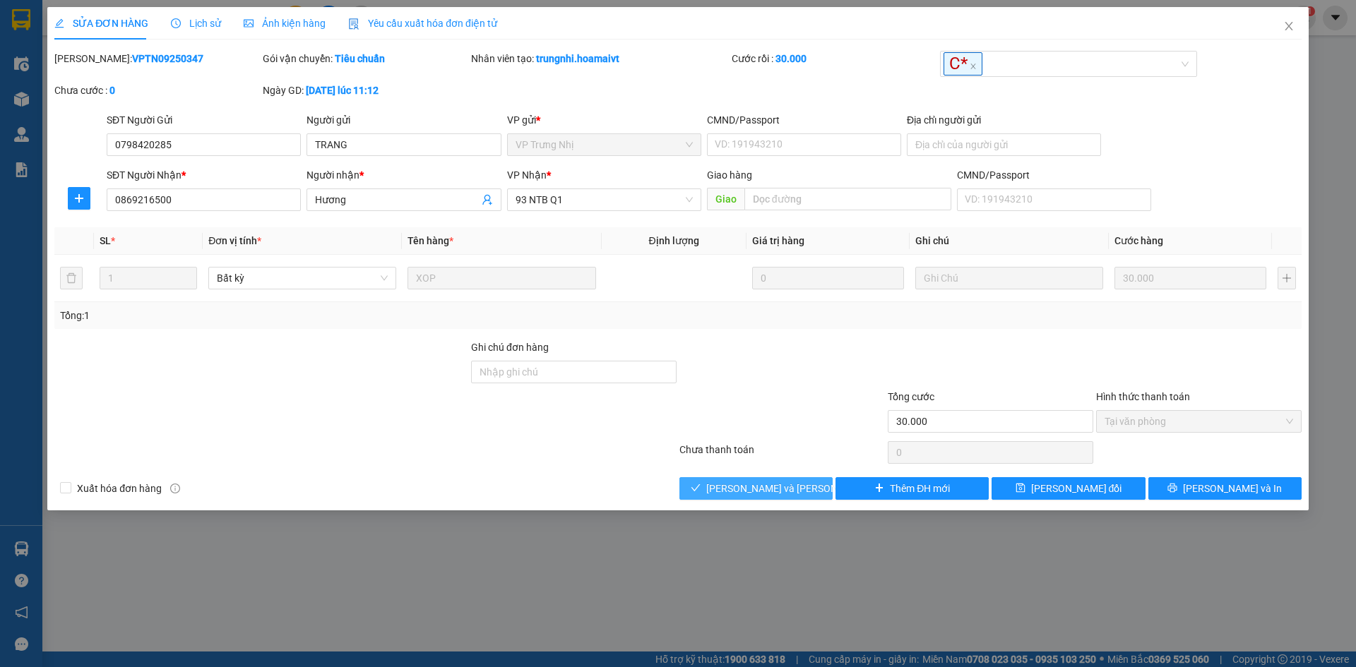
click at [732, 492] on span "[PERSON_NAME] và [PERSON_NAME] hàng" at bounding box center [801, 489] width 191 height 16
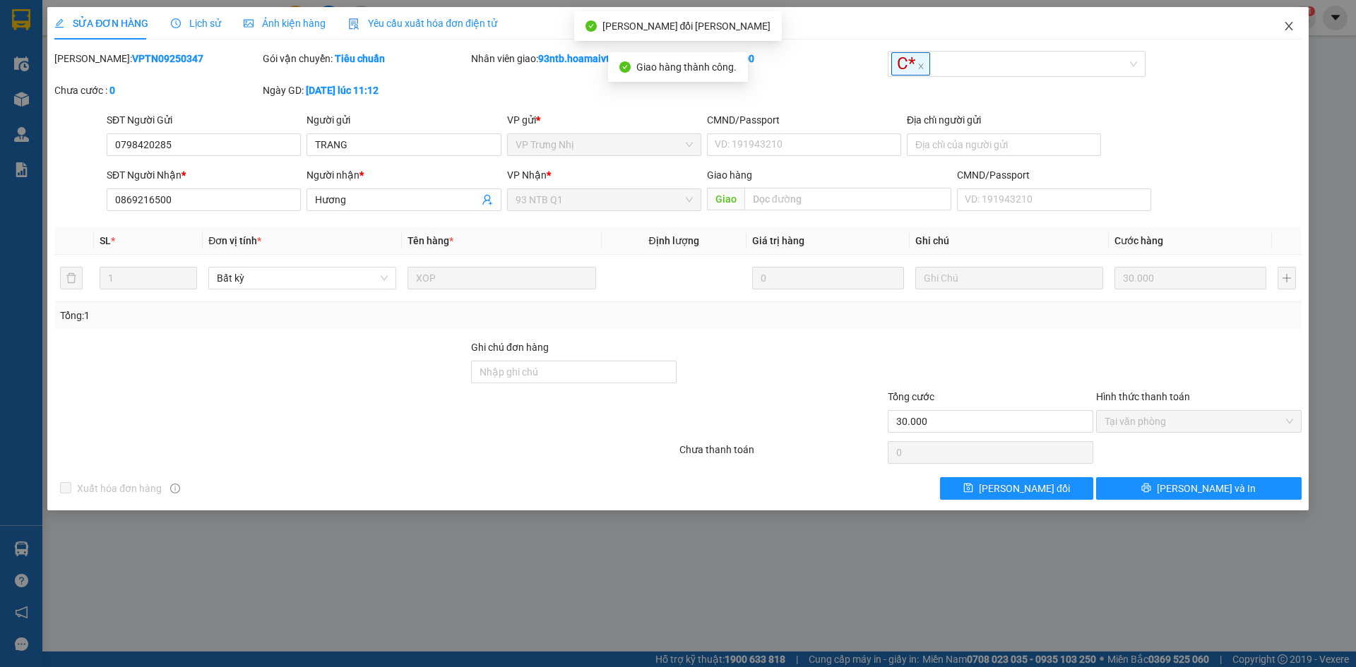
click at [1289, 23] on icon "close" at bounding box center [1288, 25] width 11 height 11
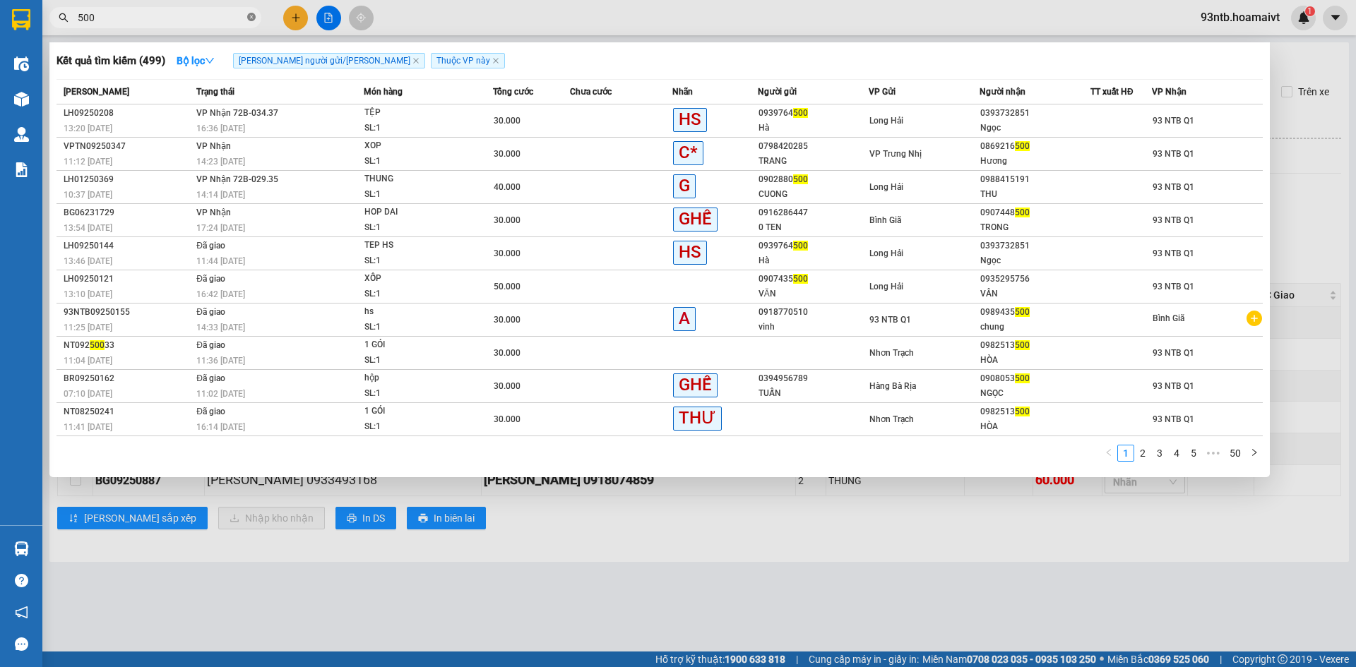
click at [253, 16] on icon "close-circle" at bounding box center [251, 17] width 8 height 8
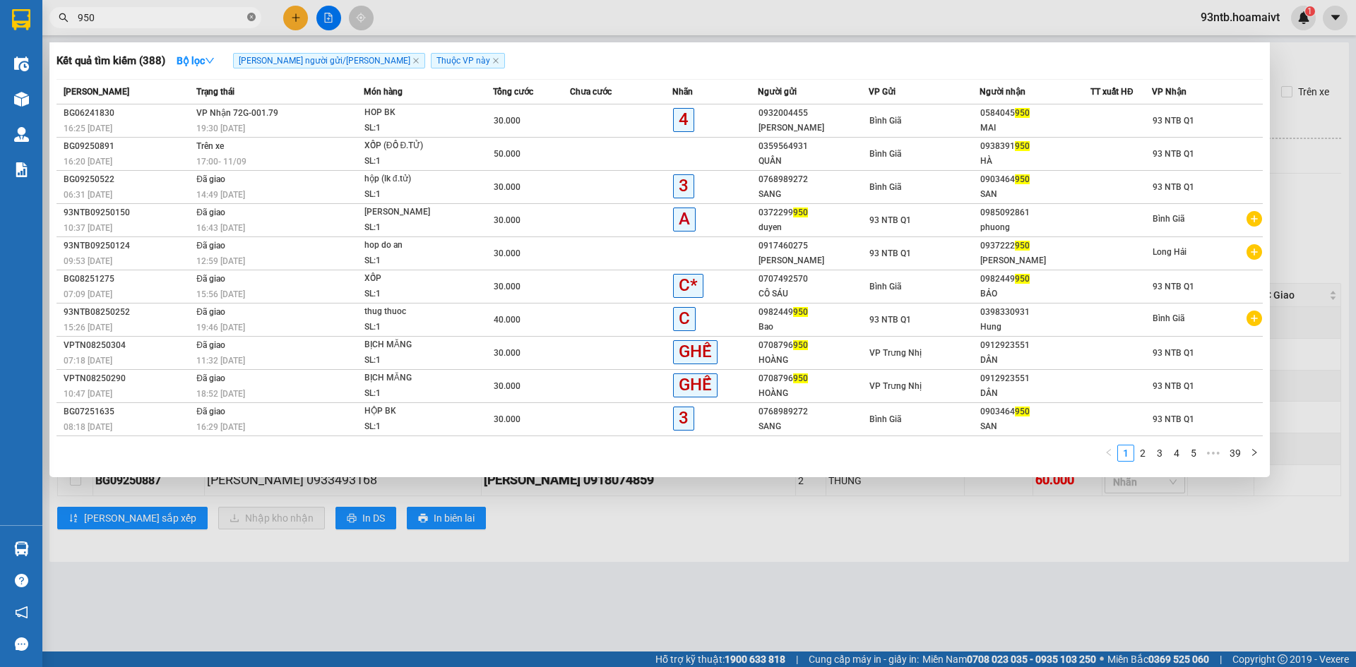
click at [251, 16] on icon "close-circle" at bounding box center [251, 17] width 8 height 8
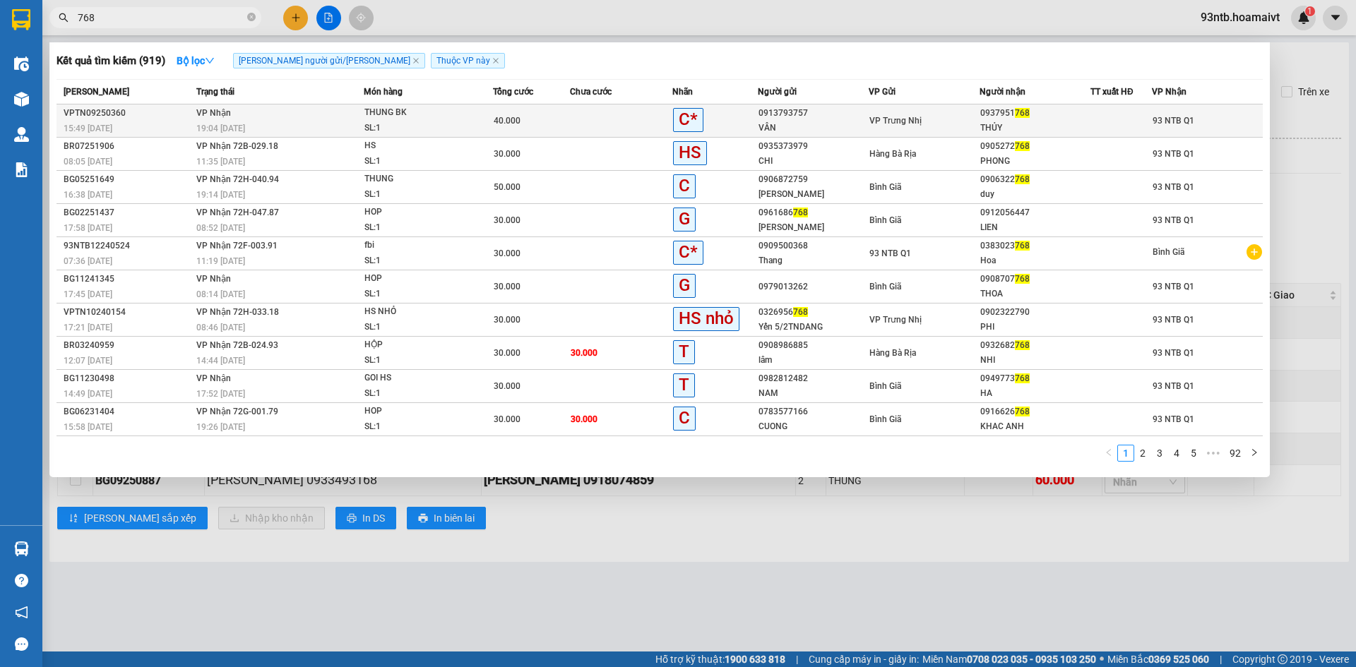
click at [605, 120] on td at bounding box center [621, 121] width 102 height 33
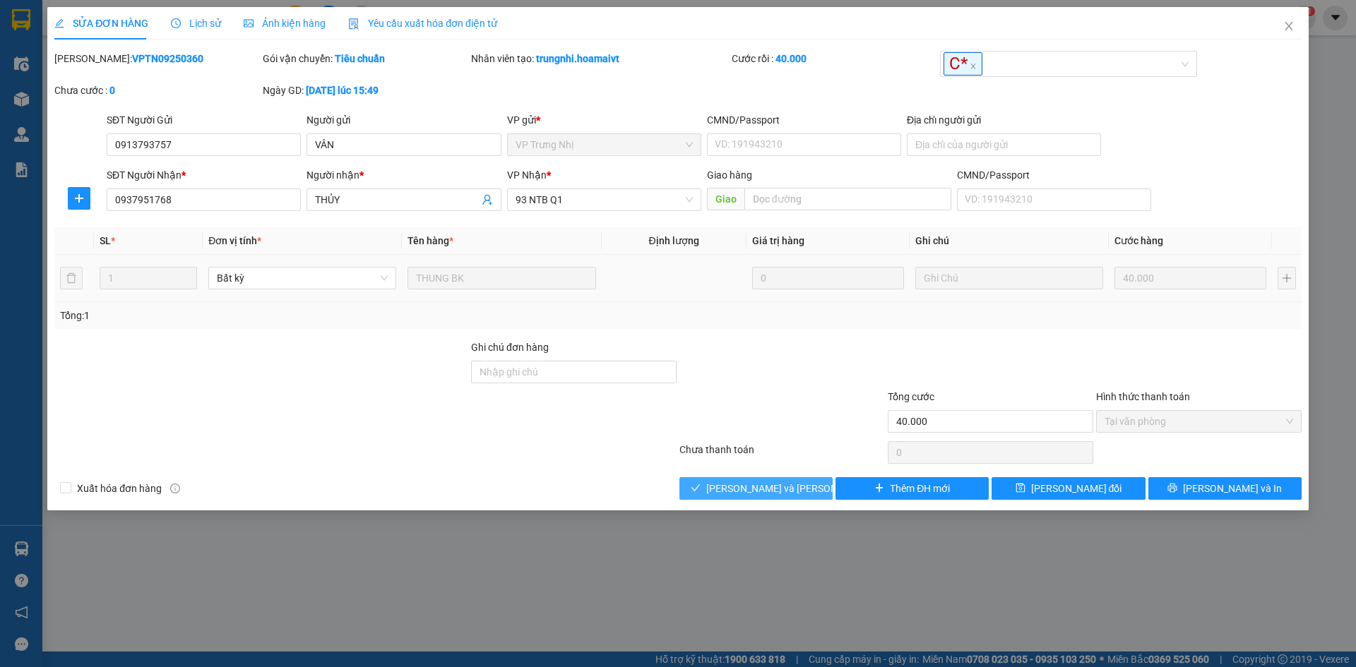
click at [747, 485] on span "[PERSON_NAME] và [PERSON_NAME] hàng" at bounding box center [801, 489] width 191 height 16
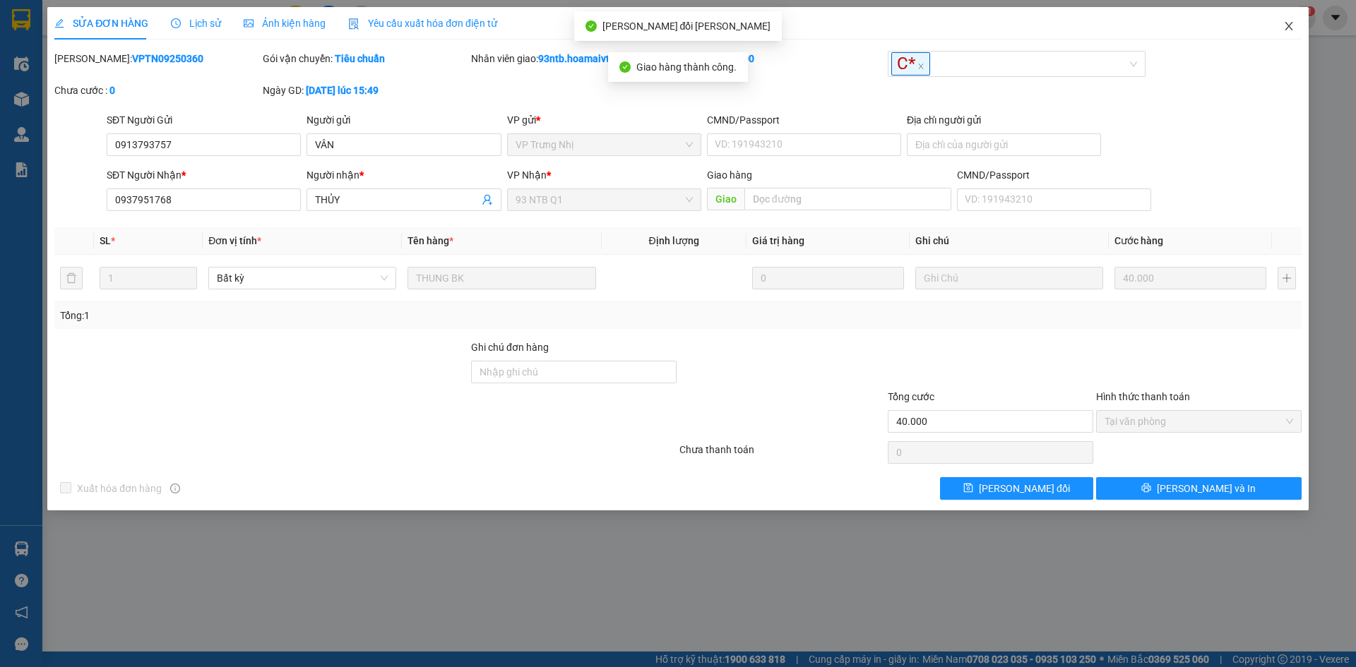
click at [1291, 23] on icon "close" at bounding box center [1288, 25] width 11 height 11
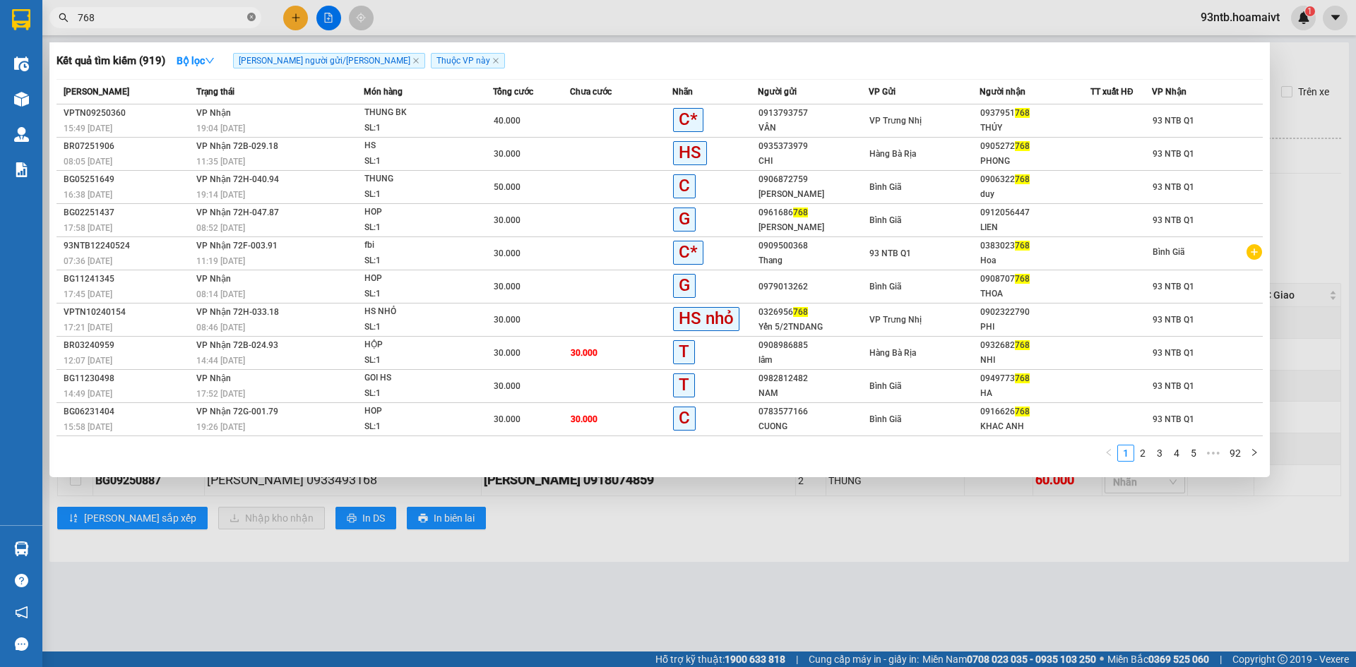
click at [253, 14] on icon "close-circle" at bounding box center [251, 17] width 8 height 8
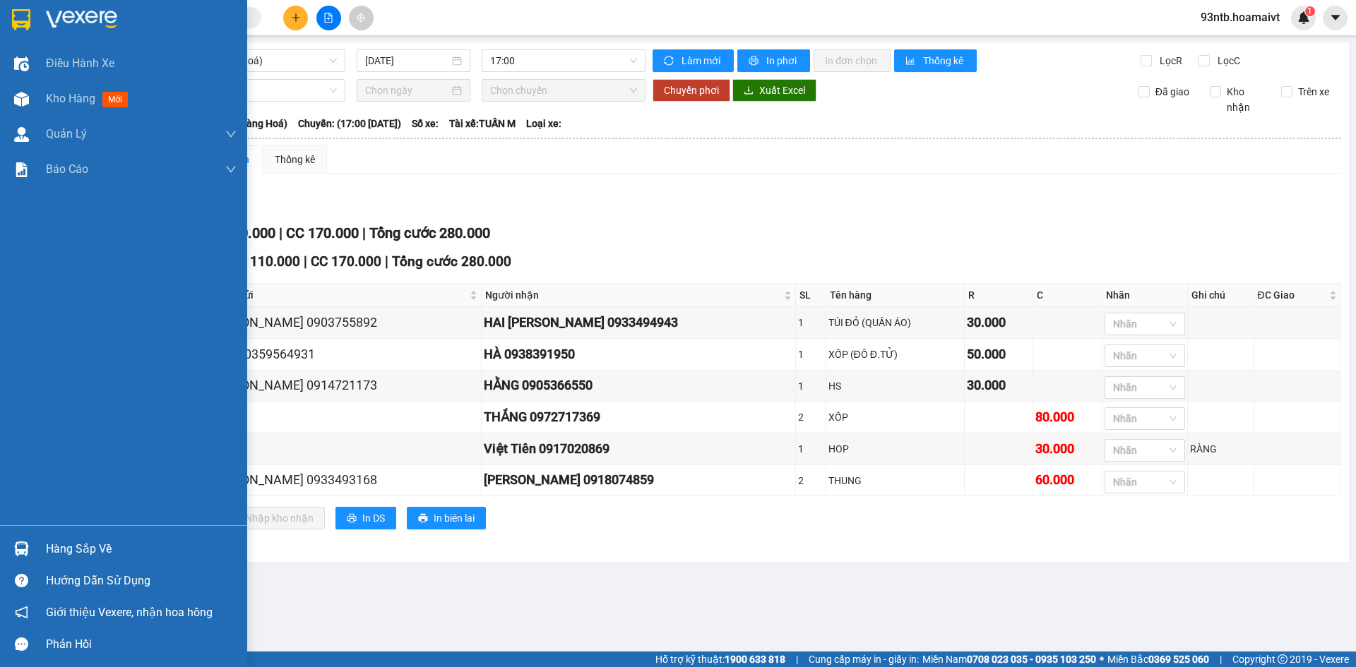
click at [20, 546] on img at bounding box center [21, 549] width 15 height 15
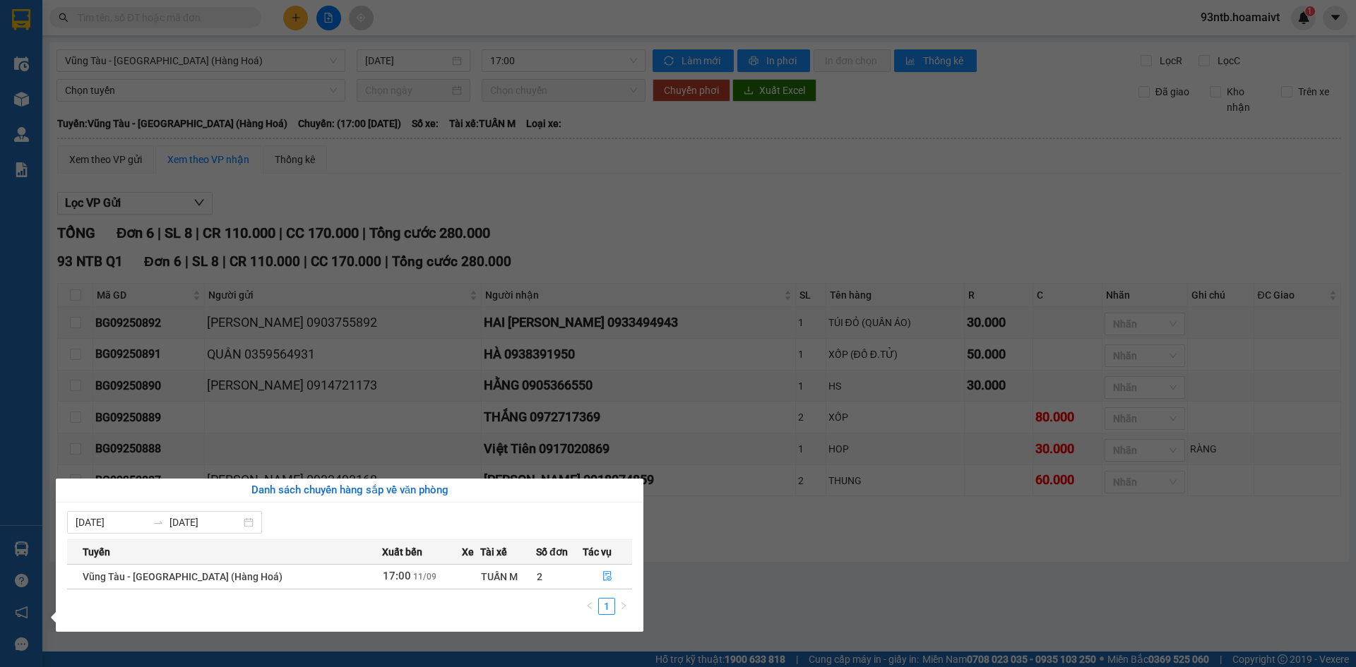
click at [513, 165] on section "Kết quả [PERSON_NAME] ( 919 ) Bộ lọc [PERSON_NAME] người gửi/[PERSON_NAME] [PER…" at bounding box center [678, 333] width 1356 height 667
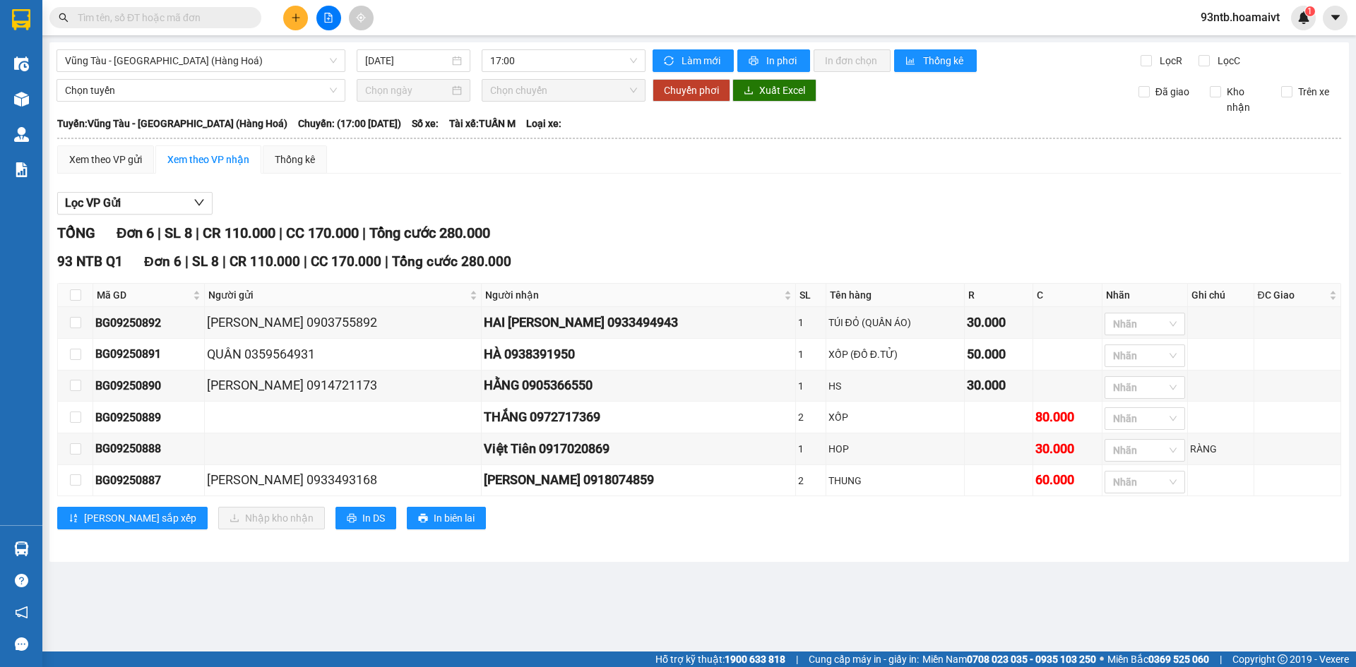
click at [121, 19] on input "text" at bounding box center [161, 18] width 167 height 16
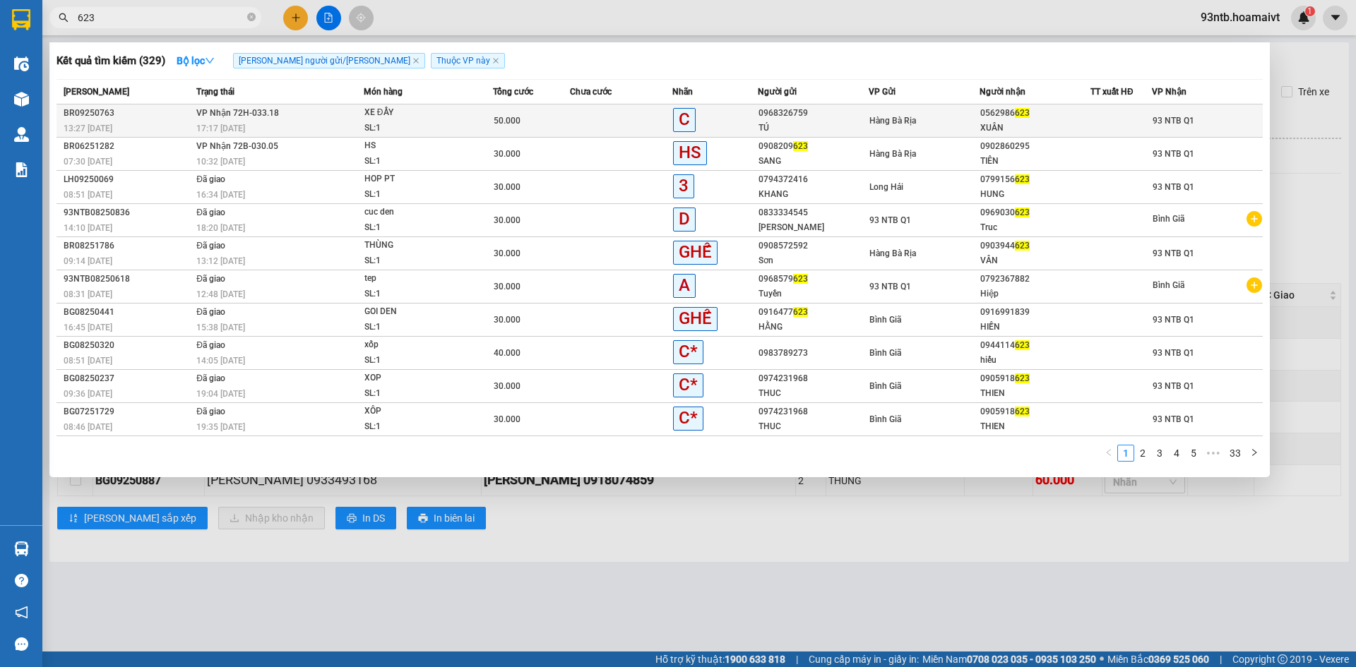
click at [599, 114] on td at bounding box center [621, 121] width 102 height 33
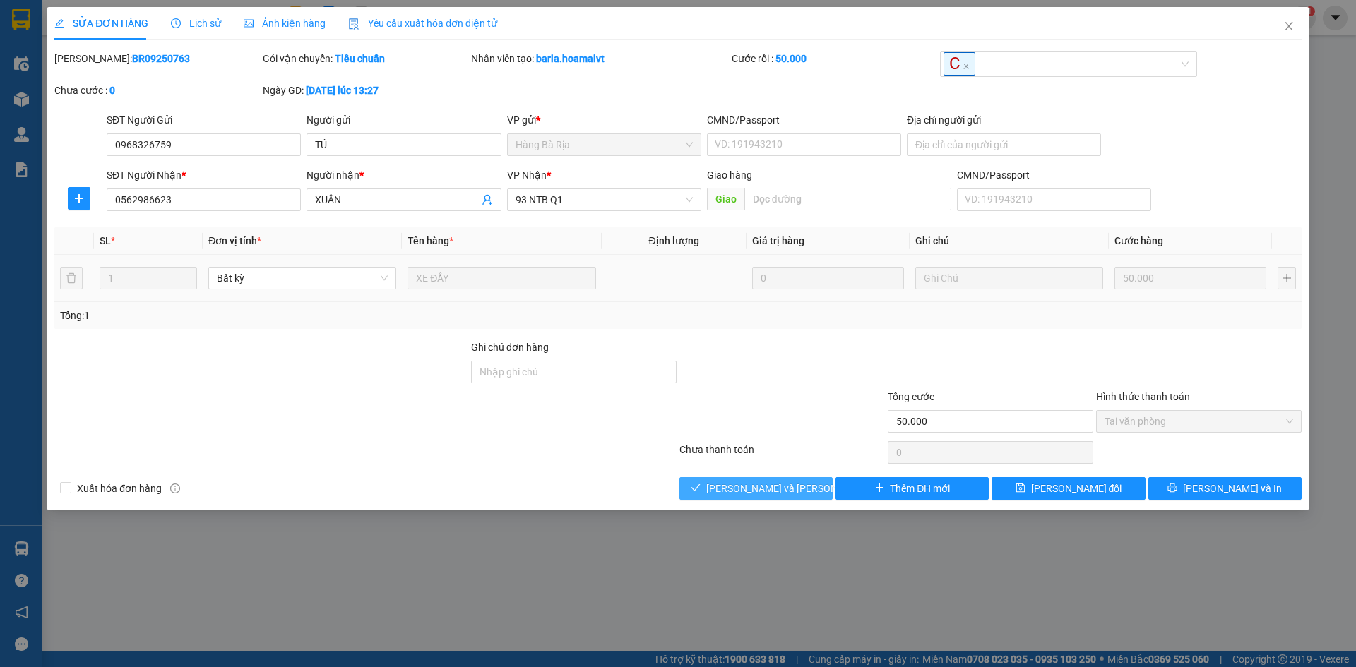
click at [748, 487] on span "[PERSON_NAME] và [PERSON_NAME] hàng" at bounding box center [801, 489] width 191 height 16
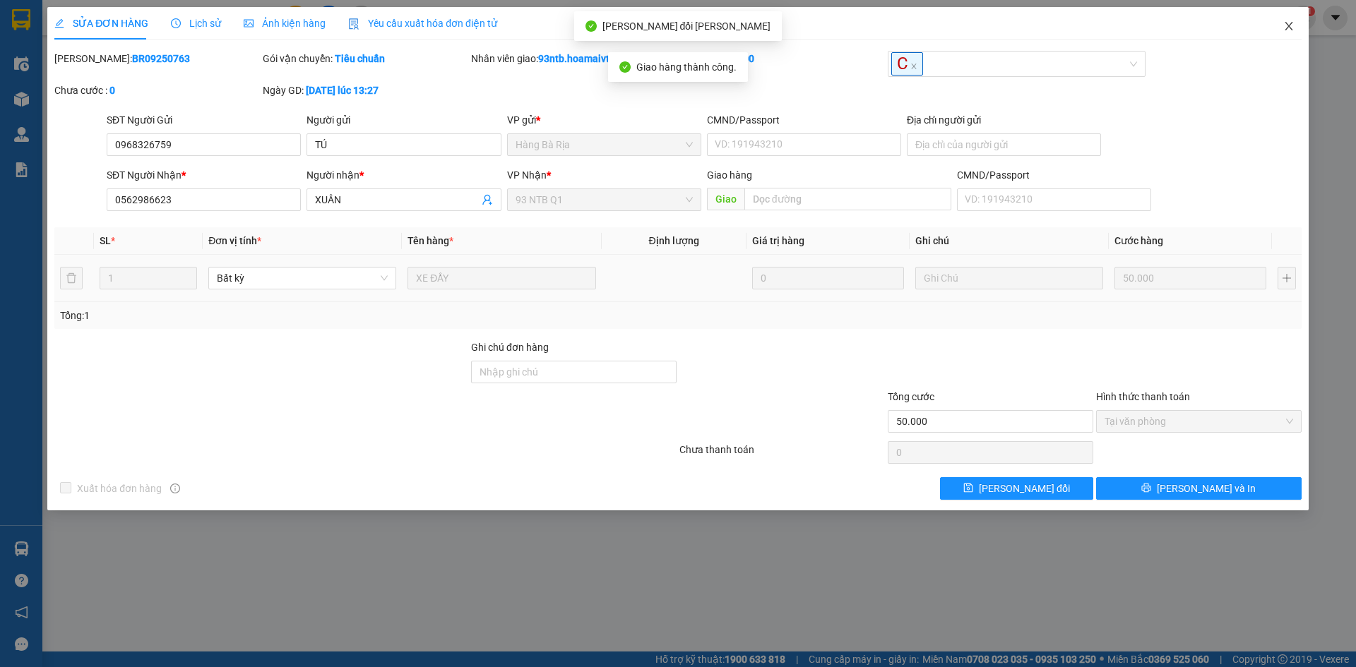
click at [1287, 20] on span "Close" at bounding box center [1289, 27] width 40 height 40
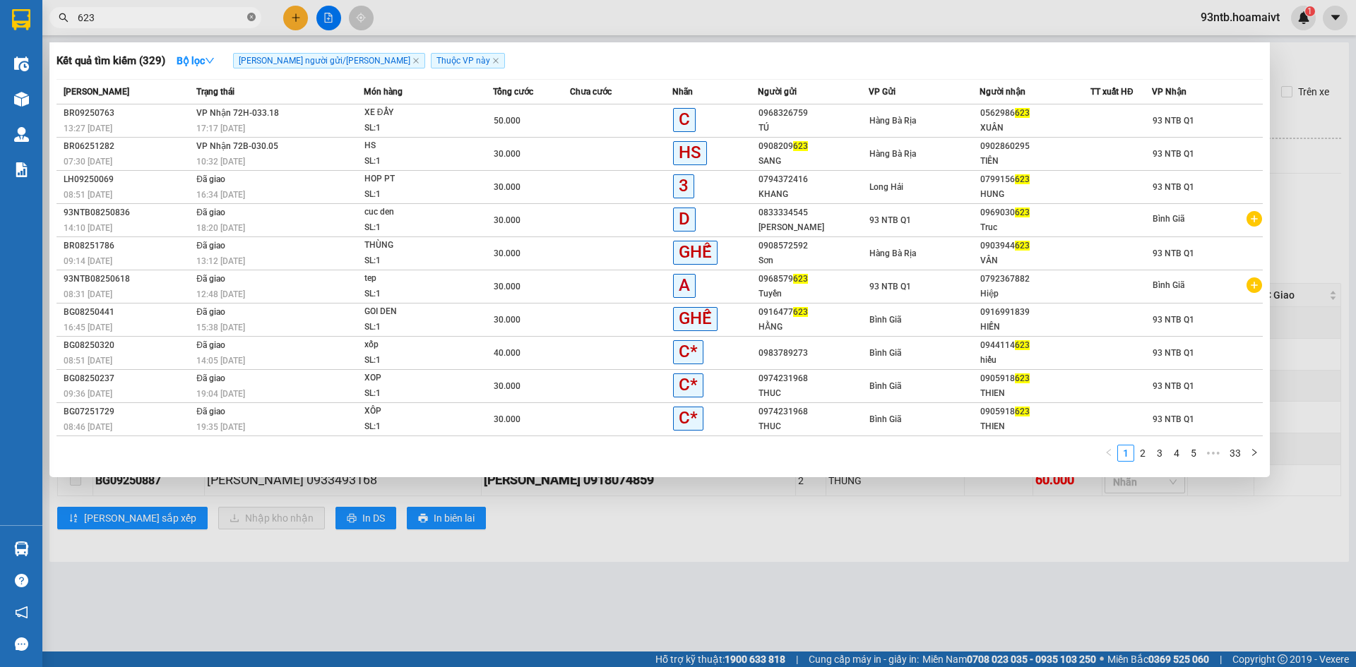
click at [250, 16] on icon "close-circle" at bounding box center [251, 17] width 8 height 8
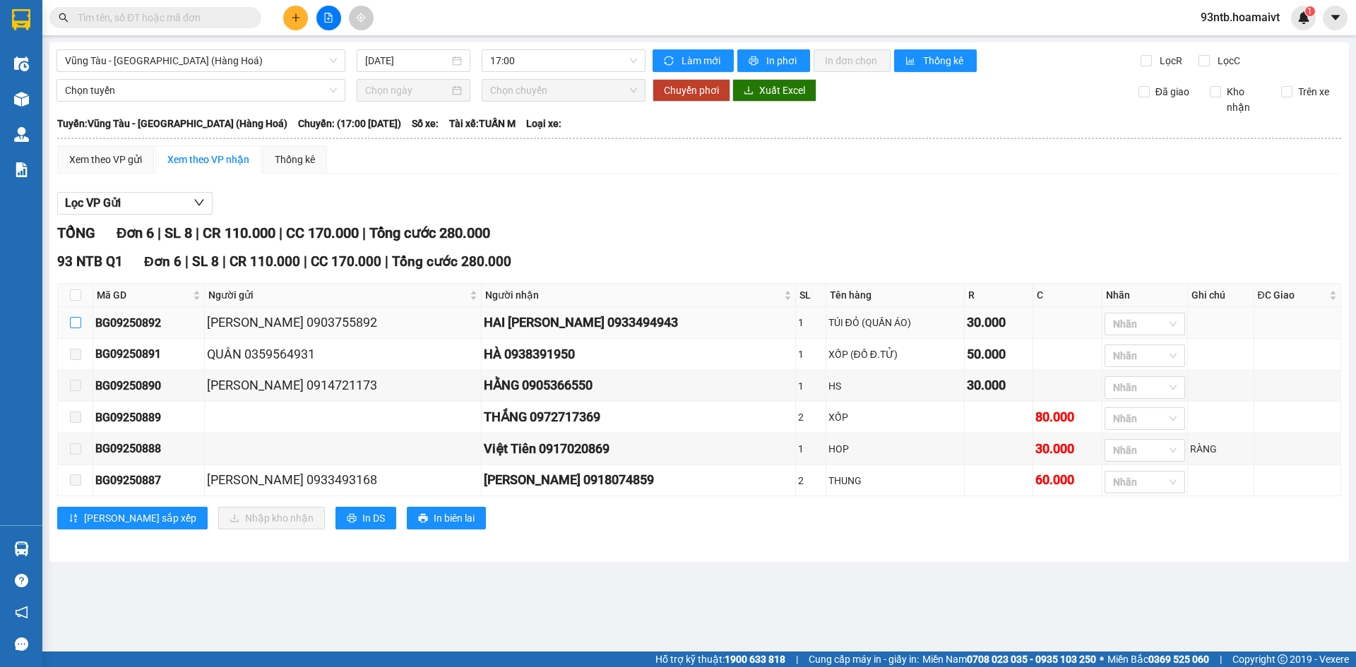
click at [74, 321] on input "checkbox" at bounding box center [75, 322] width 11 height 11
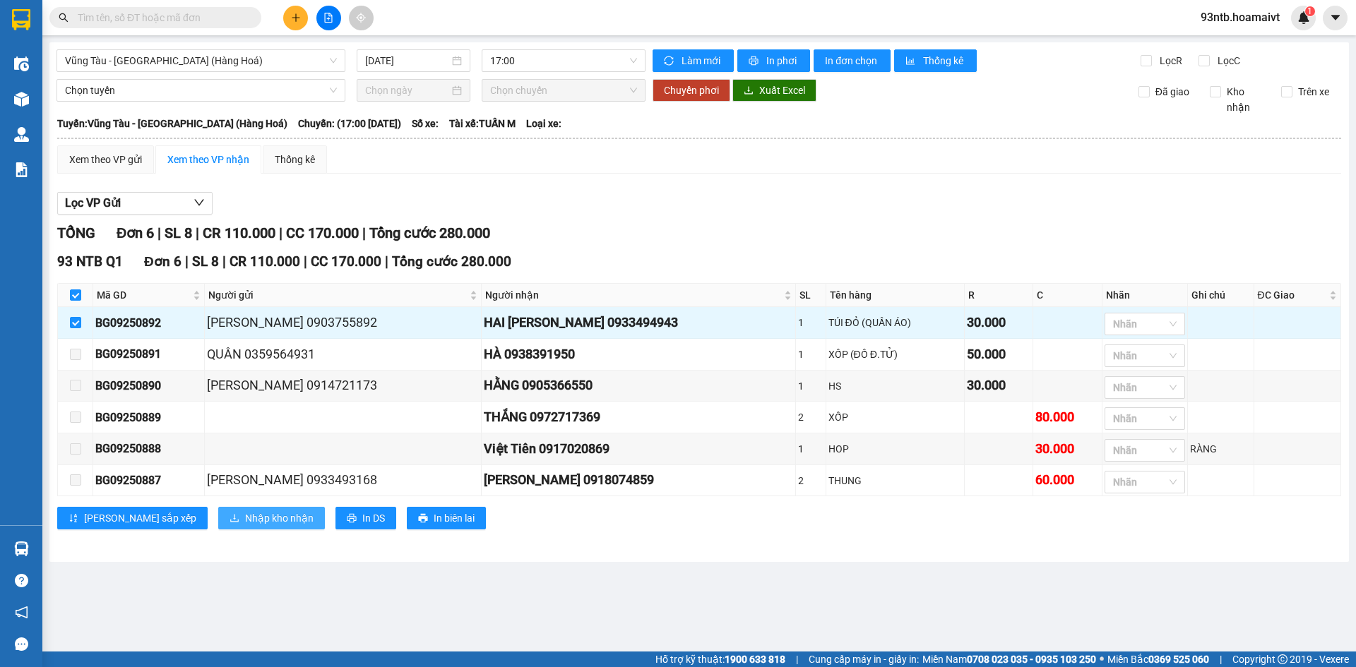
click at [245, 519] on span "Nhập kho nhận" at bounding box center [279, 519] width 68 height 16
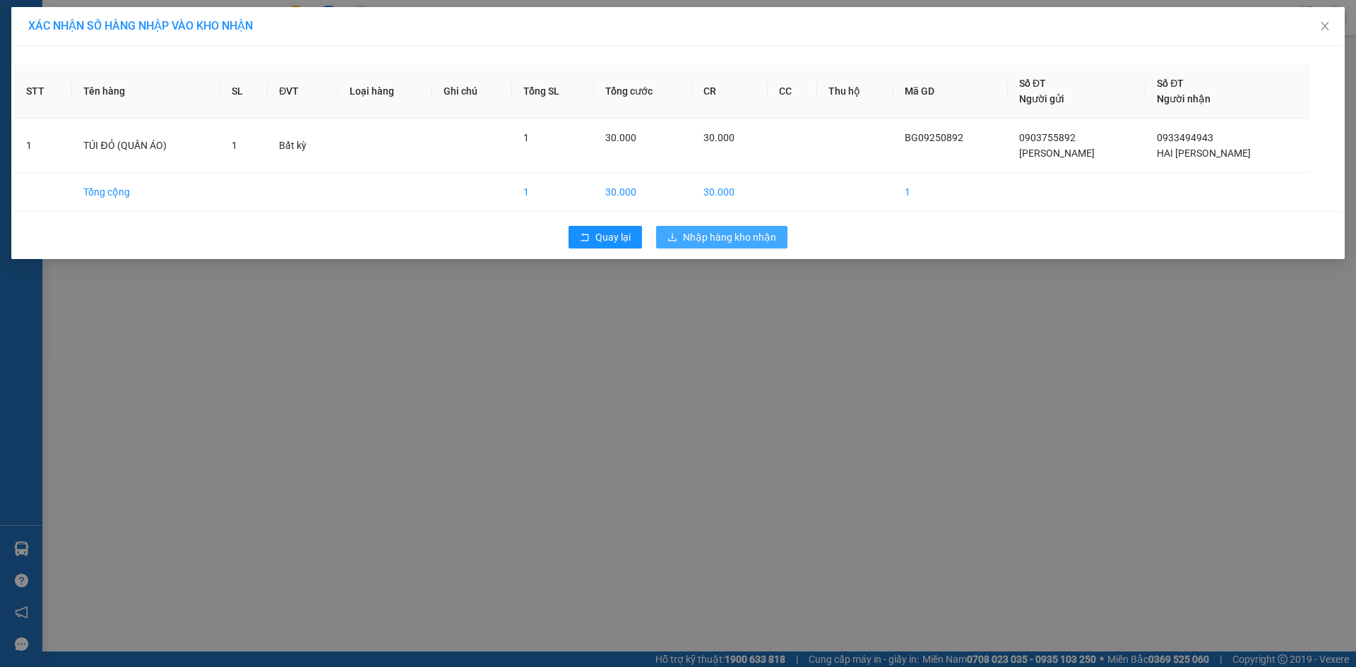
click at [737, 236] on span "Nhập hàng kho nhận" at bounding box center [729, 238] width 93 height 16
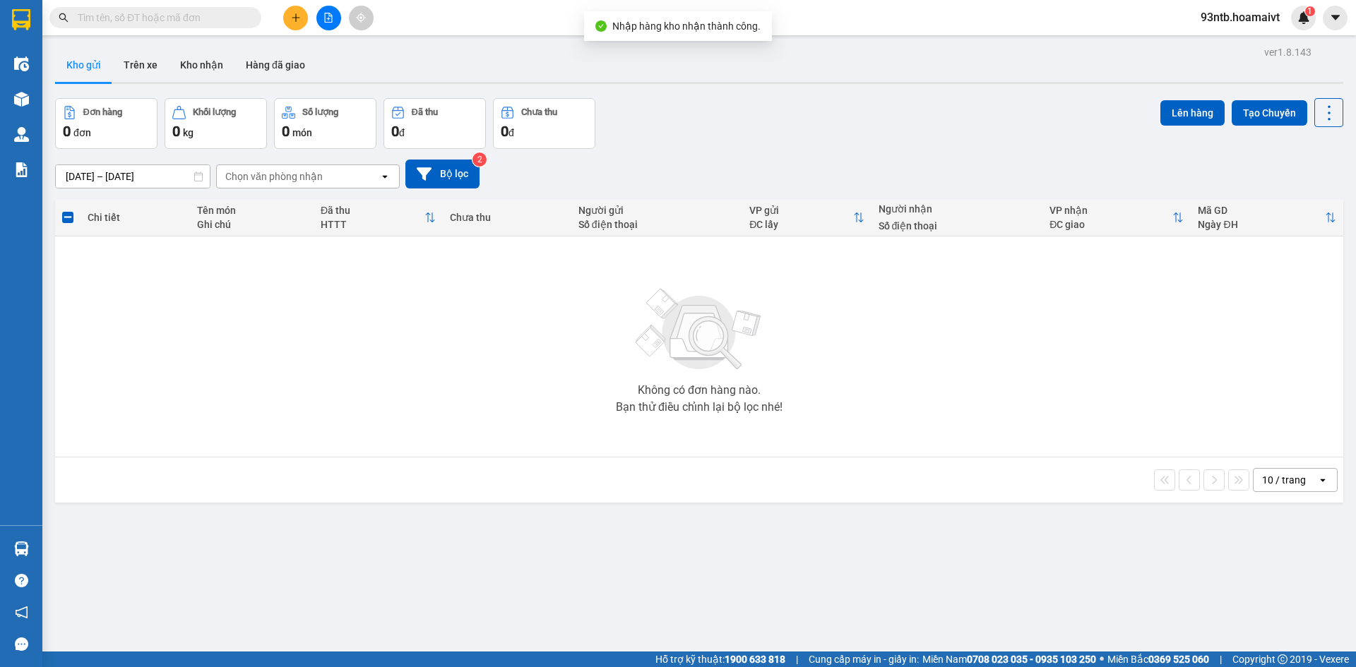
click at [172, 19] on input "text" at bounding box center [161, 18] width 167 height 16
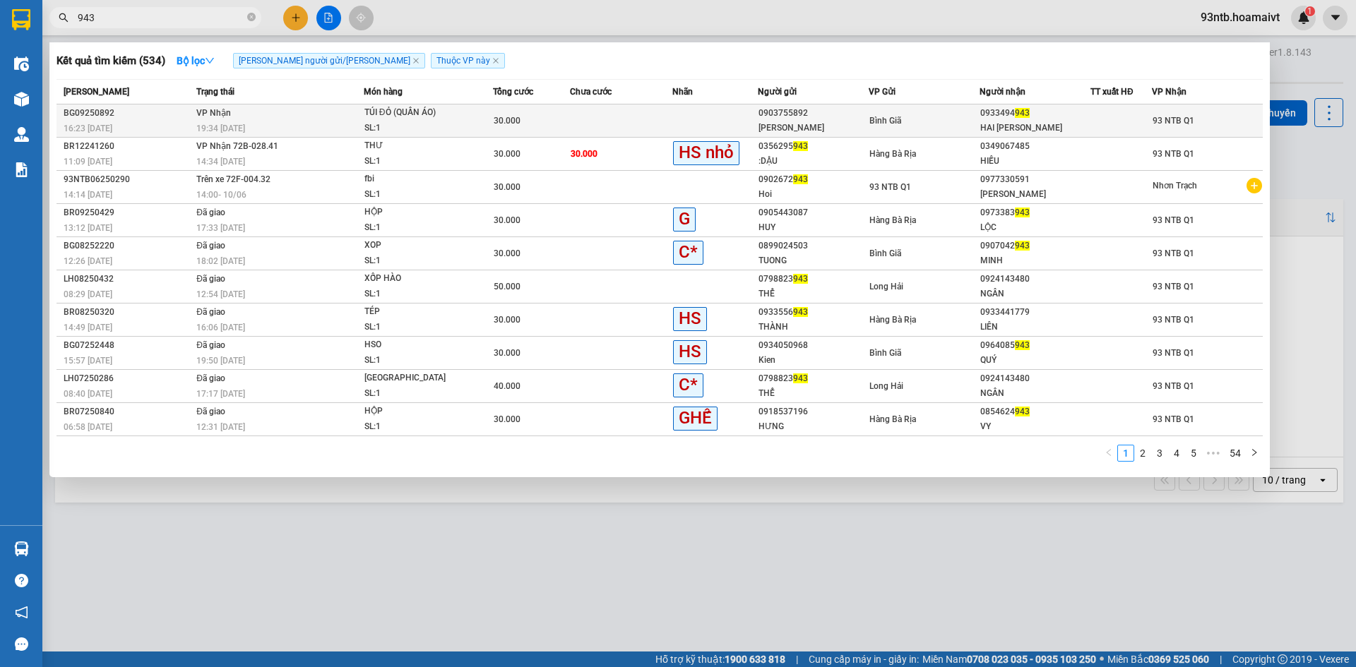
click at [631, 117] on td at bounding box center [621, 121] width 102 height 33
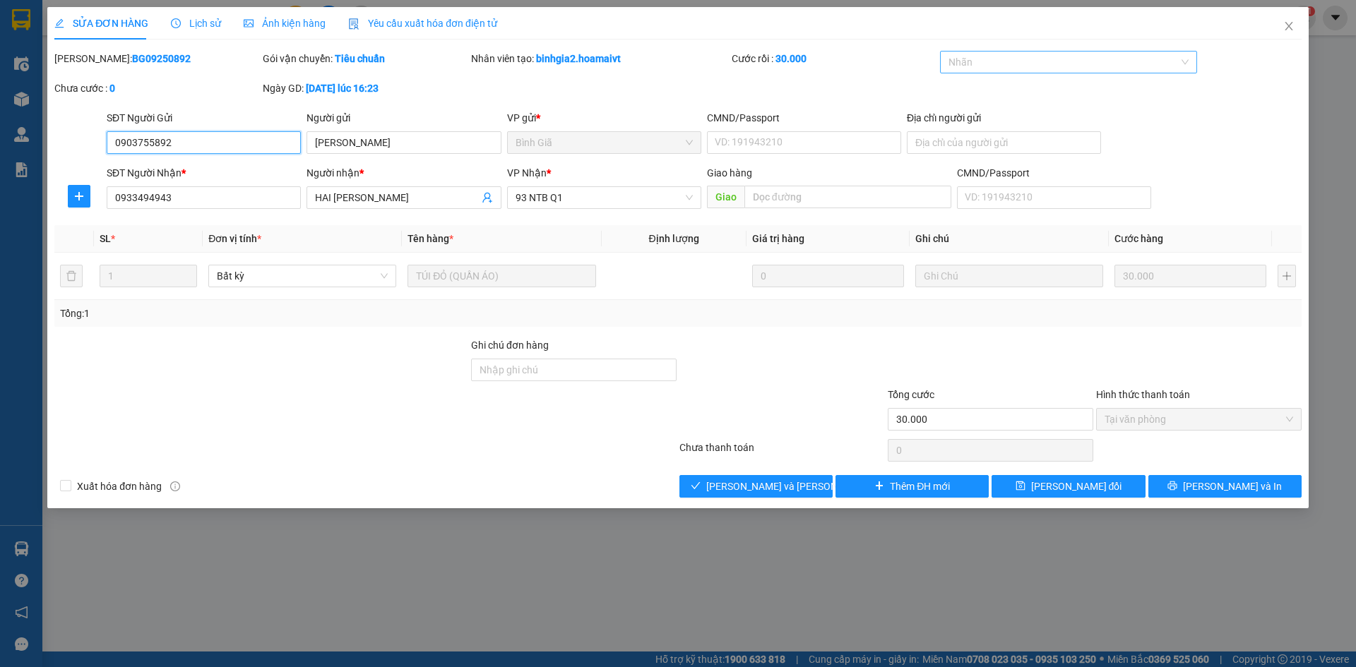
click at [991, 54] on div at bounding box center [1061, 62] width 237 height 17
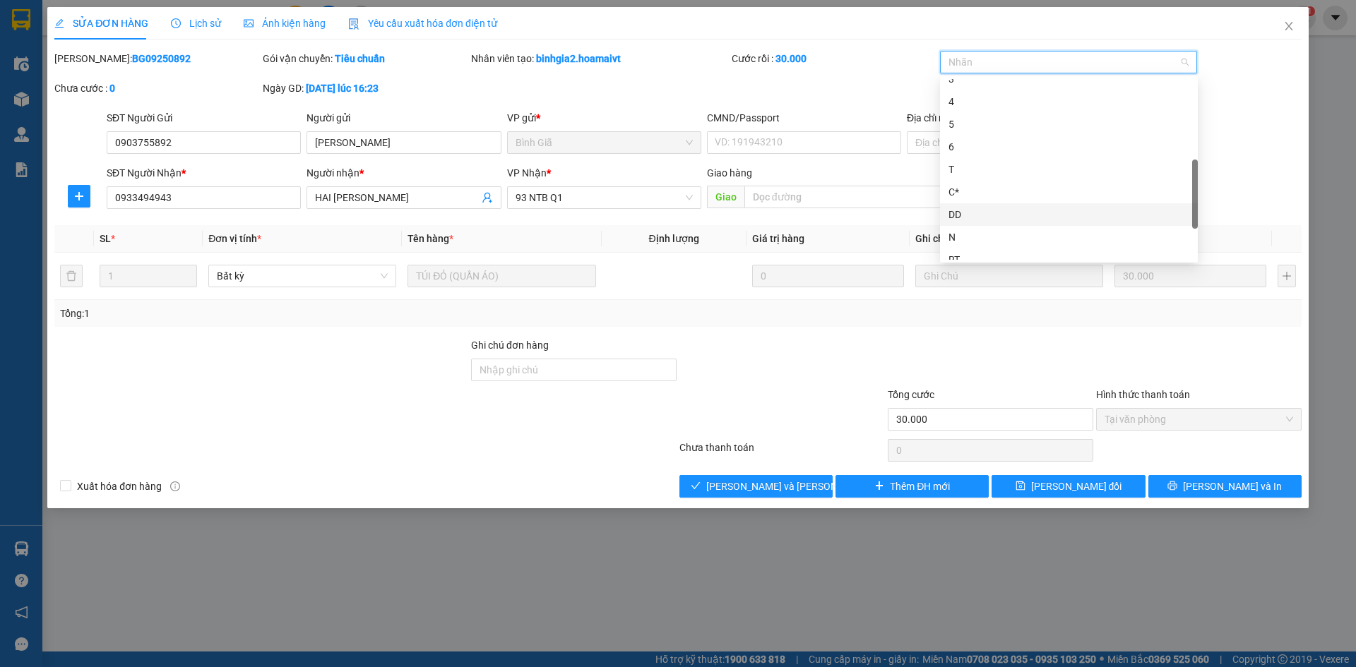
scroll to position [407, 0]
click at [991, 244] on div "GHẾ" at bounding box center [1068, 249] width 241 height 16
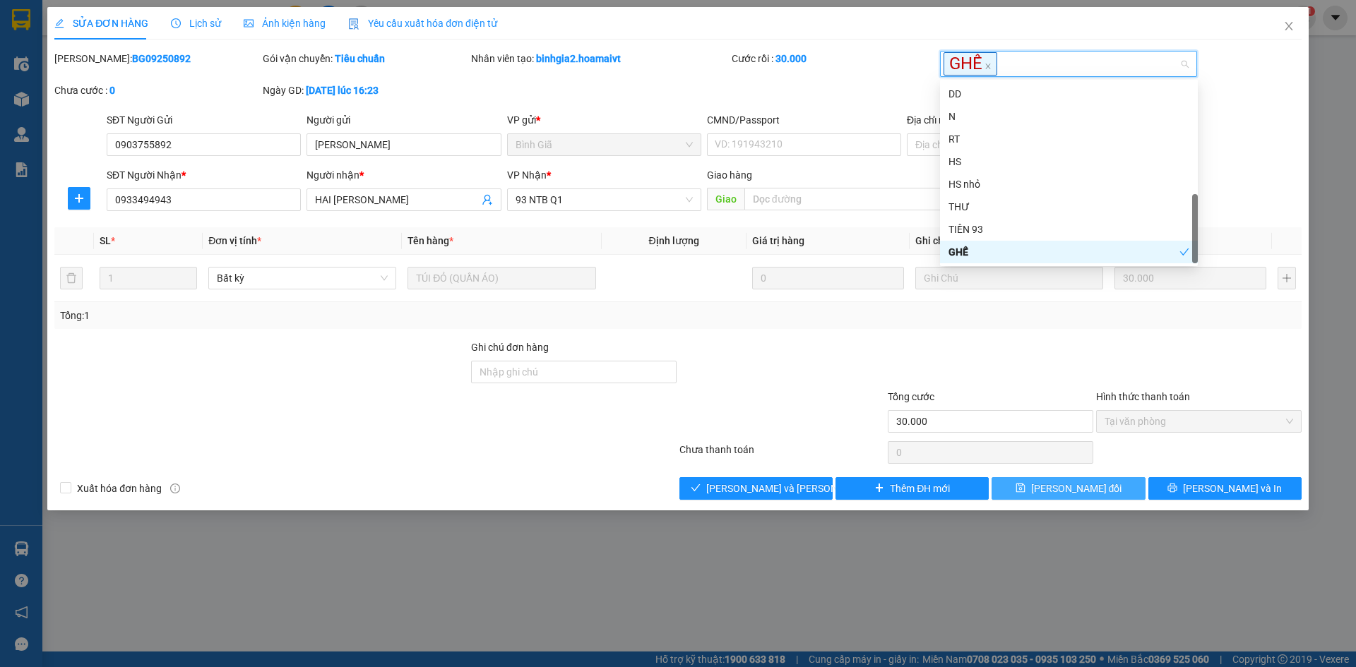
click at [1032, 489] on button "[PERSON_NAME] đổi" at bounding box center [1067, 488] width 153 height 23
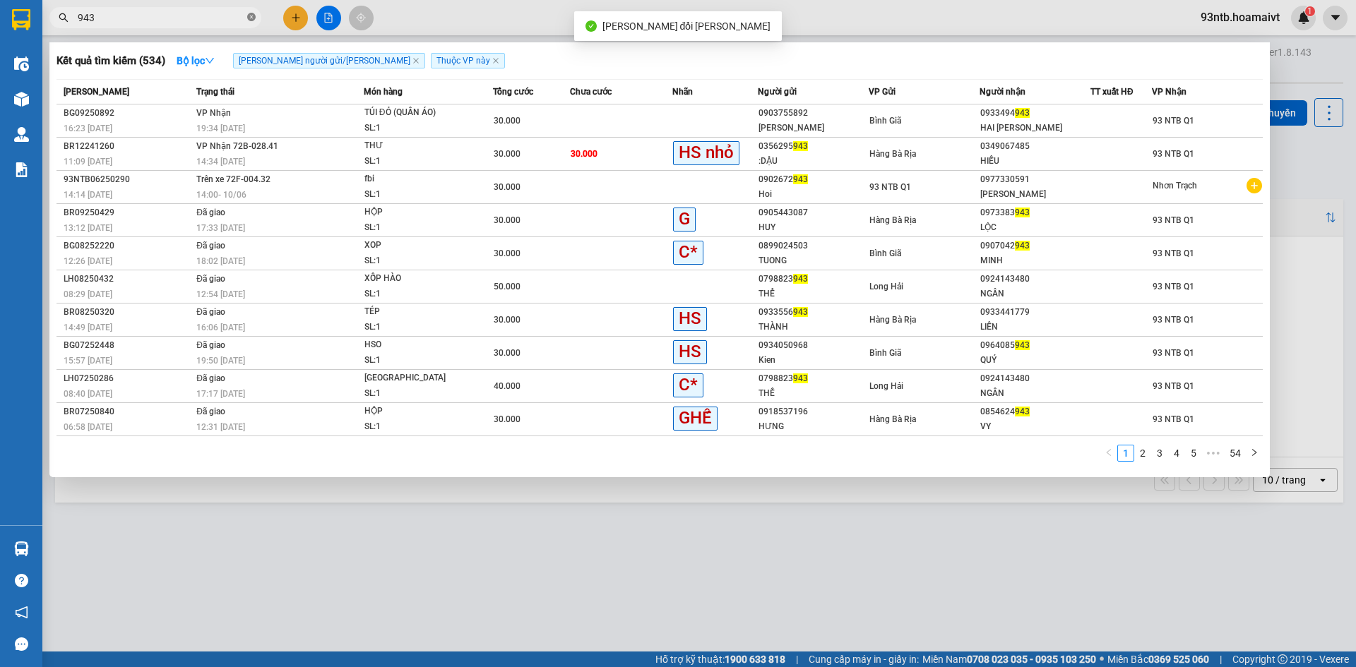
click at [251, 17] on icon "close-circle" at bounding box center [251, 17] width 8 height 8
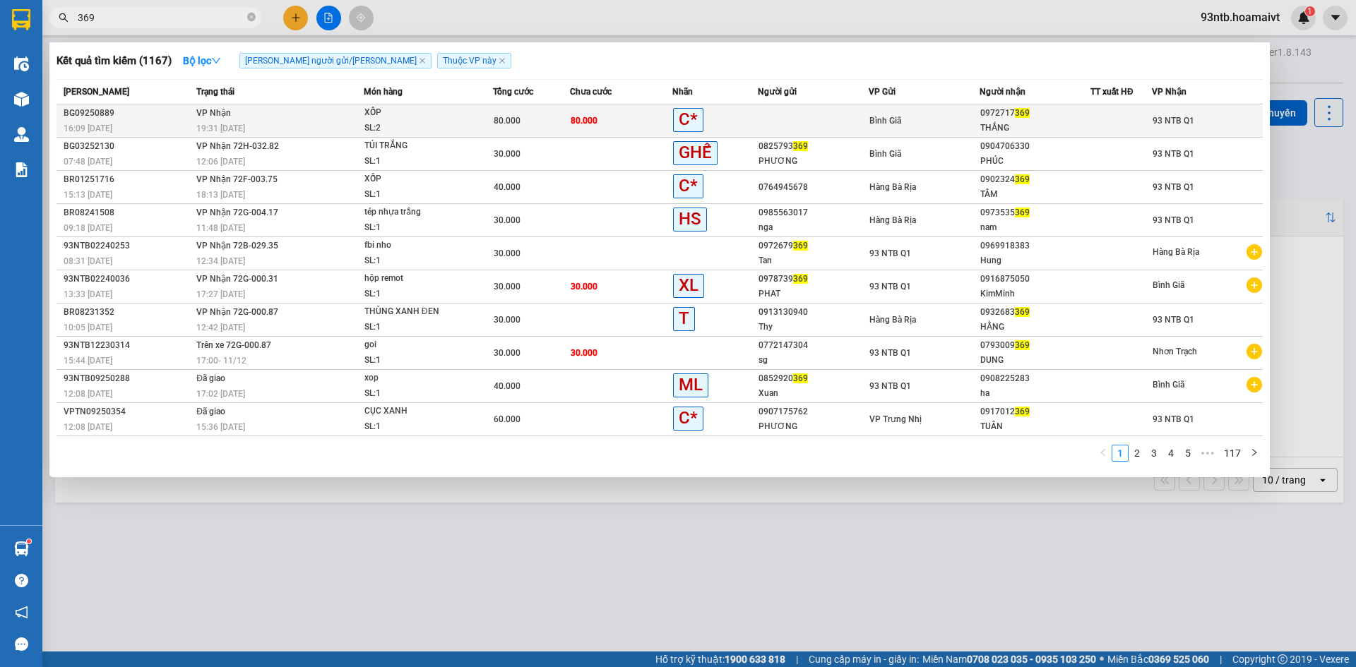
click at [623, 115] on td "80.000" at bounding box center [621, 121] width 102 height 33
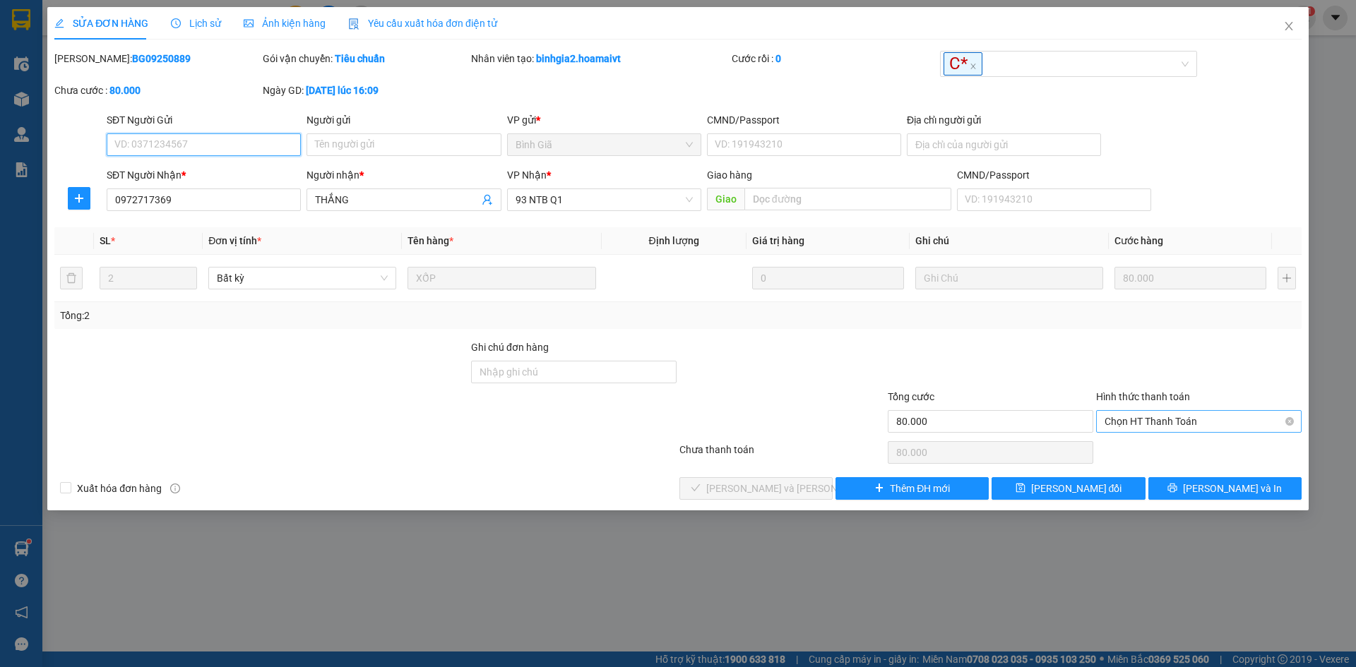
click at [1164, 414] on span "Chọn HT Thanh Toán" at bounding box center [1198, 421] width 189 height 21
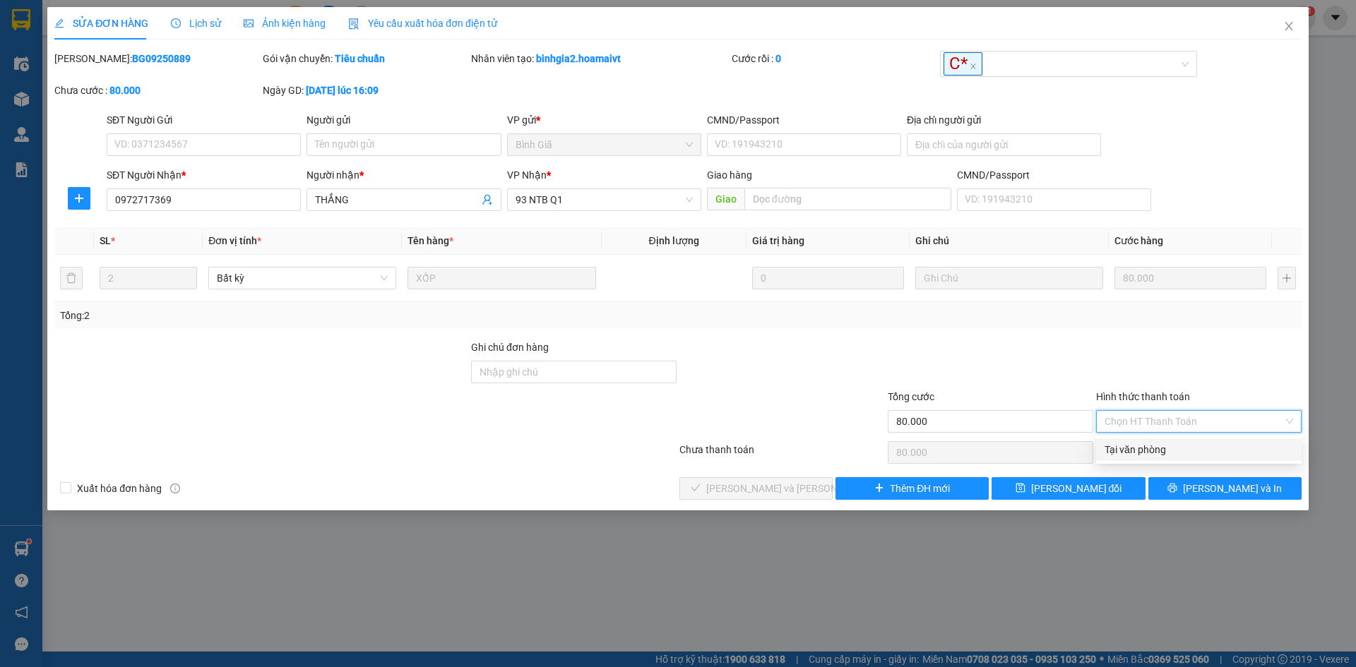
click at [1149, 450] on div "Tại văn phòng" at bounding box center [1198, 450] width 189 height 16
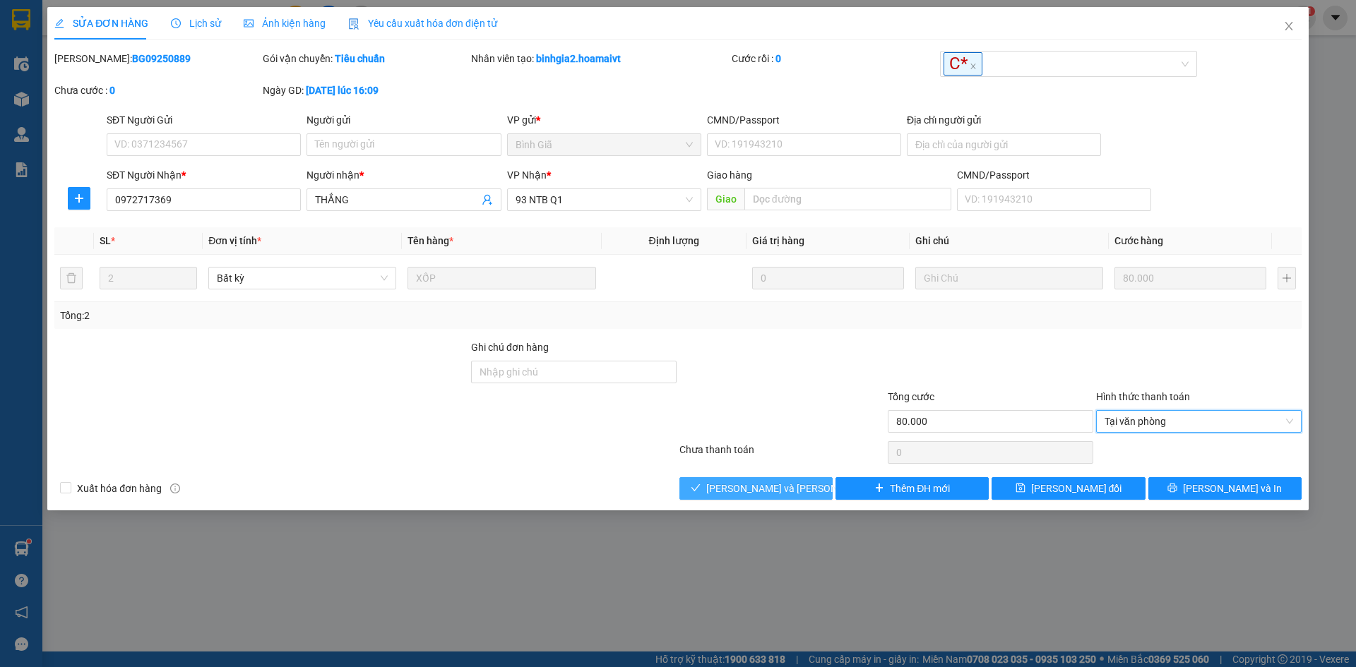
click at [707, 487] on button "[PERSON_NAME] và [PERSON_NAME] hàng" at bounding box center [755, 488] width 153 height 23
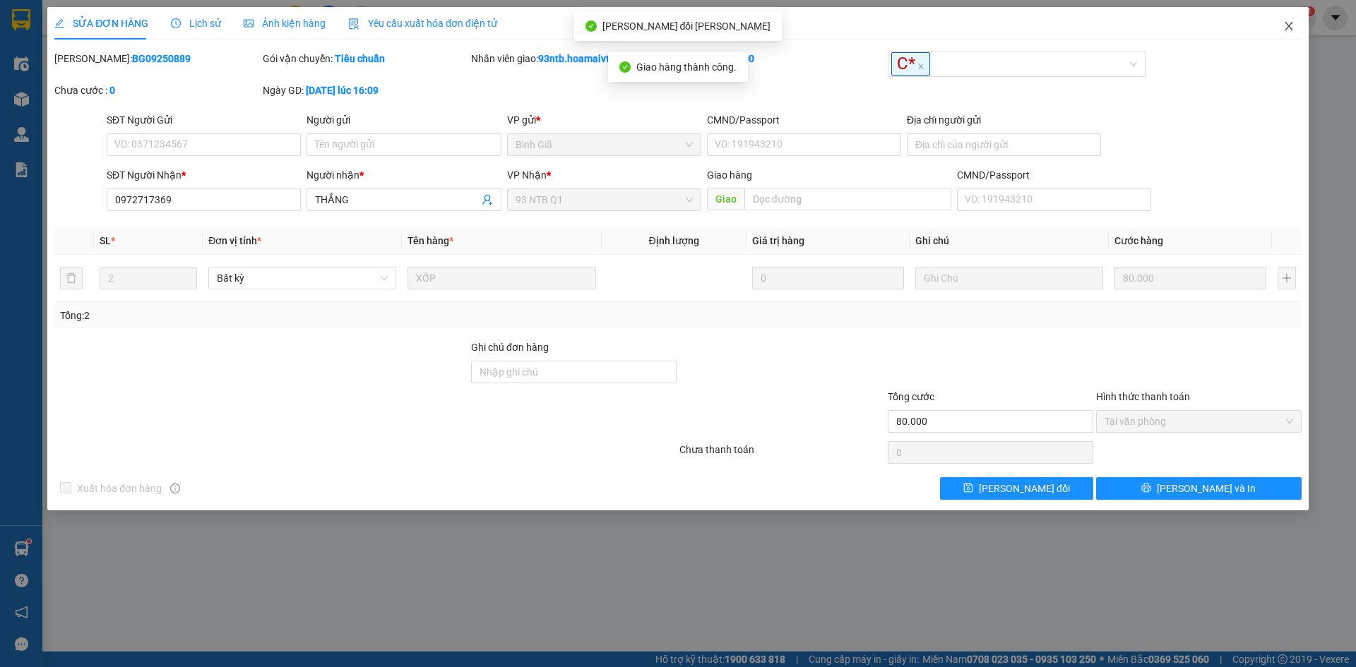
click at [1288, 23] on icon "close" at bounding box center [1288, 25] width 11 height 11
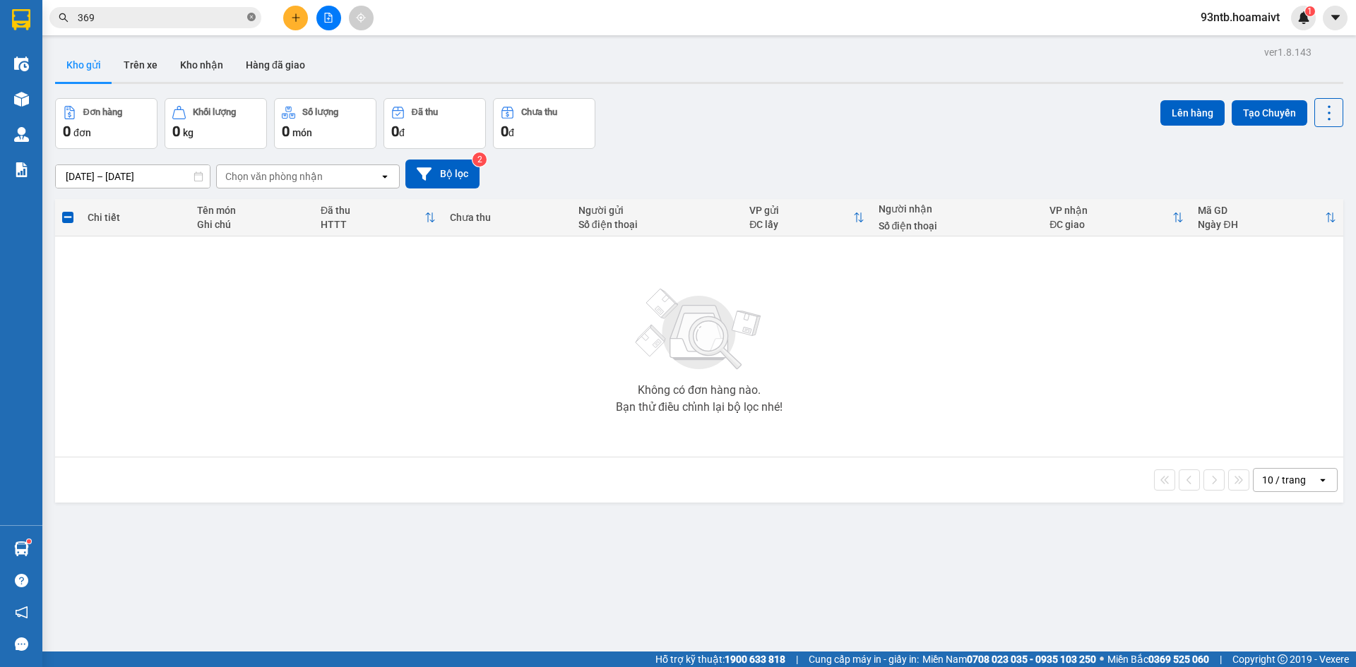
click at [251, 16] on icon "close-circle" at bounding box center [251, 17] width 8 height 8
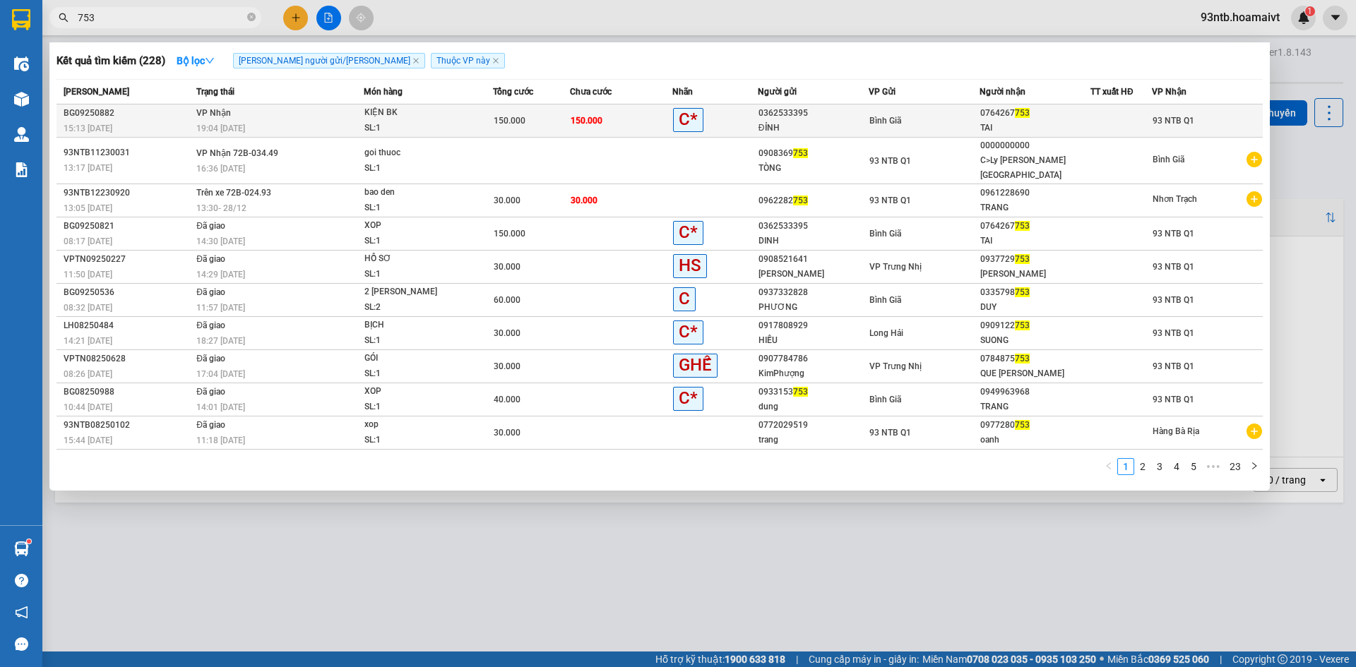
click at [644, 115] on td "150.000" at bounding box center [621, 121] width 102 height 33
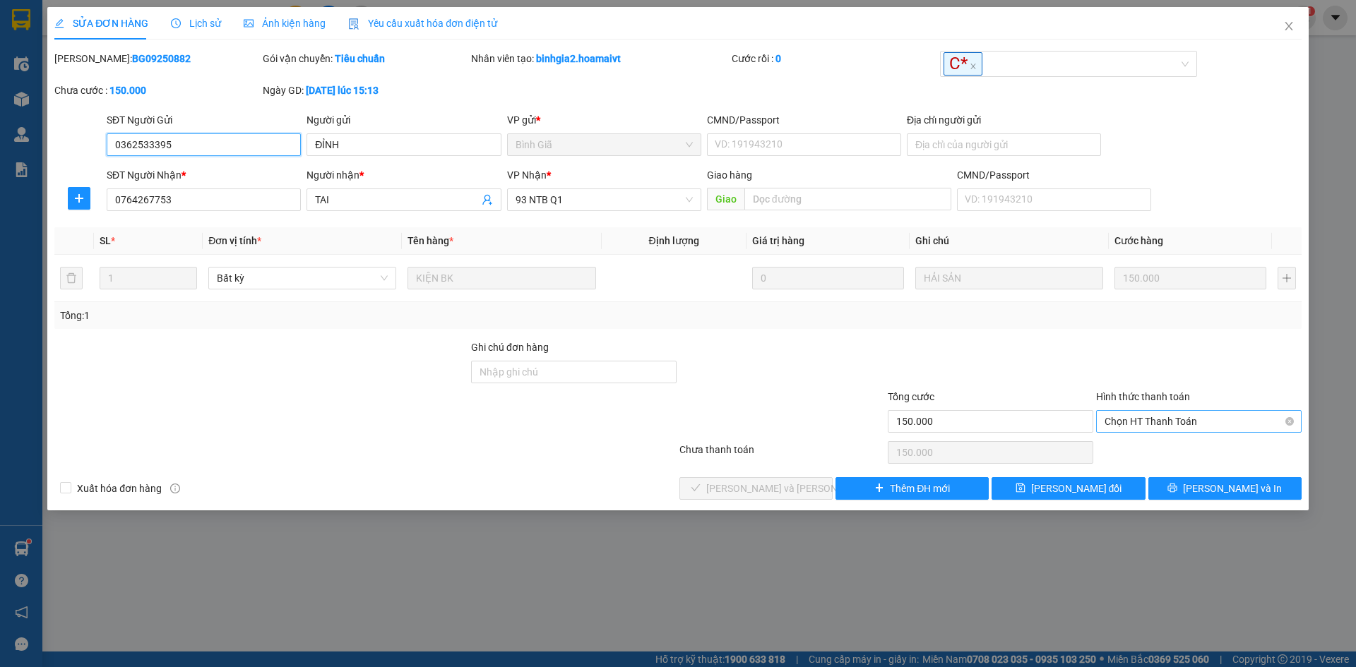
click at [1161, 420] on span "Chọn HT Thanh Toán" at bounding box center [1198, 421] width 189 height 21
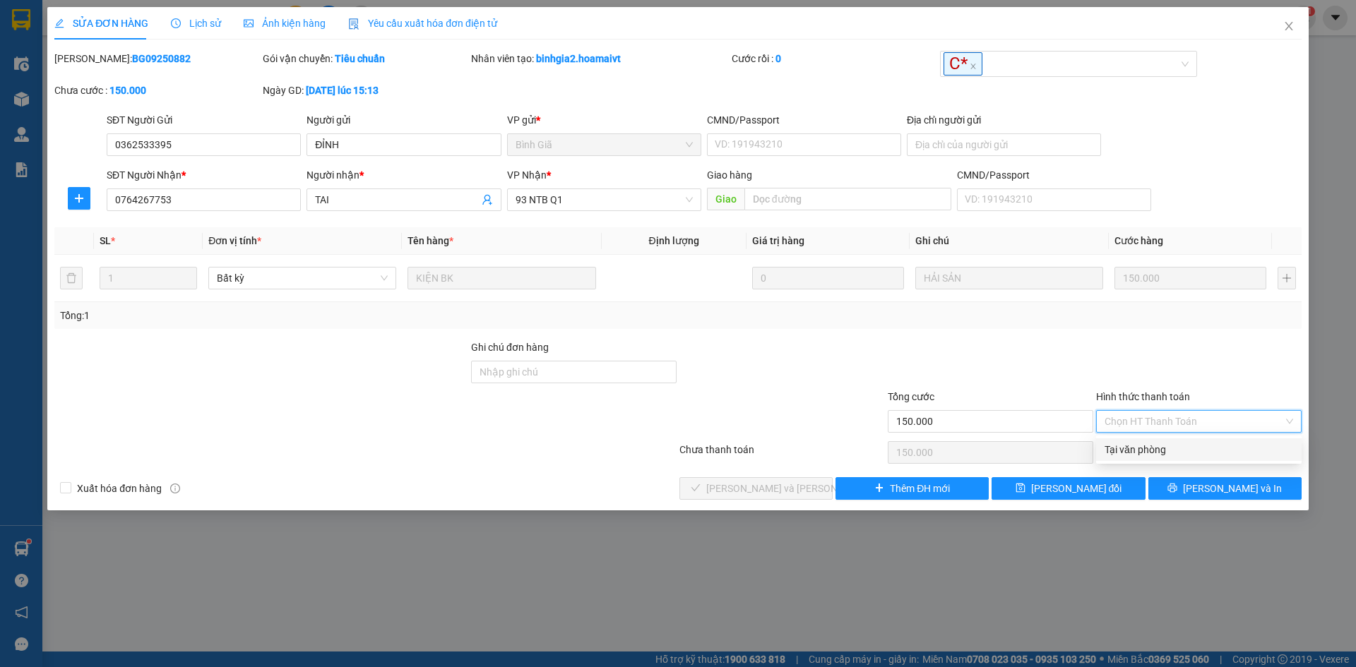
click at [1138, 448] on div "Tại văn phòng" at bounding box center [1198, 450] width 189 height 16
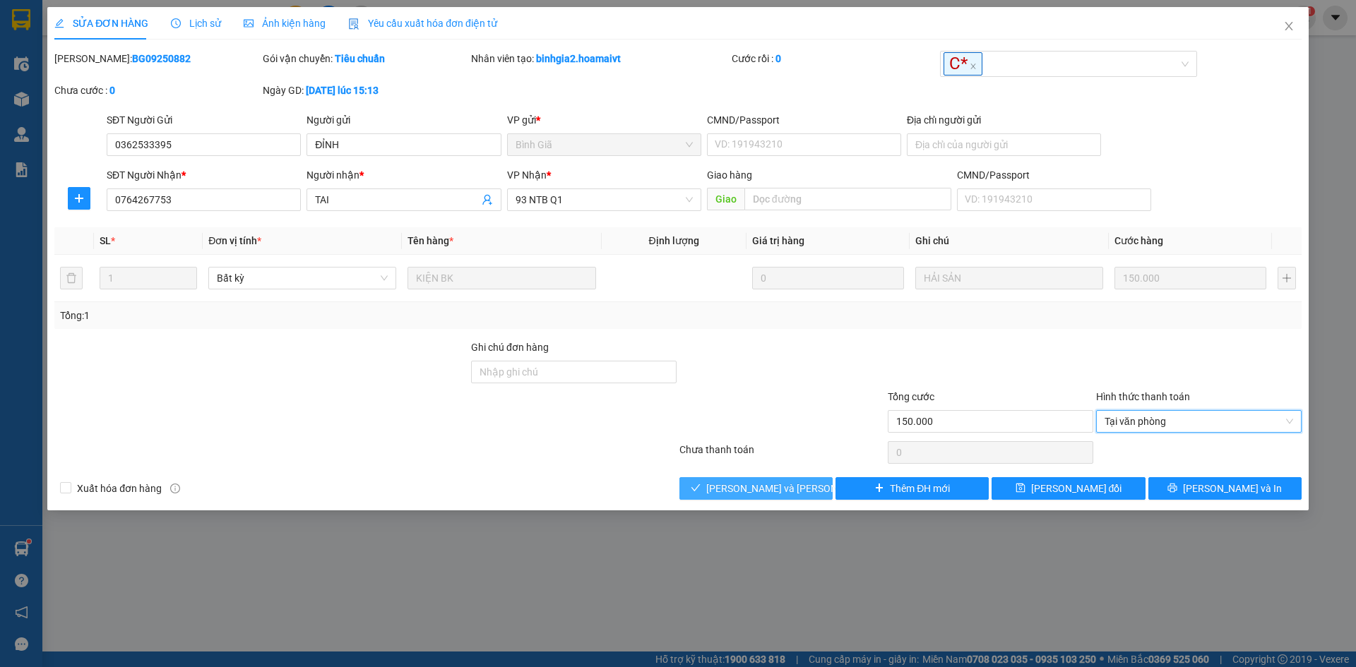
click at [734, 492] on span "[PERSON_NAME] và [PERSON_NAME] hàng" at bounding box center [801, 489] width 191 height 16
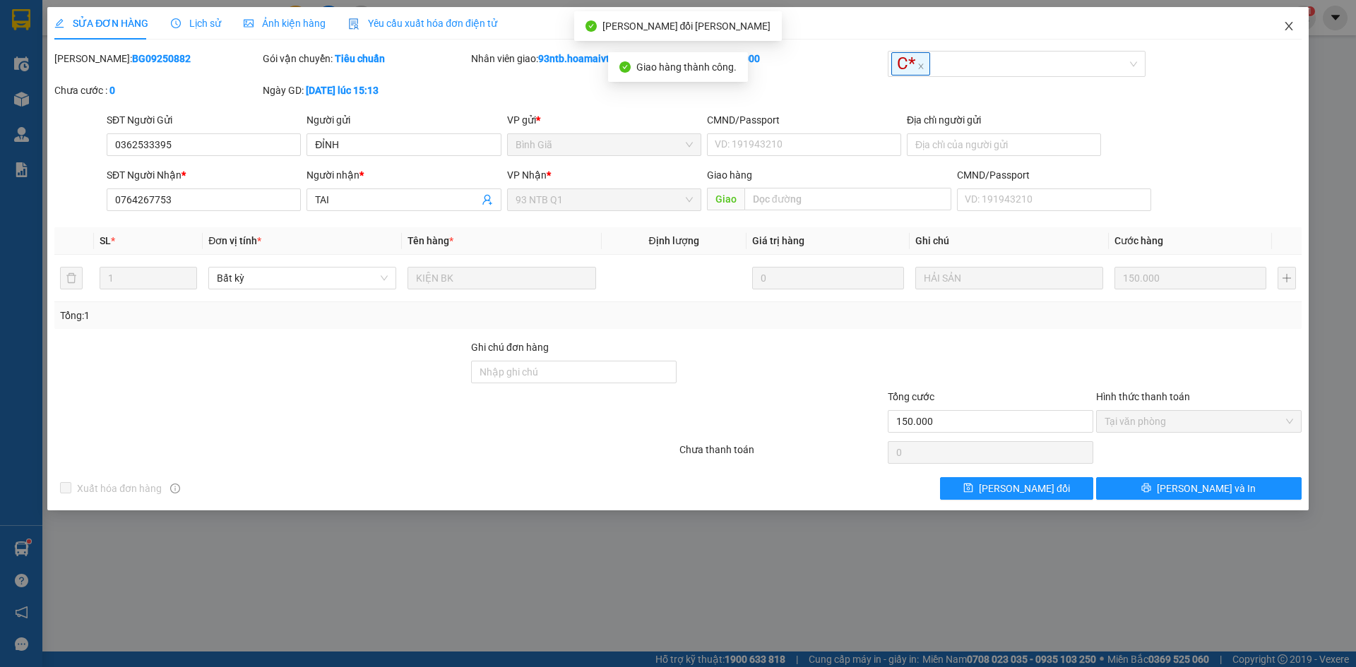
click at [1291, 23] on icon "close" at bounding box center [1288, 25] width 11 height 11
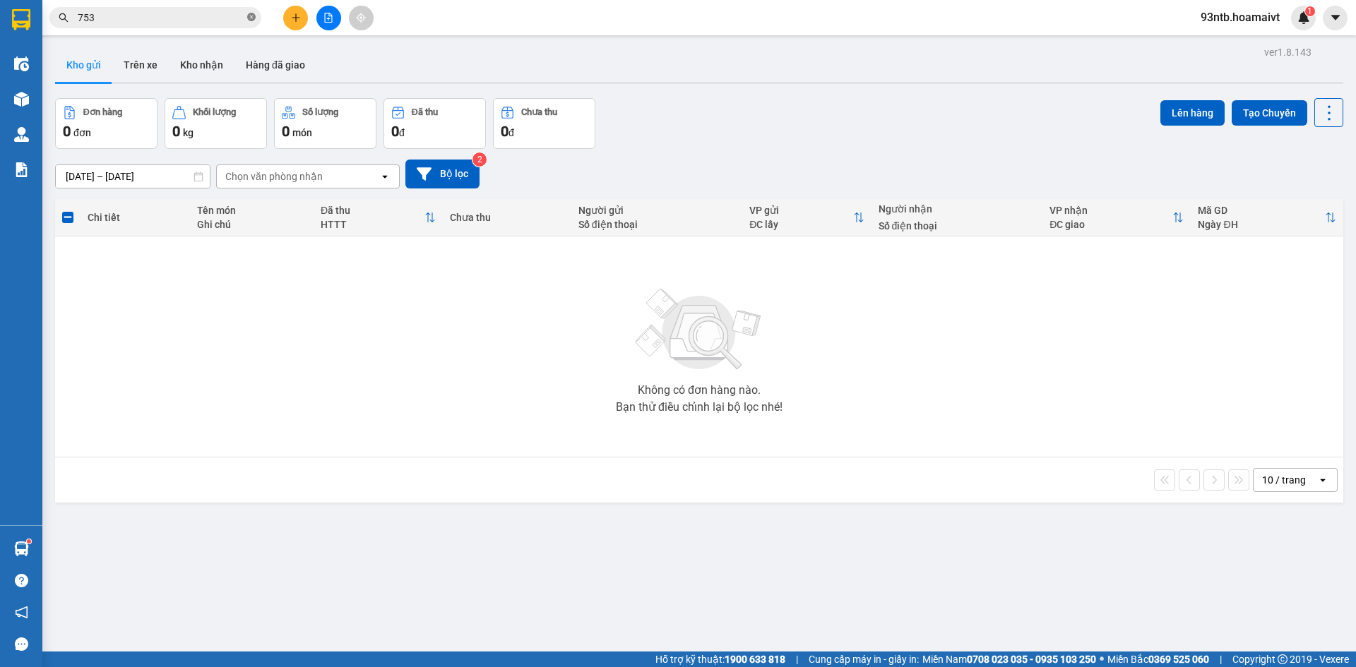
click at [251, 16] on icon "close-circle" at bounding box center [251, 17] width 8 height 8
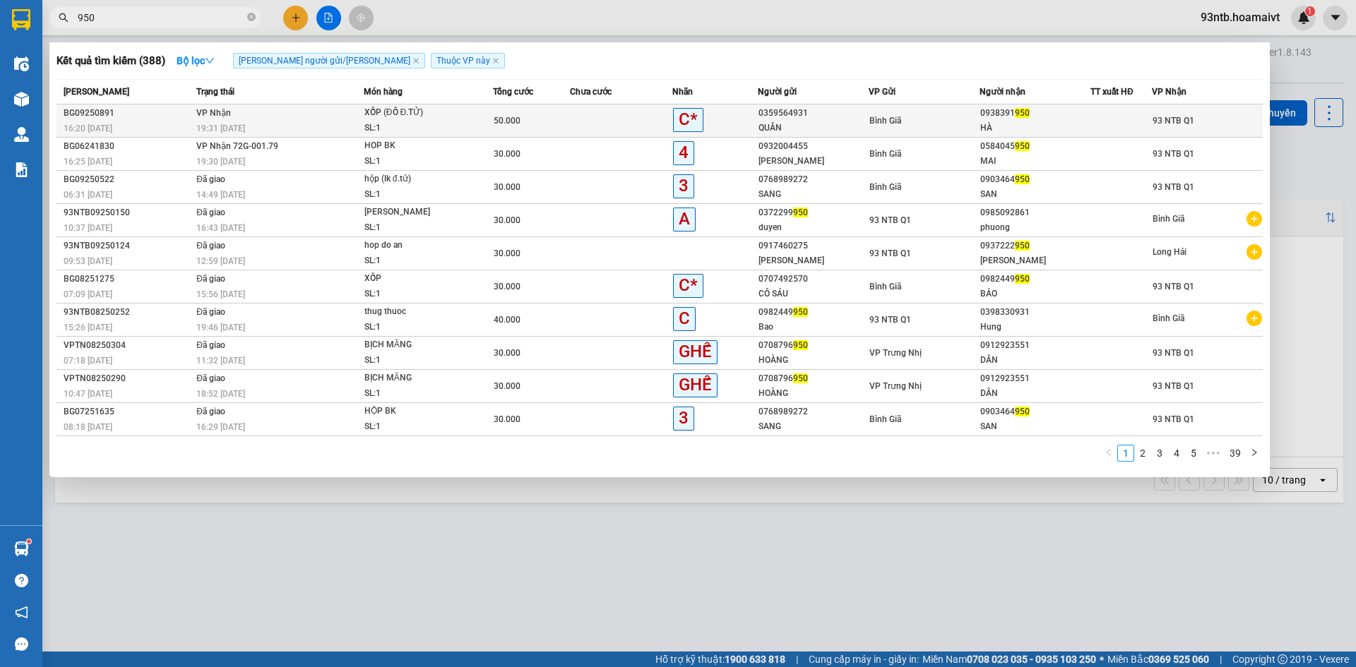
click at [619, 114] on td at bounding box center [621, 121] width 102 height 33
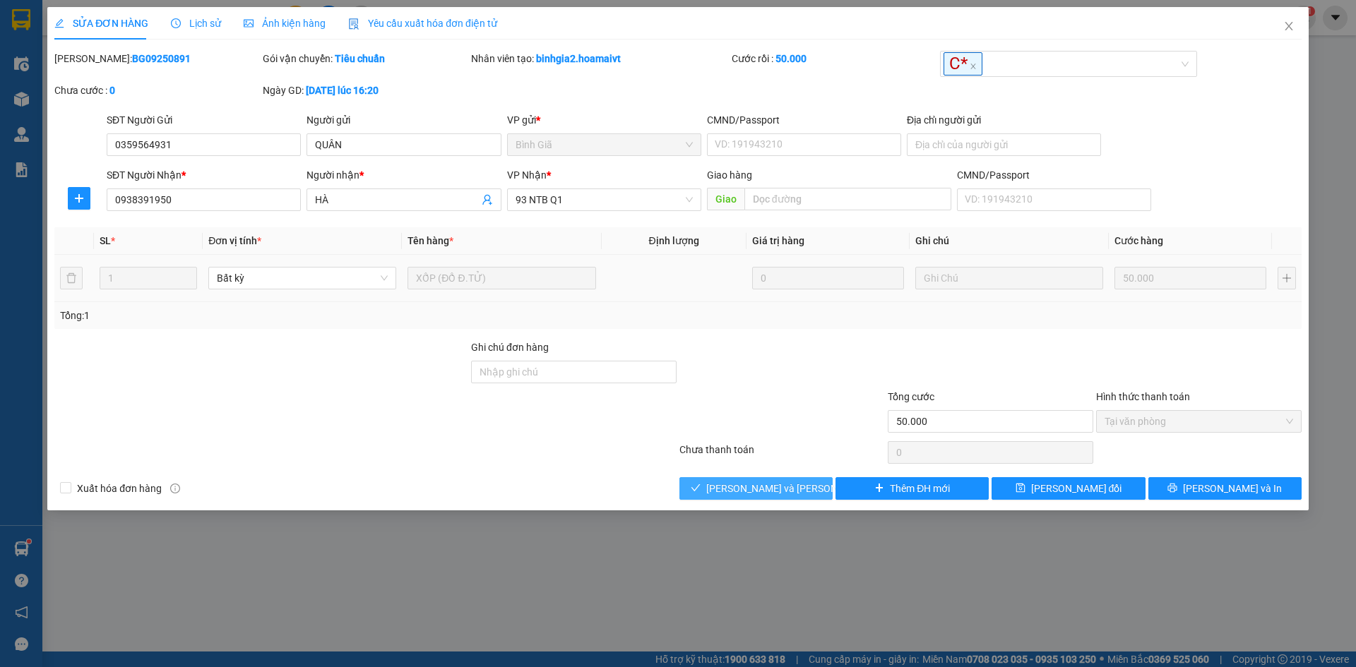
click at [762, 487] on span "[PERSON_NAME] và [PERSON_NAME] hàng" at bounding box center [801, 489] width 191 height 16
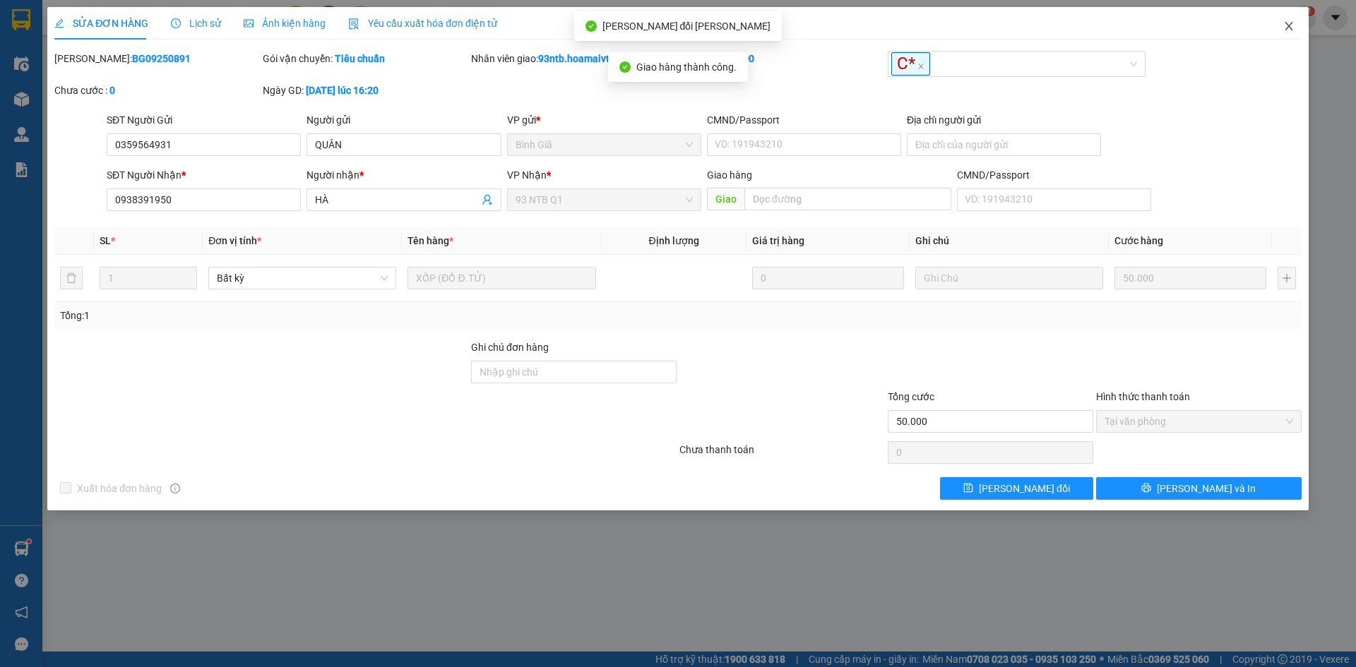
click at [1292, 24] on icon "close" at bounding box center [1288, 25] width 11 height 11
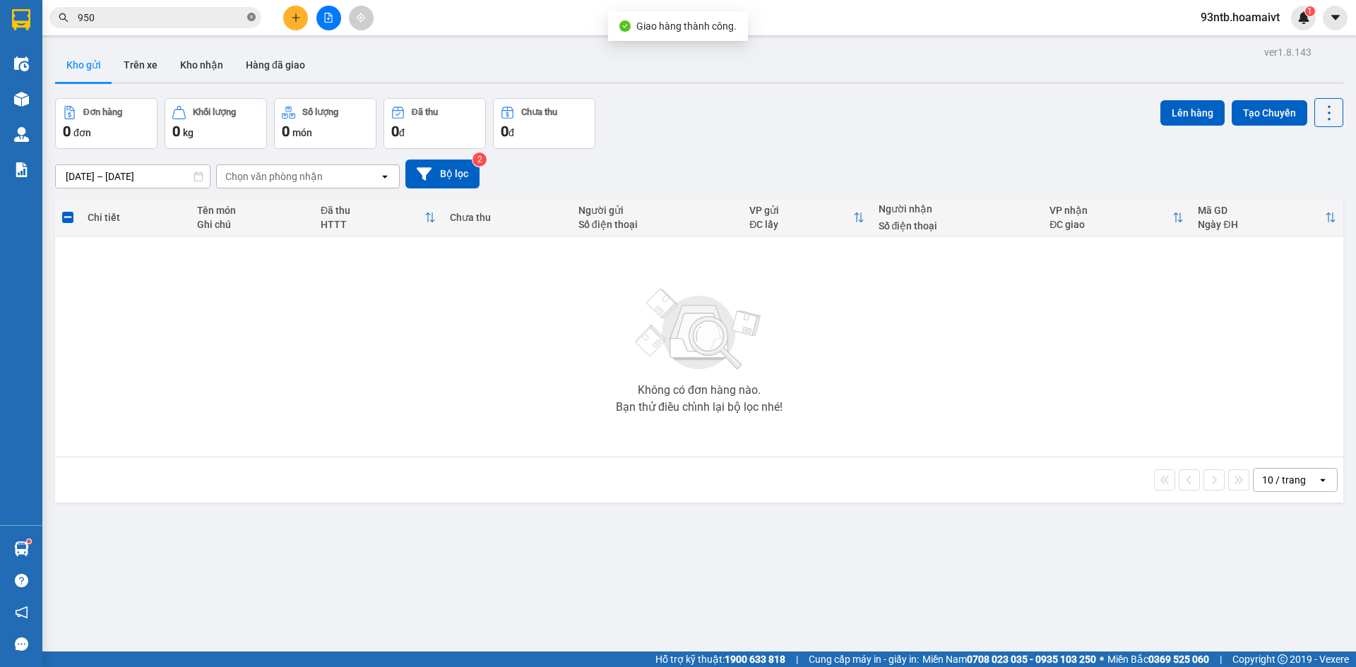
click at [254, 16] on icon "close-circle" at bounding box center [251, 17] width 8 height 8
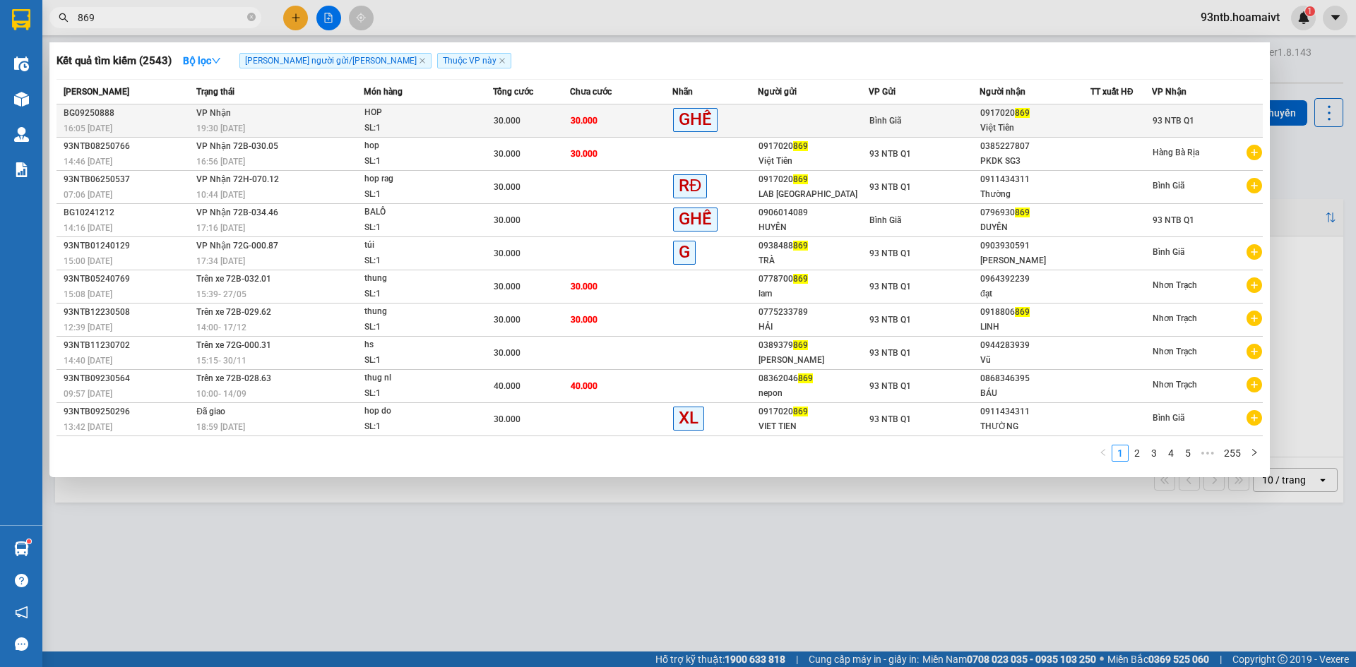
click at [645, 117] on td "30.000" at bounding box center [621, 121] width 102 height 33
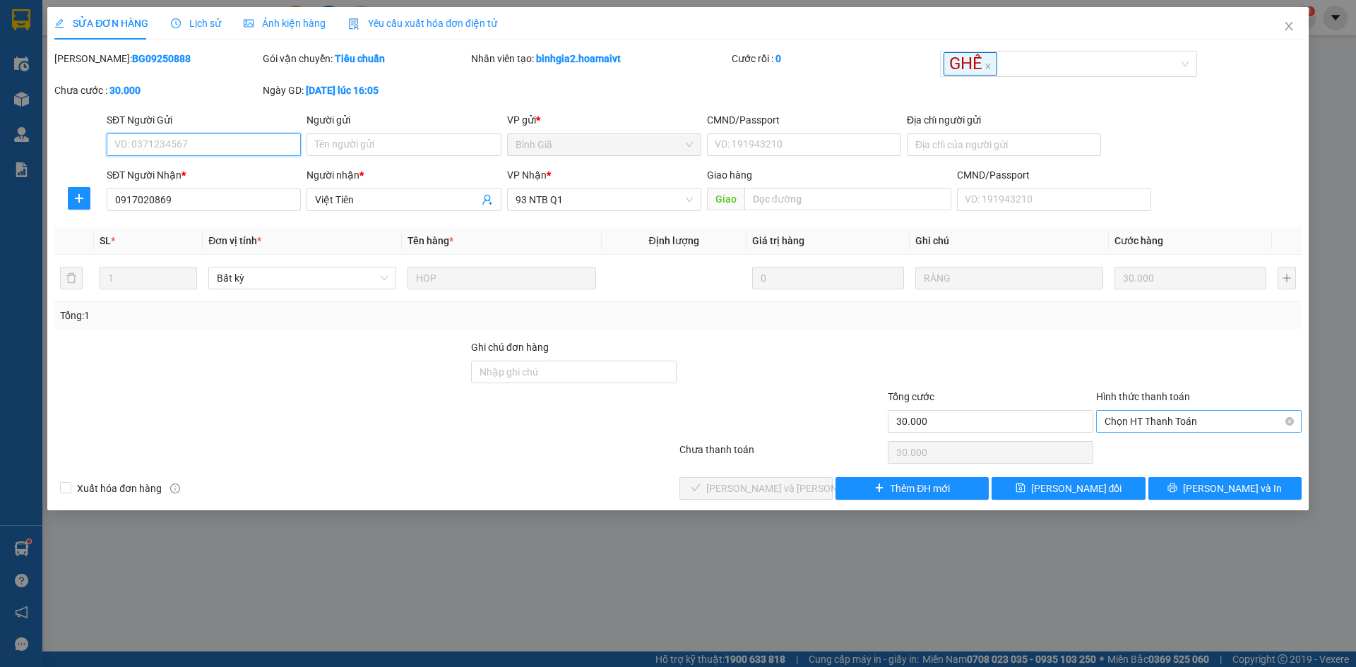
click at [1187, 413] on span "Chọn HT Thanh Toán" at bounding box center [1198, 421] width 189 height 21
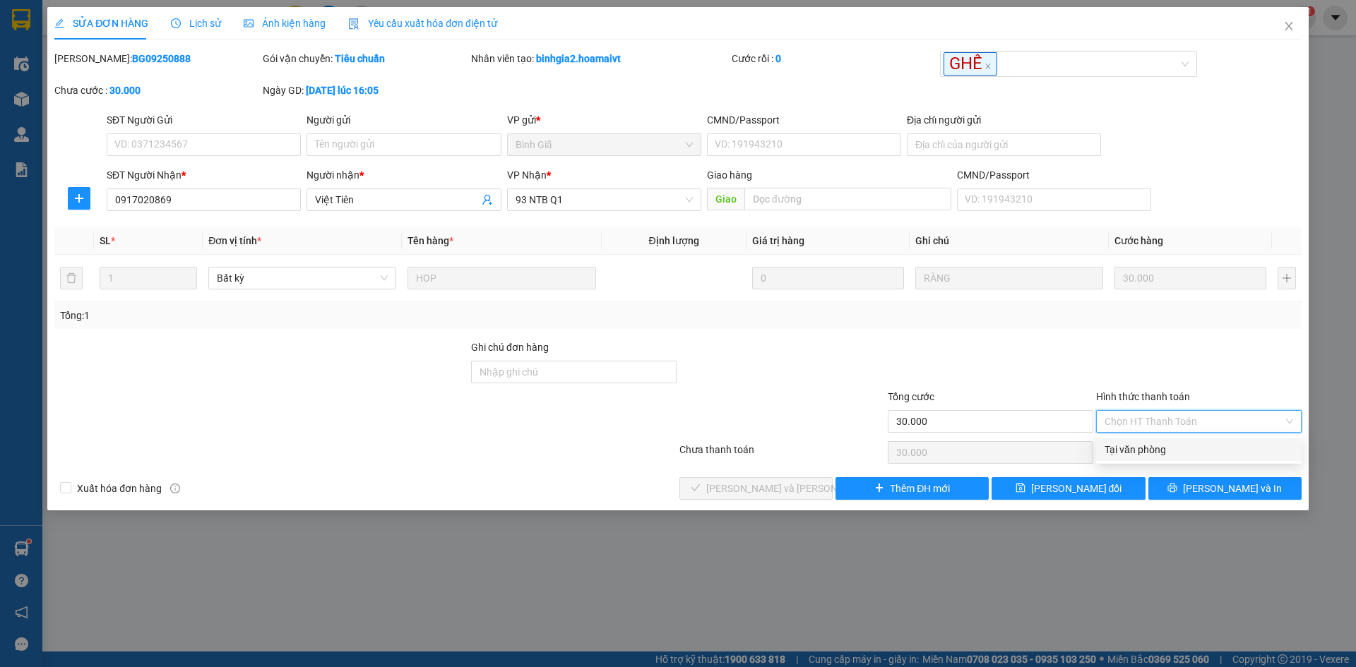
click at [1155, 446] on div "Tại văn phòng" at bounding box center [1198, 450] width 189 height 16
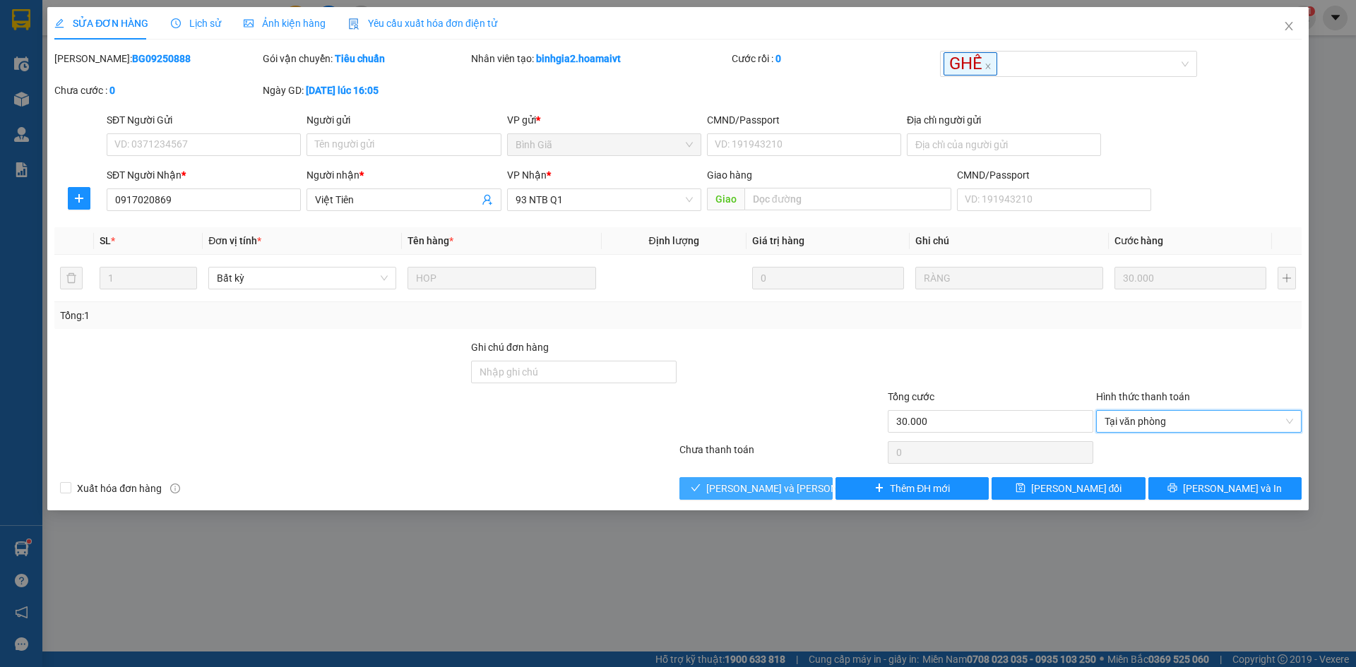
click at [726, 483] on span "[PERSON_NAME] và [PERSON_NAME] hàng" at bounding box center [801, 489] width 191 height 16
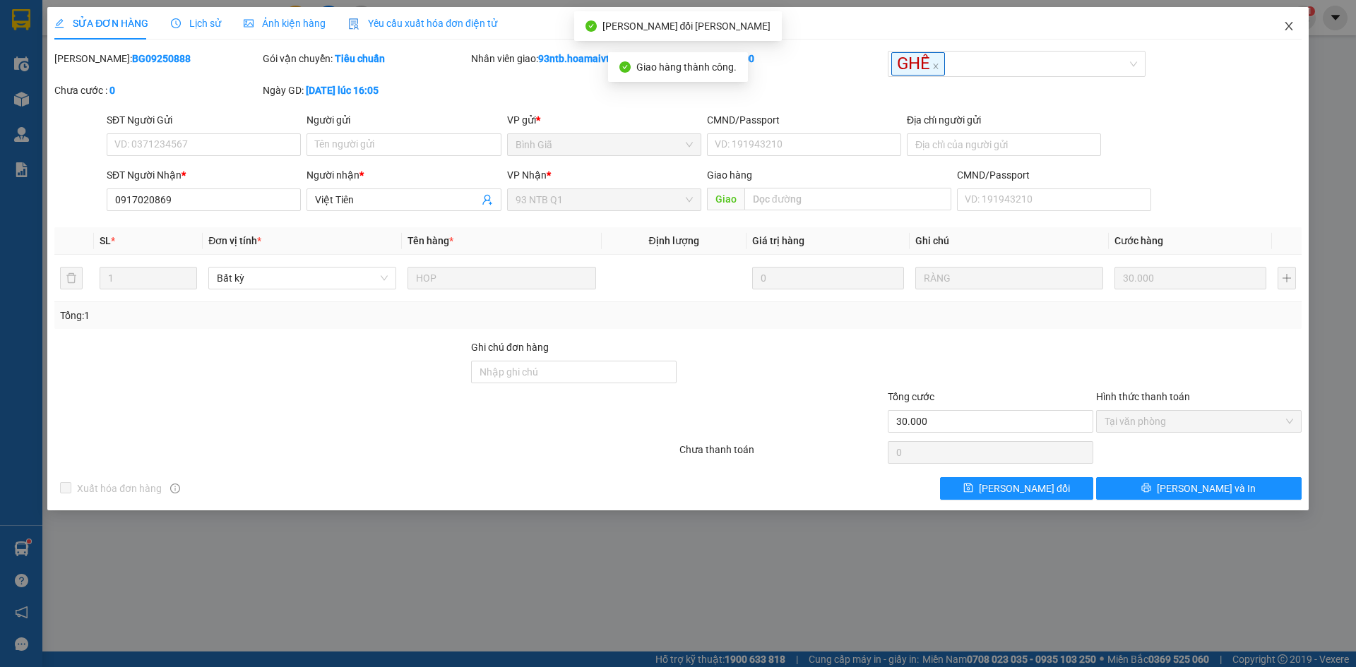
click at [1292, 21] on icon "close" at bounding box center [1288, 25] width 11 height 11
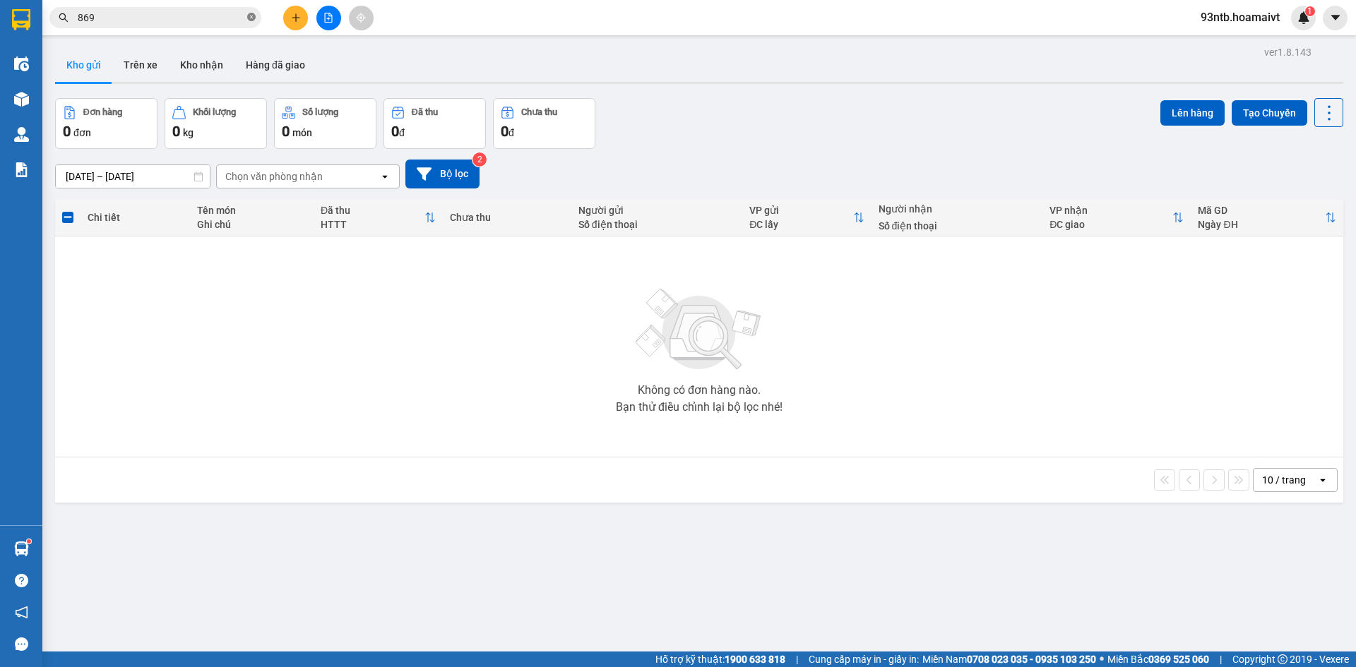
click at [250, 11] on span at bounding box center [251, 17] width 8 height 13
